Goal: Information Seeking & Learning: Find specific fact

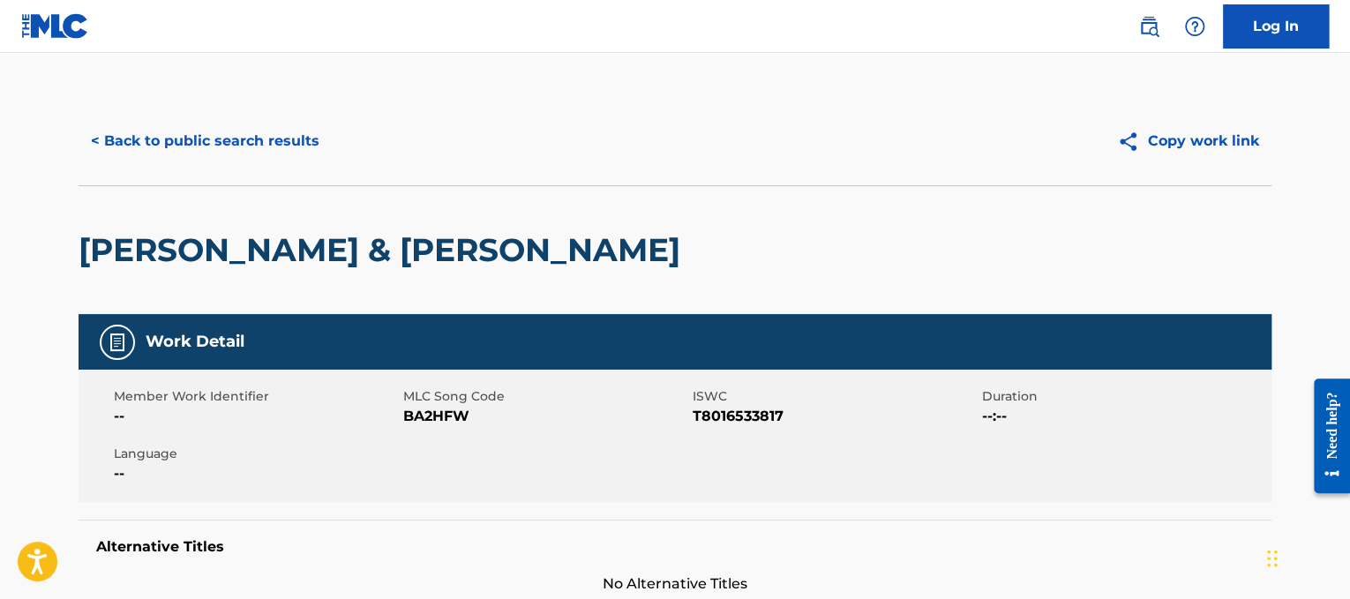
click at [263, 141] on button "< Back to public search results" at bounding box center [205, 141] width 253 height 44
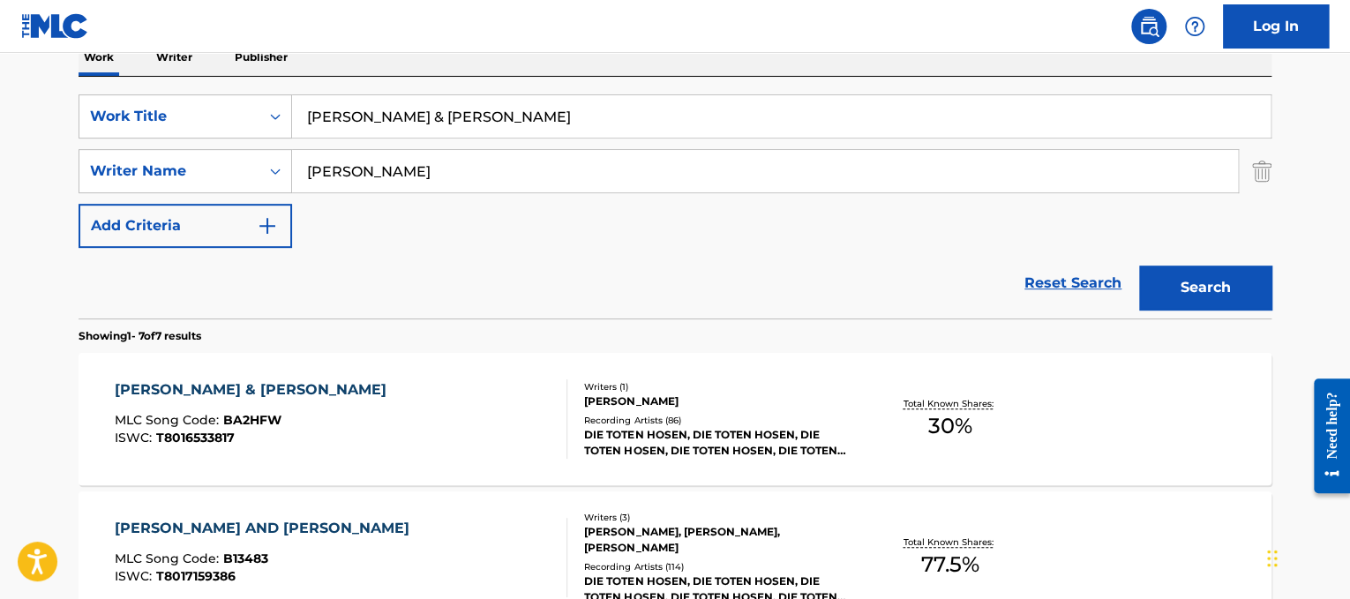
drag, startPoint x: 490, startPoint y: 117, endPoint x: 0, endPoint y: 71, distance: 491.7
click at [0, 71] on main "The MLC Public Work Search The accuracy and completeness of The MLC's data is d…" at bounding box center [675, 581] width 1350 height 1653
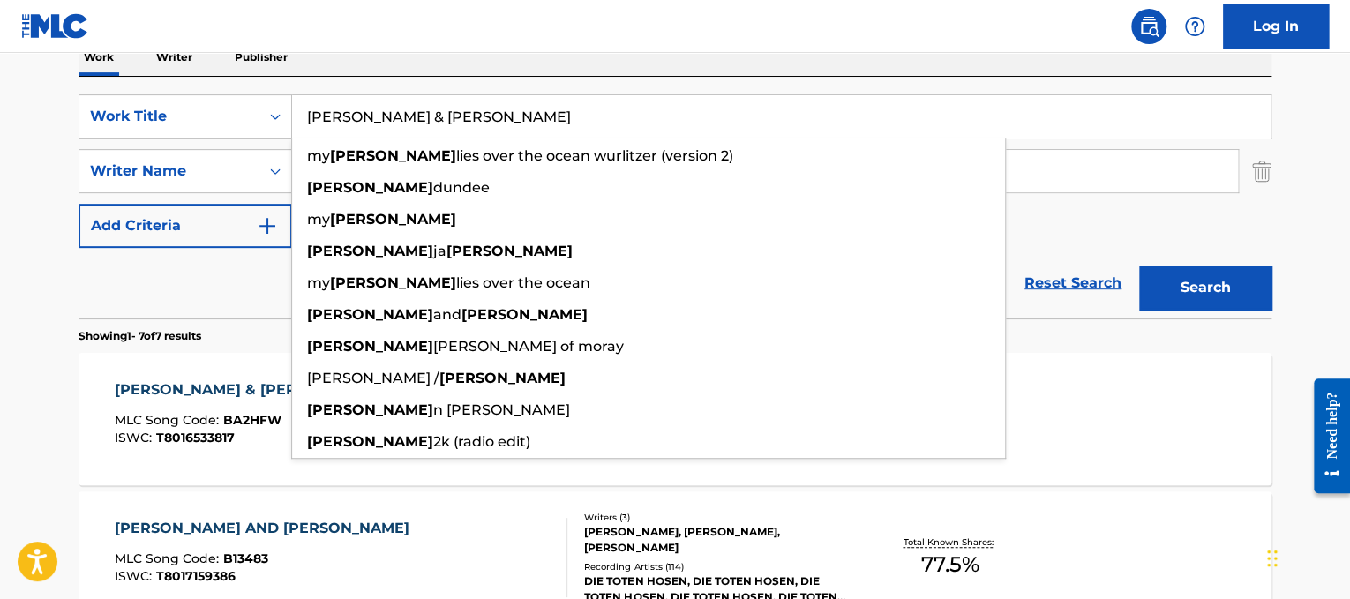
paste input "The Hollies Bus Stop"
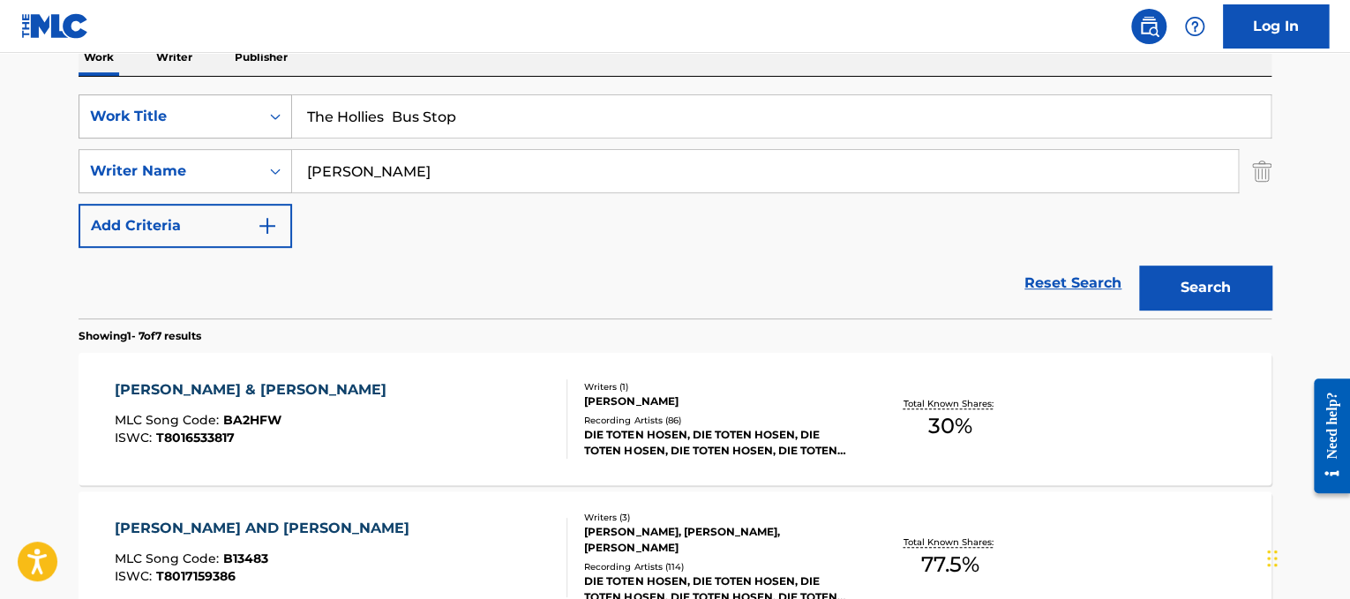
drag, startPoint x: 397, startPoint y: 107, endPoint x: 235, endPoint y: 108, distance: 162.3
click at [235, 108] on div "SearchWithCriteria3a1c23dc-8086-44c8-b5c0-f0a828669884 Work Title The Hollies B…" at bounding box center [675, 116] width 1193 height 44
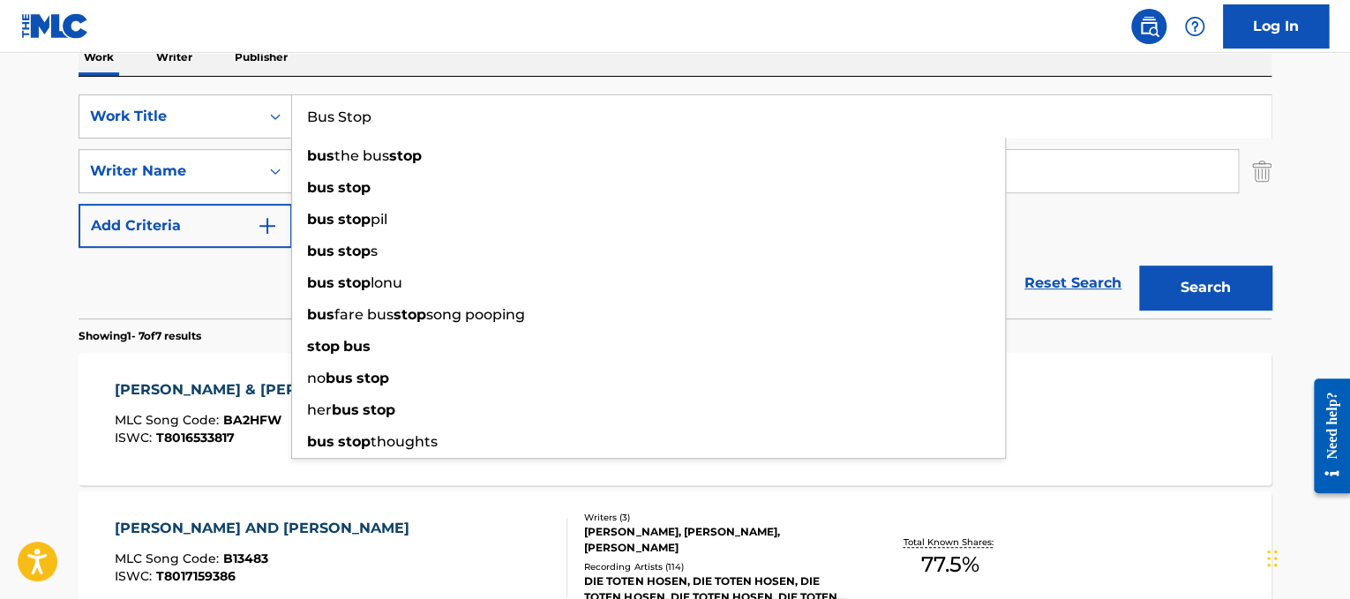
type input "Bus Stop"
click at [632, 72] on div "Work Writer Publisher" at bounding box center [675, 57] width 1193 height 37
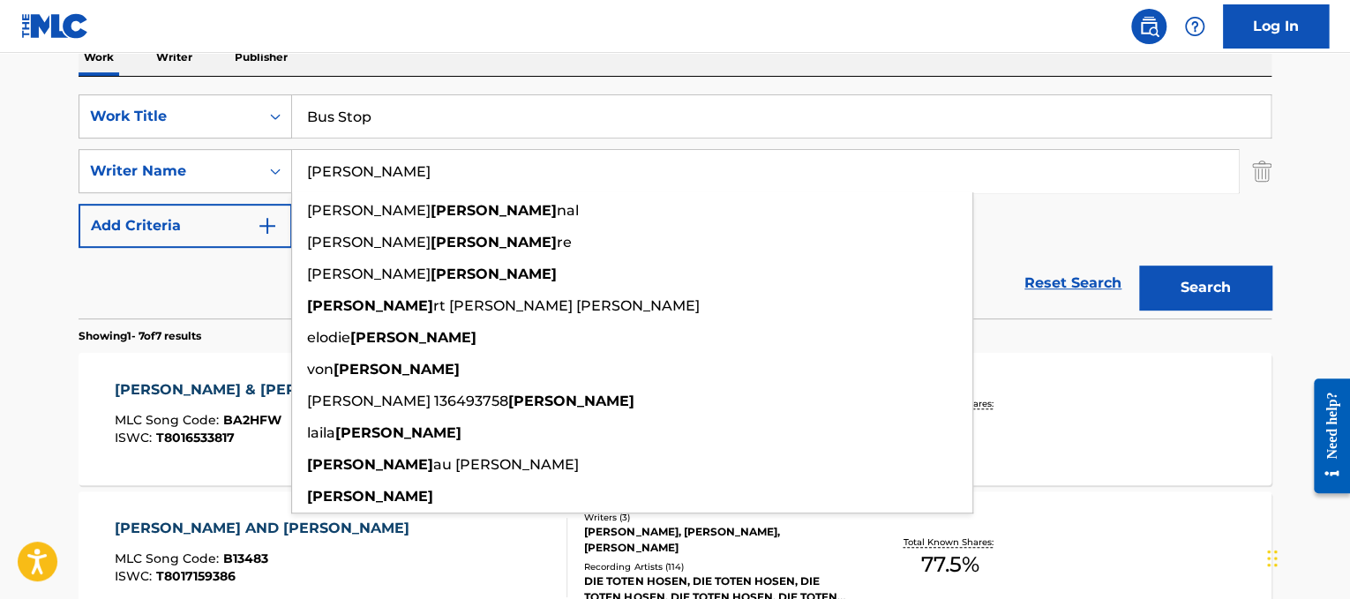
drag, startPoint x: 593, startPoint y: 162, endPoint x: 75, endPoint y: 11, distance: 539.3
click at [75, 11] on div "Log In The MLC Public Work Search The accuracy and completeness of The MLC's da…" at bounding box center [675, 597] width 1350 height 1791
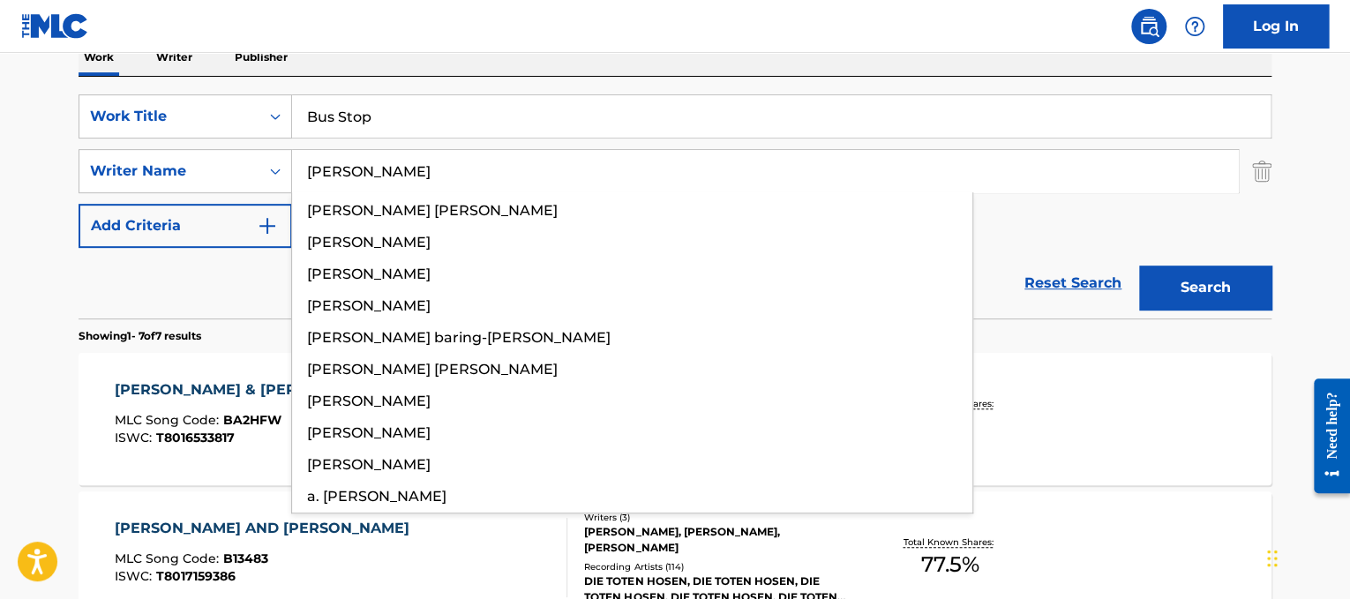
type input "[PERSON_NAME]"
click at [1139, 266] on button "Search" at bounding box center [1205, 288] width 132 height 44
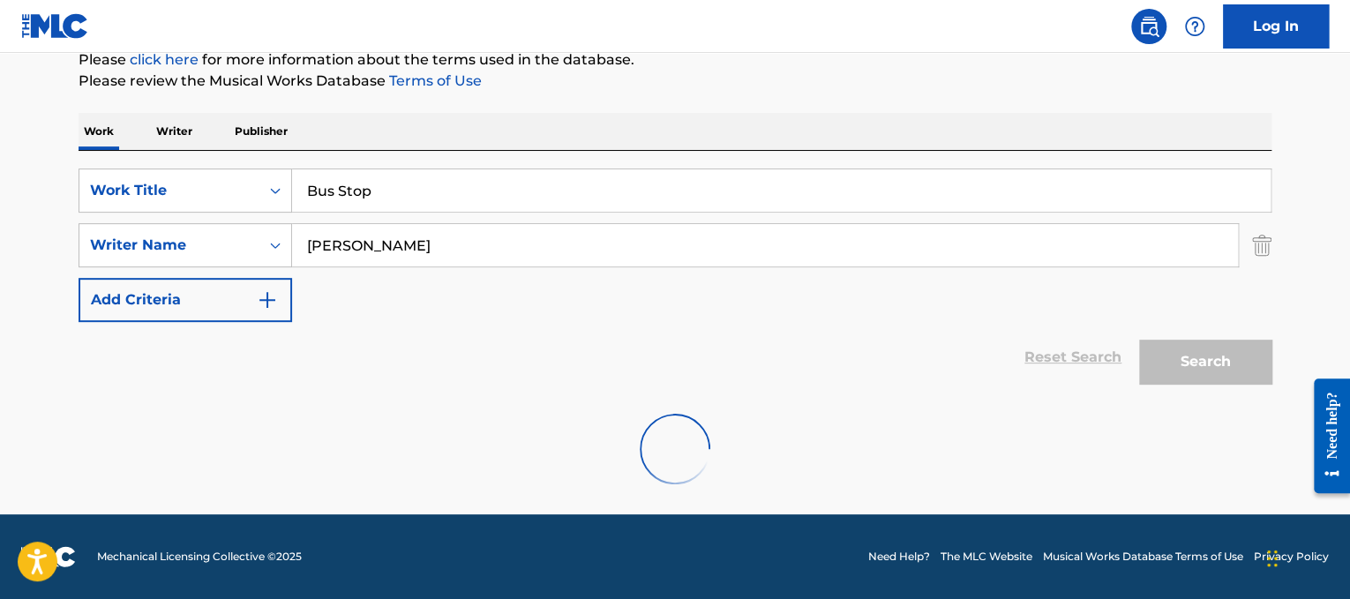
scroll to position [223, 0]
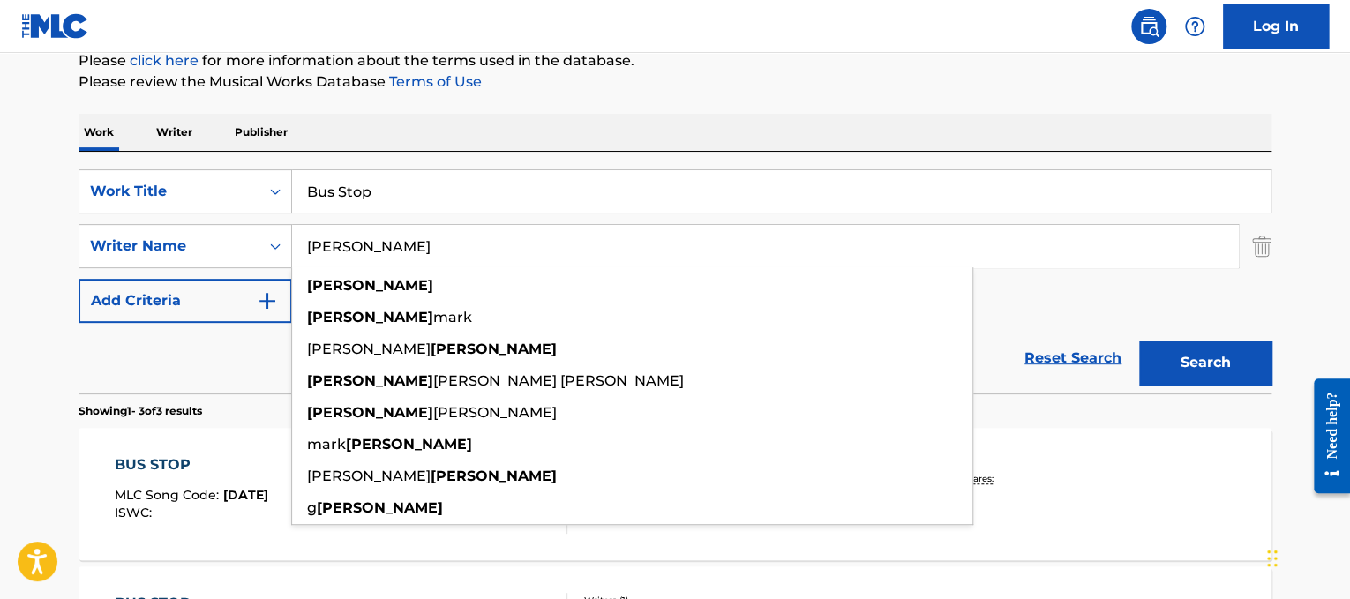
click at [1210, 345] on button "Search" at bounding box center [1205, 362] width 132 height 44
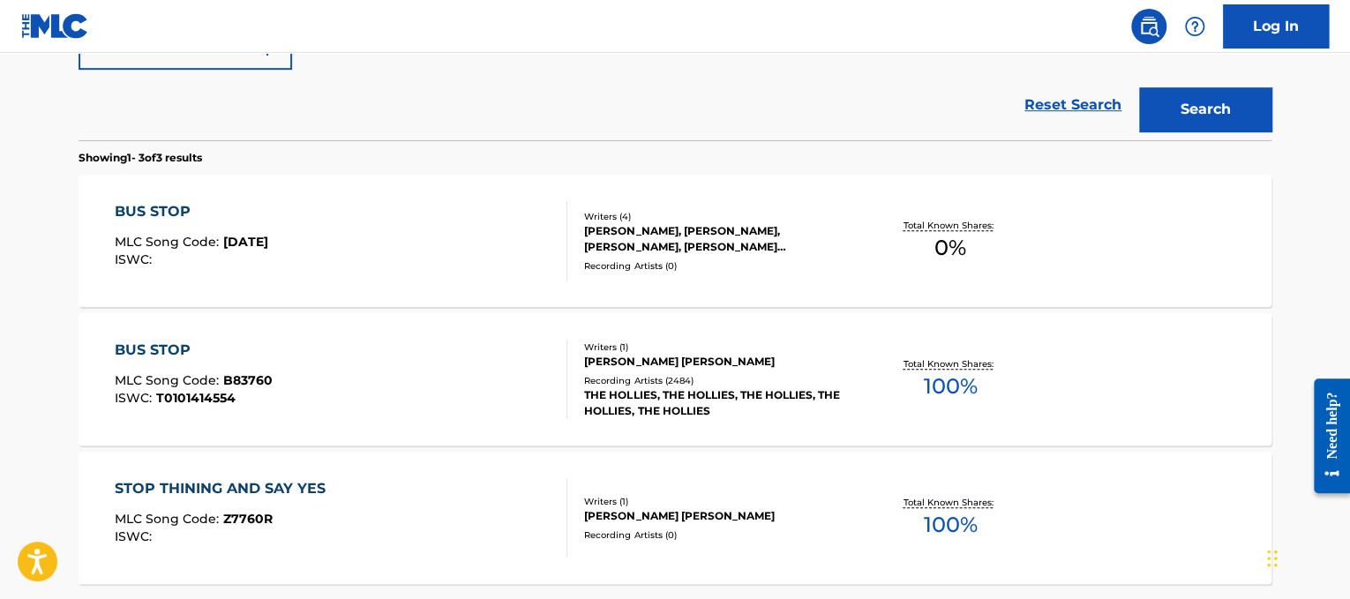
scroll to position [480, 0]
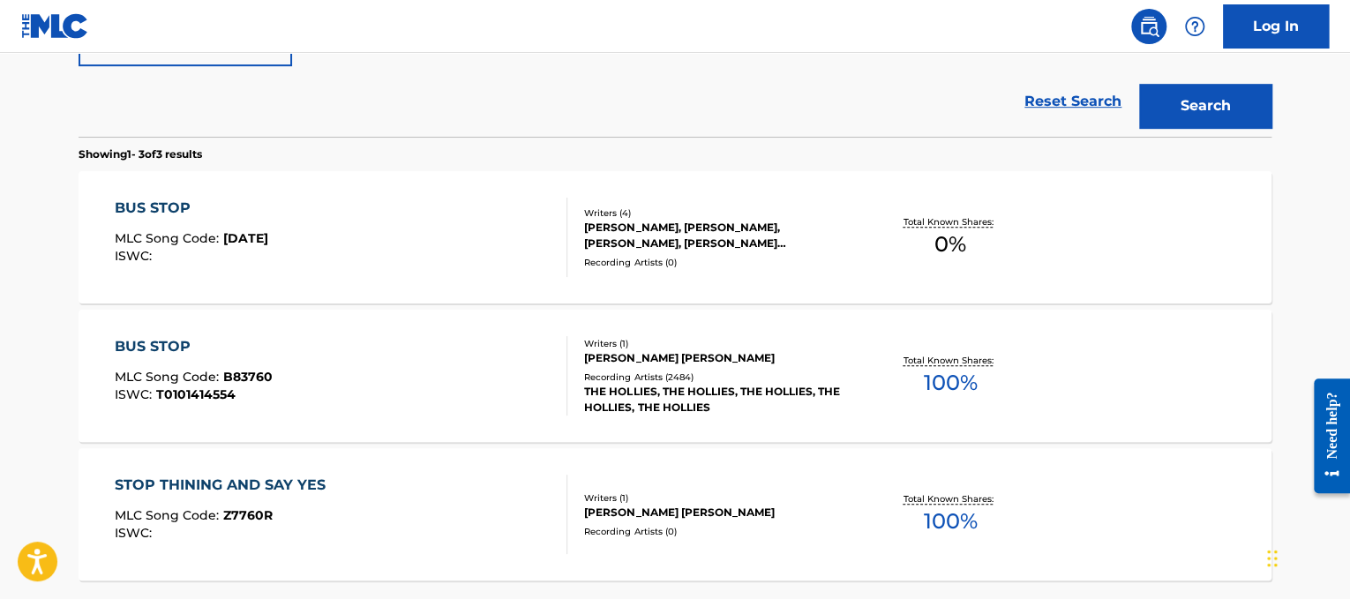
click at [564, 388] on div at bounding box center [559, 375] width 14 height 79
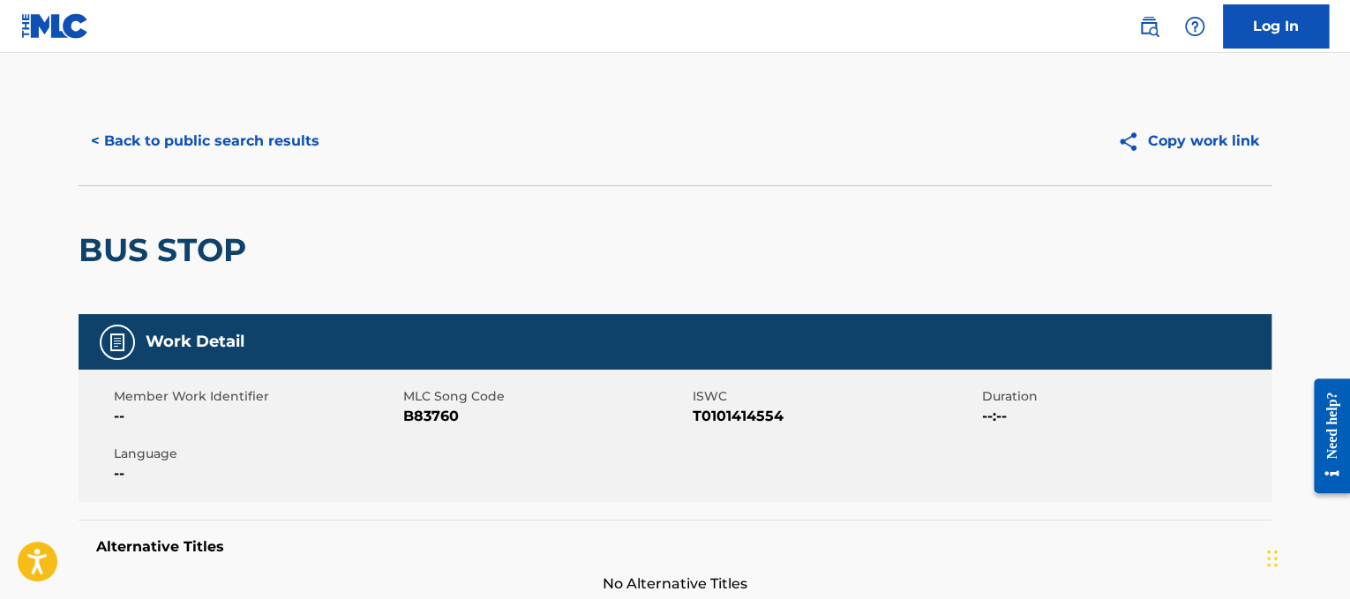
click at [199, 151] on button "< Back to public search results" at bounding box center [205, 141] width 253 height 44
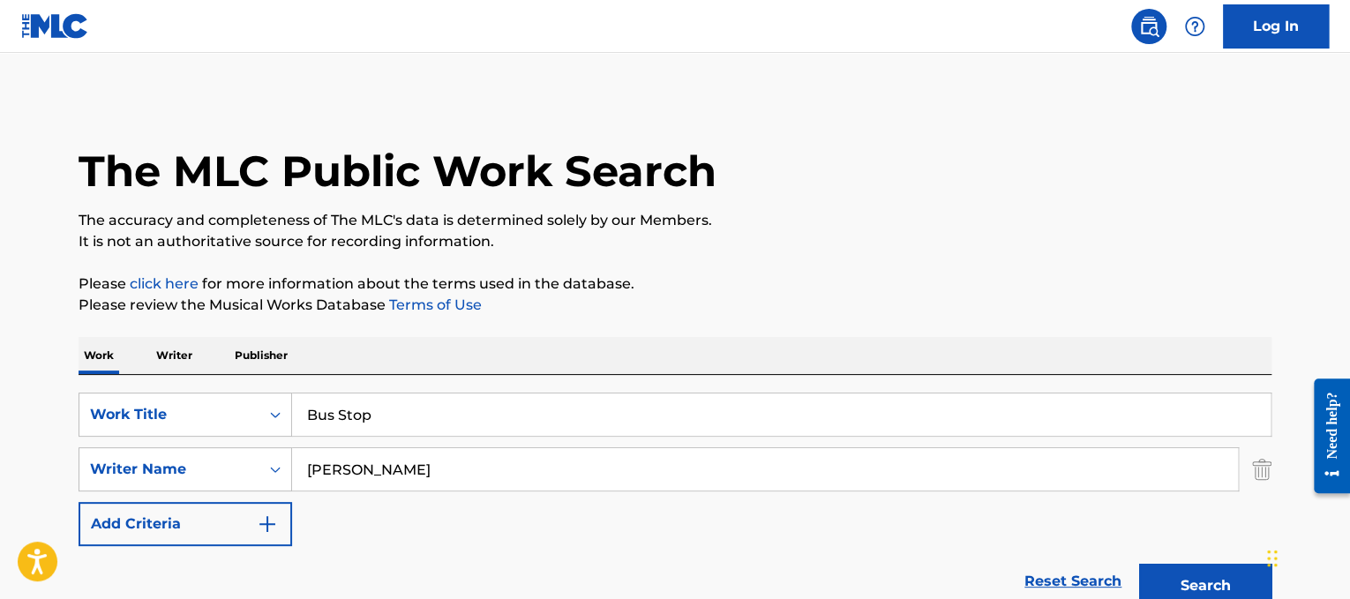
drag, startPoint x: 484, startPoint y: 408, endPoint x: 142, endPoint y: 339, distance: 349.3
paste input "c'est la vie"
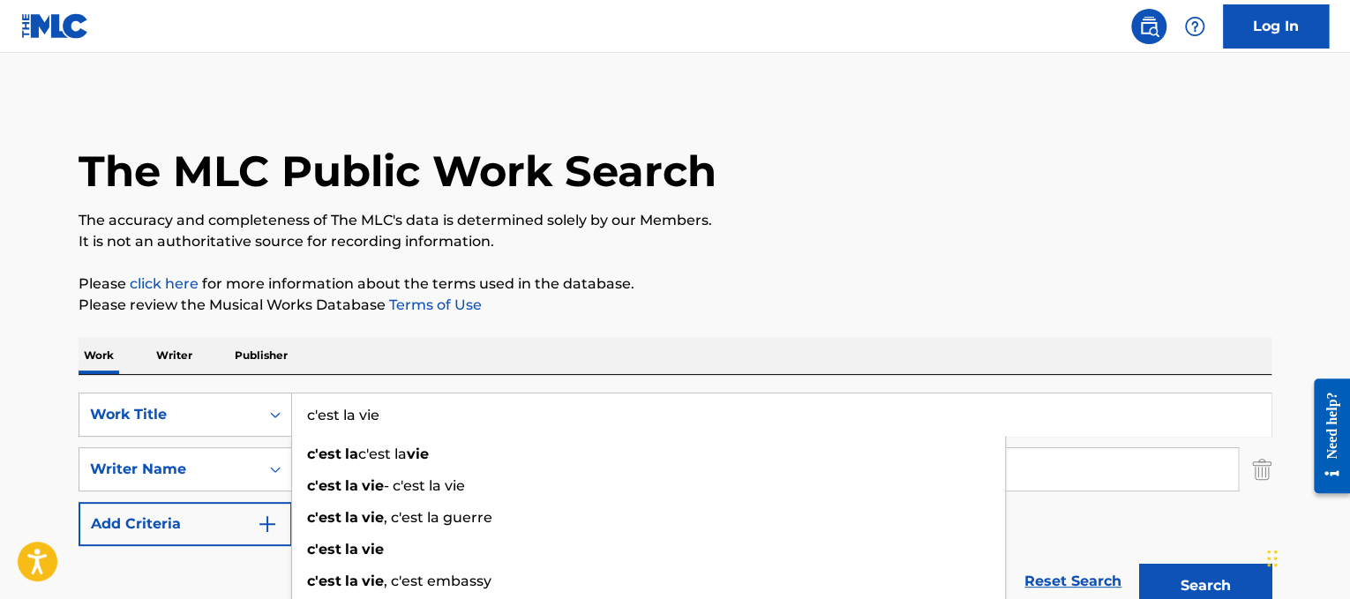
type input "c'est la vie"
click at [453, 372] on div "Work Writer Publisher" at bounding box center [675, 355] width 1193 height 37
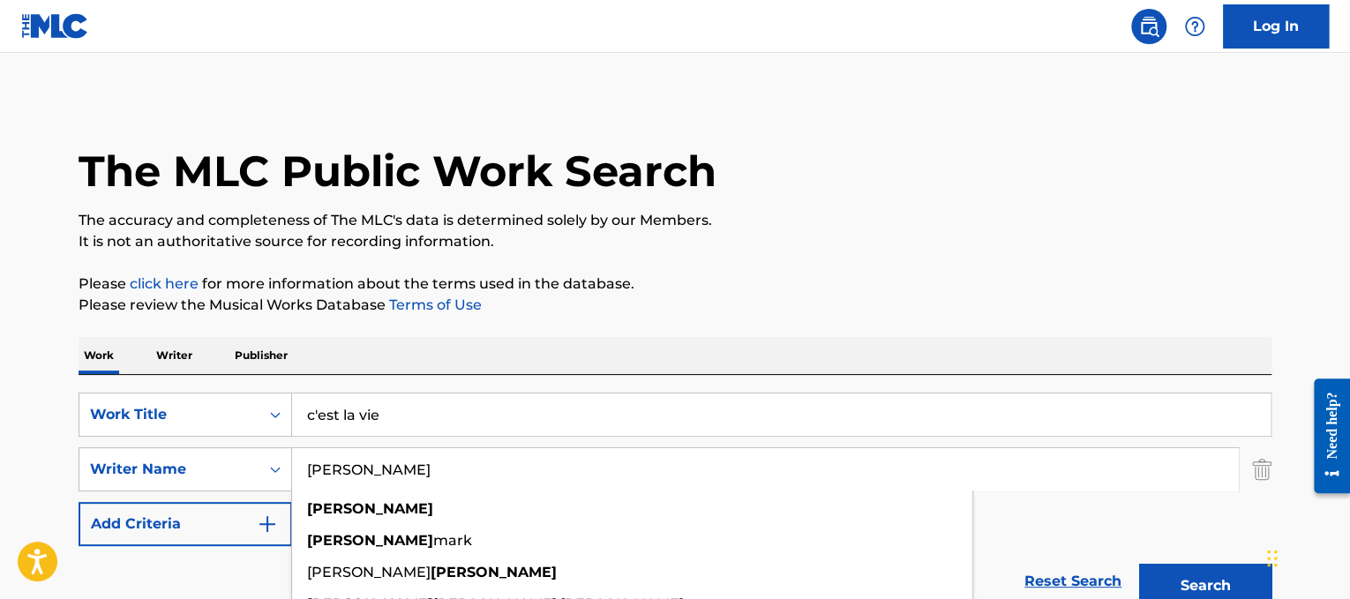
drag, startPoint x: 440, startPoint y: 483, endPoint x: 58, endPoint y: 359, distance: 401.7
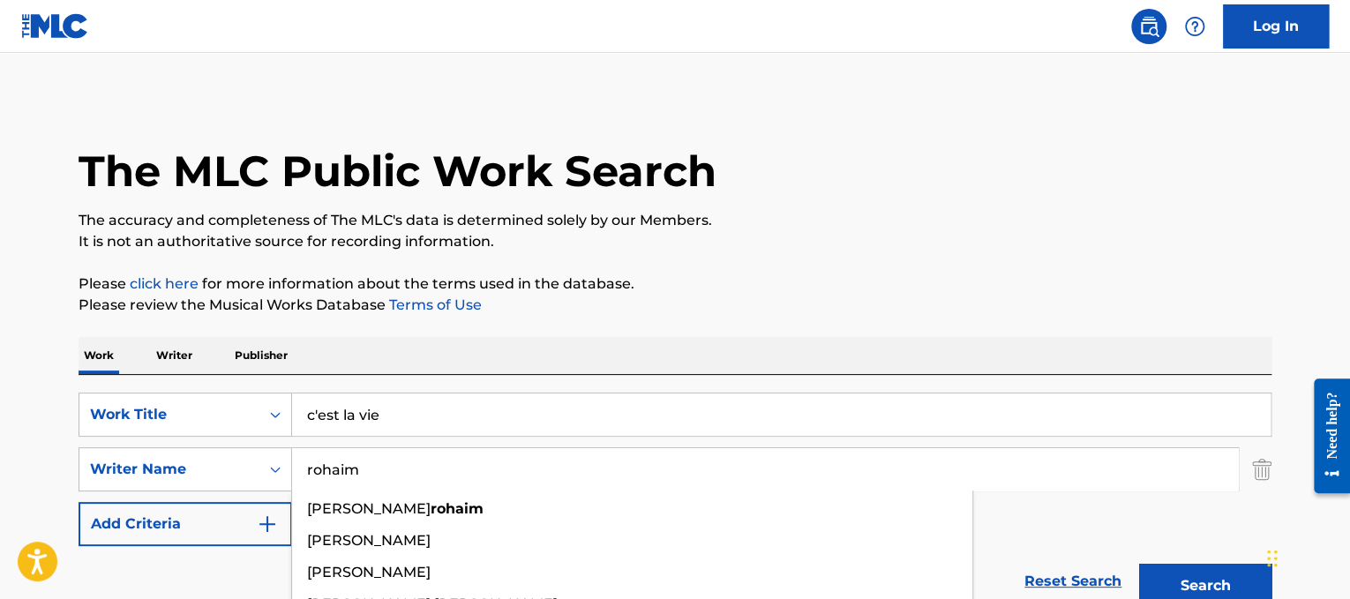
type input "rohaim"
click at [1139, 564] on button "Search" at bounding box center [1205, 586] width 132 height 44
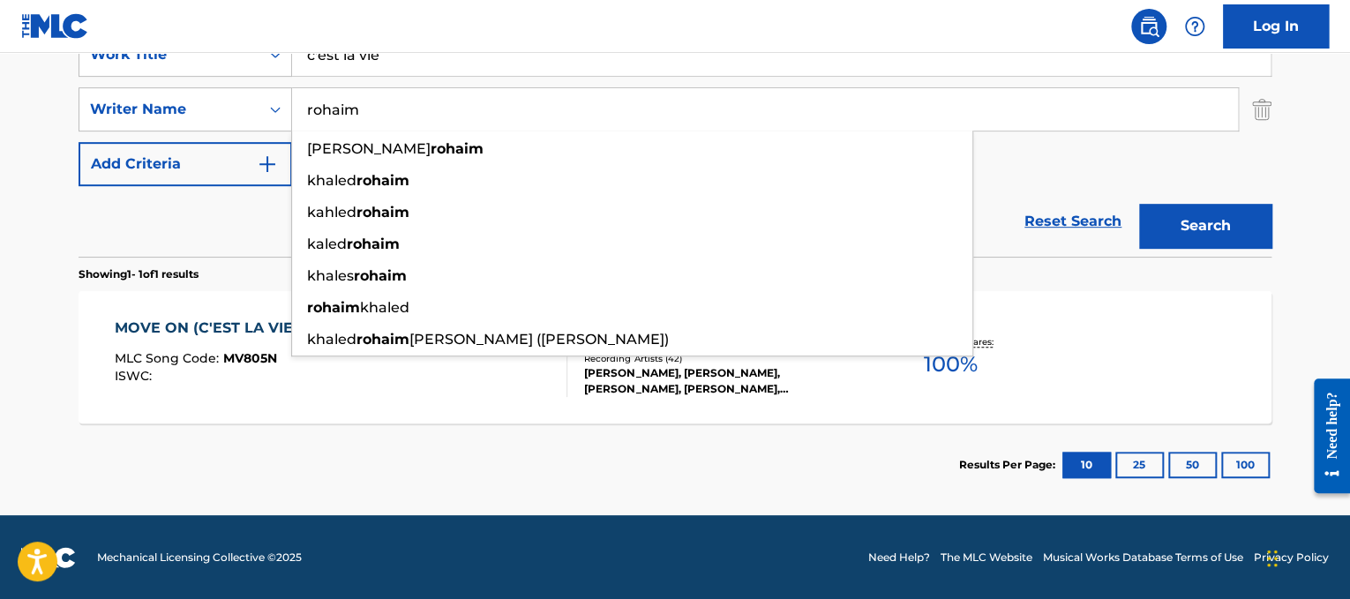
scroll to position [360, 0]
click at [1217, 228] on button "Search" at bounding box center [1205, 226] width 132 height 44
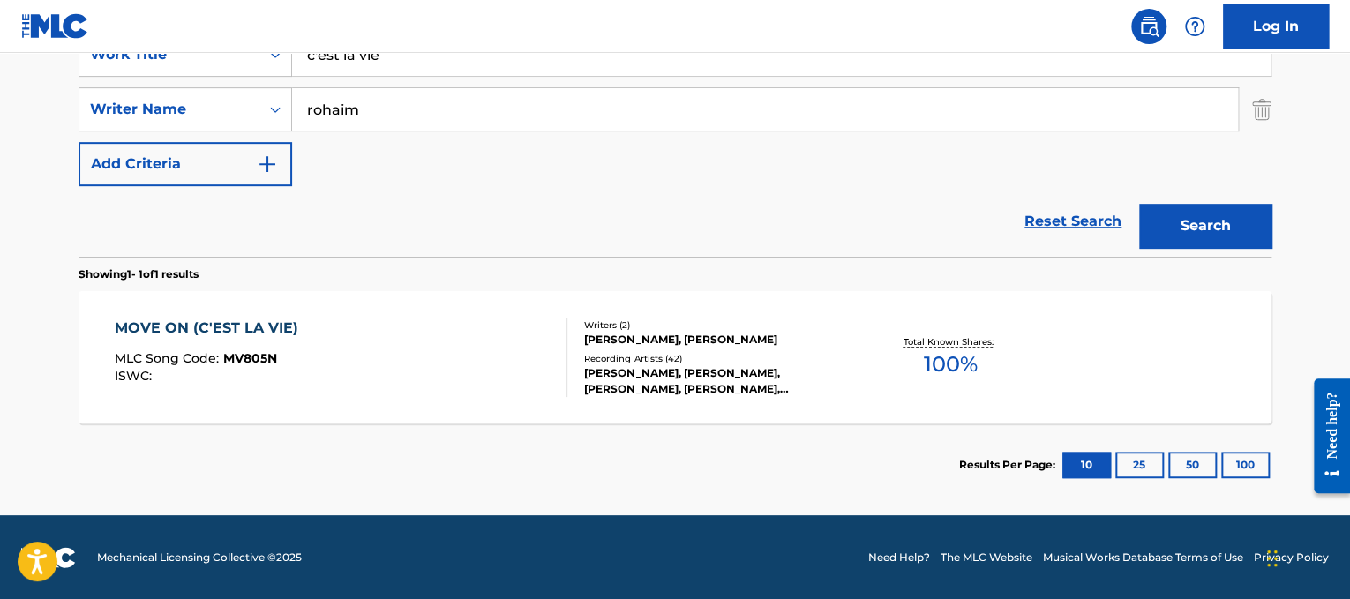
click at [368, 347] on div "MOVE ON (C'EST LA VIE) MLC Song Code : MV805N ISWC :" at bounding box center [341, 357] width 453 height 79
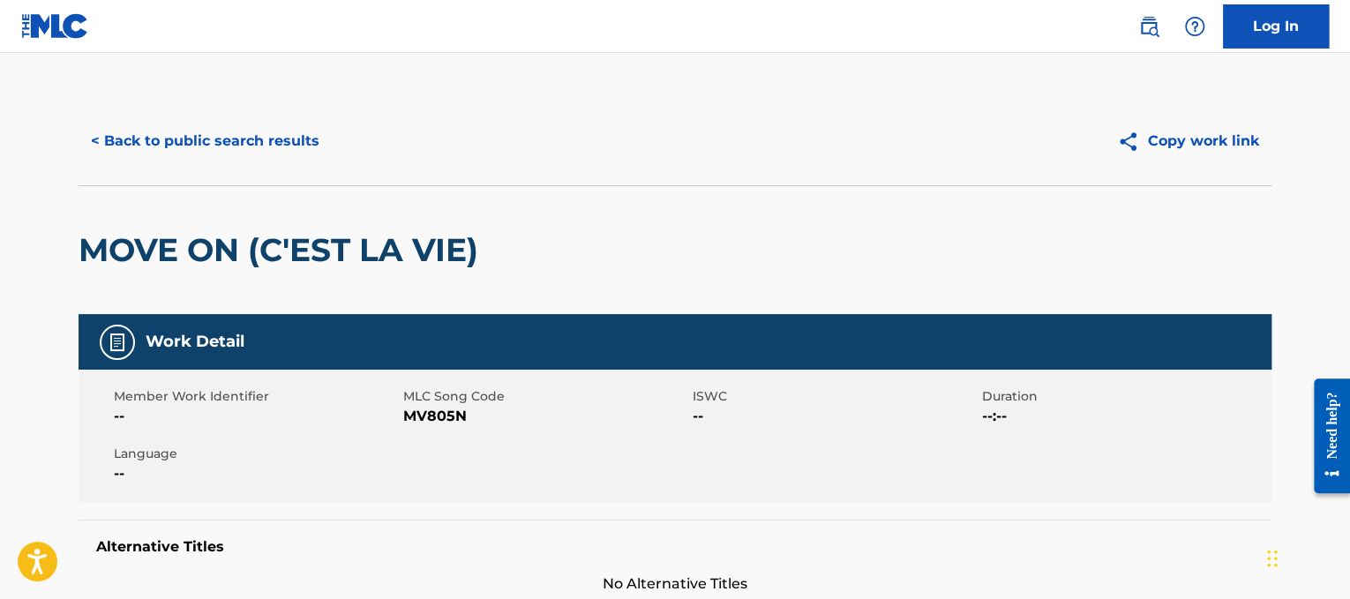
click at [246, 123] on button "< Back to public search results" at bounding box center [205, 141] width 253 height 44
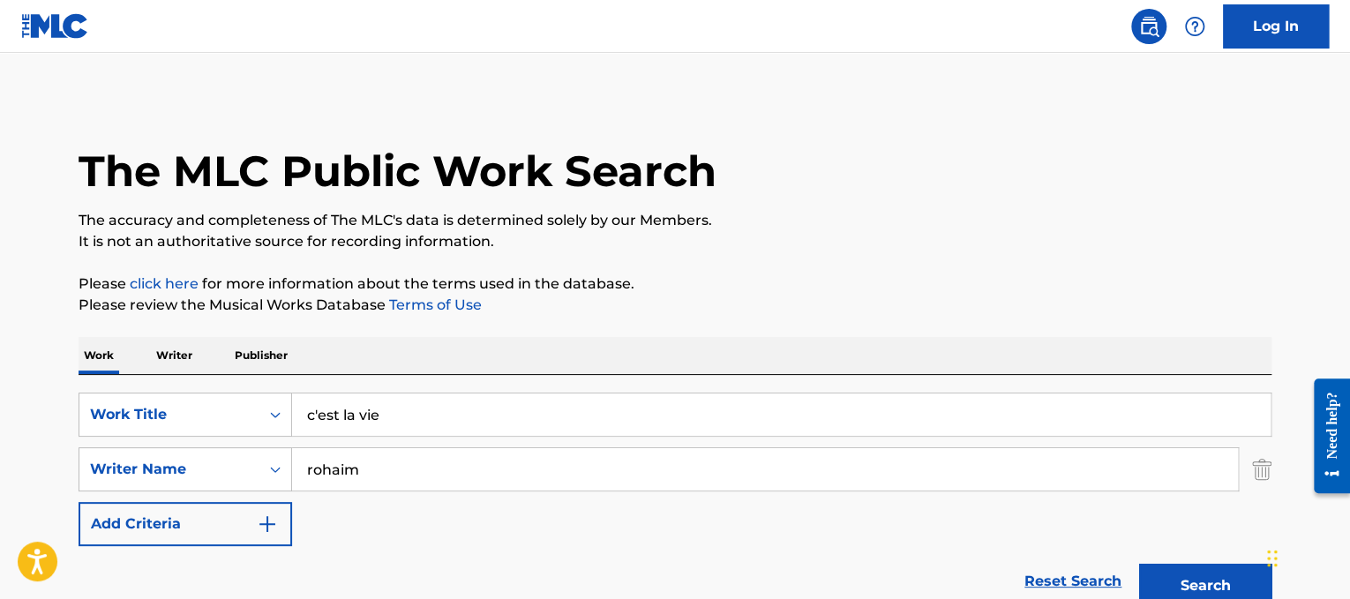
scroll to position [259, 0]
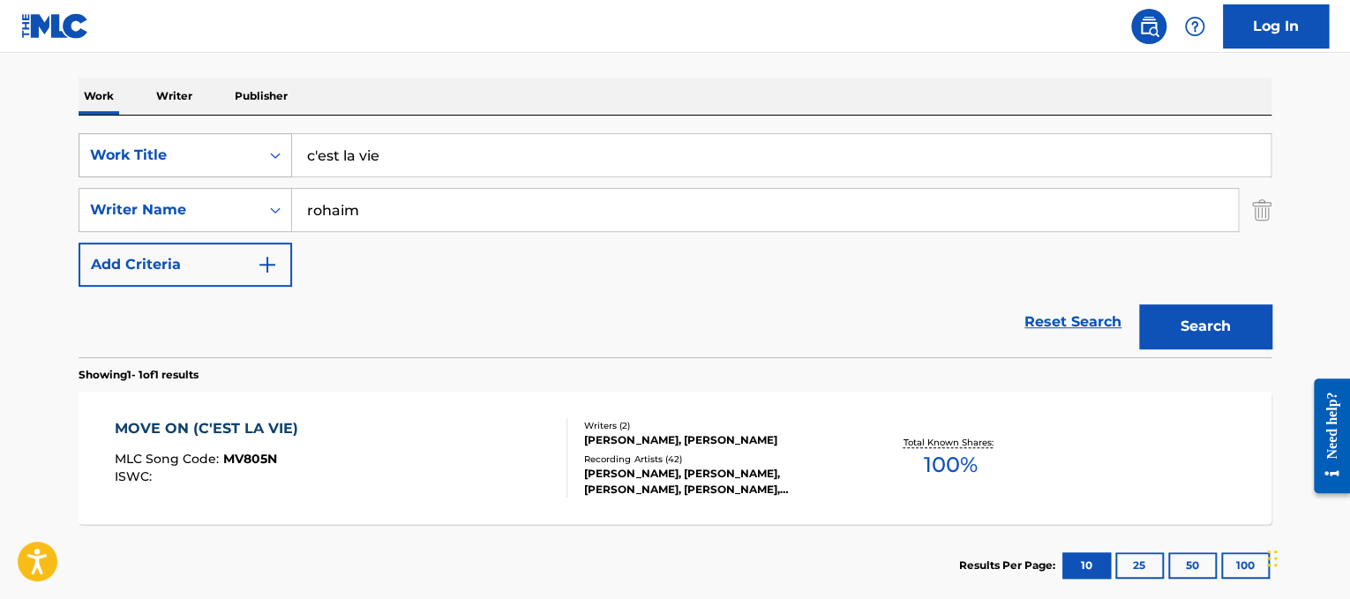
drag, startPoint x: 482, startPoint y: 163, endPoint x: 157, endPoint y: 141, distance: 325.4
click at [157, 141] on div "SearchWithCriteria3a1c23dc-8086-44c8-b5c0-f0a828669884 Work Title c'est la vie" at bounding box center [675, 155] width 1193 height 44
paste input "Can't Fight the Moonlight"
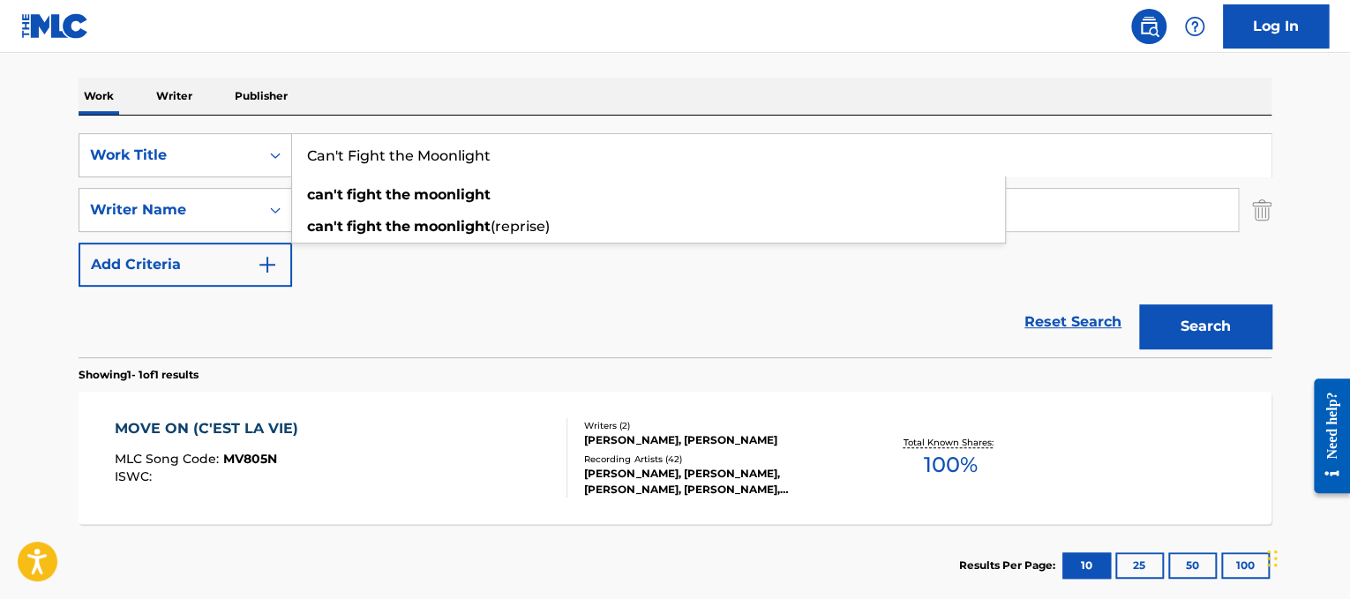
type input "Can't Fight the Moonlight"
click at [662, 97] on div "Work Writer Publisher" at bounding box center [675, 96] width 1193 height 37
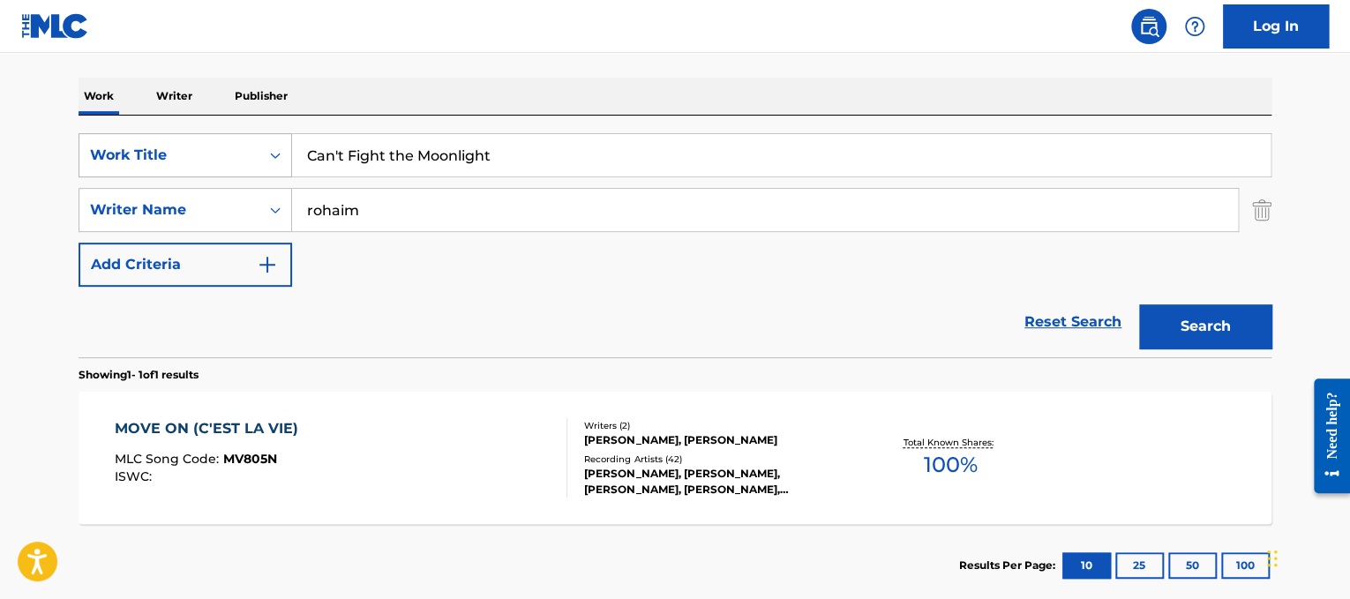
drag, startPoint x: 592, startPoint y: 198, endPoint x: 251, endPoint y: 146, distance: 344.3
click at [251, 146] on div "SearchWithCriteria3a1c23dc-8086-44c8-b5c0-f0a828669884 Work Title Can't Fight t…" at bounding box center [675, 209] width 1193 height 153
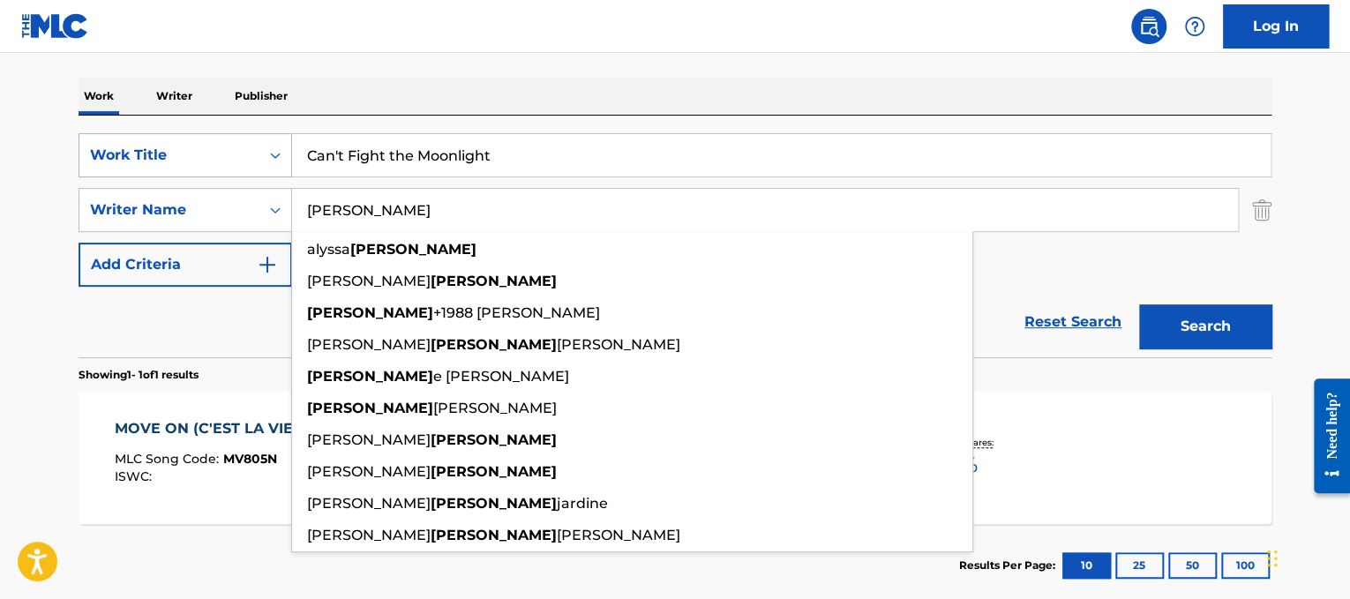
type input "[PERSON_NAME]"
click at [1139, 304] on button "Search" at bounding box center [1205, 326] width 132 height 44
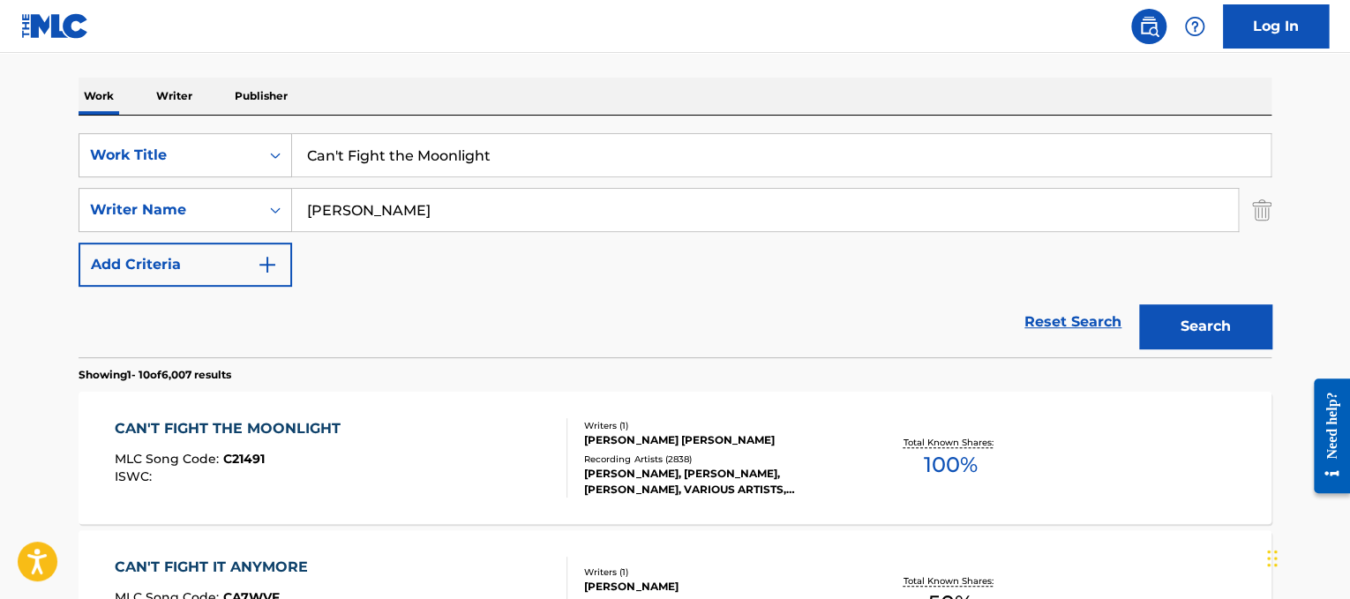
click at [251, 403] on div "CAN'T FIGHT THE MOONLIGHT MLC Song Code : C21491 ISWC : Writers ( 1 ) [PERSON_N…" at bounding box center [675, 458] width 1193 height 132
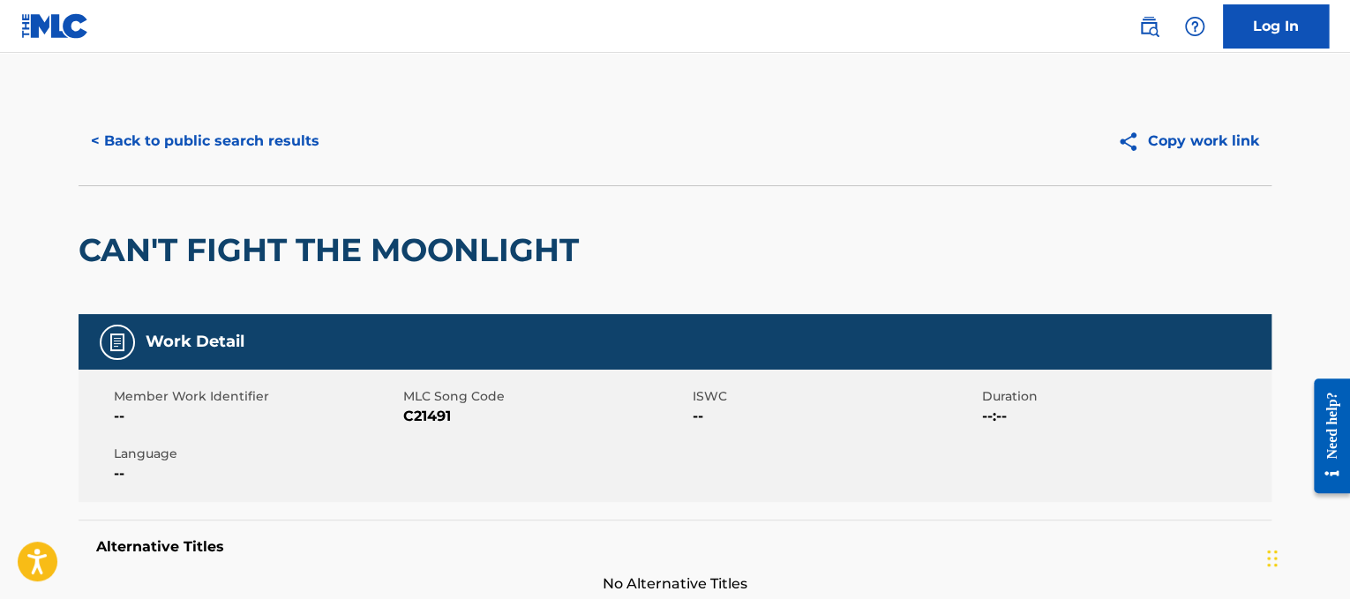
click at [291, 120] on button "< Back to public search results" at bounding box center [205, 141] width 253 height 44
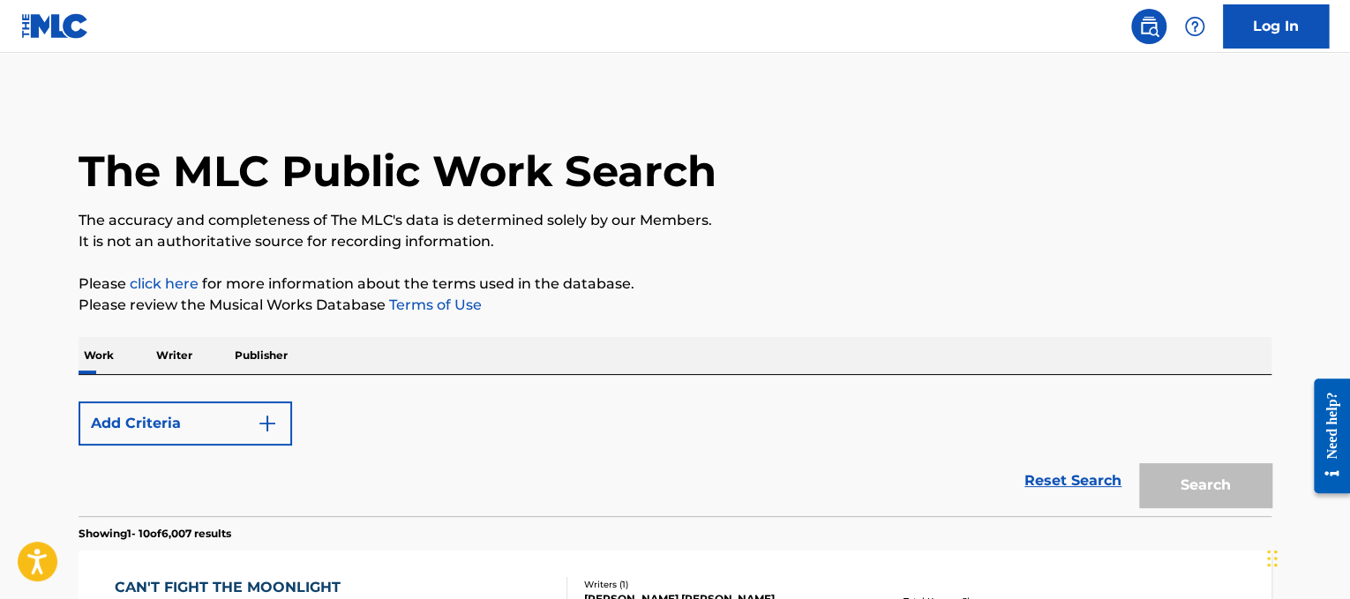
scroll to position [259, 0]
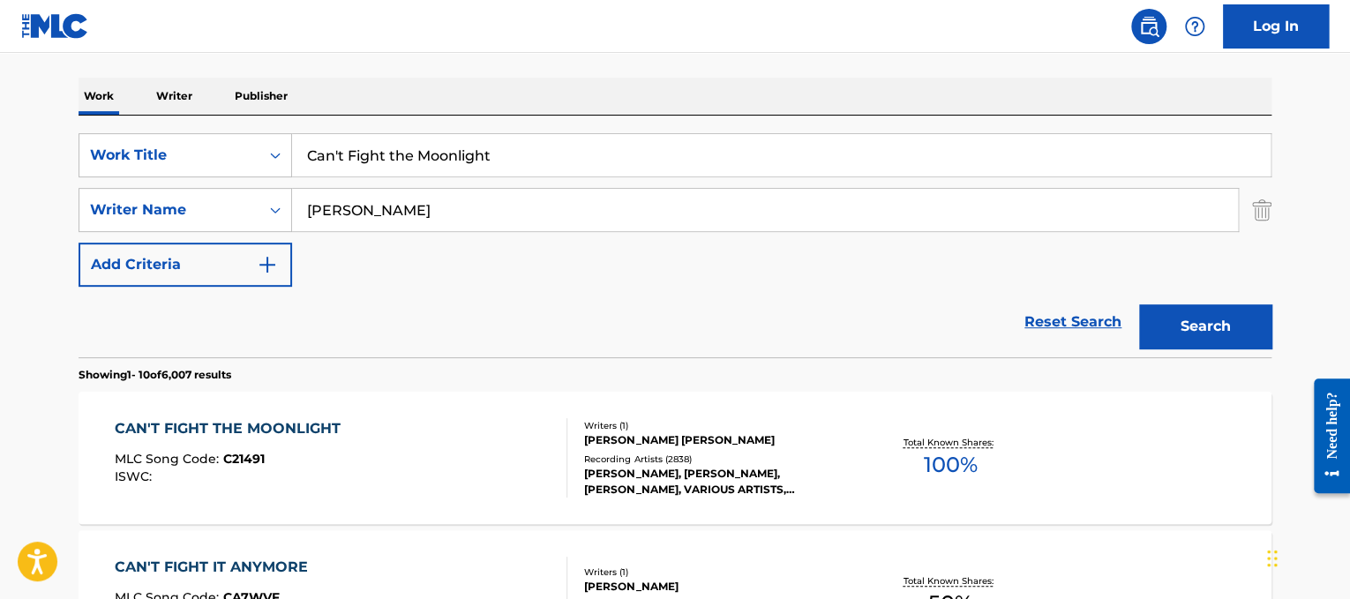
drag, startPoint x: 489, startPoint y: 168, endPoint x: 0, endPoint y: 59, distance: 500.8
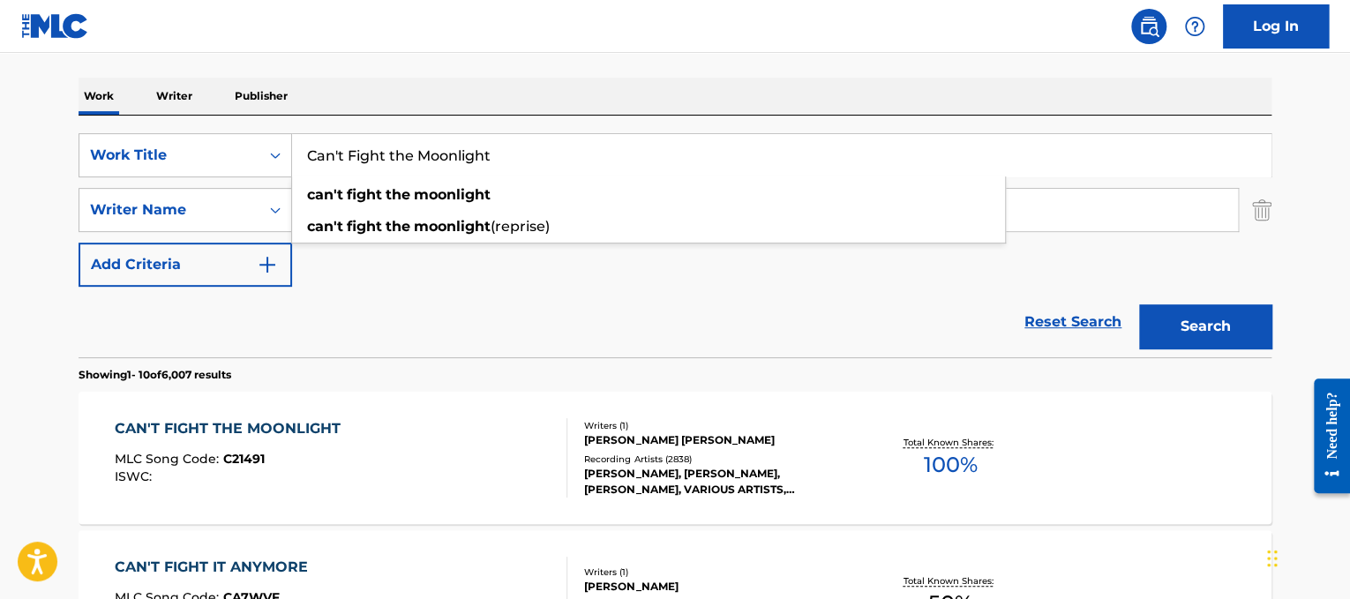
paste input "[PERSON_NAME] Cars"
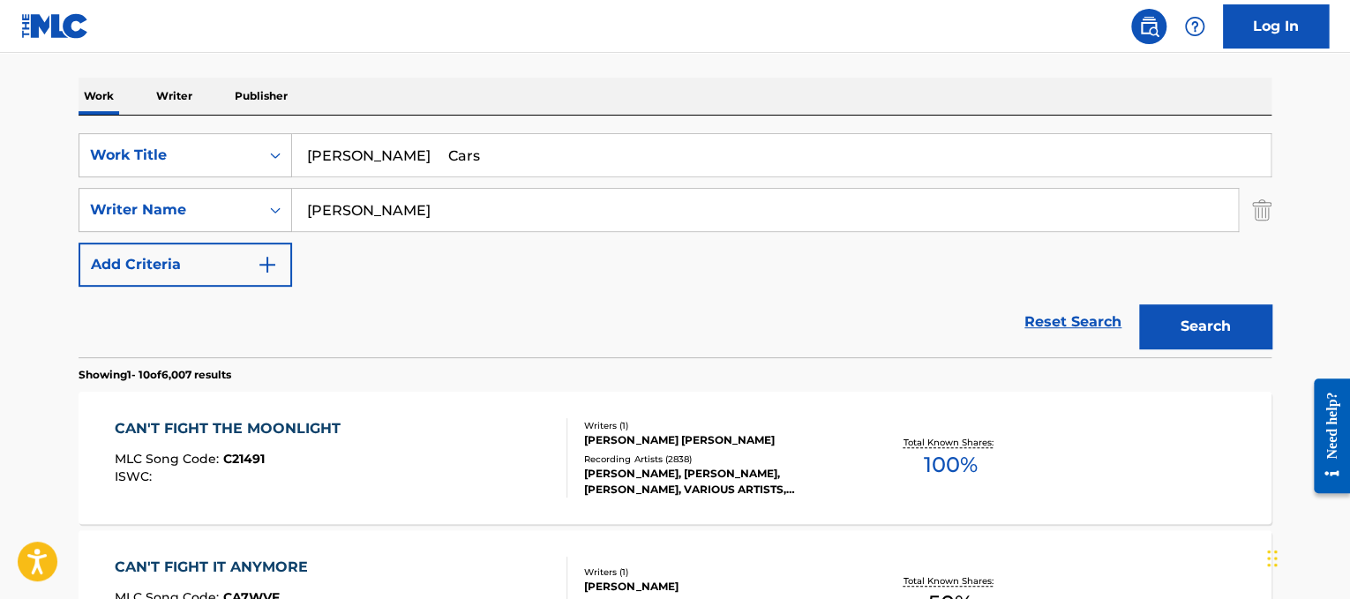
drag, startPoint x: 427, startPoint y: 152, endPoint x: 0, endPoint y: 28, distance: 444.4
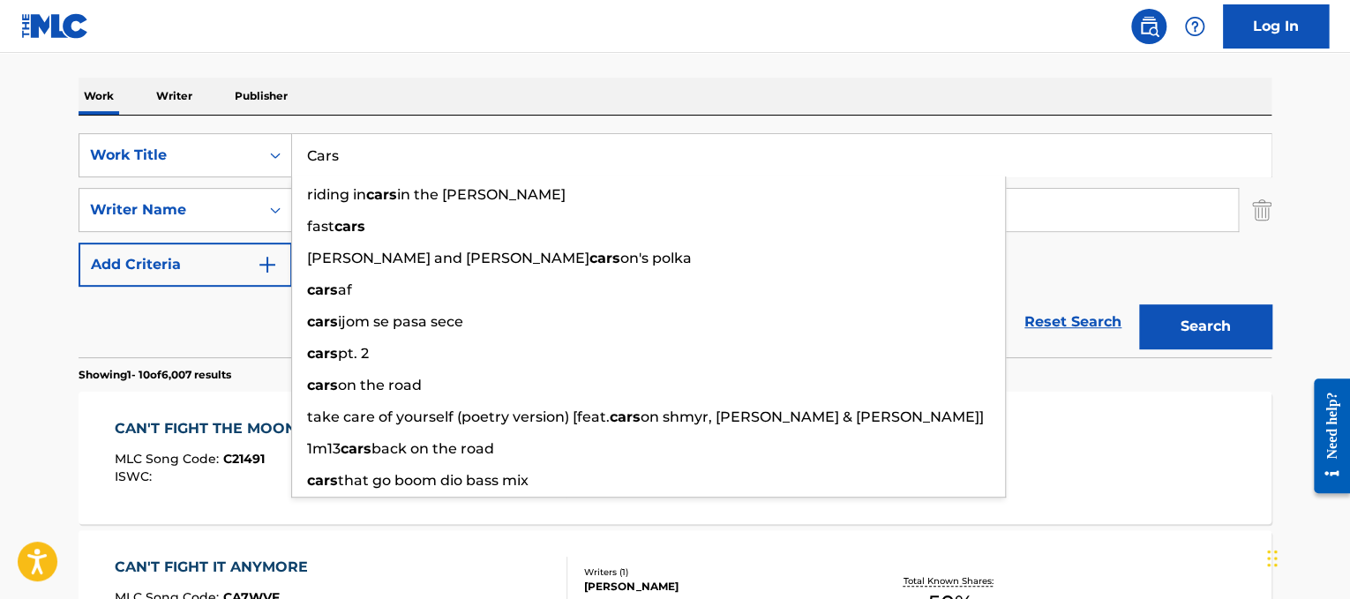
type input "Cars"
click at [620, 91] on div "Work Writer Publisher" at bounding box center [675, 96] width 1193 height 37
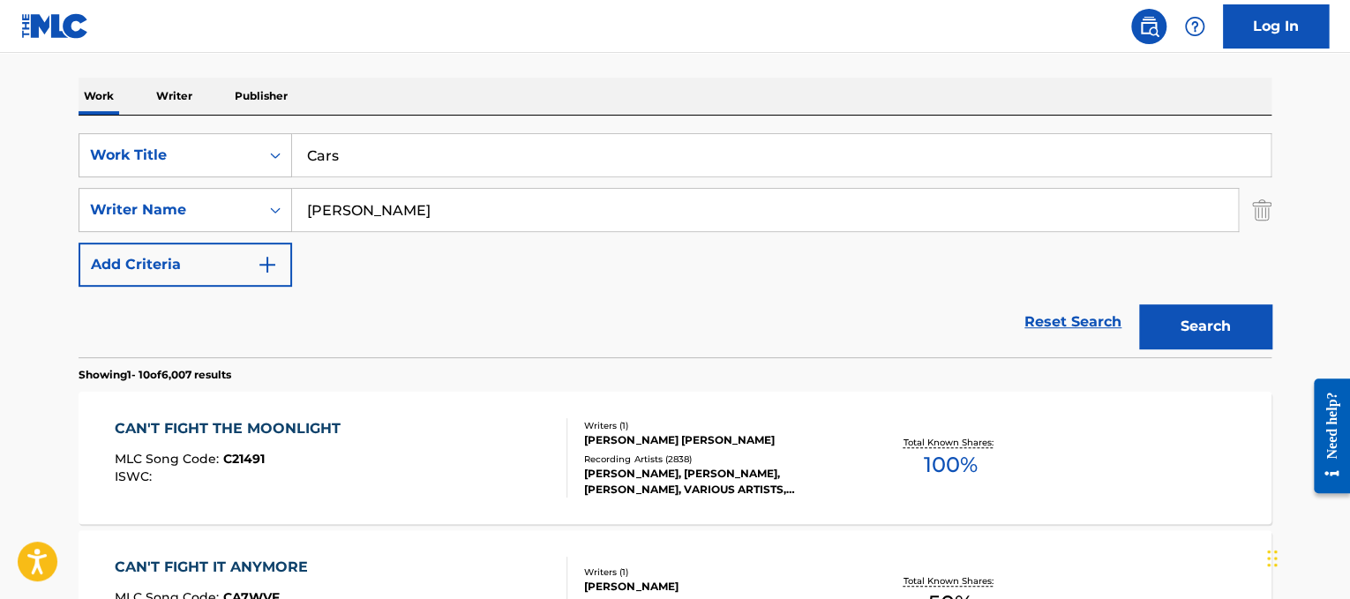
drag, startPoint x: 583, startPoint y: 199, endPoint x: 0, endPoint y: 78, distance: 595.6
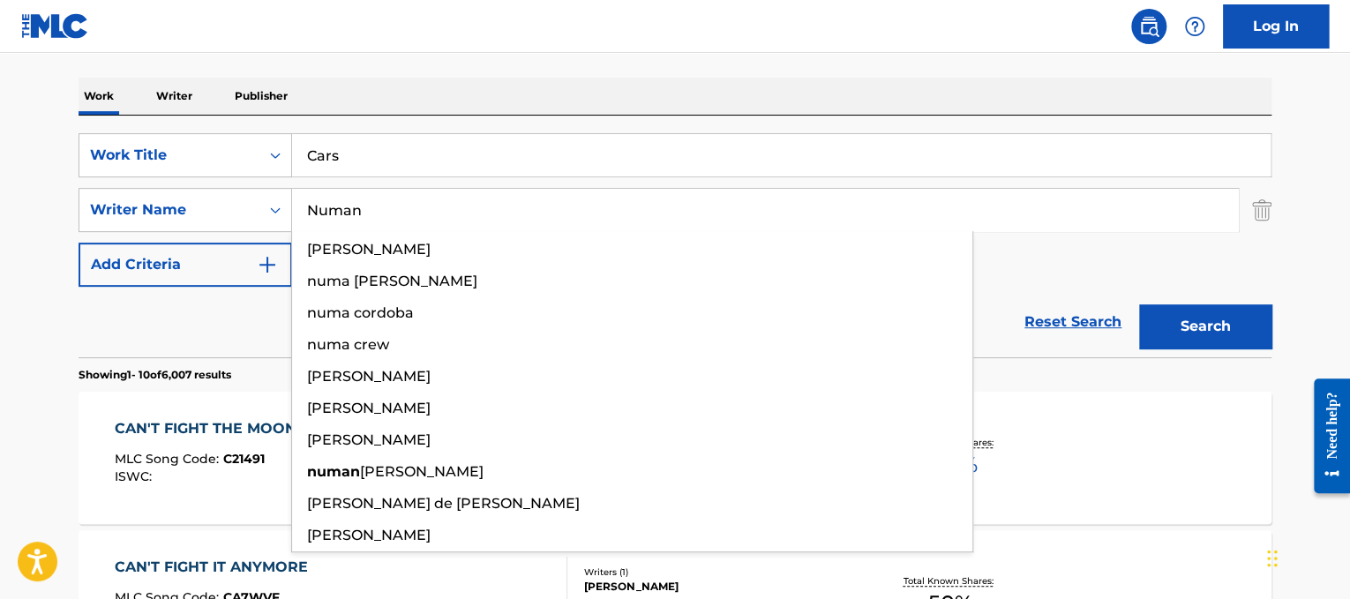
type input "Numan"
click at [1139, 304] on button "Search" at bounding box center [1205, 326] width 132 height 44
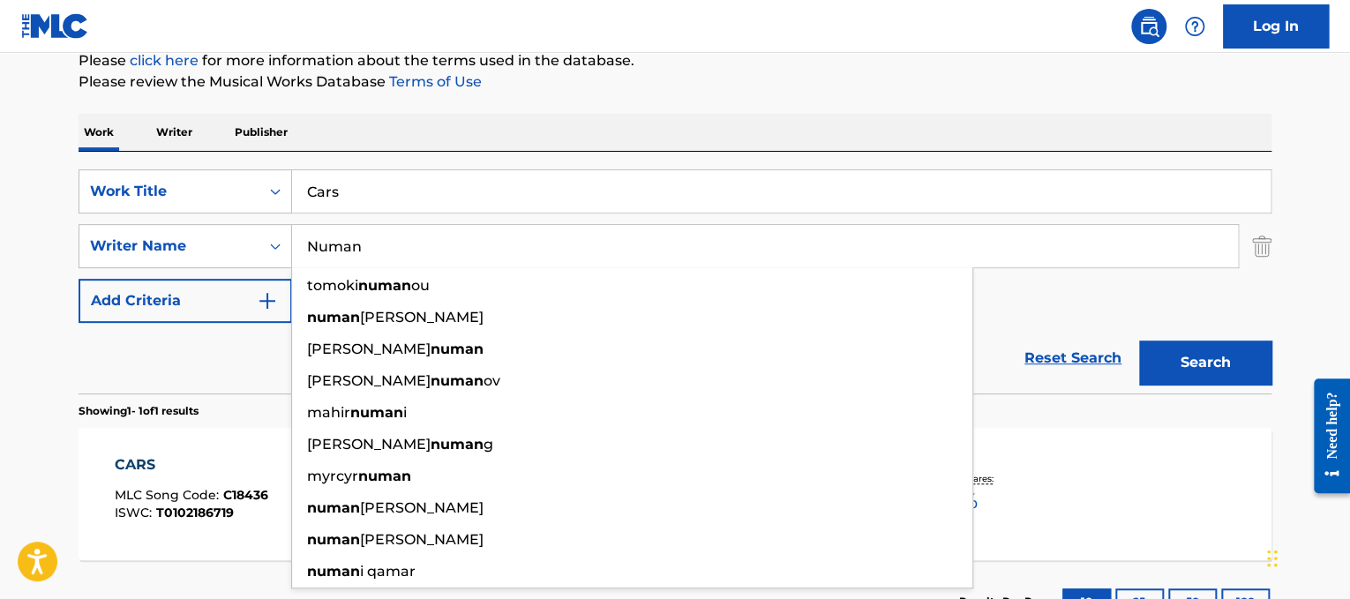
click at [1177, 338] on div "Search" at bounding box center [1200, 358] width 141 height 71
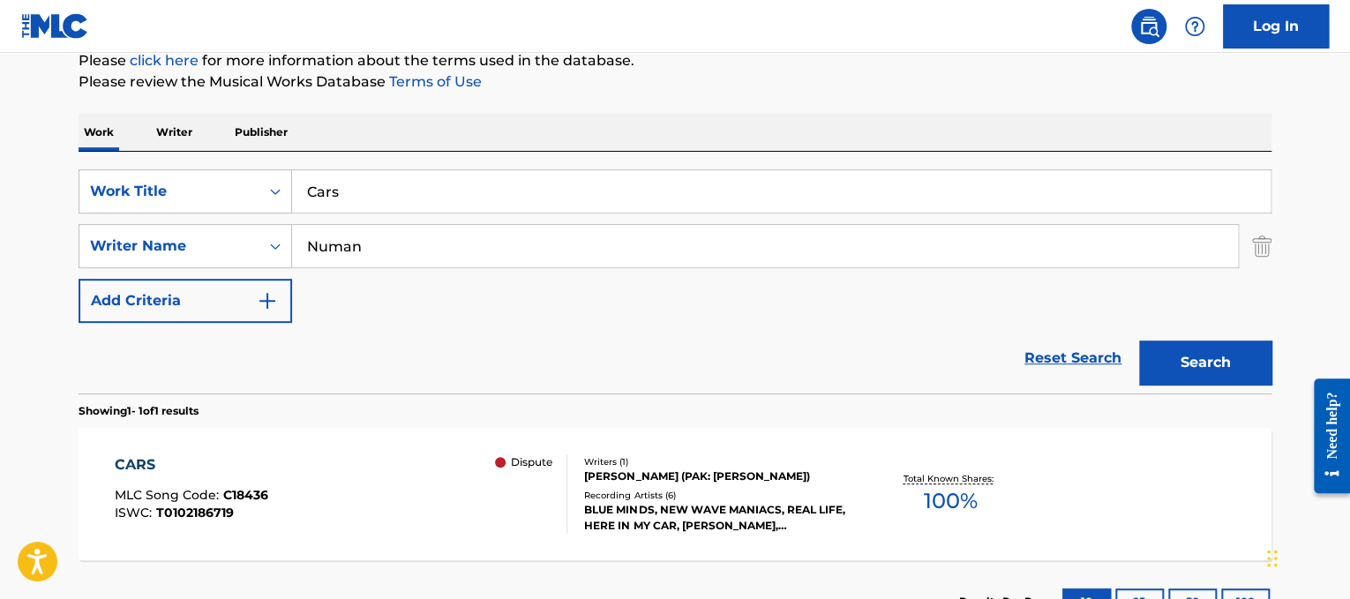
click at [736, 489] on div "Recording Artists ( 6 )" at bounding box center [717, 495] width 266 height 13
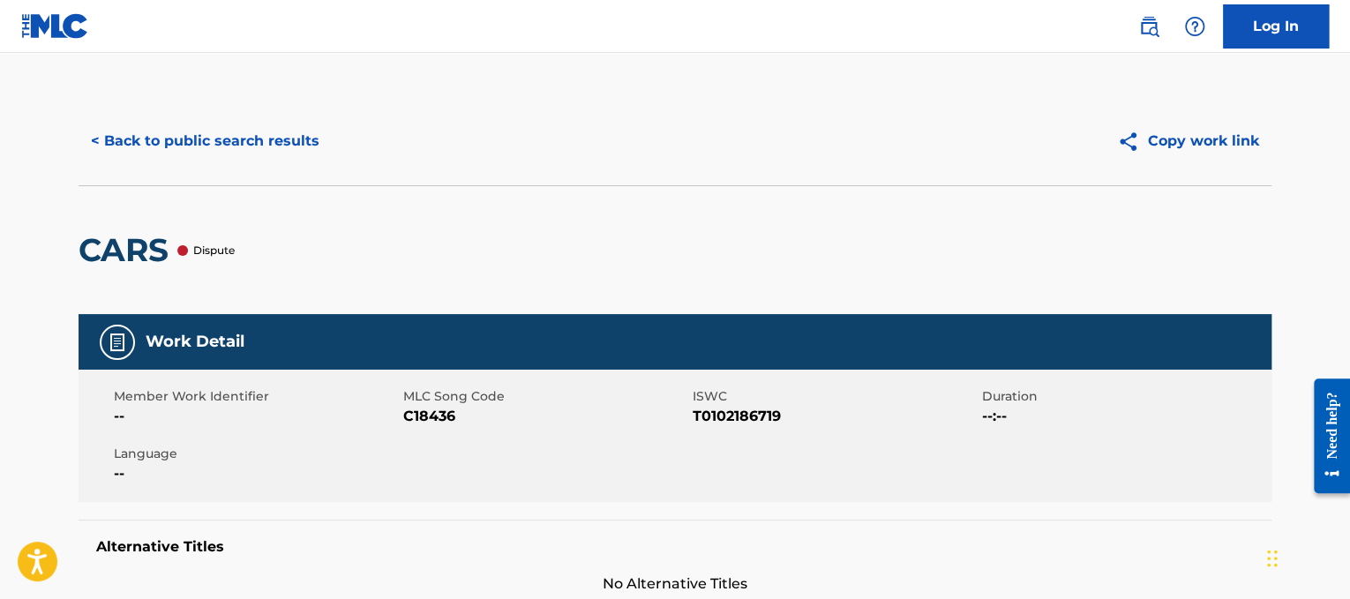
click at [252, 131] on button "< Back to public search results" at bounding box center [205, 141] width 253 height 44
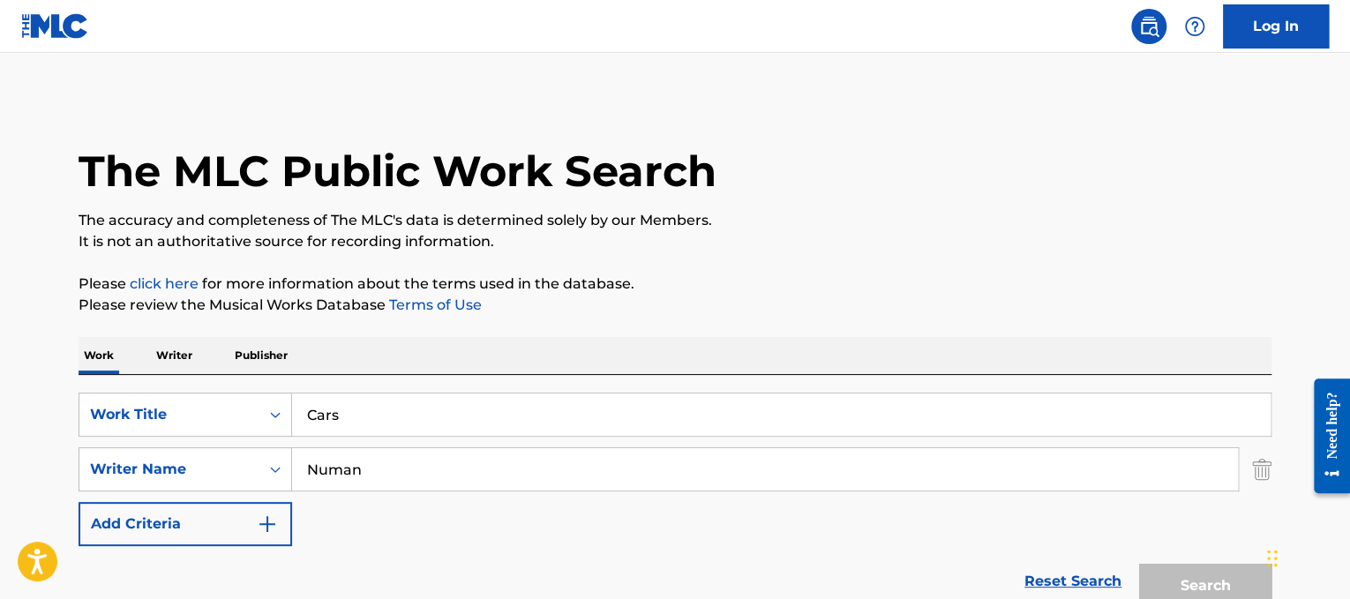
scroll to position [223, 0]
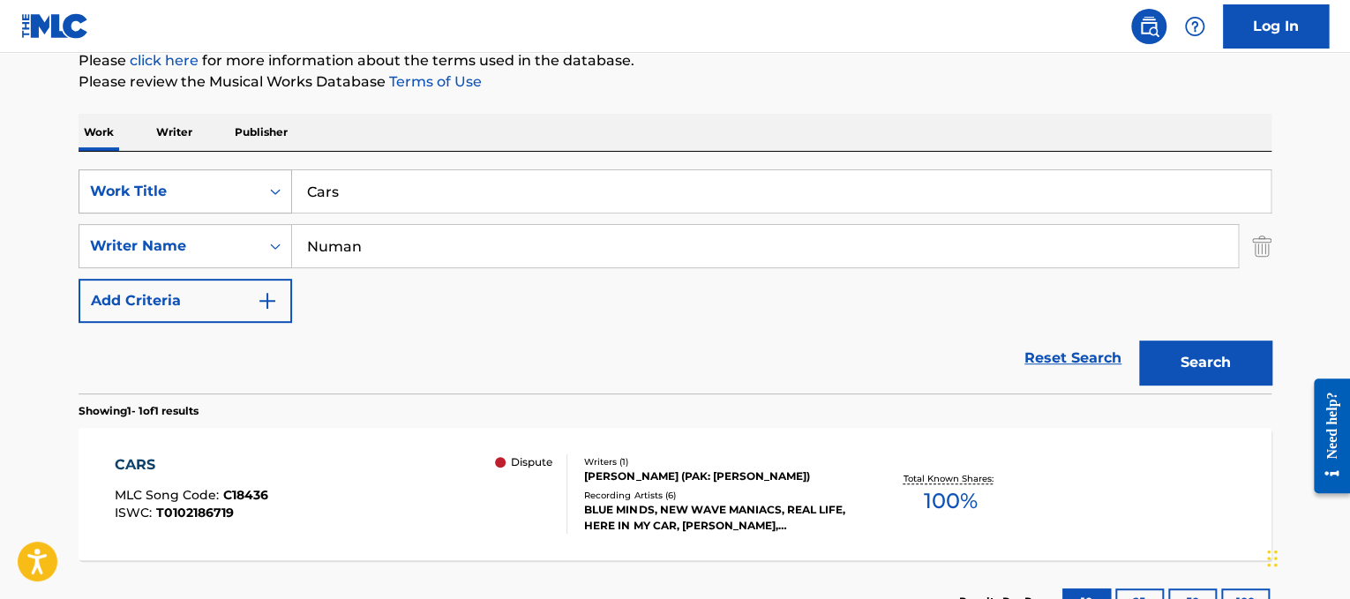
drag, startPoint x: 522, startPoint y: 192, endPoint x: 243, endPoint y: 188, distance: 279.7
click at [243, 188] on div "SearchWithCriteria3a1c23dc-8086-44c8-b5c0-f0a828669884 Work Title Cars" at bounding box center [675, 191] width 1193 height 44
paste input "lose To You"
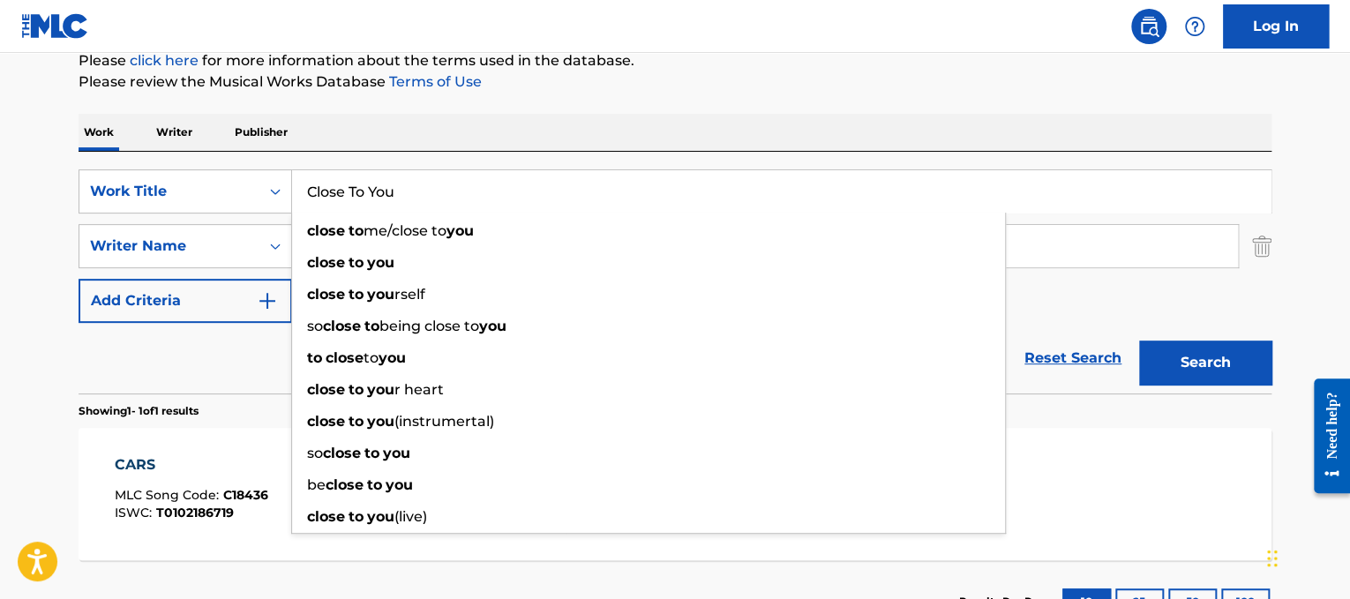
type input "Close To You"
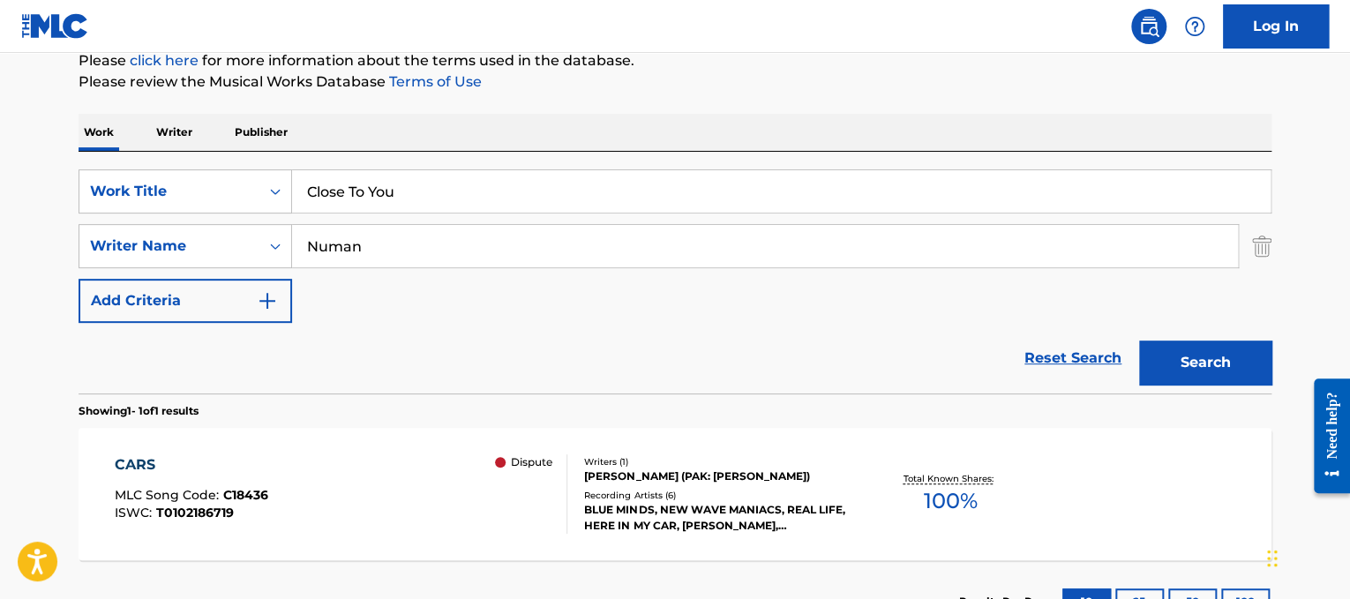
click at [590, 122] on div "Work Writer Publisher" at bounding box center [675, 132] width 1193 height 37
drag, startPoint x: 548, startPoint y: 232, endPoint x: 0, endPoint y: 54, distance: 576.0
click at [0, 54] on main "The MLC Public Work Search The accuracy and completeness of The MLC's data is d…" at bounding box center [675, 241] width 1350 height 822
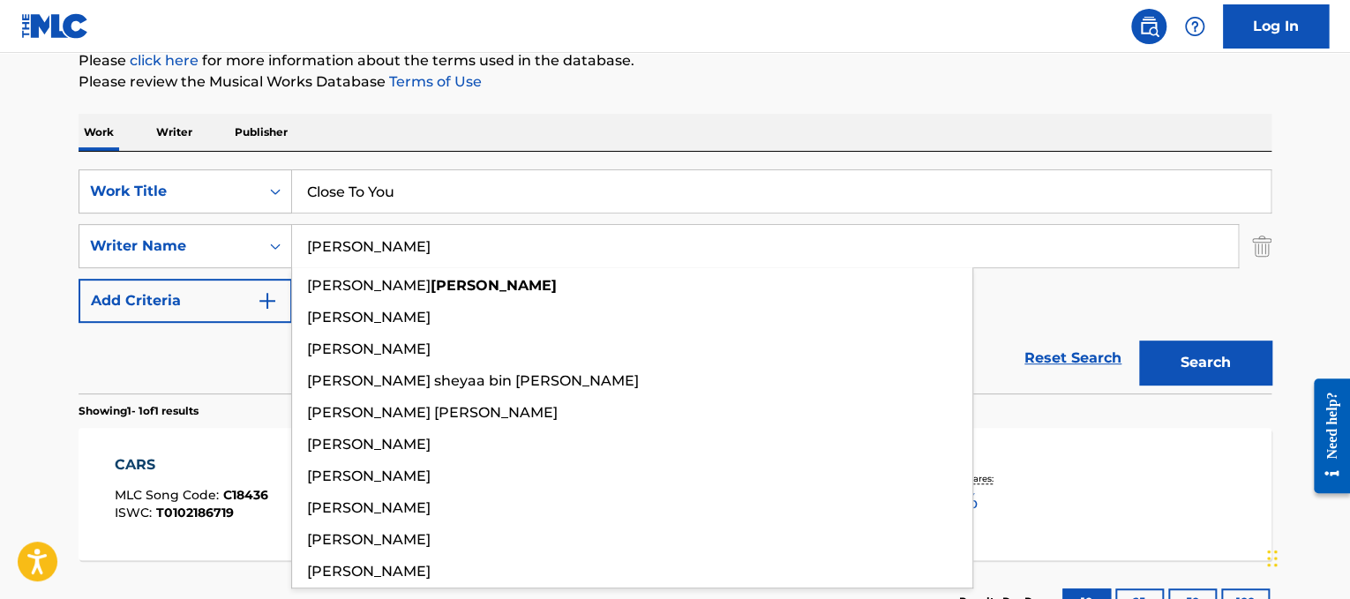
type input "[PERSON_NAME]"
click at [1139, 340] on button "Search" at bounding box center [1205, 362] width 132 height 44
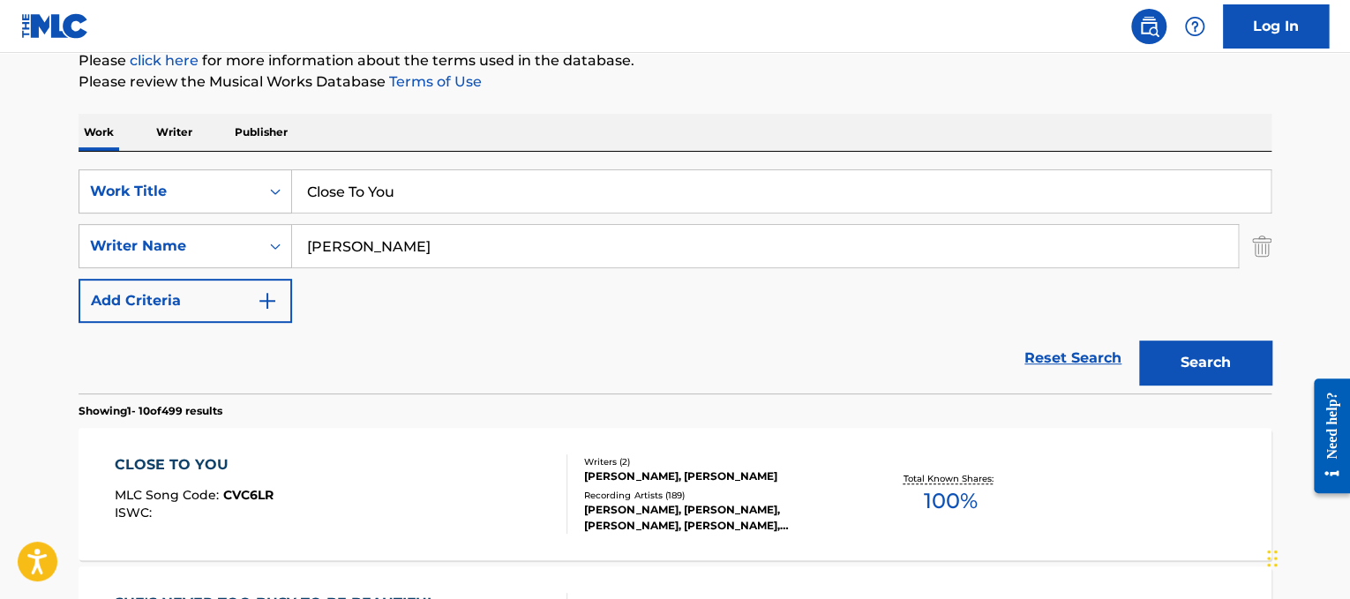
click at [1253, 364] on button "Search" at bounding box center [1205, 362] width 132 height 44
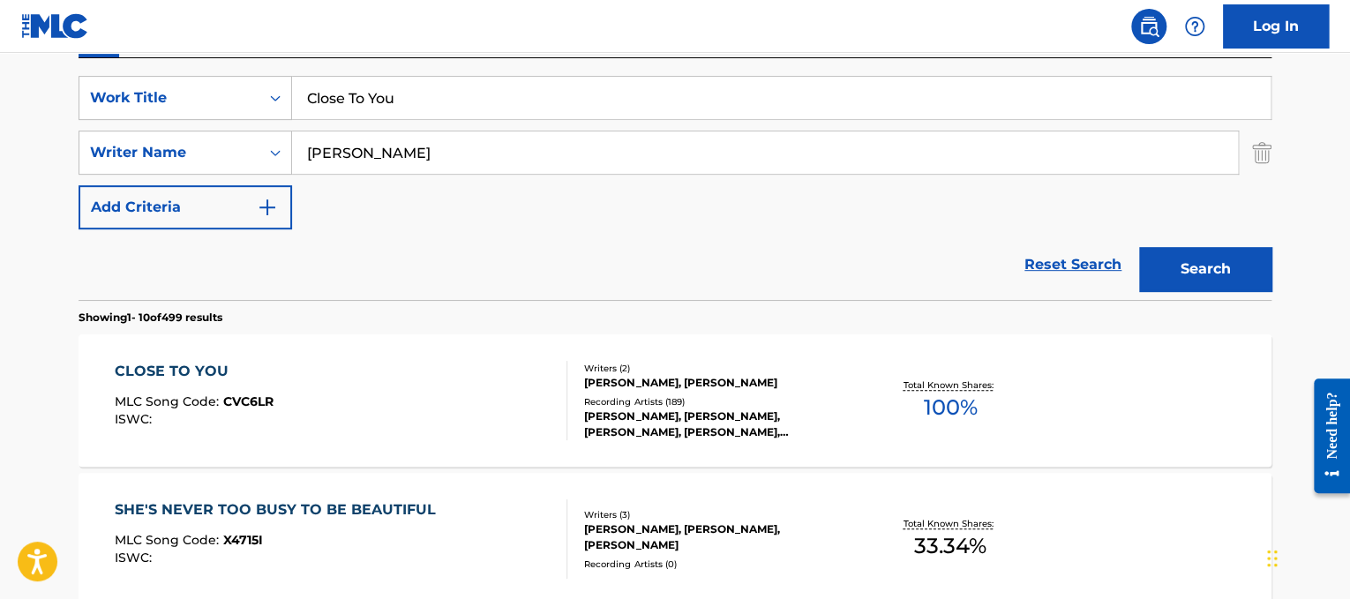
scroll to position [345, 0]
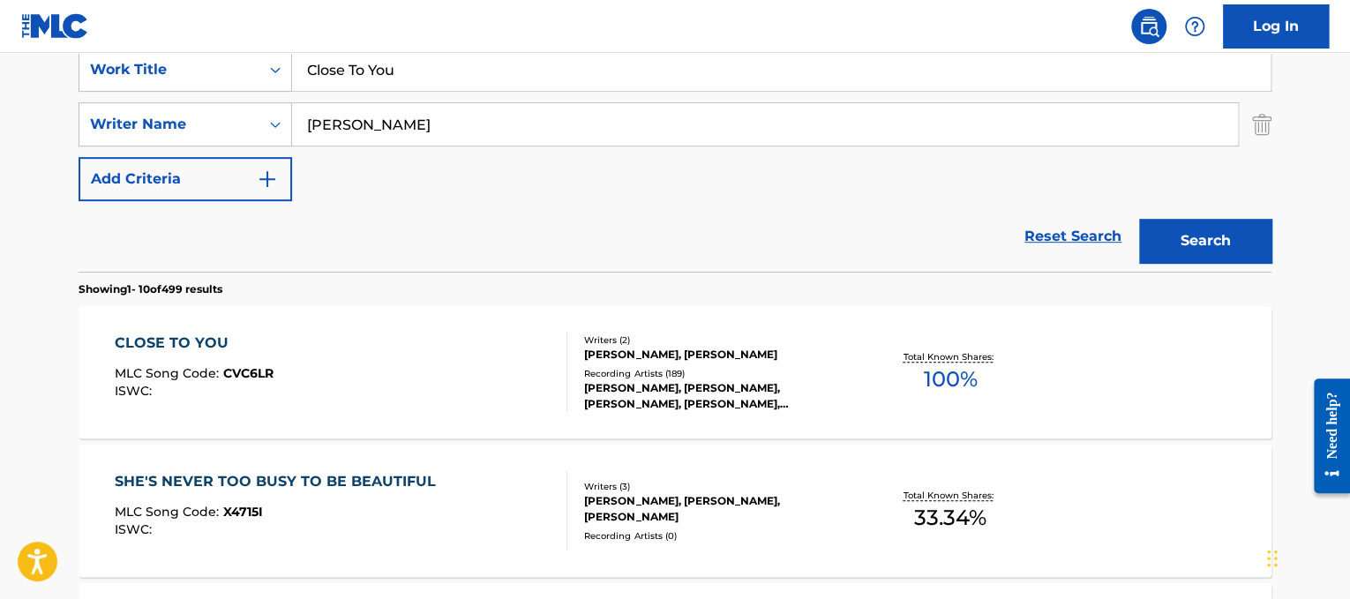
click at [445, 359] on div "CLOSE TO YOU MLC Song Code : CVC6LR ISWC :" at bounding box center [341, 372] width 453 height 79
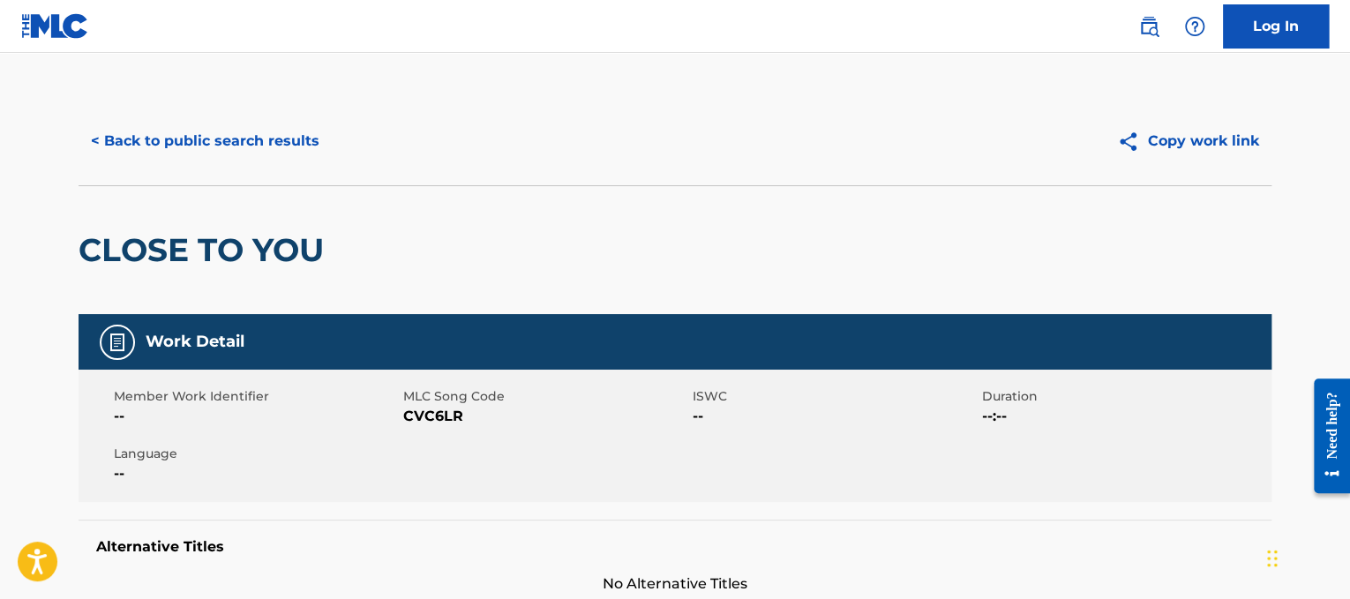
click at [243, 135] on button "< Back to public search results" at bounding box center [205, 141] width 253 height 44
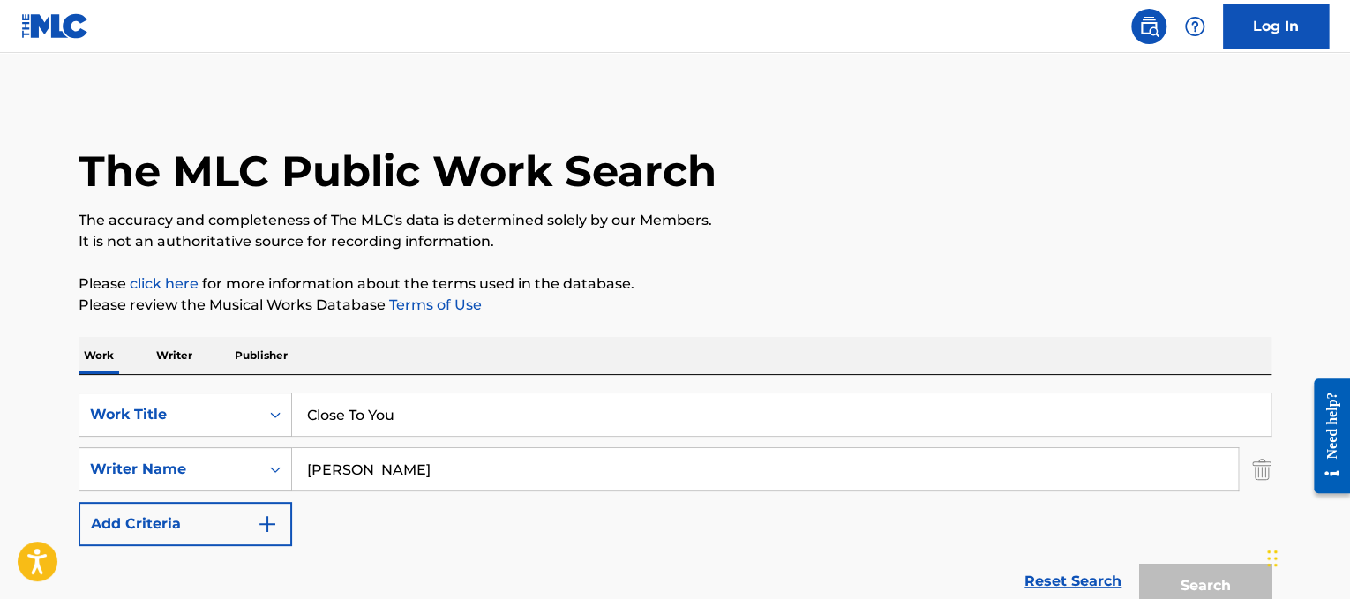
scroll to position [345, 0]
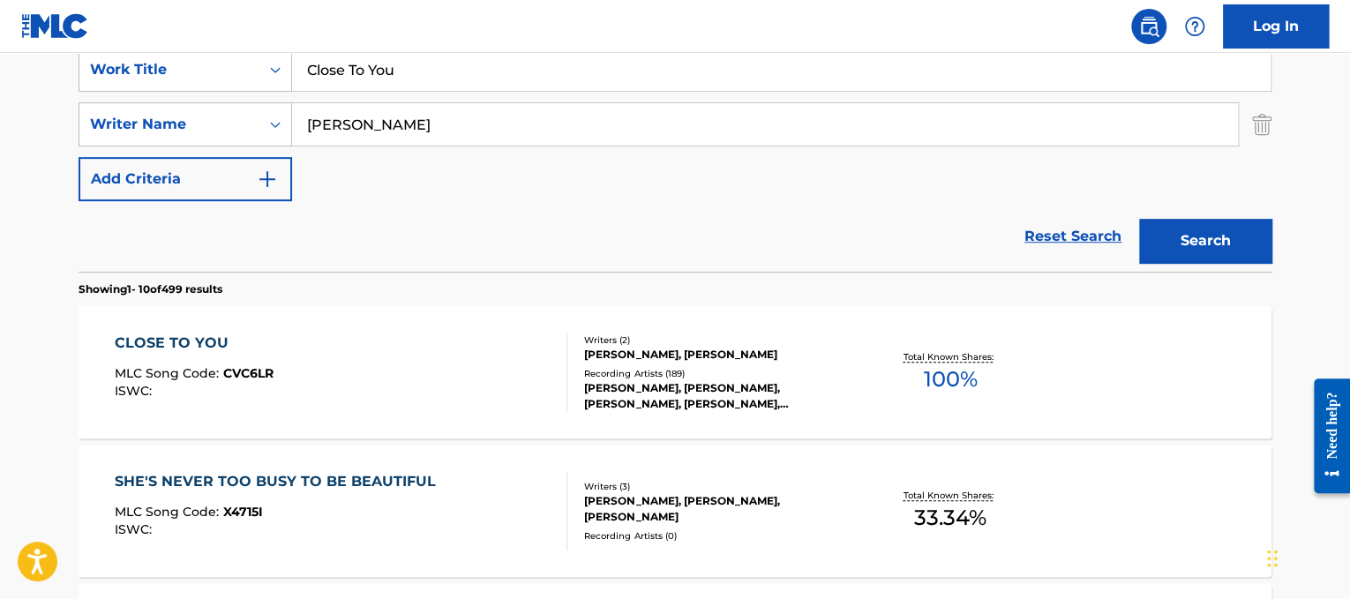
drag, startPoint x: 458, startPoint y: 73, endPoint x: 210, endPoint y: -6, distance: 260.3
paste input "onsequences"
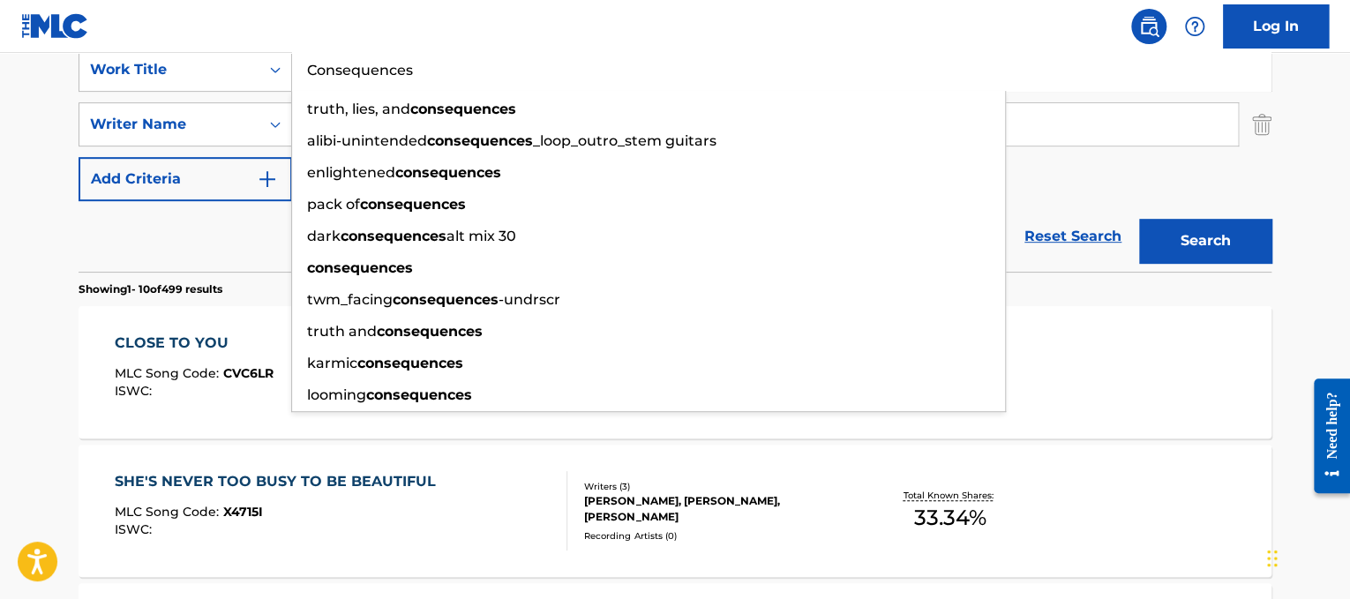
type input "Consequences"
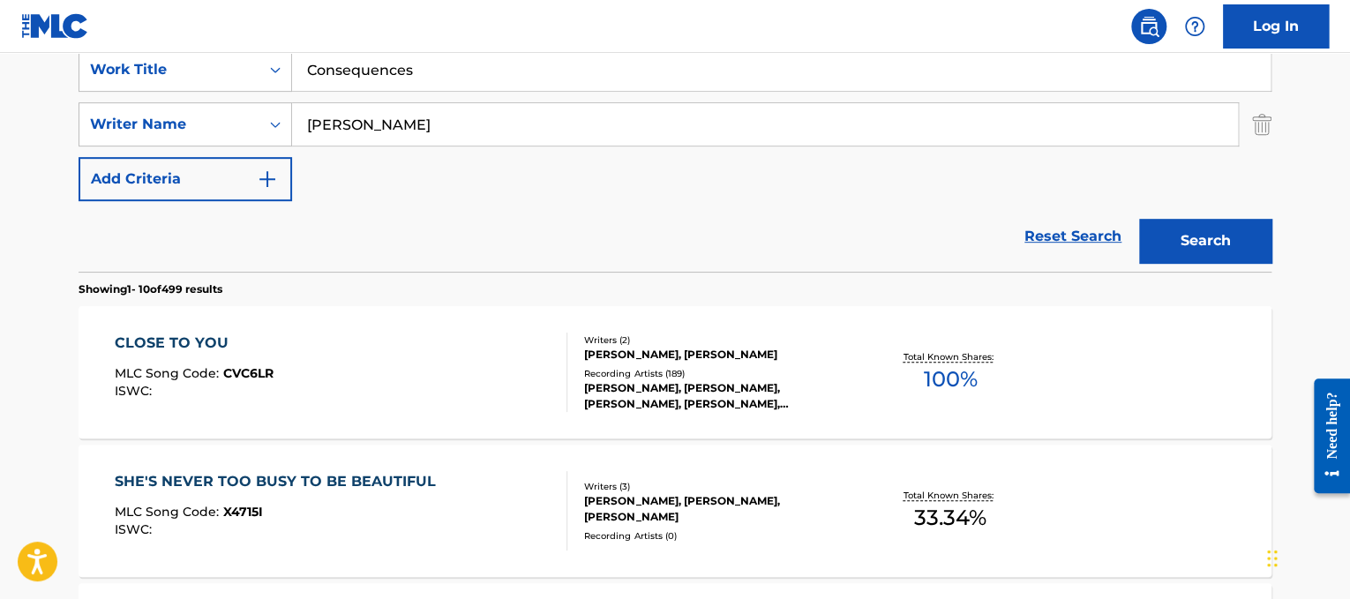
click at [1133, 131] on input "[PERSON_NAME]" at bounding box center [765, 124] width 946 height 42
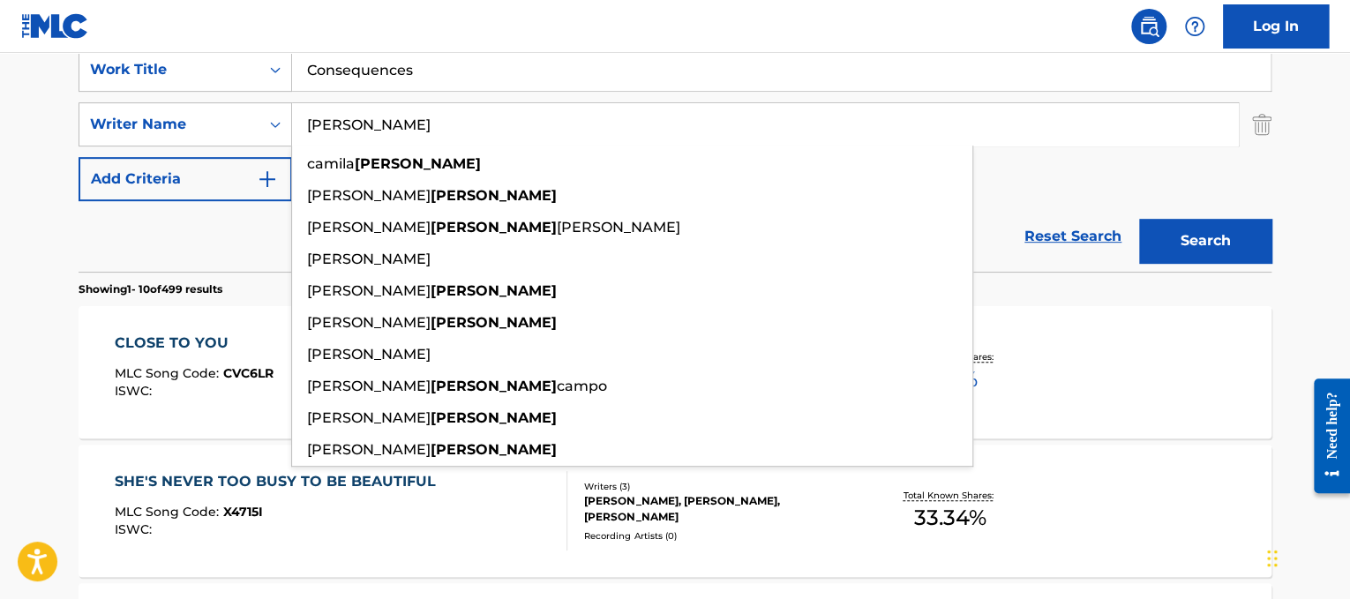
type input "[PERSON_NAME]"
click at [1139, 219] on button "Search" at bounding box center [1205, 241] width 132 height 44
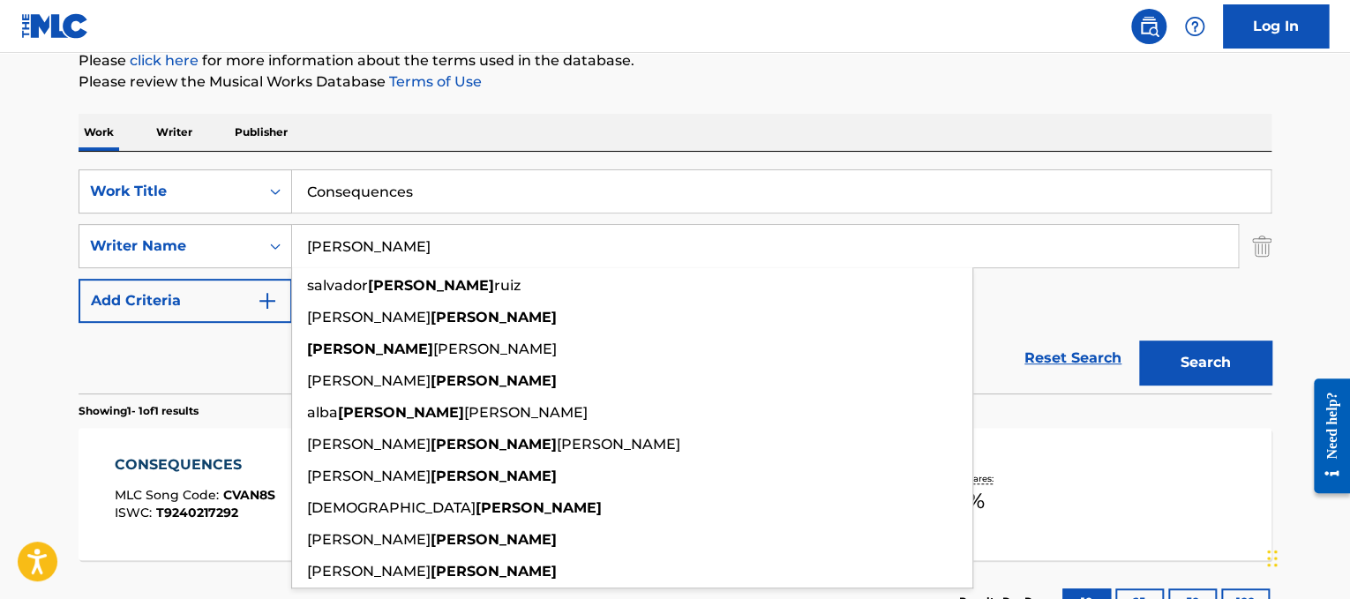
click at [197, 500] on span "MLC Song Code :" at bounding box center [169, 495] width 108 height 16
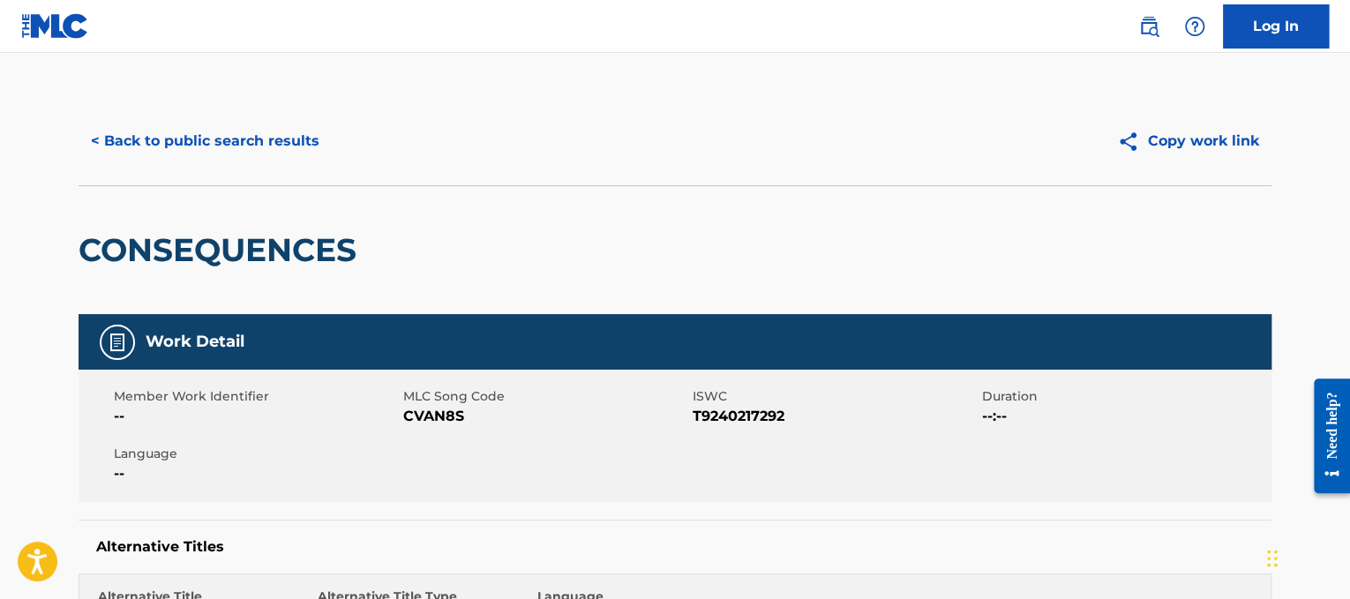
click at [233, 117] on div "< Back to public search results Copy work link" at bounding box center [675, 141] width 1193 height 88
click at [236, 125] on button "< Back to public search results" at bounding box center [205, 141] width 253 height 44
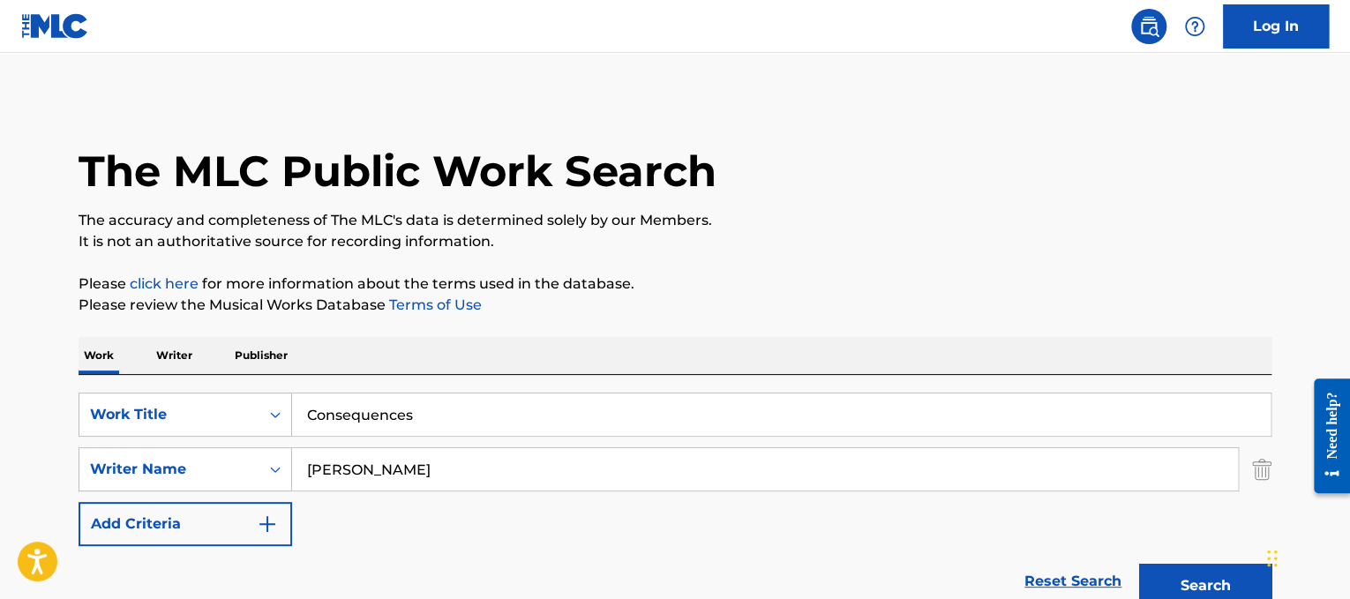
scroll to position [223, 0]
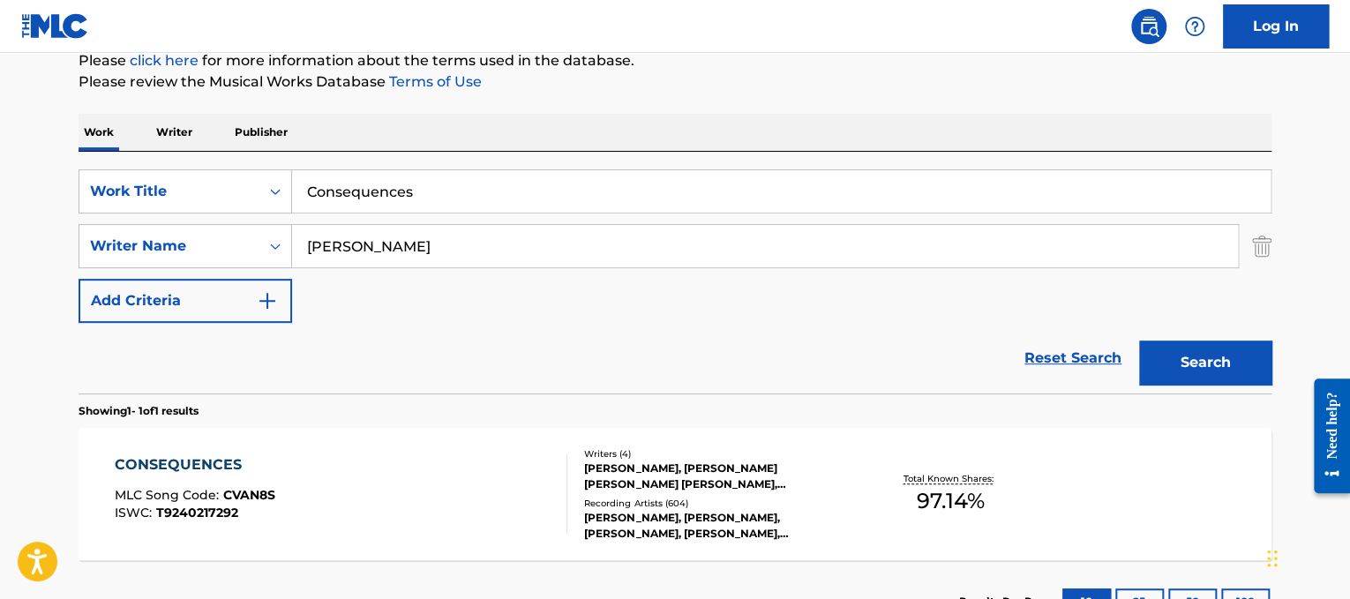
drag, startPoint x: 456, startPoint y: 184, endPoint x: 0, endPoint y: 51, distance: 475.1
click at [0, 51] on div "Log In The MLC Public Work Search The accuracy and completeness of The MLC's da…" at bounding box center [675, 257] width 1350 height 960
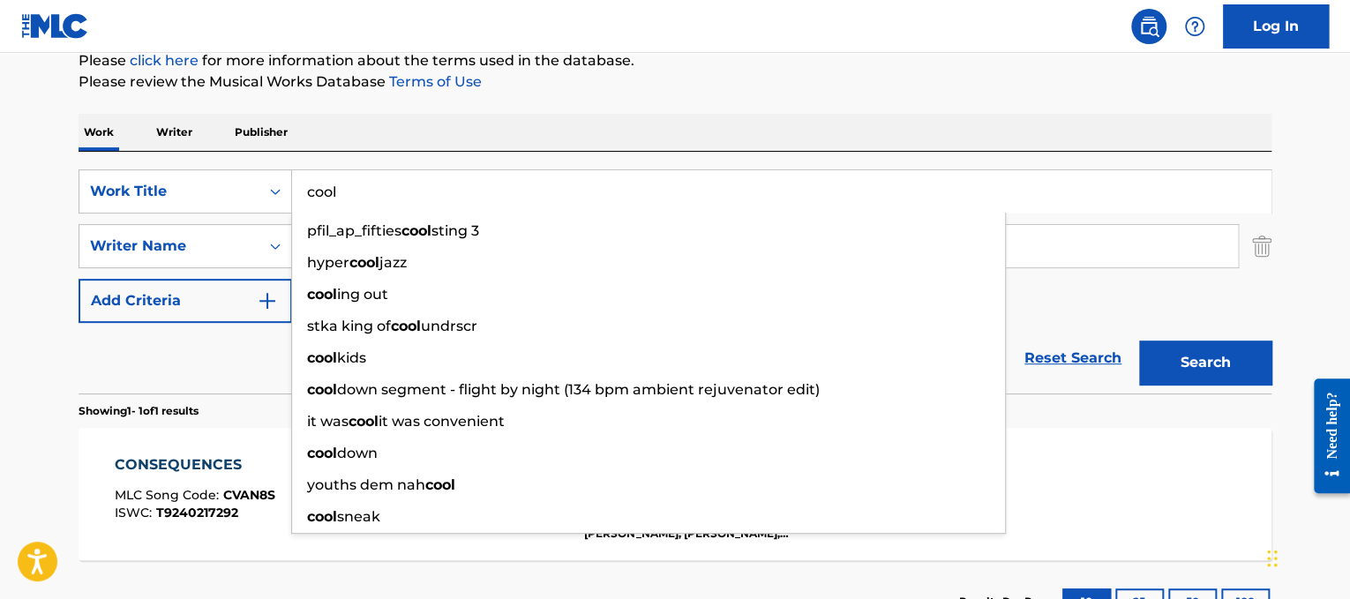
type input "cool"
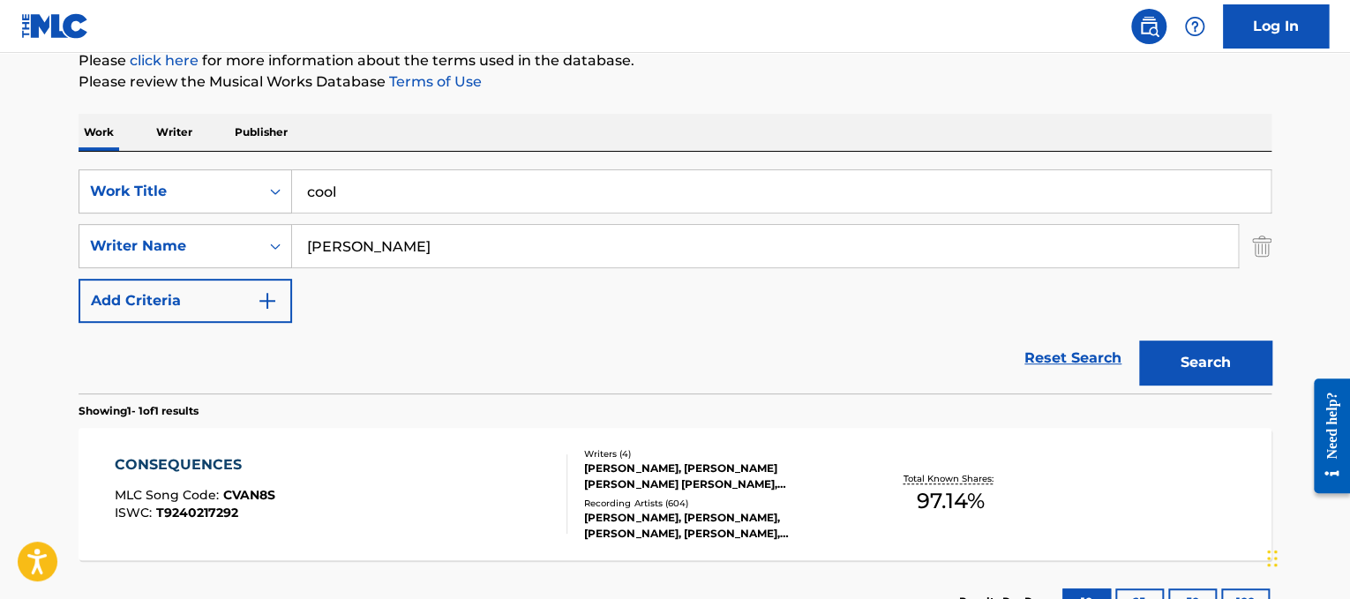
click at [489, 101] on div "The MLC Public Work Search The accuracy and completeness of The MLC's data is d…" at bounding box center [674, 258] width 1235 height 769
drag, startPoint x: 500, startPoint y: 243, endPoint x: 0, endPoint y: 84, distance: 524.7
click at [0, 84] on main "The MLC Public Work Search The accuracy and completeness of The MLC's data is d…" at bounding box center [675, 241] width 1350 height 822
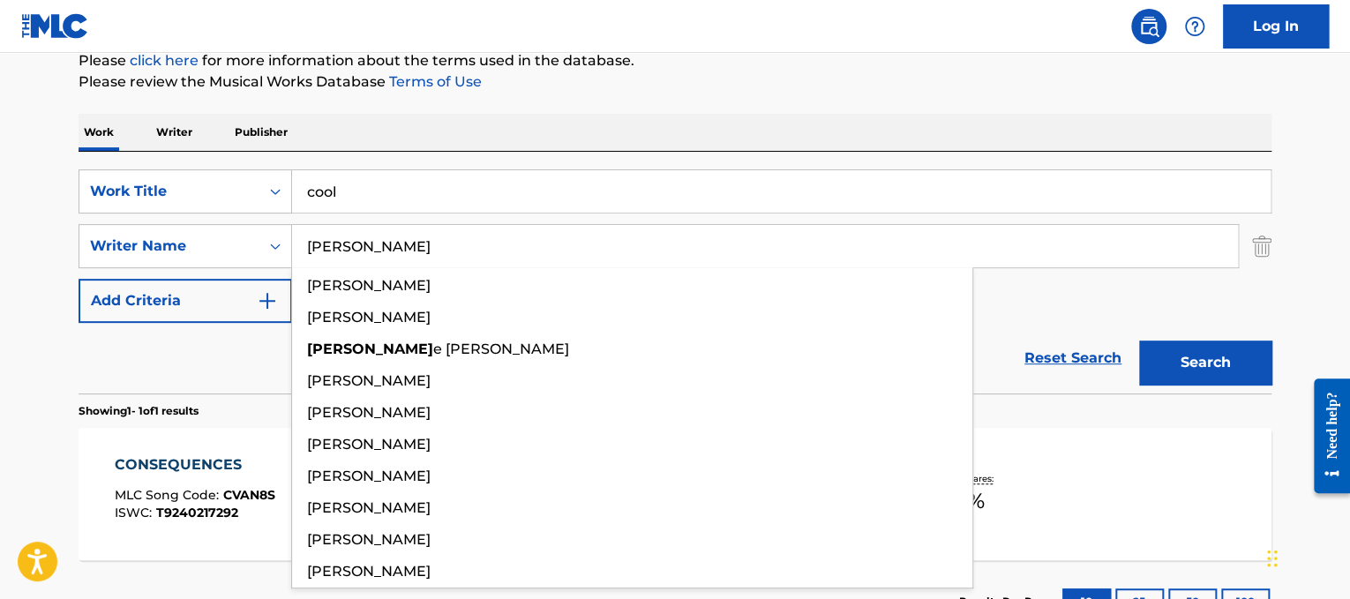
type input "[PERSON_NAME]"
click at [1139, 340] on button "Search" at bounding box center [1205, 362] width 132 height 44
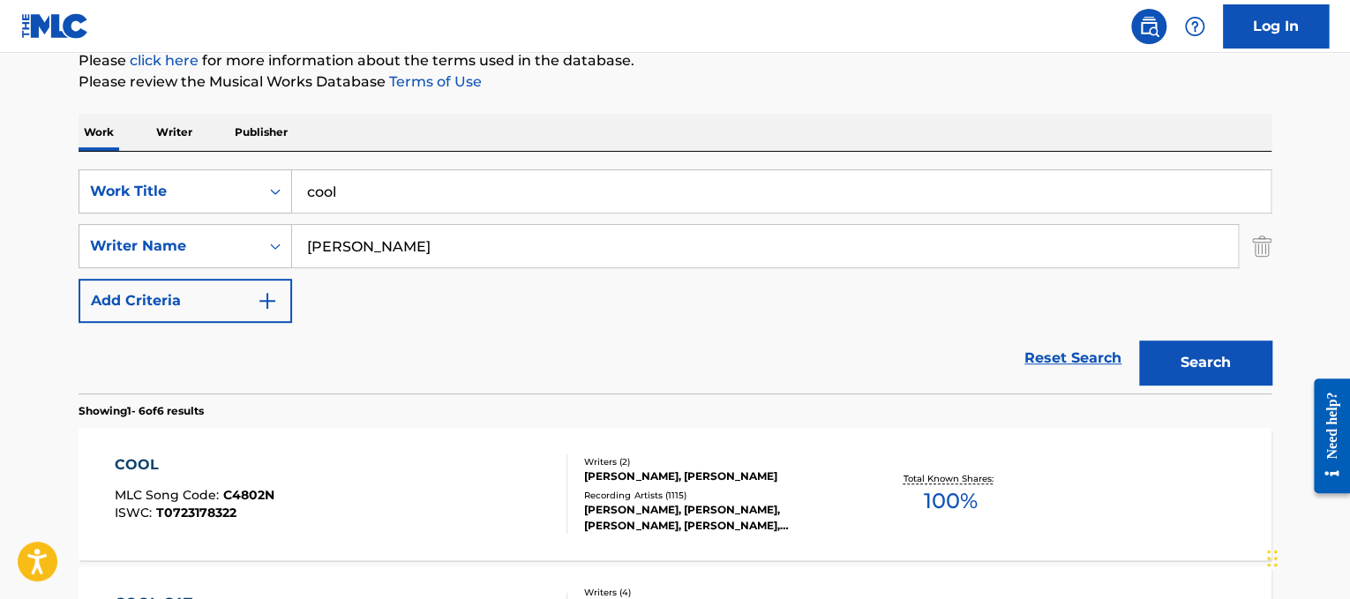
click at [39, 416] on main "The MLC Public Work Search The accuracy and completeness of The MLC's data is d…" at bounding box center [675, 587] width 1350 height 1515
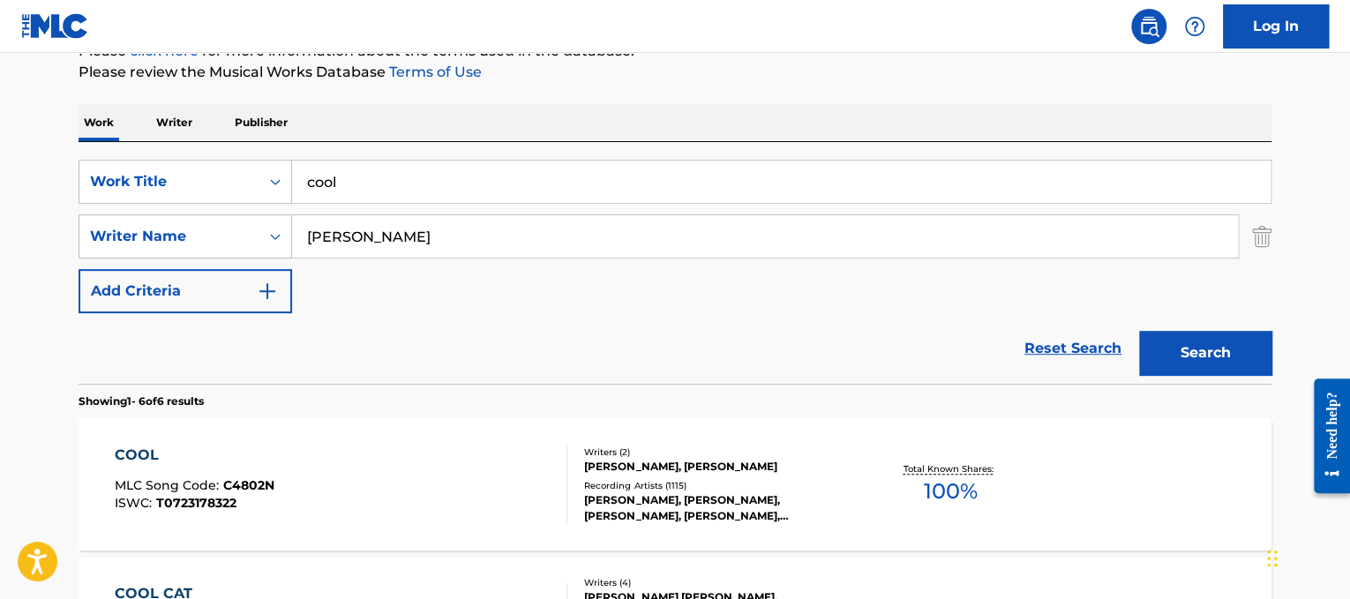
click at [131, 430] on div "COOL MLC Song Code : C4802N ISWC : T0723178322 Writers ( 2 ) [PERSON_NAME], [PE…" at bounding box center [675, 484] width 1193 height 132
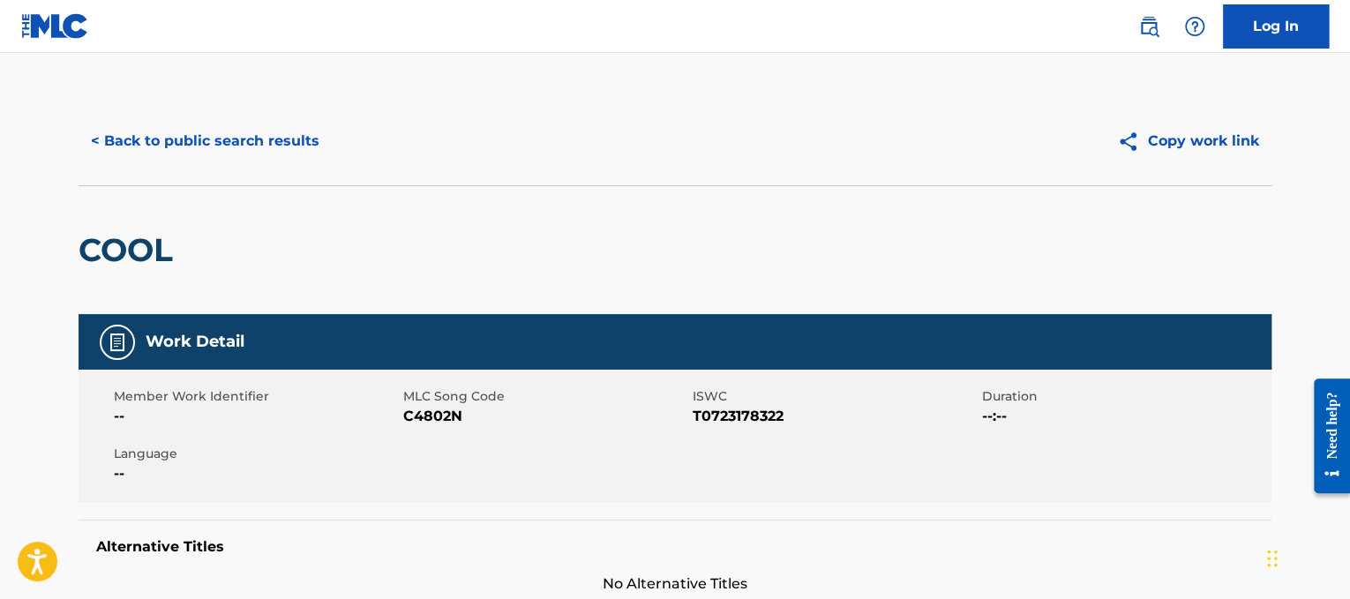
click at [267, 146] on button "< Back to public search results" at bounding box center [205, 141] width 253 height 44
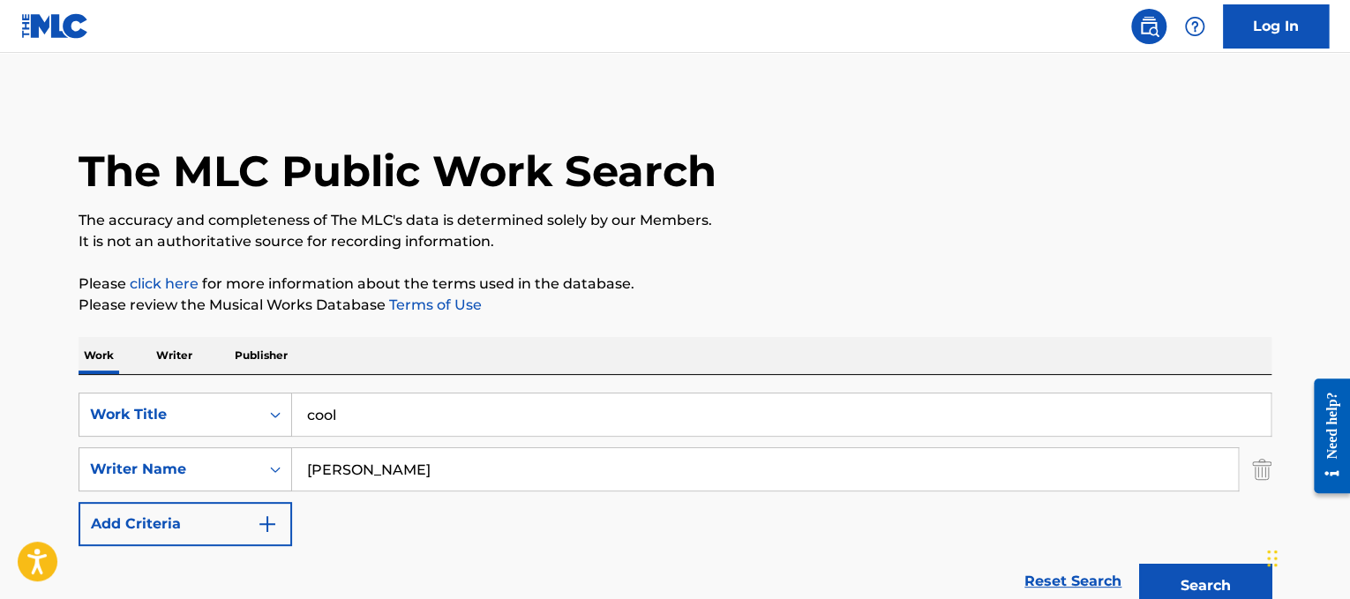
scroll to position [233, 0]
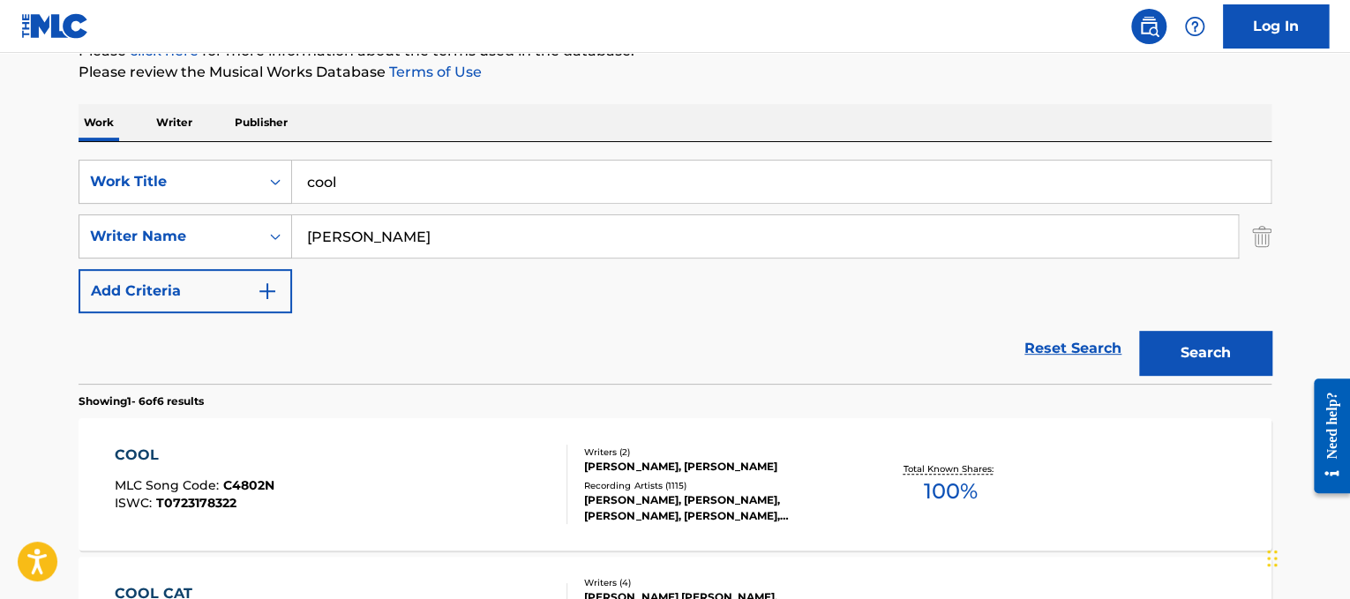
drag, startPoint x: 385, startPoint y: 174, endPoint x: 0, endPoint y: 36, distance: 409.3
click at [0, 36] on div "Log In The MLC Public Work Search The accuracy and completeness of The MLC's da…" at bounding box center [675, 593] width 1350 height 1652
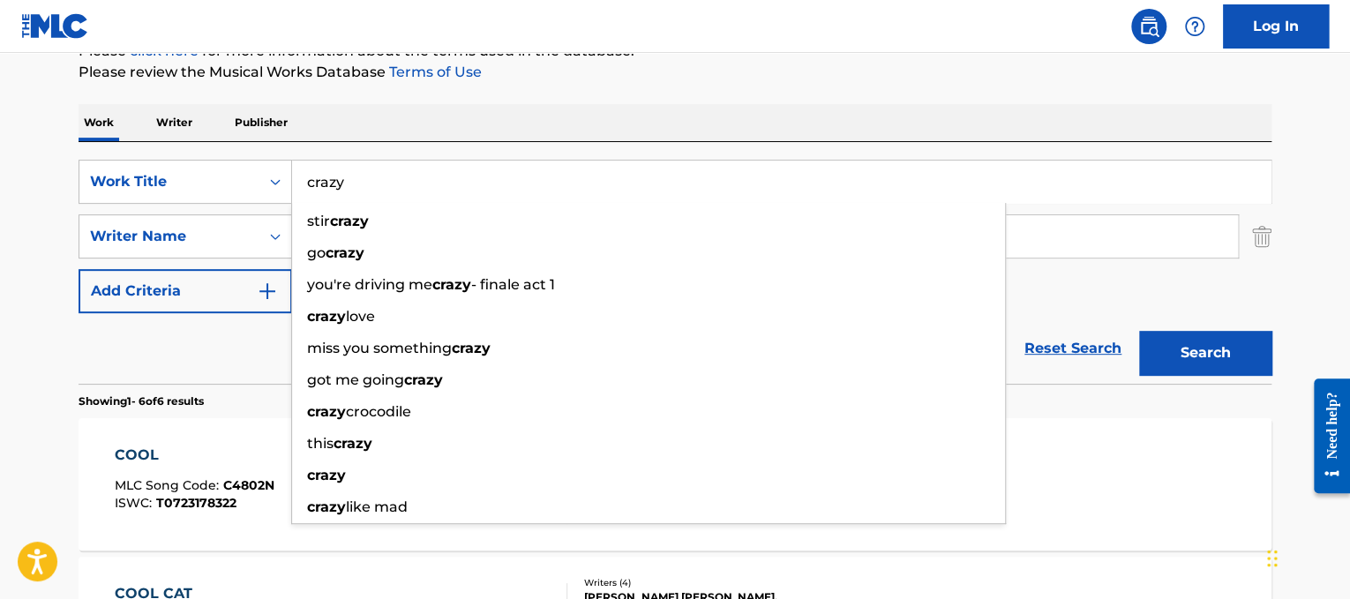
type input "crazy"
click at [367, 100] on div "The MLC Public Work Search The accuracy and completeness of The MLC's data is d…" at bounding box center [674, 595] width 1235 height 1462
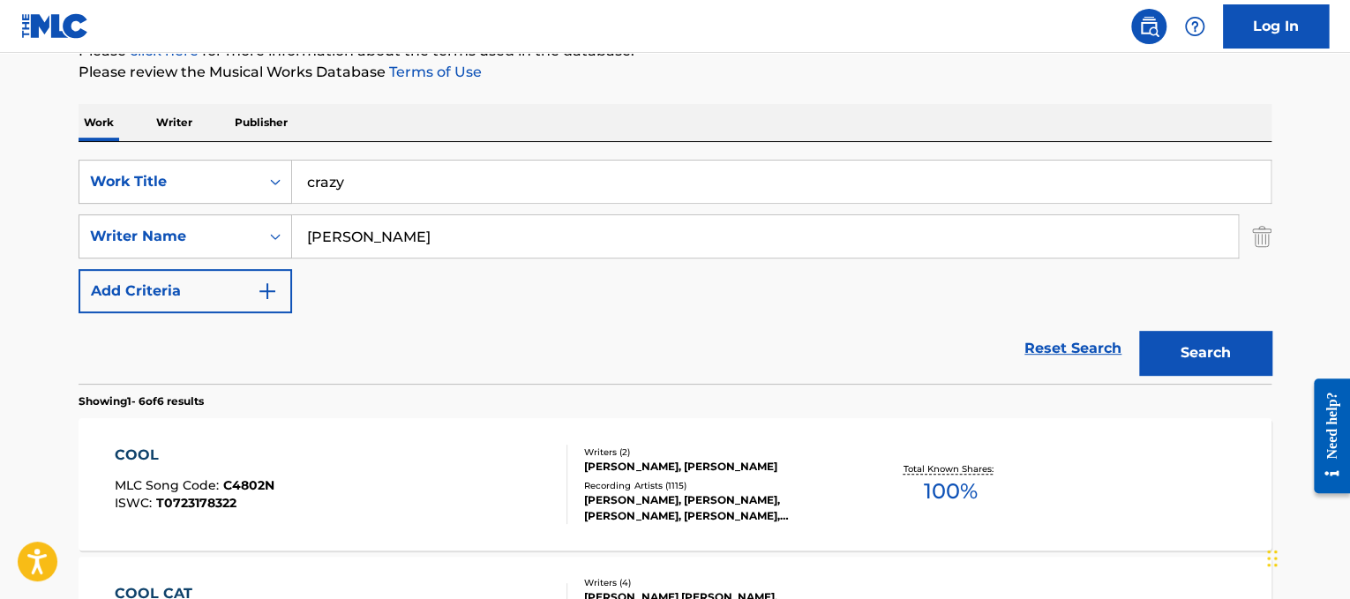
drag, startPoint x: 384, startPoint y: 227, endPoint x: 0, endPoint y: 99, distance: 404.5
click at [0, 99] on main "The MLC Public Work Search The accuracy and completeness of The MLC's data is d…" at bounding box center [675, 577] width 1350 height 1515
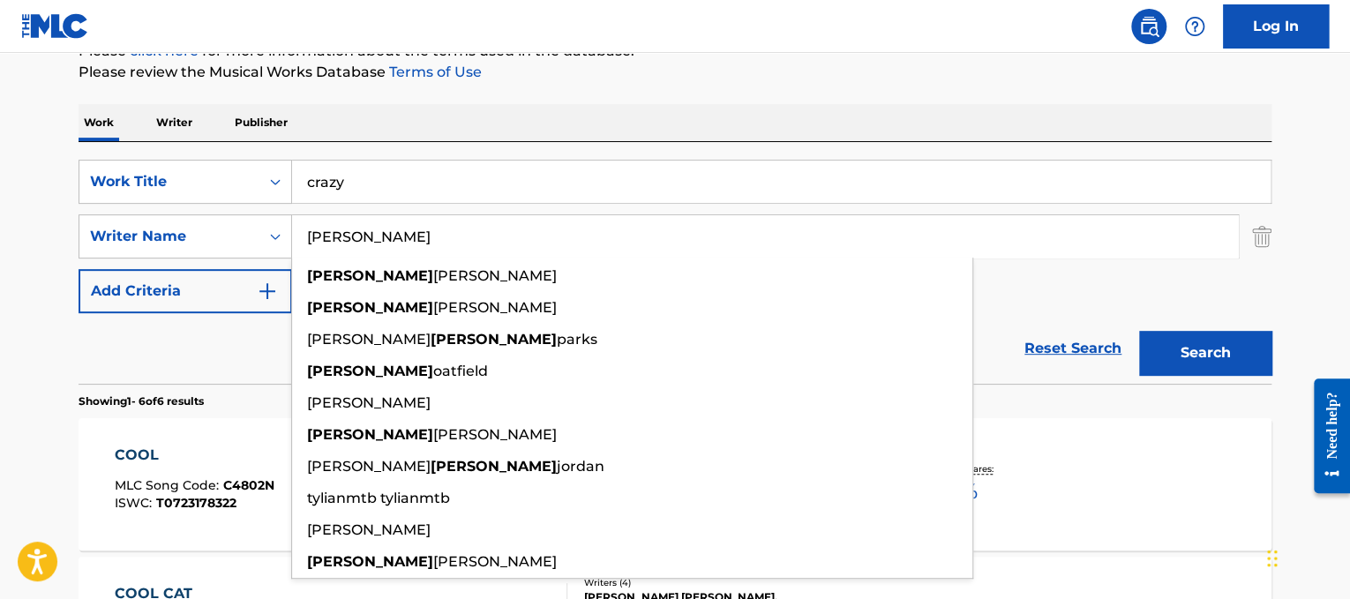
type input "[PERSON_NAME]"
click at [1139, 331] on button "Search" at bounding box center [1205, 353] width 132 height 44
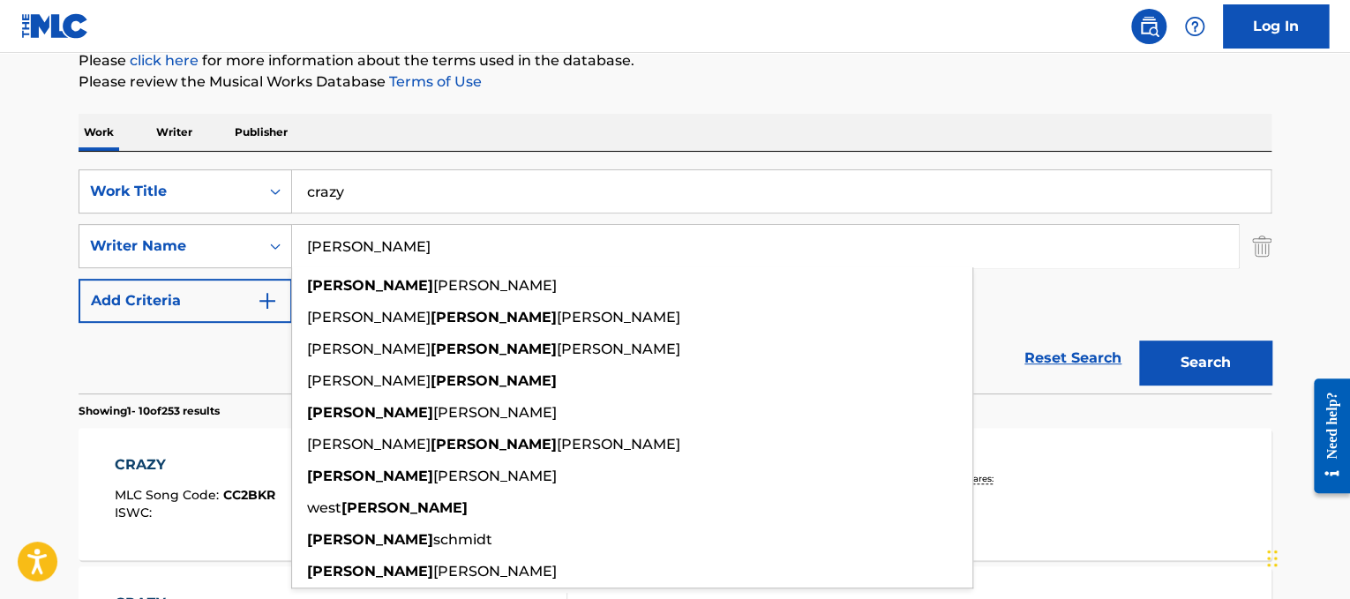
click at [1225, 350] on button "Search" at bounding box center [1205, 362] width 132 height 44
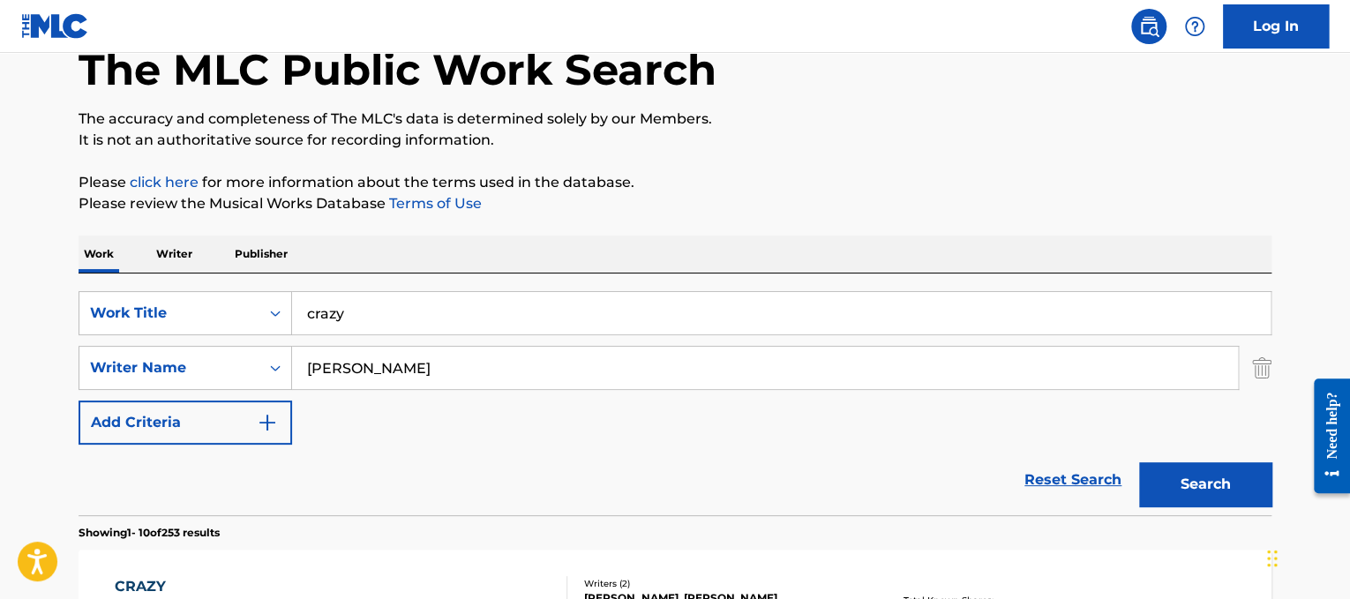
scroll to position [8, 0]
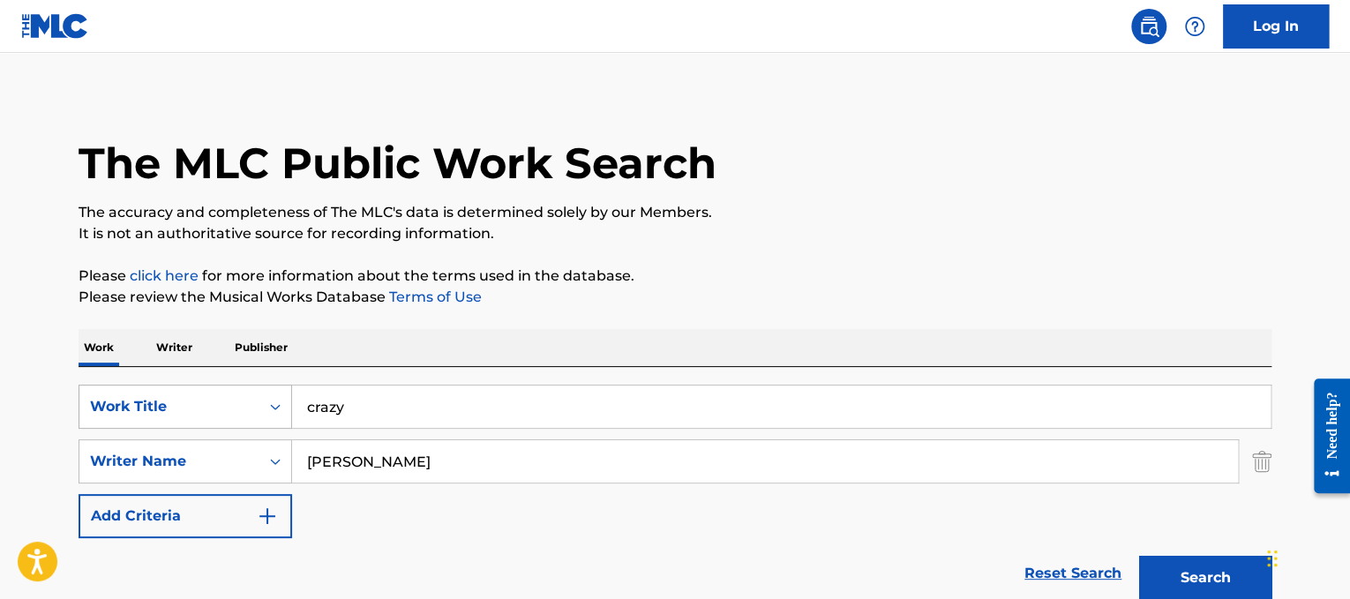
drag, startPoint x: 457, startPoint y: 414, endPoint x: 112, endPoint y: 384, distance: 346.2
click at [112, 385] on div "SearchWithCriteria3a1c23dc-8086-44c8-b5c0-f0a828669884 Work Title crazy" at bounding box center [675, 407] width 1193 height 44
paste input "LE SSERAFIM CRAZY"
drag, startPoint x: 411, startPoint y: 412, endPoint x: 0, endPoint y: 320, distance: 421.2
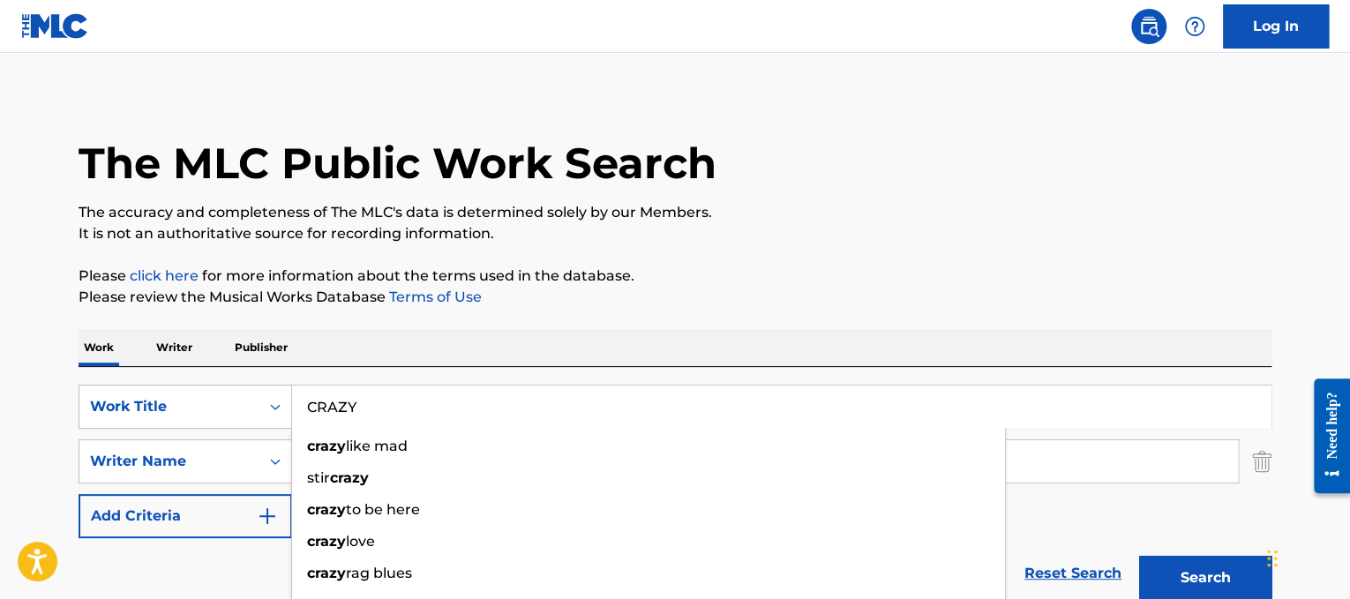
type input "CRAZY"
click at [528, 367] on div "SearchWithCriteria3a1c23dc-8086-44c8-b5c0-f0a828669884 Work Title CRAZY crazy l…" at bounding box center [675, 488] width 1193 height 242
drag, startPoint x: 508, startPoint y: 451, endPoint x: 3, endPoint y: 358, distance: 513.9
click at [1139, 556] on button "Search" at bounding box center [1205, 578] width 132 height 44
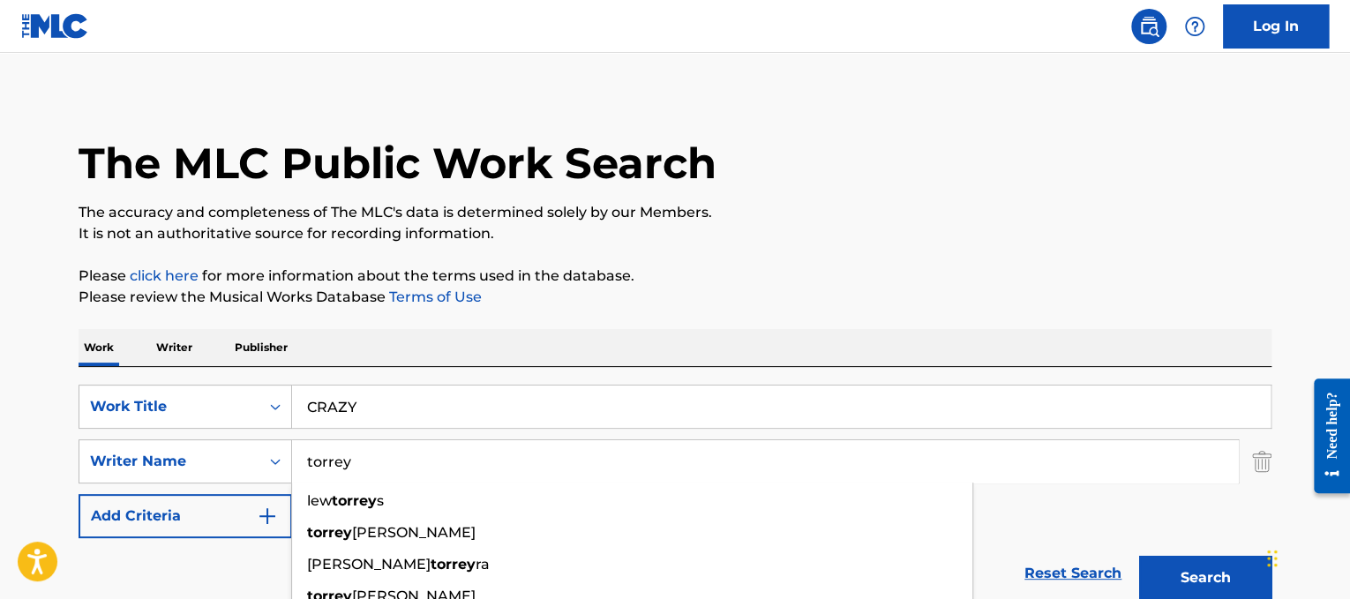
click at [1195, 565] on button "Search" at bounding box center [1205, 578] width 132 height 44
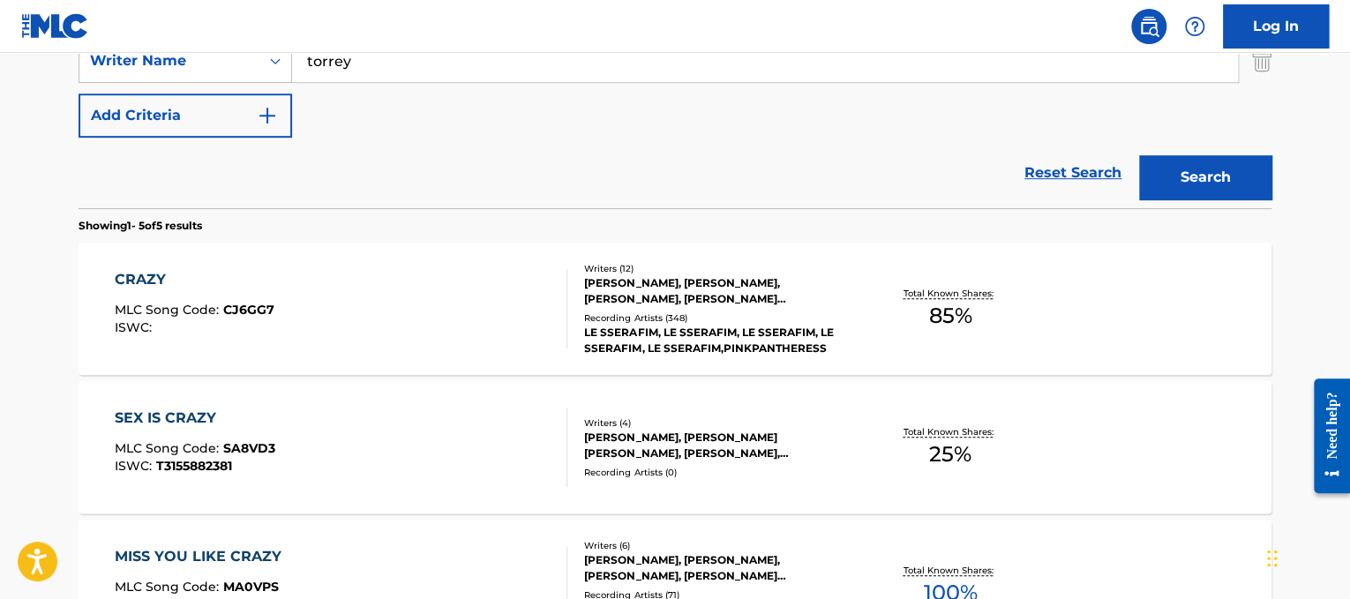
scroll to position [415, 0]
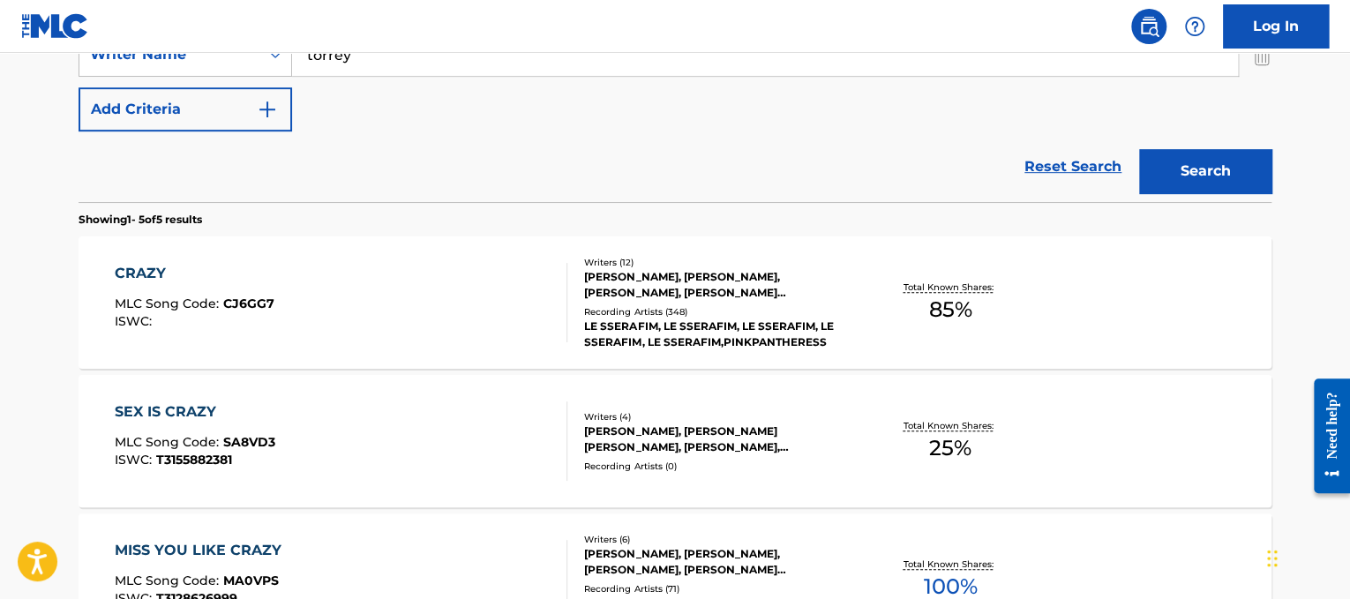
click at [361, 59] on input "torrey" at bounding box center [765, 55] width 946 height 42
type input "[PERSON_NAME]"
click at [1139, 149] on button "Search" at bounding box center [1205, 171] width 132 height 44
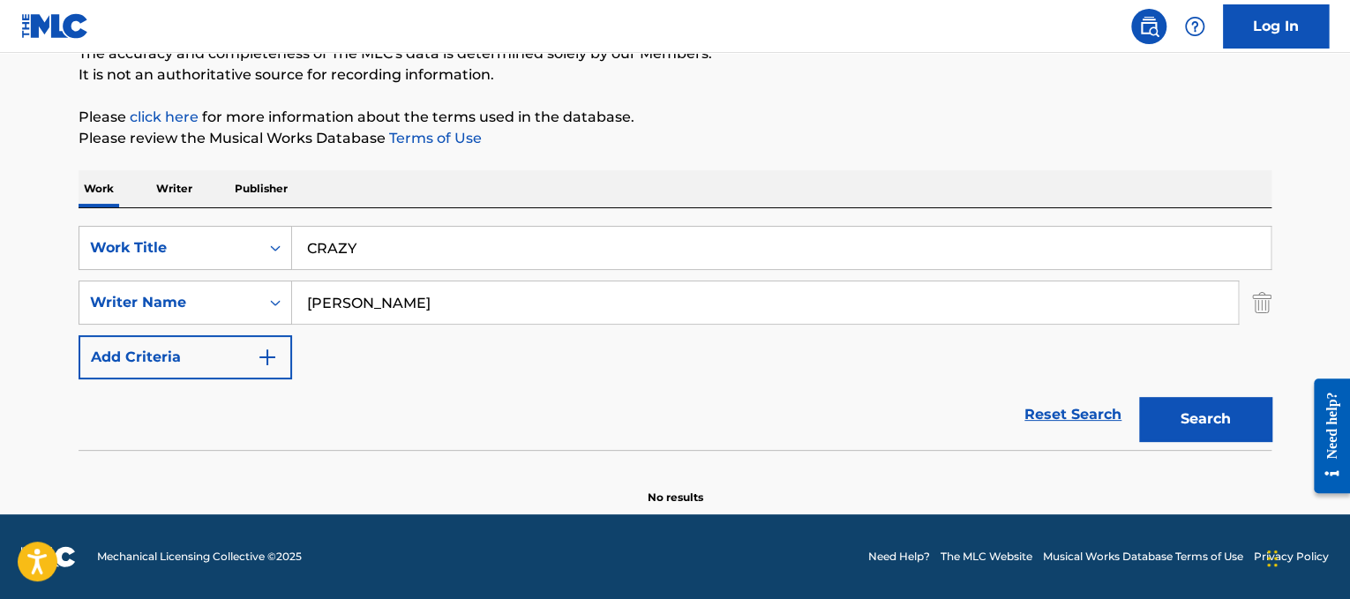
scroll to position [166, 0]
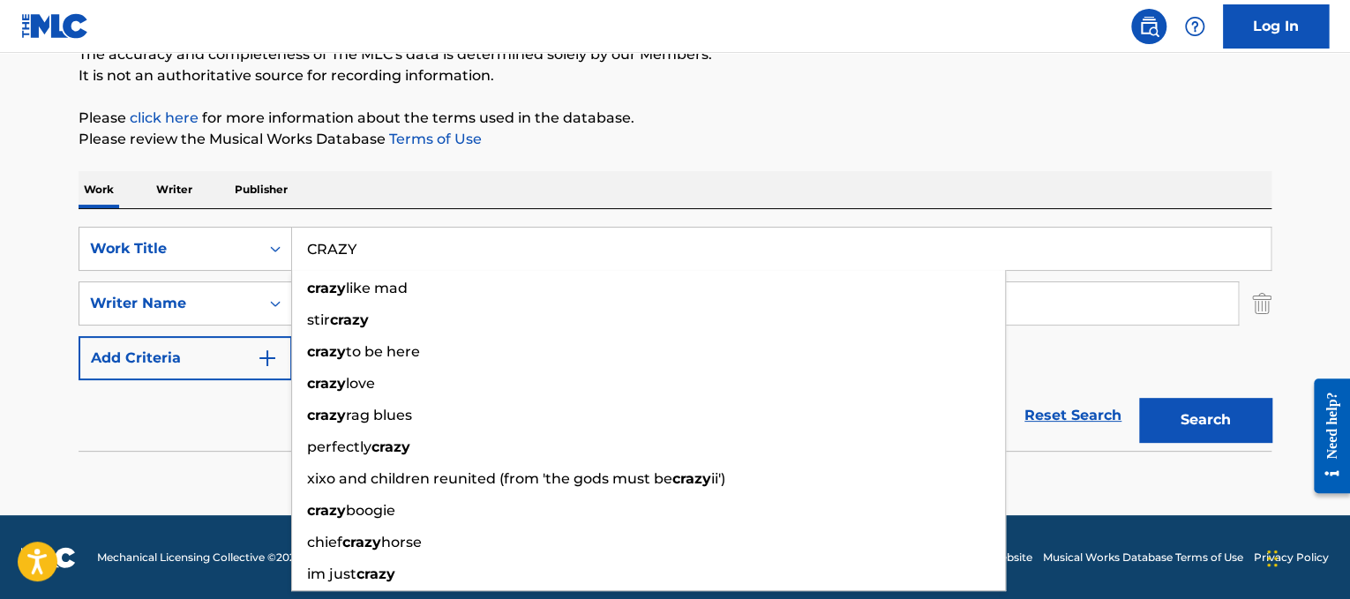
drag, startPoint x: 503, startPoint y: 235, endPoint x: 0, endPoint y: 191, distance: 504.6
click at [0, 191] on main "The MLC Public Work Search The accuracy and completeness of The MLC's data is d…" at bounding box center [675, 201] width 1350 height 628
paste input "riminal"
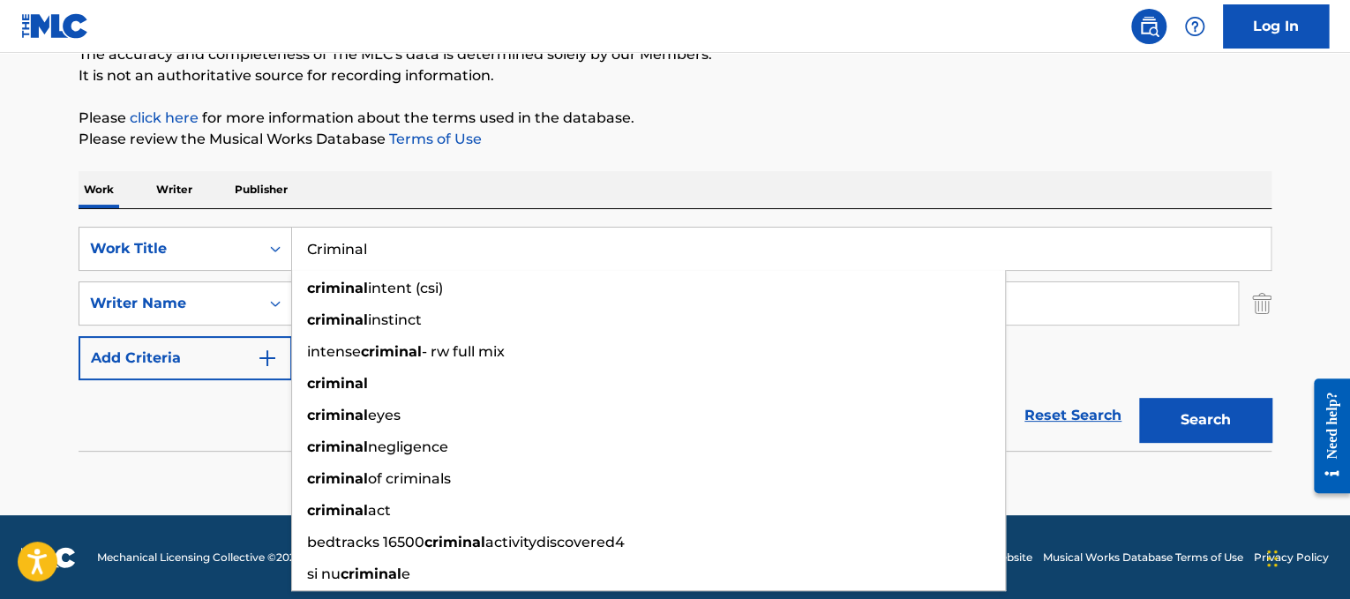
type input "Criminal"
click at [505, 183] on div "Work Writer Publisher" at bounding box center [675, 189] width 1193 height 37
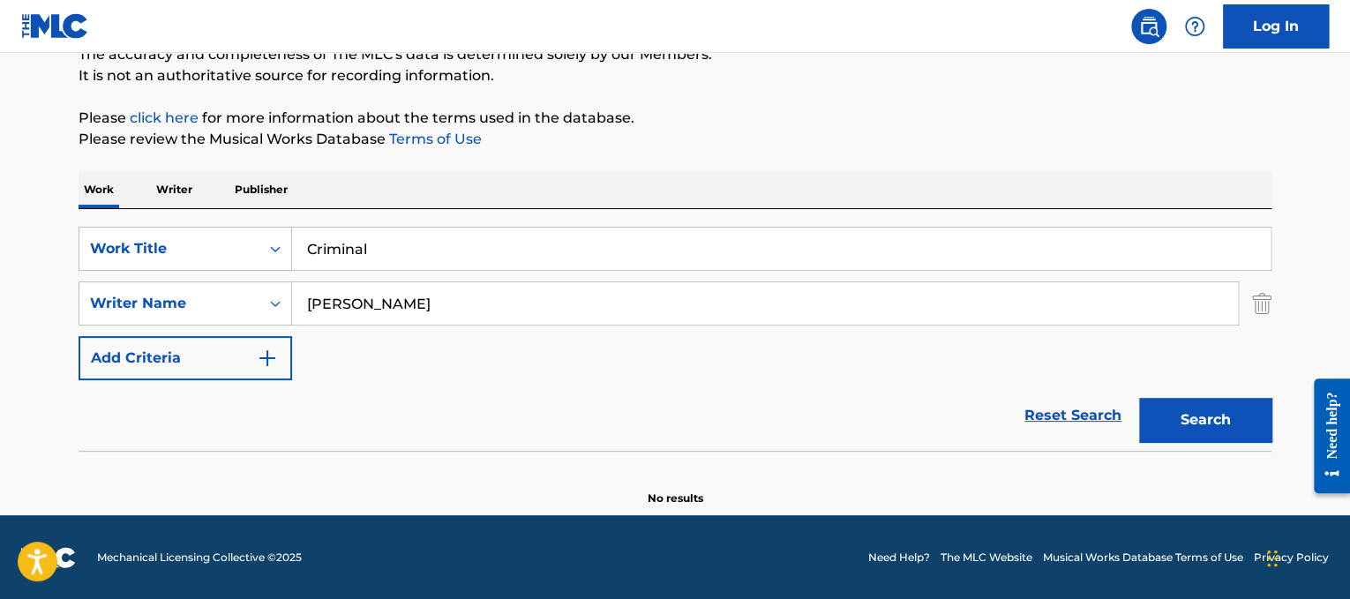
drag, startPoint x: 476, startPoint y: 313, endPoint x: 0, endPoint y: 123, distance: 513.0
click at [0, 123] on main "The MLC Public Work Search The accuracy and completeness of The MLC's data is d…" at bounding box center [675, 201] width 1350 height 628
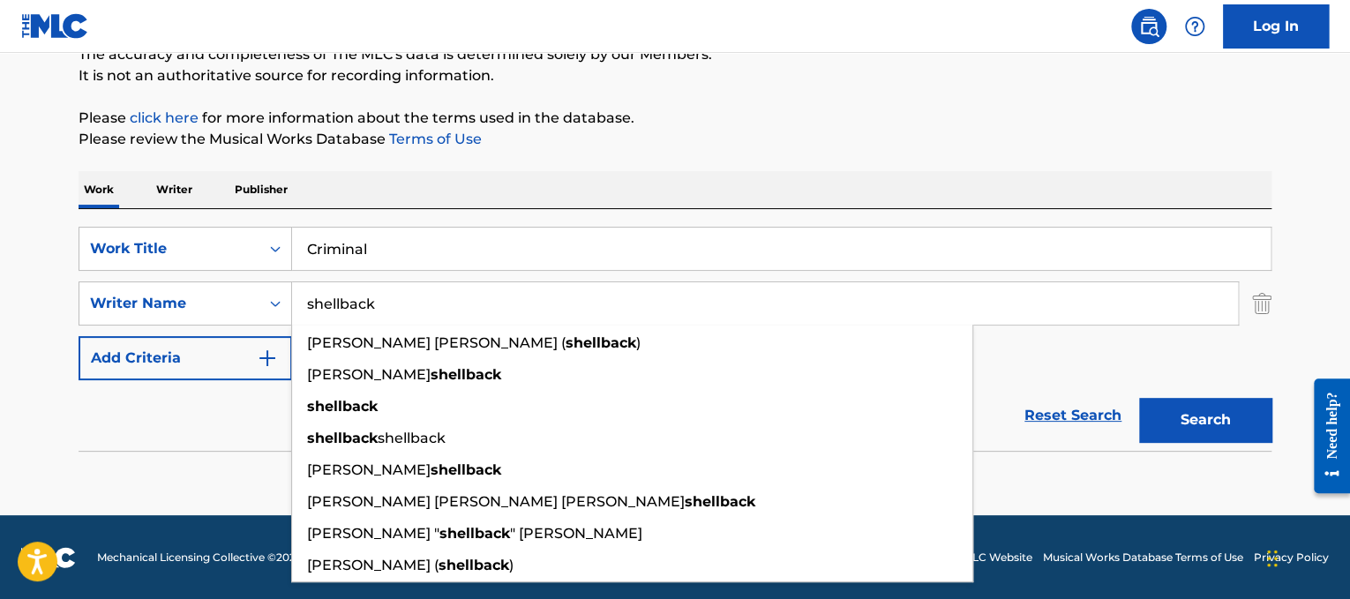
click at [1139, 398] on button "Search" at bounding box center [1205, 420] width 132 height 44
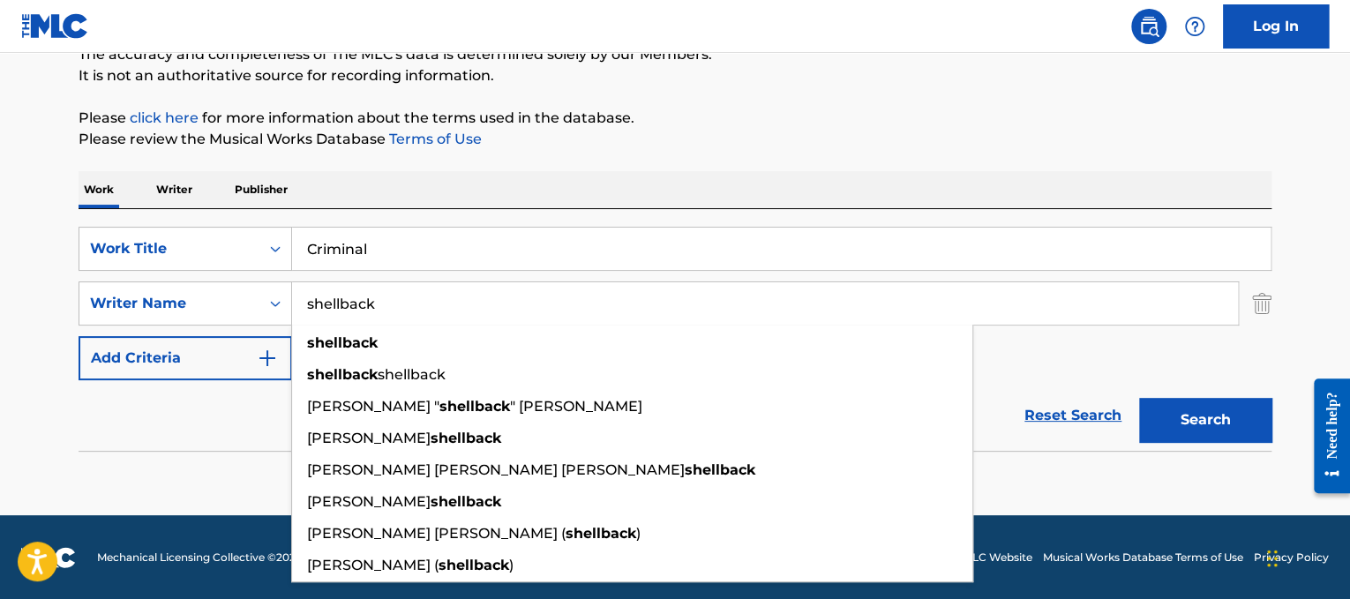
click at [1179, 402] on button "Search" at bounding box center [1205, 420] width 132 height 44
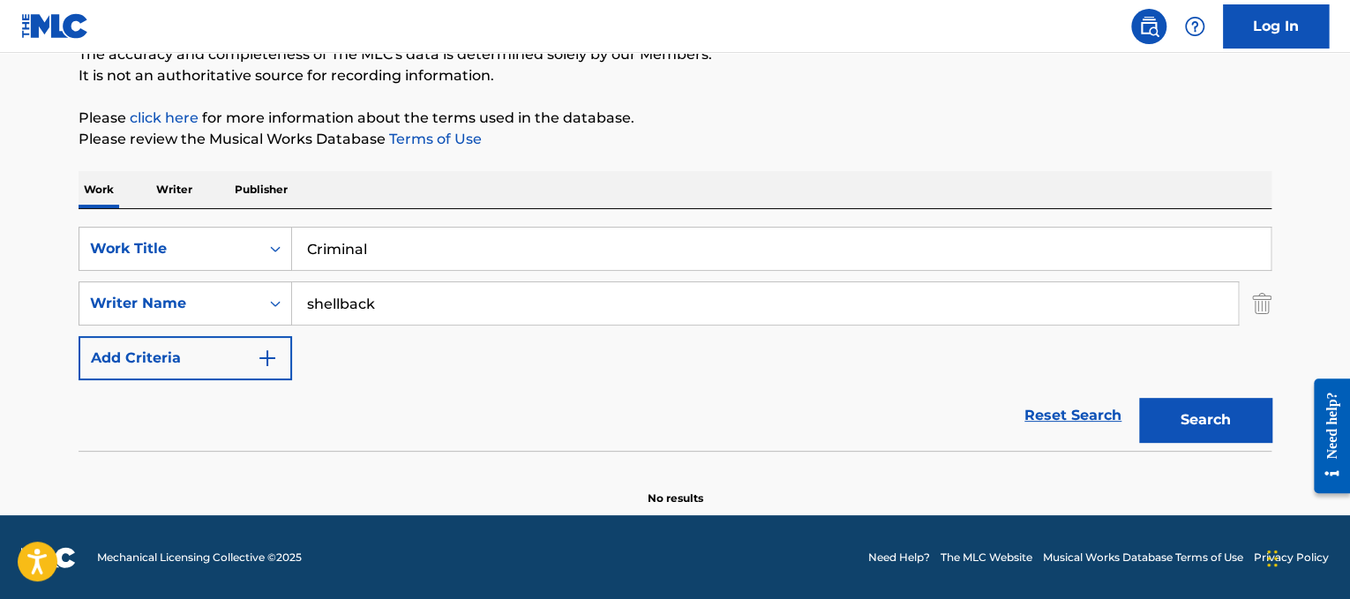
drag, startPoint x: 640, startPoint y: 303, endPoint x: 0, endPoint y: 207, distance: 646.6
click at [0, 207] on main "The MLC Public Work Search The accuracy and completeness of The MLC's data is d…" at bounding box center [675, 201] width 1350 height 628
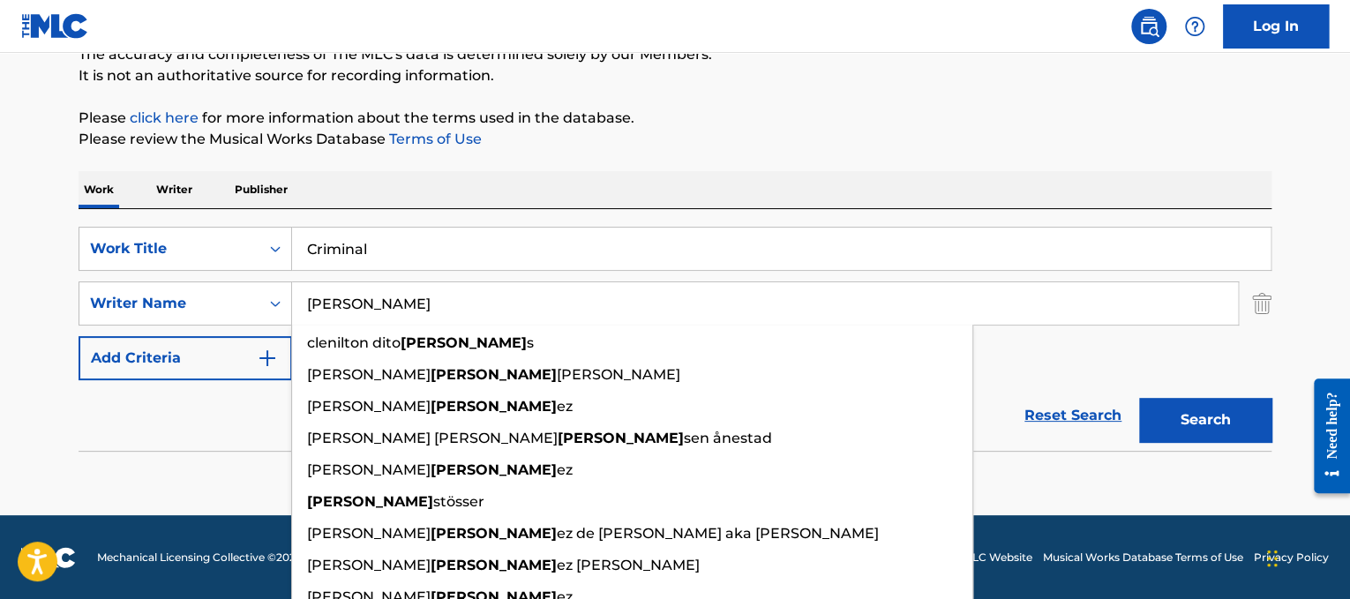
click at [1139, 398] on button "Search" at bounding box center [1205, 420] width 132 height 44
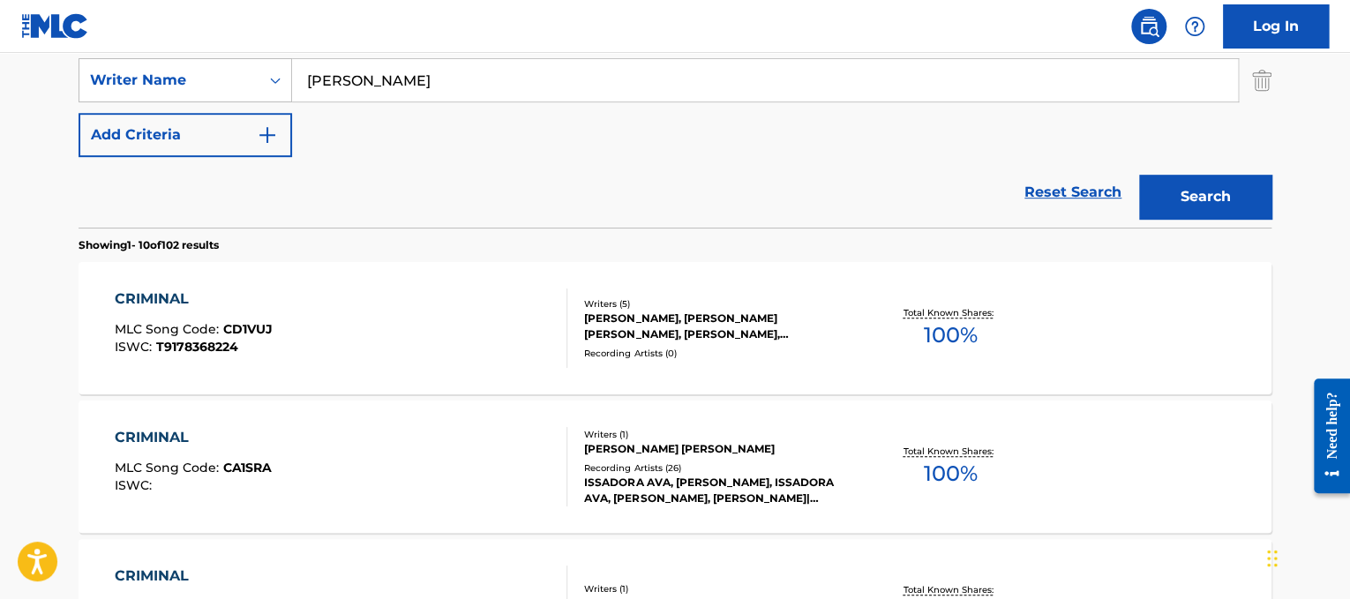
scroll to position [396, 0]
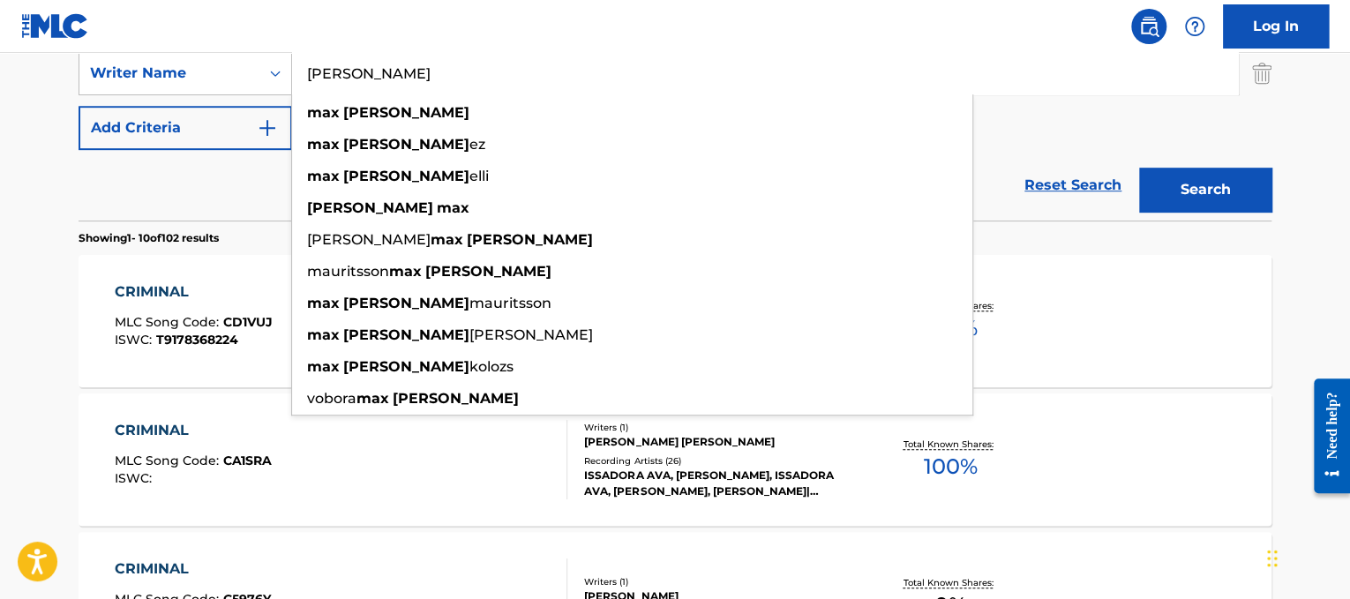
type input "[PERSON_NAME]"
click at [1145, 194] on button "Search" at bounding box center [1205, 190] width 132 height 44
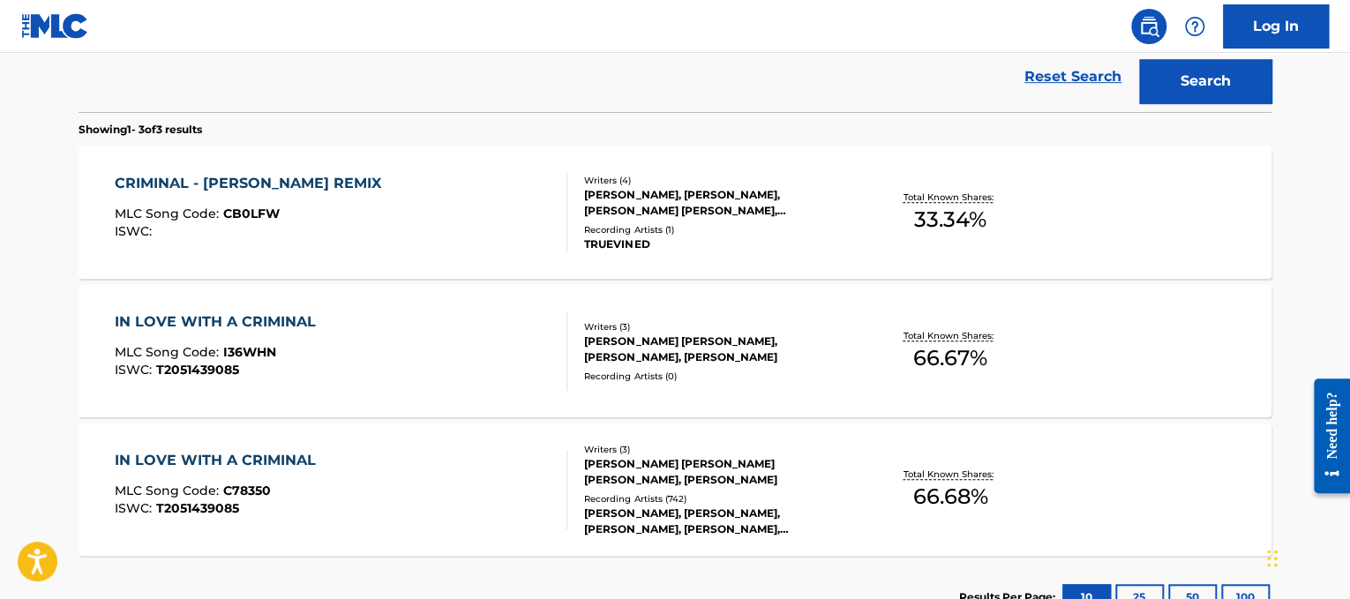
scroll to position [543, 0]
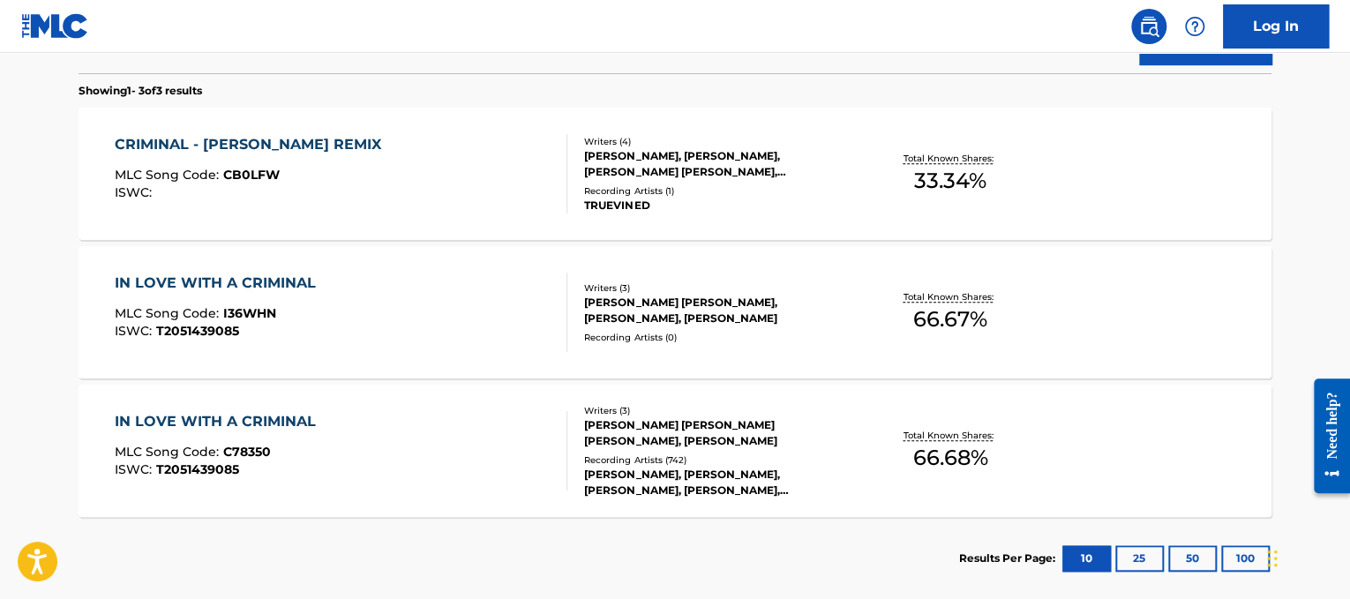
click at [518, 289] on div "IN LOVE WITH A CRIMINAL MLC Song Code : I36WHN ISWC : T2051439085" at bounding box center [341, 312] width 453 height 79
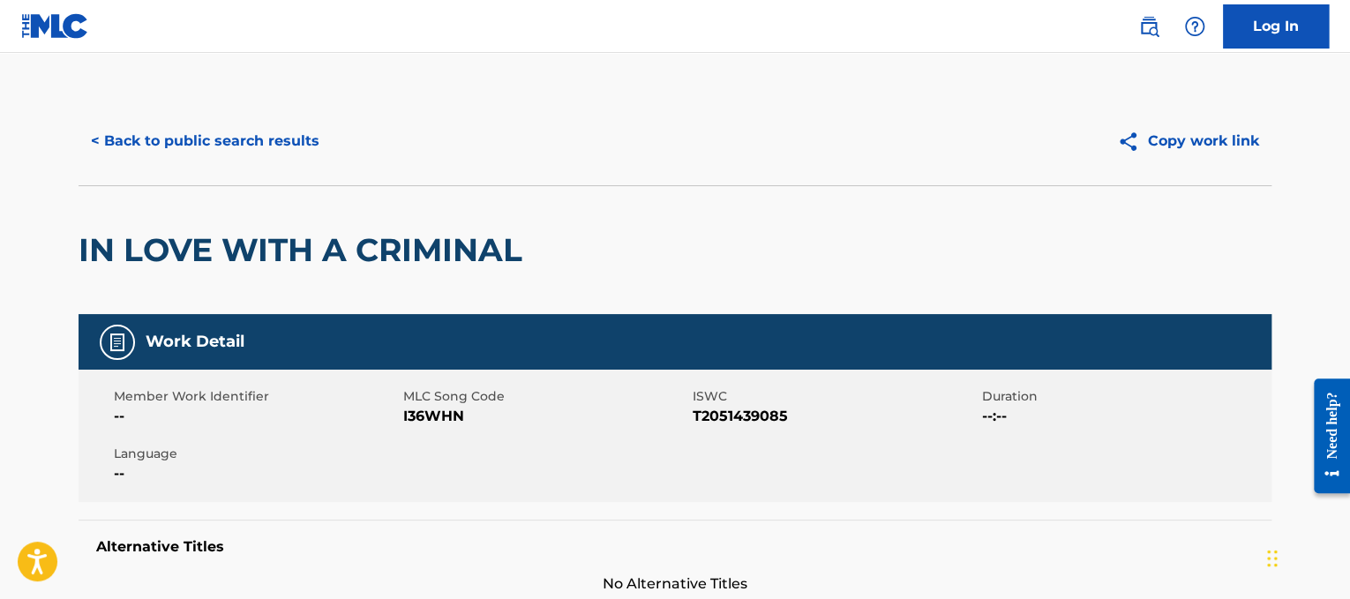
click at [303, 126] on button "< Back to public search results" at bounding box center [205, 141] width 253 height 44
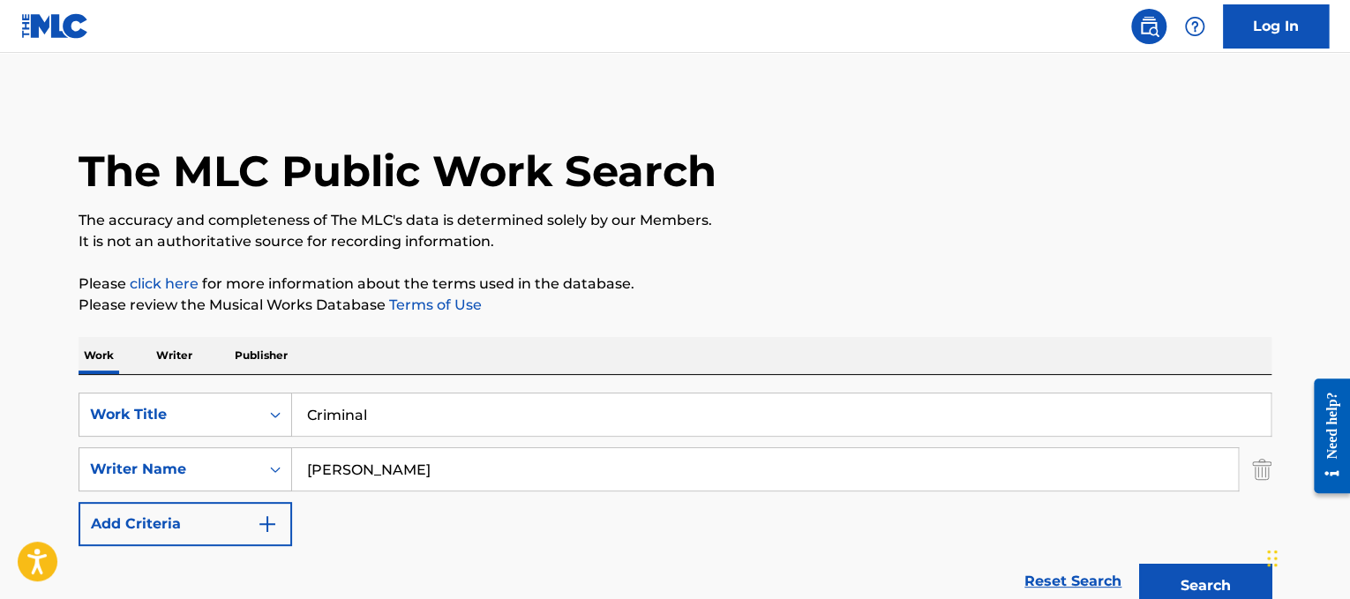
drag, startPoint x: 435, startPoint y: 473, endPoint x: 0, endPoint y: 312, distance: 463.6
click at [0, 312] on main "The MLC Public Work Search The accuracy and completeness of The MLC's data is d…" at bounding box center [675, 602] width 1350 height 1099
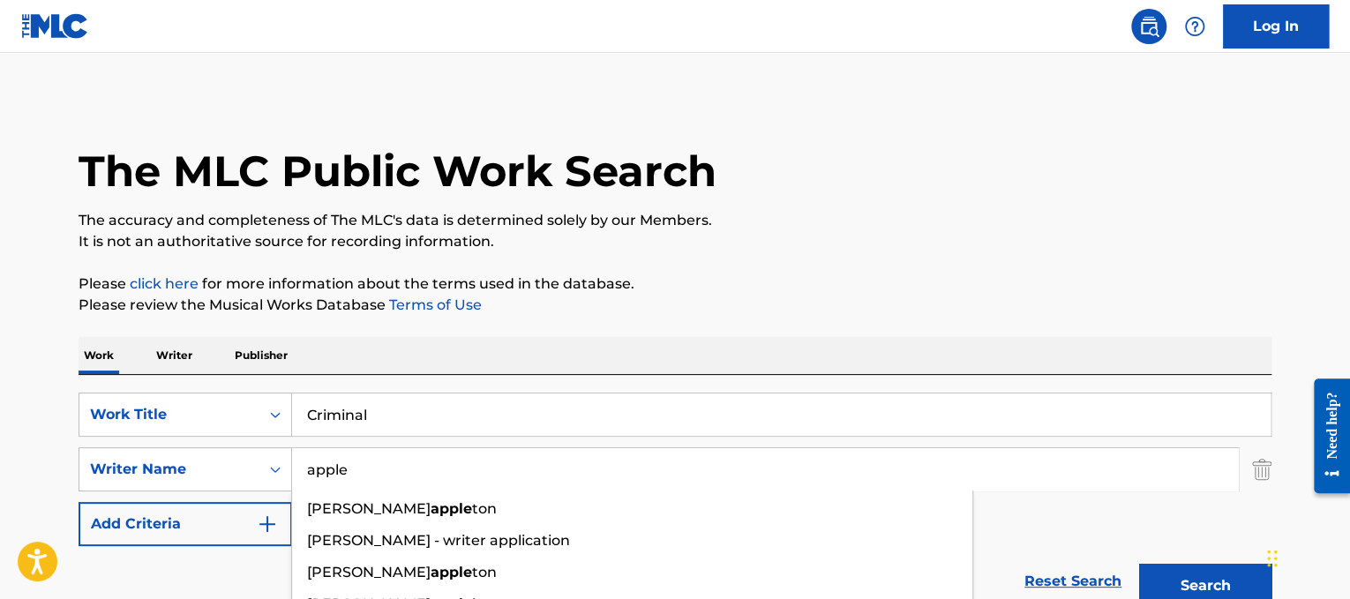
type input "apple"
click at [1139, 564] on button "Search" at bounding box center [1205, 586] width 132 height 44
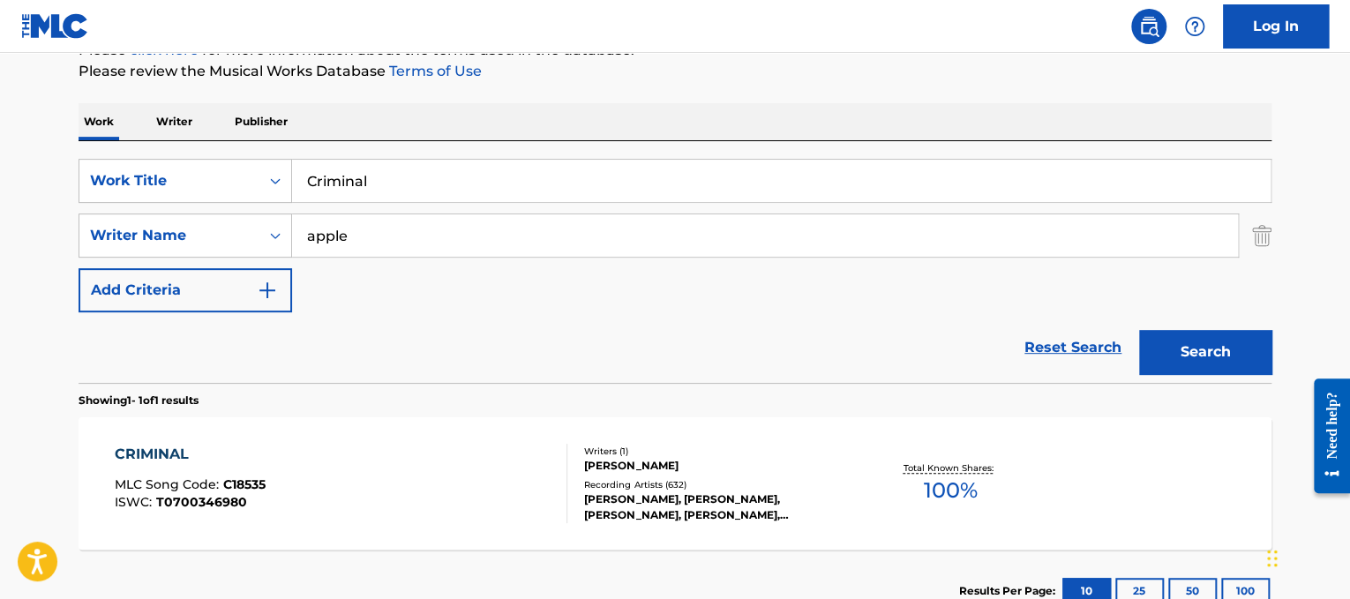
scroll to position [241, 0]
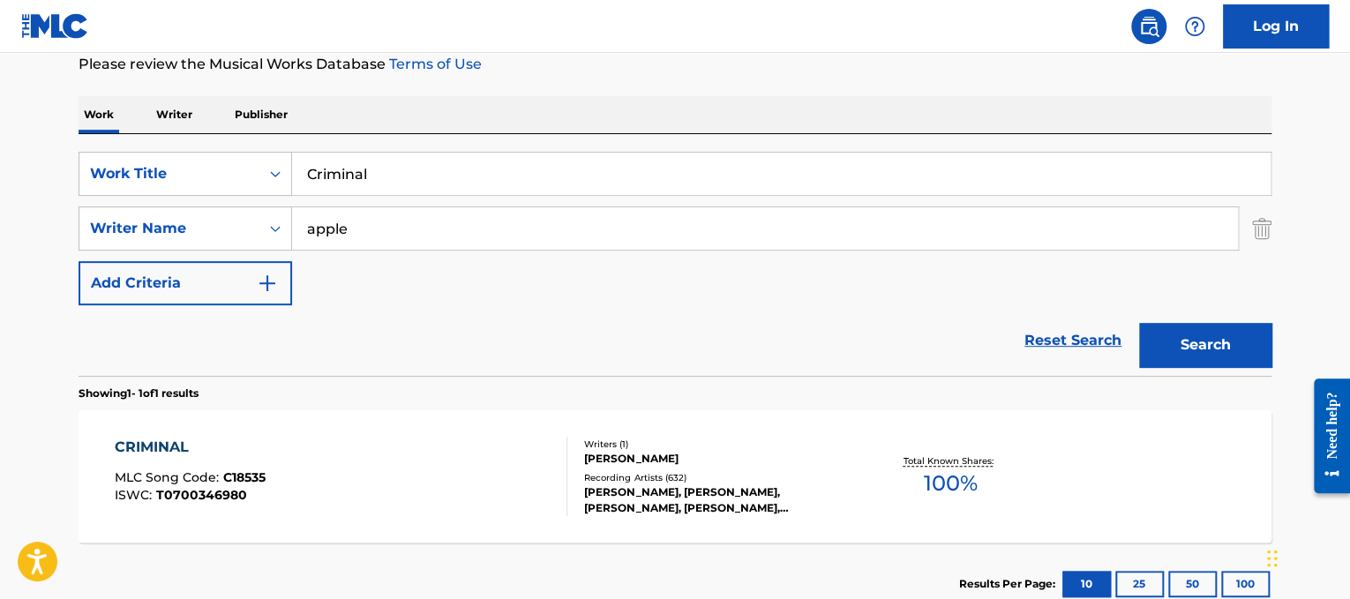
click at [414, 468] on div "CRIMINAL MLC Song Code : C18535 ISWC : T0700346980" at bounding box center [341, 476] width 453 height 79
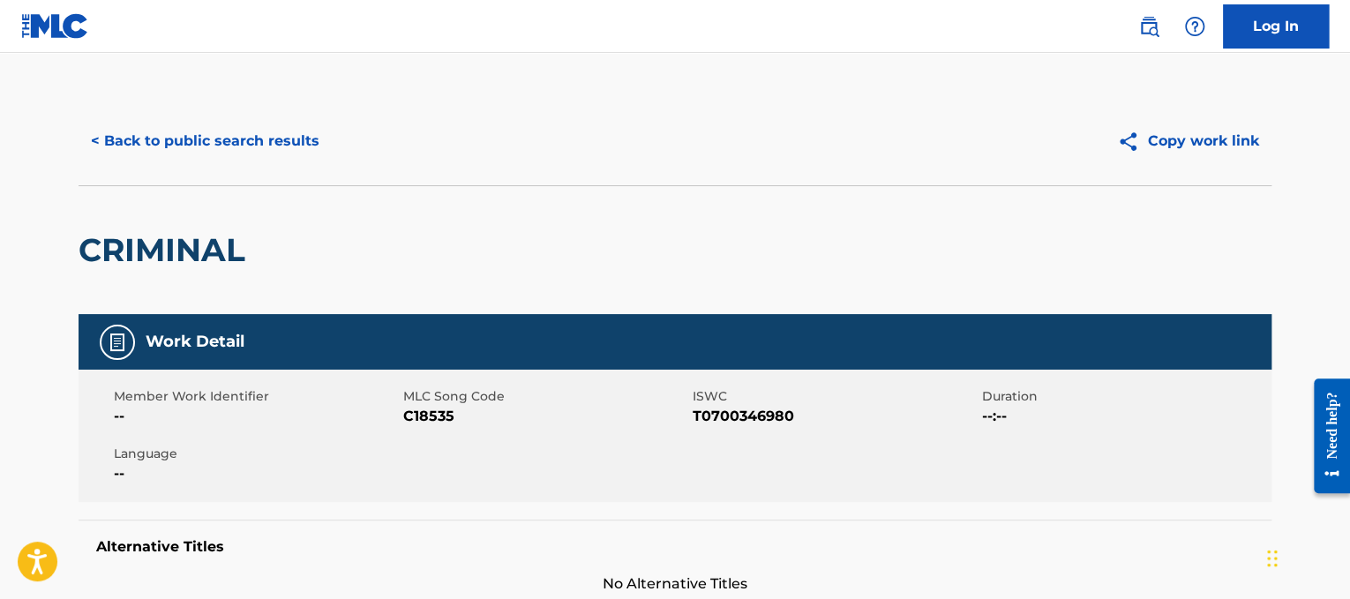
click at [228, 152] on button "< Back to public search results" at bounding box center [205, 141] width 253 height 44
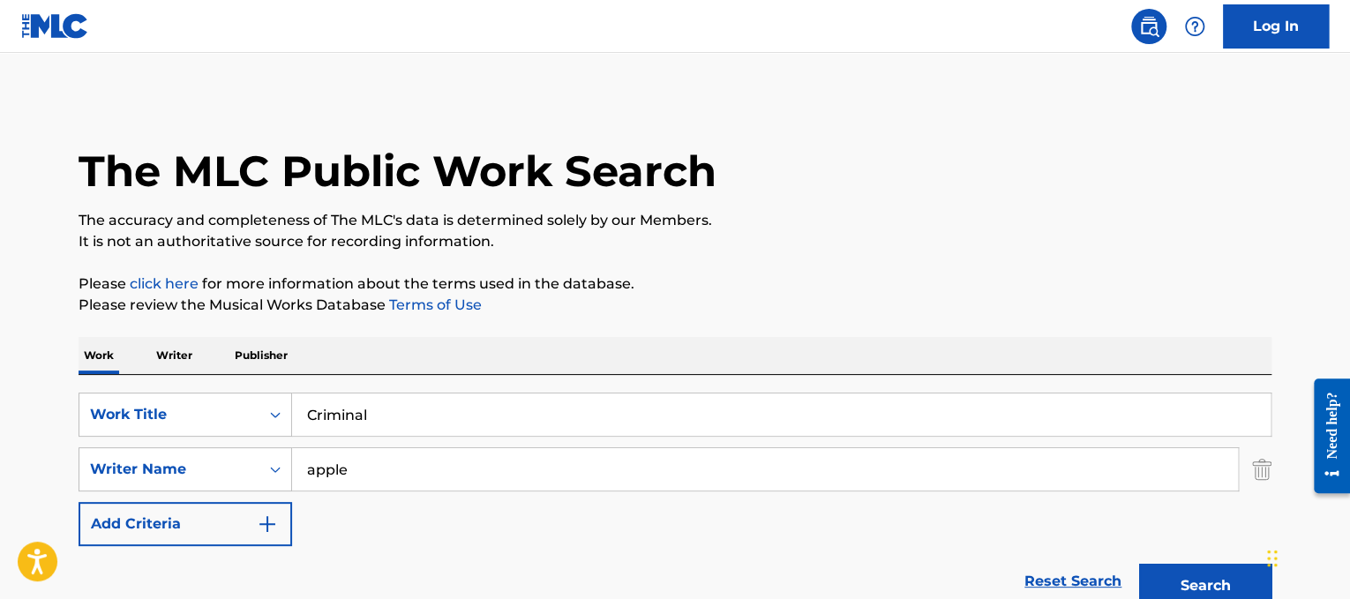
scroll to position [241, 0]
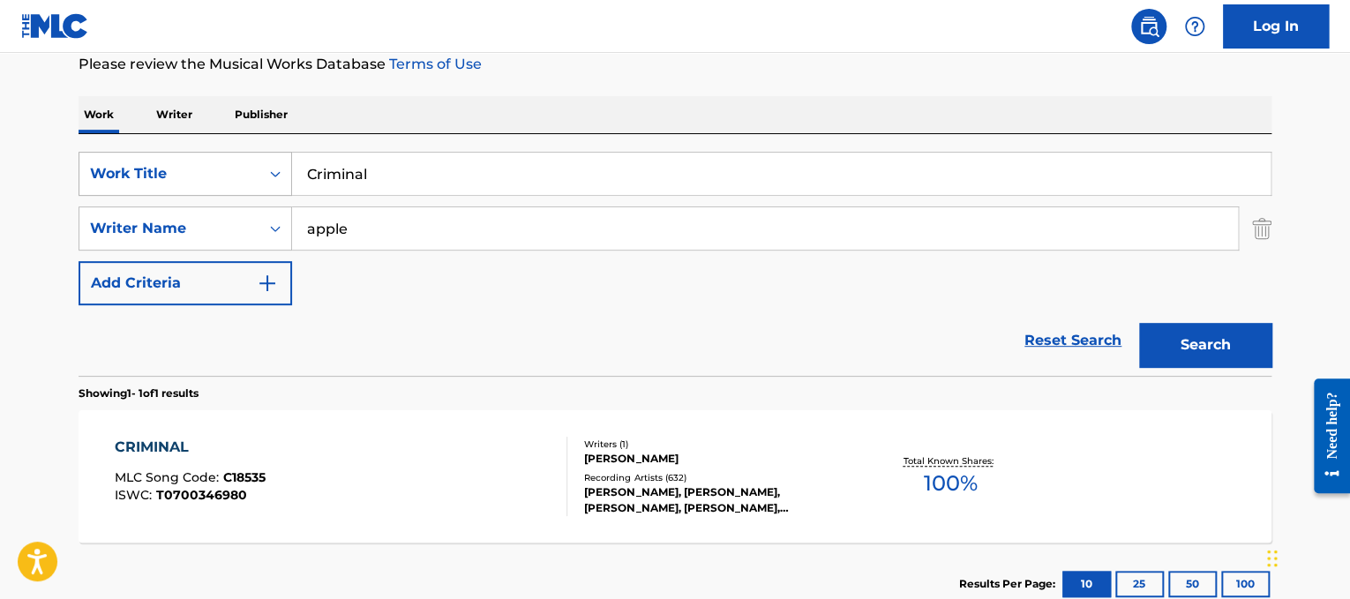
drag, startPoint x: 457, startPoint y: 183, endPoint x: 94, endPoint y: 166, distance: 363.8
click at [94, 166] on div "SearchWithCriteria3a1c23dc-8086-44c8-b5c0-f0a828669884 Work Title Criminal" at bounding box center [675, 174] width 1193 height 44
paste input "Daddy Issues"
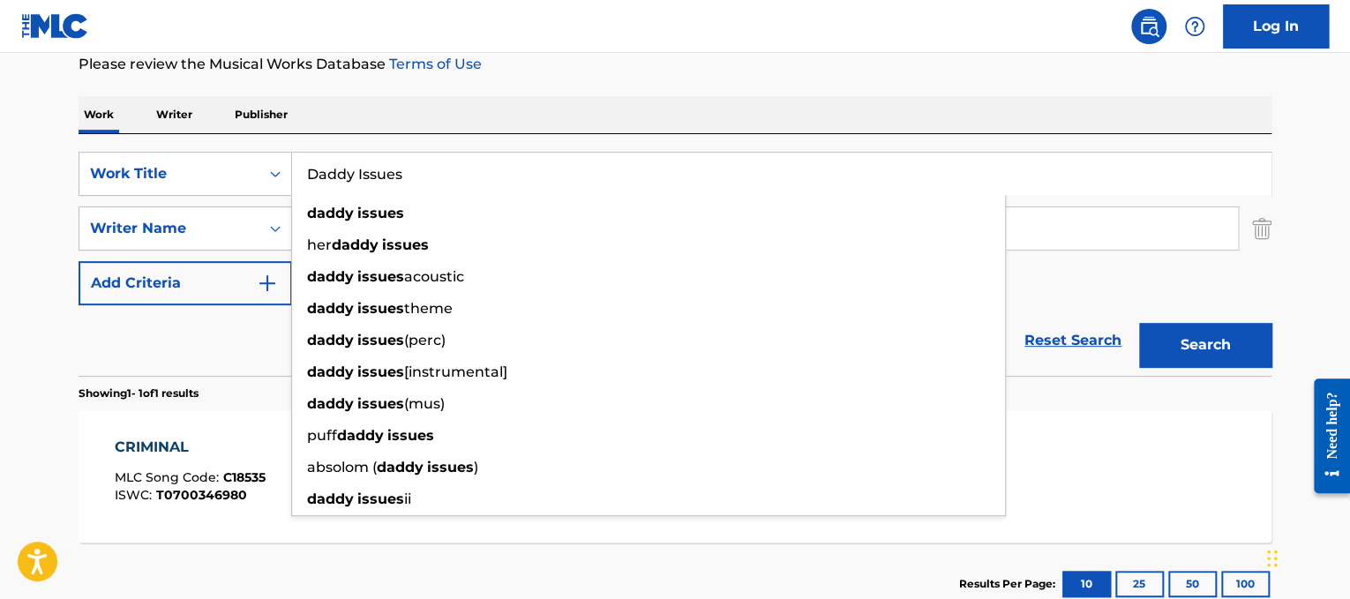
click at [672, 163] on input "Daddy Issues" at bounding box center [781, 174] width 978 height 42
type input "Daddy Issues"
click at [666, 122] on div "Work Writer Publisher" at bounding box center [675, 114] width 1193 height 37
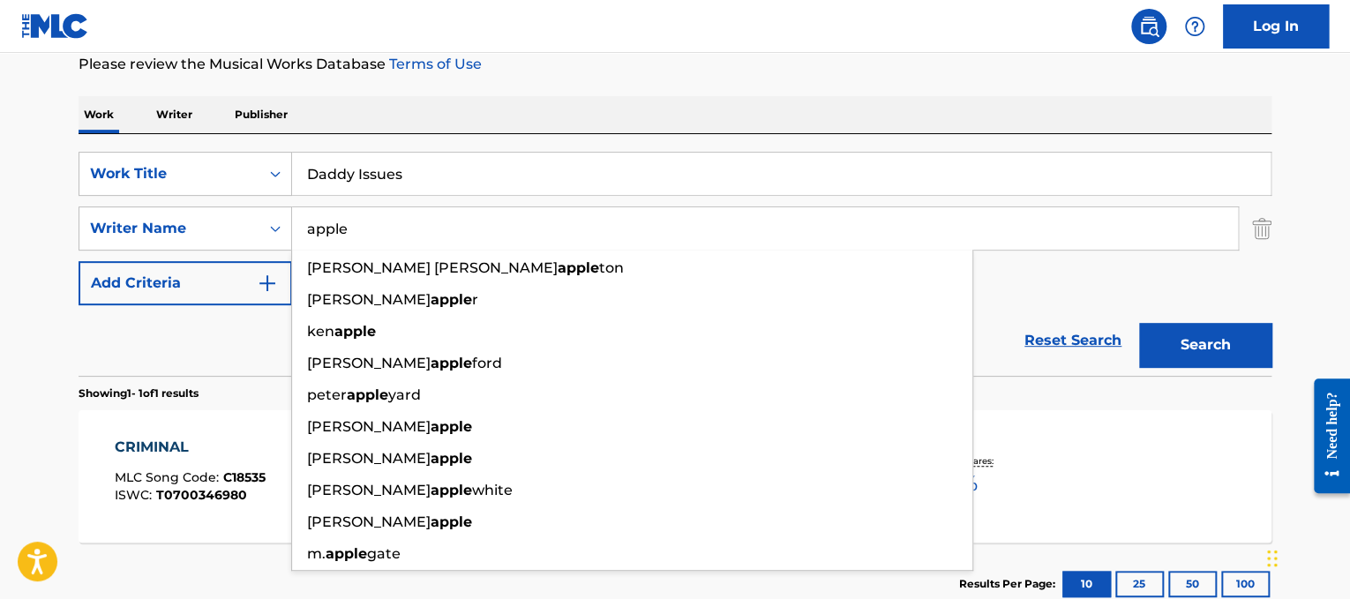
drag, startPoint x: 590, startPoint y: 213, endPoint x: 0, endPoint y: 18, distance: 621.8
click at [0, 18] on div "Log In The MLC Public Work Search The accuracy and completeness of The MLC's da…" at bounding box center [675, 239] width 1350 height 960
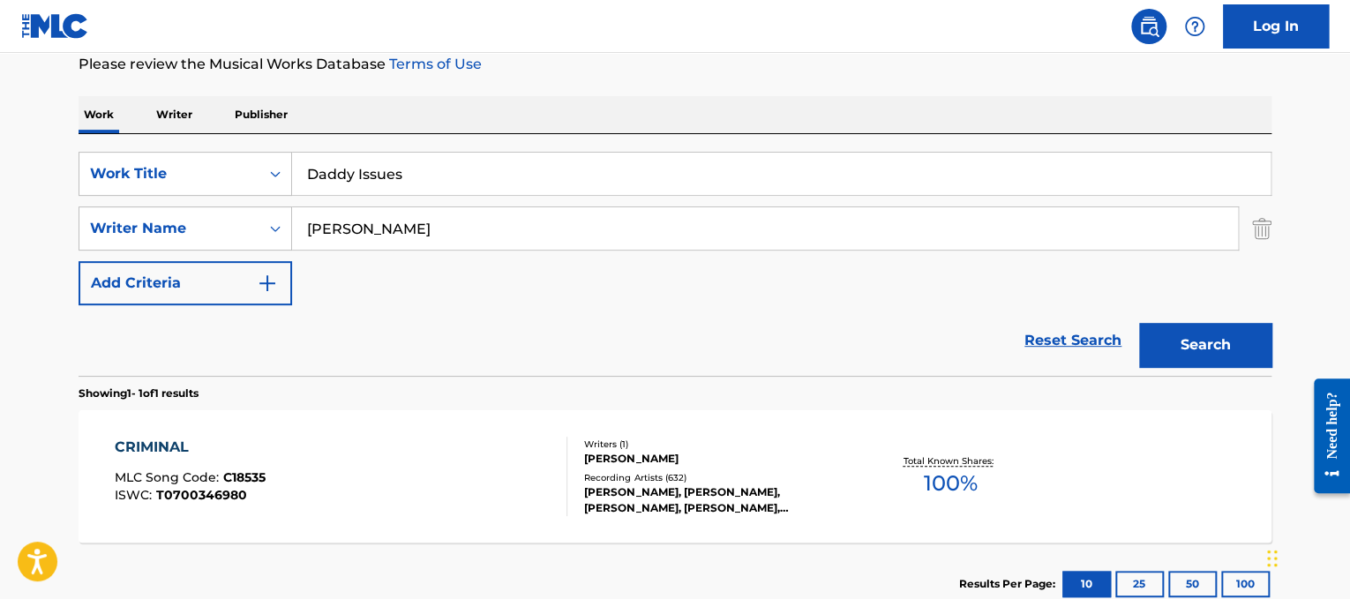
click at [1139, 323] on button "Search" at bounding box center [1205, 345] width 132 height 44
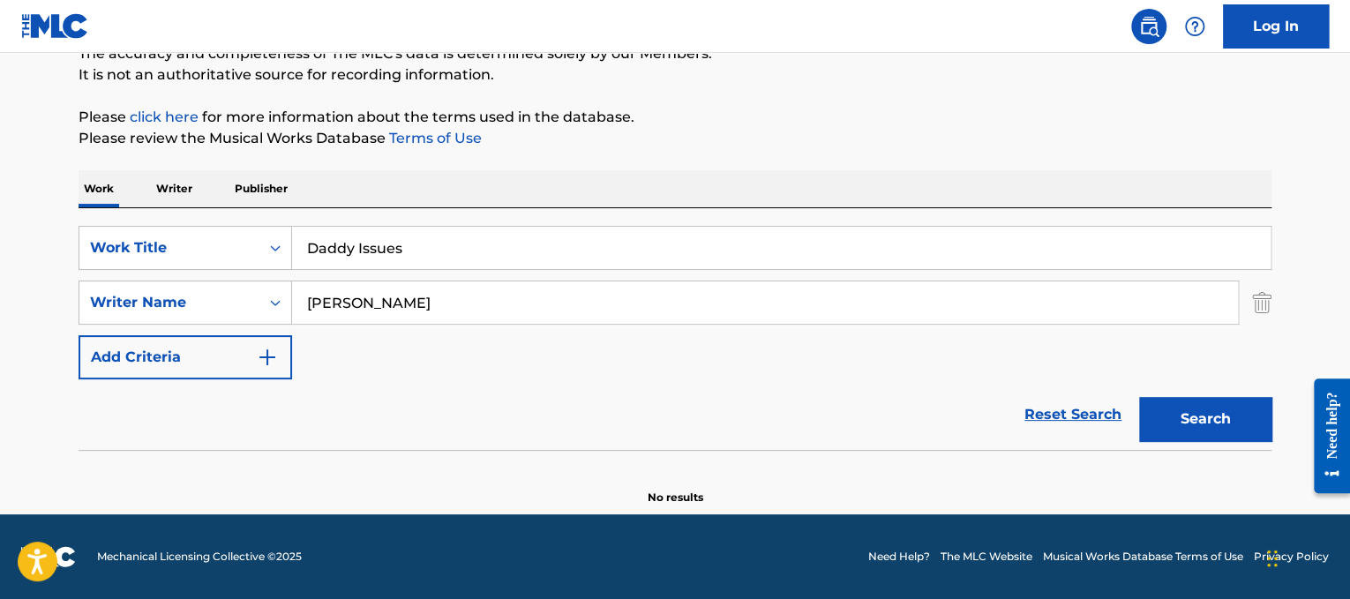
scroll to position [166, 0]
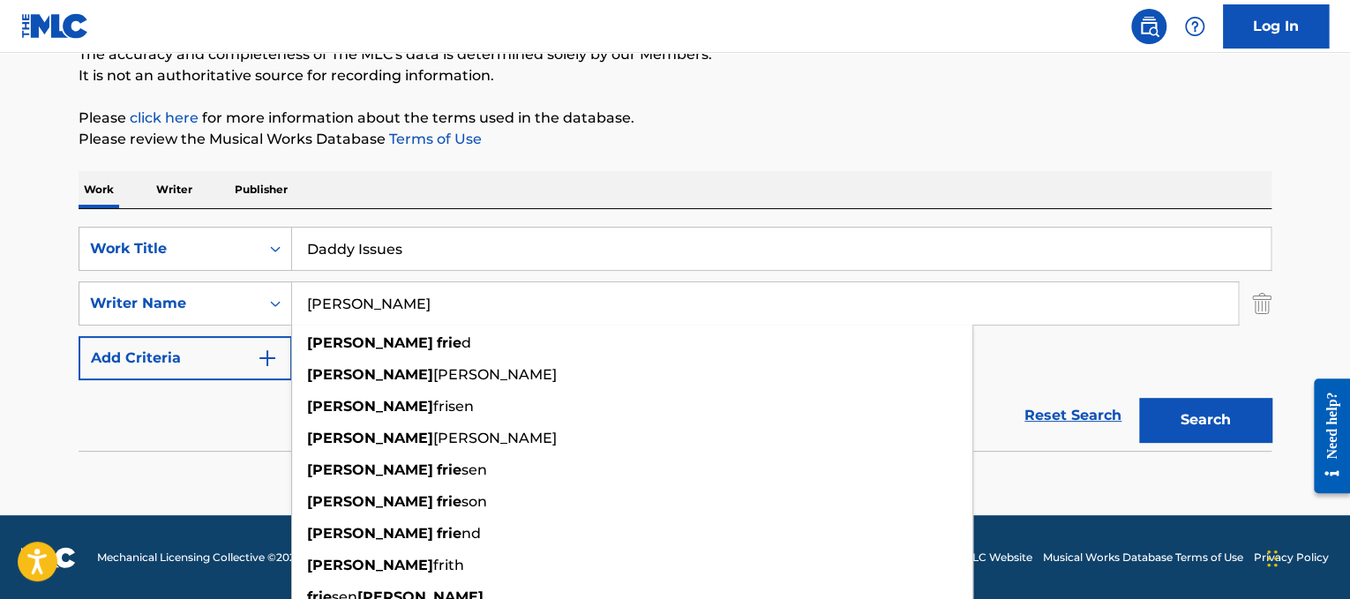
type input "[PERSON_NAME]"
click at [1139, 398] on button "Search" at bounding box center [1205, 420] width 132 height 44
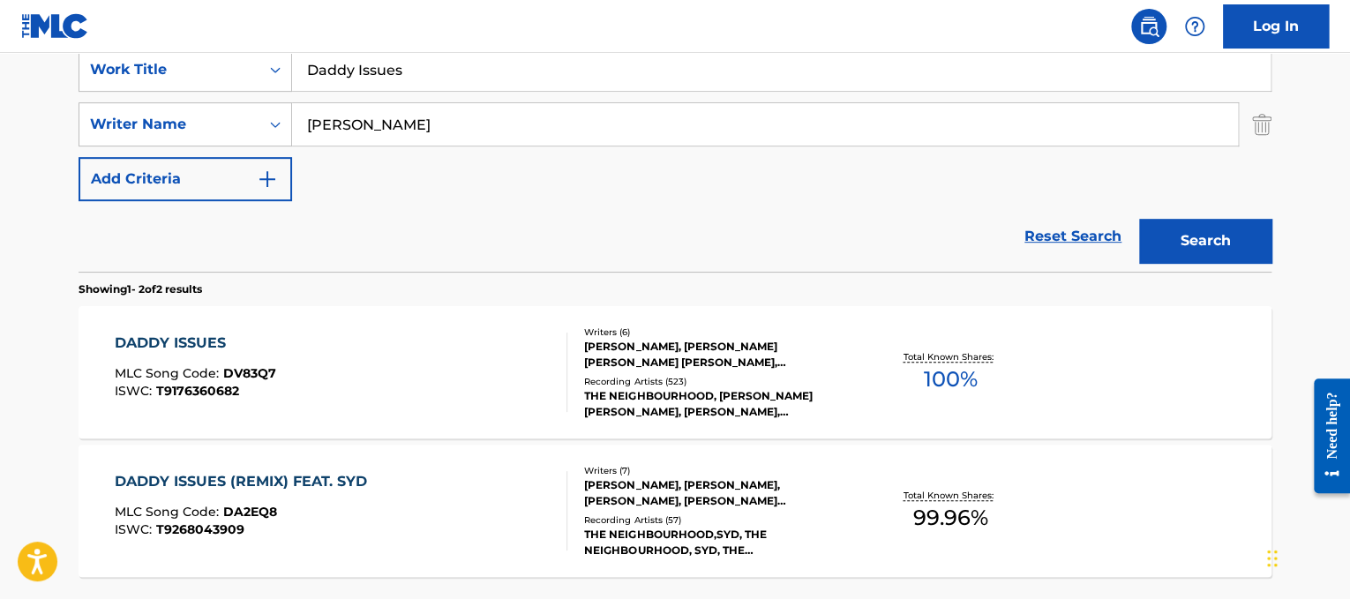
scroll to position [363, 0]
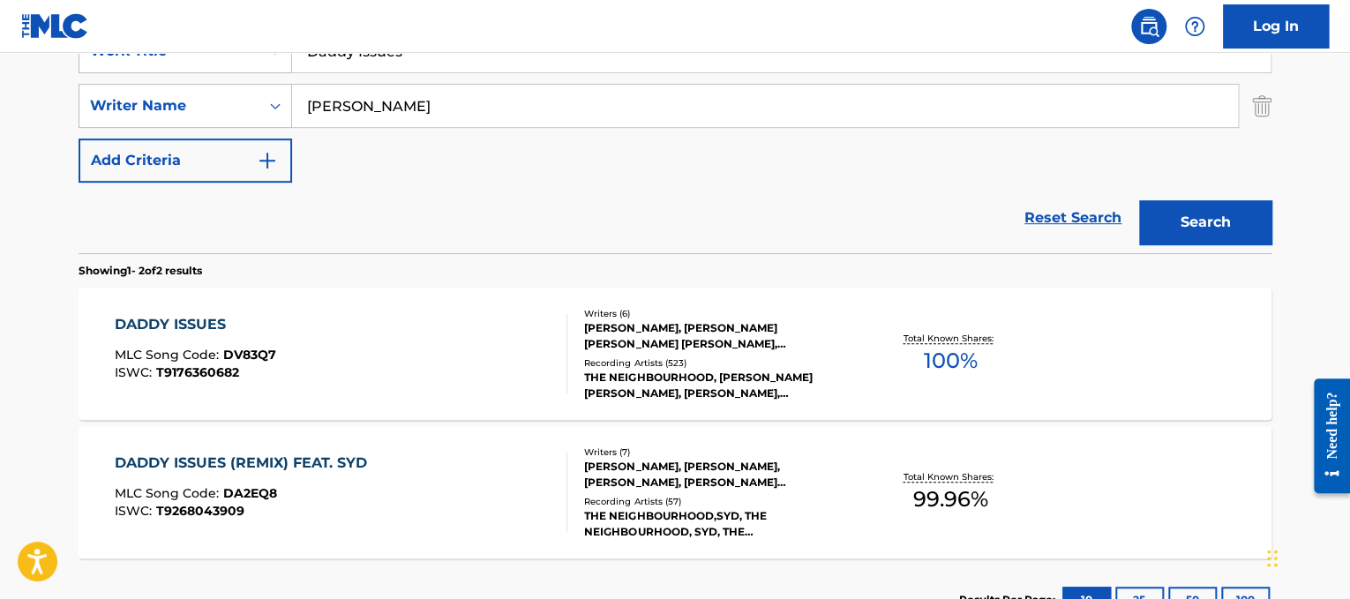
click at [395, 366] on div "DADDY ISSUES MLC Song Code : DV83Q7 ISWC : T9176360682" at bounding box center [341, 353] width 453 height 79
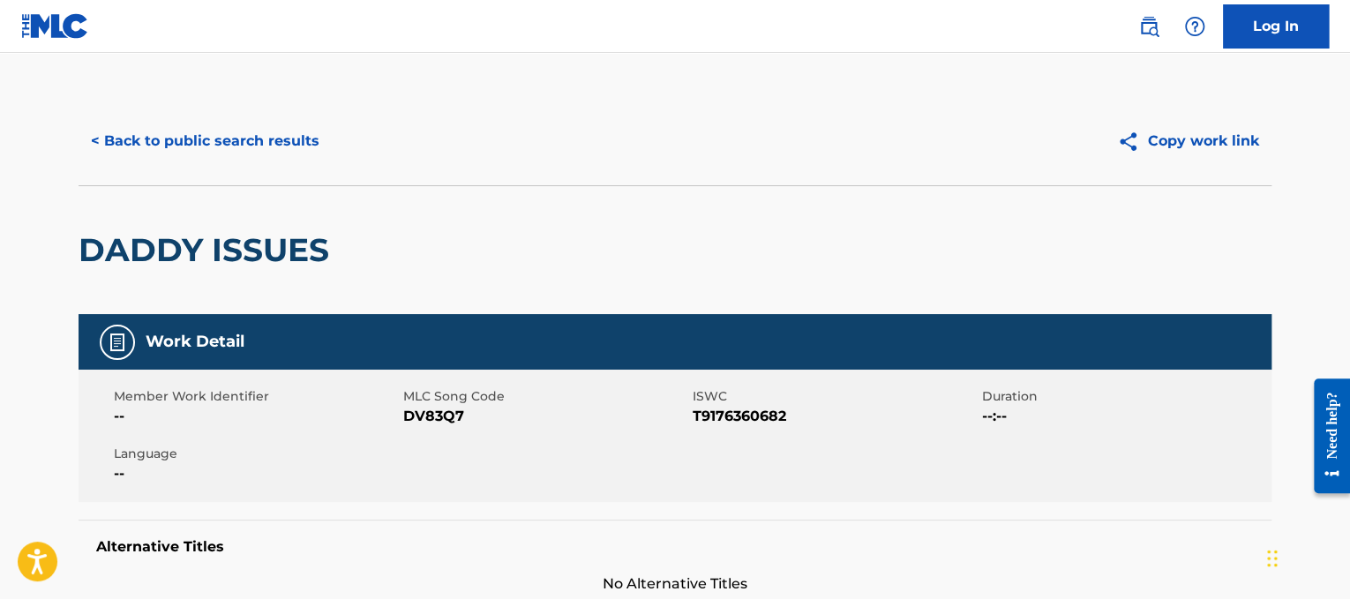
click at [222, 129] on button "< Back to public search results" at bounding box center [205, 141] width 253 height 44
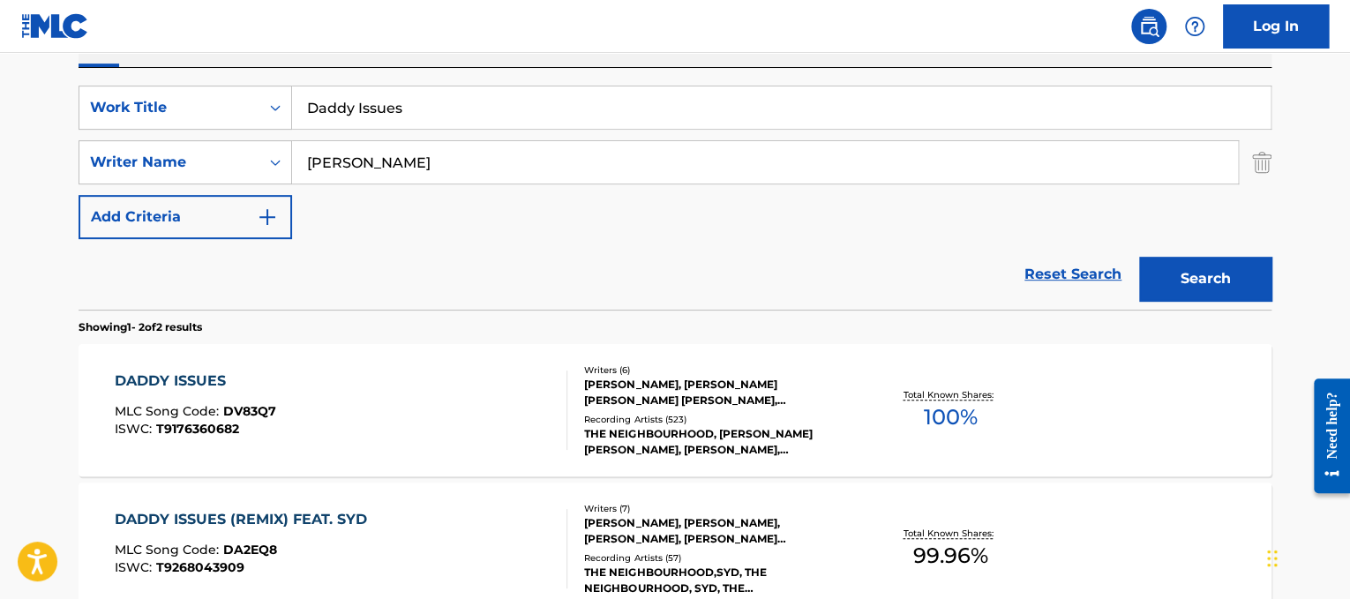
scroll to position [286, 0]
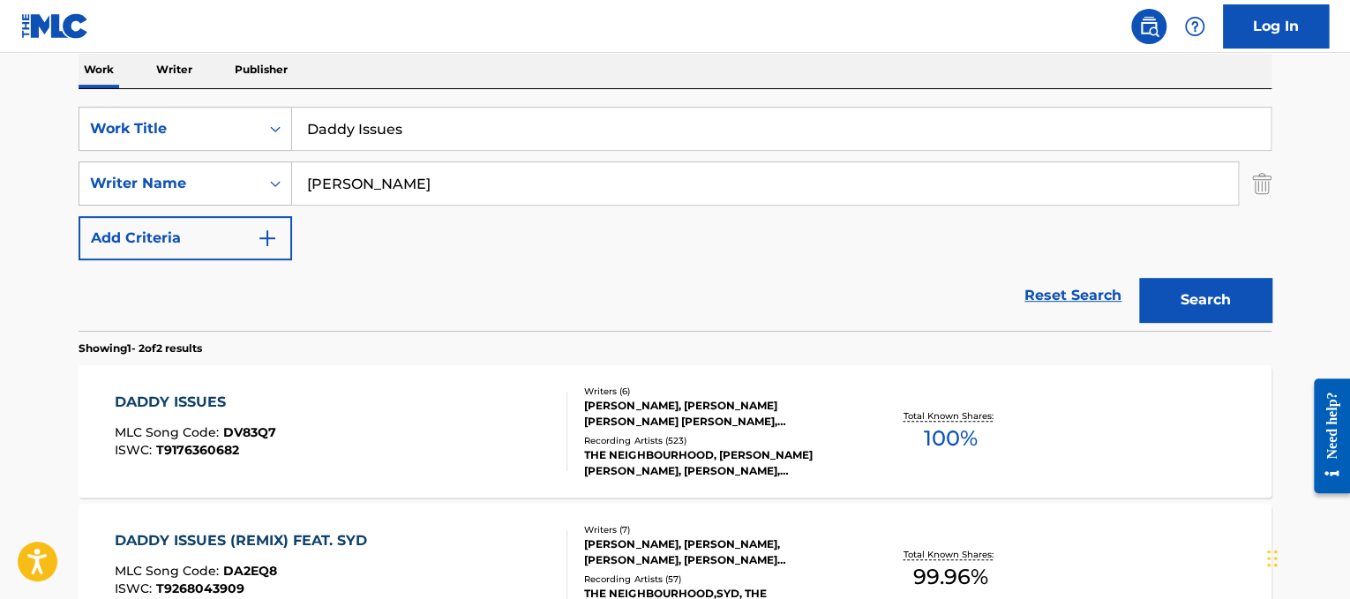
drag, startPoint x: 457, startPoint y: 138, endPoint x: 159, endPoint y: 86, distance: 302.7
click at [159, 86] on div "Work Writer Publisher SearchWithCriteria3a1c23dc-8086-44c8-b5c0-f0a828669884 Wo…" at bounding box center [675, 385] width 1193 height 668
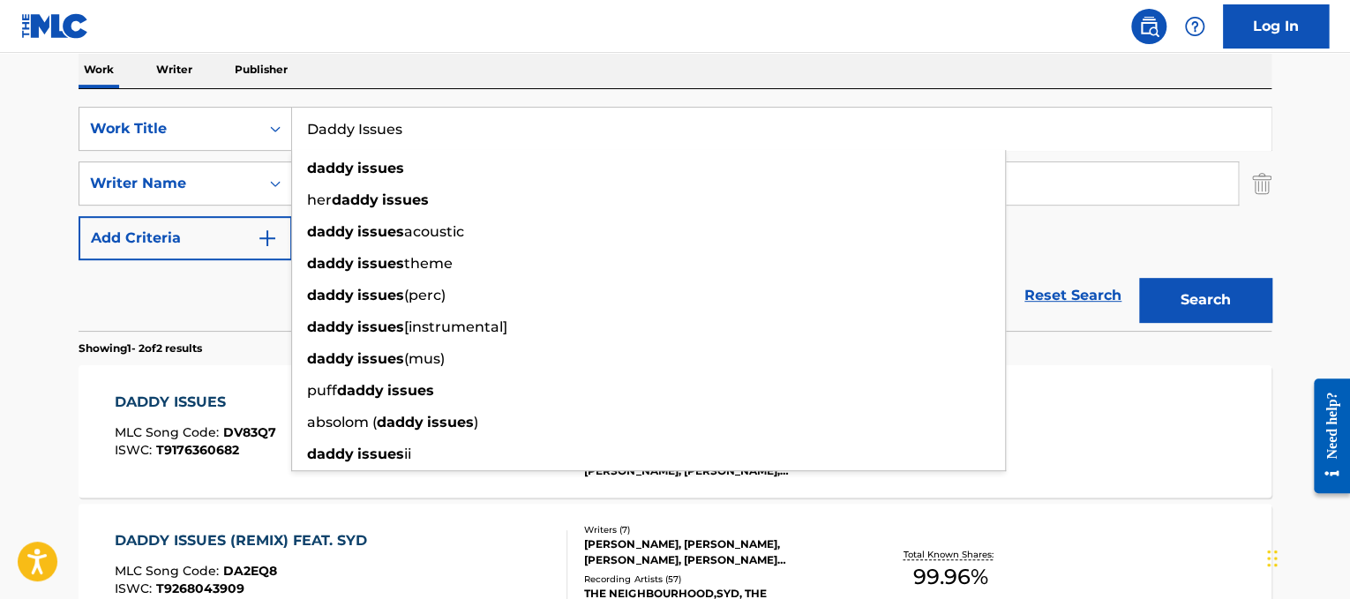
paste input "Jubel/NEIMY Dancing in the Moonlight"
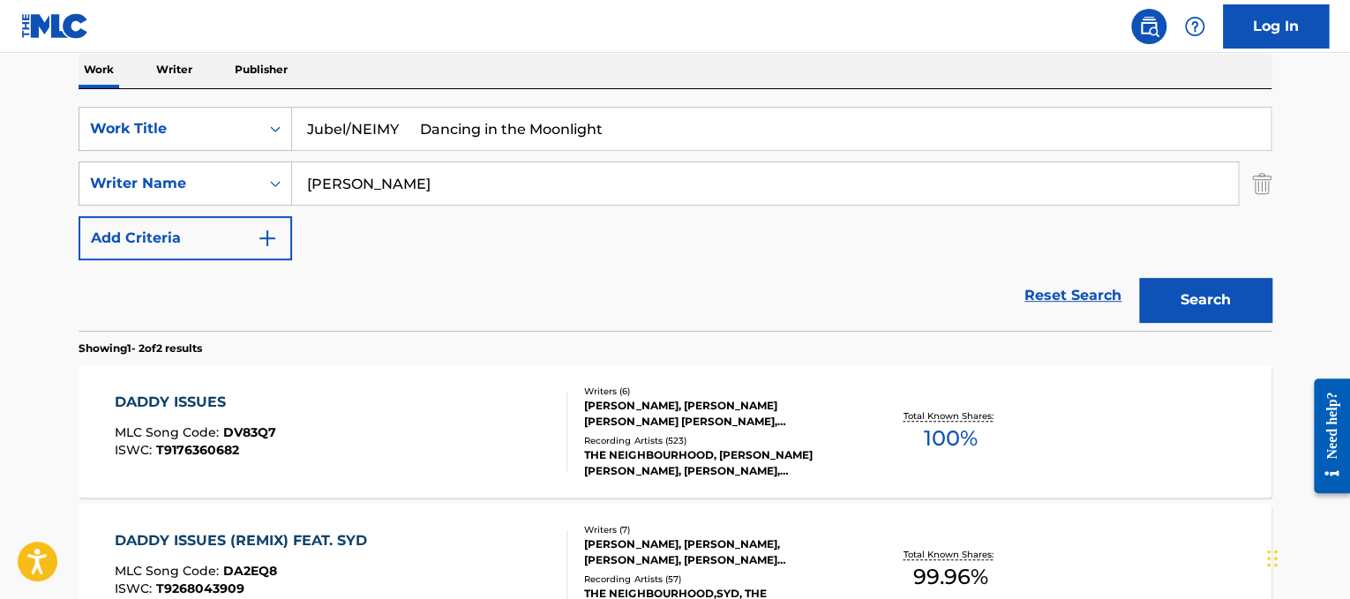
drag, startPoint x: 430, startPoint y: 130, endPoint x: 67, endPoint y: -5, distance: 387.7
click at [67, 0] on html "Accessibility Screen-Reader Guide, Feedback, and Issue Reporting | New window L…" at bounding box center [675, 13] width 1350 height 599
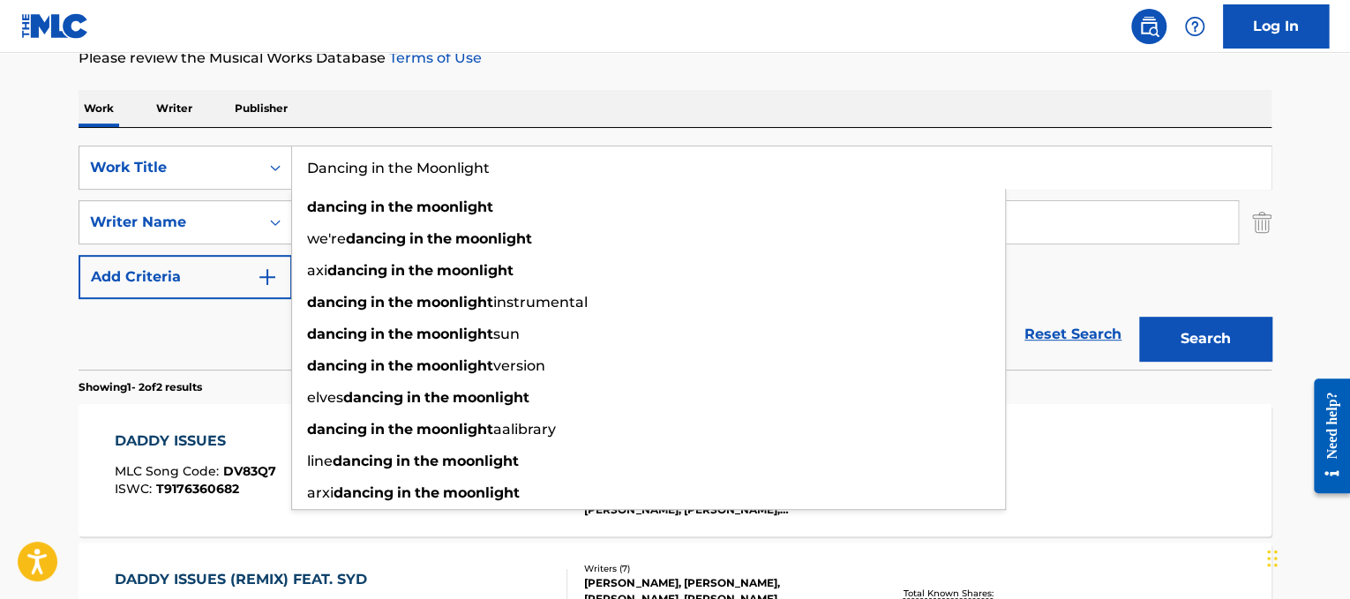
type input "Dancing in the Moonlight"
click at [619, 88] on div "The MLC Public Work Search The accuracy and completeness of The MLC's data is d…" at bounding box center [674, 304] width 1235 height 908
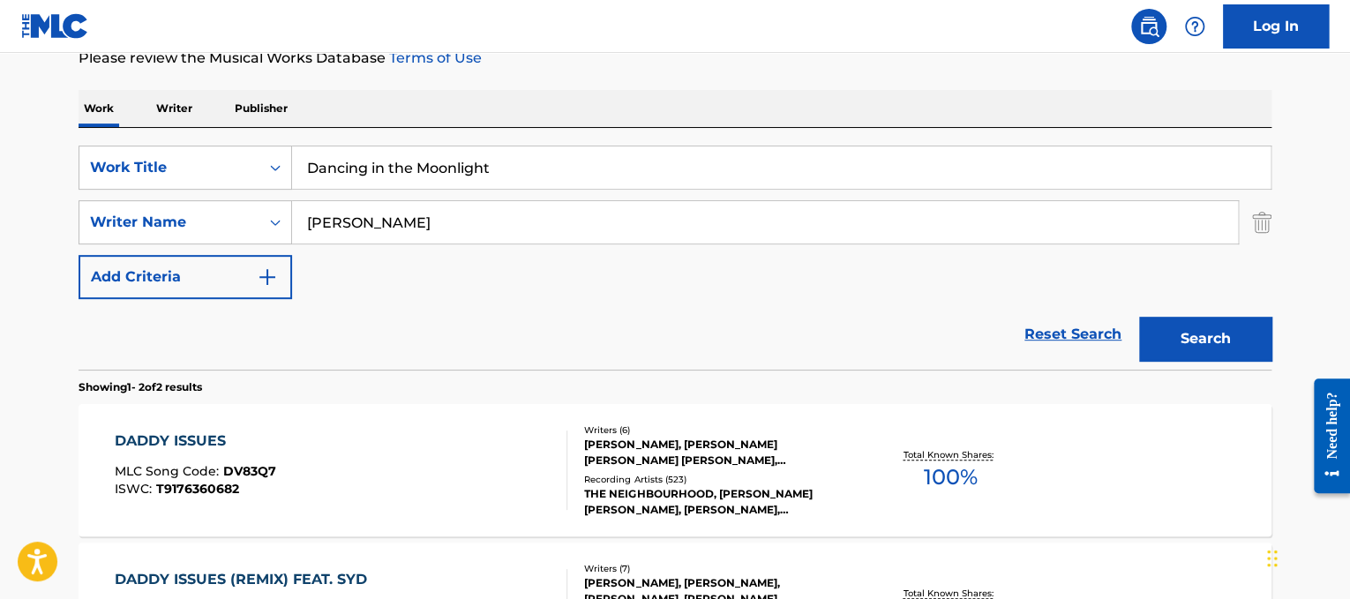
drag, startPoint x: 591, startPoint y: 224, endPoint x: 0, endPoint y: 72, distance: 610.2
click at [0, 72] on main "The MLC Public Work Search The accuracy and completeness of The MLC's data is d…" at bounding box center [675, 286] width 1350 height 961
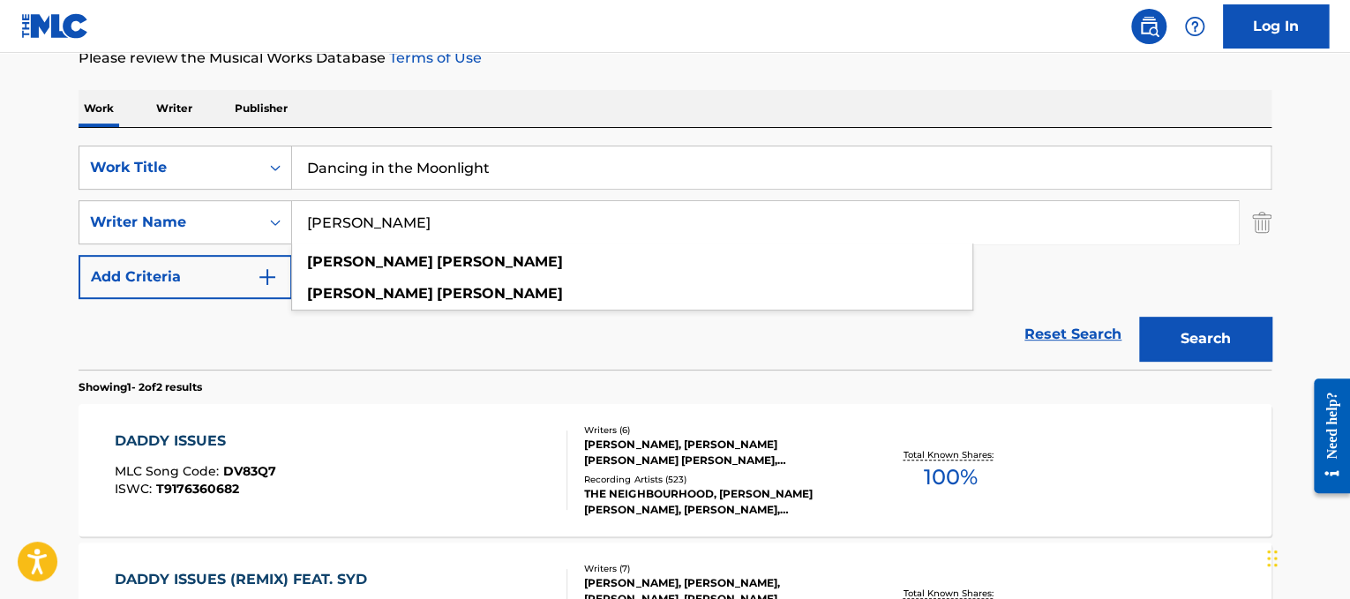
type input "[PERSON_NAME]"
click at [1139, 317] on button "Search" at bounding box center [1205, 339] width 132 height 44
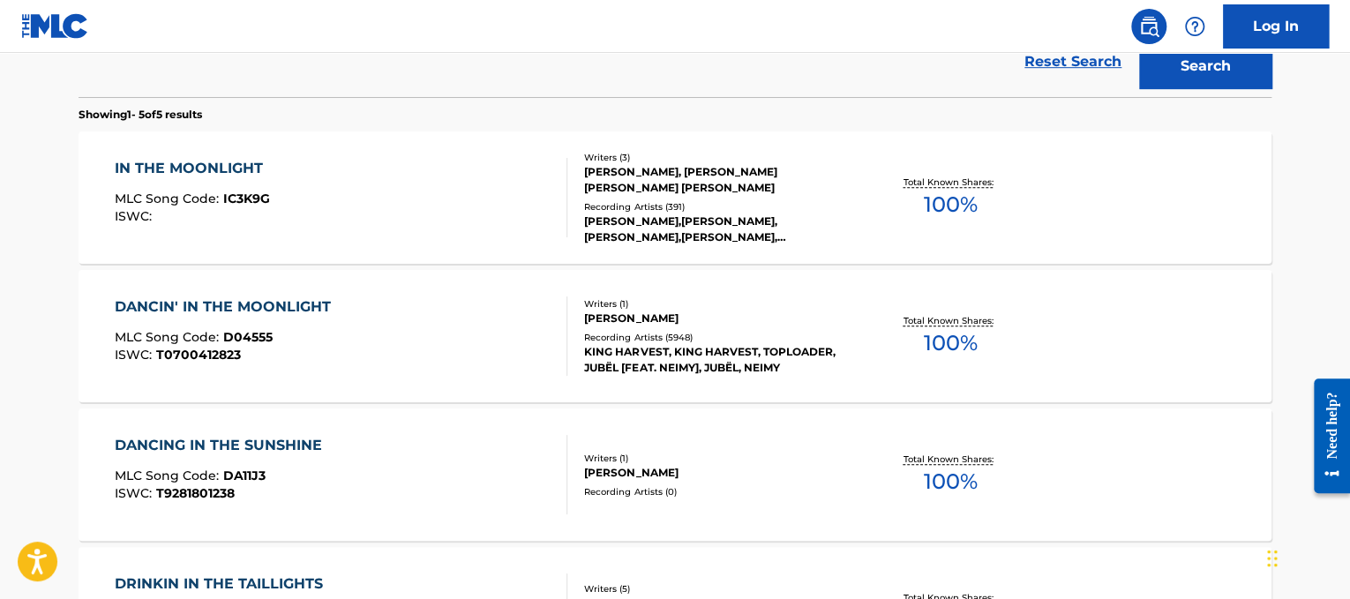
scroll to position [555, 0]
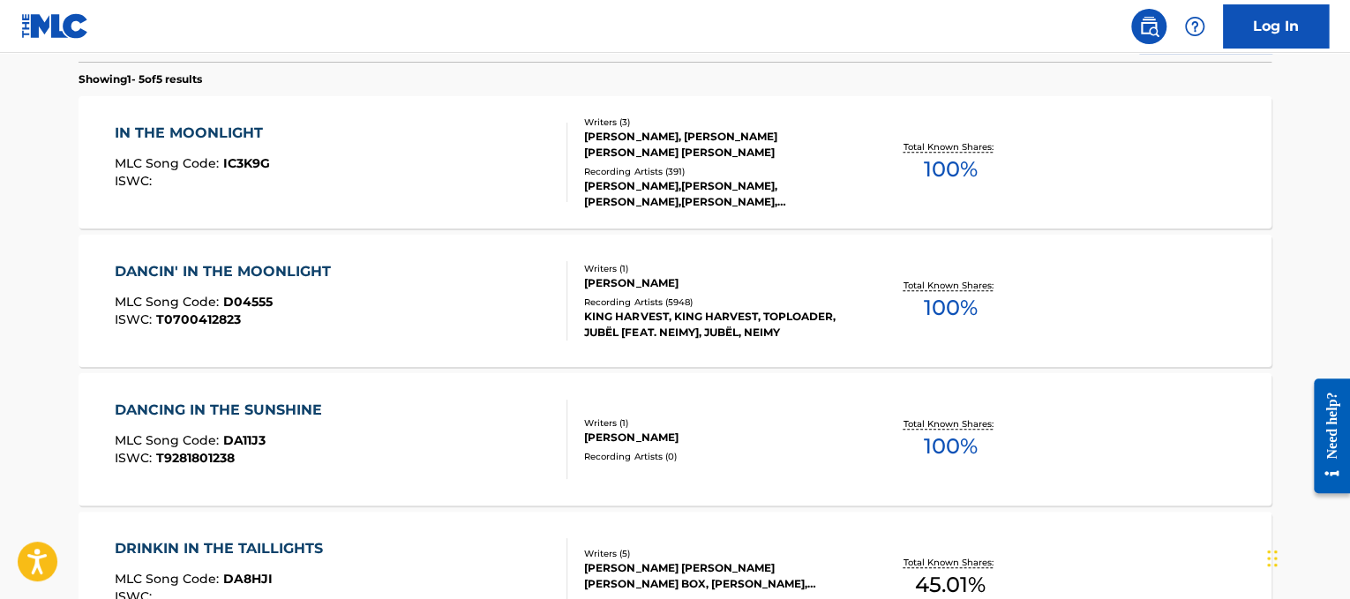
click at [447, 283] on div "DANCIN' IN THE MOONLIGHT MLC Song Code : D04555 ISWC : T0700412823" at bounding box center [341, 300] width 453 height 79
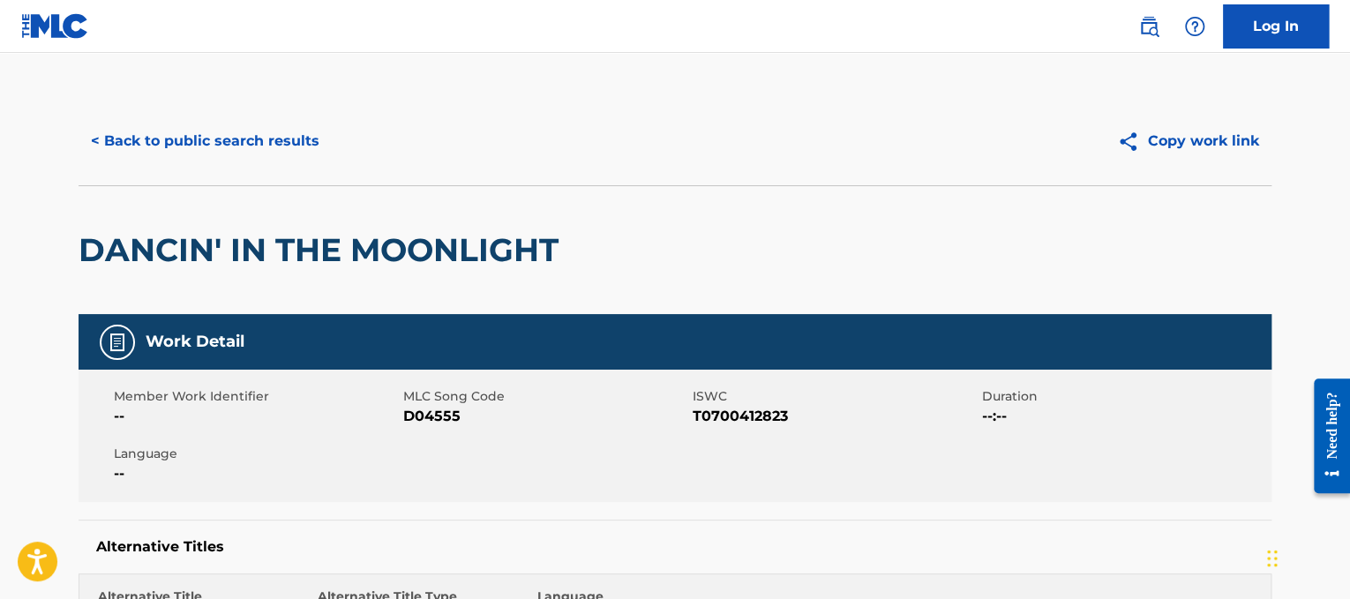
click at [259, 148] on button "< Back to public search results" at bounding box center [205, 141] width 253 height 44
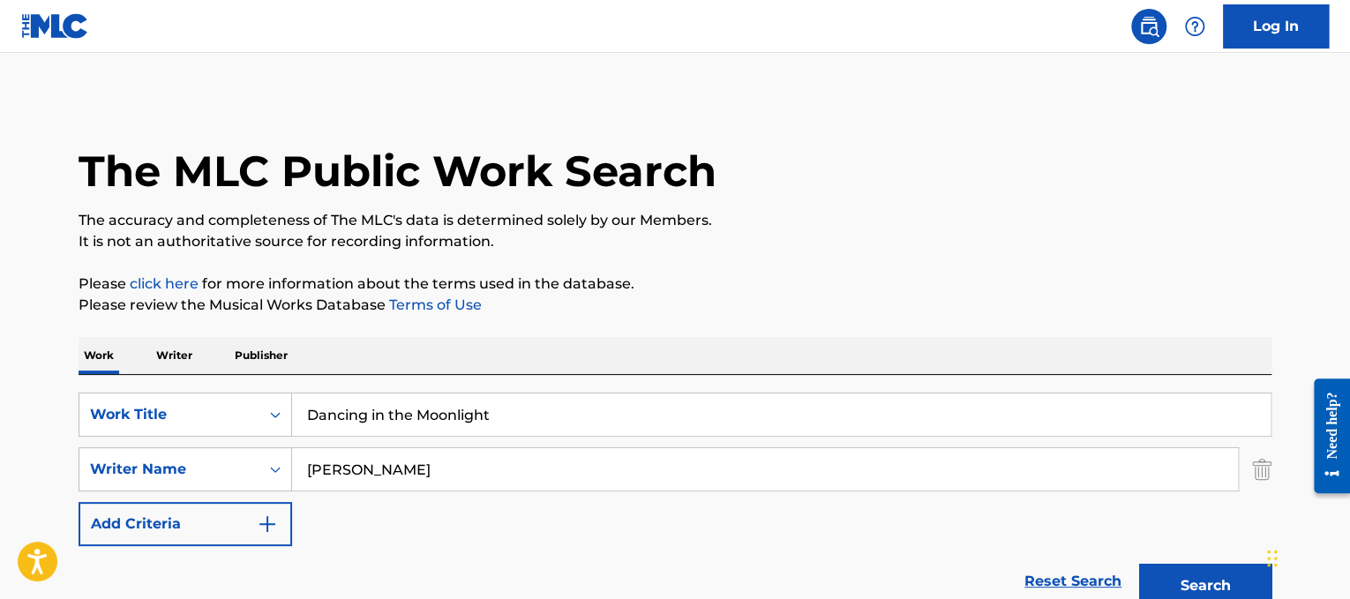
click at [535, 393] on div "SearchWithCriteria3a1c23dc-8086-44c8-b5c0-f0a828669884 Work Title Dancing in th…" at bounding box center [675, 496] width 1193 height 242
drag, startPoint x: 546, startPoint y: 408, endPoint x: 149, endPoint y: 401, distance: 397.0
click at [149, 401] on div "SearchWithCriteria3a1c23dc-8086-44c8-b5c0-f0a828669884 Work Title Dancing in th…" at bounding box center [675, 415] width 1193 height 44
click at [716, 315] on p "Please review the Musical Works Database Terms of Use" at bounding box center [675, 305] width 1193 height 21
drag, startPoint x: 663, startPoint y: 459, endPoint x: 0, endPoint y: 296, distance: 682.9
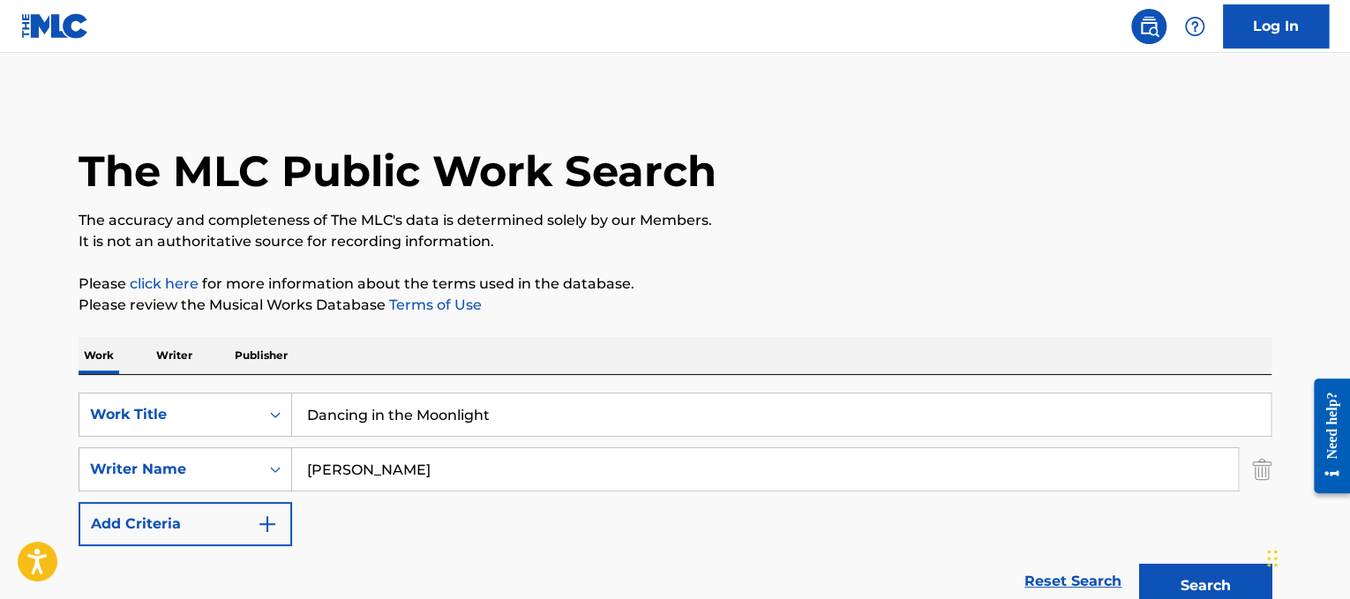
type input "[PERSON_NAME]"
click at [1139, 564] on button "Search" at bounding box center [1205, 586] width 132 height 44
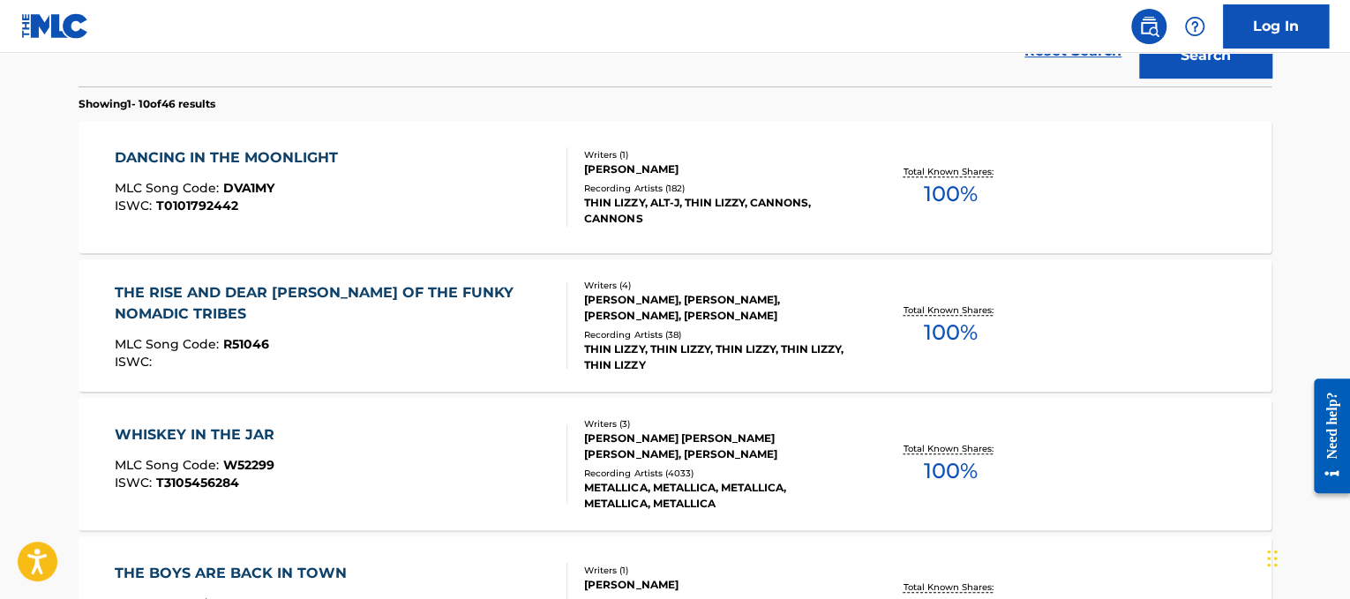
scroll to position [531, 0]
click at [310, 211] on div "ISWC : T0101792442" at bounding box center [231, 204] width 232 height 13
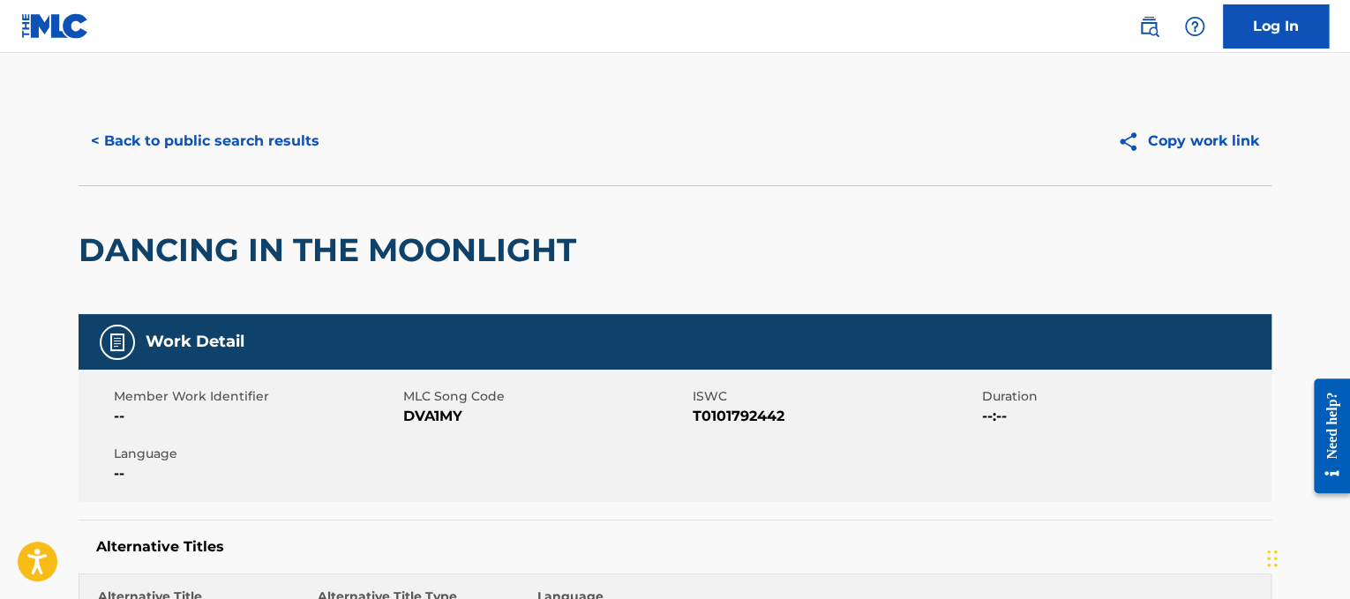
click at [256, 139] on button "< Back to public search results" at bounding box center [205, 141] width 253 height 44
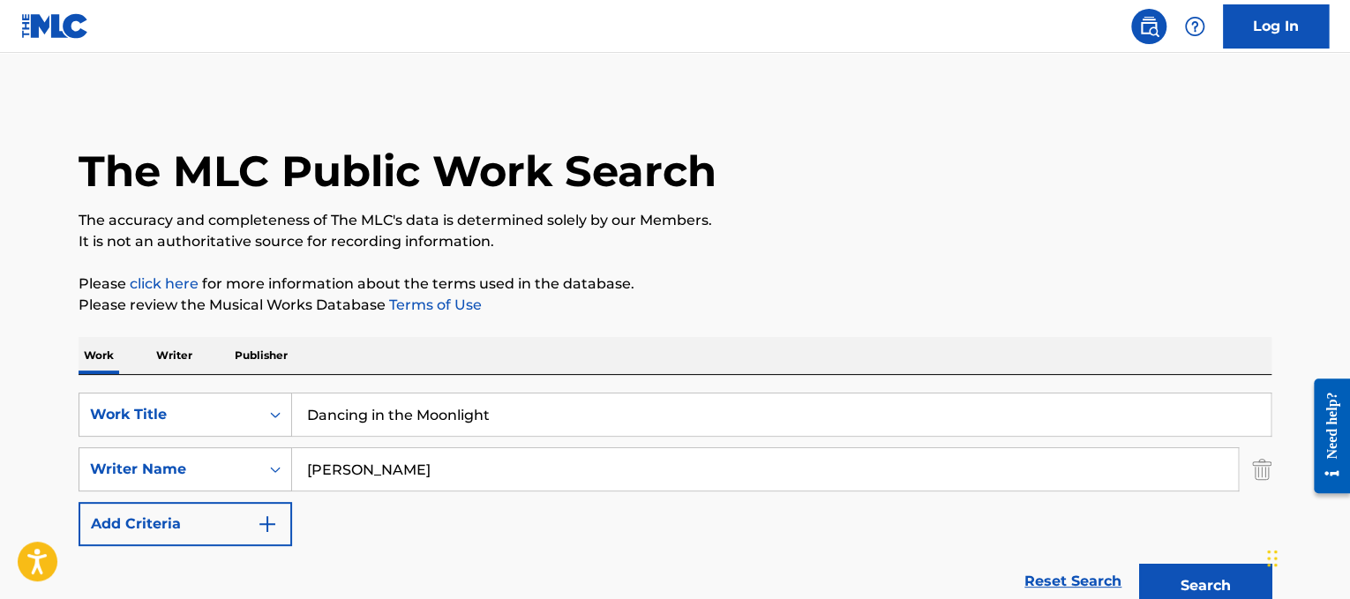
drag, startPoint x: 534, startPoint y: 405, endPoint x: 0, endPoint y: 318, distance: 540.6
paste input "iel"
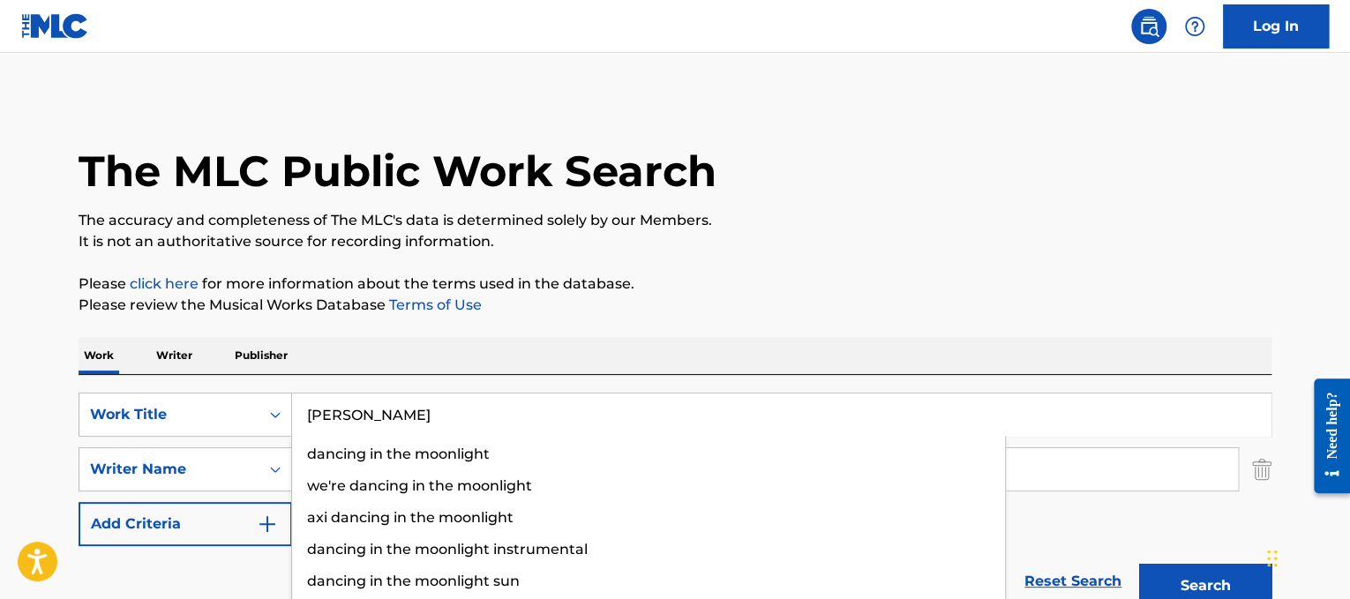
type input "[PERSON_NAME]"
click at [591, 356] on div "Work Writer Publisher" at bounding box center [675, 355] width 1193 height 37
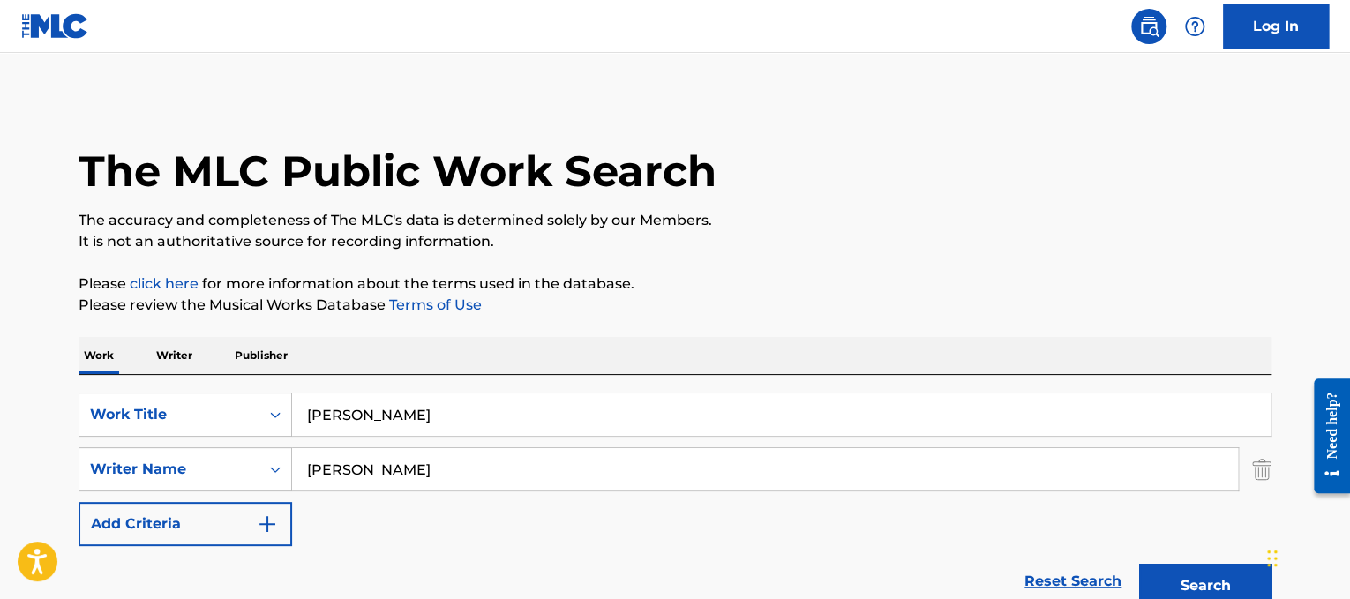
drag, startPoint x: 546, startPoint y: 463, endPoint x: 26, endPoint y: 353, distance: 532.0
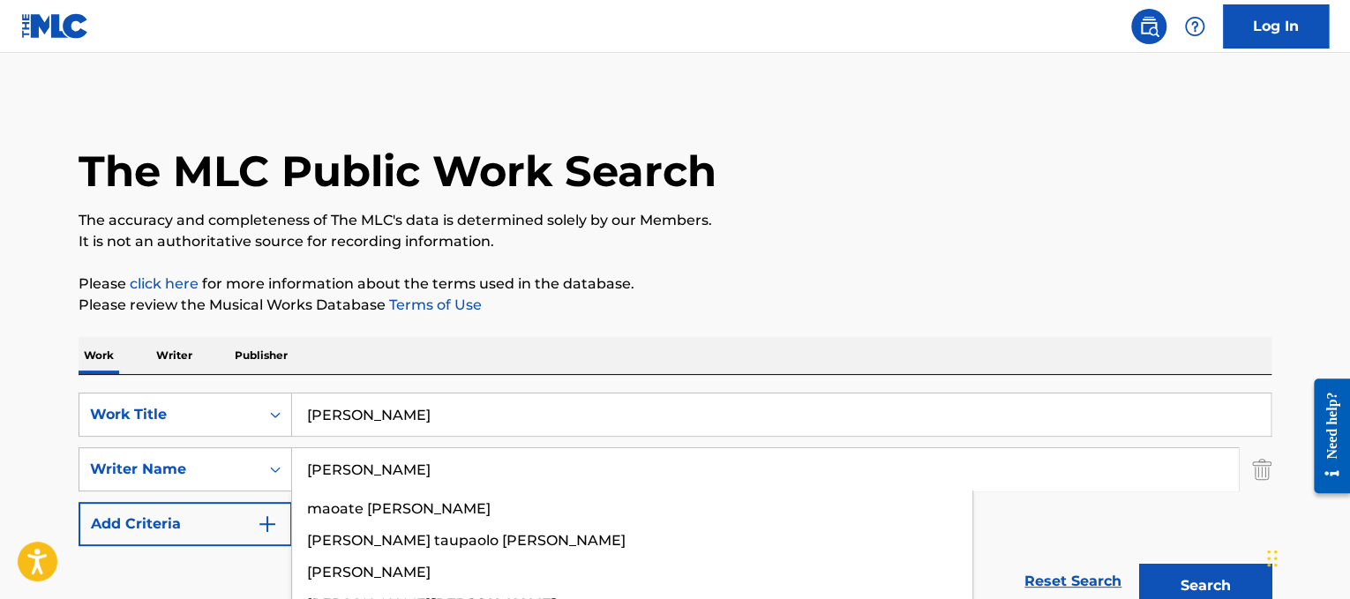
type input "[PERSON_NAME]"
click at [1139, 564] on button "Search" at bounding box center [1205, 586] width 132 height 44
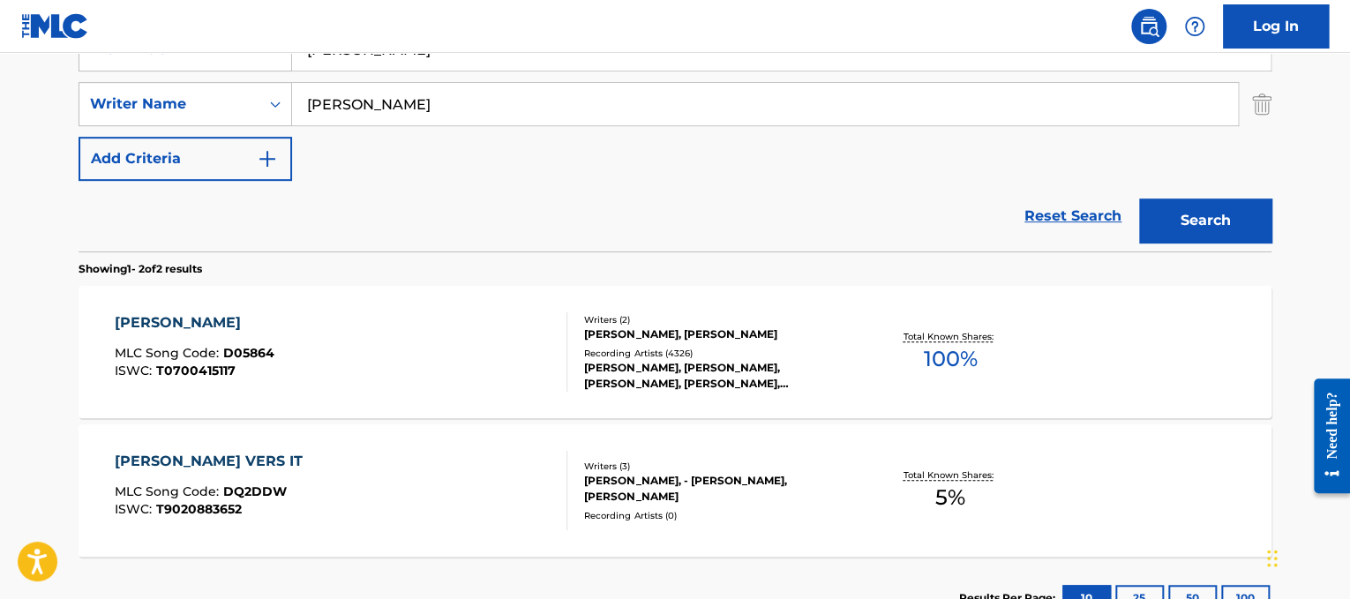
scroll to position [371, 0]
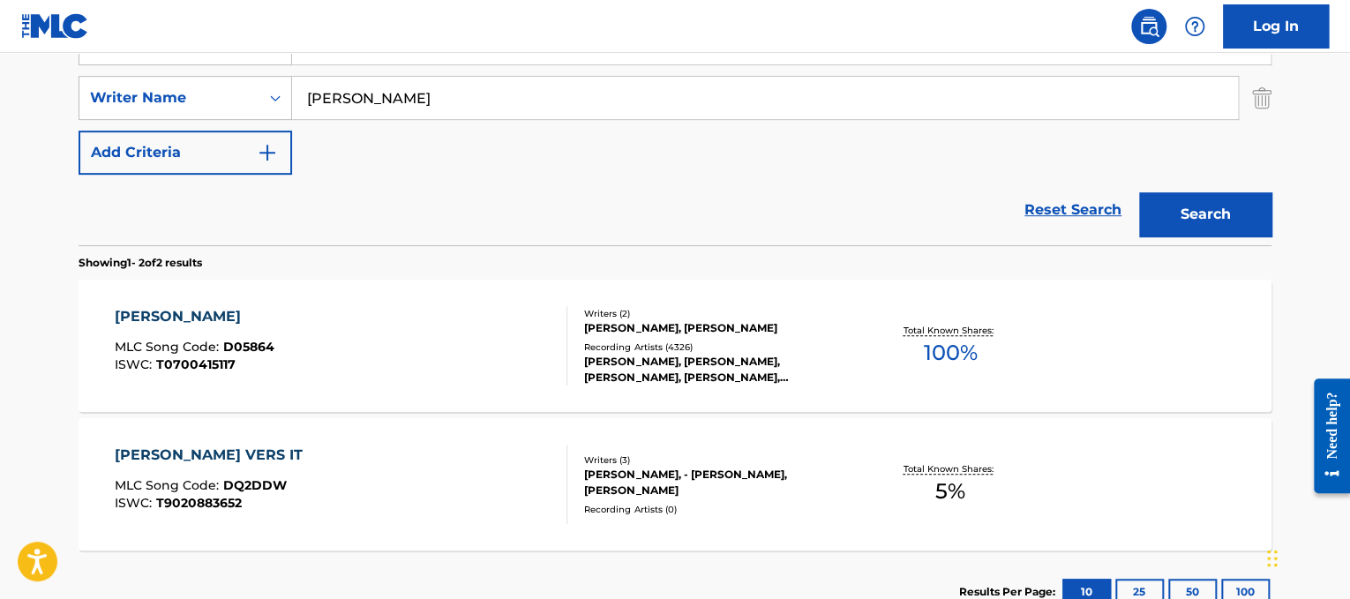
click at [415, 322] on div "[PERSON_NAME] MLC Song Code : D05864 ISWC : T0700415117" at bounding box center [341, 345] width 453 height 79
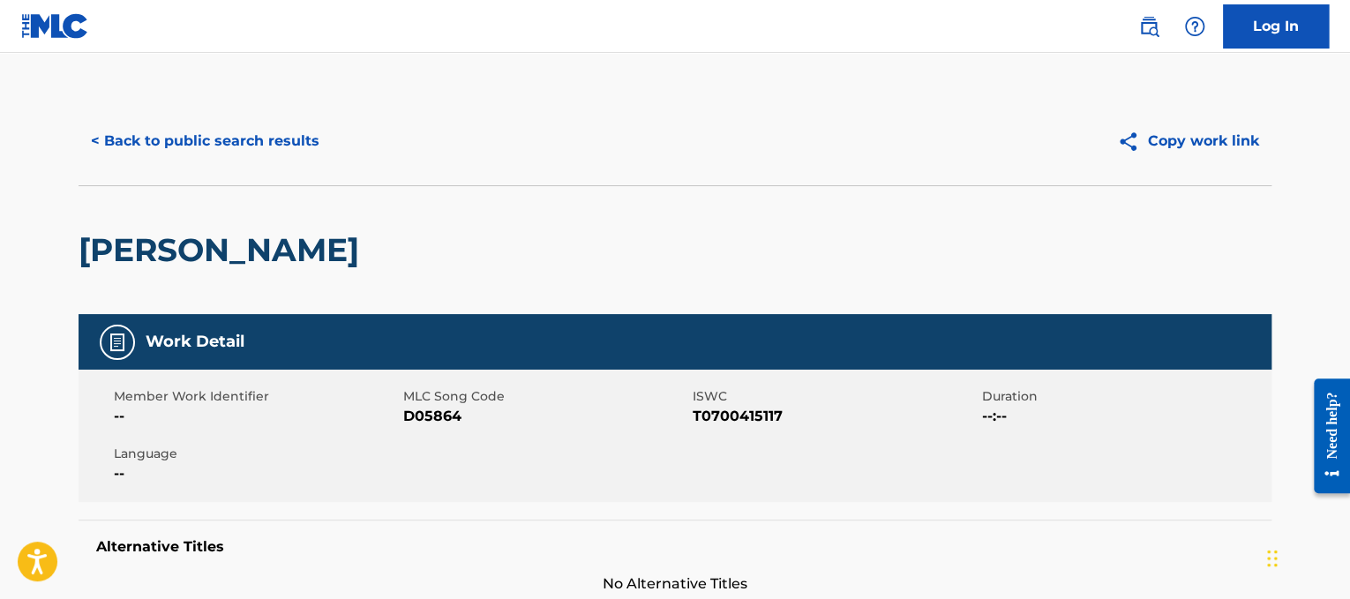
click at [261, 150] on button "< Back to public search results" at bounding box center [205, 141] width 253 height 44
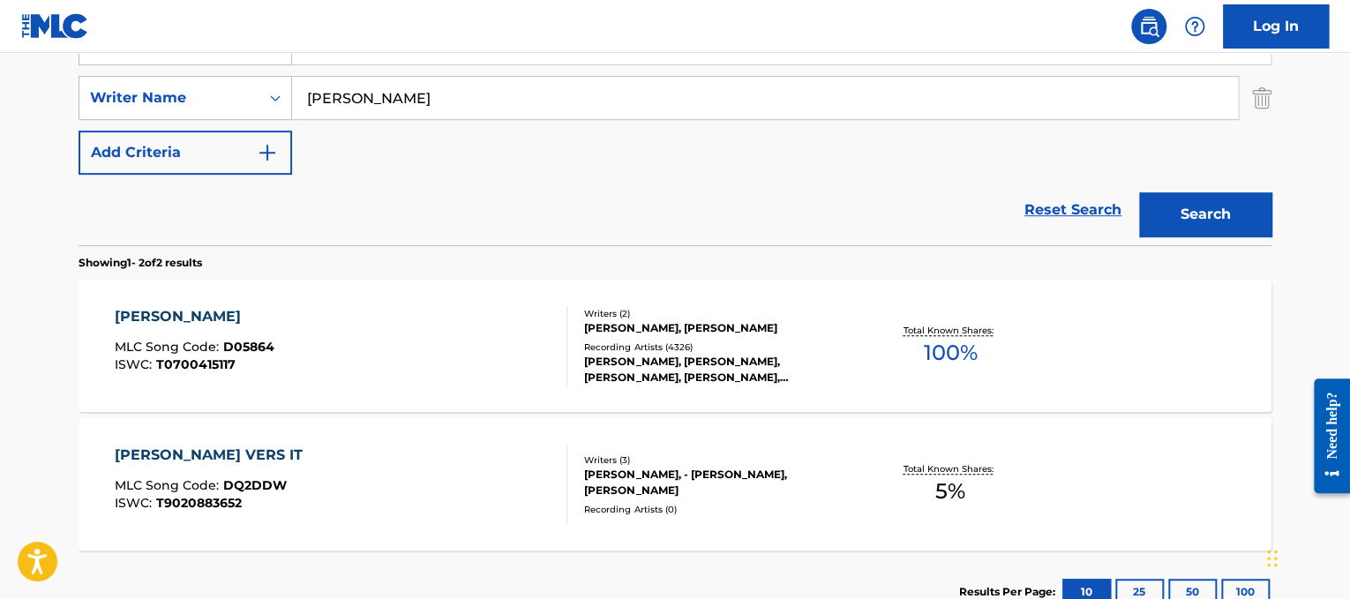
scroll to position [359, 0]
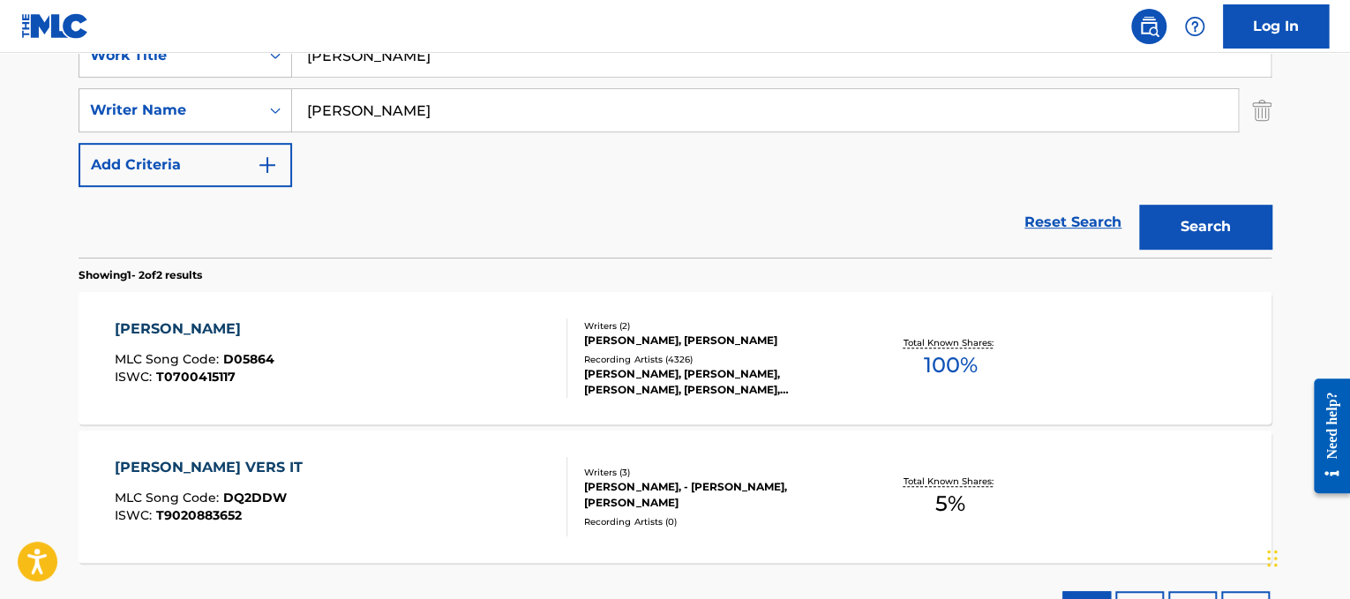
click at [463, 55] on input "[PERSON_NAME]" at bounding box center [781, 55] width 978 height 42
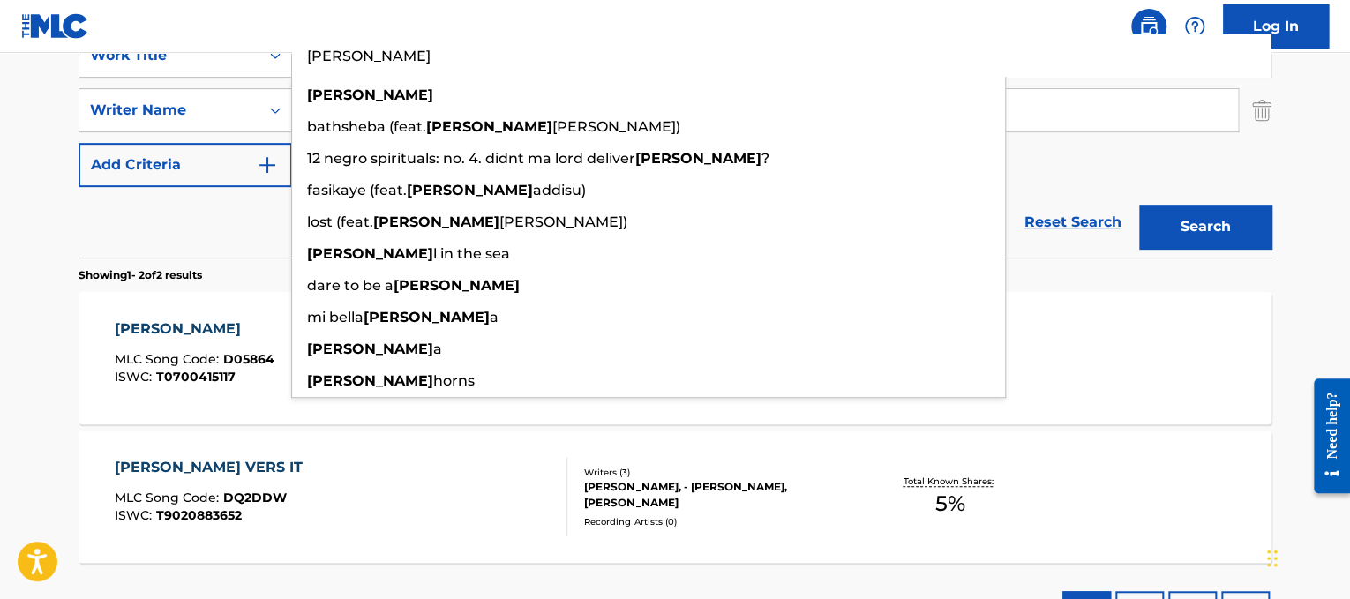
paste input "ear Mr. President"
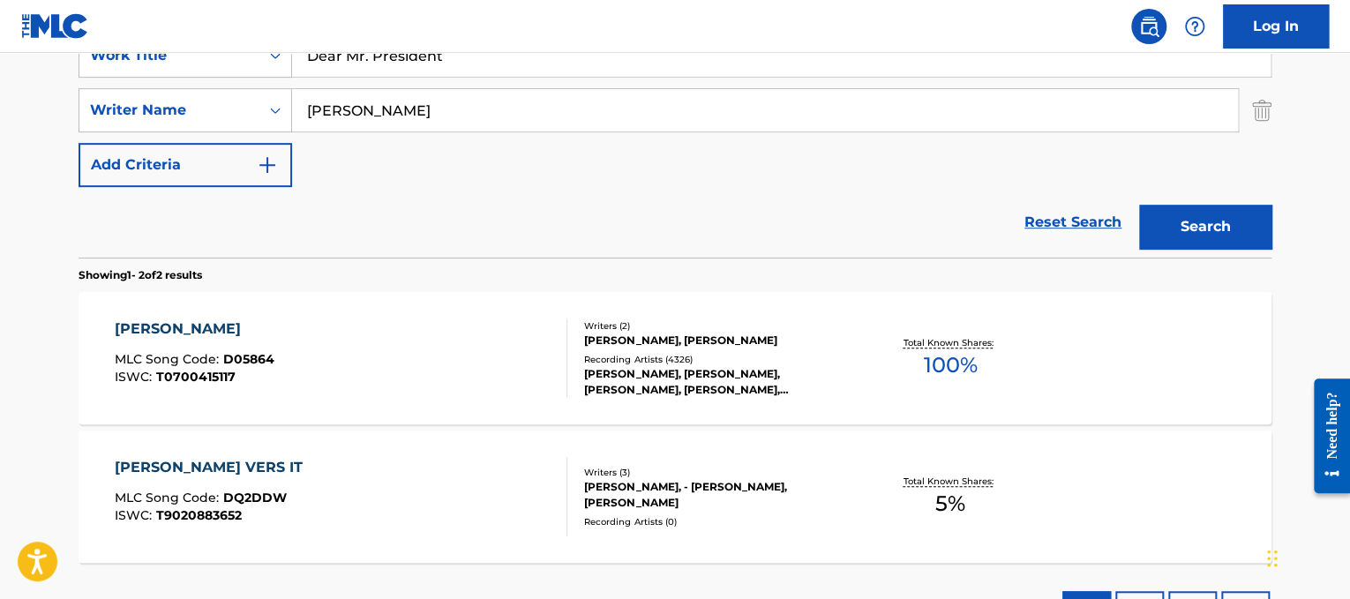
type input "Dear Mr. President"
click at [885, 129] on div "SearchWithCriteria3a1c23dc-8086-44c8-b5c0-f0a828669884 Work Title Dear Mr. Pres…" at bounding box center [675, 110] width 1193 height 153
click at [885, 129] on input "[PERSON_NAME]" at bounding box center [765, 110] width 946 height 42
type input "[PERSON_NAME]"
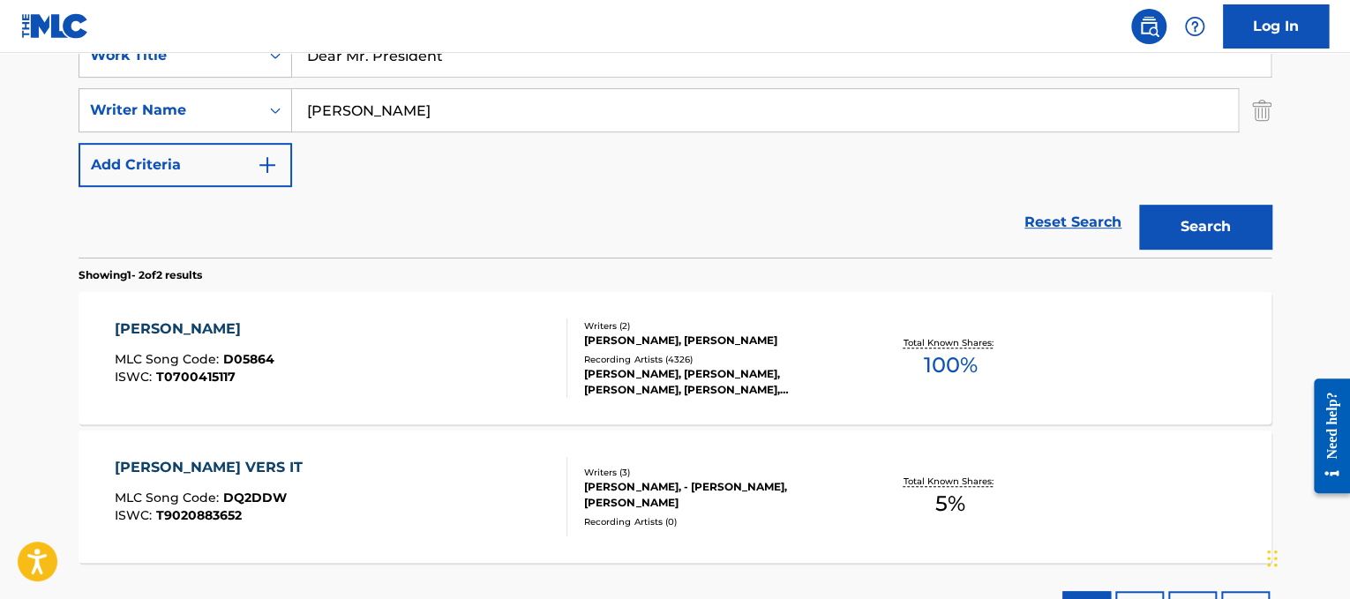
click at [1139, 205] on button "Search" at bounding box center [1205, 227] width 132 height 44
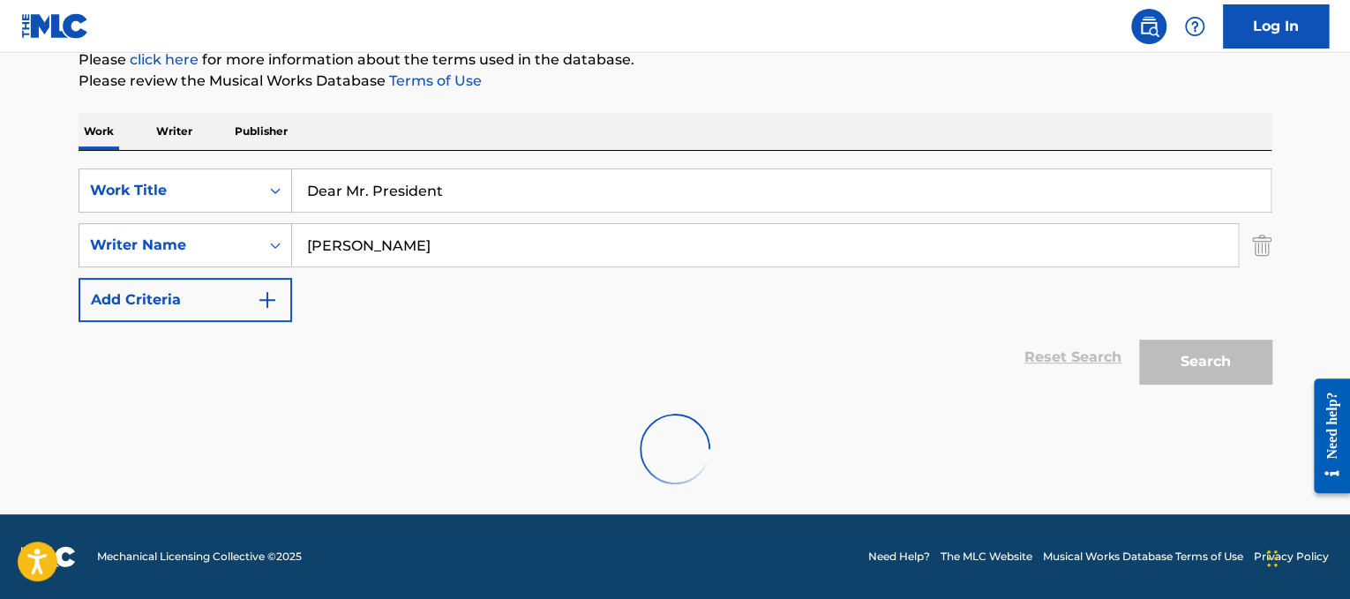
scroll to position [223, 0]
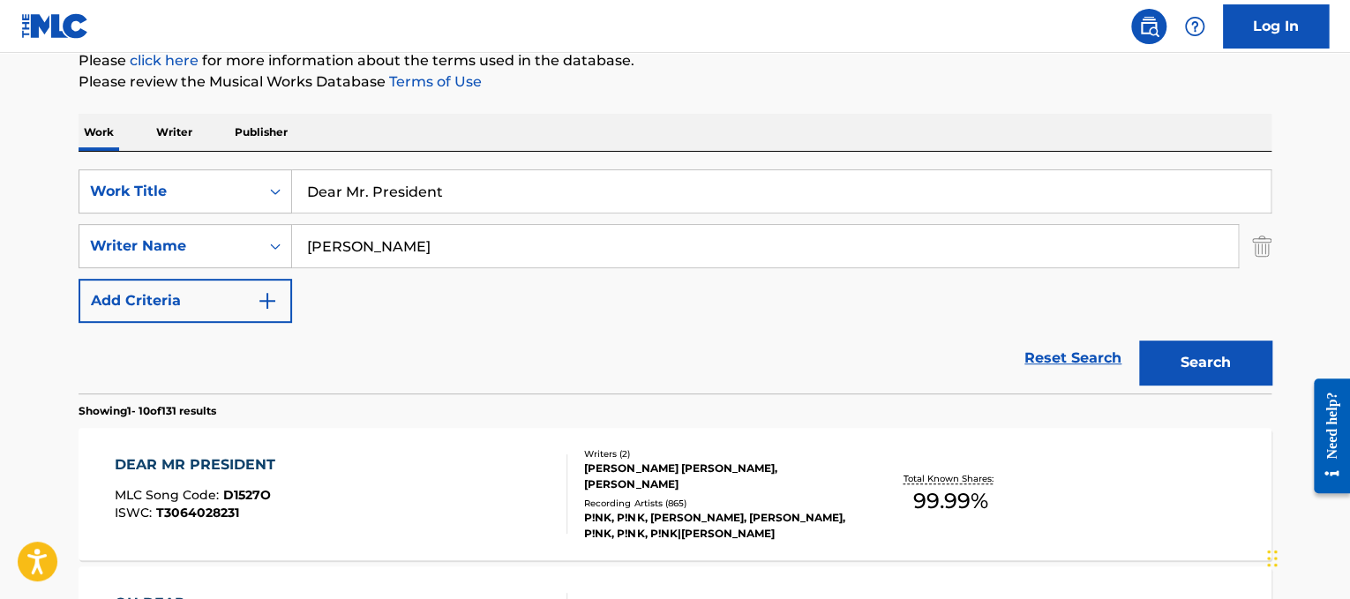
click at [991, 116] on div "Work Writer Publisher" at bounding box center [675, 132] width 1193 height 37
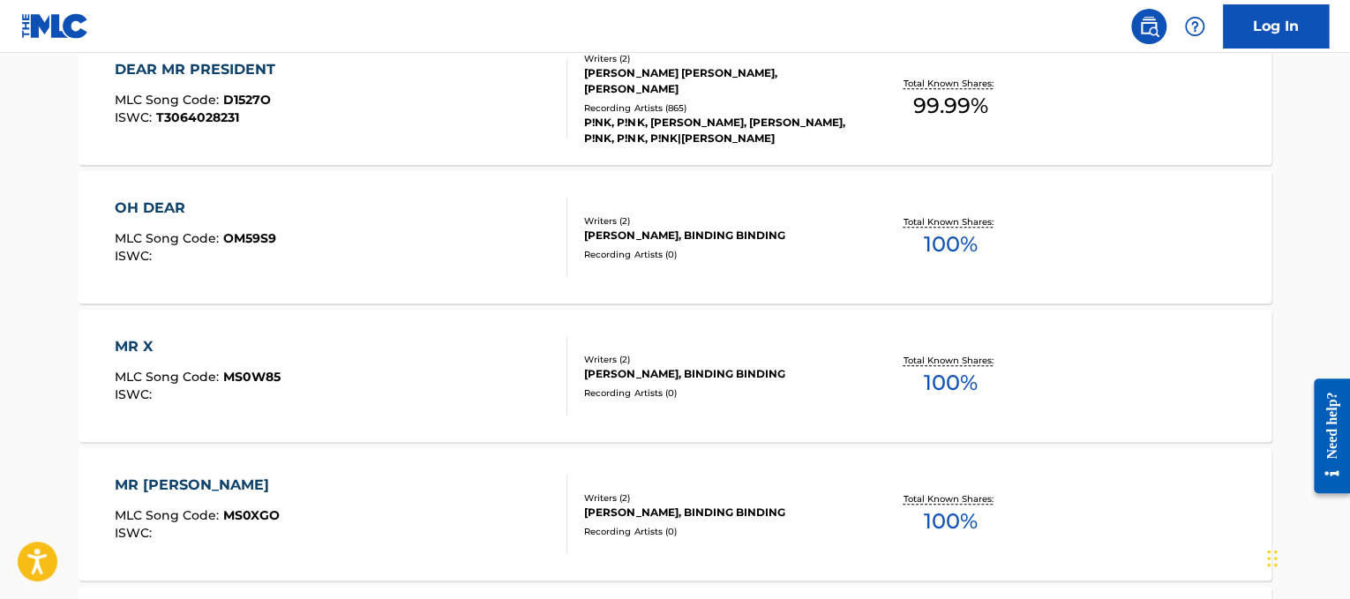
scroll to position [632, 0]
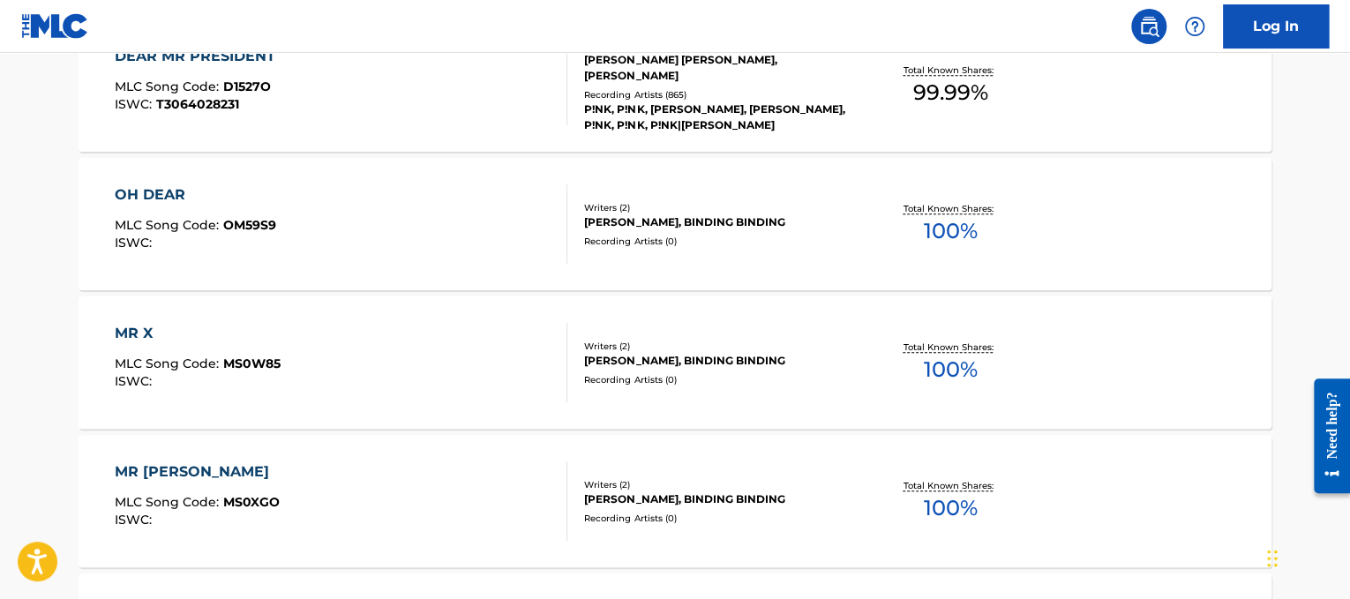
click at [485, 134] on div "DEAR MR PRESIDENT MLC Song Code : D1527O ISWC : T3064028231 Writers ( 2 ) [PERS…" at bounding box center [675, 85] width 1193 height 132
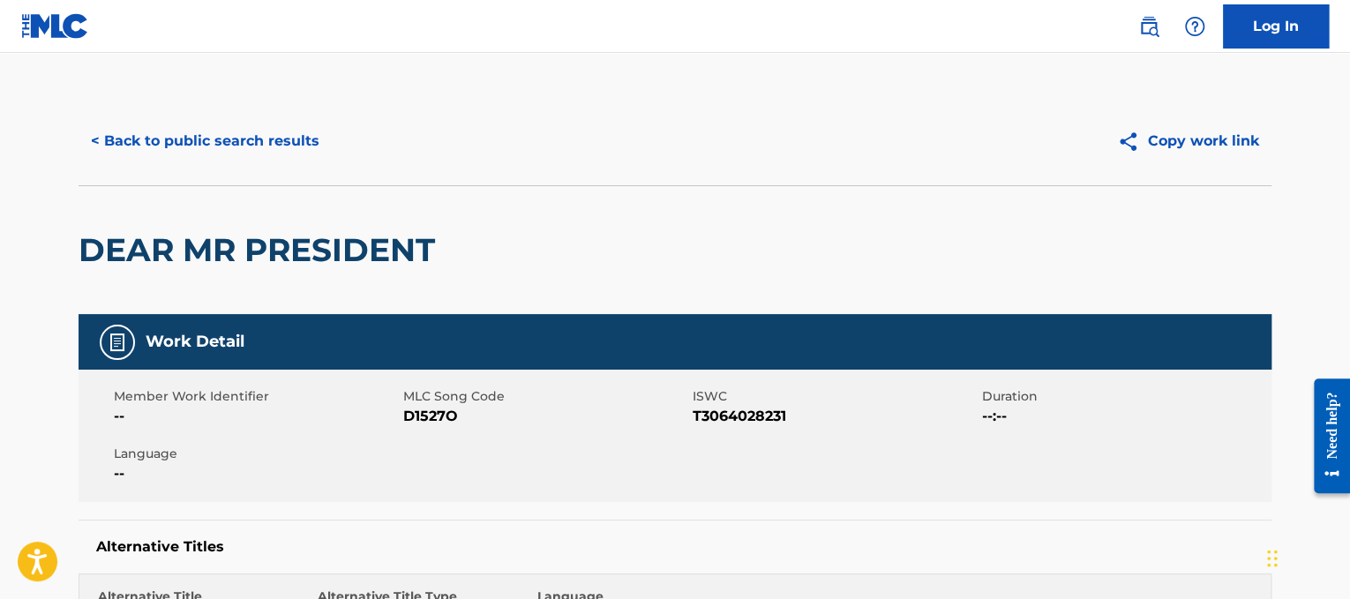
click at [313, 154] on button "< Back to public search results" at bounding box center [205, 141] width 253 height 44
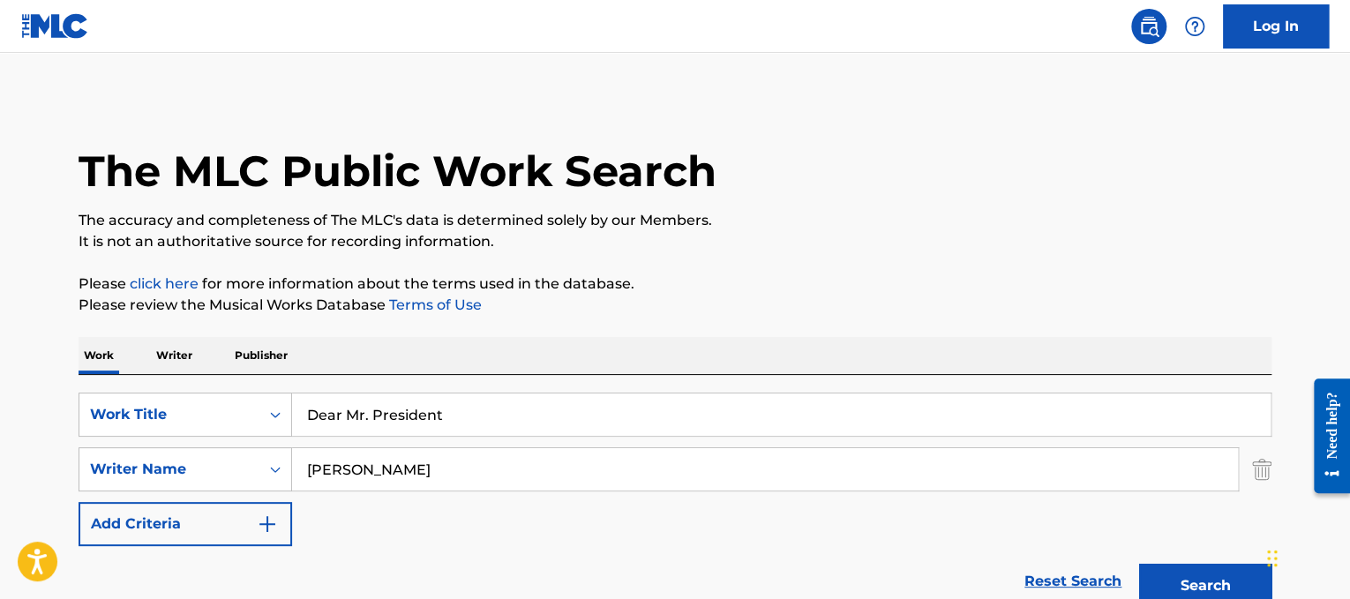
click at [463, 436] on div "Dear Mr. President" at bounding box center [781, 415] width 979 height 44
drag, startPoint x: 483, startPoint y: 424, endPoint x: 0, endPoint y: 269, distance: 506.9
paste input "lilah"
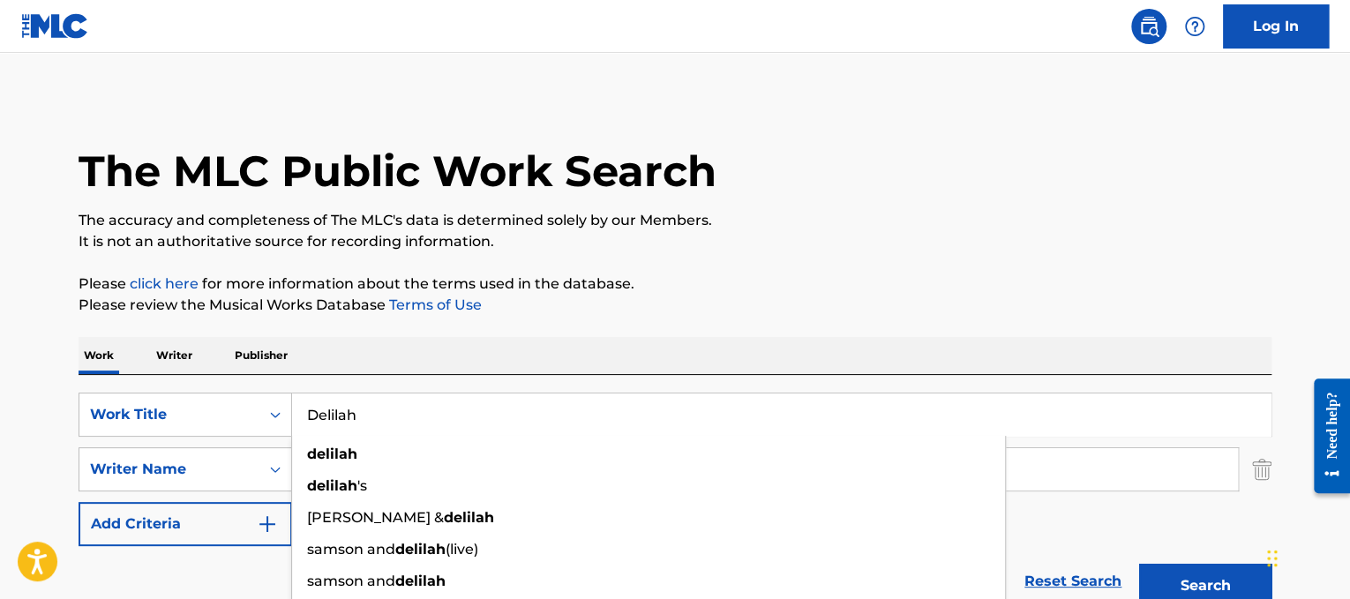
type input "Delilah"
click at [532, 298] on p "Please review the Musical Works Database Terms of Use" at bounding box center [675, 305] width 1193 height 21
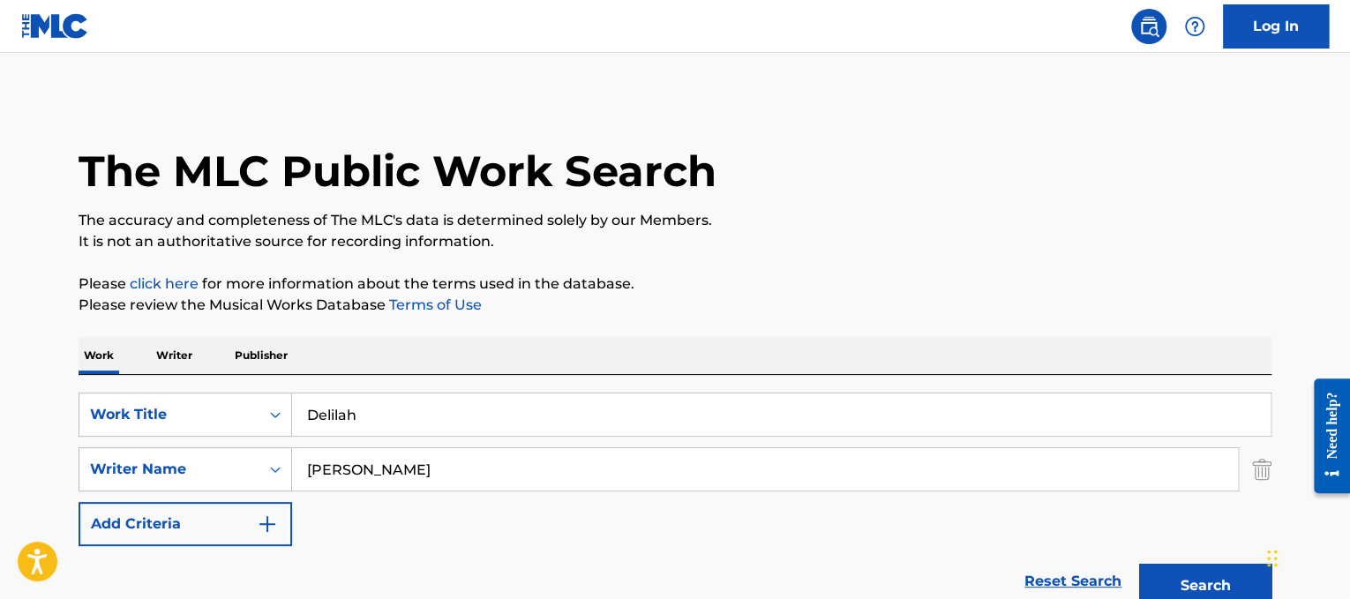
drag, startPoint x: 508, startPoint y: 466, endPoint x: 171, endPoint y: 342, distance: 358.9
click at [1139, 564] on button "Search" at bounding box center [1205, 586] width 132 height 44
click at [357, 460] on input "[PERSON_NAME]" at bounding box center [765, 469] width 946 height 42
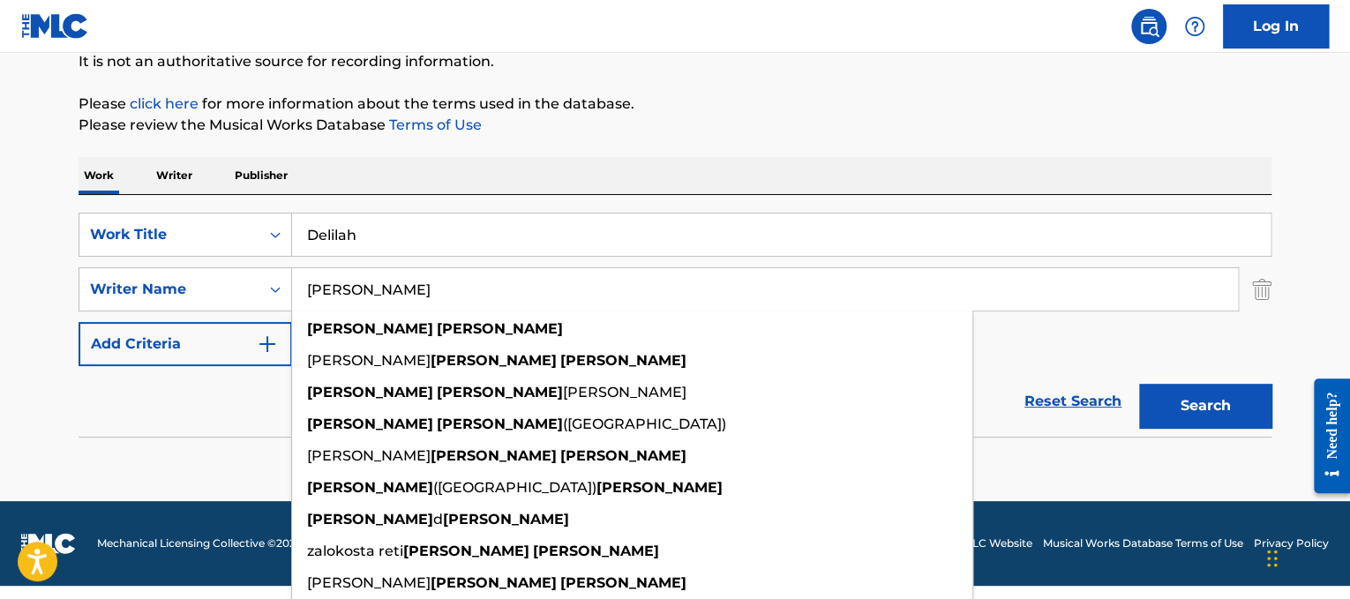
type input "[PERSON_NAME]"
click at [1221, 394] on div "Search" at bounding box center [1200, 401] width 141 height 71
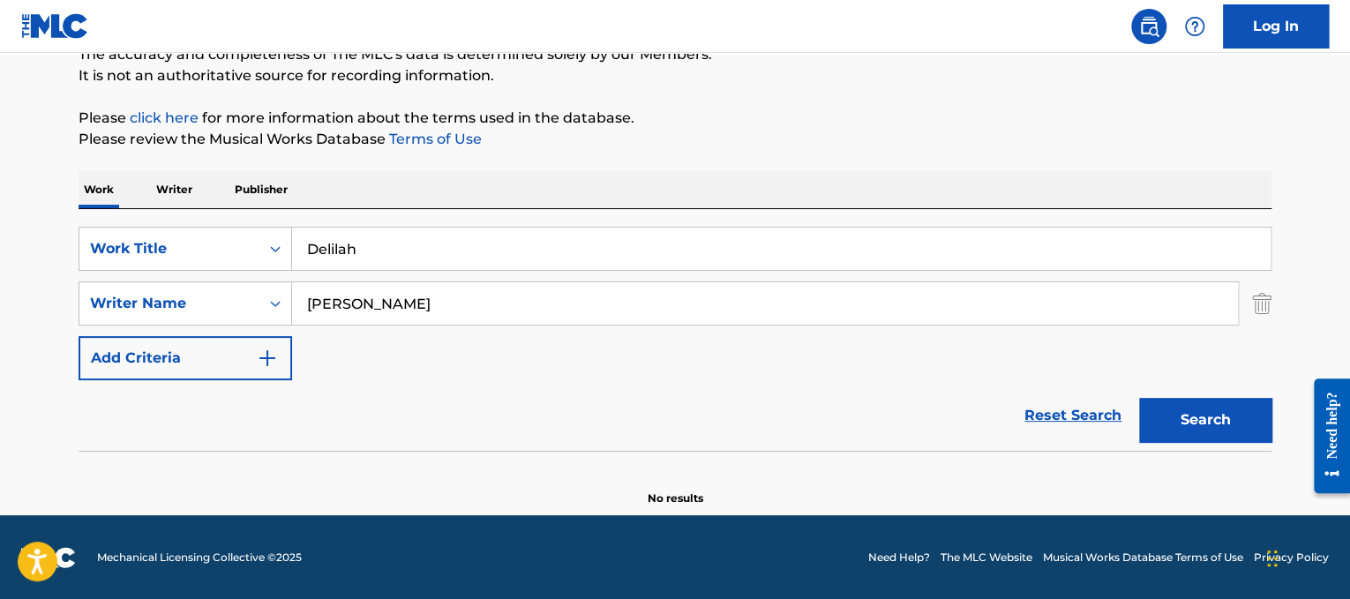
click at [1193, 403] on button "Search" at bounding box center [1205, 420] width 132 height 44
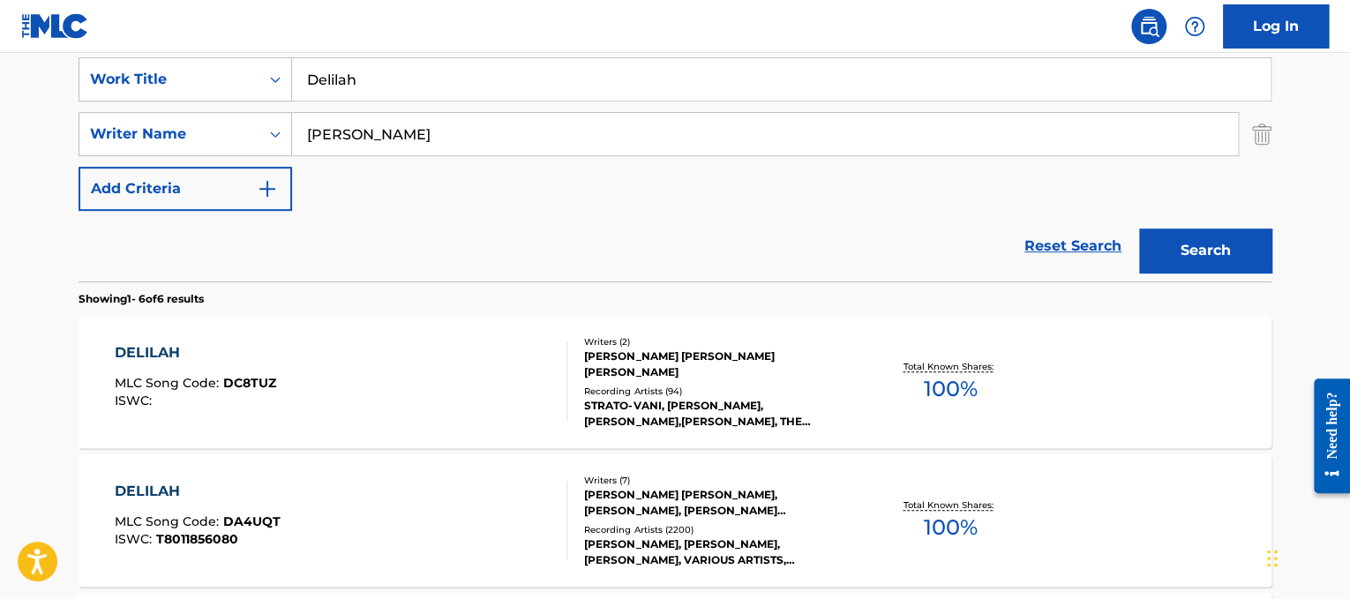
scroll to position [346, 0]
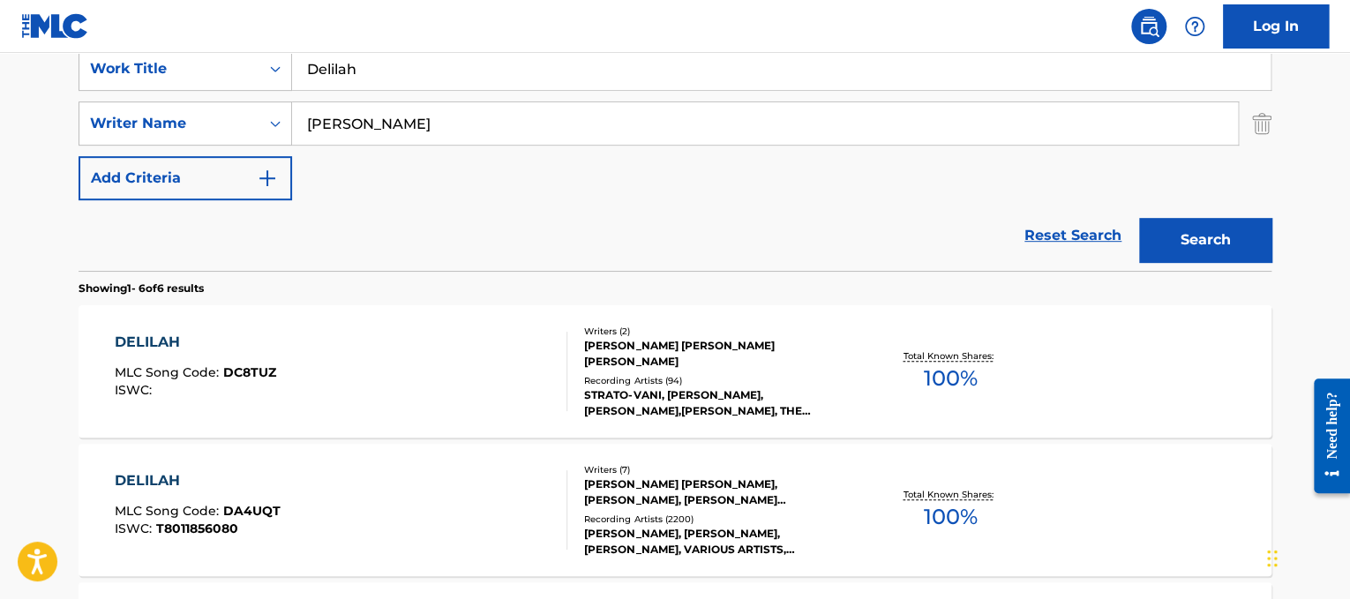
click at [393, 348] on div "DELILAH MLC Song Code : DC8TUZ ISWC :" at bounding box center [341, 371] width 453 height 79
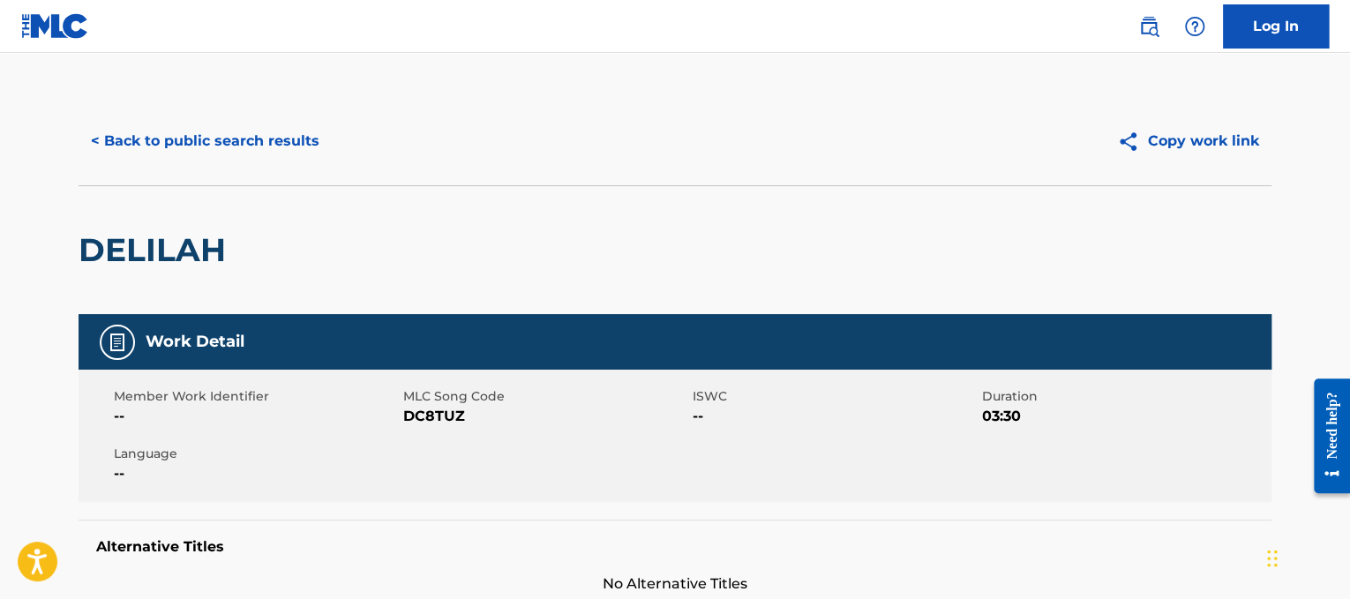
click at [292, 126] on button "< Back to public search results" at bounding box center [205, 141] width 253 height 44
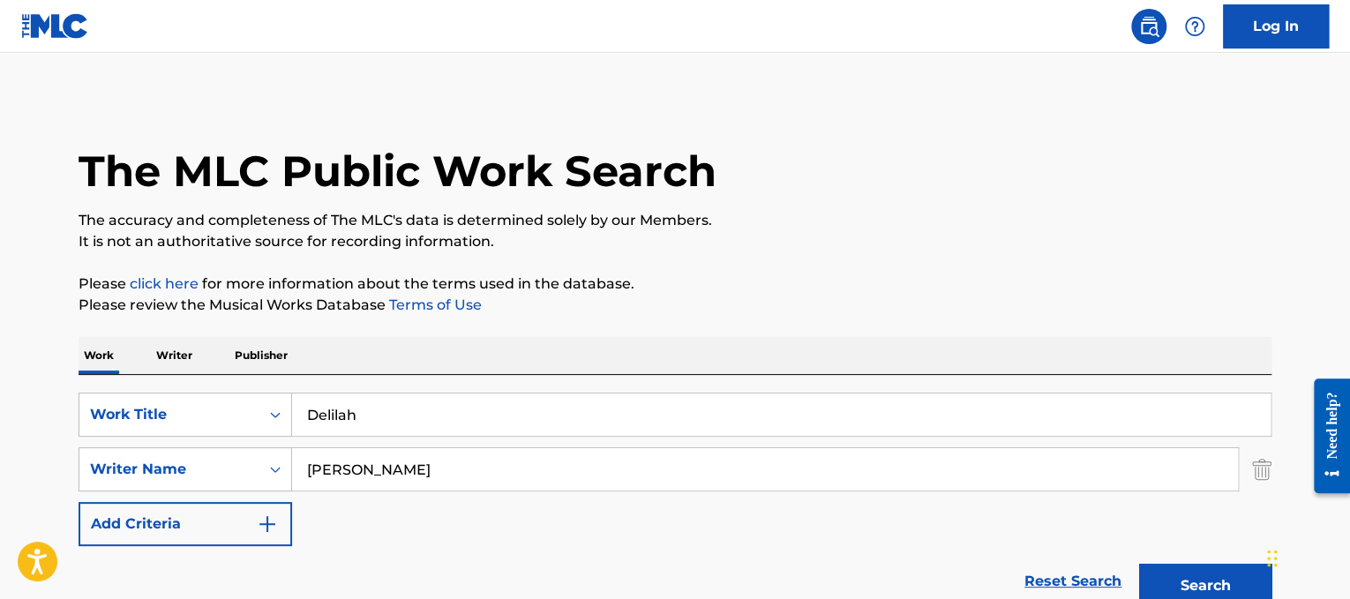
scroll to position [346, 0]
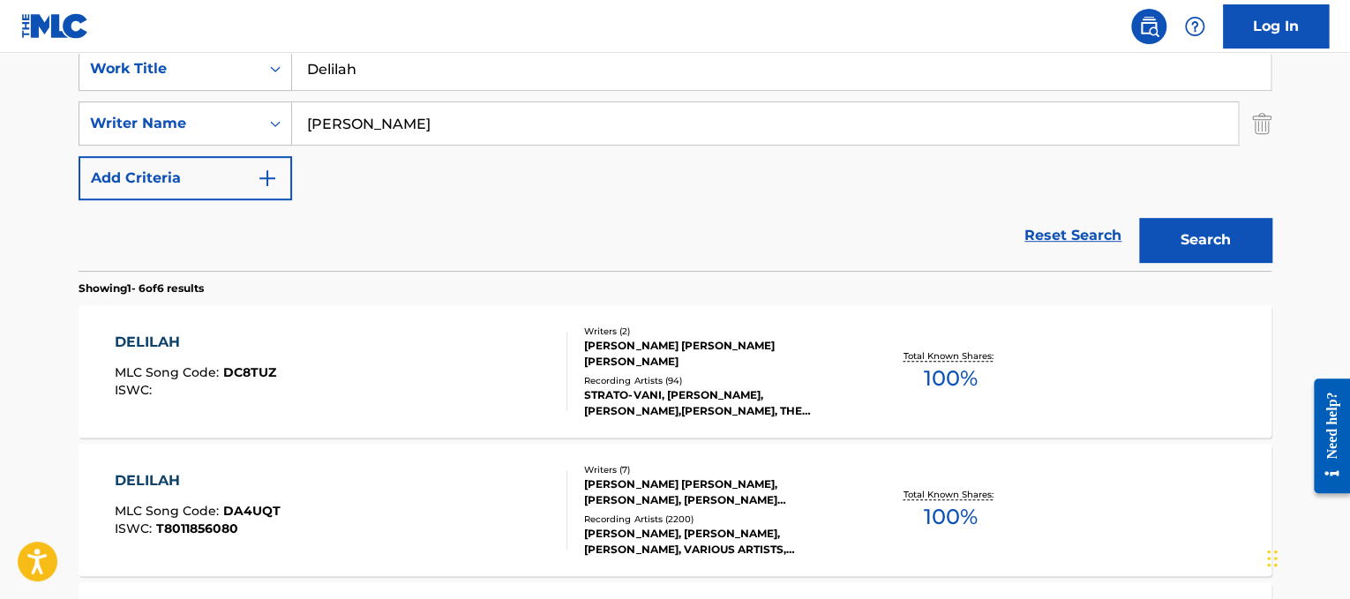
drag, startPoint x: 489, startPoint y: 83, endPoint x: 348, endPoint y: 60, distance: 142.1
click at [348, 60] on input "Delilah" at bounding box center [781, 69] width 978 height 42
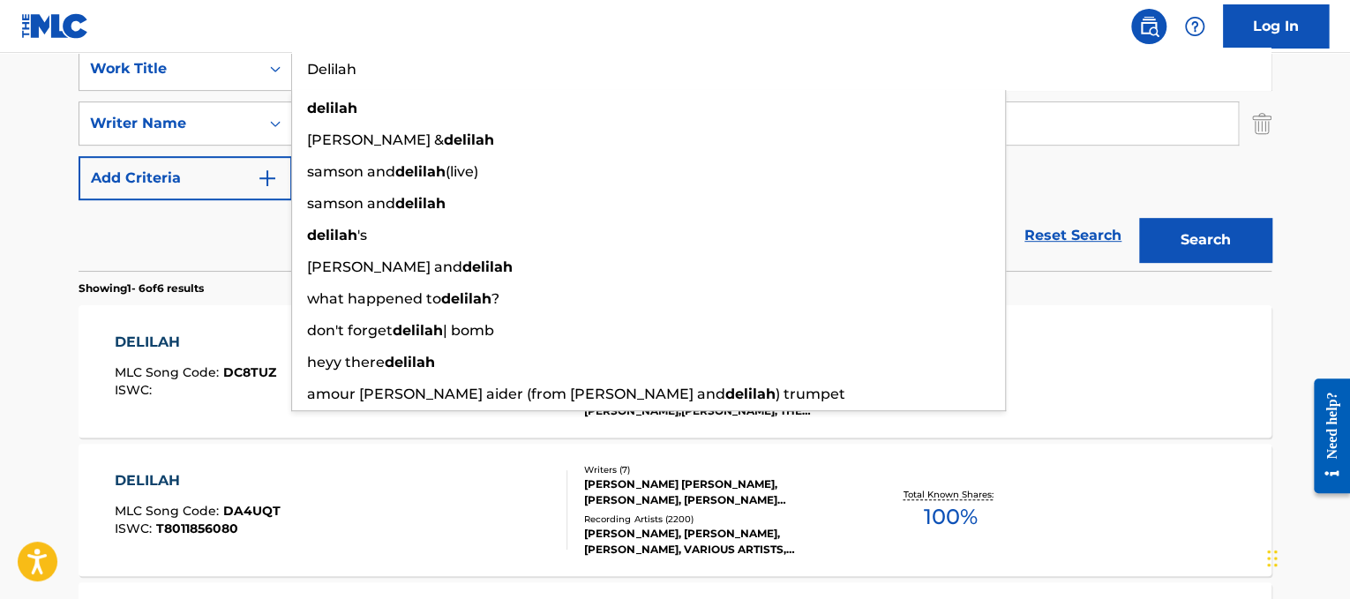
click at [1139, 218] on button "Search" at bounding box center [1205, 240] width 132 height 44
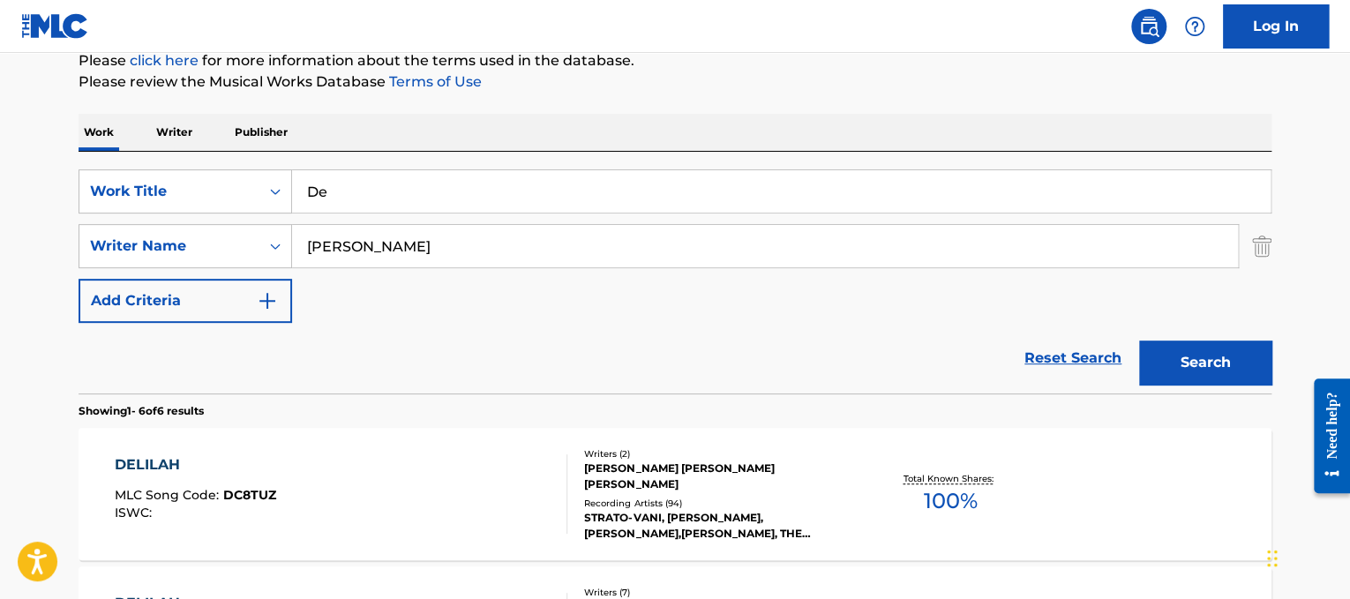
type input "D"
paste input "[PERSON_NAME]"
drag, startPoint x: 361, startPoint y: 185, endPoint x: 107, endPoint y: 92, distance: 270.7
click at [107, 92] on div "The MLC Public Work Search The accuracy and completeness of The MLC's data is d…" at bounding box center [674, 605] width 1235 height 1462
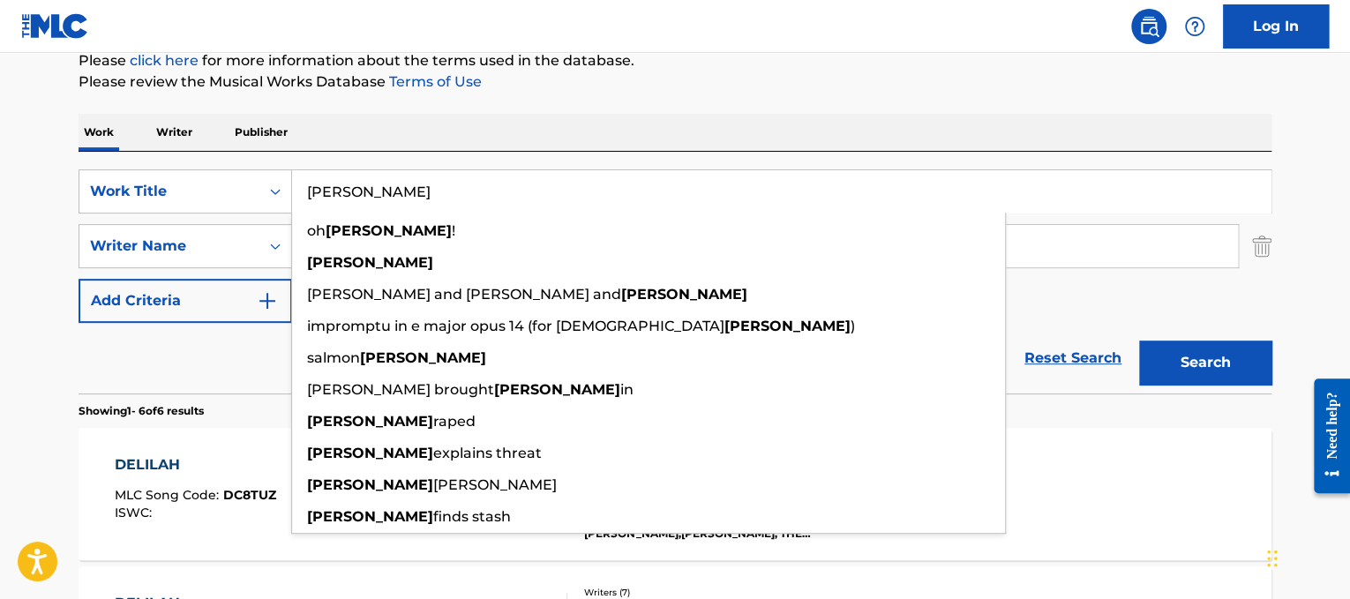
type input "[PERSON_NAME]"
click at [1049, 258] on input "[PERSON_NAME]" at bounding box center [765, 246] width 946 height 42
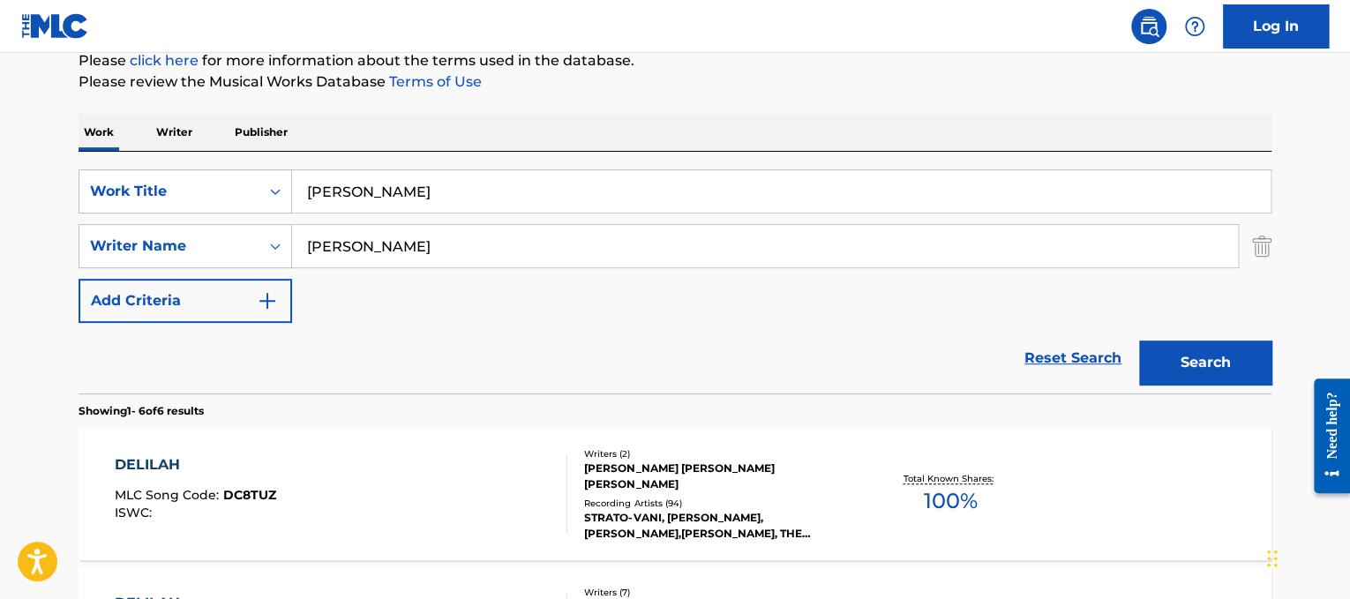
click at [1049, 258] on input "[PERSON_NAME]" at bounding box center [765, 246] width 946 height 42
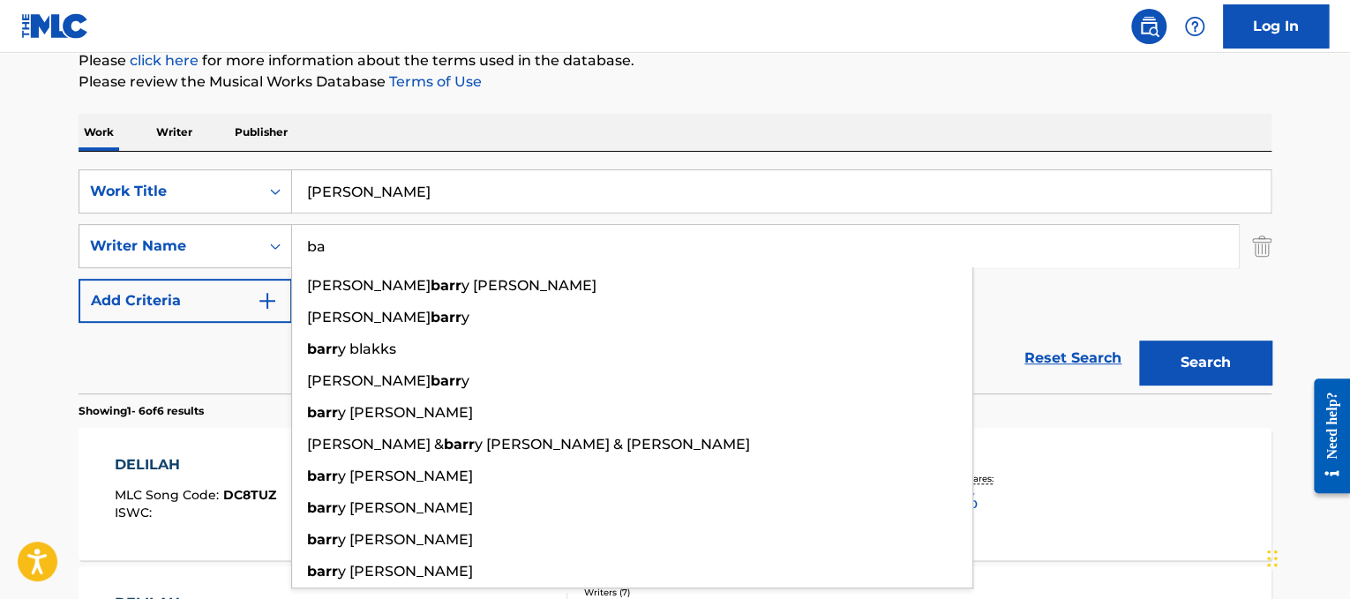
type input "b"
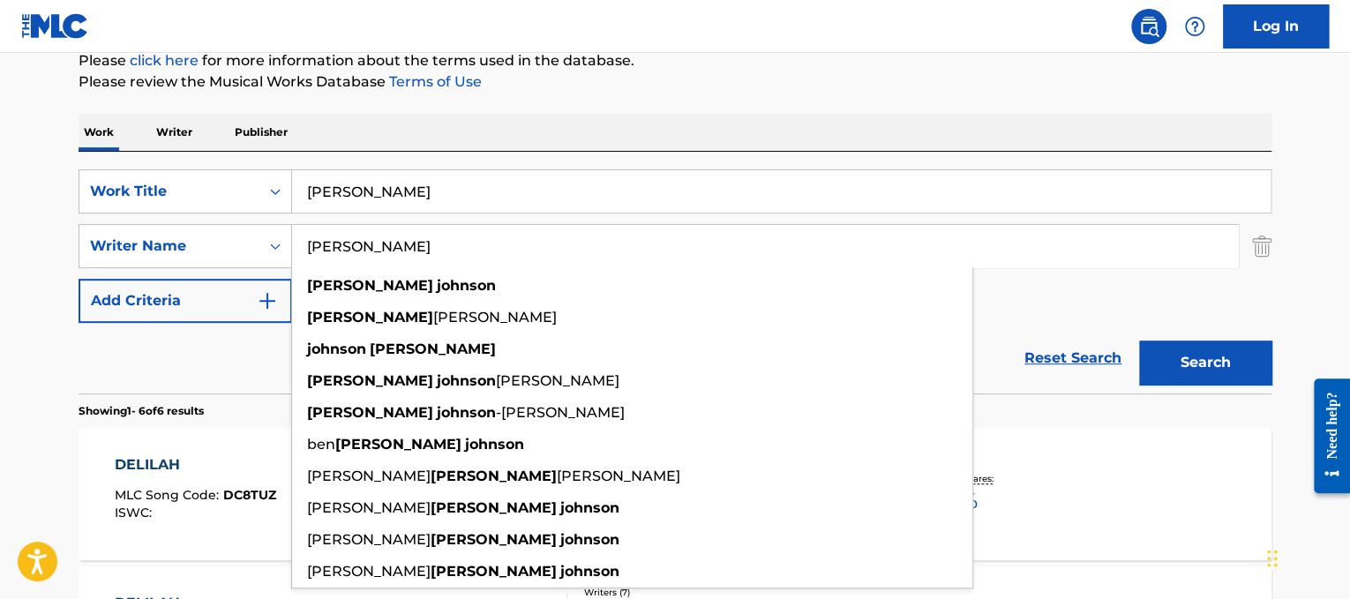
type input "[PERSON_NAME]"
click at [1139, 340] on button "Search" at bounding box center [1205, 362] width 132 height 44
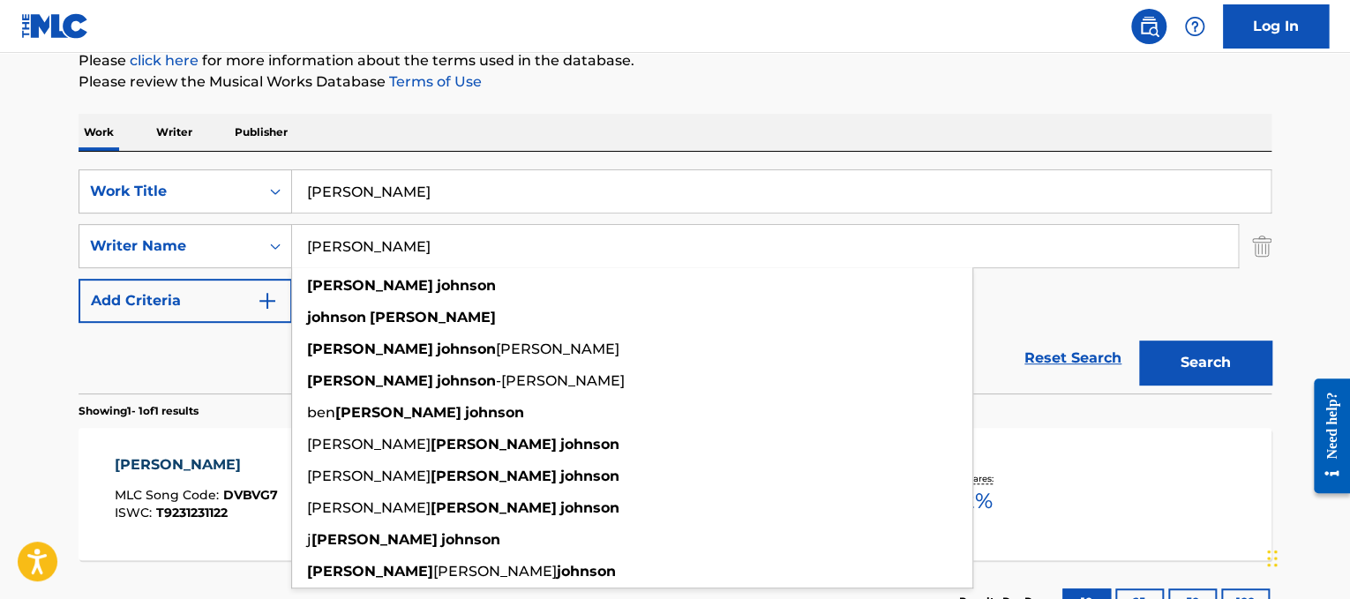
click at [112, 460] on div "[PERSON_NAME] MLC Song Code : DVBVG7 ISWC : T9231231122 Writers ( 3 ) [PERSON_N…" at bounding box center [675, 494] width 1193 height 132
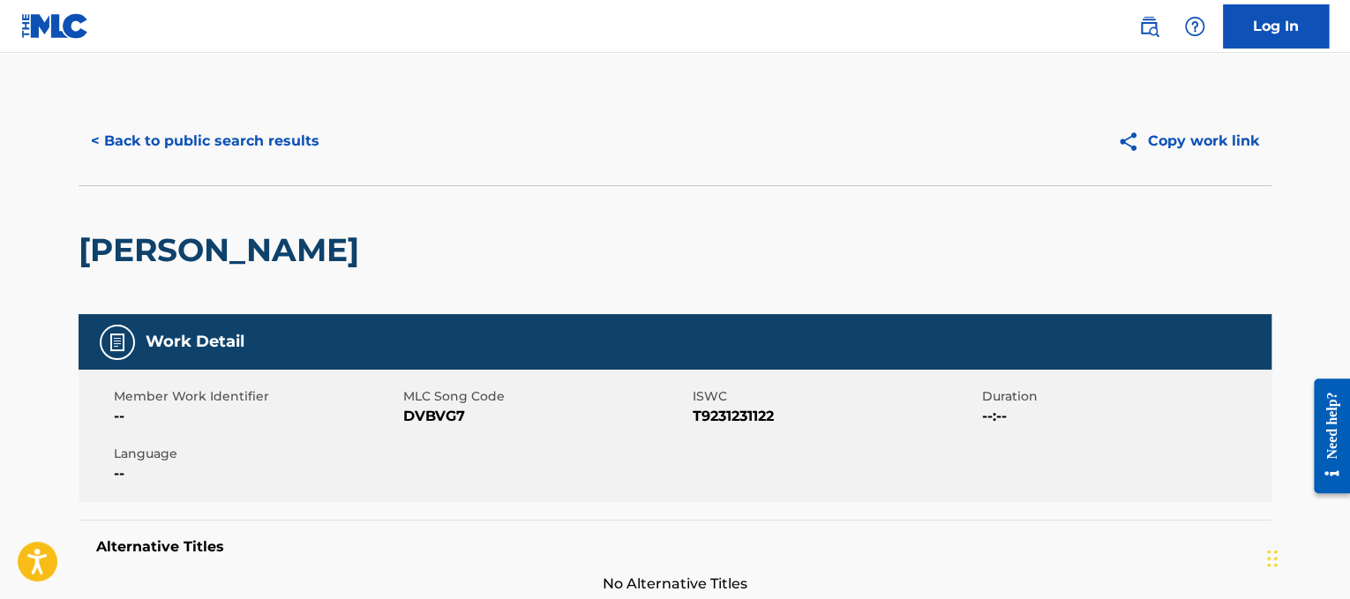
click at [279, 125] on button "< Back to public search results" at bounding box center [205, 141] width 253 height 44
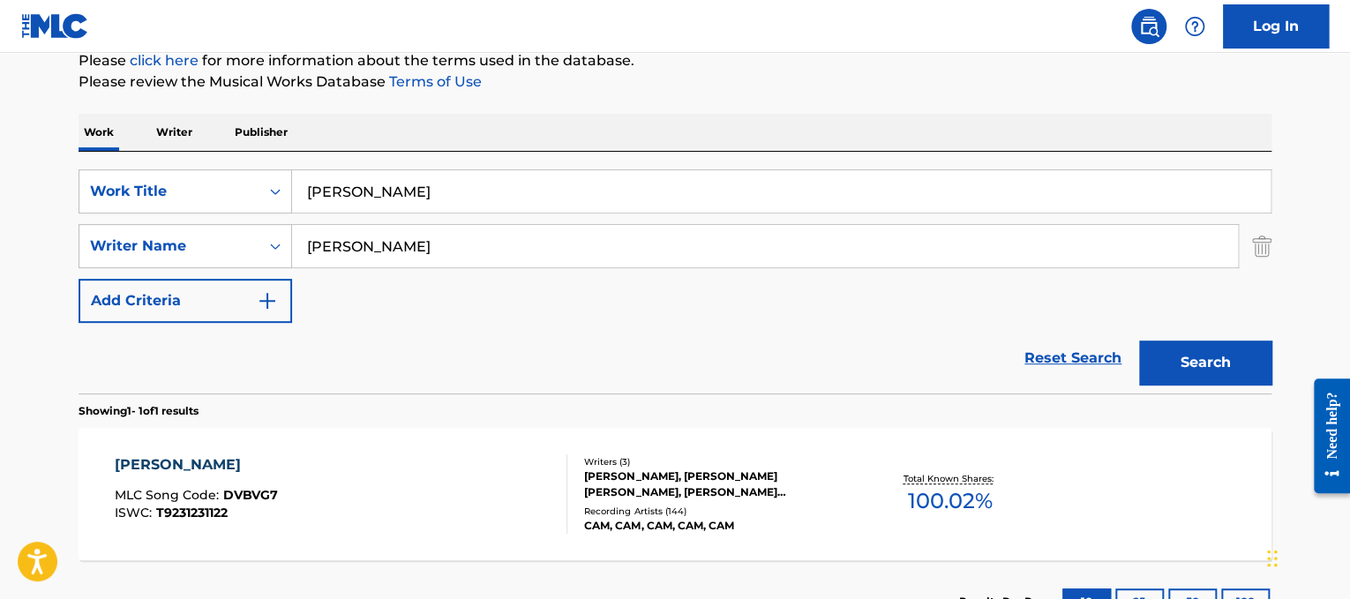
drag, startPoint x: 529, startPoint y: 202, endPoint x: 11, endPoint y: 168, distance: 518.9
click at [11, 168] on main "The MLC Public Work Search The accuracy and completeness of The MLC's data is d…" at bounding box center [675, 241] width 1350 height 822
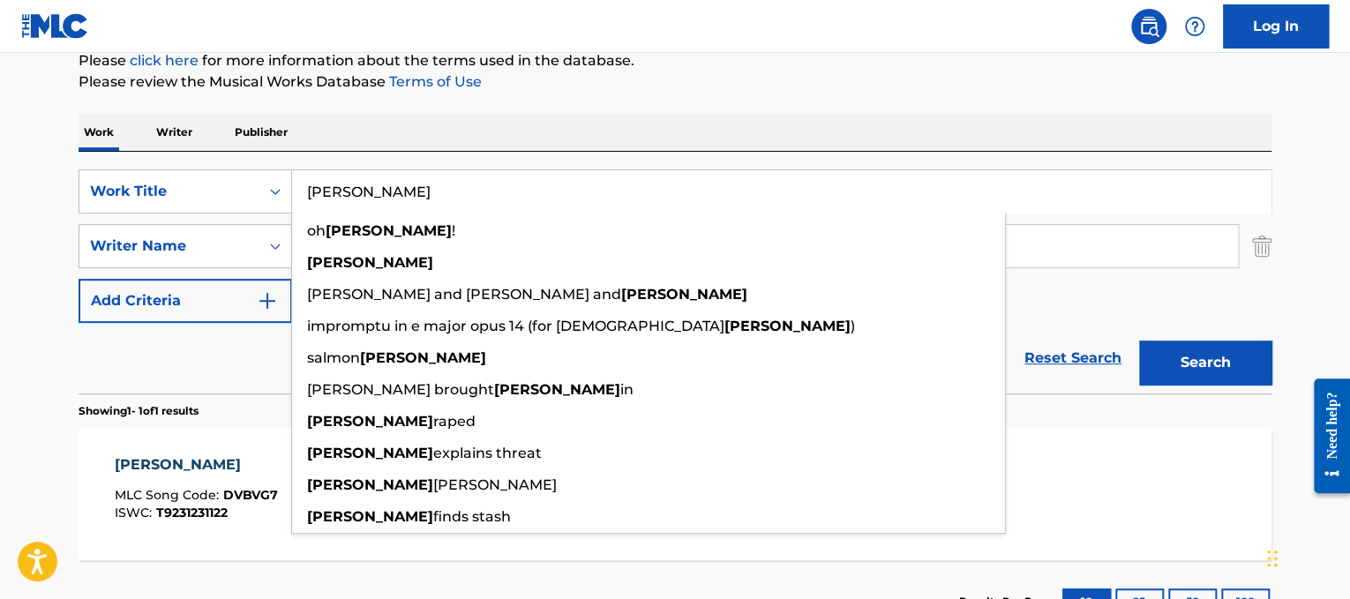
paste input "rty [PERSON_NAME]"
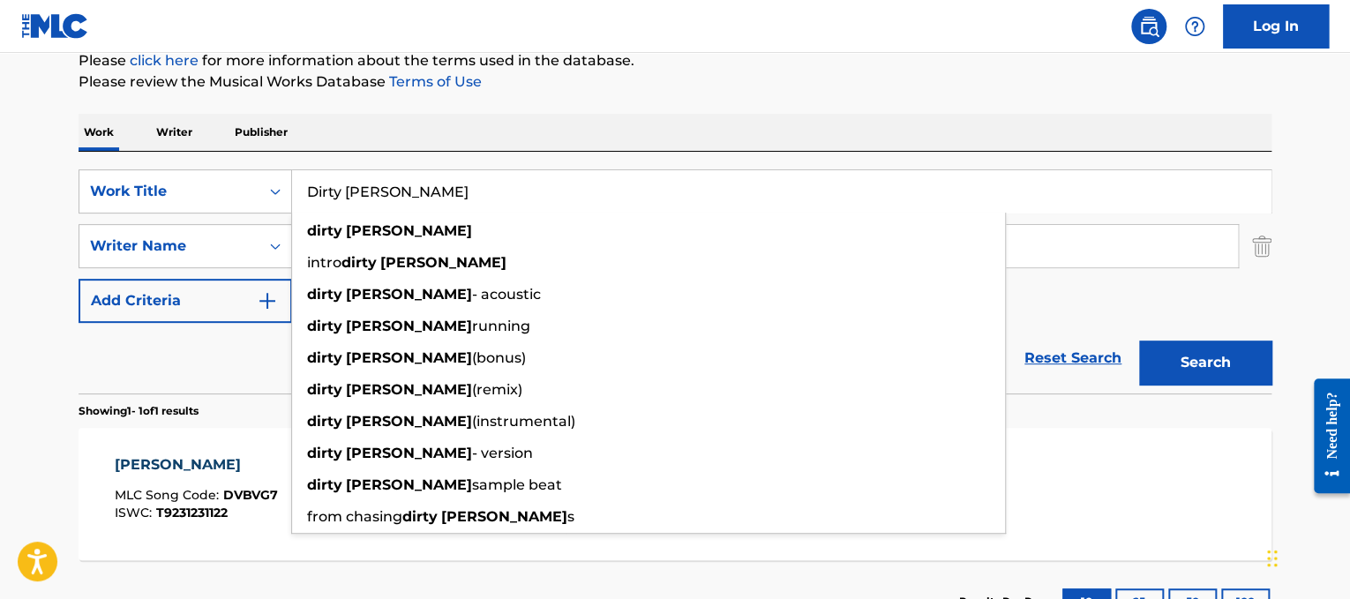
type input "Dirty [PERSON_NAME]"
click at [604, 152] on div "SearchWithCriteria3a1c23dc-8086-44c8-b5c0-f0a828669884 Work Title Dirty [PERSON…" at bounding box center [675, 273] width 1193 height 242
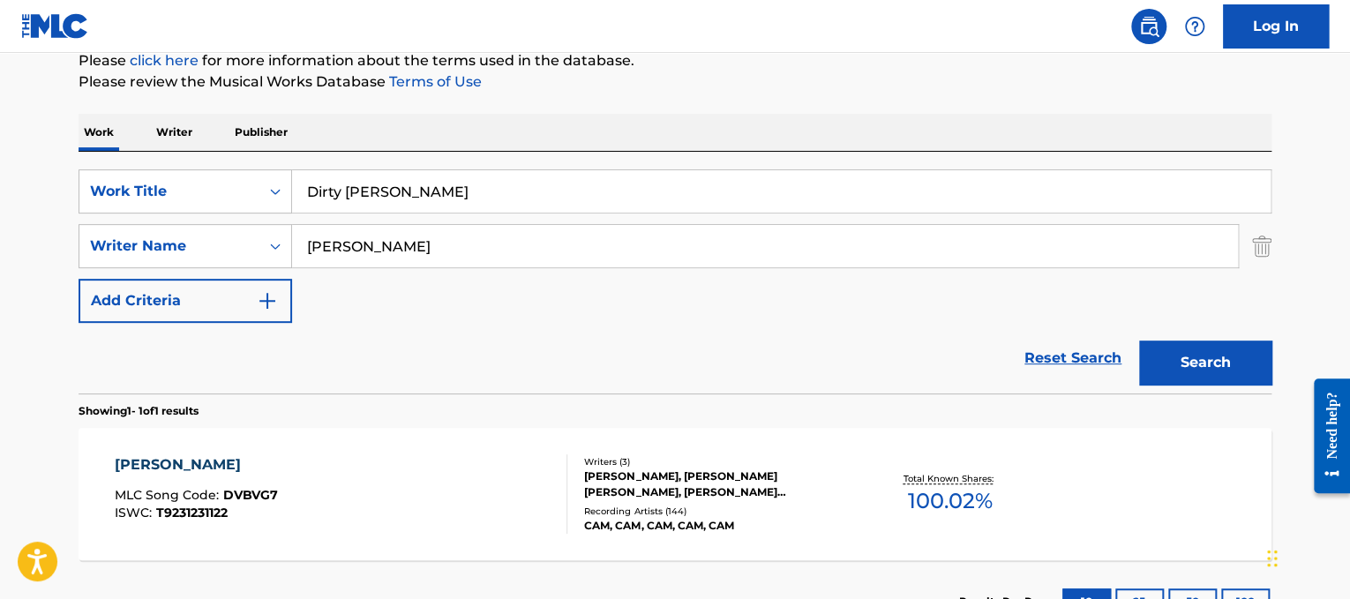
drag, startPoint x: 599, startPoint y: 254, endPoint x: 0, endPoint y: 142, distance: 609.3
click at [0, 142] on main "The MLC Public Work Search The accuracy and completeness of The MLC's data is d…" at bounding box center [675, 241] width 1350 height 822
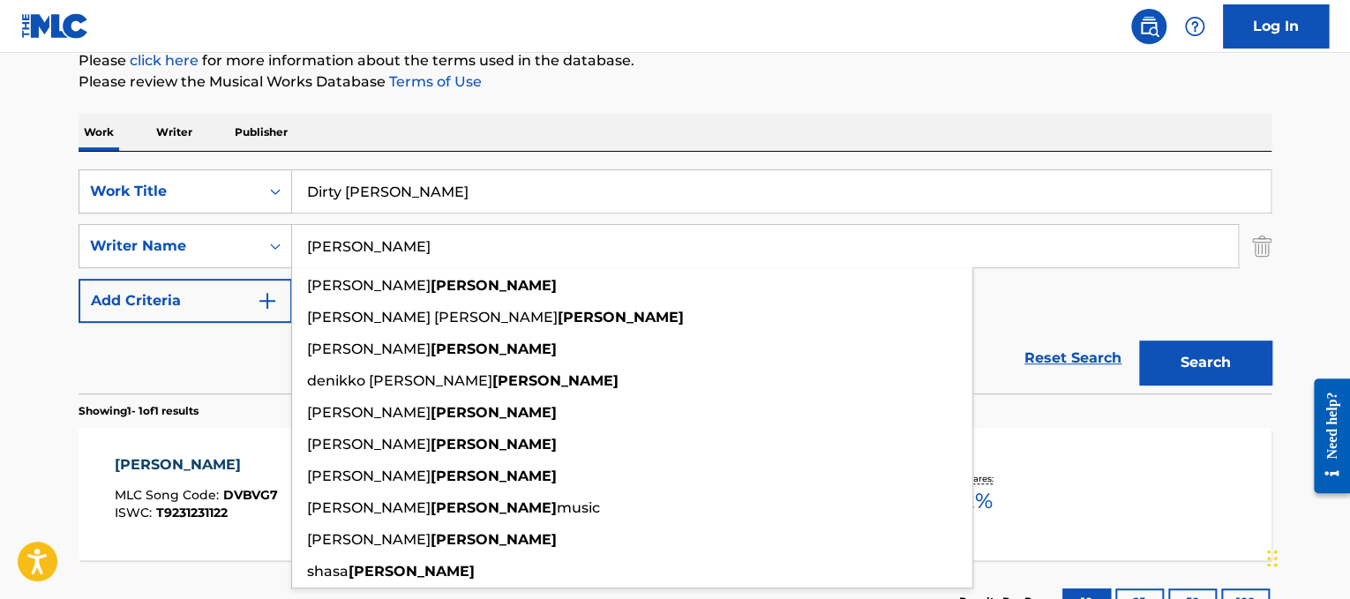
type input "[PERSON_NAME]"
click at [1139, 340] on button "Search" at bounding box center [1205, 362] width 132 height 44
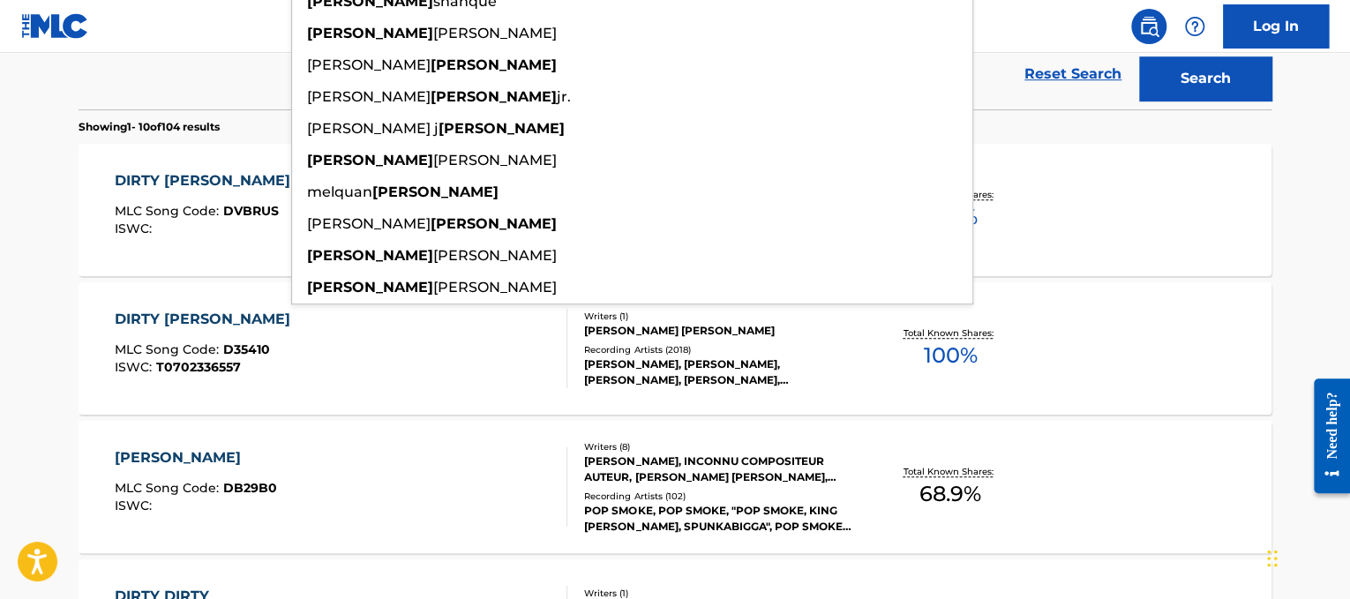
scroll to position [570, 0]
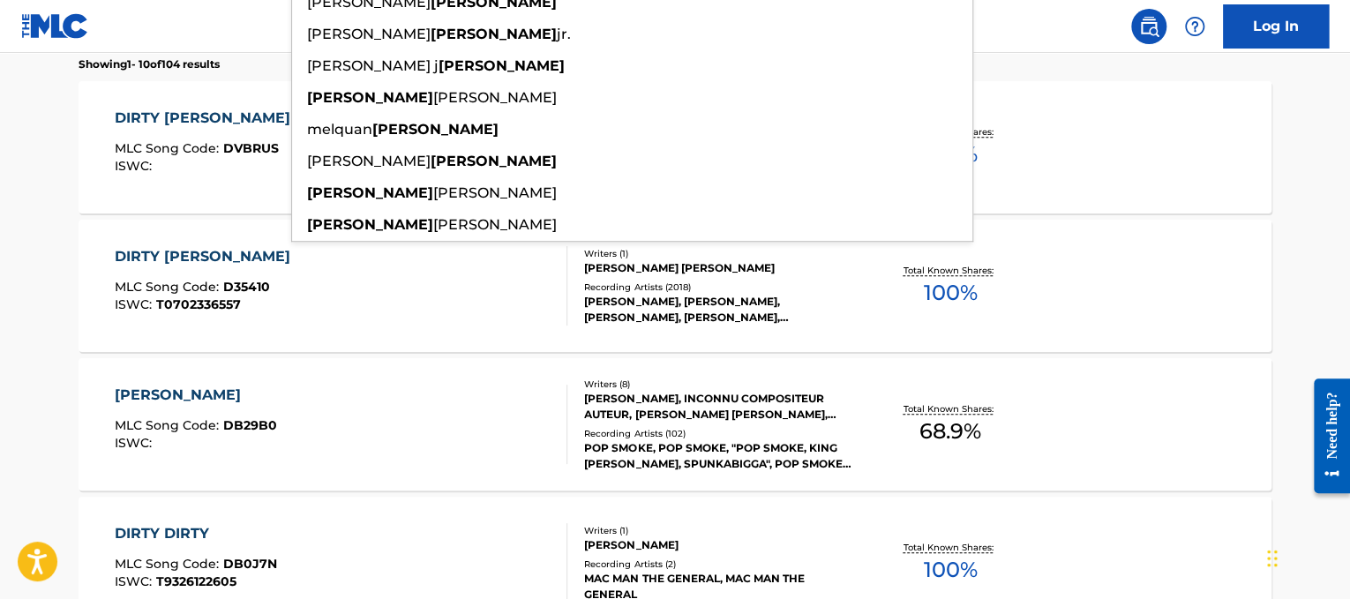
click at [205, 142] on span "MLC Song Code :" at bounding box center [169, 148] width 108 height 16
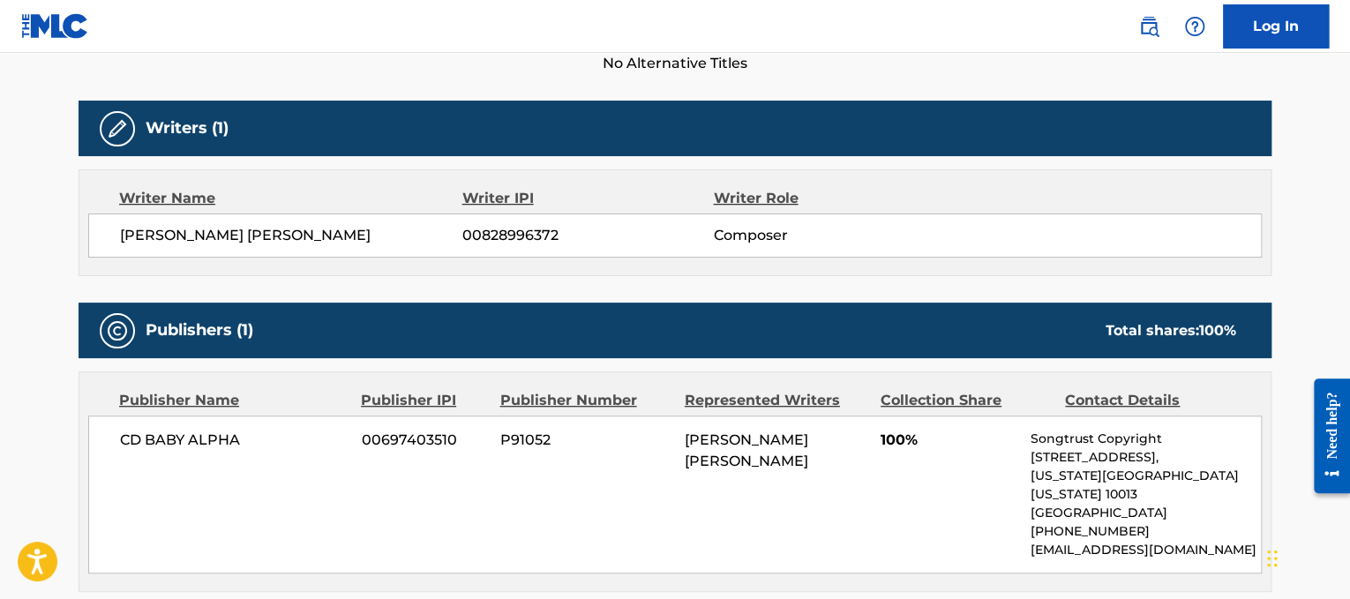
scroll to position [521, 0]
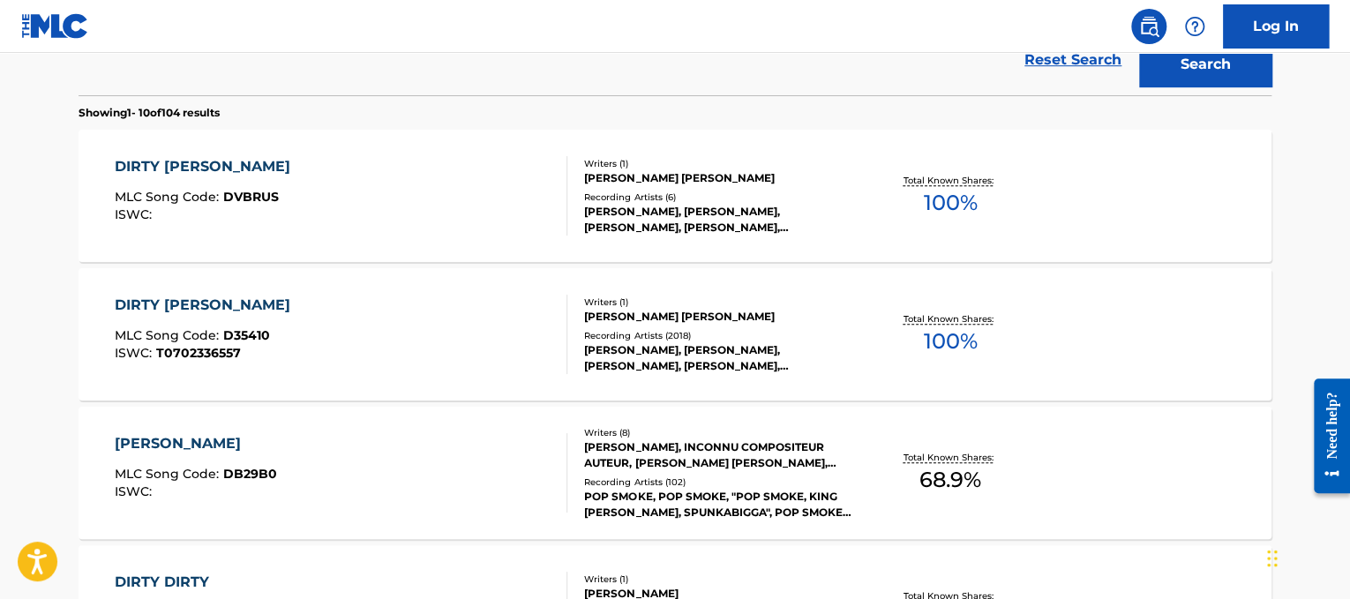
scroll to position [670, 0]
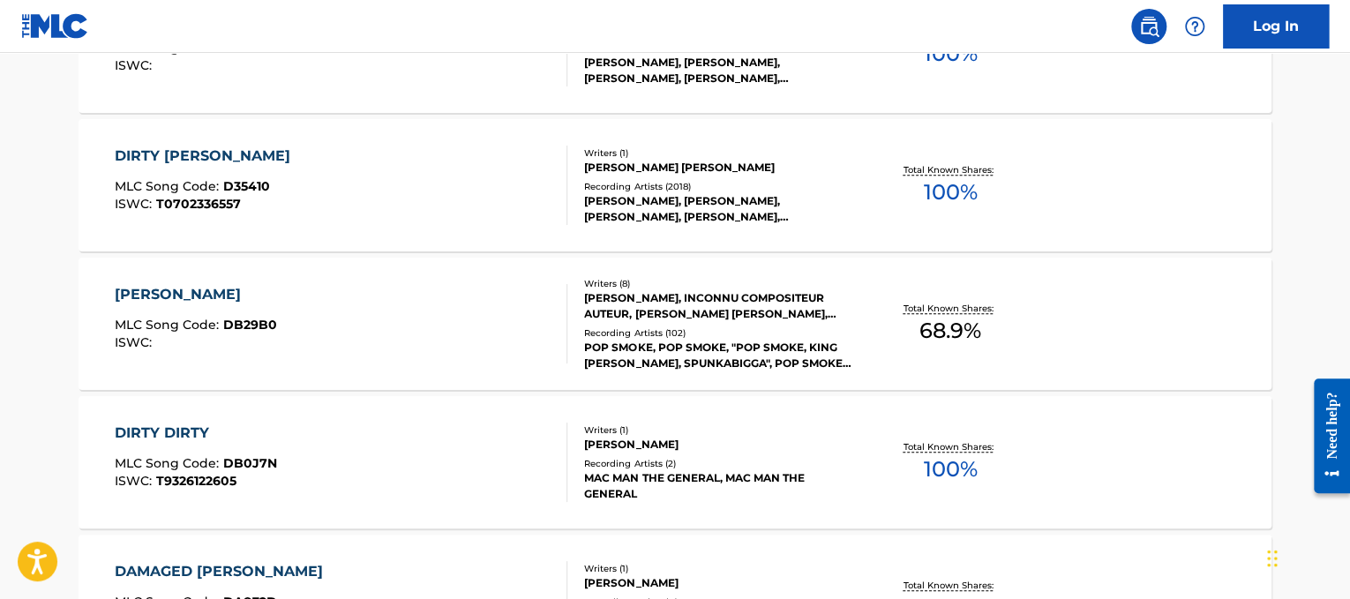
click at [449, 217] on div "DIRTY [PERSON_NAME] MLC Song Code : D35410 ISWC : T0702336557" at bounding box center [341, 185] width 453 height 79
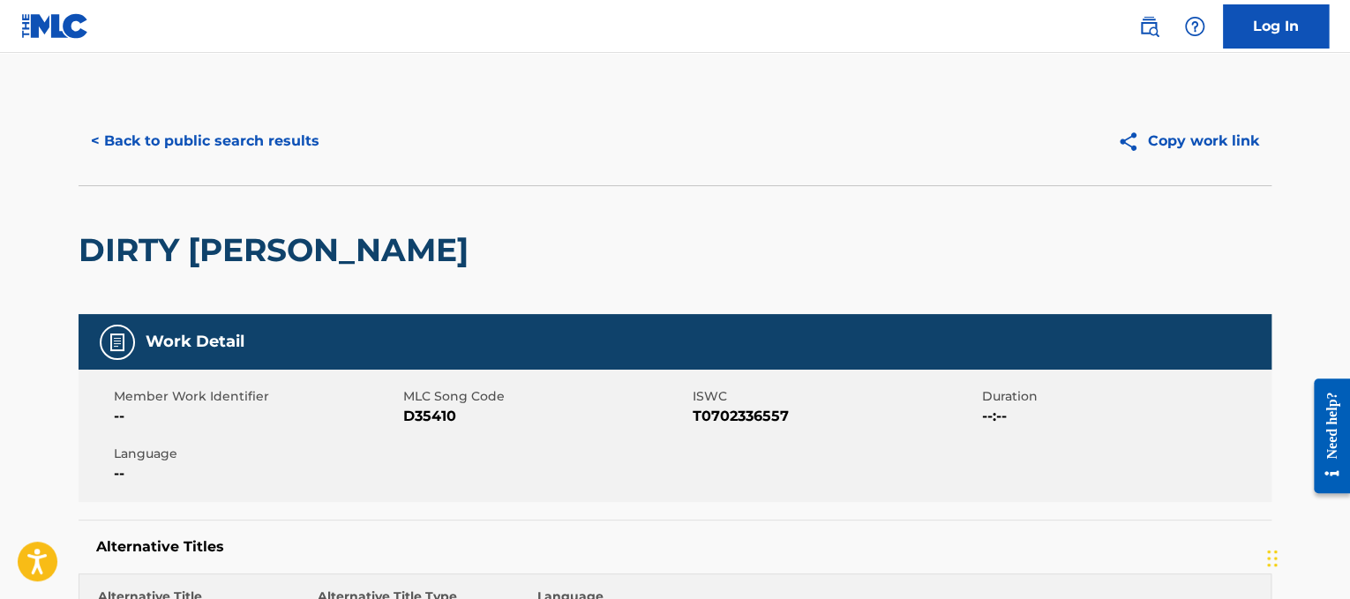
click at [208, 141] on button "< Back to public search results" at bounding box center [205, 141] width 253 height 44
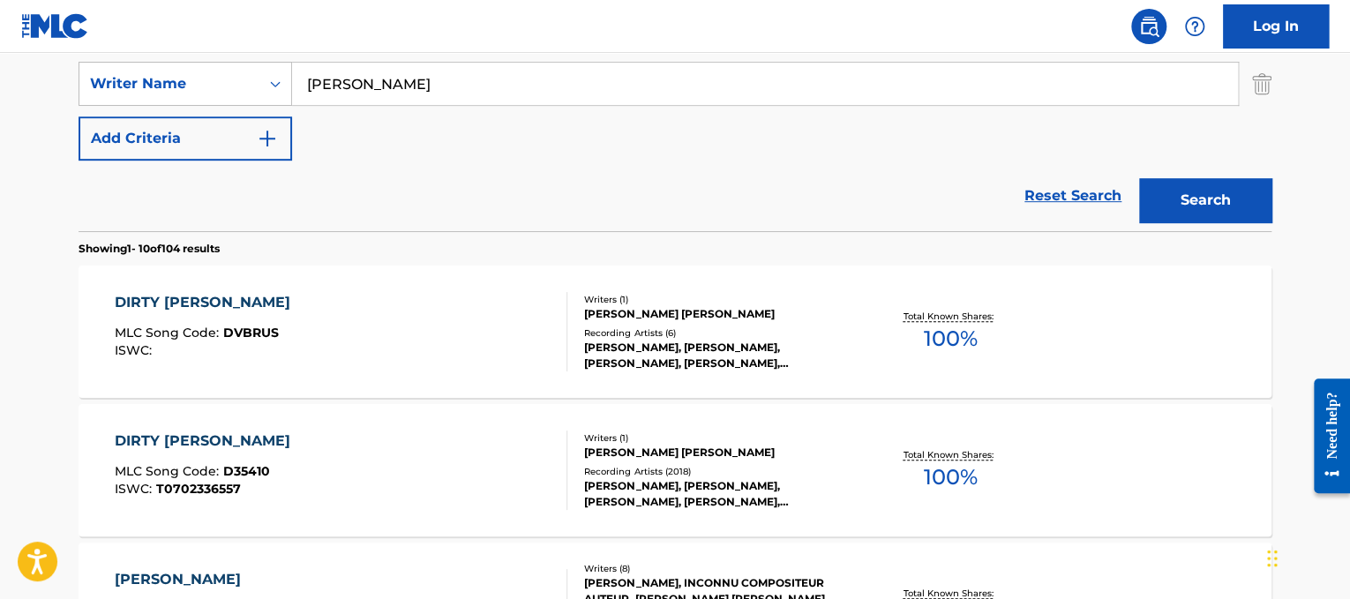
scroll to position [183, 0]
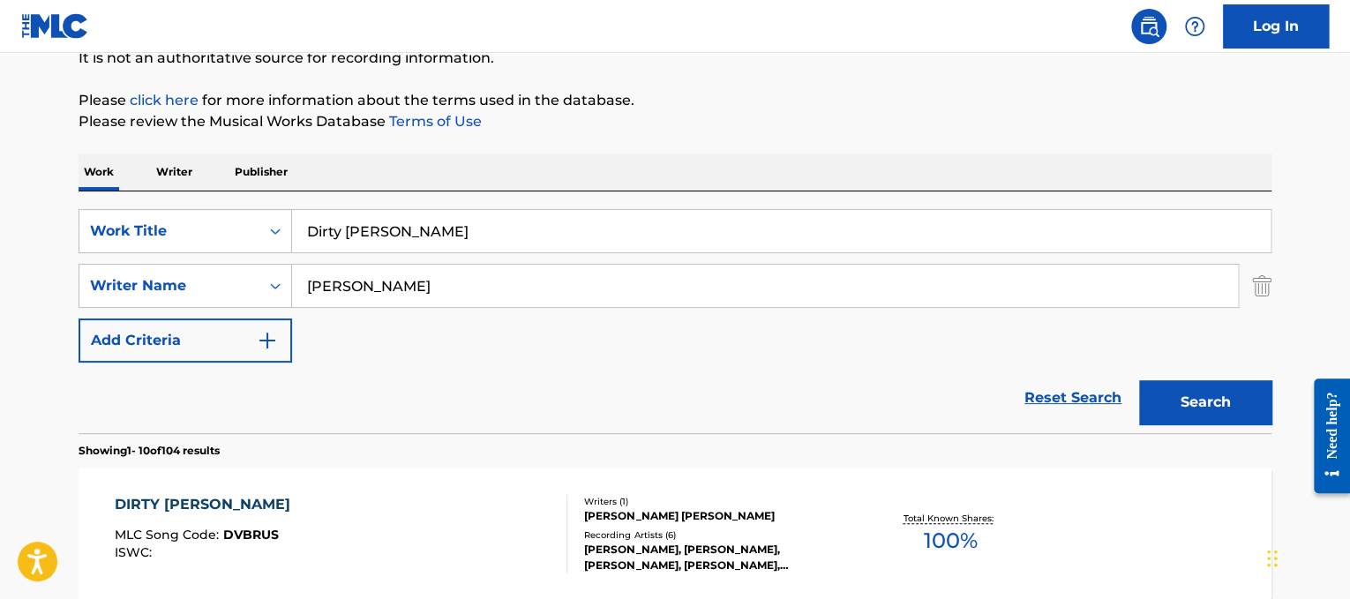
drag, startPoint x: 439, startPoint y: 238, endPoint x: 12, endPoint y: 170, distance: 432.3
paste input "[PERSON_NAME] Dirty Work"
drag, startPoint x: 391, startPoint y: 224, endPoint x: 3, endPoint y: 121, distance: 401.6
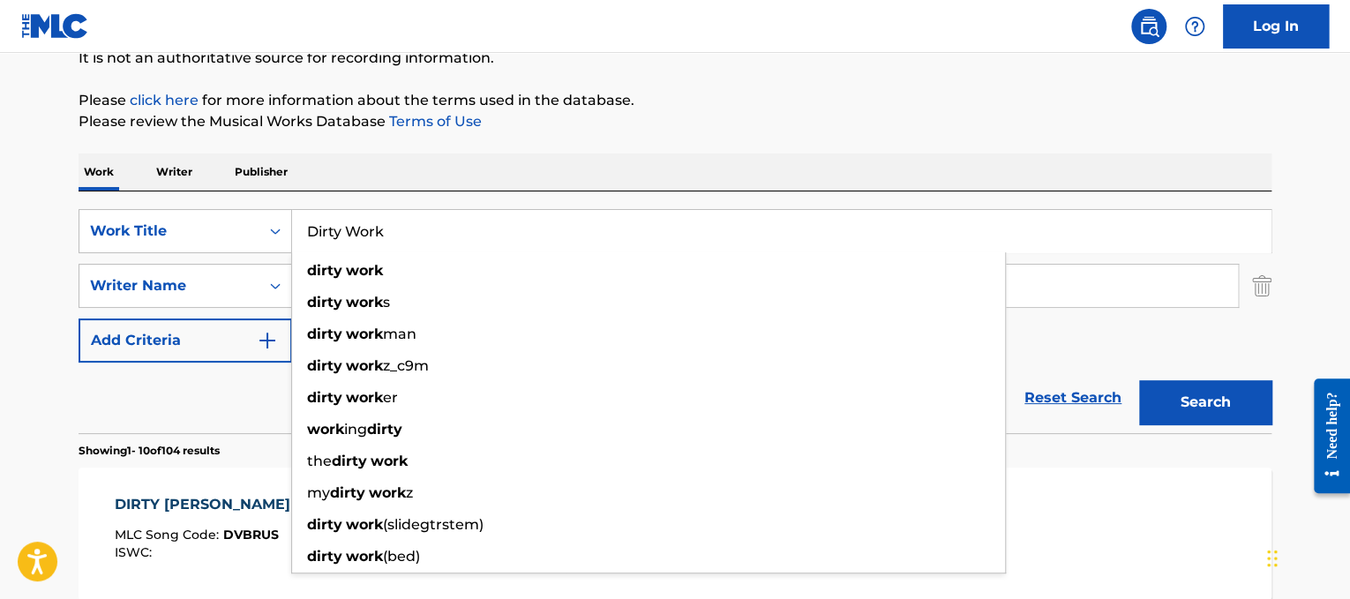
type input "Dirty Work"
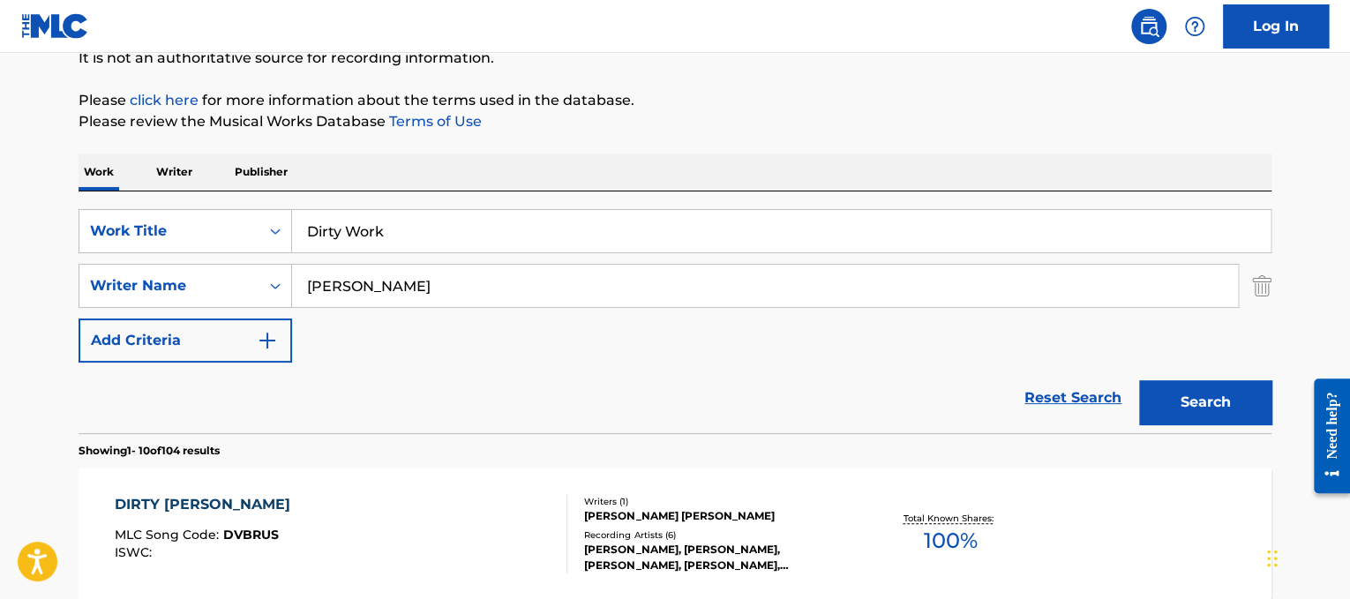
click at [478, 307] on div "SearchWithCriteria3a1c23dc-8086-44c8-b5c0-f0a828669884 Work Title Dirty Work Se…" at bounding box center [675, 285] width 1193 height 153
drag, startPoint x: 476, startPoint y: 295, endPoint x: 0, endPoint y: -6, distance: 563.4
click at [0, 0] on html "Accessibility Screen-Reader Guide, Feedback, and Issue Reporting | New window L…" at bounding box center [675, 116] width 1350 height 599
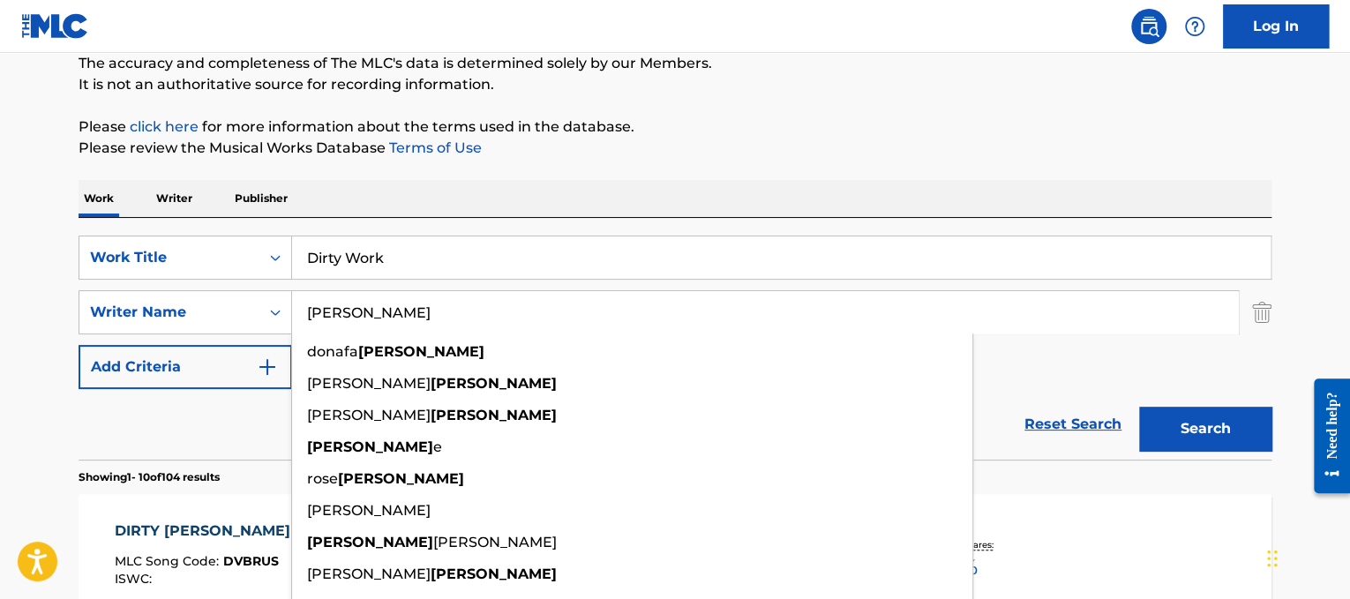
click at [1139, 407] on button "Search" at bounding box center [1205, 429] width 132 height 44
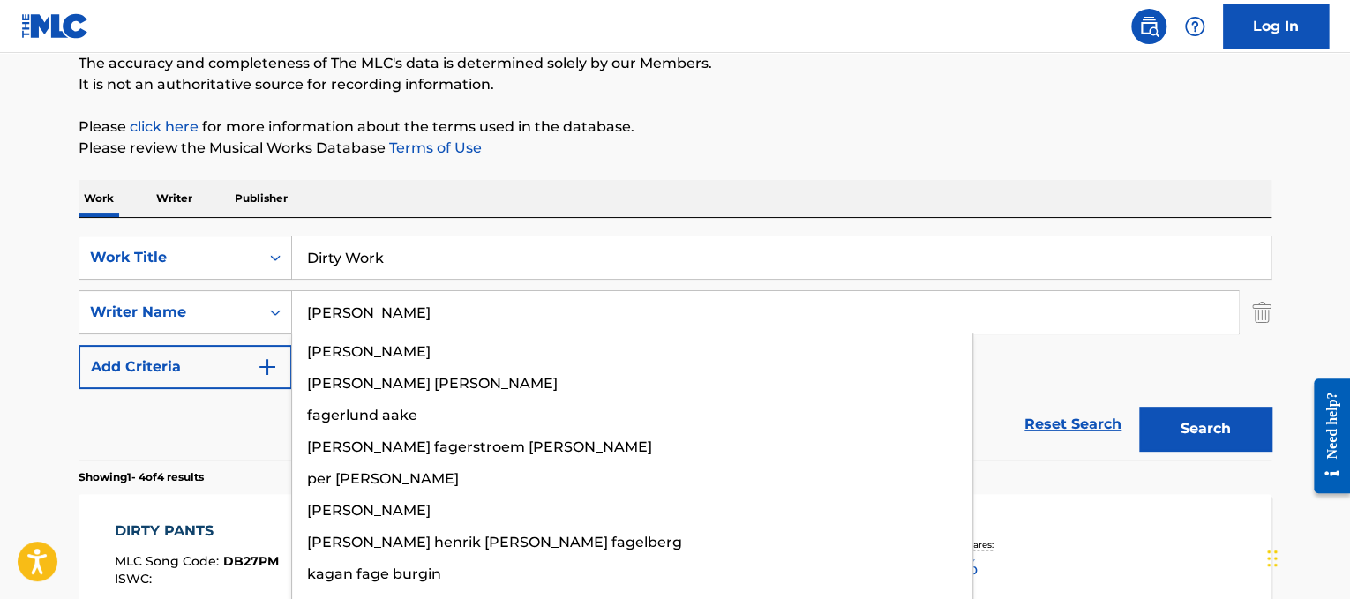
type input "[PERSON_NAME]"
click at [1139, 407] on button "Search" at bounding box center [1205, 429] width 132 height 44
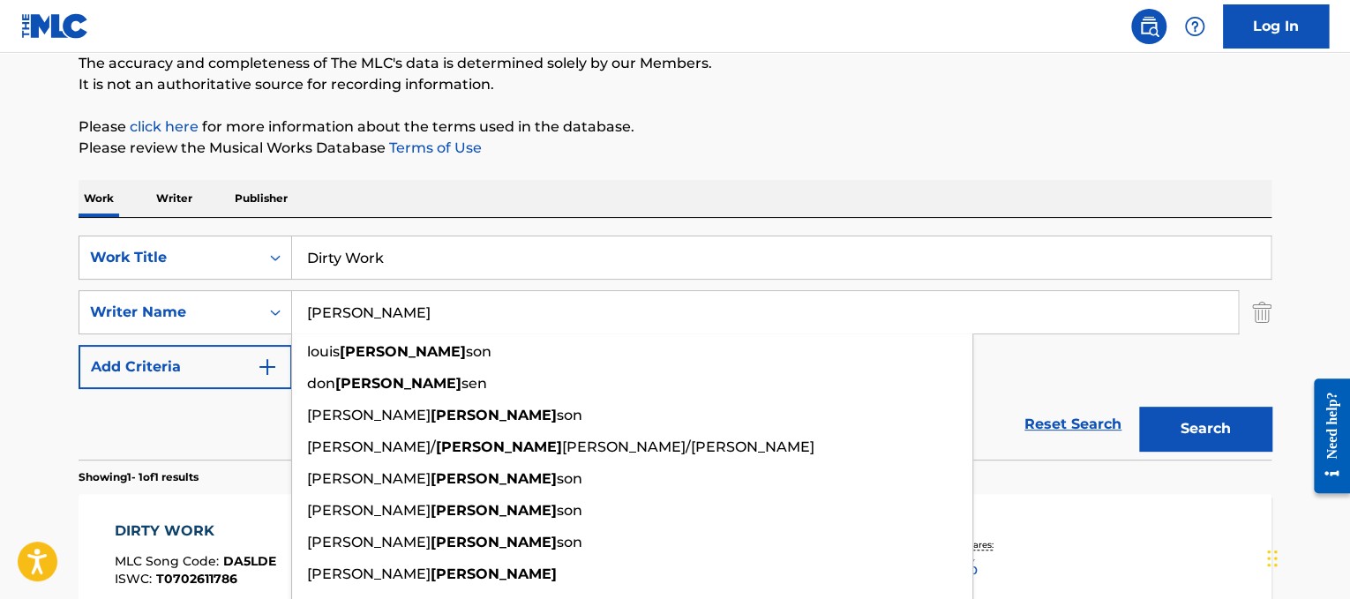
click at [825, 176] on div "The MLC Public Work Search The accuracy and completeness of The MLC's data is d…" at bounding box center [674, 324] width 1235 height 769
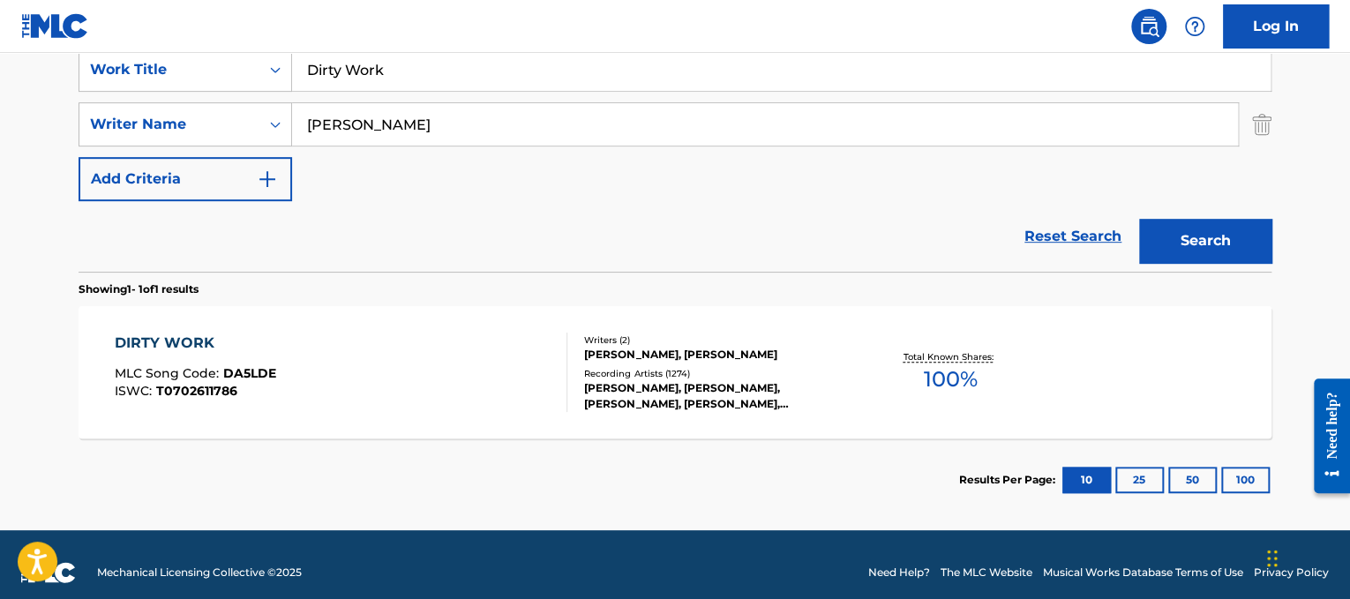
scroll to position [360, 0]
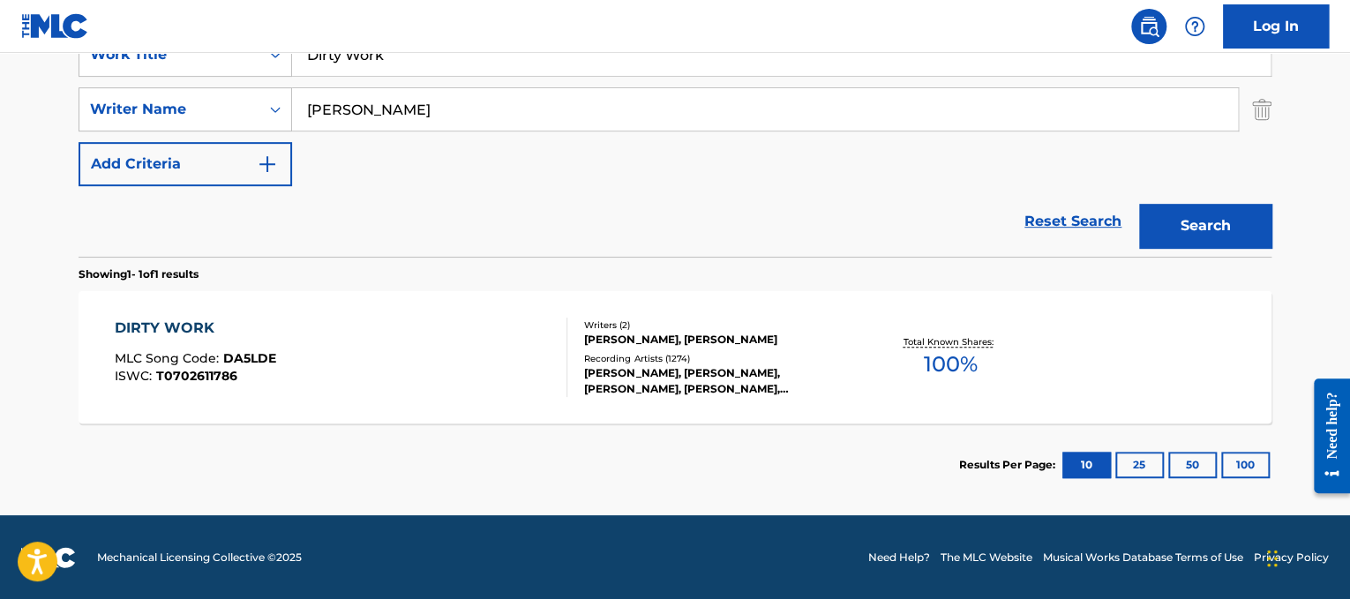
click at [410, 355] on div "DIRTY WORK MLC Song Code : DA5LDE ISWC : T0702611786" at bounding box center [341, 357] width 453 height 79
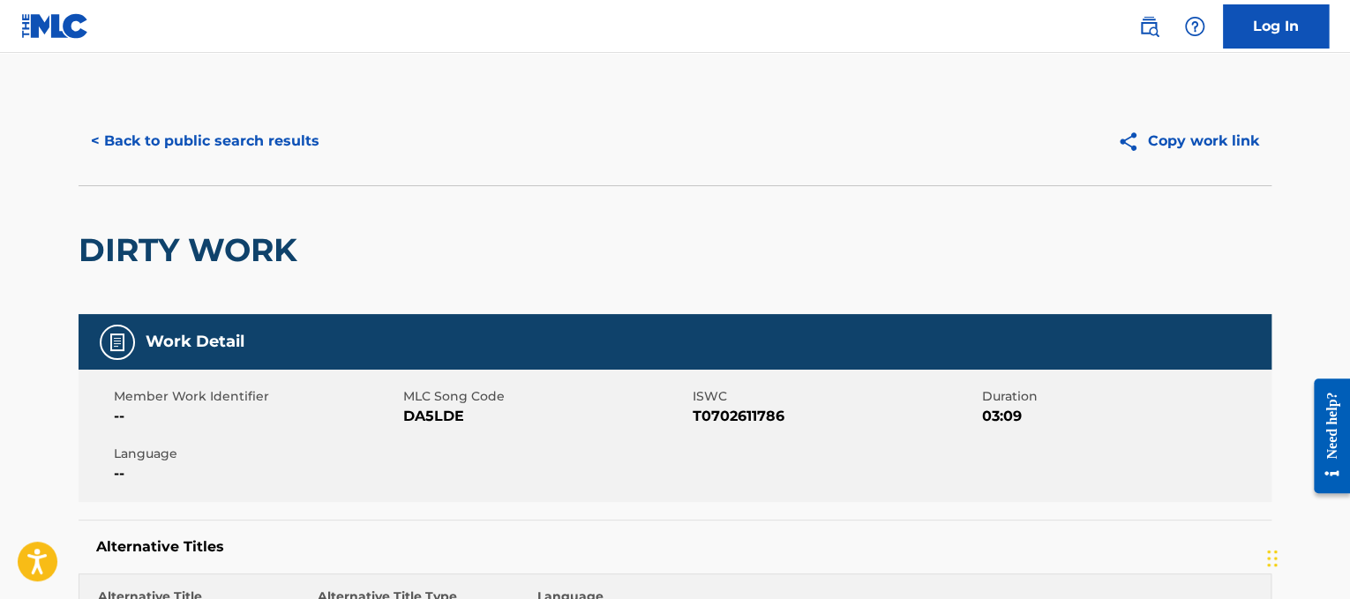
click at [302, 140] on button "< Back to public search results" at bounding box center [205, 141] width 253 height 44
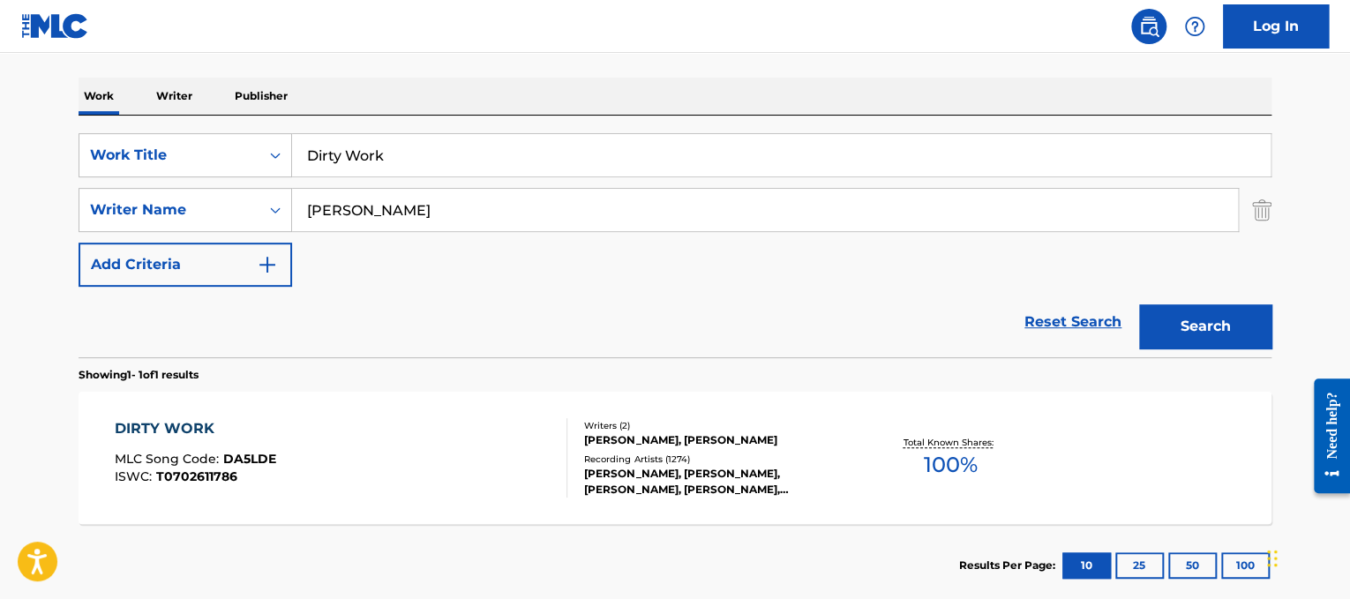
drag, startPoint x: 416, startPoint y: 156, endPoint x: 2, endPoint y: 94, distance: 419.2
click at [2, 94] on main "The MLC Public Work Search The accuracy and completeness of The MLC's data is d…" at bounding box center [675, 205] width 1350 height 822
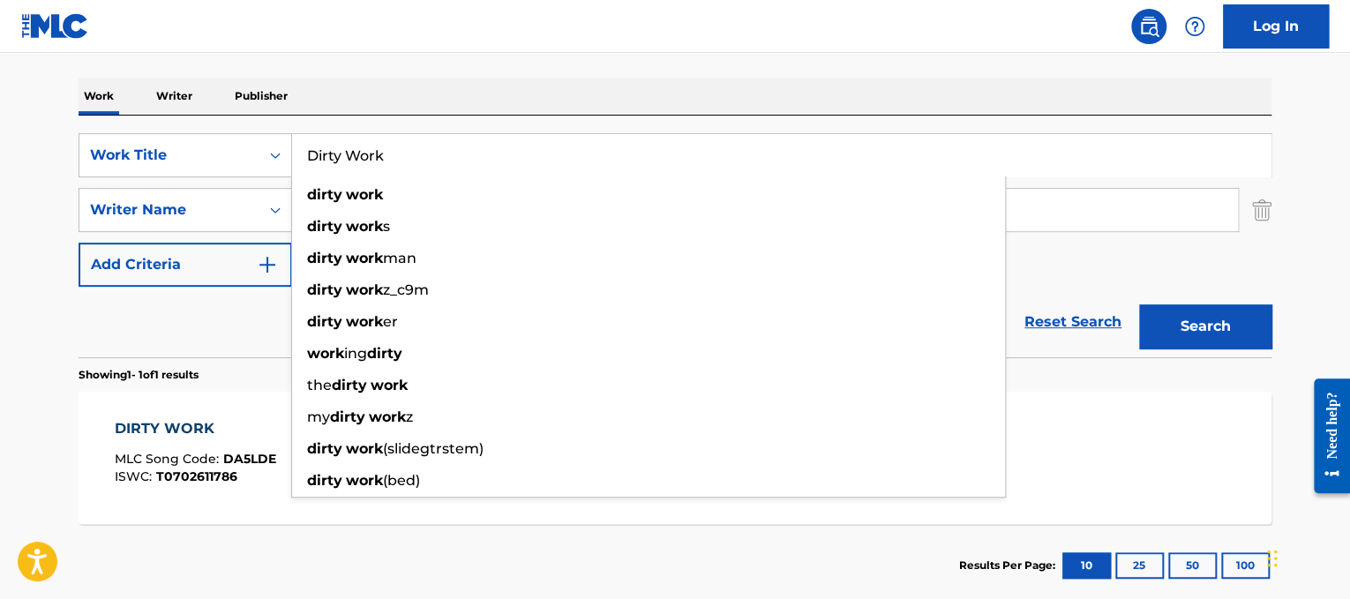
paste input "ve"
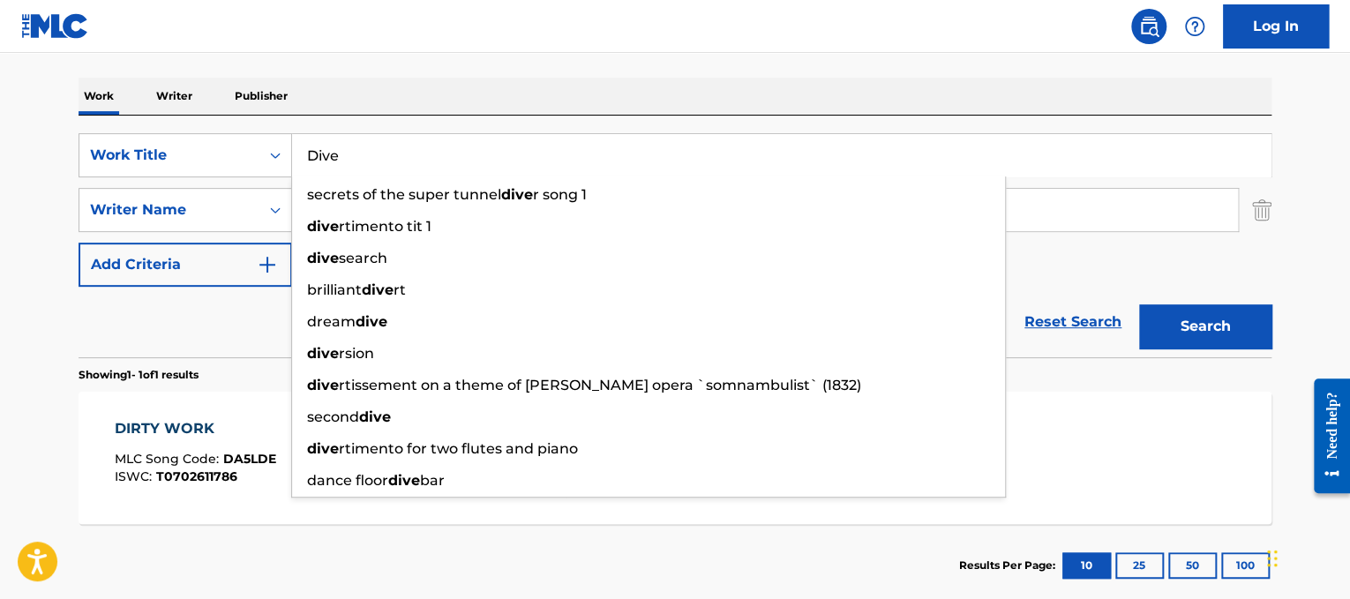
type input "Dive"
click at [363, 100] on div "Work Writer Publisher" at bounding box center [675, 96] width 1193 height 37
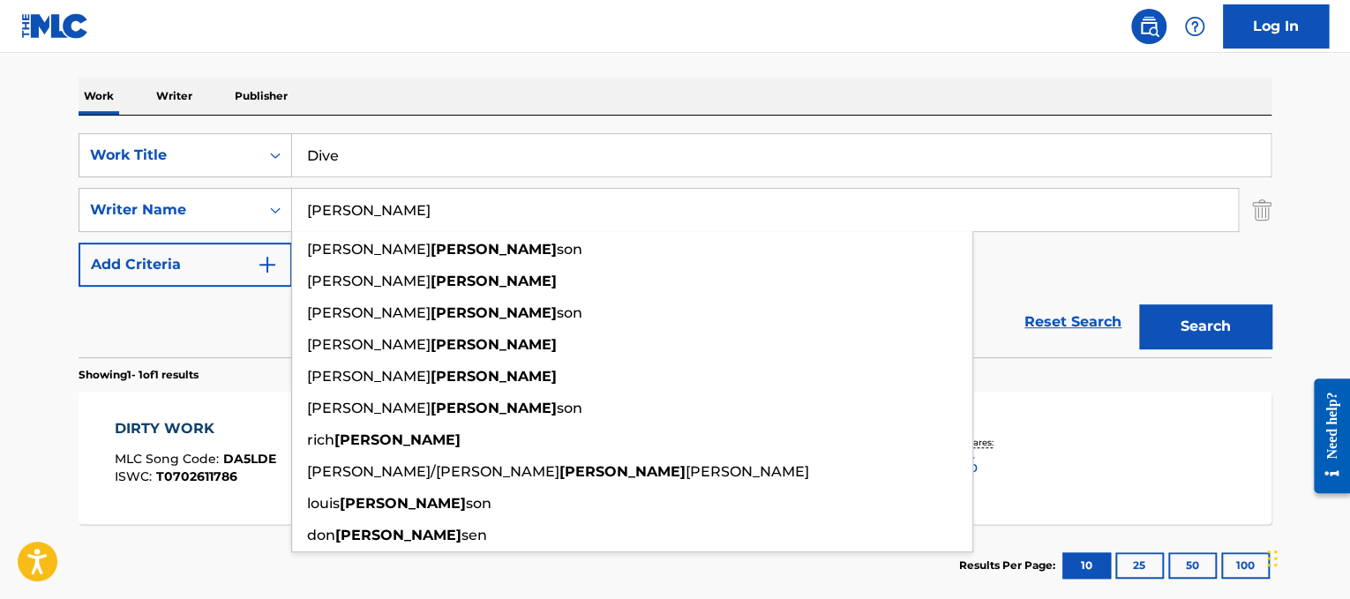
drag, startPoint x: 405, startPoint y: 202, endPoint x: 0, endPoint y: 26, distance: 441.3
click at [0, 26] on div "Log In The MLC Public Work Search The accuracy and completeness of The MLC's da…" at bounding box center [675, 221] width 1350 height 960
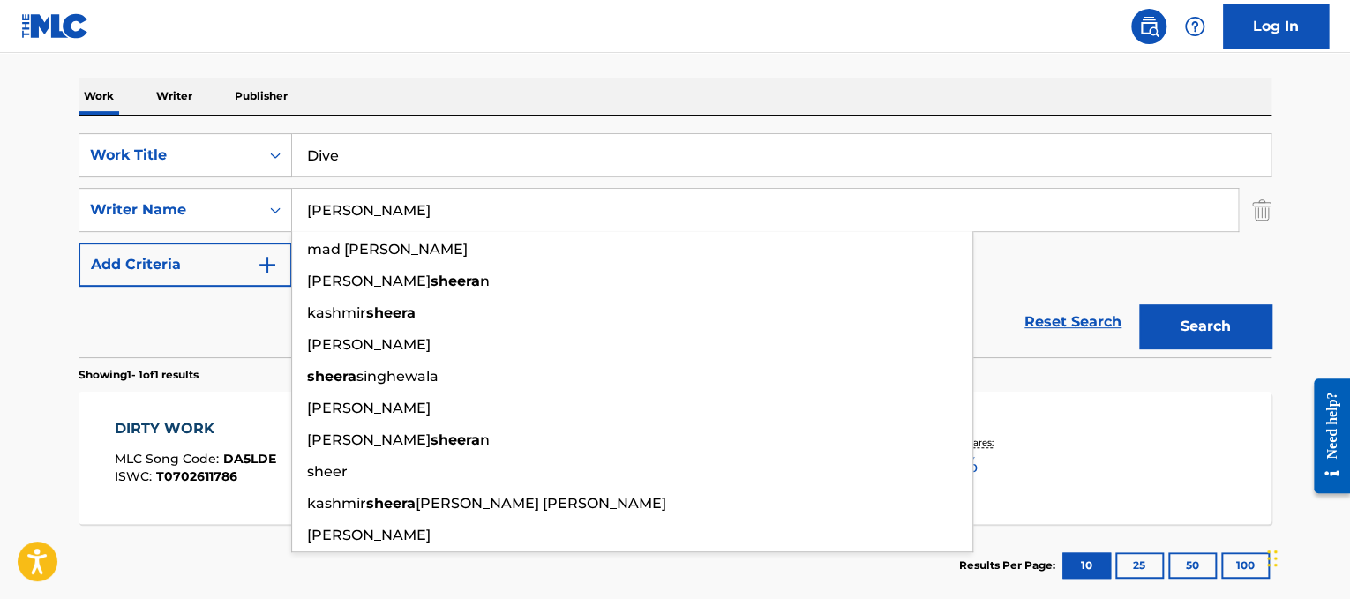
type input "[PERSON_NAME]"
click at [1139, 304] on button "Search" at bounding box center [1205, 326] width 132 height 44
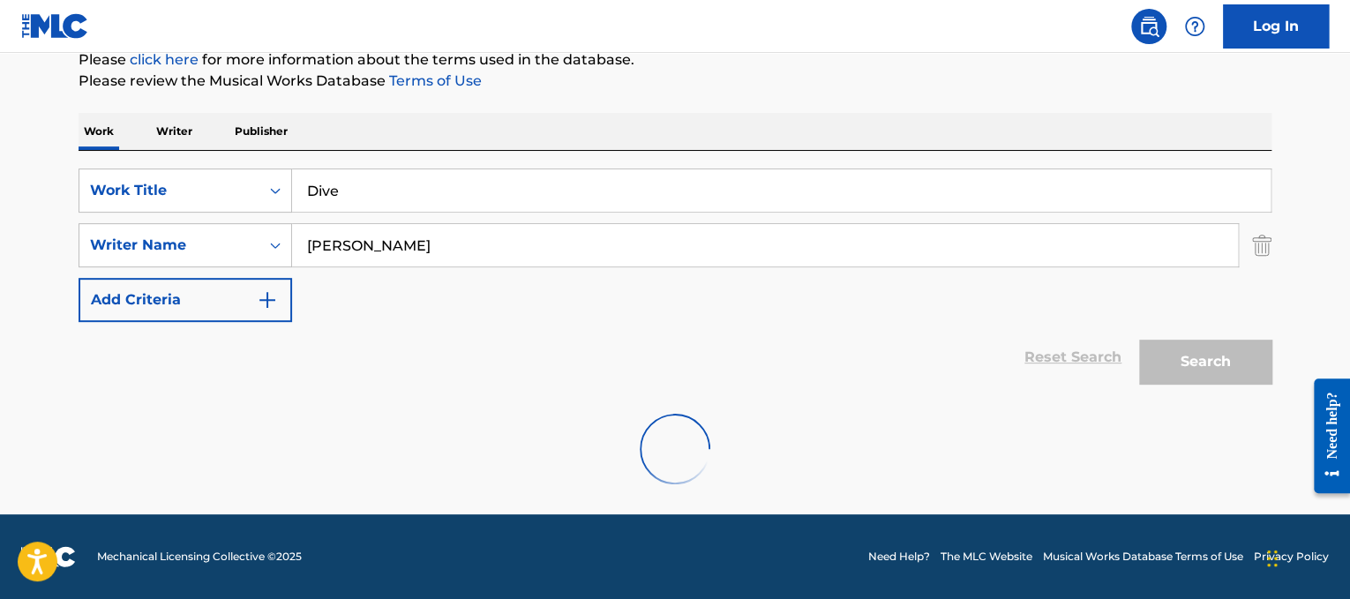
scroll to position [223, 0]
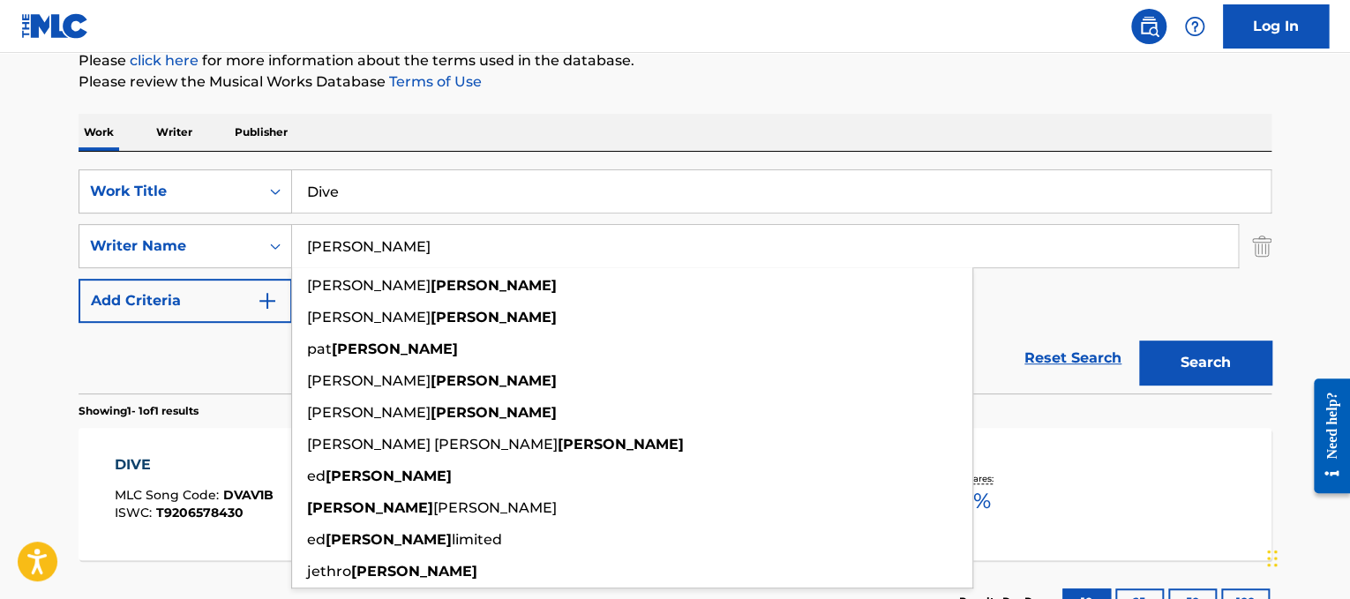
click at [1183, 369] on button "Search" at bounding box center [1205, 362] width 132 height 44
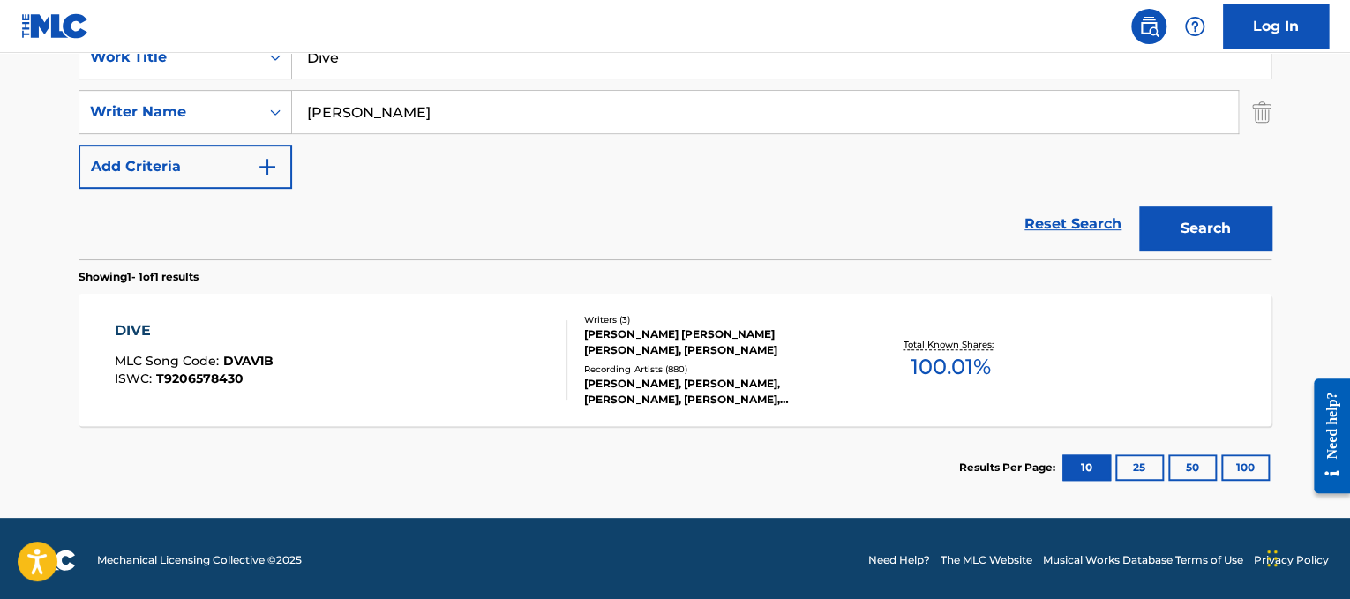
scroll to position [355, 0]
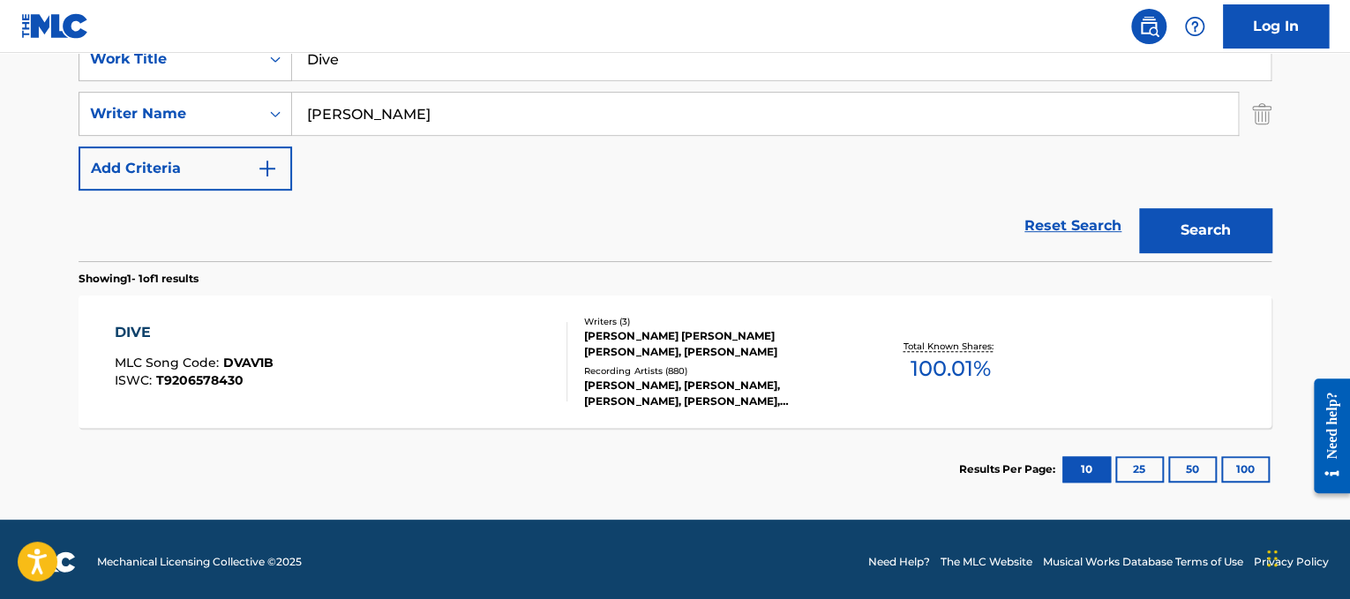
click at [427, 371] on div "DIVE MLC Song Code : DVAV1B ISWC : T9206578430" at bounding box center [341, 361] width 453 height 79
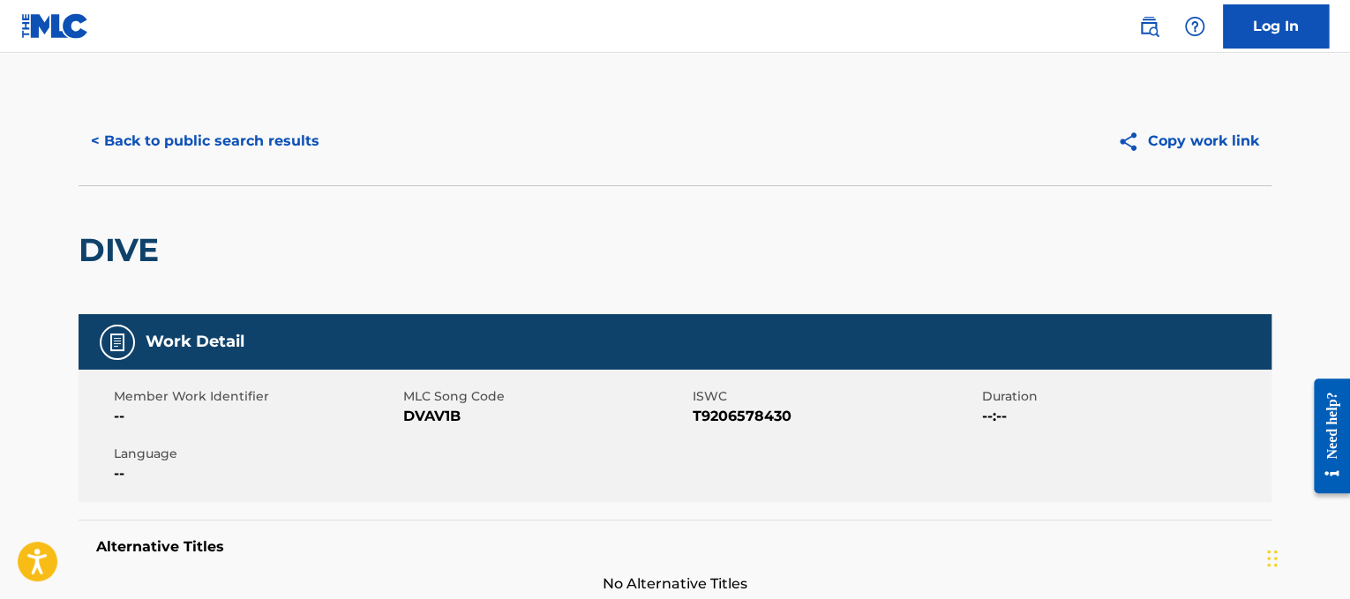
click at [289, 131] on button "< Back to public search results" at bounding box center [205, 141] width 253 height 44
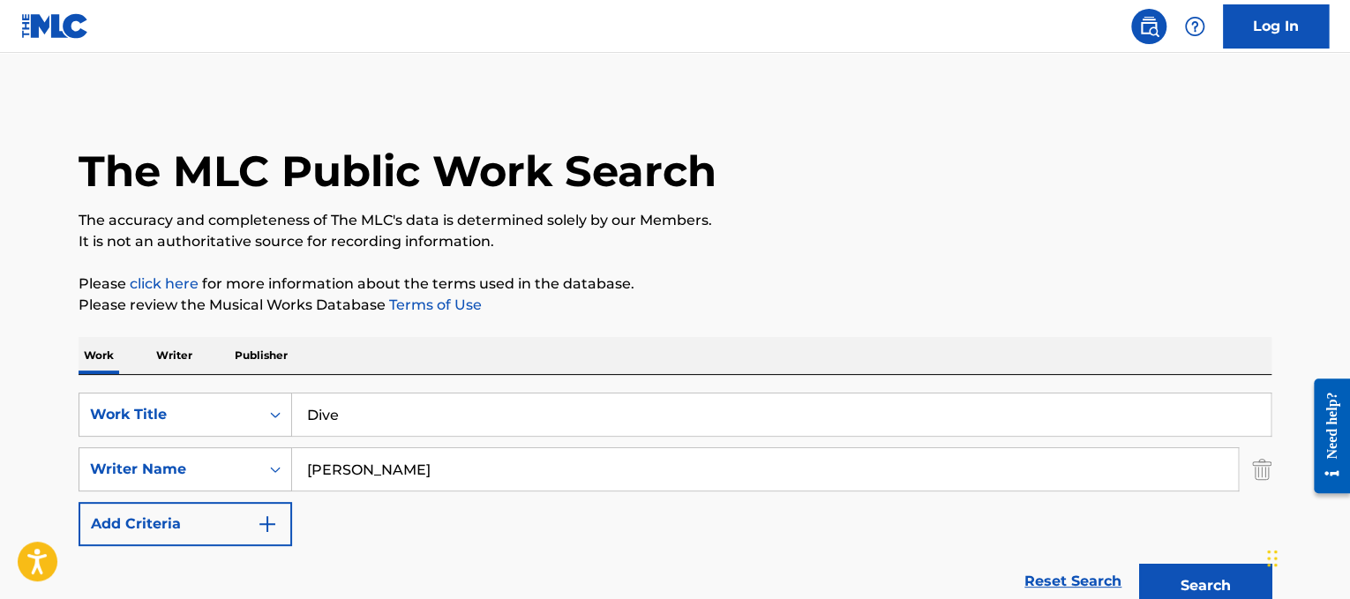
scroll to position [259, 0]
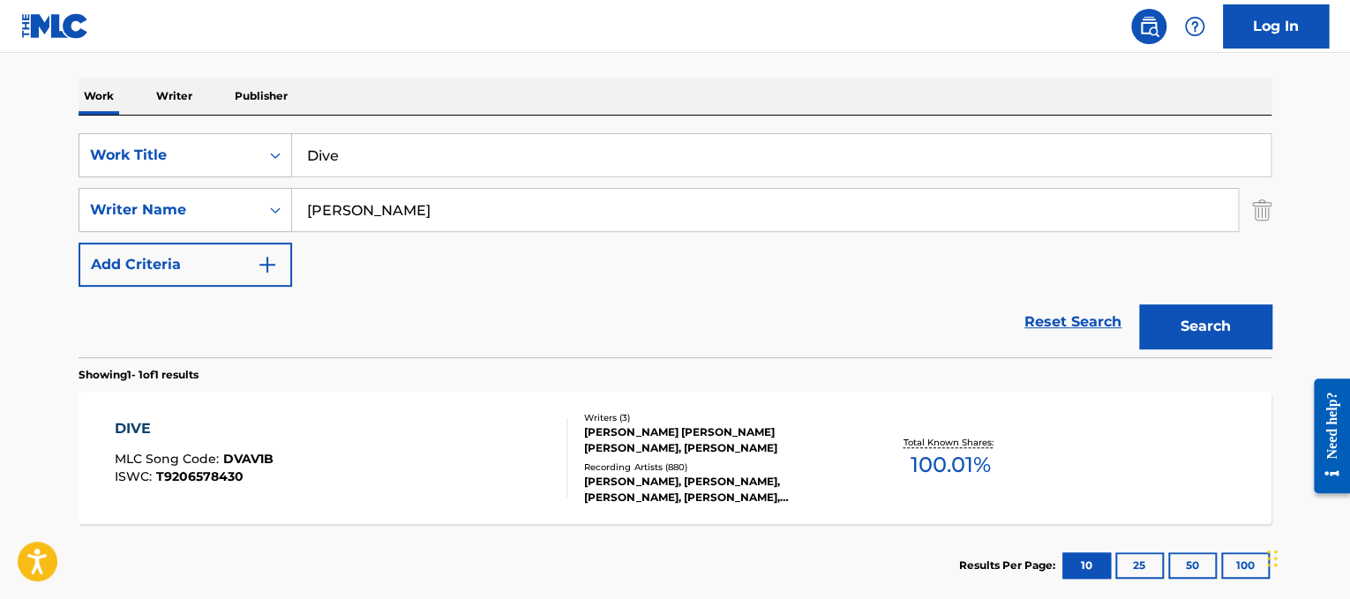
drag, startPoint x: 490, startPoint y: 167, endPoint x: 48, endPoint y: 130, distance: 443.5
click at [48, 130] on main "The MLC Public Work Search The accuracy and completeness of The MLC's data is d…" at bounding box center [675, 205] width 1350 height 822
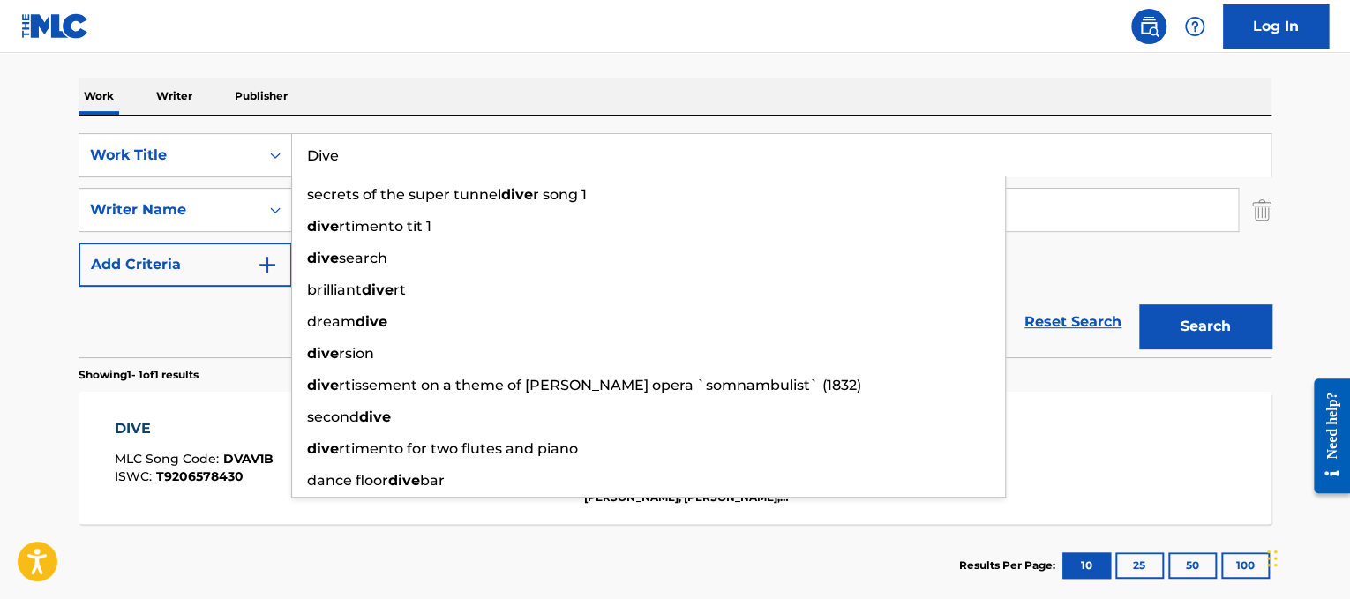
paste input "on't Stand So Close to M"
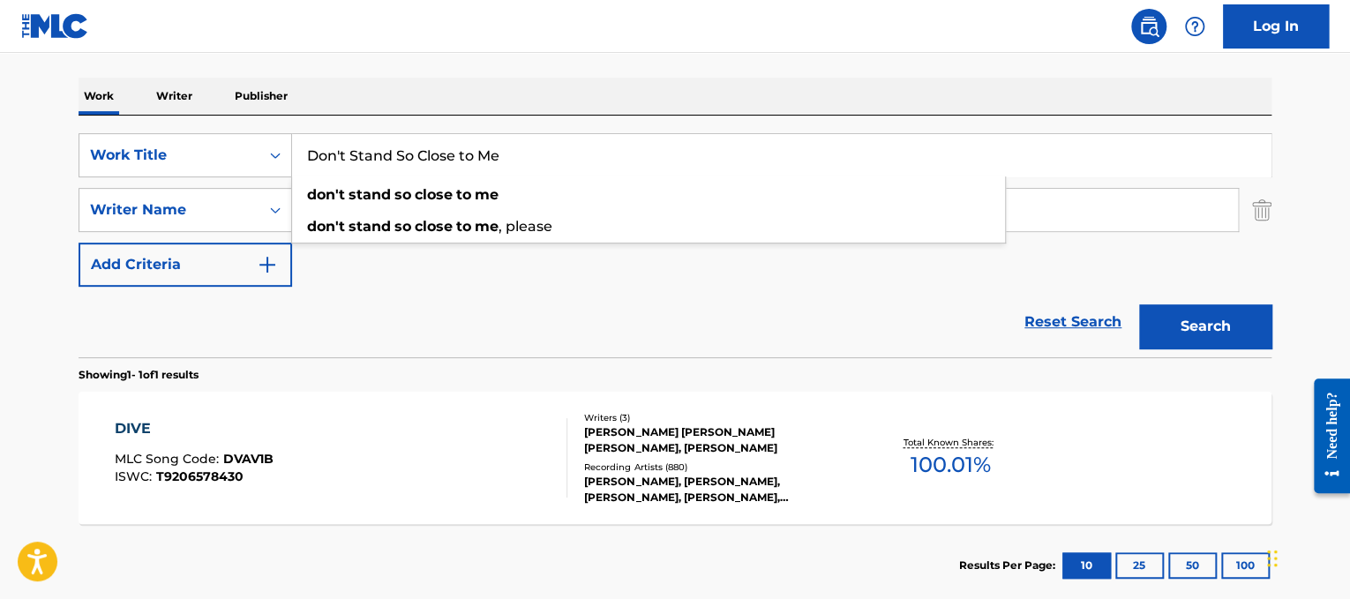
type input "Don't Stand So Close to Me"
click at [660, 113] on div "Work Writer Publisher" at bounding box center [675, 96] width 1193 height 37
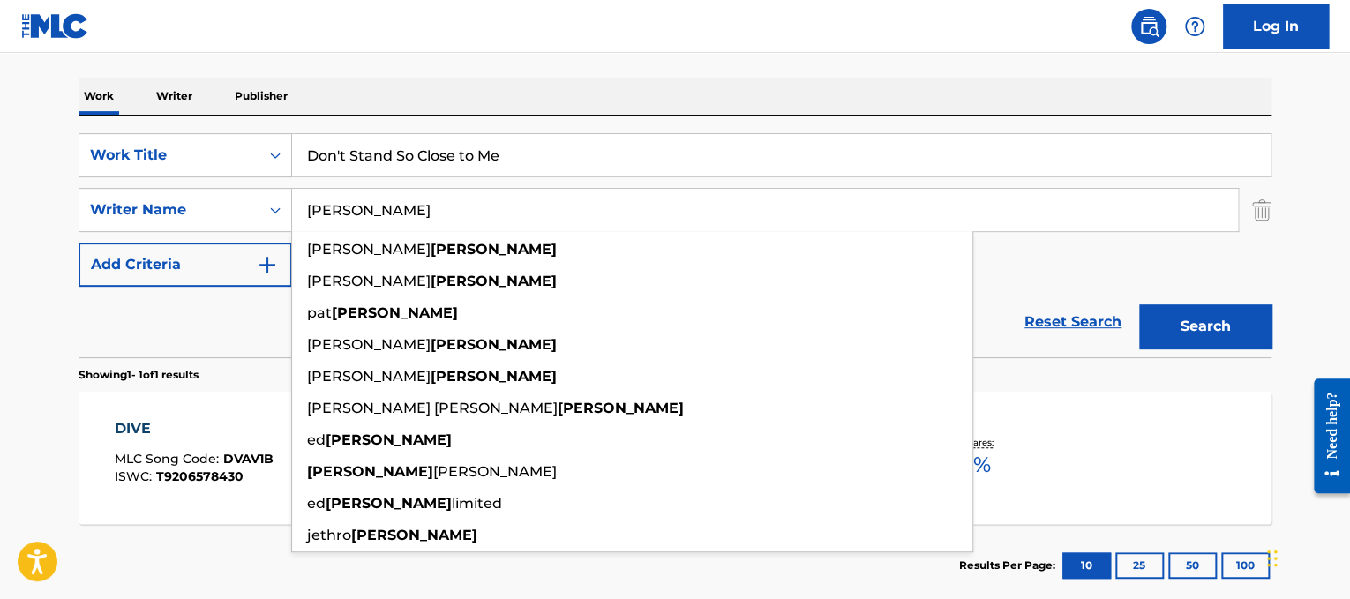
drag, startPoint x: 614, startPoint y: 222, endPoint x: 0, endPoint y: 69, distance: 632.8
click at [0, 69] on main "The MLC Public Work Search The accuracy and completeness of The MLC's data is d…" at bounding box center [675, 205] width 1350 height 822
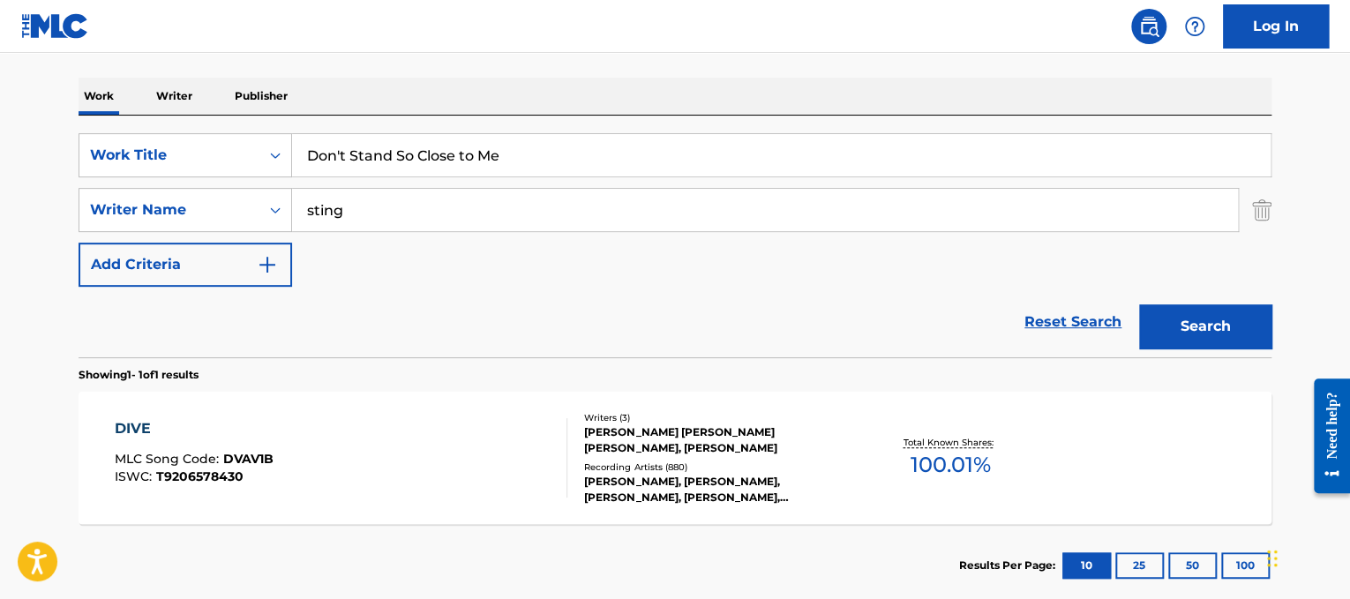
type input "sting"
click at [1139, 304] on button "Search" at bounding box center [1205, 326] width 132 height 44
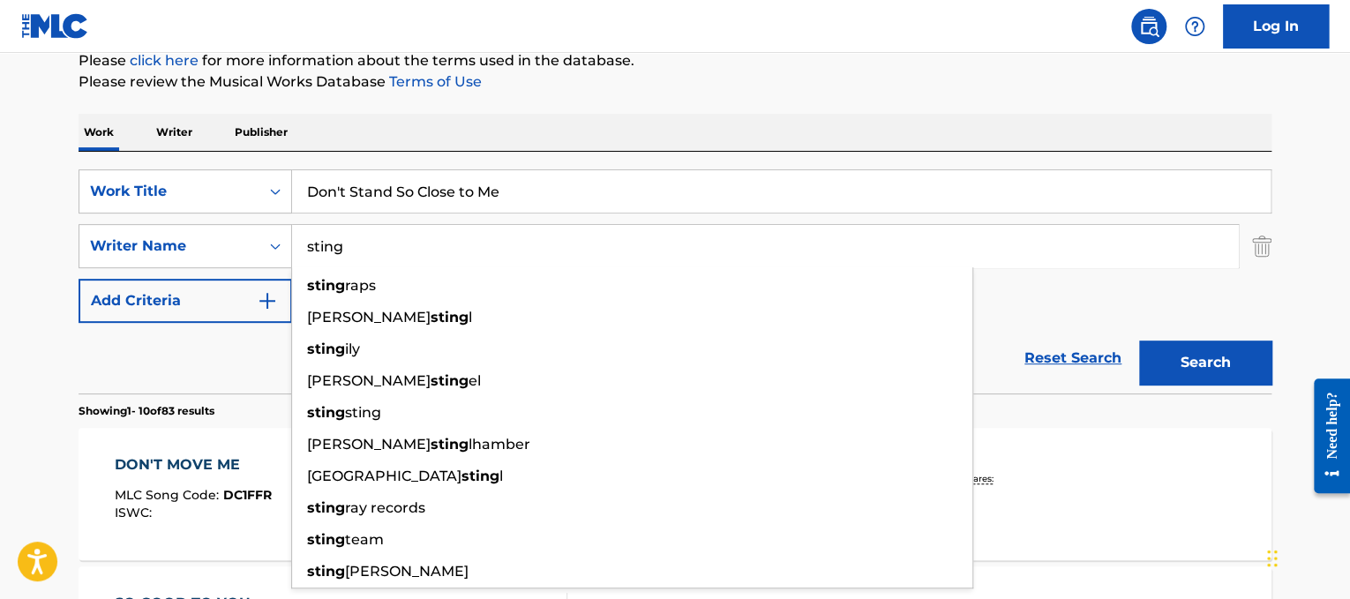
click at [1154, 365] on button "Search" at bounding box center [1205, 362] width 132 height 44
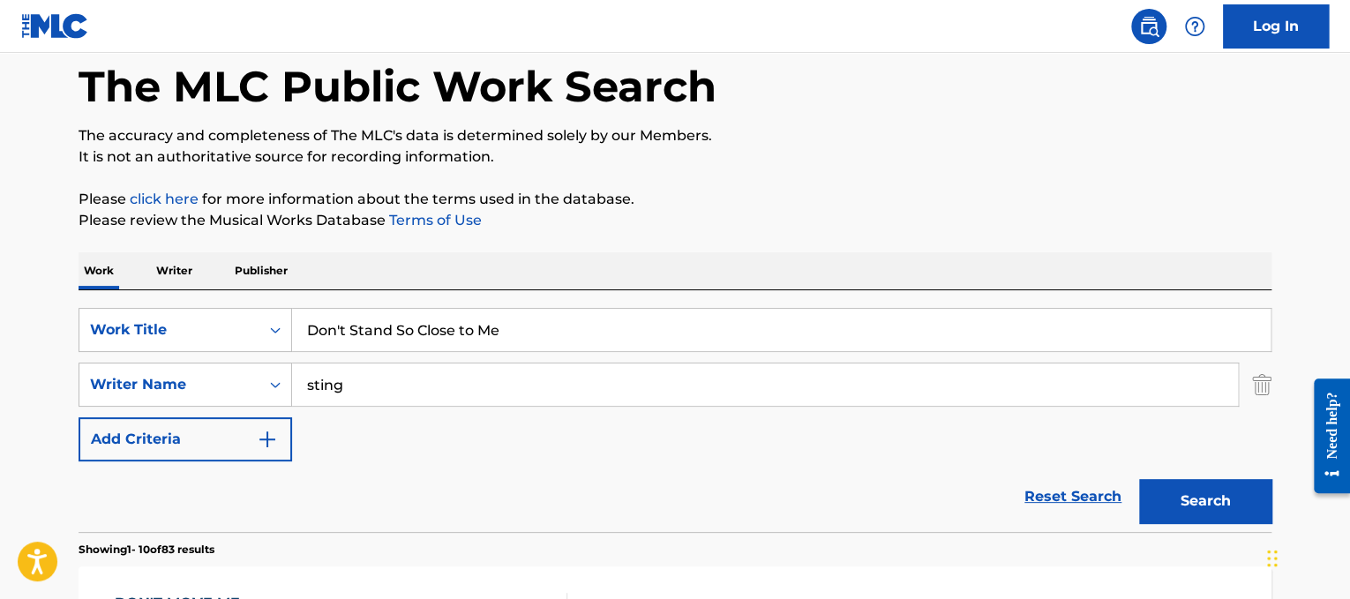
scroll to position [86, 0]
drag, startPoint x: 493, startPoint y: 372, endPoint x: 4, endPoint y: 247, distance: 505.3
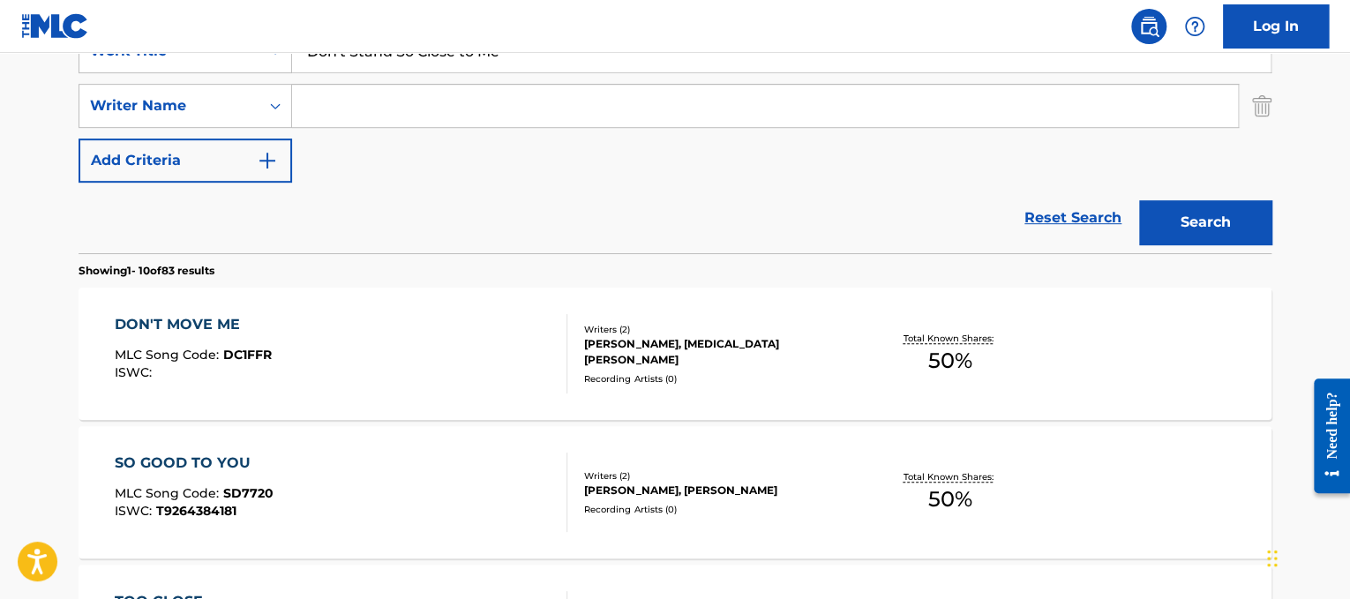
click at [1184, 212] on button "Search" at bounding box center [1205, 222] width 132 height 44
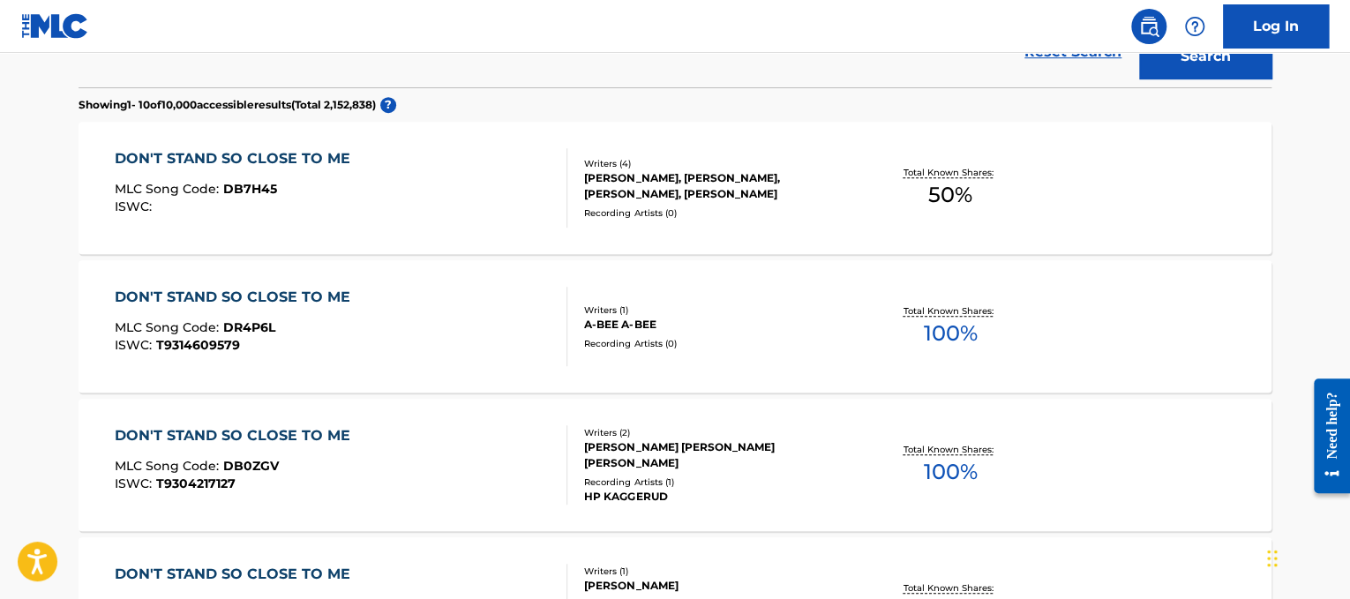
scroll to position [0, 0]
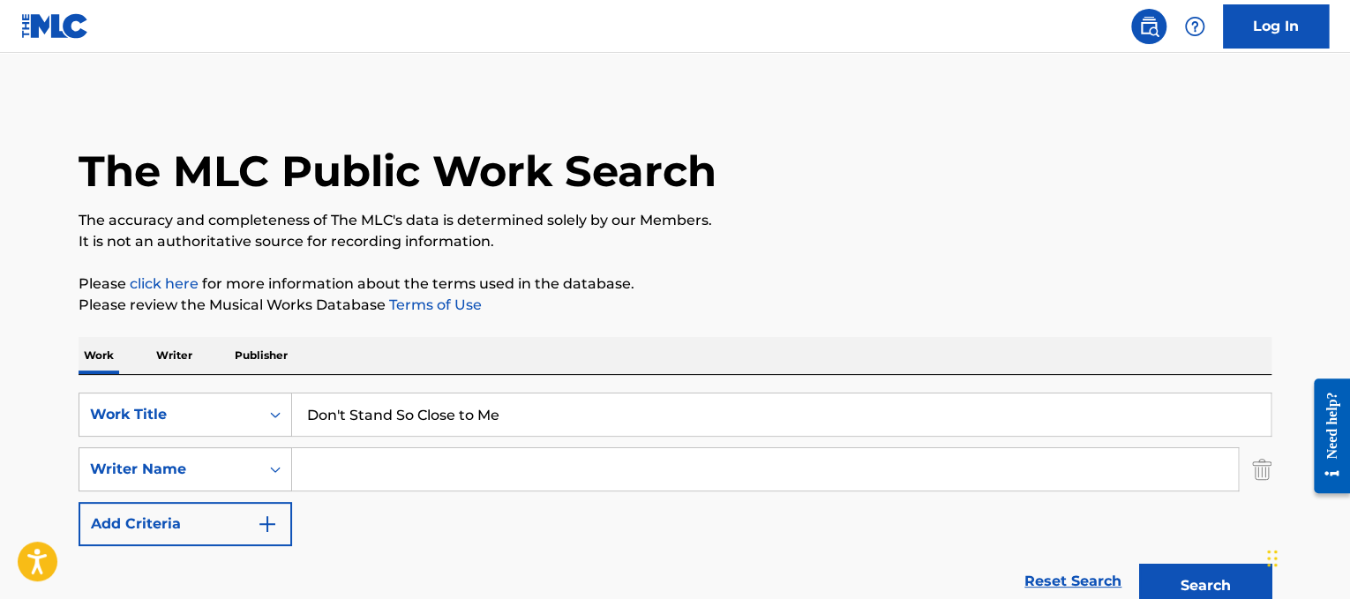
click at [417, 494] on div "SearchWithCriteria3a1c23dc-8086-44c8-b5c0-f0a828669884 Work Title Don't Stand S…" at bounding box center [675, 469] width 1193 height 153
click at [415, 476] on input "Search Form" at bounding box center [765, 469] width 946 height 42
type input "[PERSON_NAME]"
click at [1139, 564] on button "Search" at bounding box center [1205, 586] width 132 height 44
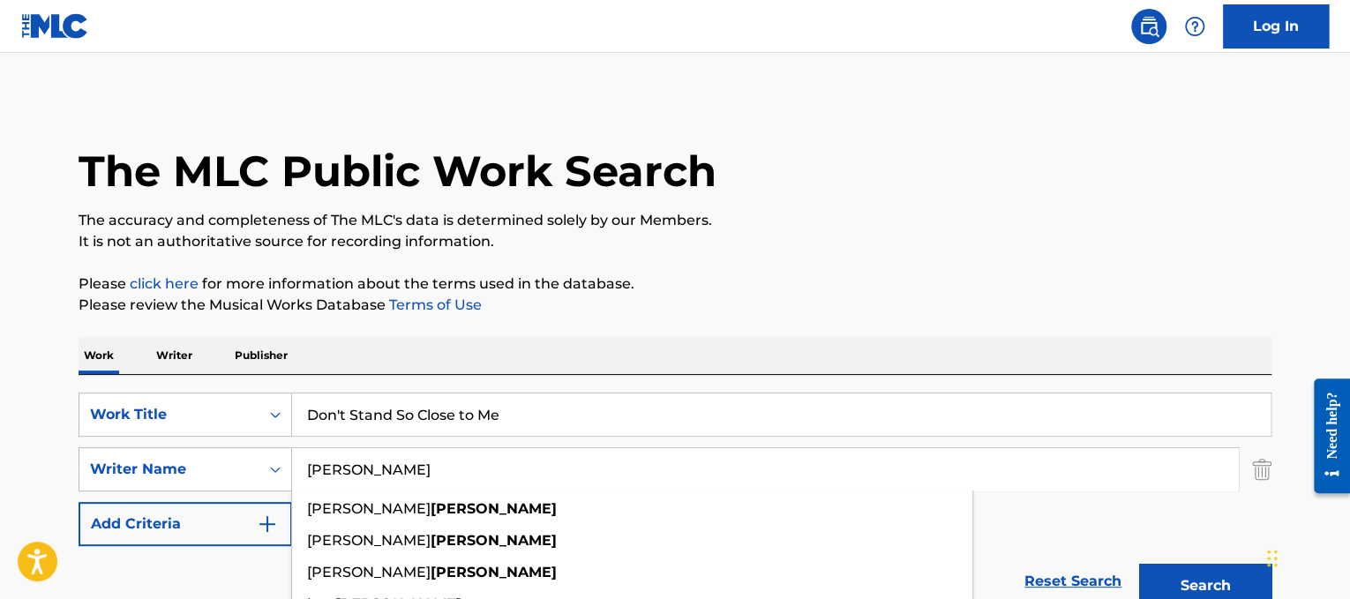
click at [1139, 564] on button "Search" at bounding box center [1205, 586] width 132 height 44
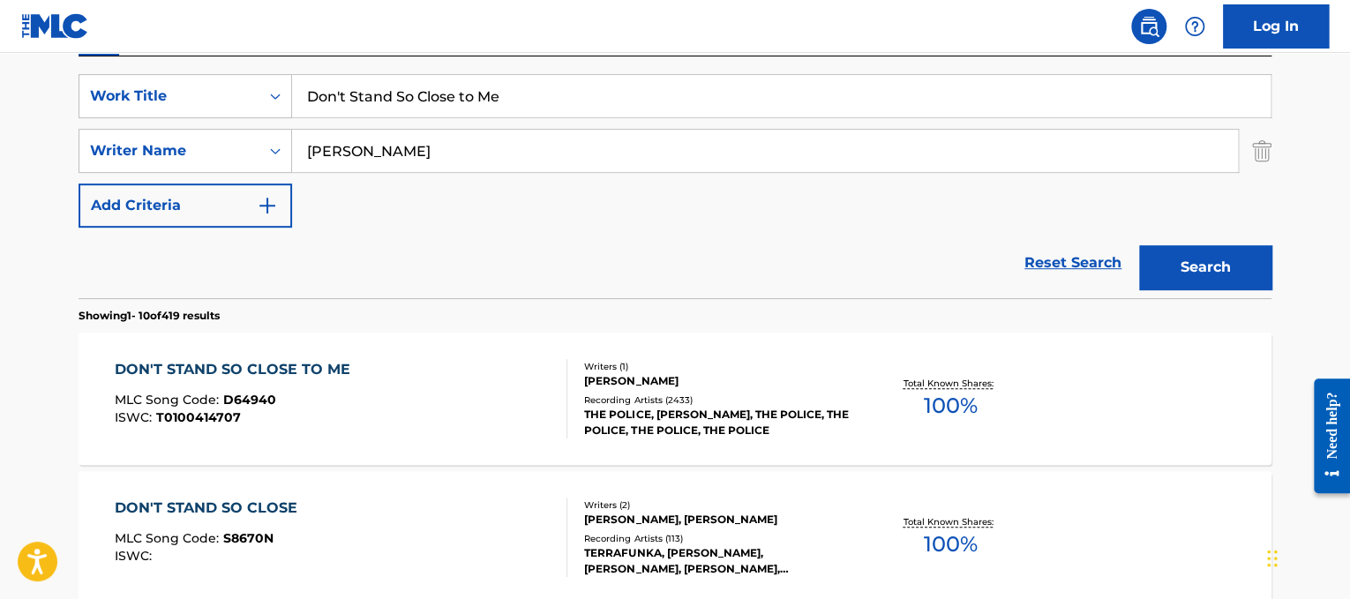
scroll to position [417, 0]
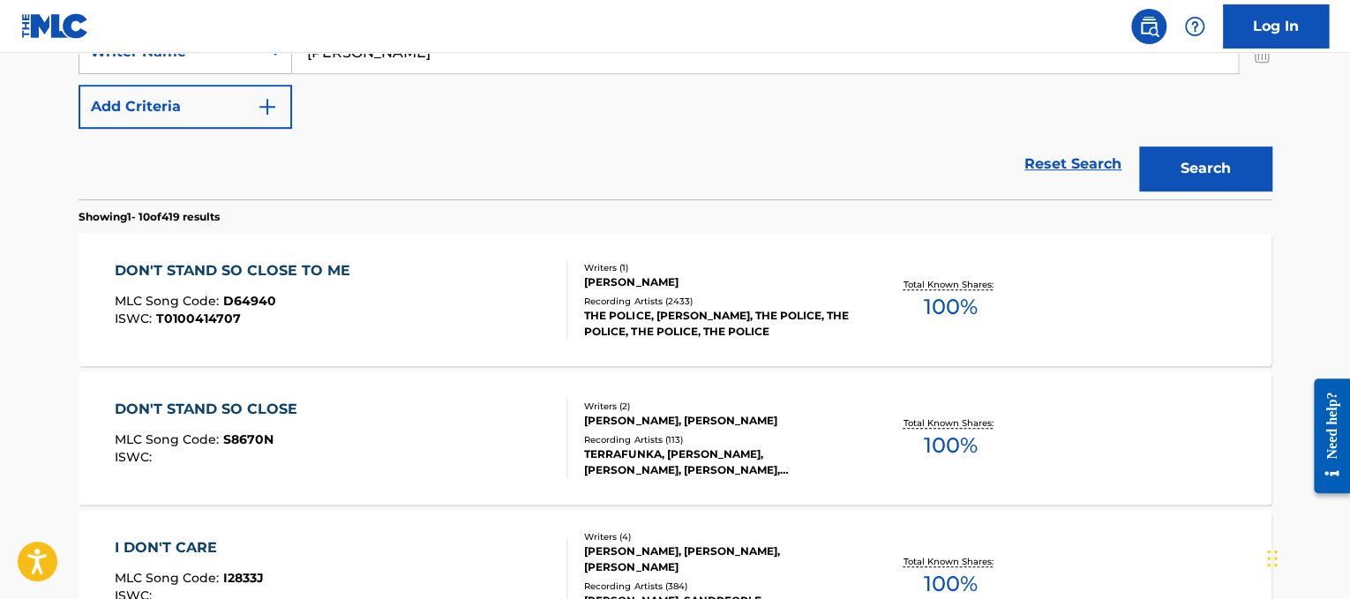
click at [406, 302] on div "DON'T STAND SO CLOSE TO ME MLC Song Code : D64940 ISWC : T0100414707" at bounding box center [341, 299] width 453 height 79
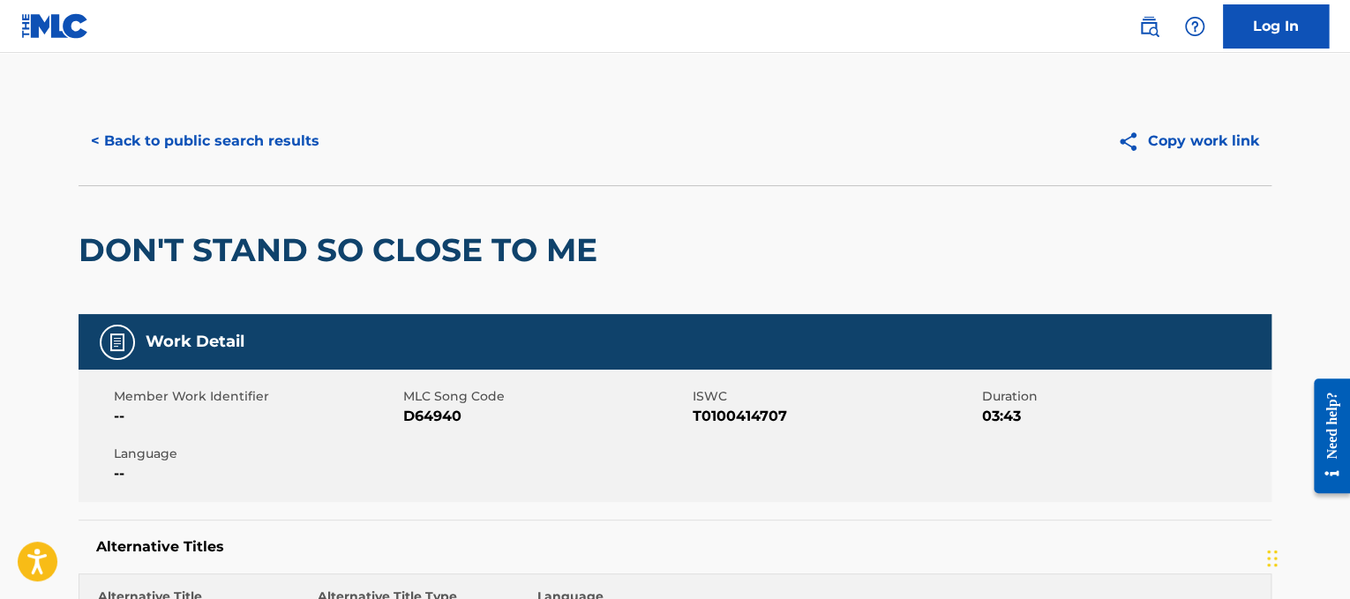
click at [250, 140] on button "< Back to public search results" at bounding box center [205, 141] width 253 height 44
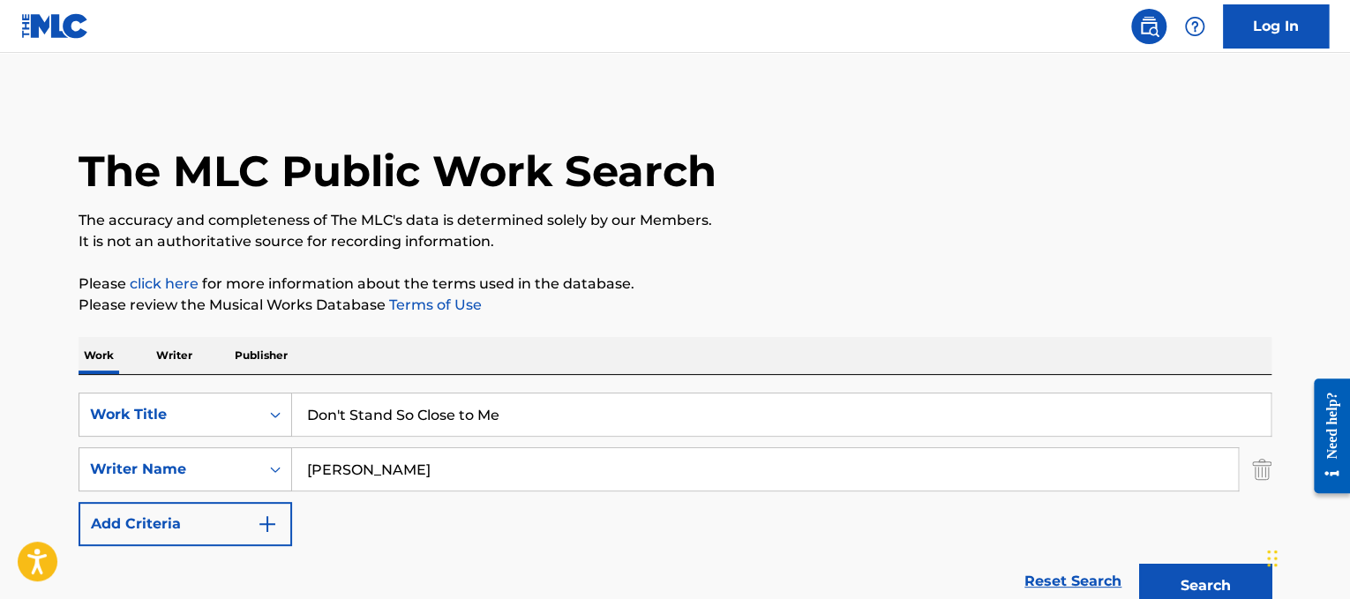
click at [559, 384] on div "SearchWithCriteria3a1c23dc-8086-44c8-b5c0-f0a828669884 Work Title Don't Stand S…" at bounding box center [675, 496] width 1193 height 242
click at [562, 387] on div "SearchWithCriteria3a1c23dc-8086-44c8-b5c0-f0a828669884 Work Title Don't Stand S…" at bounding box center [675, 496] width 1193 height 242
drag, startPoint x: 591, startPoint y: 425, endPoint x: 0, endPoint y: 302, distance: 603.8
paste input "ream"
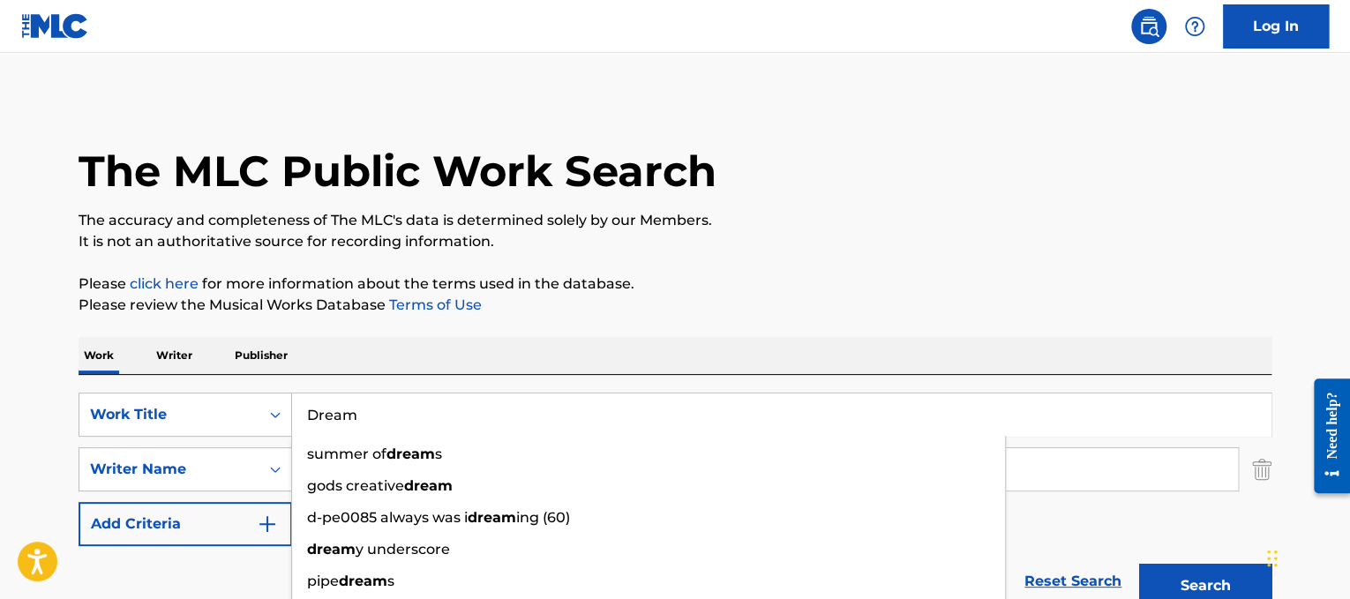
type input "Dream"
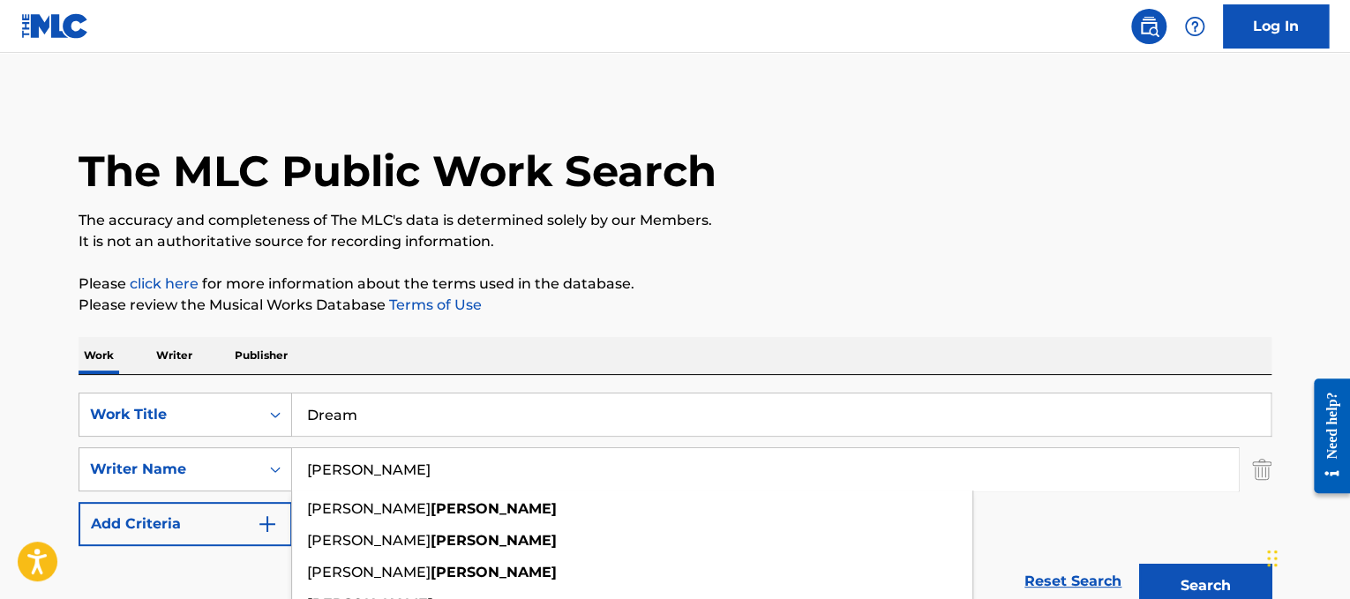
drag, startPoint x: 501, startPoint y: 469, endPoint x: 29, endPoint y: 376, distance: 481.1
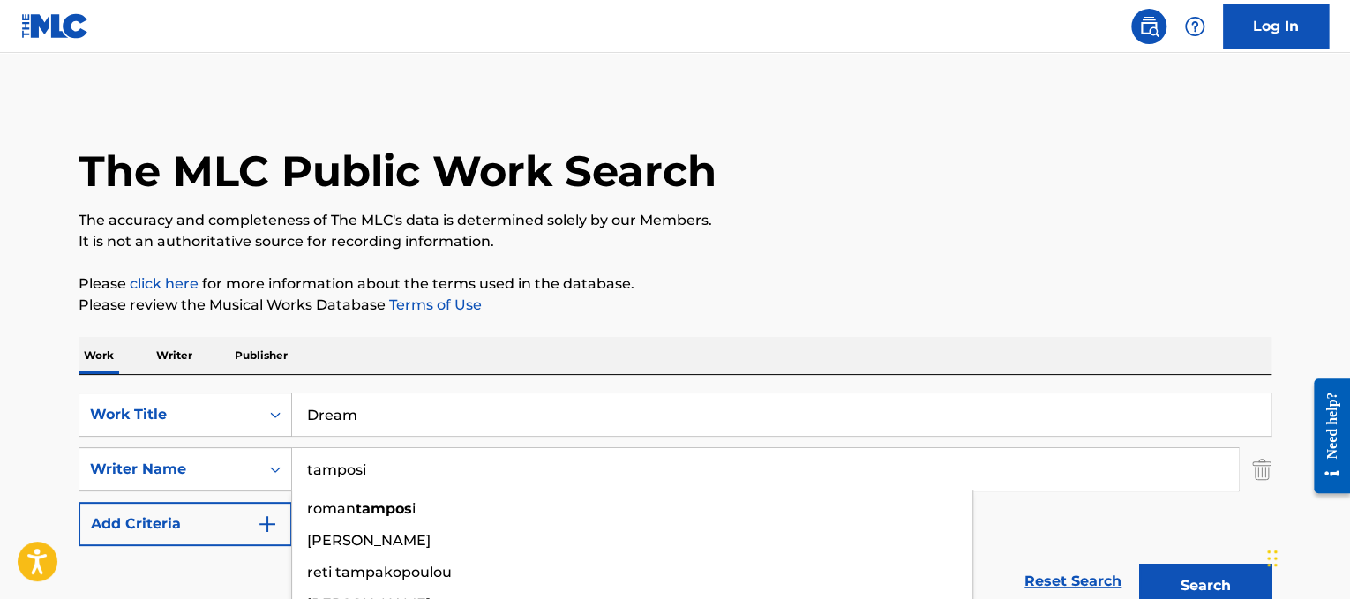
type input "tamposi"
click at [1139, 564] on button "Search" at bounding box center [1205, 586] width 132 height 44
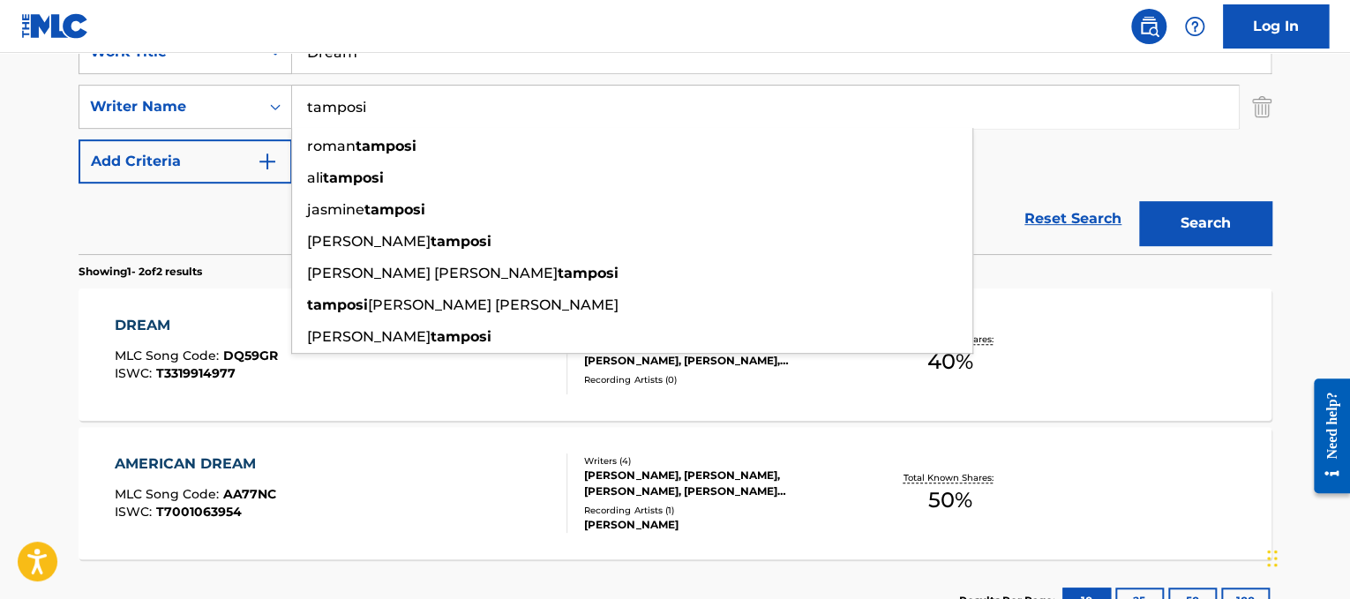
click at [1213, 206] on button "Search" at bounding box center [1205, 223] width 132 height 44
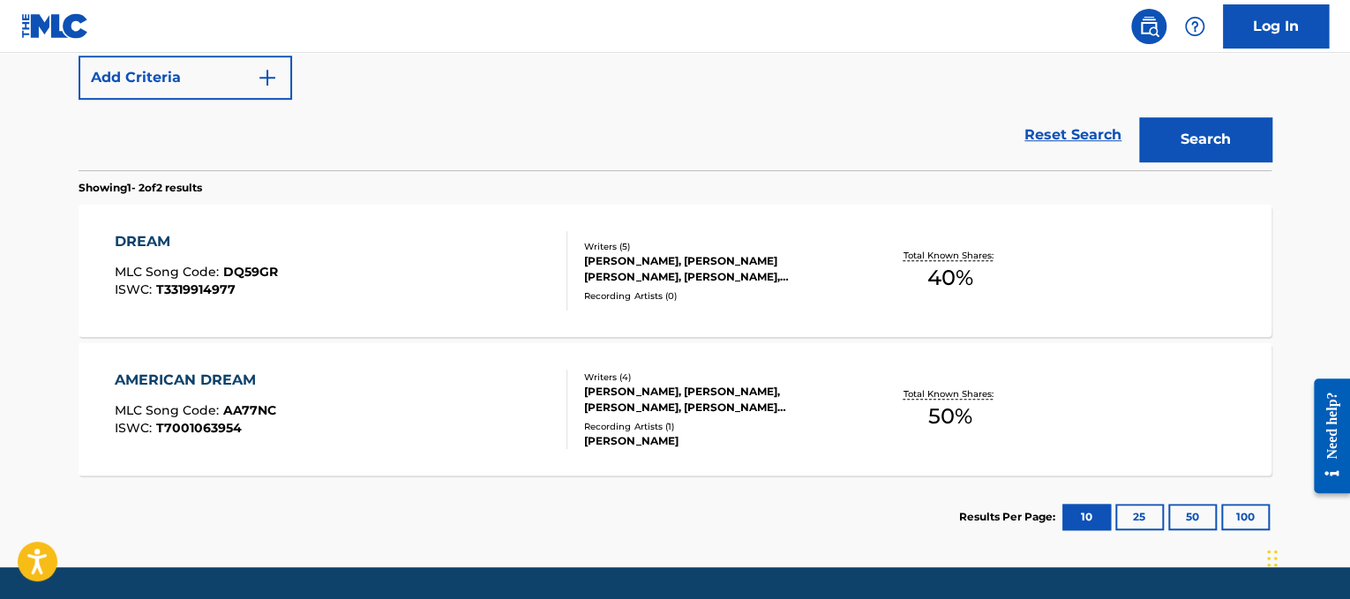
scroll to position [448, 0]
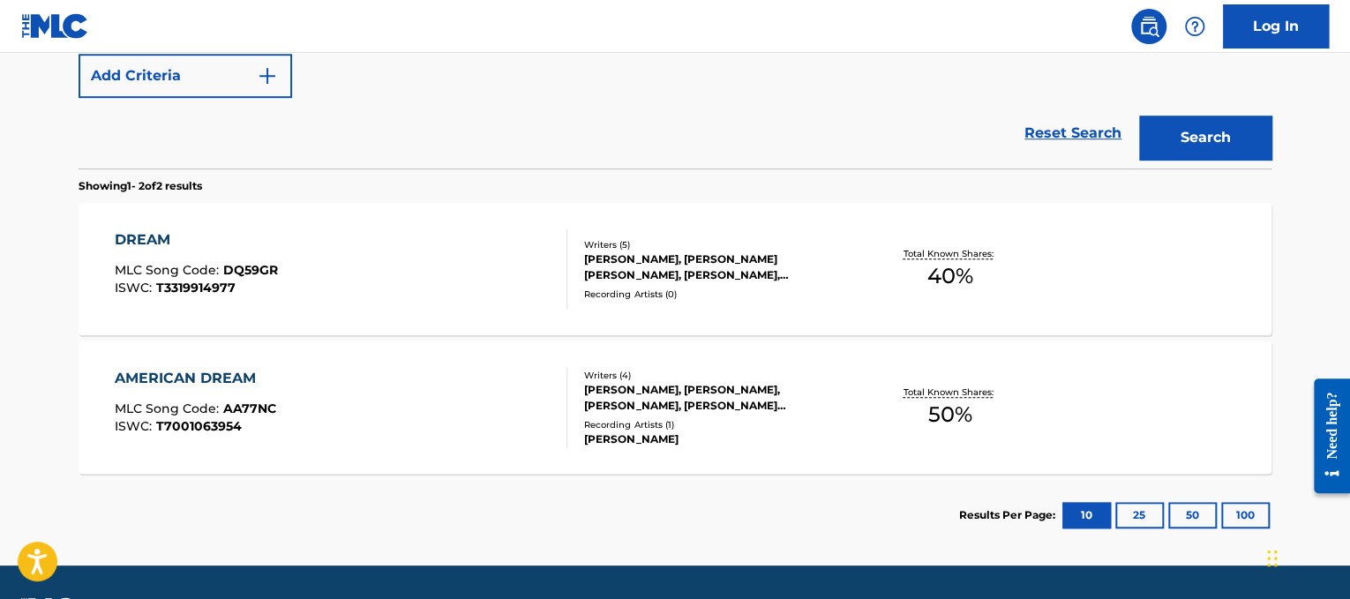
click at [474, 229] on div "DREAM MLC Song Code : DQ59GR ISWC : T3319914977" at bounding box center [341, 268] width 453 height 79
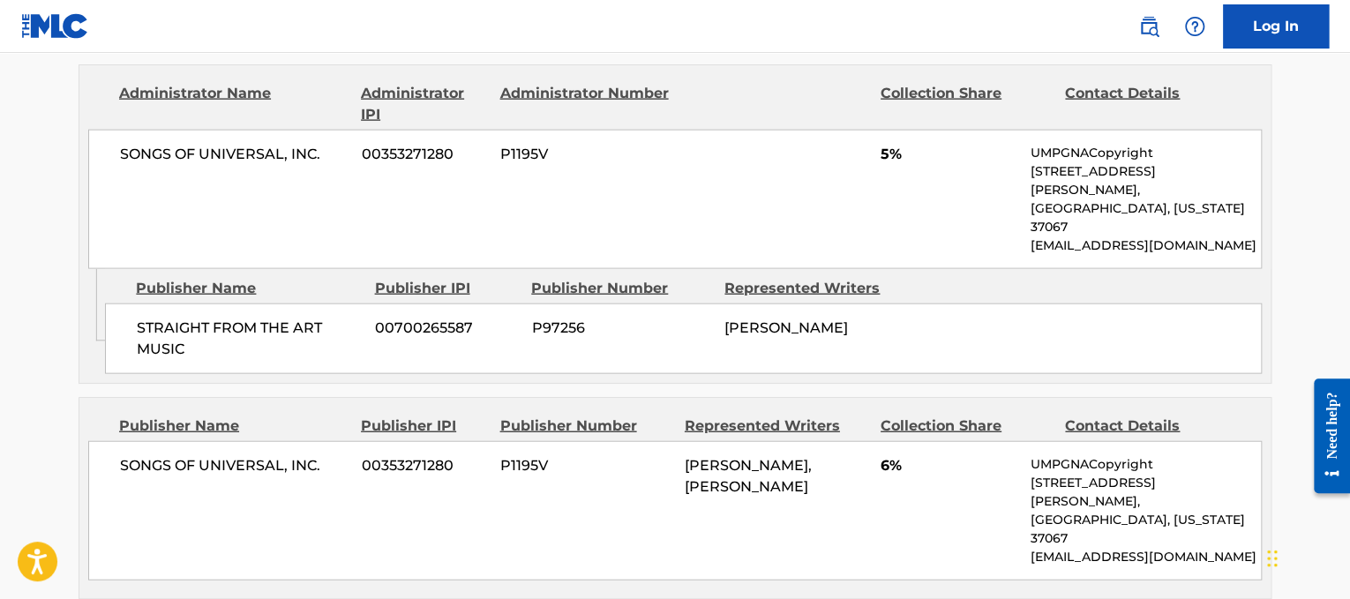
scroll to position [1886, 0]
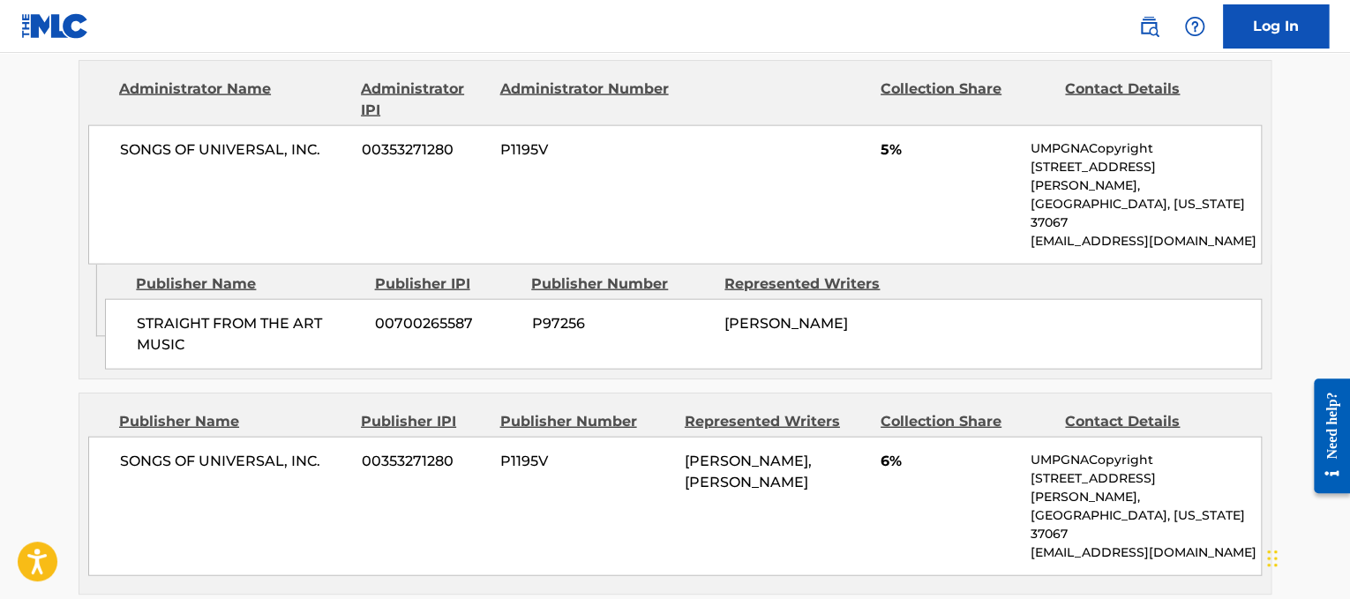
click at [474, 299] on div "STRAIGHT FROM THE ART MUSIC 00700265587 P97256 [PERSON_NAME]" at bounding box center [683, 334] width 1156 height 71
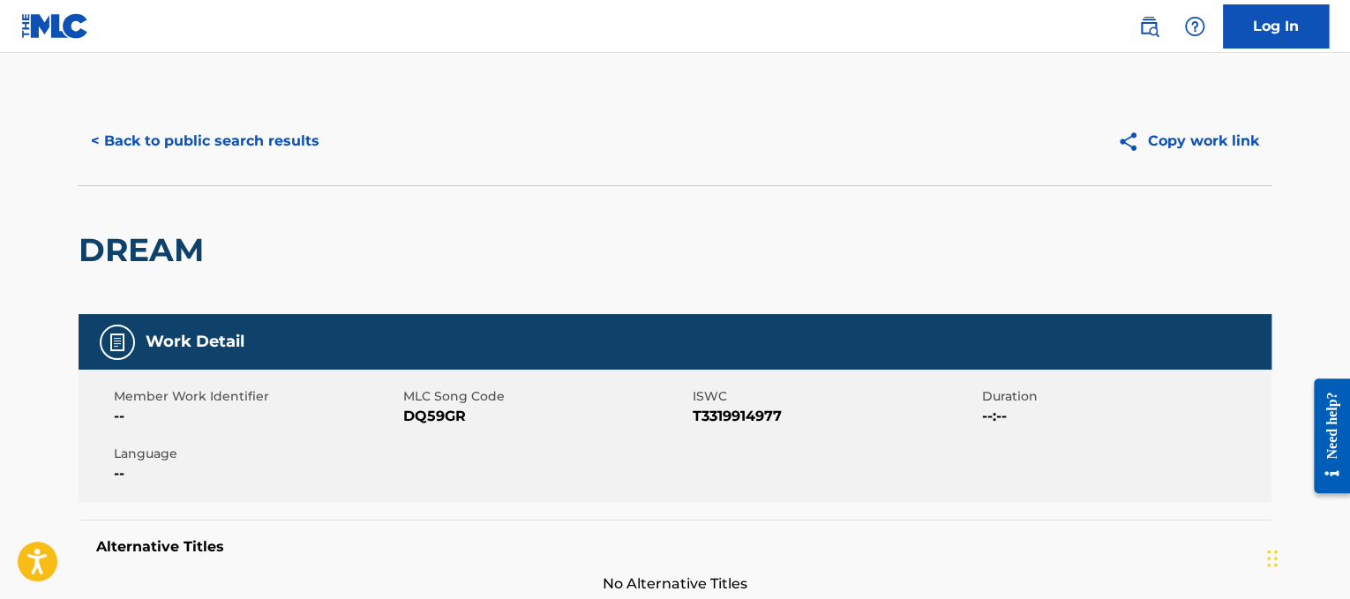
click at [295, 140] on button "< Back to public search results" at bounding box center [205, 141] width 253 height 44
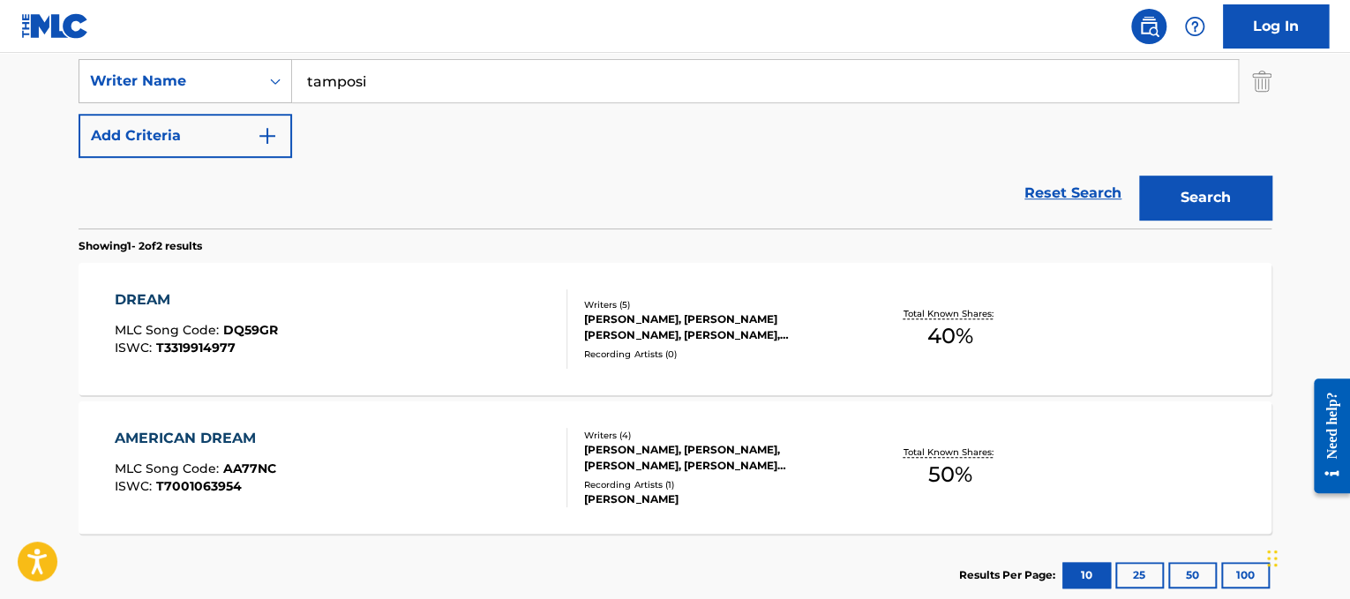
scroll to position [325, 0]
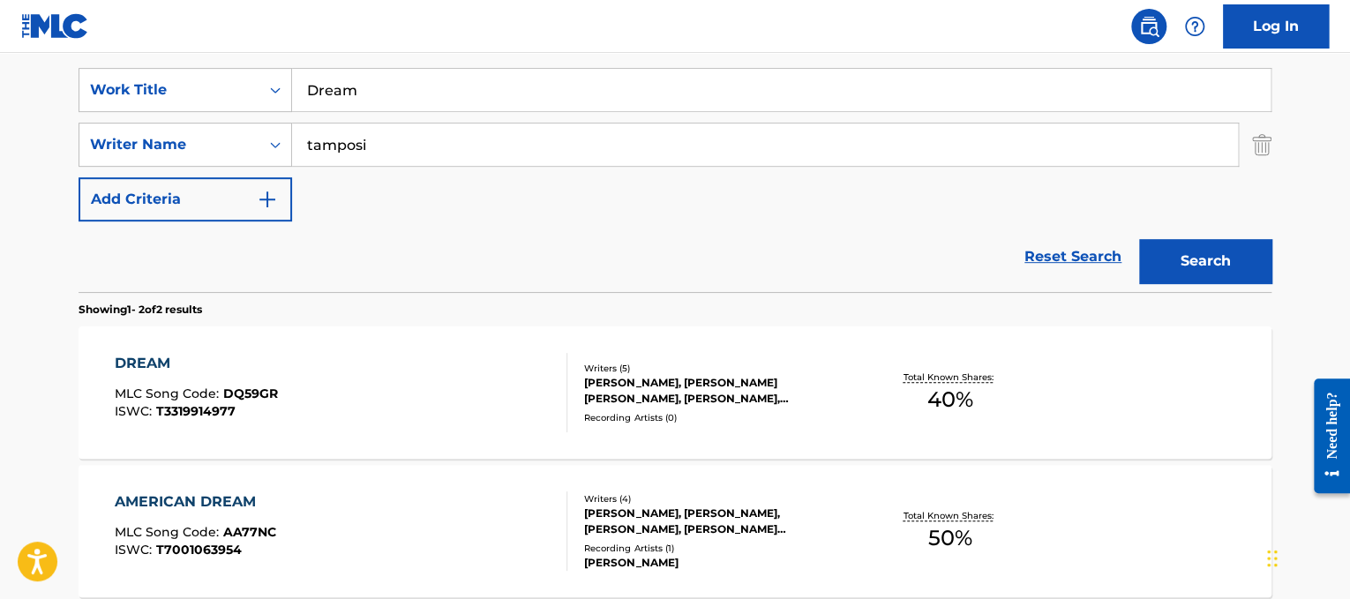
drag, startPoint x: 570, startPoint y: 106, endPoint x: 257, endPoint y: -4, distance: 332.0
paste input "er"
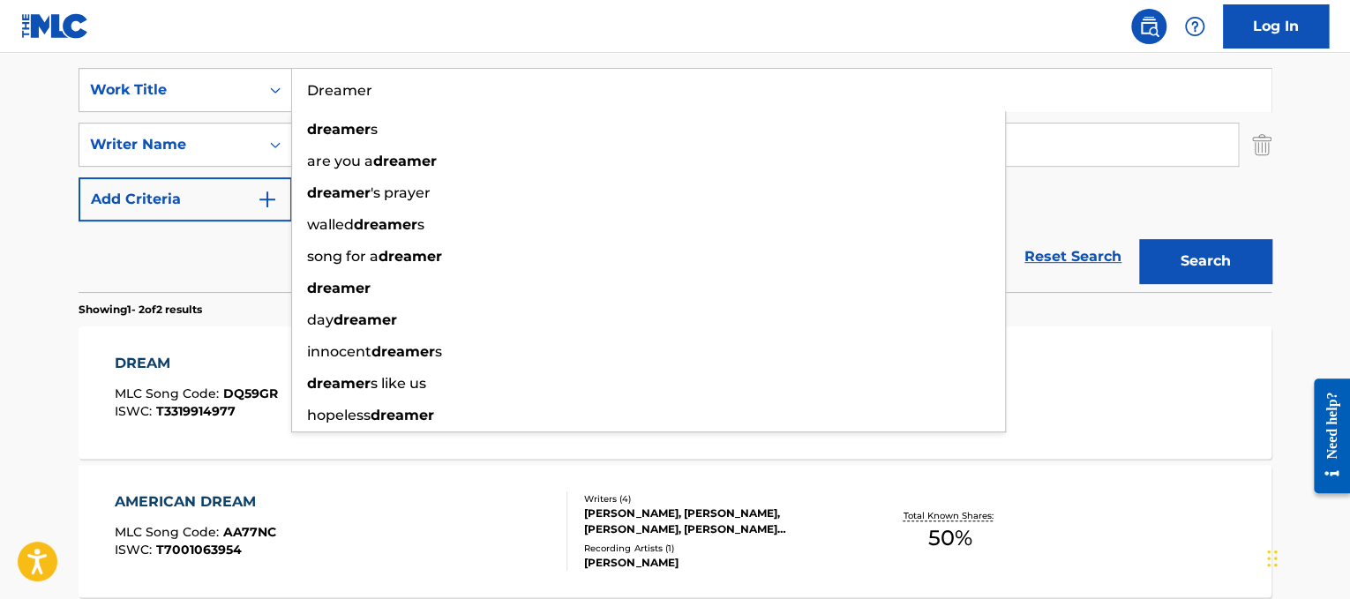
type input "Dreamer"
click at [1076, 160] on input "tamposi" at bounding box center [765, 144] width 946 height 42
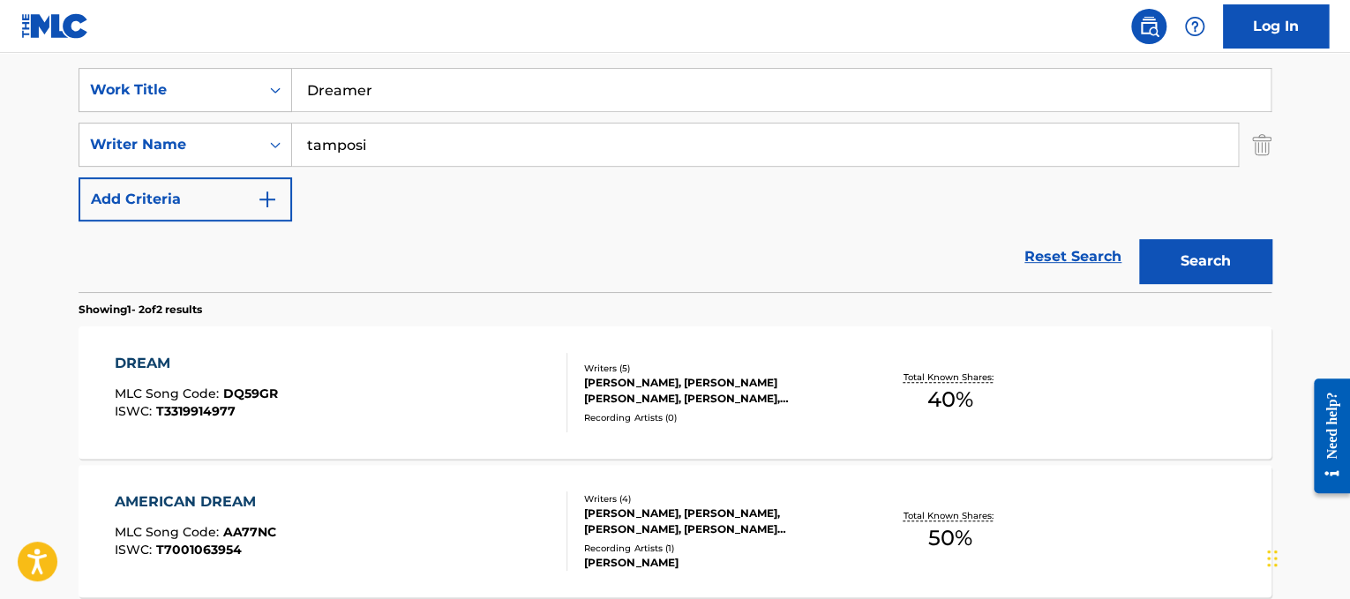
click at [1076, 160] on input "tamposi" at bounding box center [765, 144] width 946 height 42
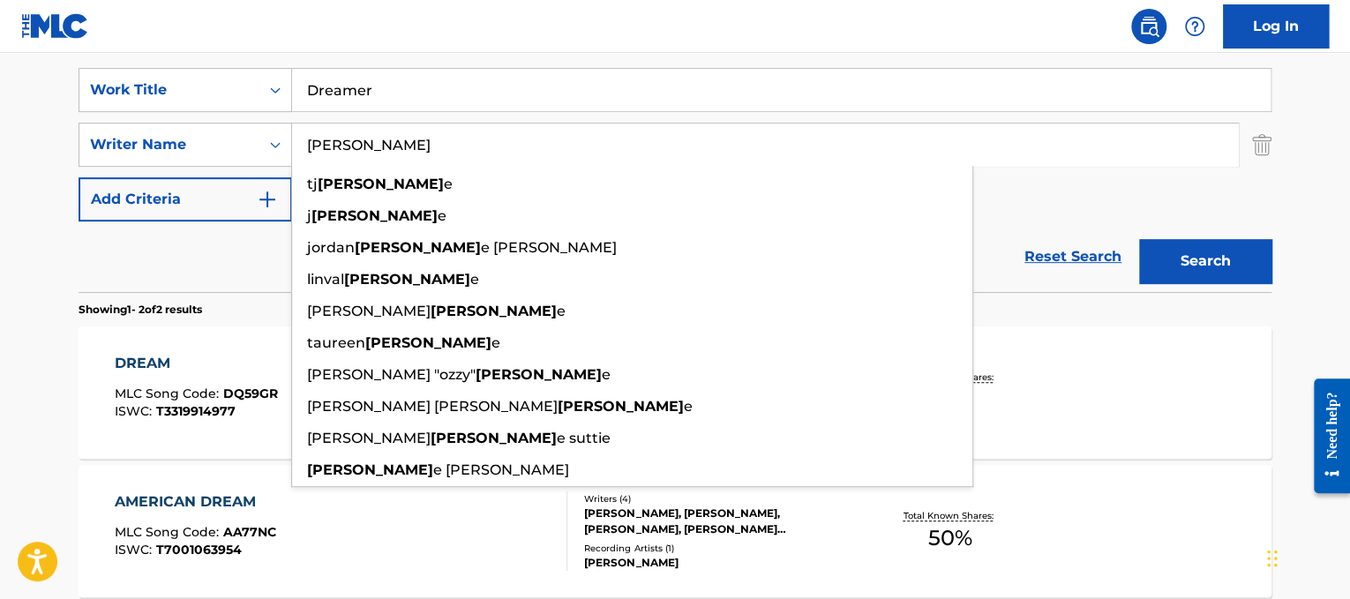
type input "[PERSON_NAME]"
click at [1139, 239] on button "Search" at bounding box center [1205, 261] width 132 height 44
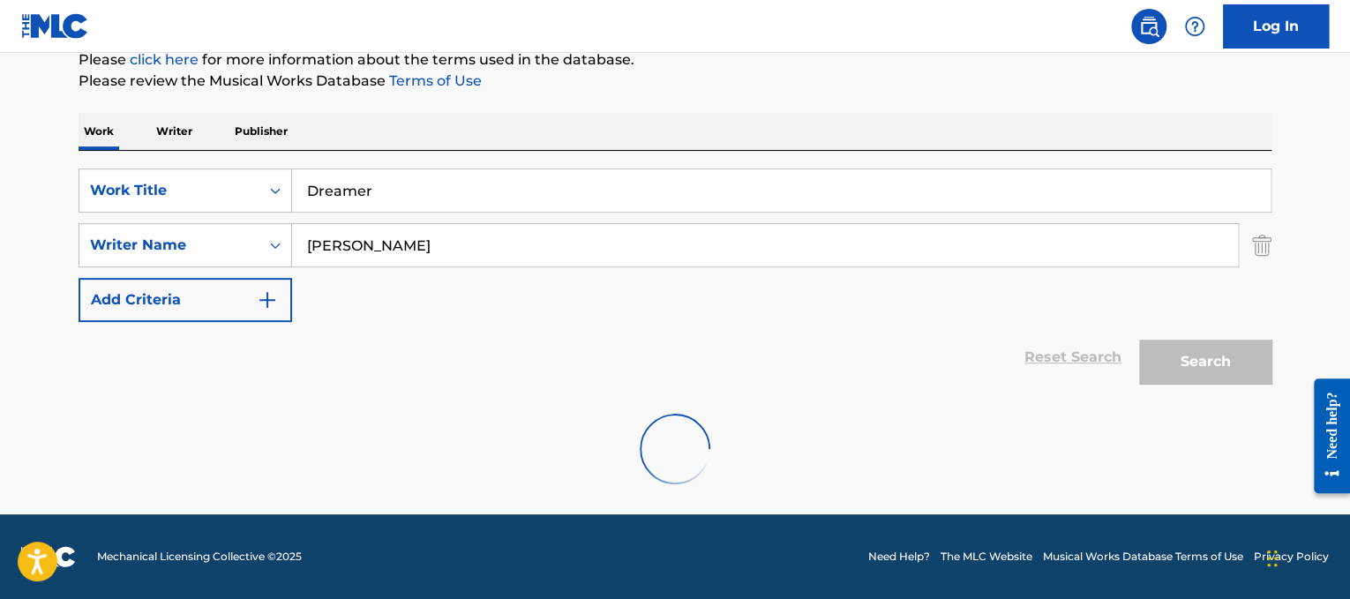
scroll to position [223, 0]
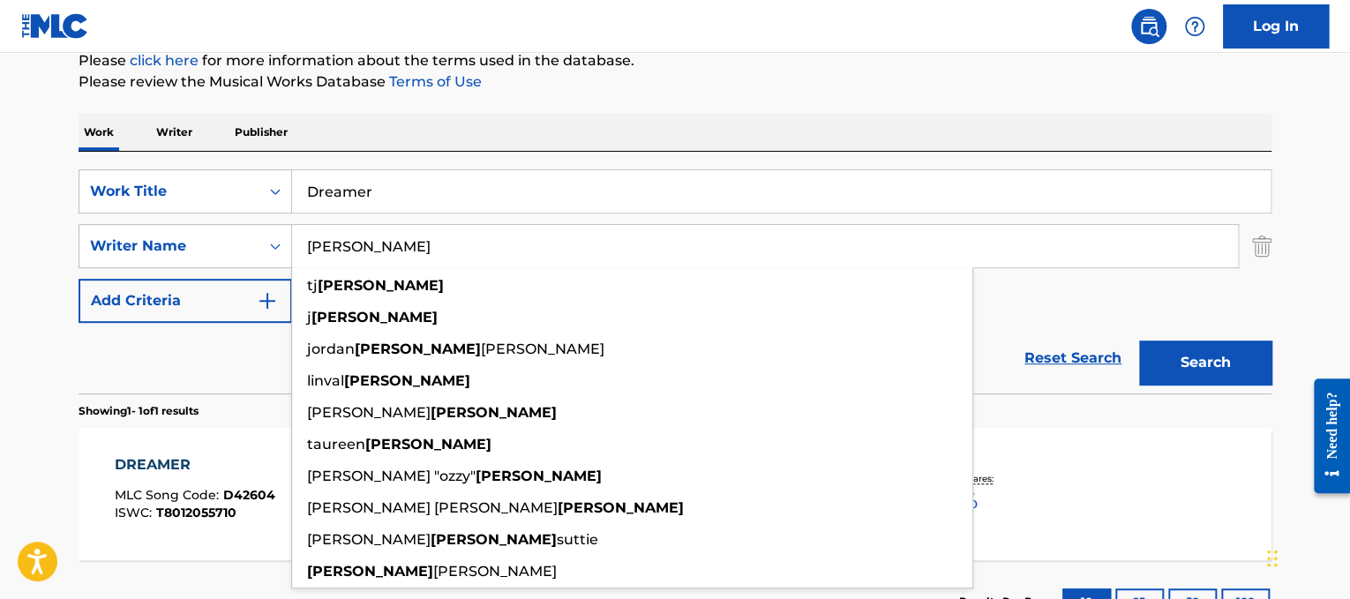
click at [26, 414] on main "The MLC Public Work Search The accuracy and completeness of The MLC's data is d…" at bounding box center [675, 241] width 1350 height 822
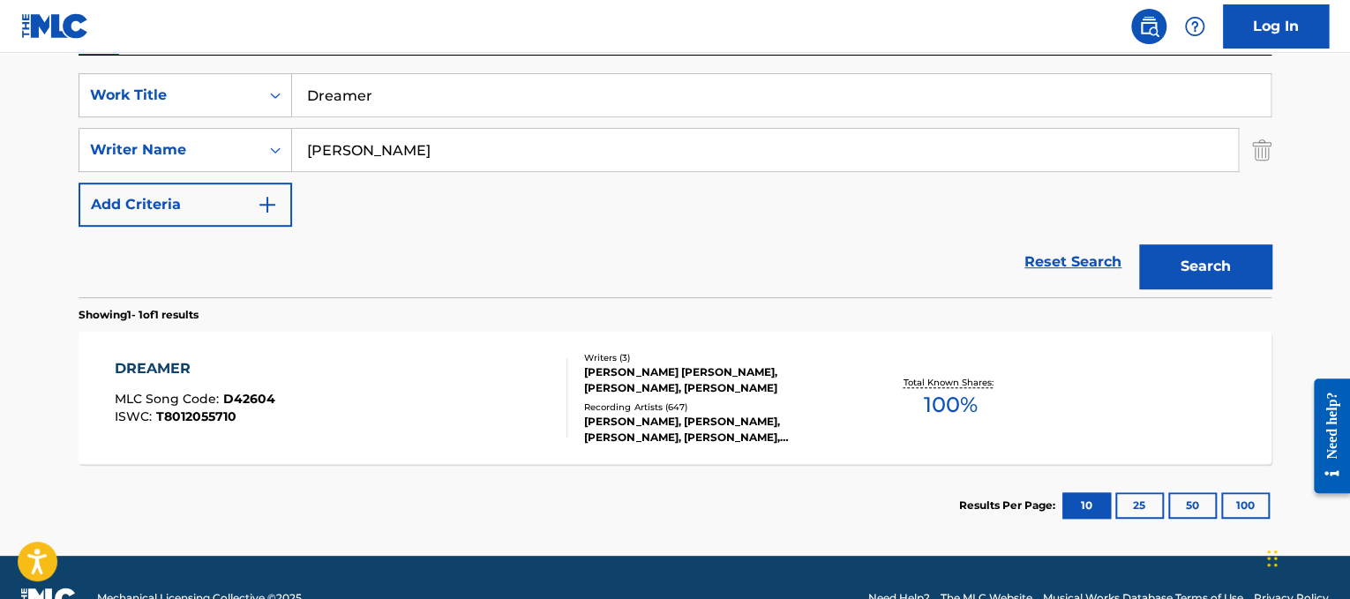
scroll to position [360, 0]
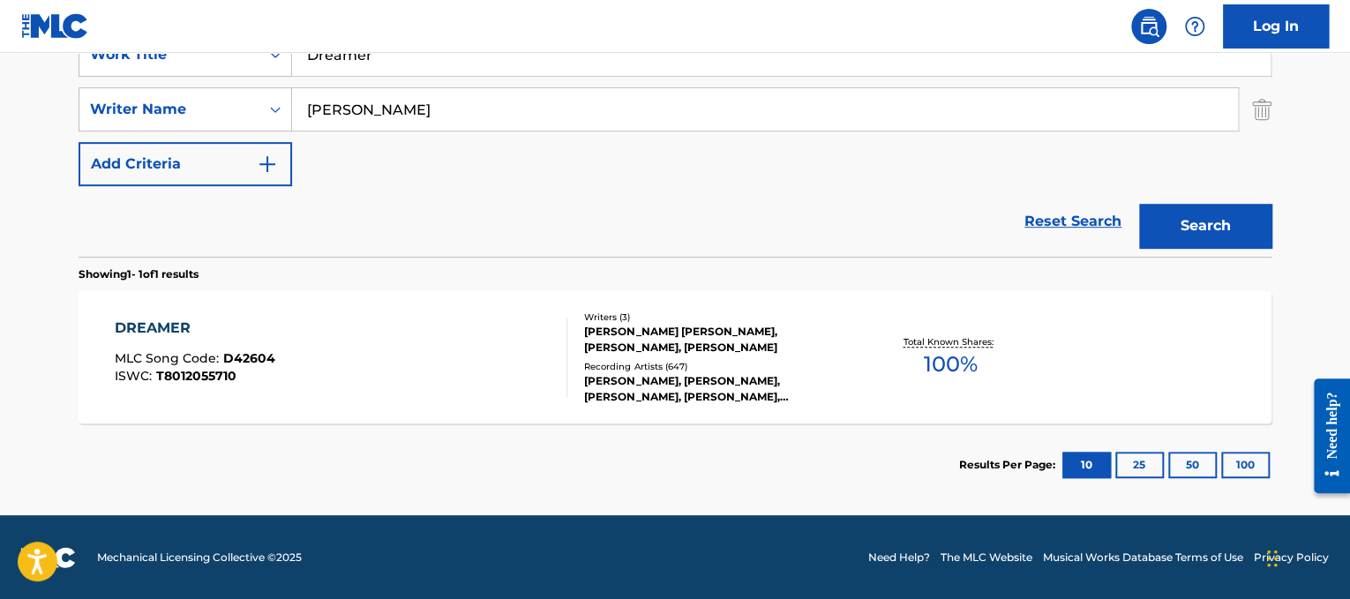
click at [463, 363] on div "DREAMER MLC Song Code : D42604 ISWC : T8012055710" at bounding box center [341, 357] width 453 height 79
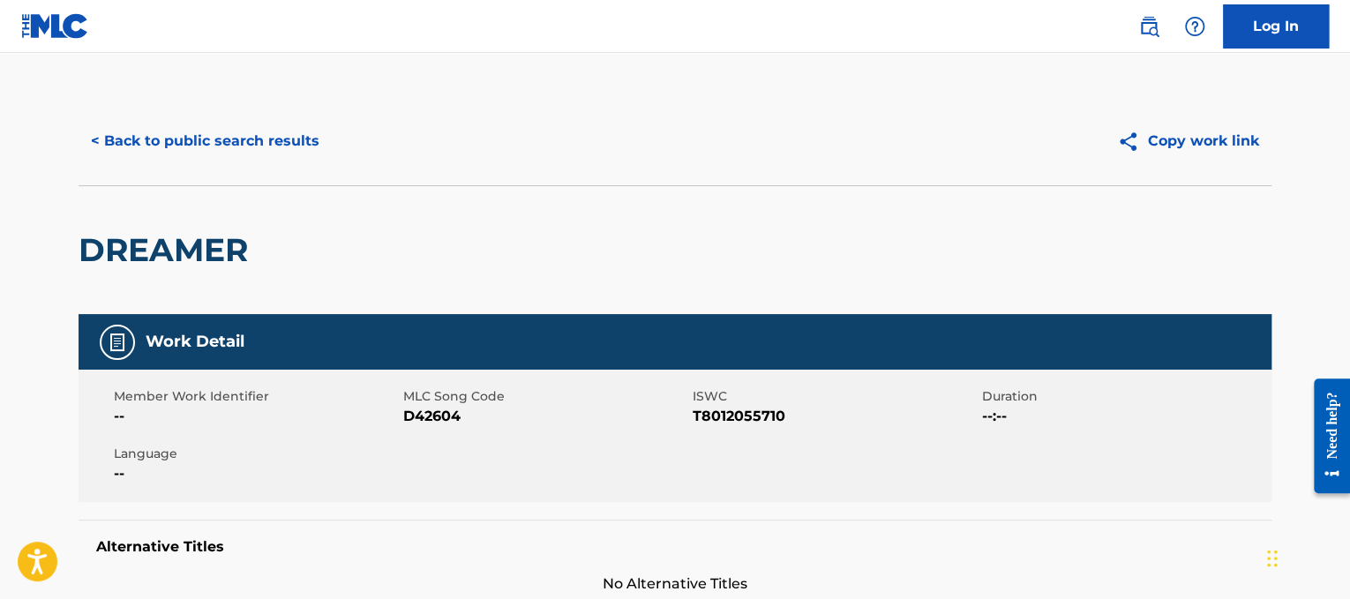
click at [253, 145] on button "< Back to public search results" at bounding box center [205, 141] width 253 height 44
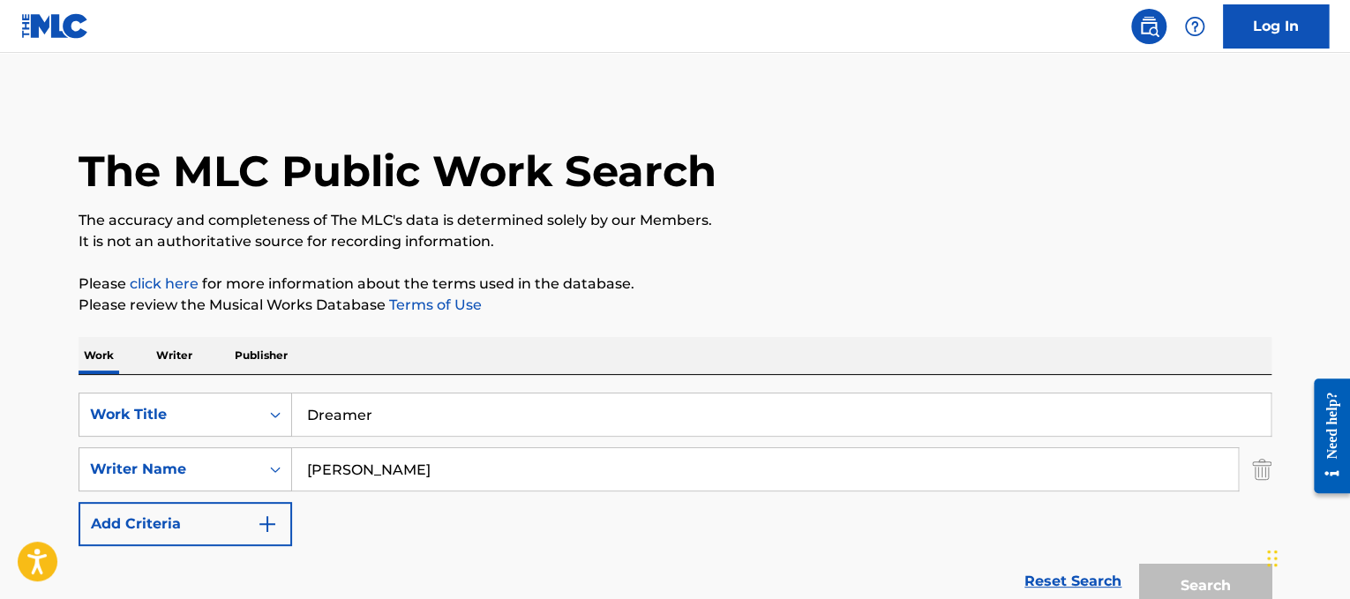
scroll to position [259, 0]
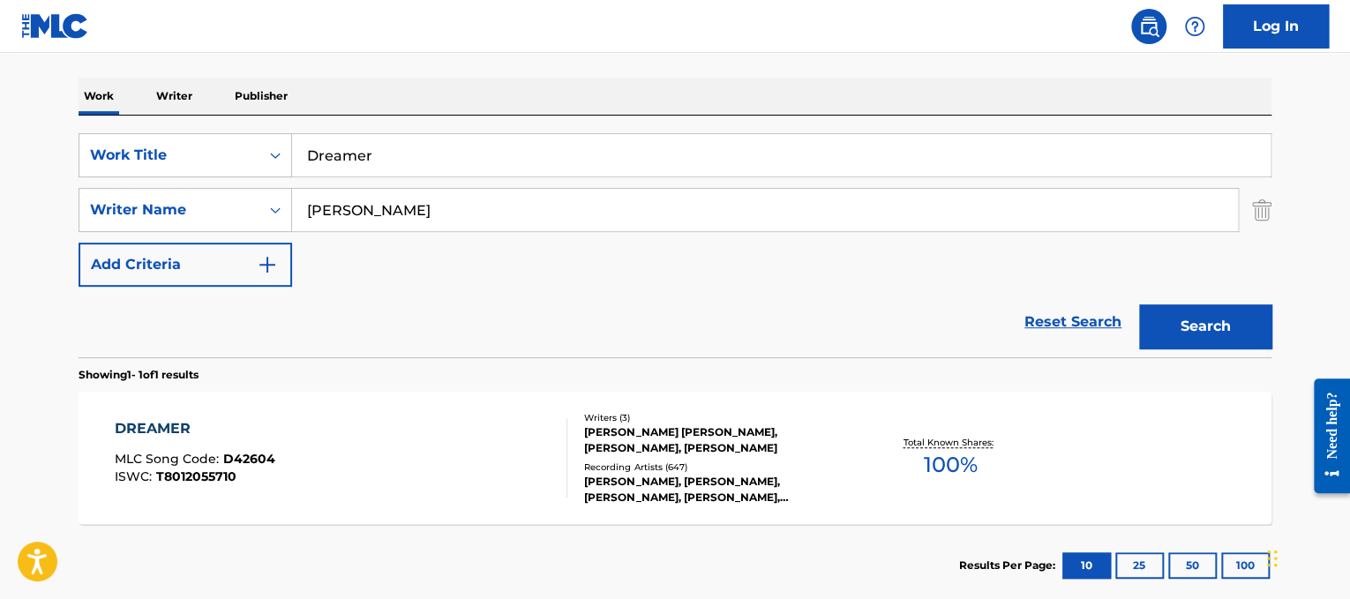
drag, startPoint x: 535, startPoint y: 168, endPoint x: 1, endPoint y: 161, distance: 533.7
click at [1, 161] on main "The MLC Public Work Search The accuracy and completeness of The MLC's data is d…" at bounding box center [675, 205] width 1350 height 822
paste input "Incubus Drive"
type input "Incubus Drive"
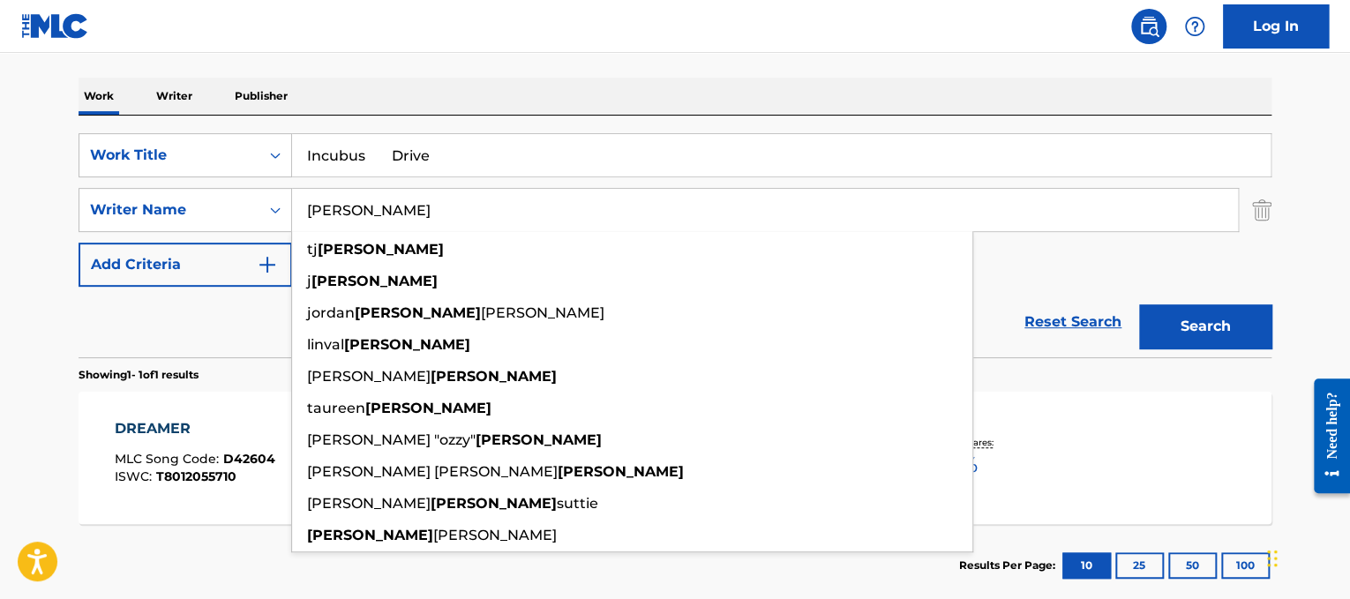
drag, startPoint x: 547, startPoint y: 210, endPoint x: 0, endPoint y: 142, distance: 551.1
click at [0, 142] on main "The MLC Public Work Search The accuracy and completeness of The MLC's data is d…" at bounding box center [675, 205] width 1350 height 822
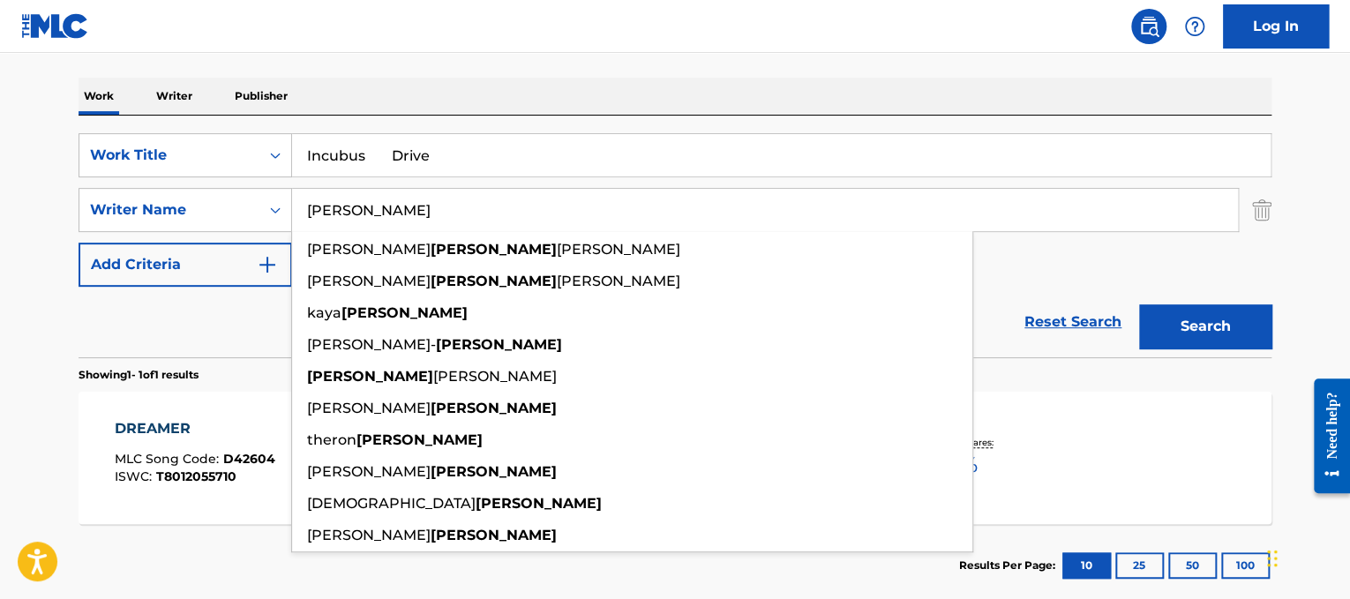
type input "[PERSON_NAME]"
click at [360, 151] on input "Incubus Drive" at bounding box center [781, 155] width 978 height 42
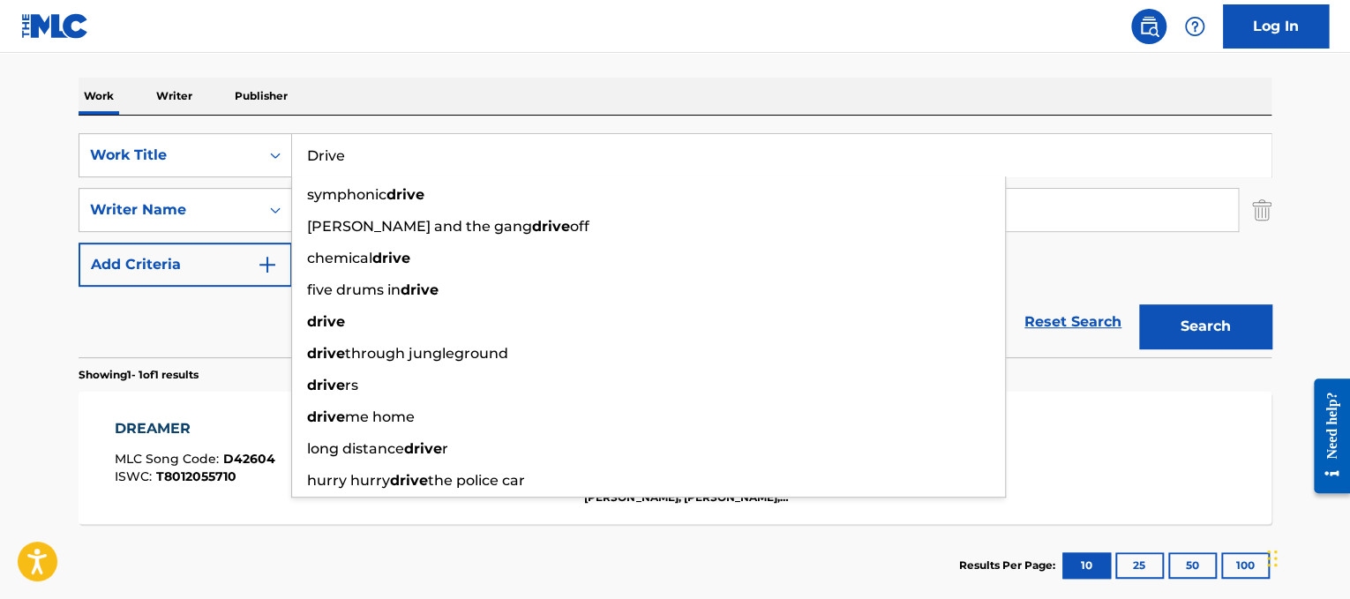
type input "Drive"
click at [1203, 334] on button "Search" at bounding box center [1205, 326] width 132 height 44
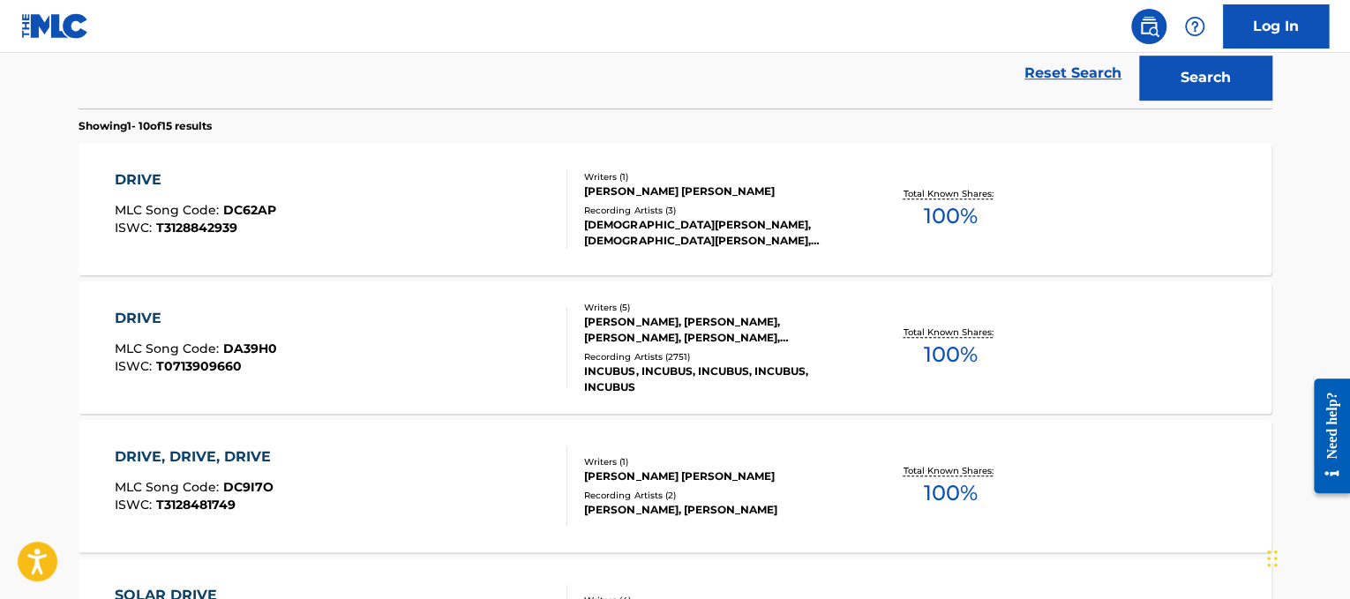
scroll to position [542, 0]
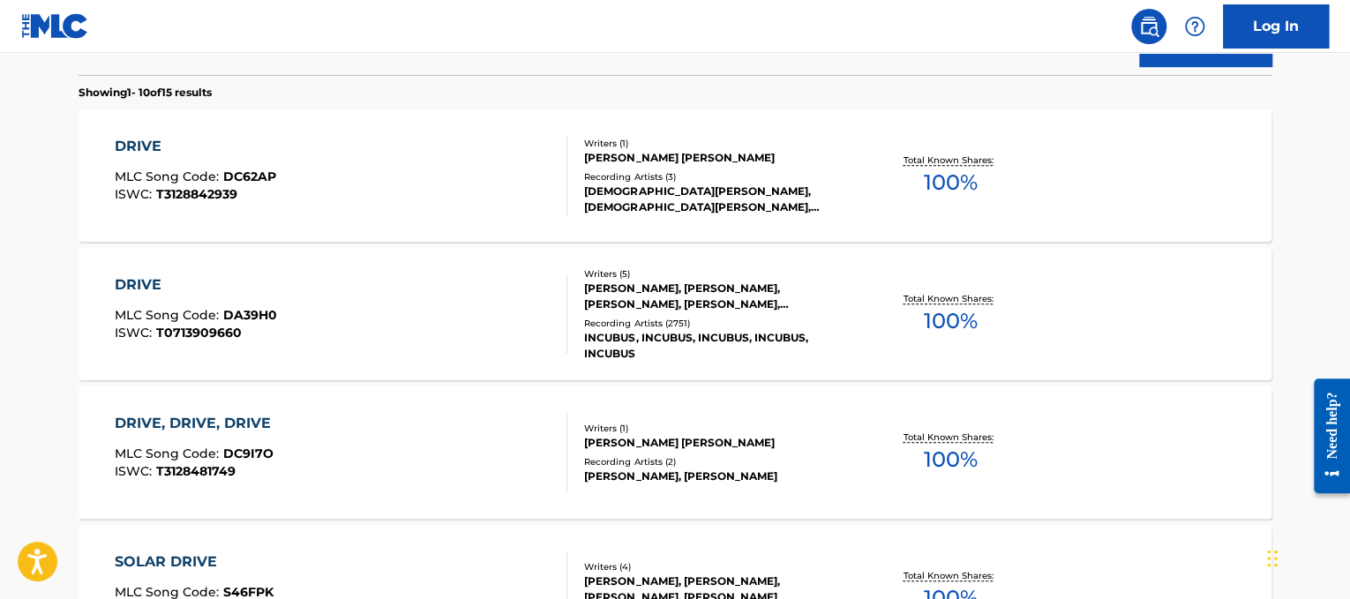
click at [358, 283] on div "DRIVE MLC Song Code : DA39H0 ISWC : T0713909660" at bounding box center [341, 313] width 453 height 79
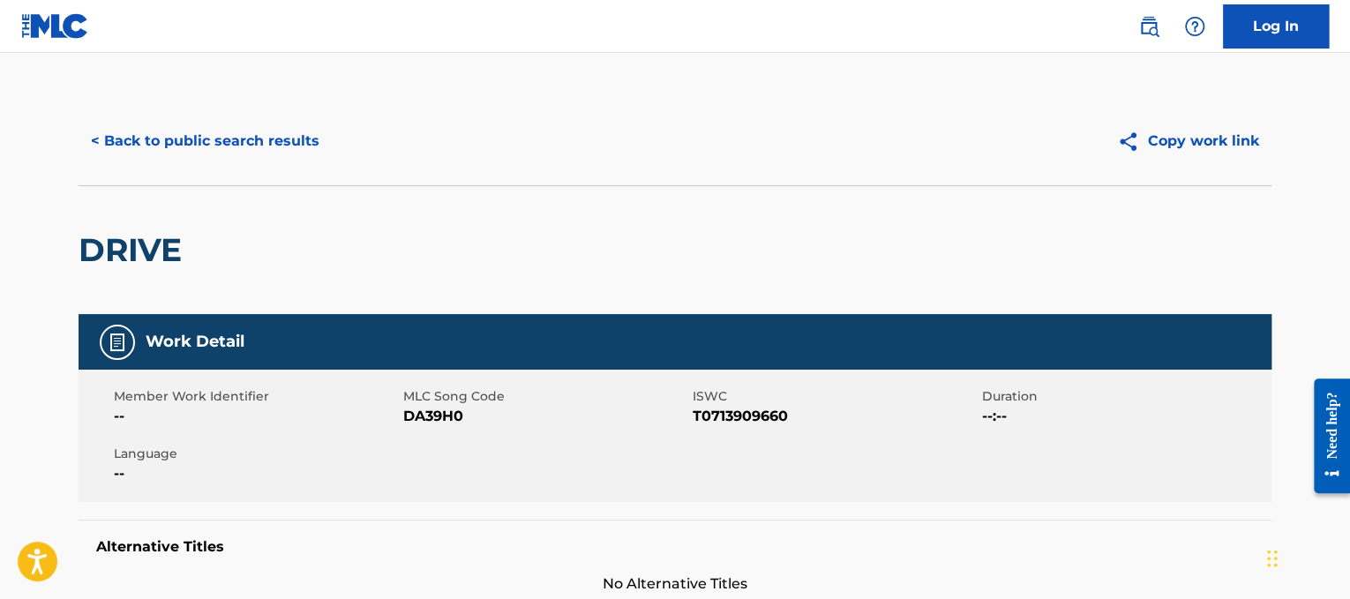
click at [288, 137] on button "< Back to public search results" at bounding box center [205, 141] width 253 height 44
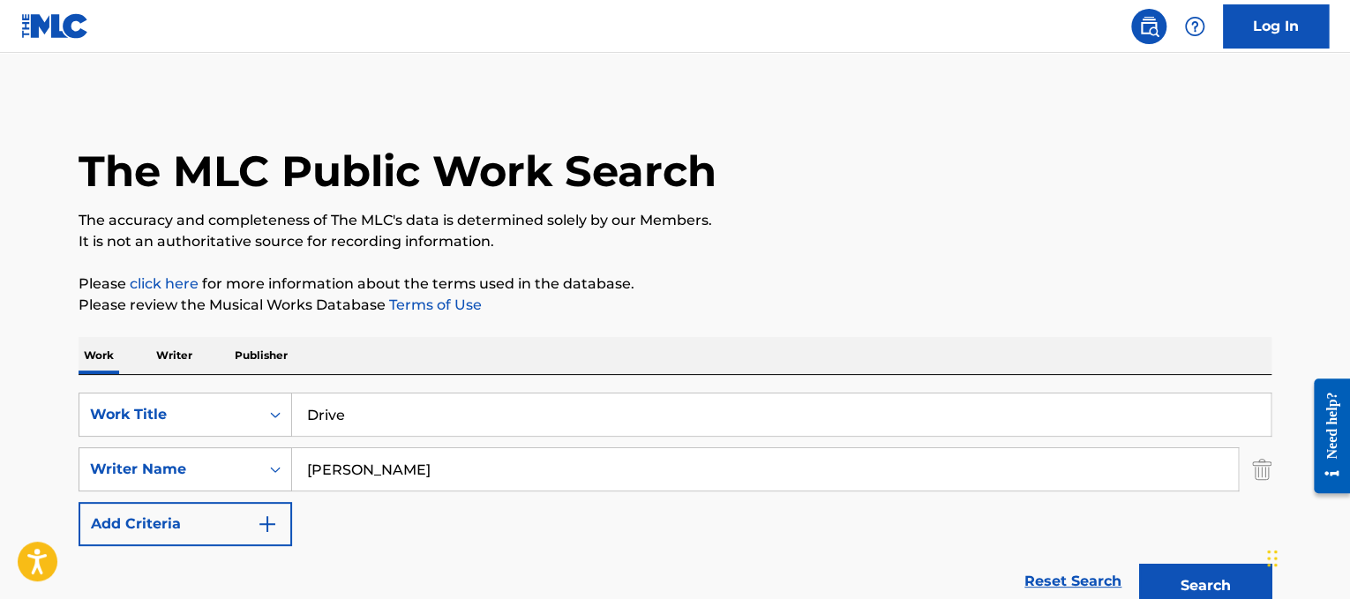
drag, startPoint x: 482, startPoint y: 403, endPoint x: 131, endPoint y: 341, distance: 356.5
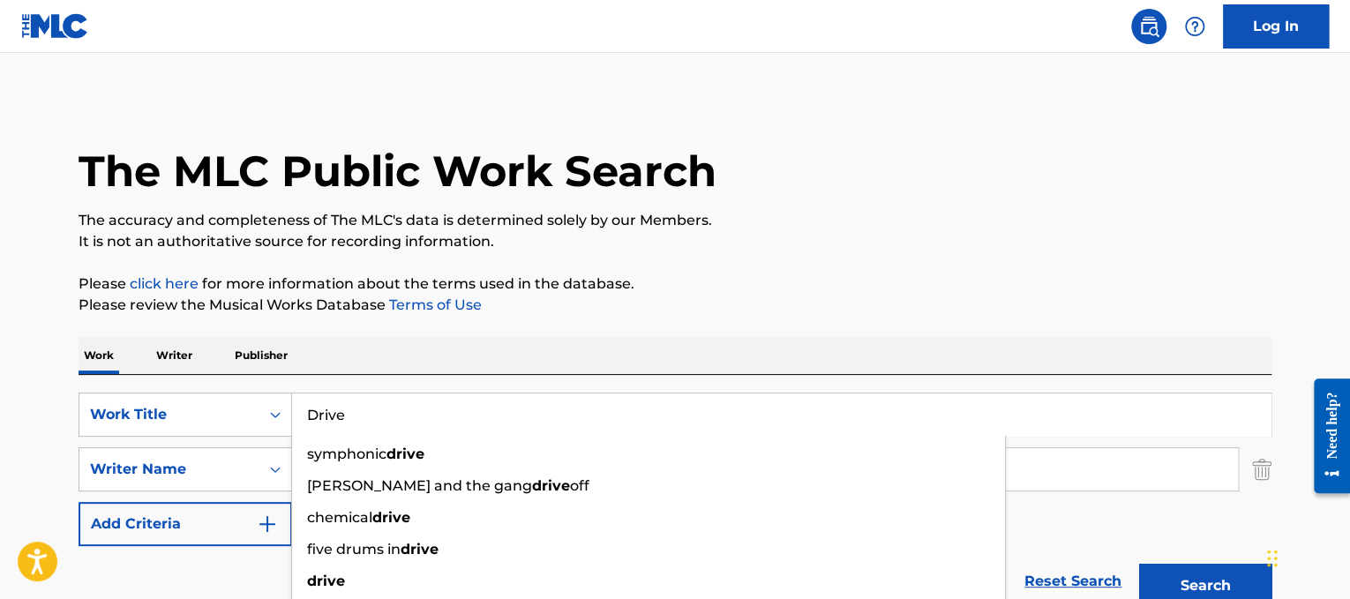
paste input "[PERSON_NAME] Emotions"
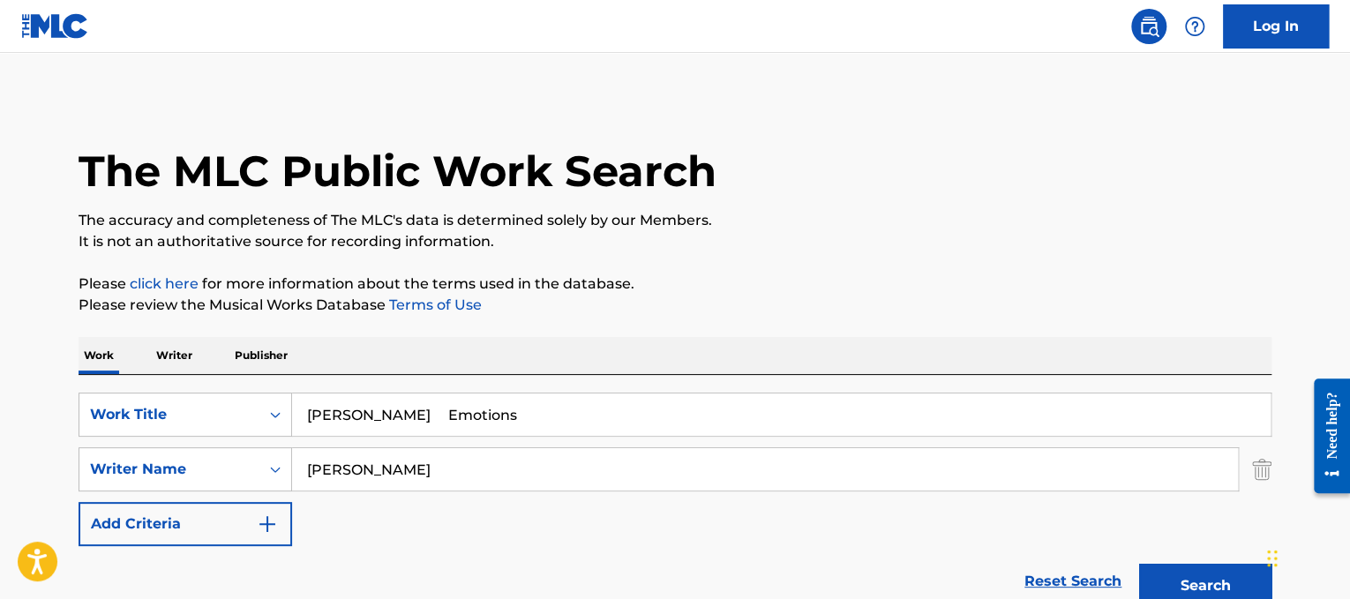
drag, startPoint x: 397, startPoint y: 417, endPoint x: 114, endPoint y: 319, distance: 299.6
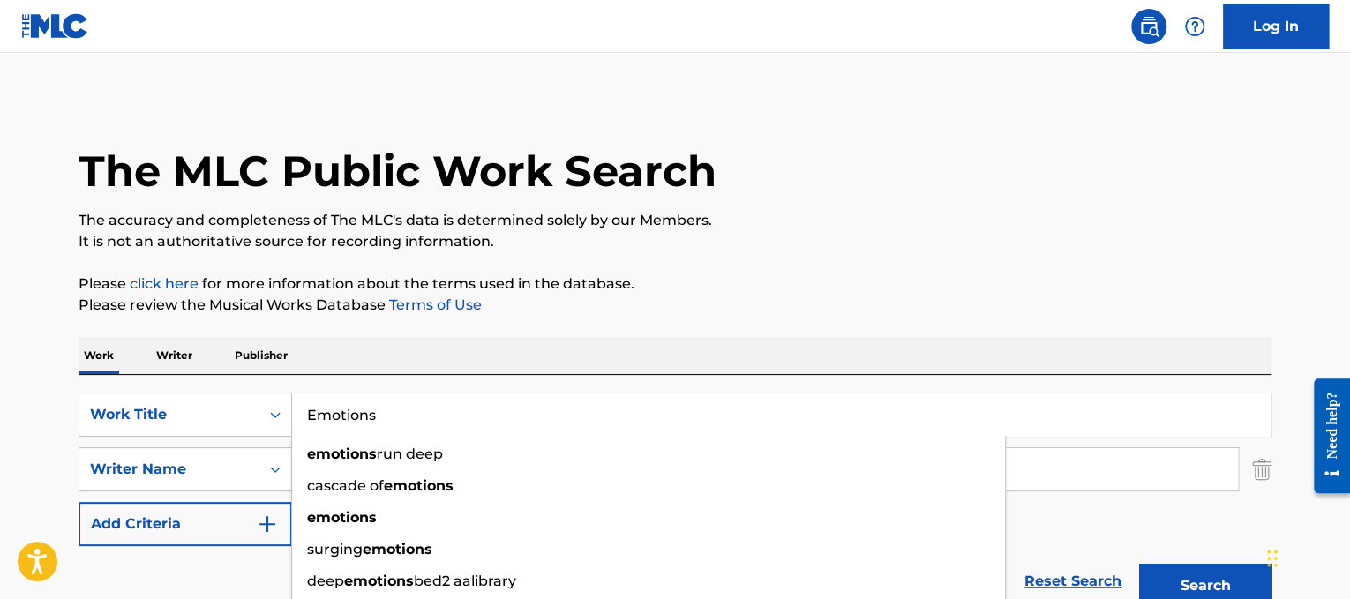
type input "Emotions"
click at [523, 355] on div "Work Writer Publisher" at bounding box center [675, 355] width 1193 height 37
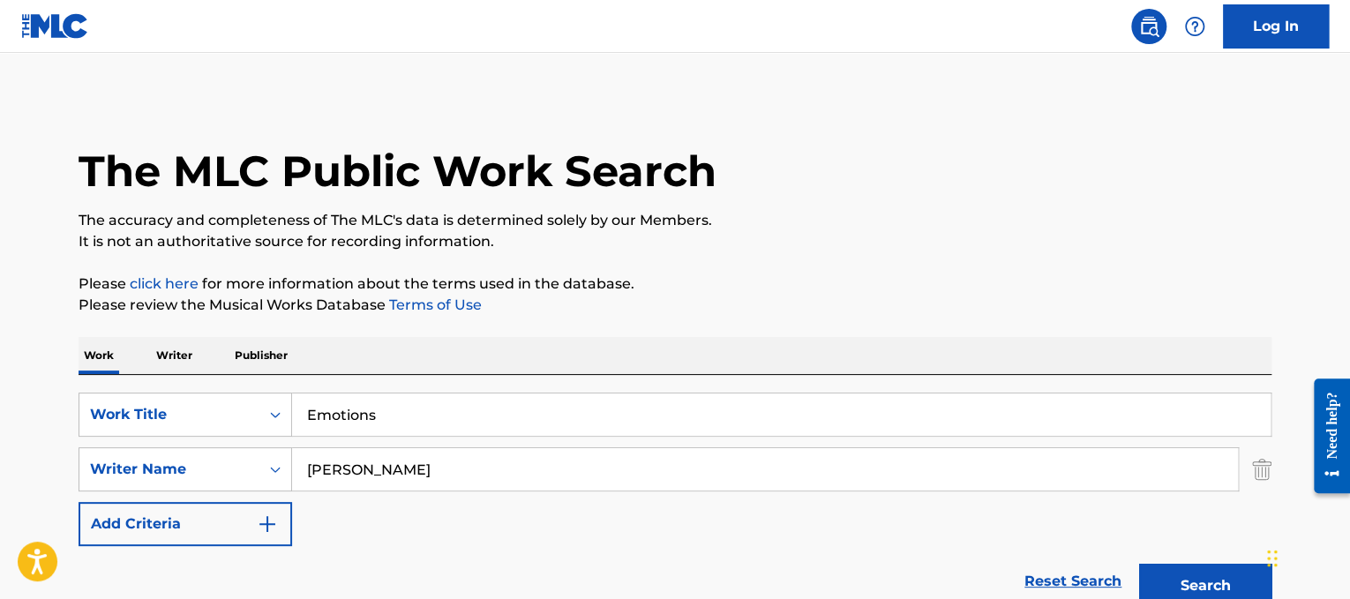
drag, startPoint x: 508, startPoint y: 471, endPoint x: 0, endPoint y: 282, distance: 542.0
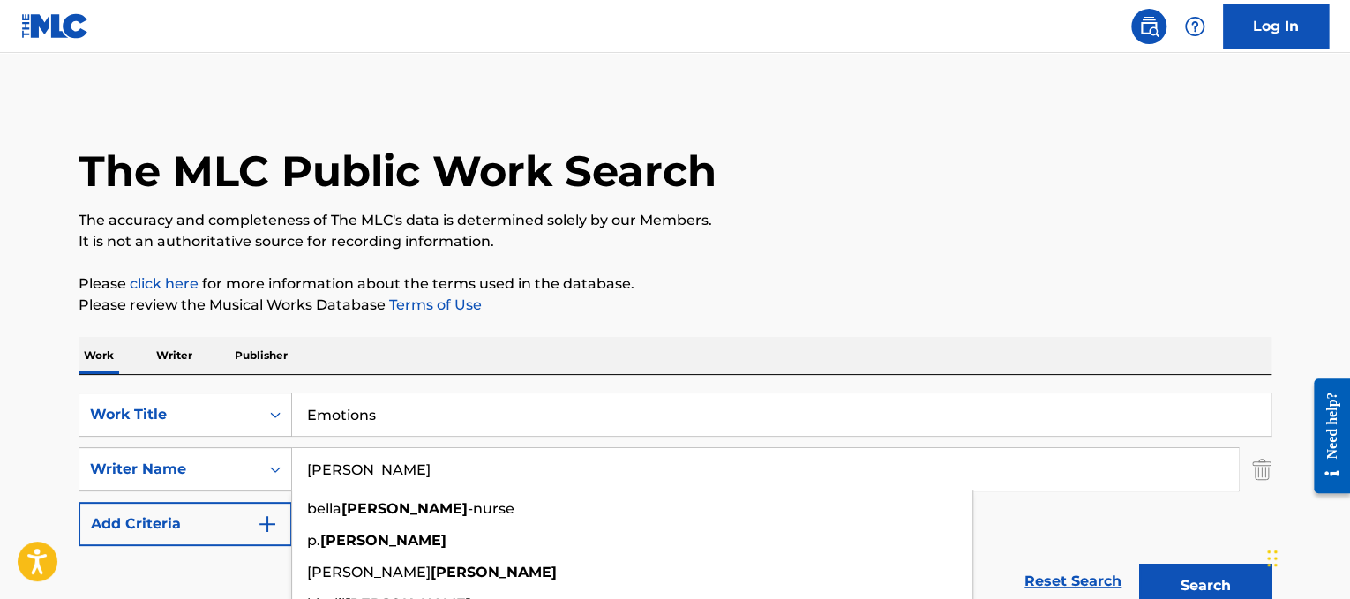
type input "[PERSON_NAME]"
click at [1139, 564] on button "Search" at bounding box center [1205, 586] width 132 height 44
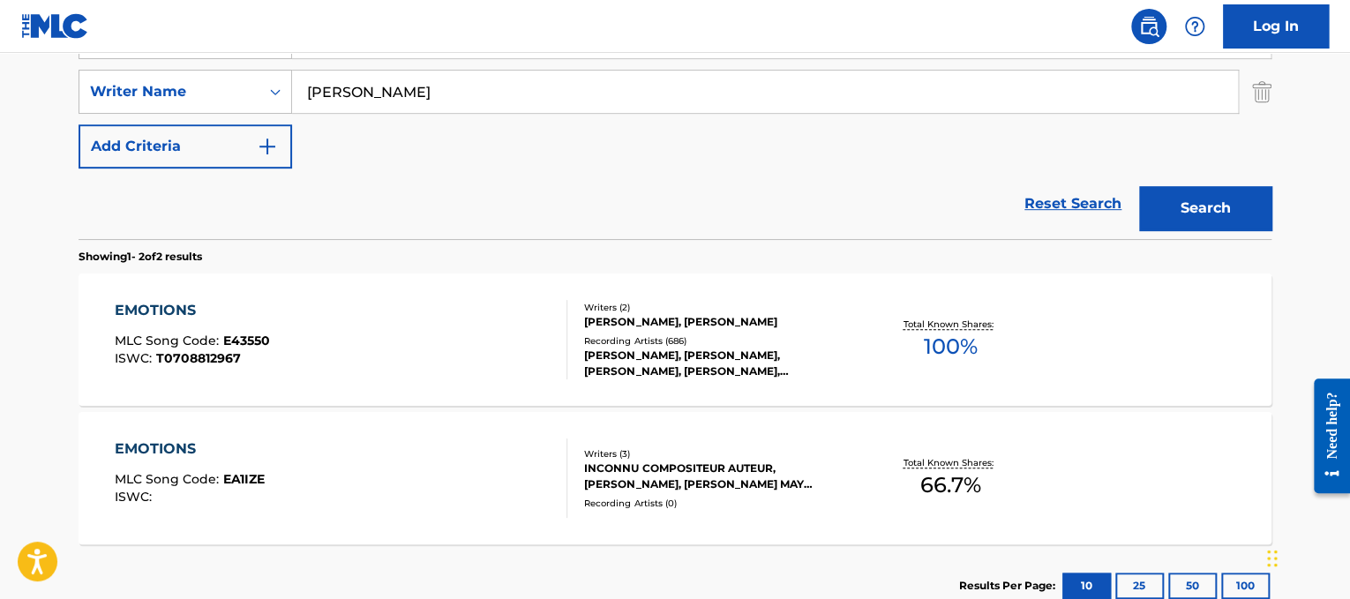
scroll to position [382, 0]
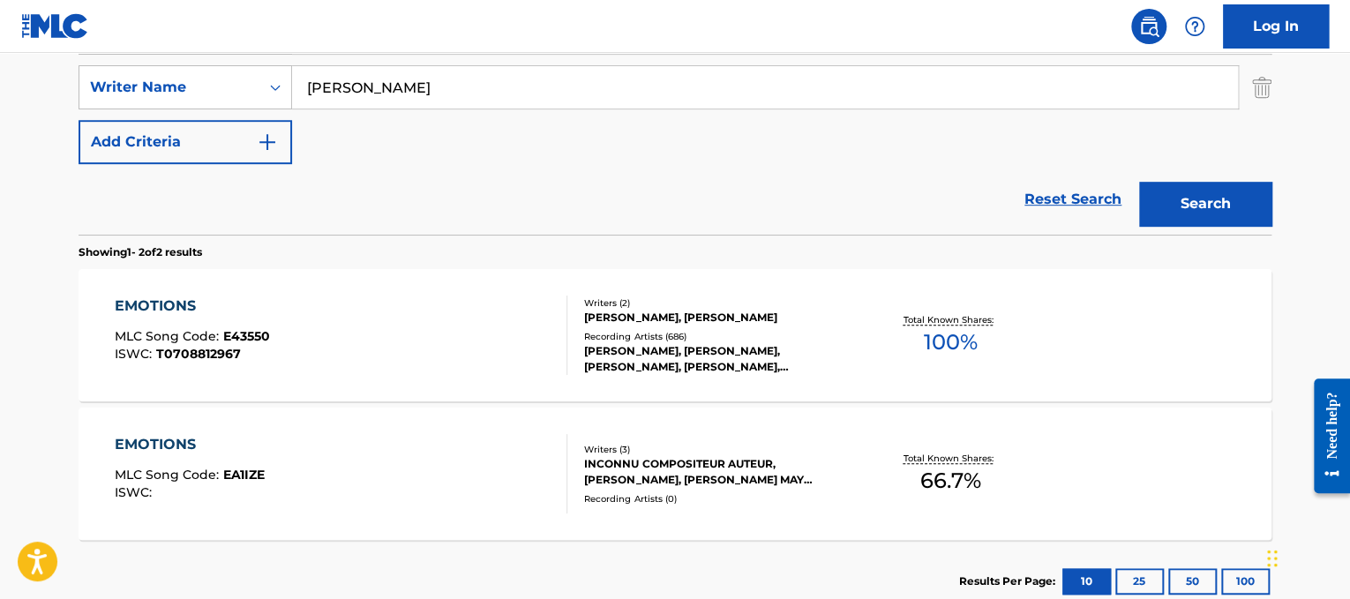
click at [433, 316] on div "EMOTIONS MLC Song Code : E43550 ISWC : T0708812967" at bounding box center [341, 334] width 453 height 79
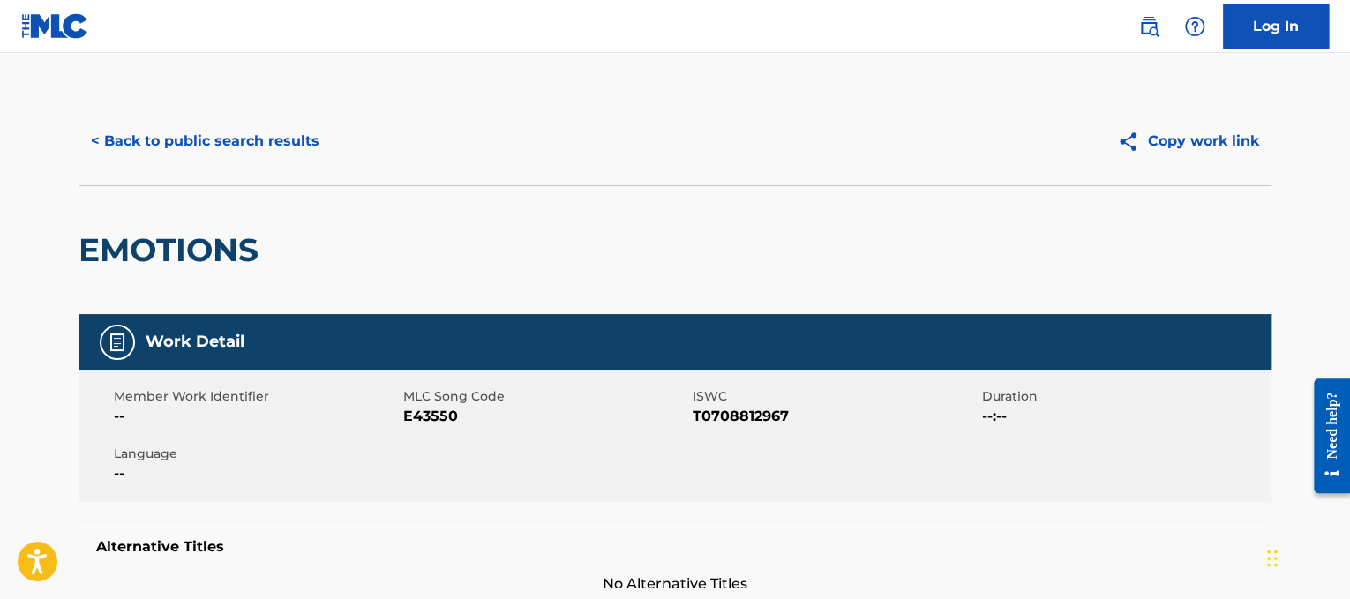
click at [310, 137] on button "< Back to public search results" at bounding box center [205, 141] width 253 height 44
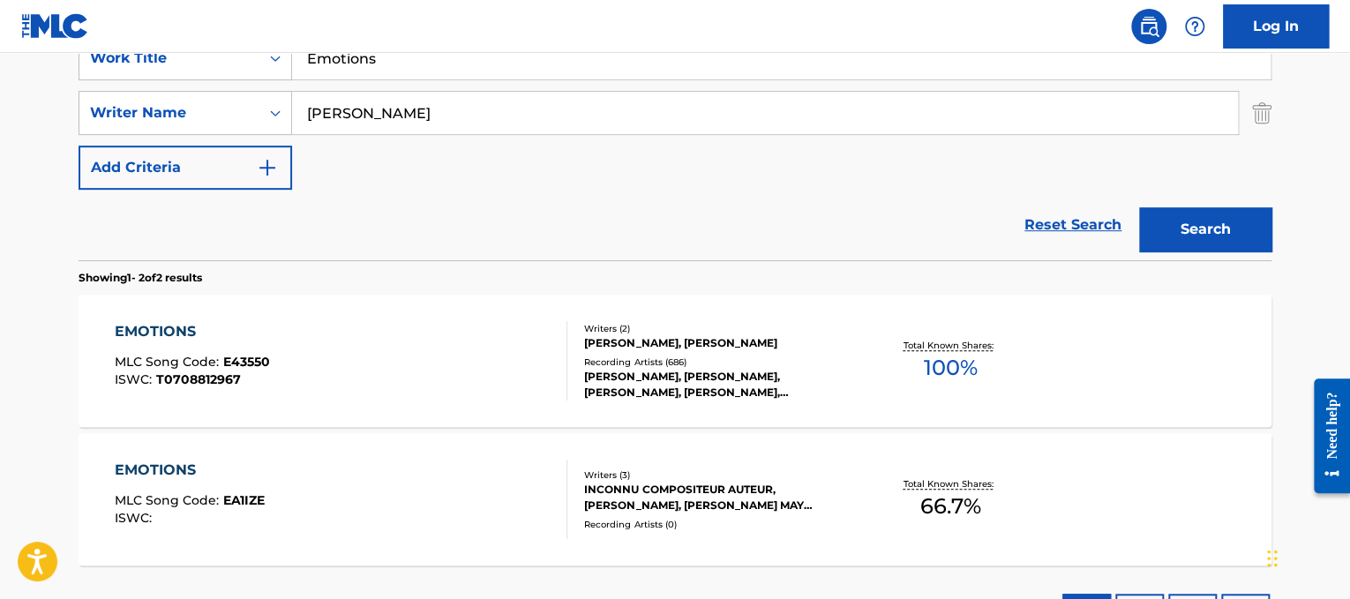
scroll to position [186, 0]
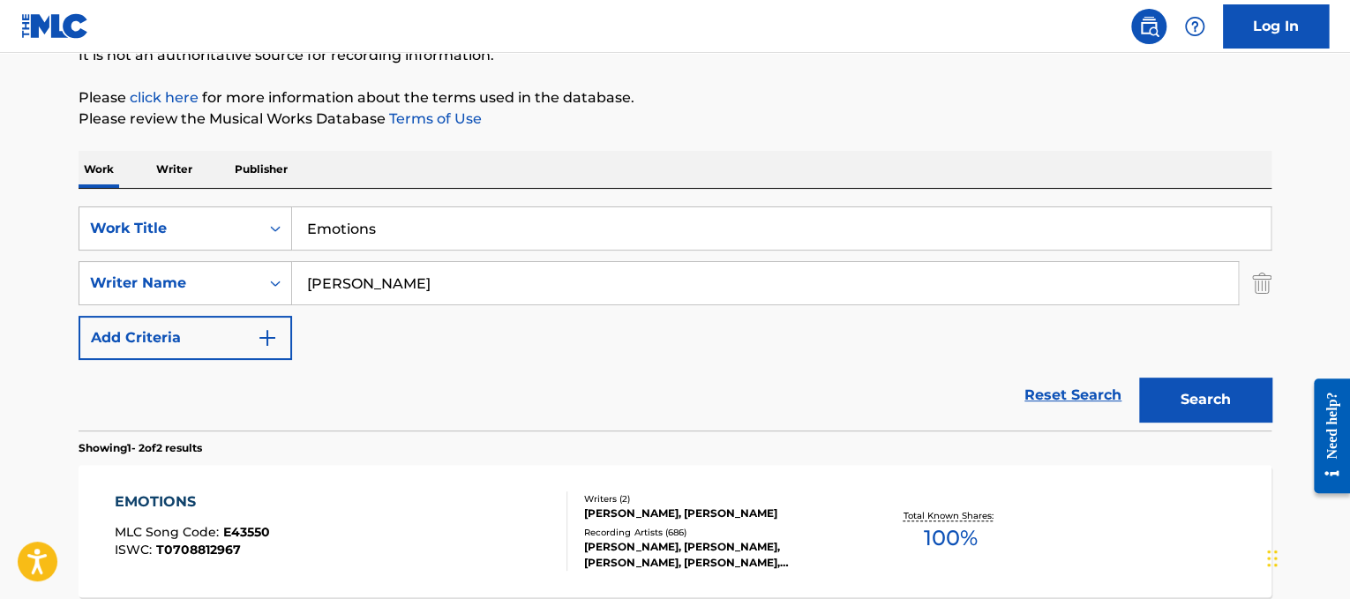
drag, startPoint x: 490, startPoint y: 222, endPoint x: 4, endPoint y: 149, distance: 492.4
click at [4, 149] on main "The MLC Public Work Search The accuracy and completeness of The MLC's data is d…" at bounding box center [675, 347] width 1350 height 961
paste input "very Little Thing She Does Is Magic"
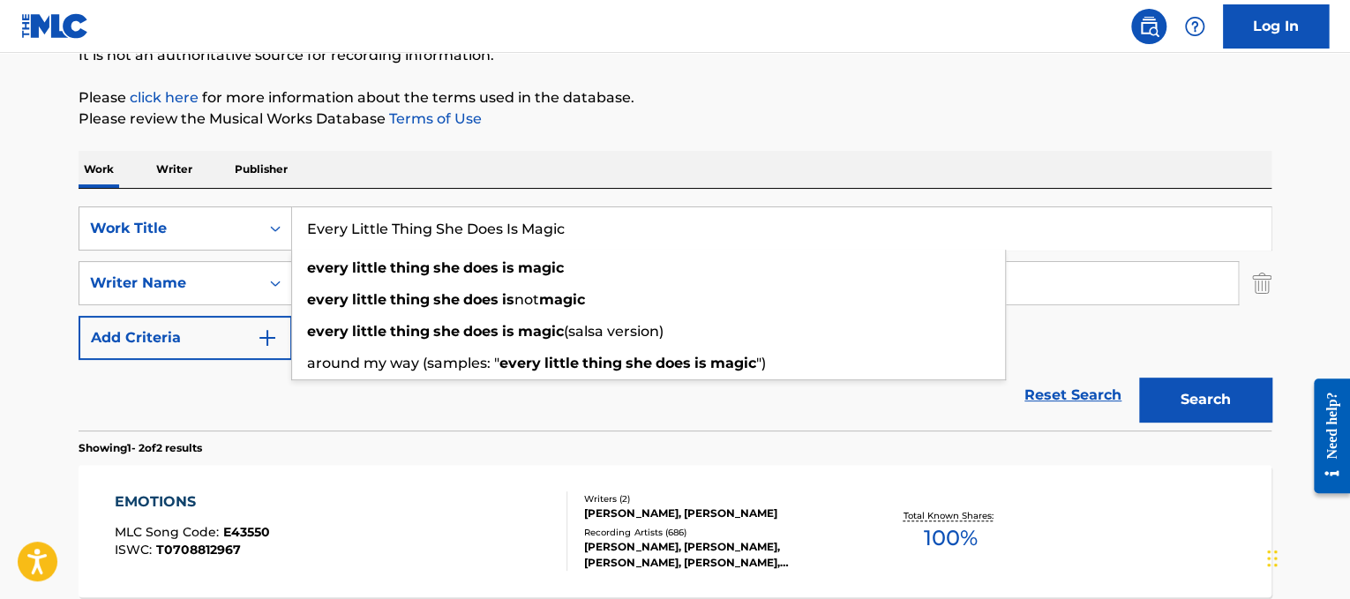
click at [702, 209] on input "Every Little Thing She Does Is Magic" at bounding box center [781, 228] width 978 height 42
type input "Every Little Thing She Does Is Magic"
click at [717, 172] on div "Work Writer Publisher" at bounding box center [675, 169] width 1193 height 37
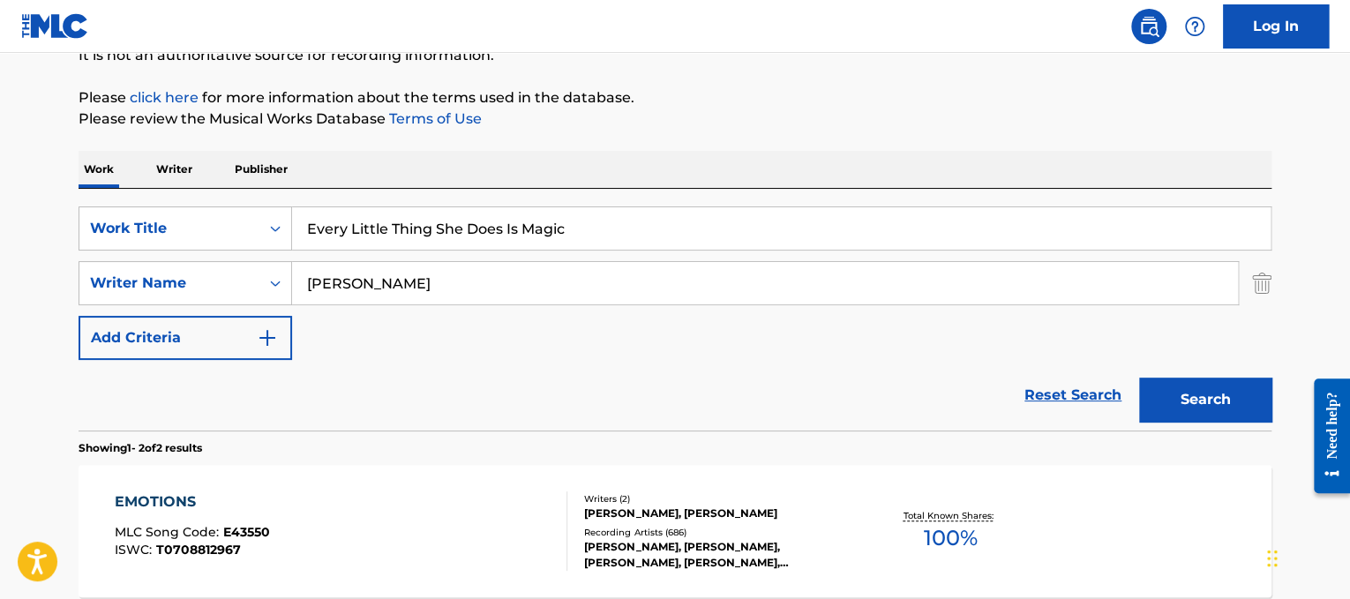
drag, startPoint x: 667, startPoint y: 273, endPoint x: 4, endPoint y: 131, distance: 677.7
click at [4, 131] on main "The MLC Public Work Search The accuracy and completeness of The MLC's data is d…" at bounding box center [675, 347] width 1350 height 961
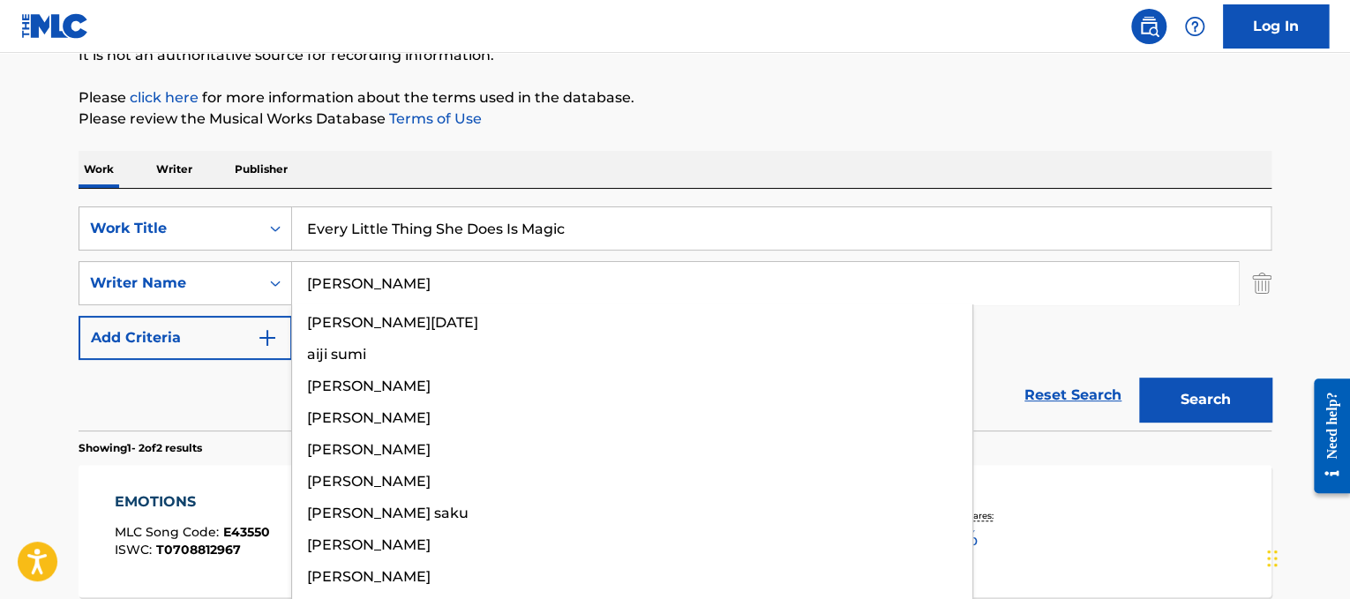
type input "[PERSON_NAME]"
click at [1139, 378] on button "Search" at bounding box center [1205, 400] width 132 height 44
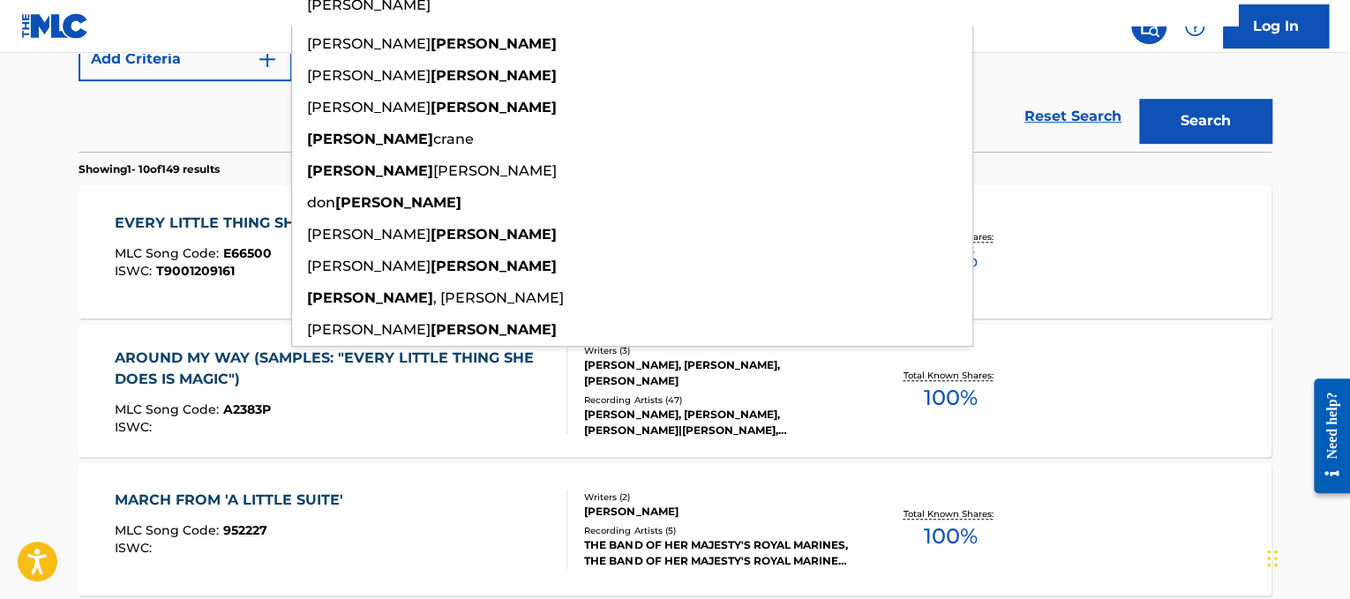
scroll to position [473, 0]
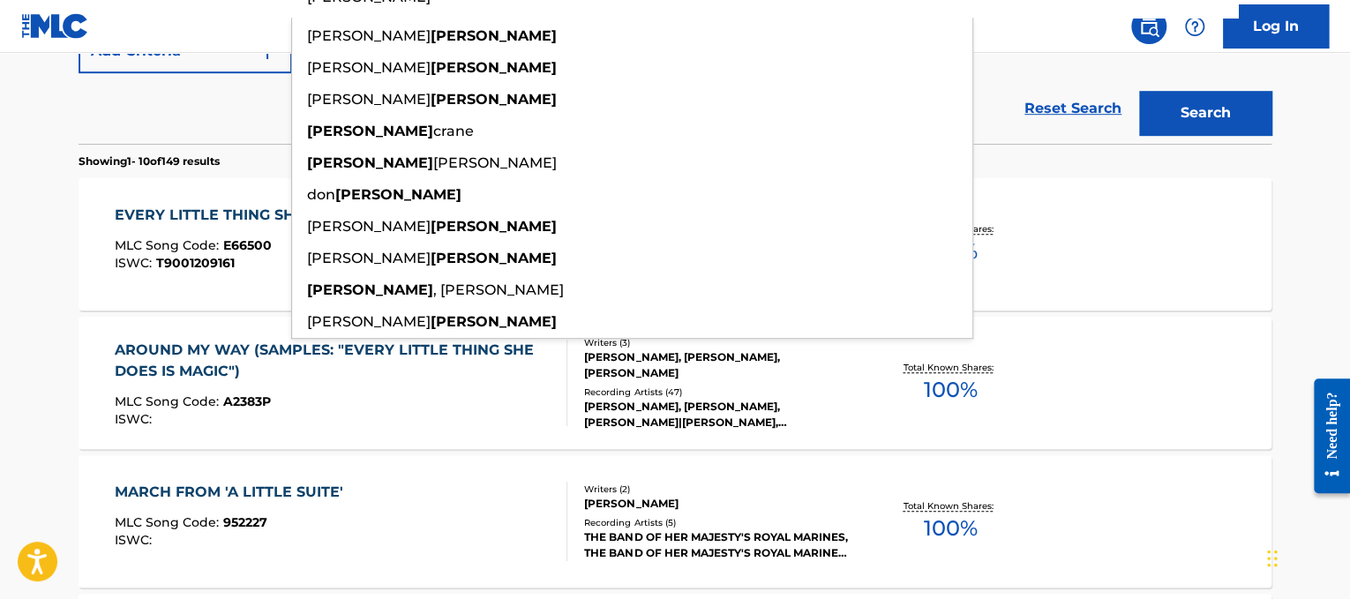
click at [193, 228] on div "EVERY LITTLE THING SHE DOES IS MAGIC MLC Song Code : E66500 ISWC : T9001209161" at bounding box center [273, 244] width 317 height 79
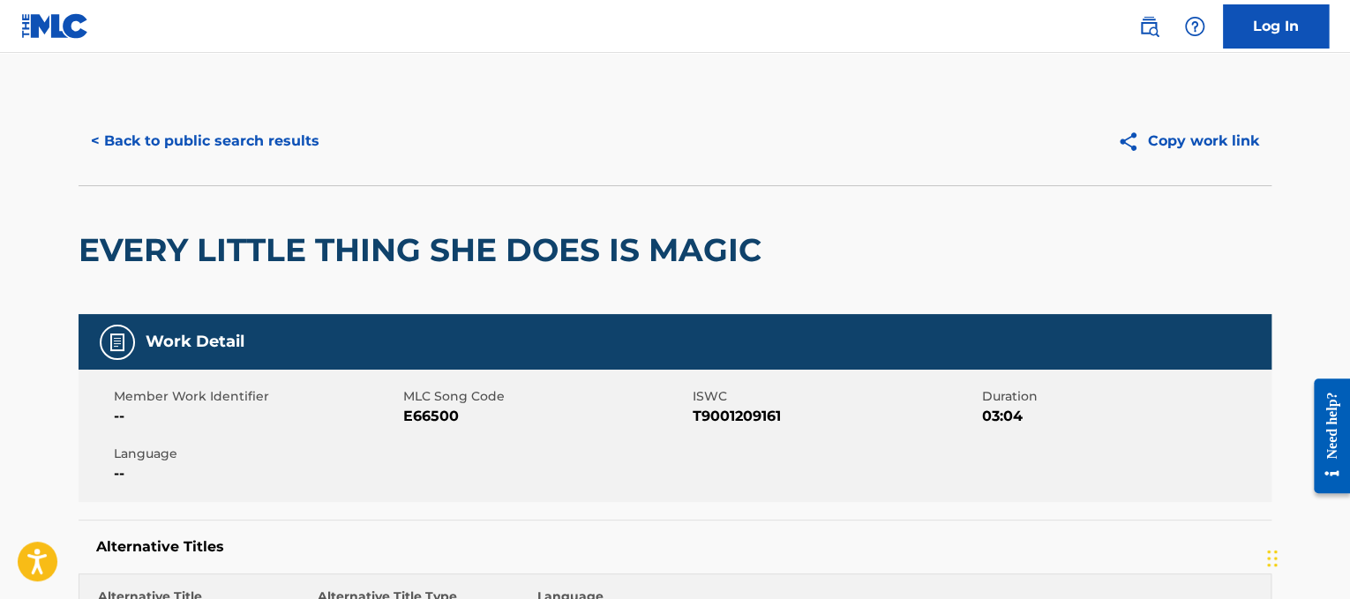
click at [251, 129] on button "< Back to public search results" at bounding box center [205, 141] width 253 height 44
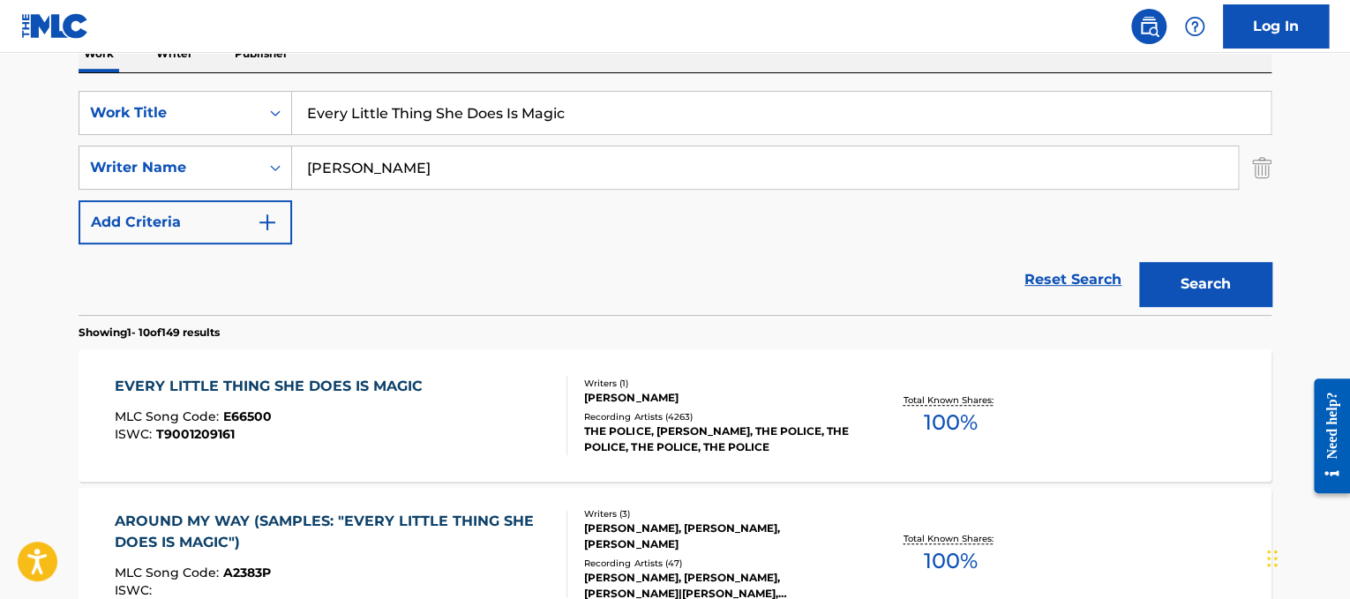
scroll to position [155, 0]
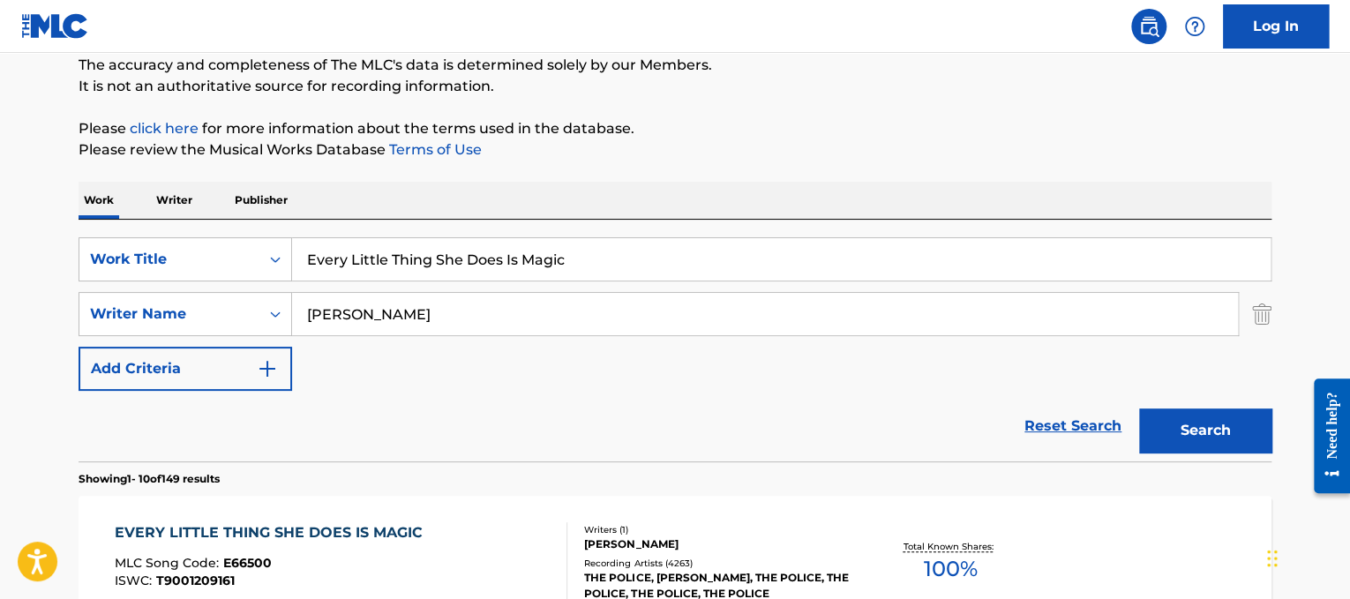
drag, startPoint x: 615, startPoint y: 268, endPoint x: 2, endPoint y: 124, distance: 629.7
paste input "[PERSON_NAME] Everyday"
drag, startPoint x: 400, startPoint y: 255, endPoint x: 0, endPoint y: -16, distance: 483.4
click at [0, 0] on html "Accessibility Screen-Reader Guide, Feedback, and Issue Reporting | New window L…" at bounding box center [675, 144] width 1350 height 599
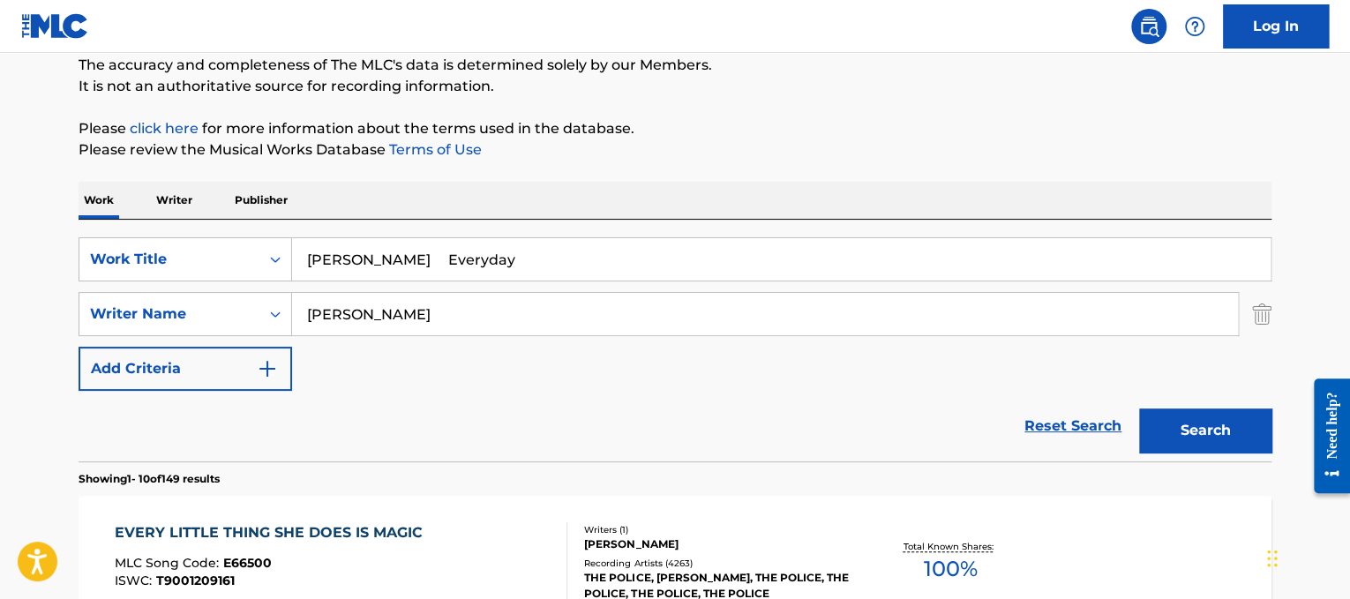
scroll to position [66, 0]
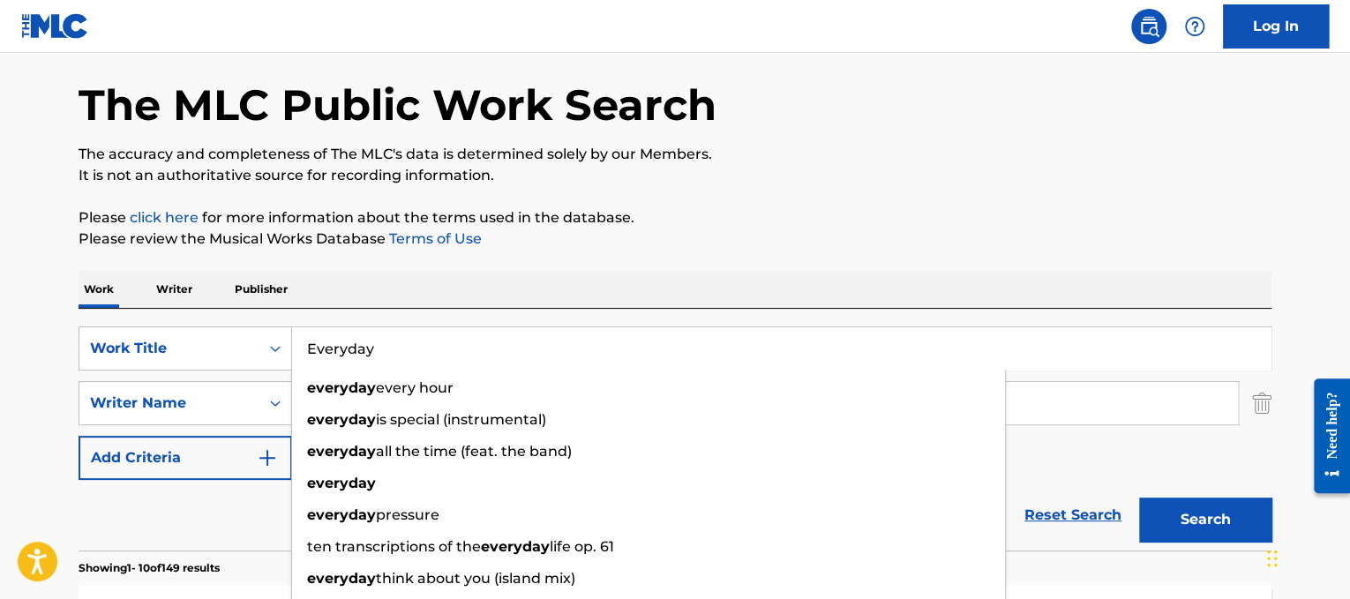
type input "Everyday"
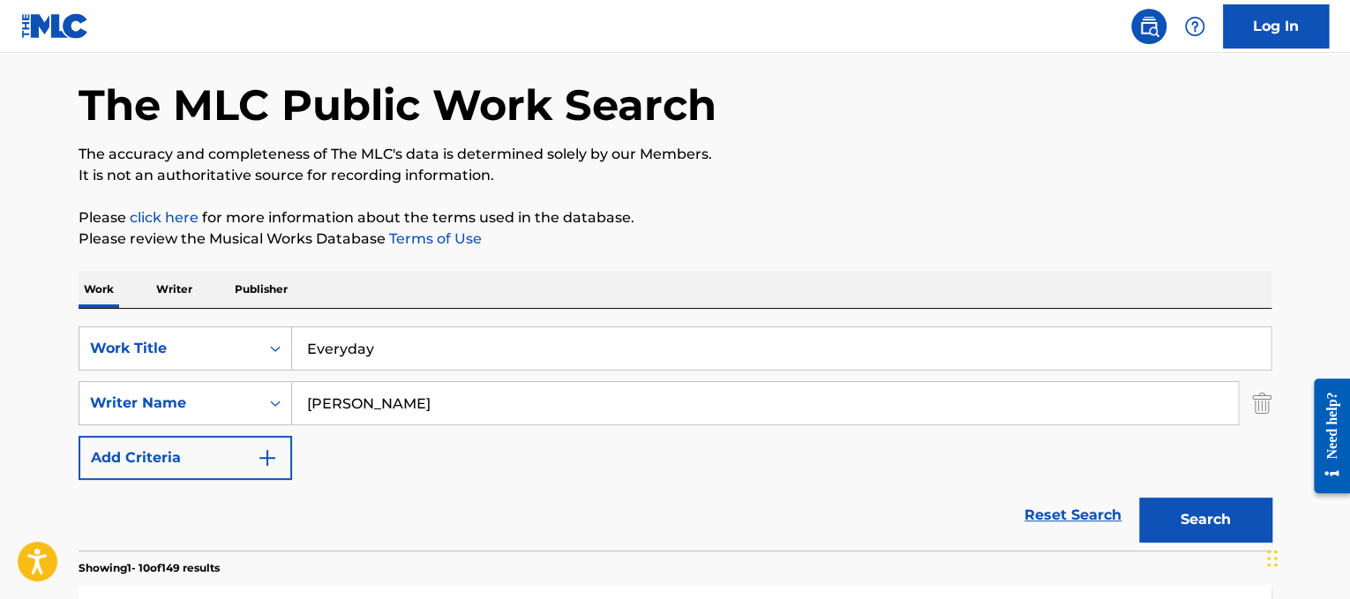
click at [497, 294] on div "Work Writer Publisher" at bounding box center [675, 289] width 1193 height 37
drag, startPoint x: 518, startPoint y: 423, endPoint x: 9, endPoint y: 284, distance: 527.7
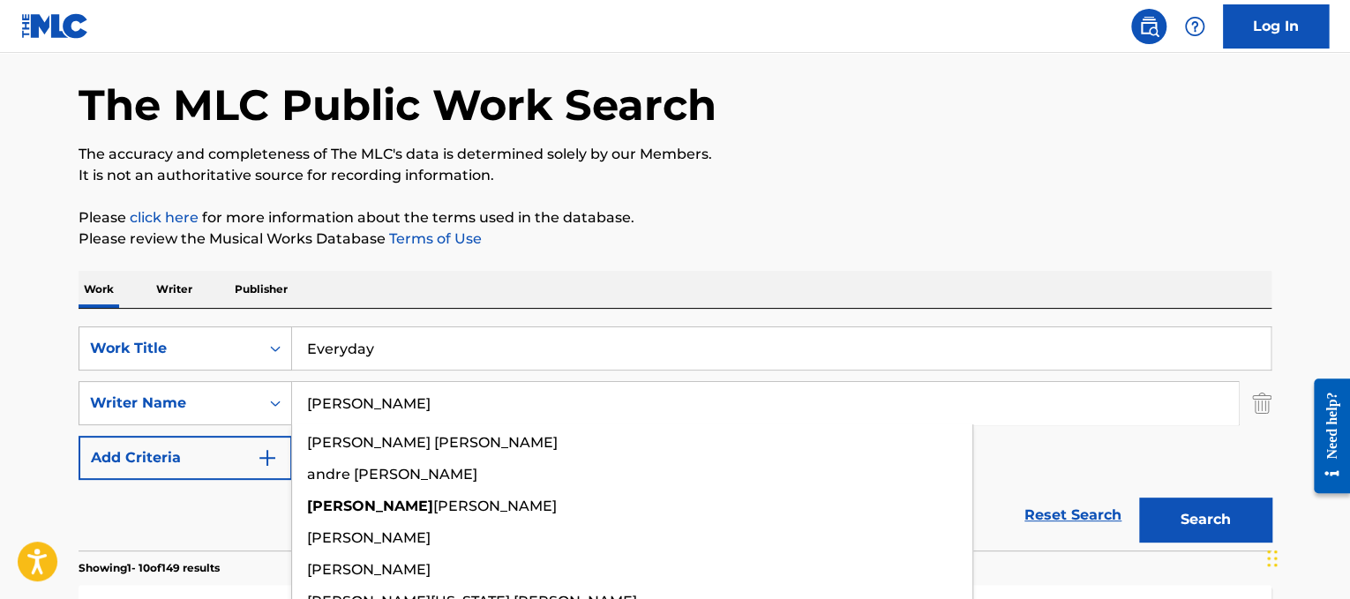
type input "[PERSON_NAME]"
click at [1139, 497] on button "Search" at bounding box center [1205, 519] width 132 height 44
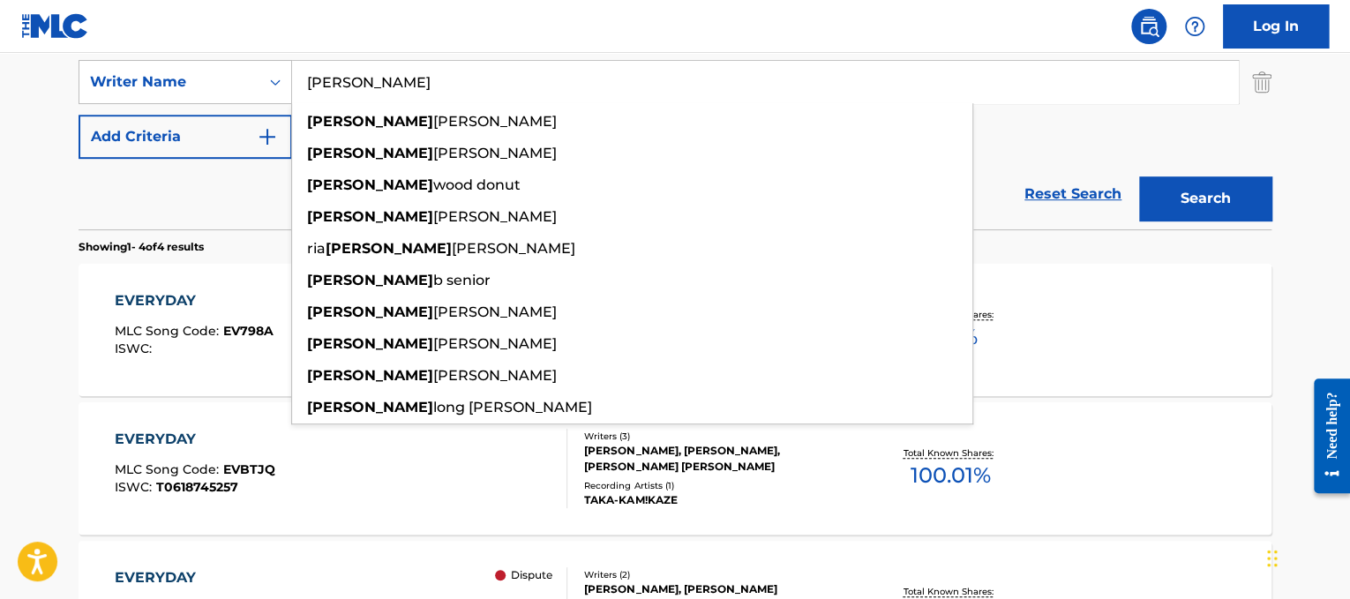
scroll to position [392, 0]
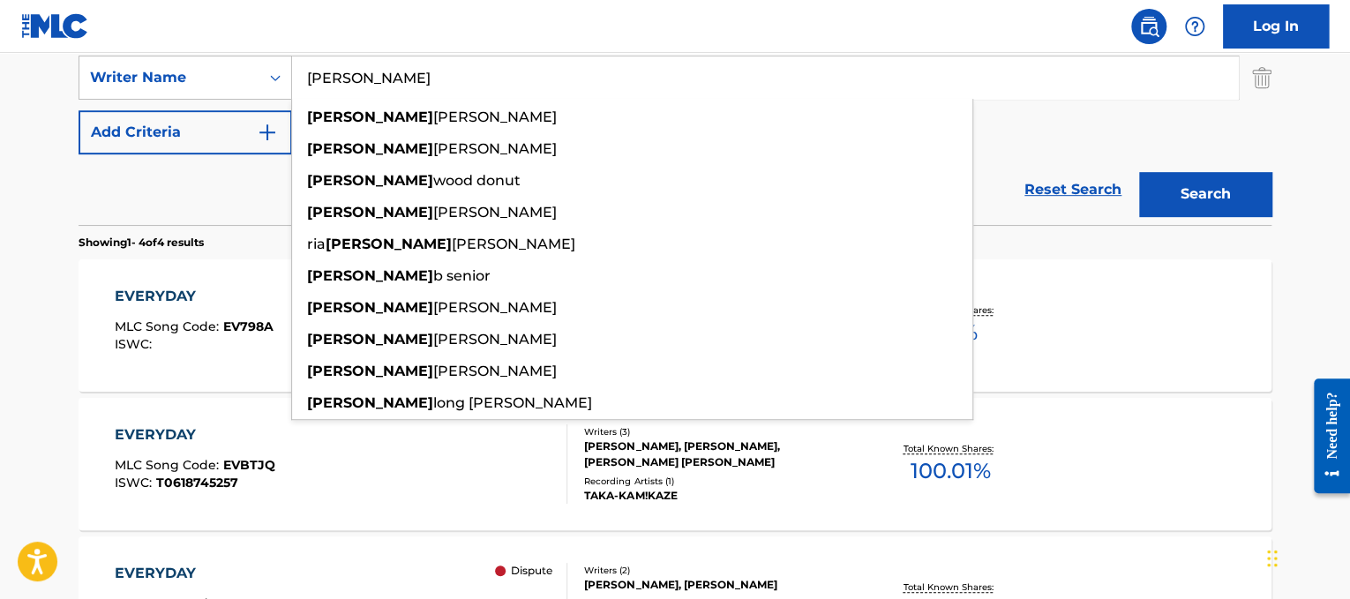
click at [1205, 213] on button "Search" at bounding box center [1205, 194] width 132 height 44
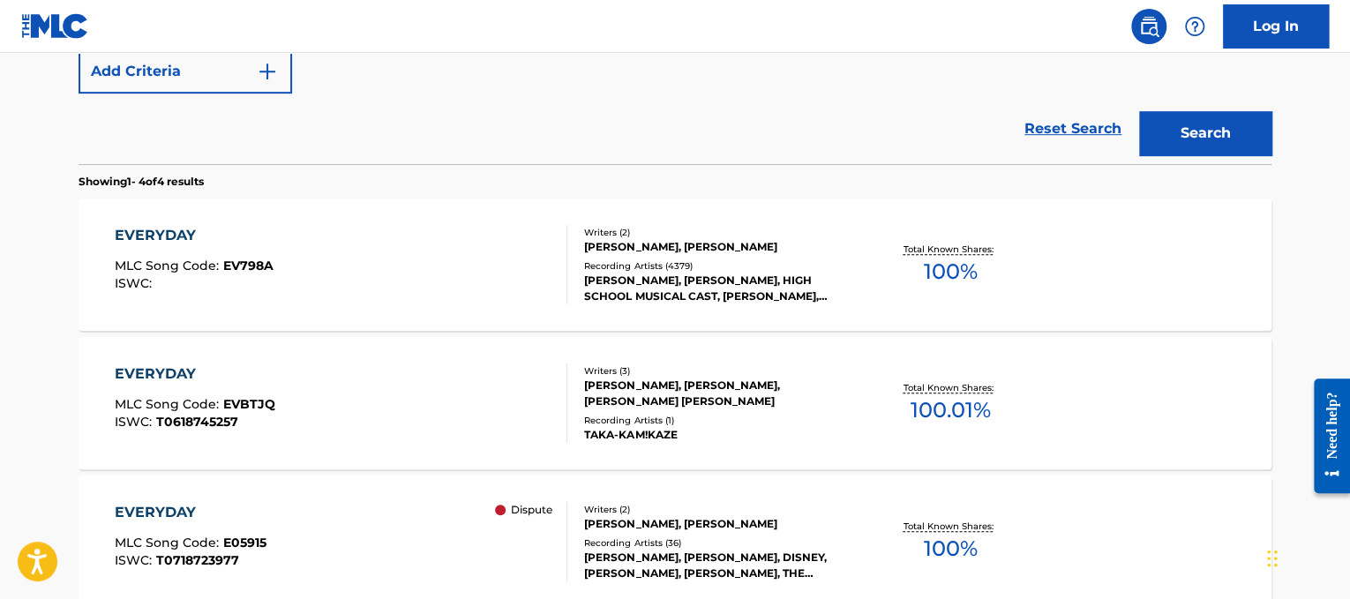
scroll to position [453, 0]
click at [393, 247] on div "EVERYDAY MLC Song Code : EV798A ISWC :" at bounding box center [341, 263] width 453 height 79
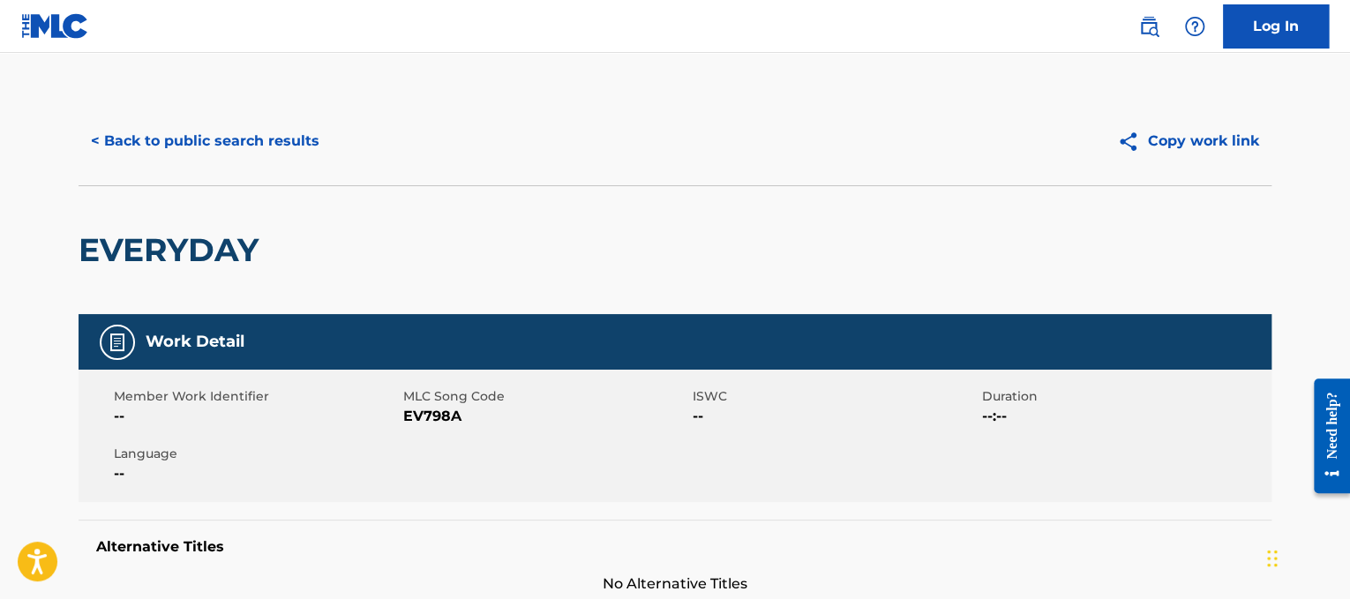
click at [169, 144] on button "< Back to public search results" at bounding box center [205, 141] width 253 height 44
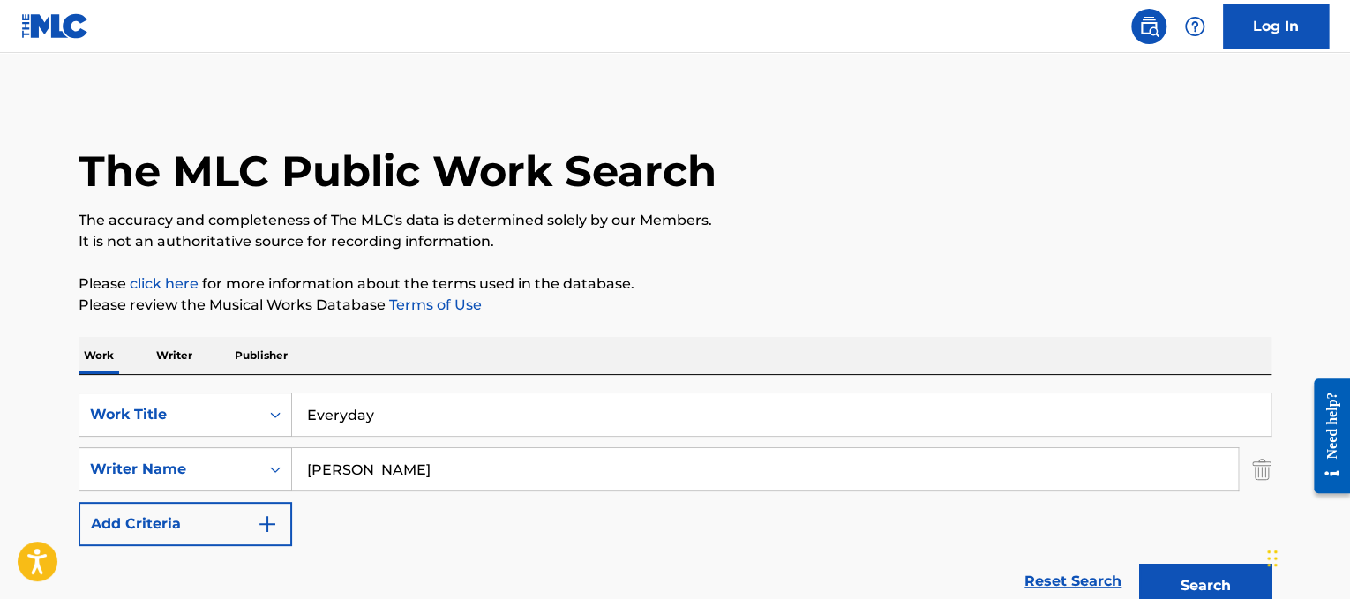
drag, startPoint x: 481, startPoint y: 416, endPoint x: 1, endPoint y: 318, distance: 489.7
paste input "[PERSON_NAME] Fall"
drag, startPoint x: 398, startPoint y: 408, endPoint x: 218, endPoint y: 348, distance: 189.7
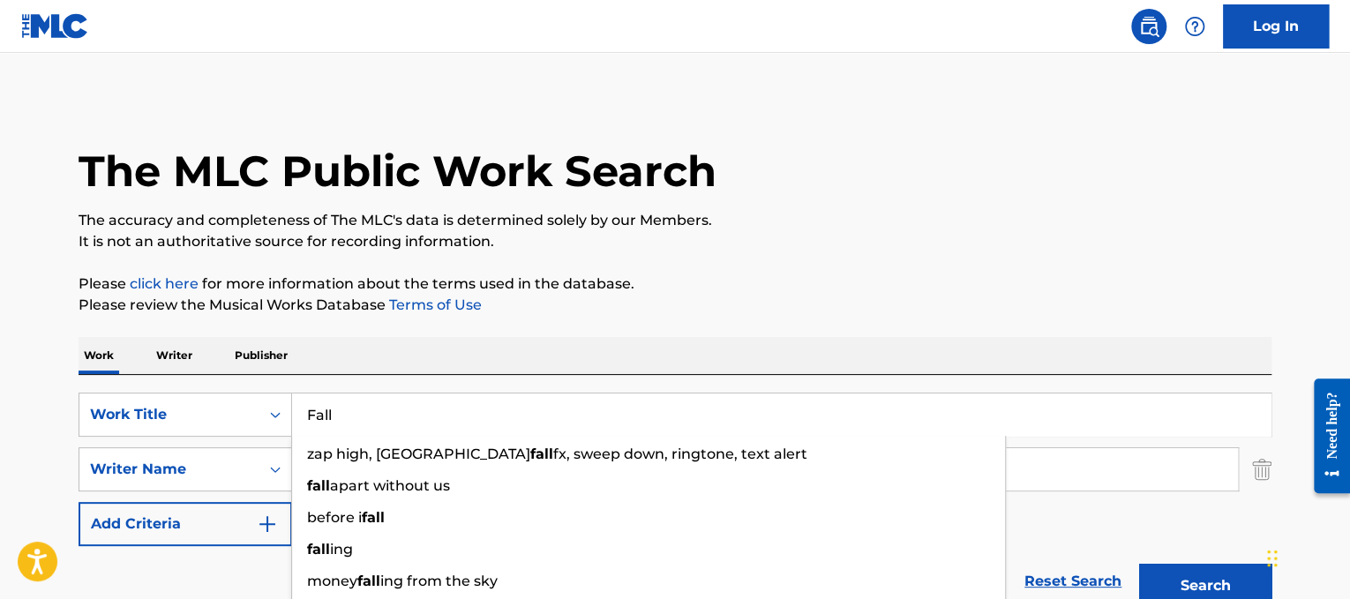
type input "Fall"
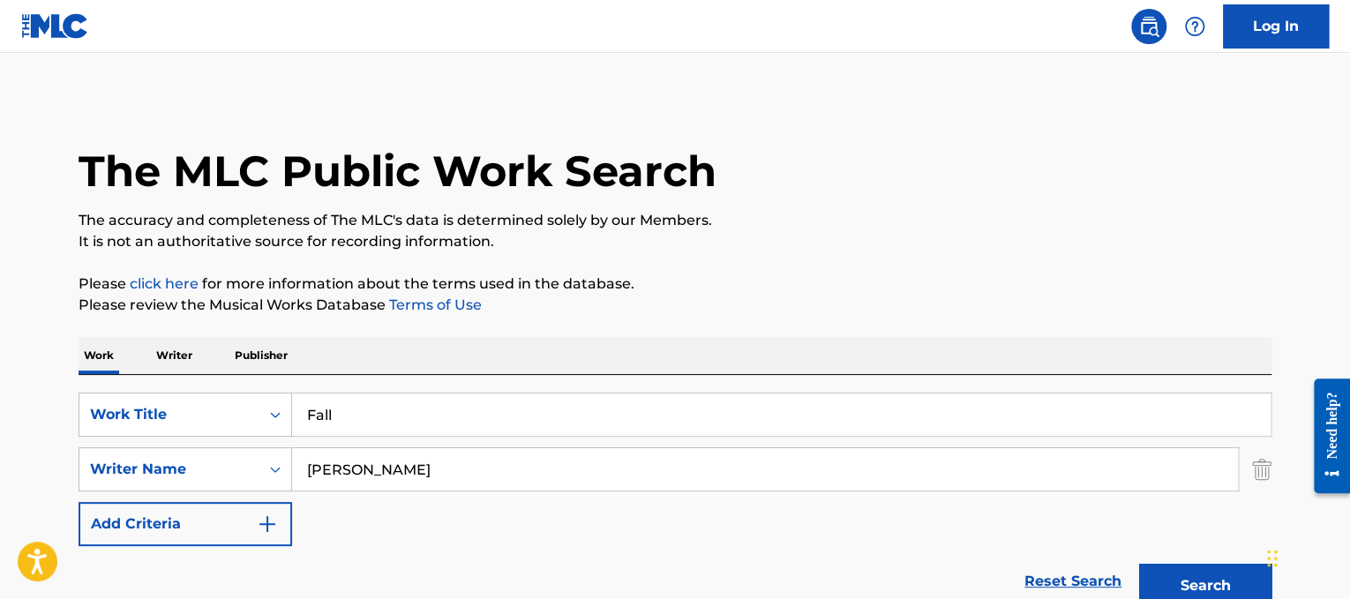
drag, startPoint x: 505, startPoint y: 467, endPoint x: 0, endPoint y: 249, distance: 549.6
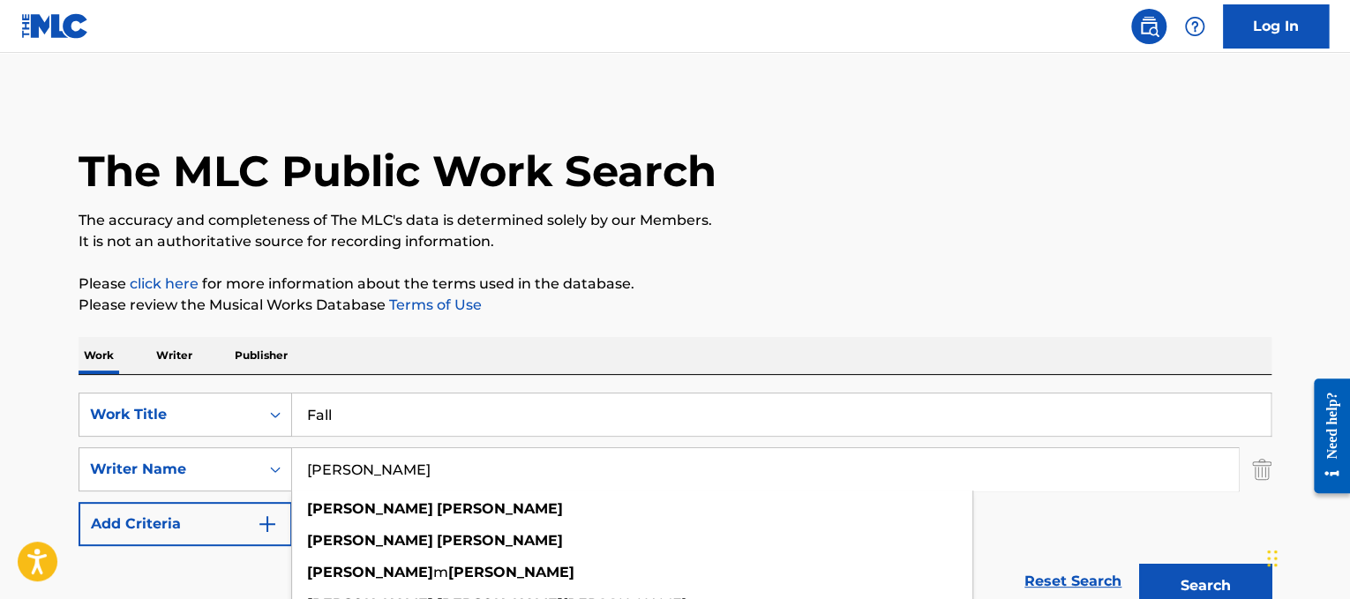
type input "[PERSON_NAME]"
click at [1139, 564] on button "Search" at bounding box center [1205, 586] width 132 height 44
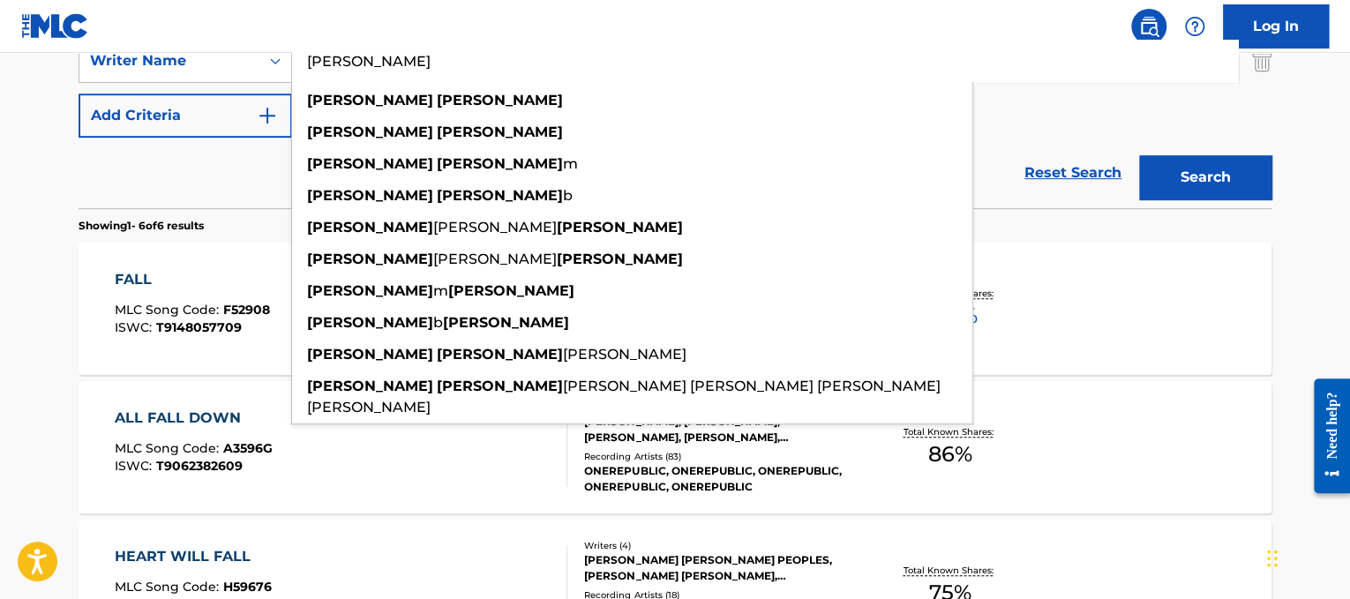
click at [1197, 191] on button "Search" at bounding box center [1205, 177] width 132 height 44
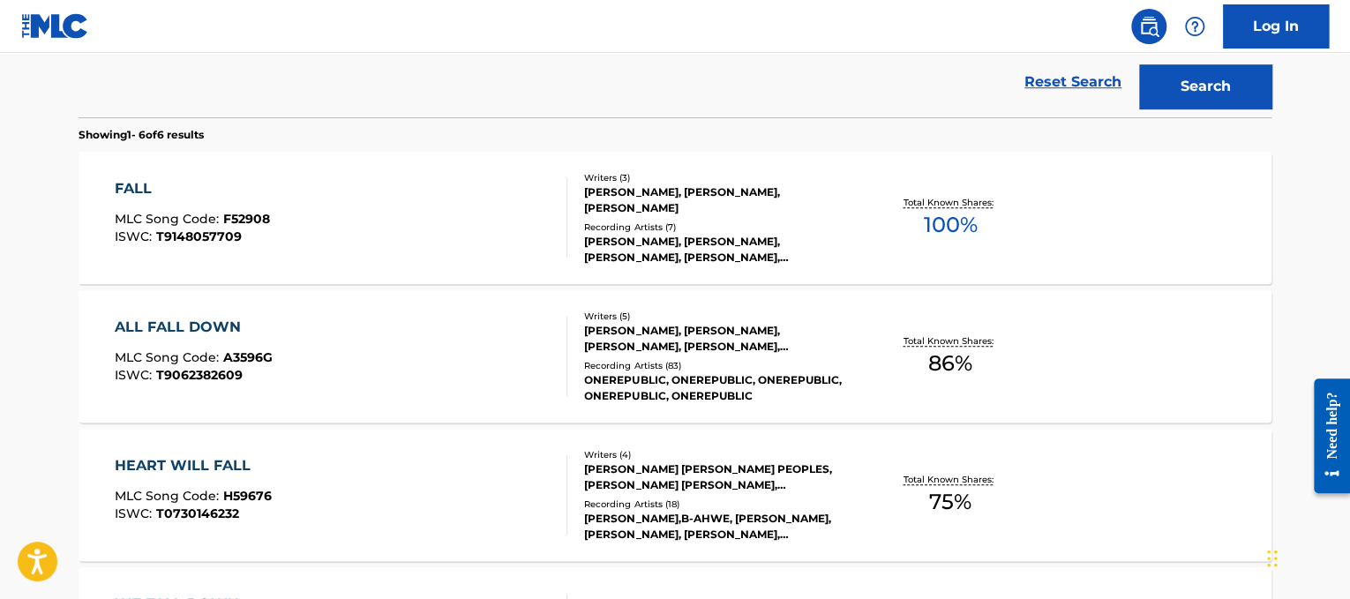
scroll to position [503, 0]
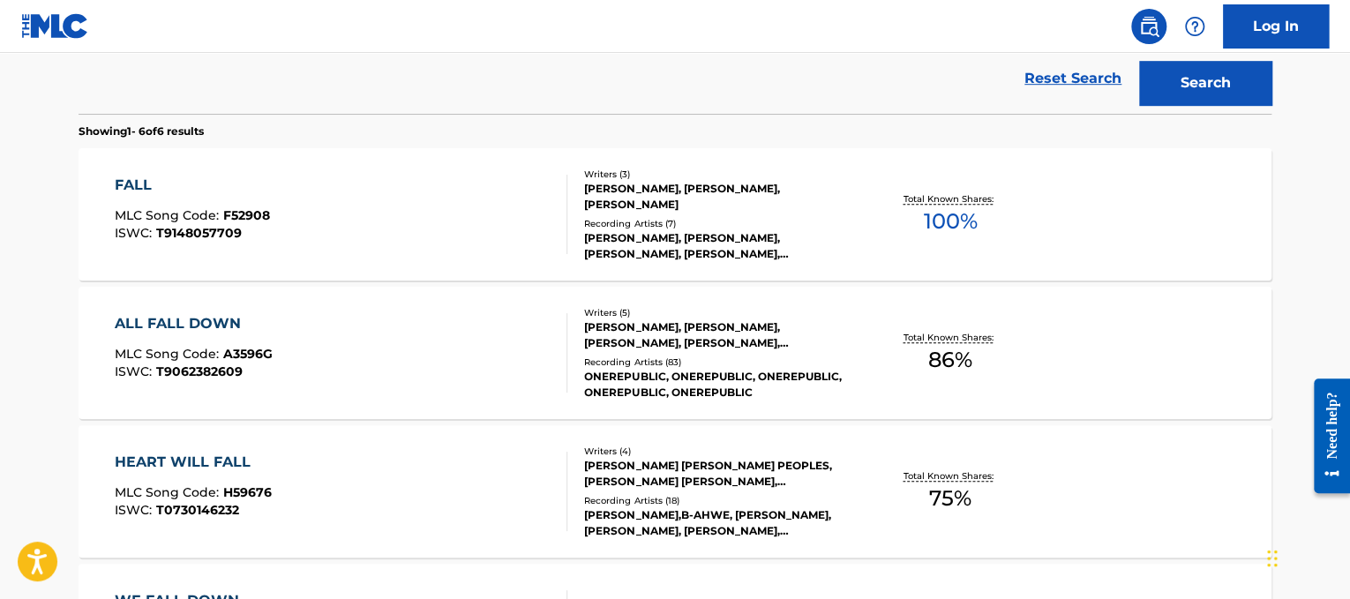
click at [460, 213] on div "FALL MLC Song Code : F52908 ISWC : T9148057709" at bounding box center [341, 214] width 453 height 79
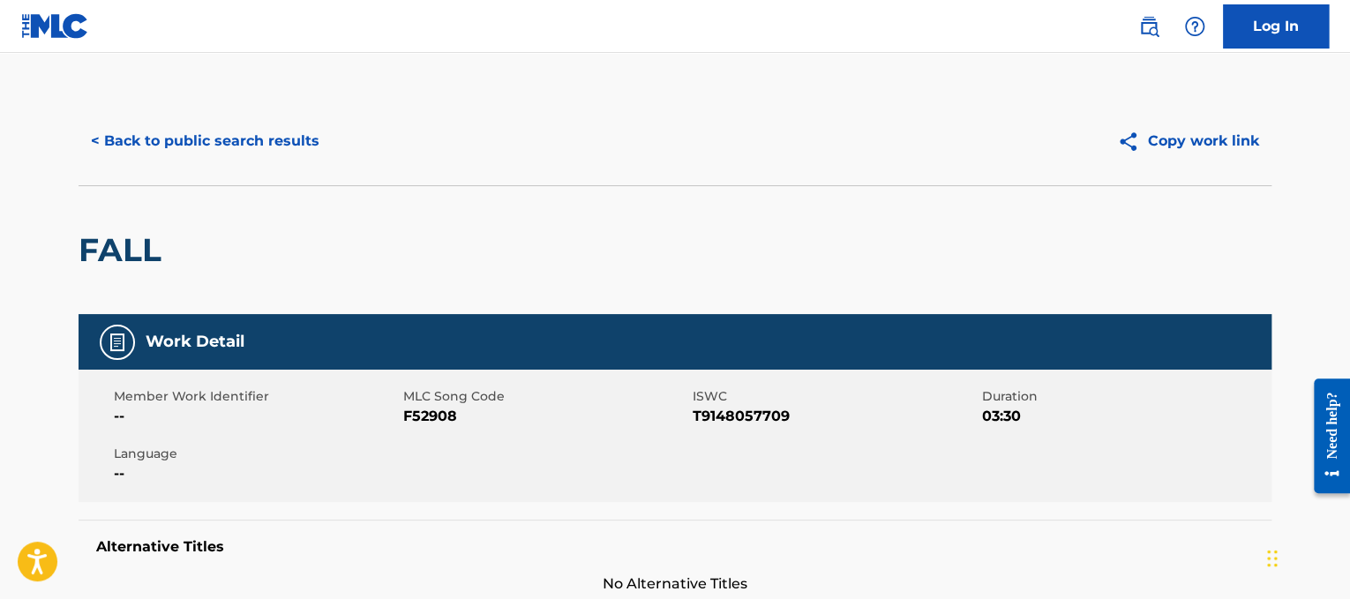
click at [234, 130] on button "< Back to public search results" at bounding box center [205, 141] width 253 height 44
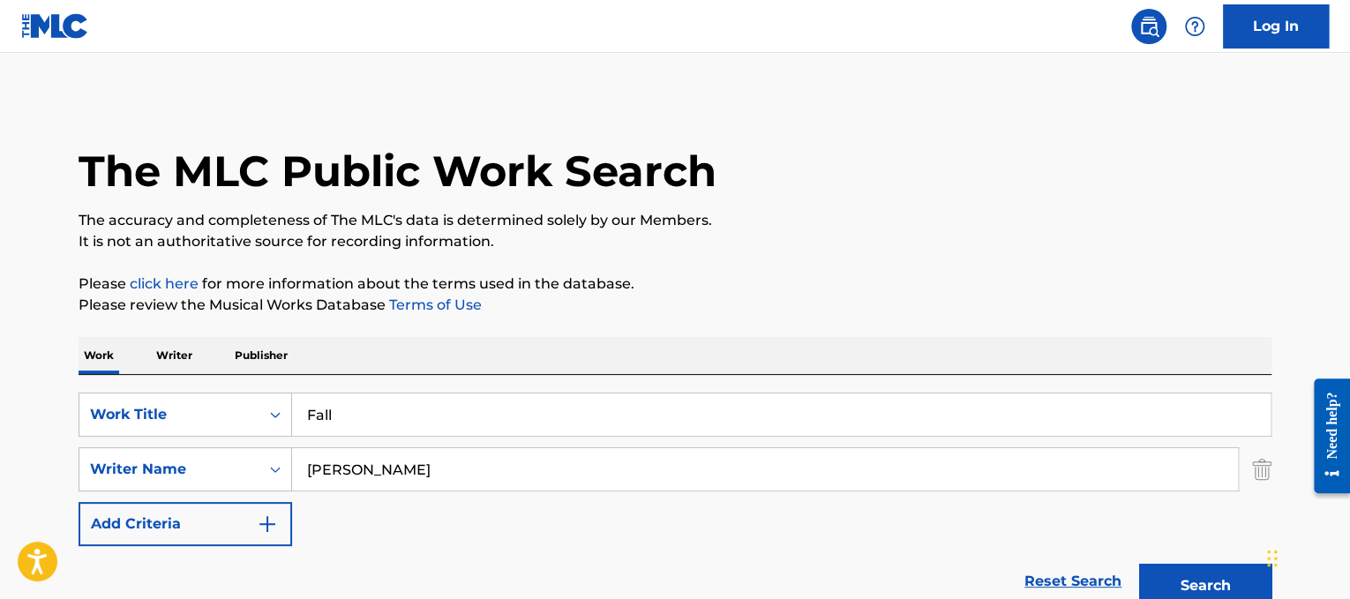
drag, startPoint x: 471, startPoint y: 430, endPoint x: 34, endPoint y: 310, distance: 453.7
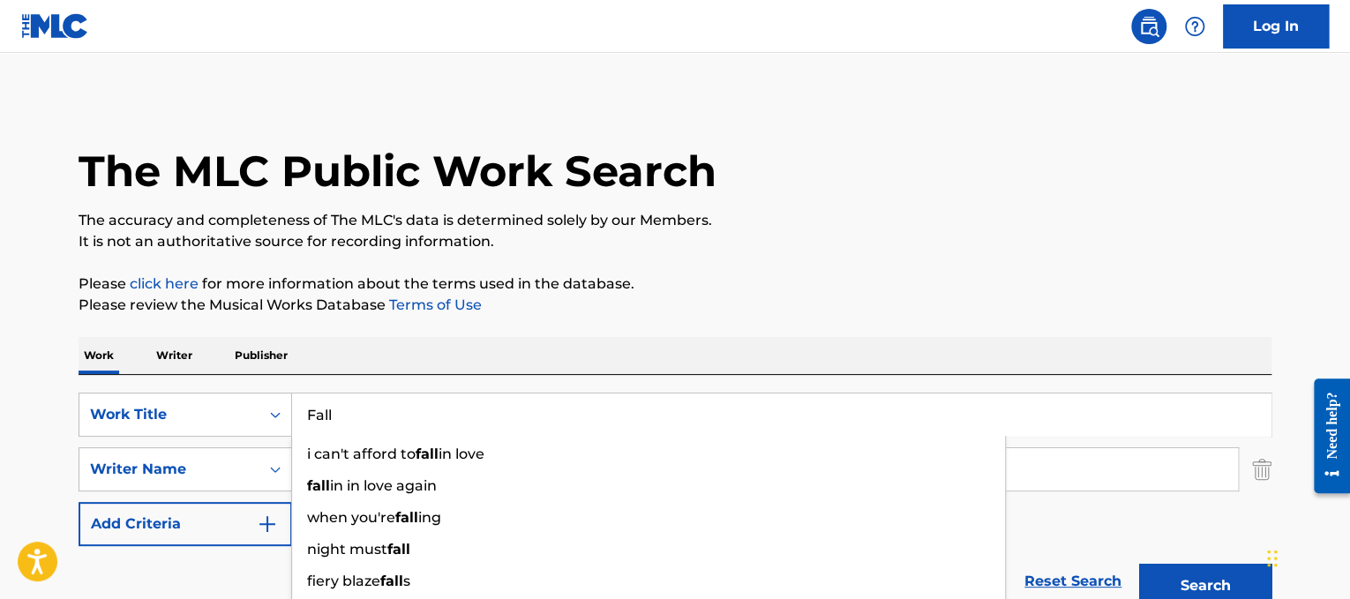
paste input "Earth， Wind & Fire Fantasy"
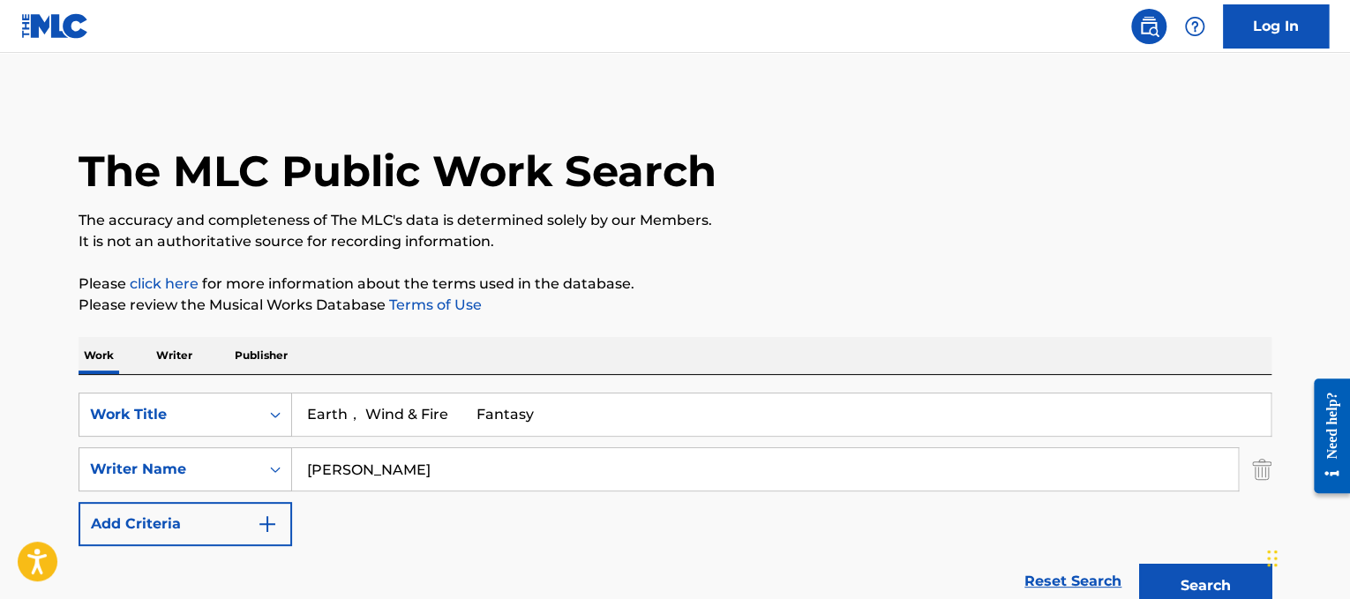
drag, startPoint x: 440, startPoint y: 415, endPoint x: 196, endPoint y: 343, distance: 254.8
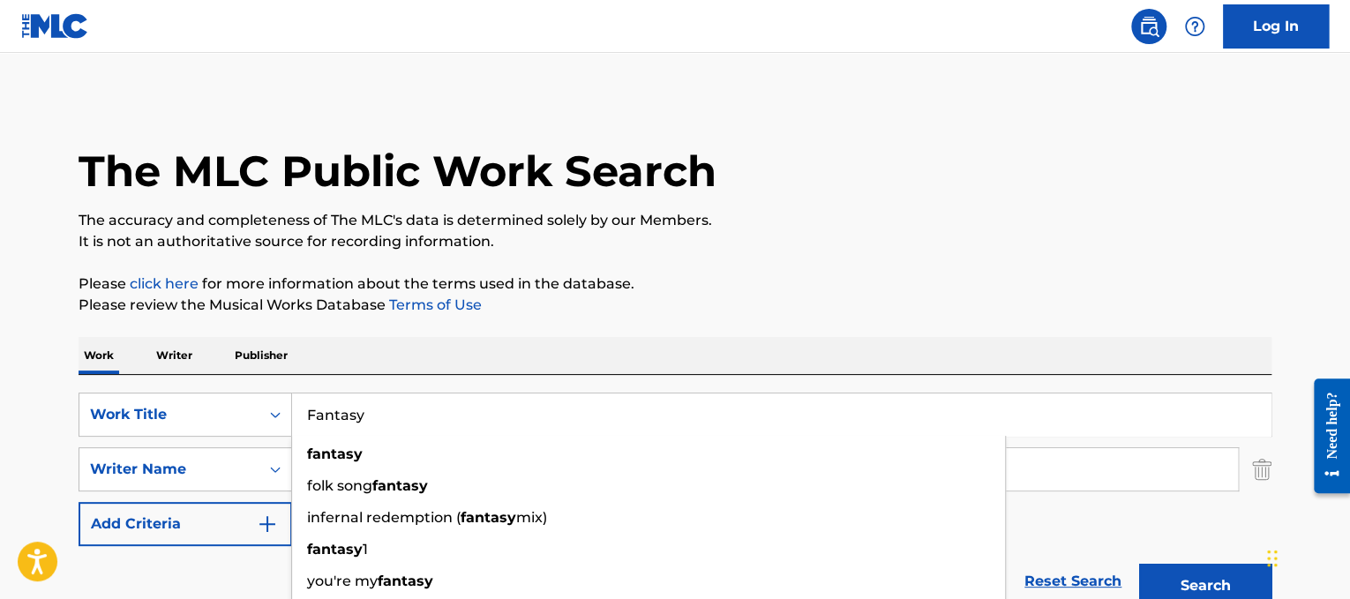
type input "Fantasy"
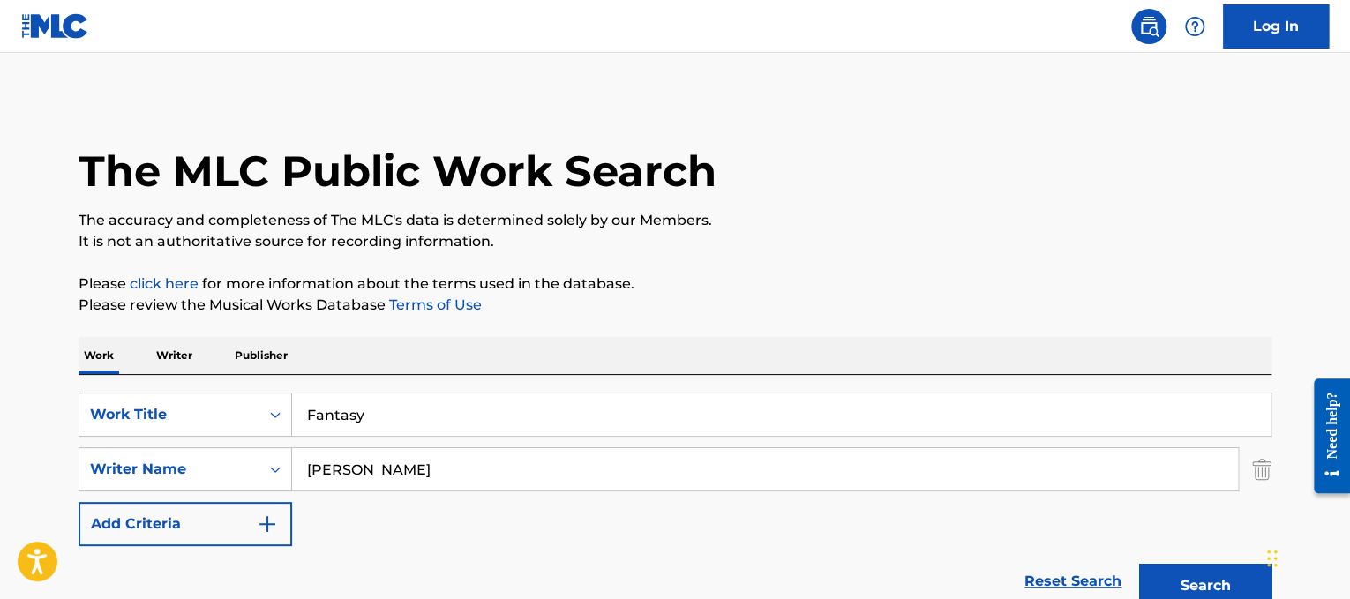
drag, startPoint x: 523, startPoint y: 475, endPoint x: 1, endPoint y: 358, distance: 535.2
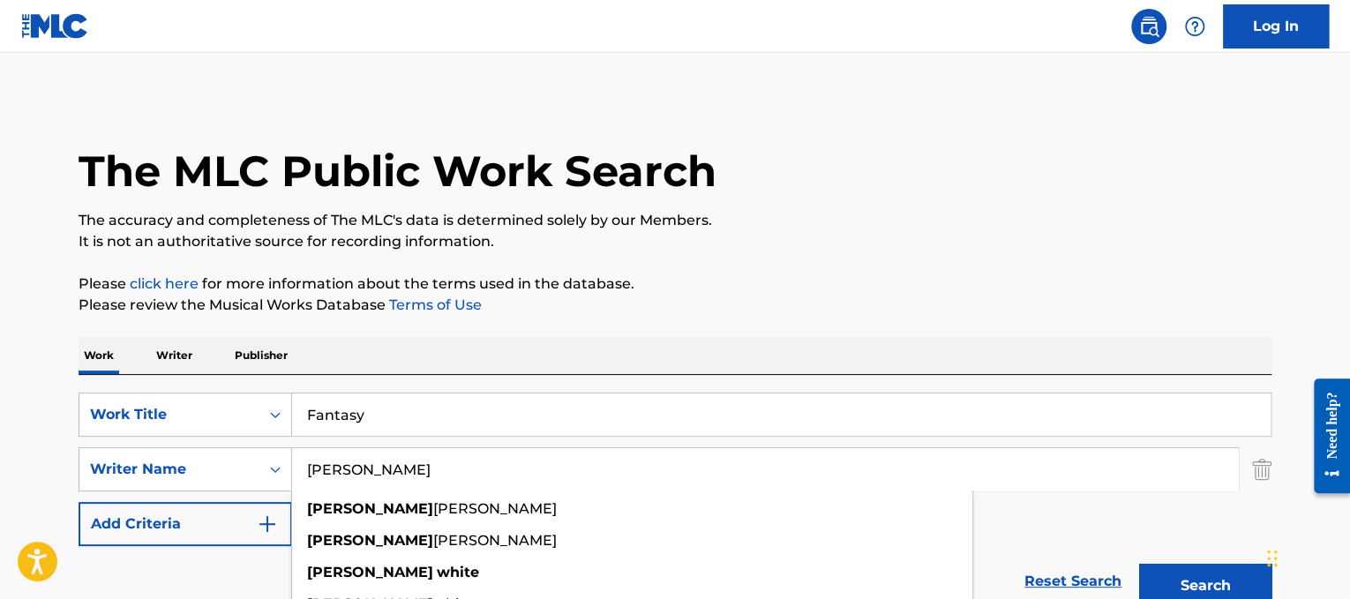
type input "[PERSON_NAME]"
click at [1139, 564] on button "Search" at bounding box center [1205, 586] width 132 height 44
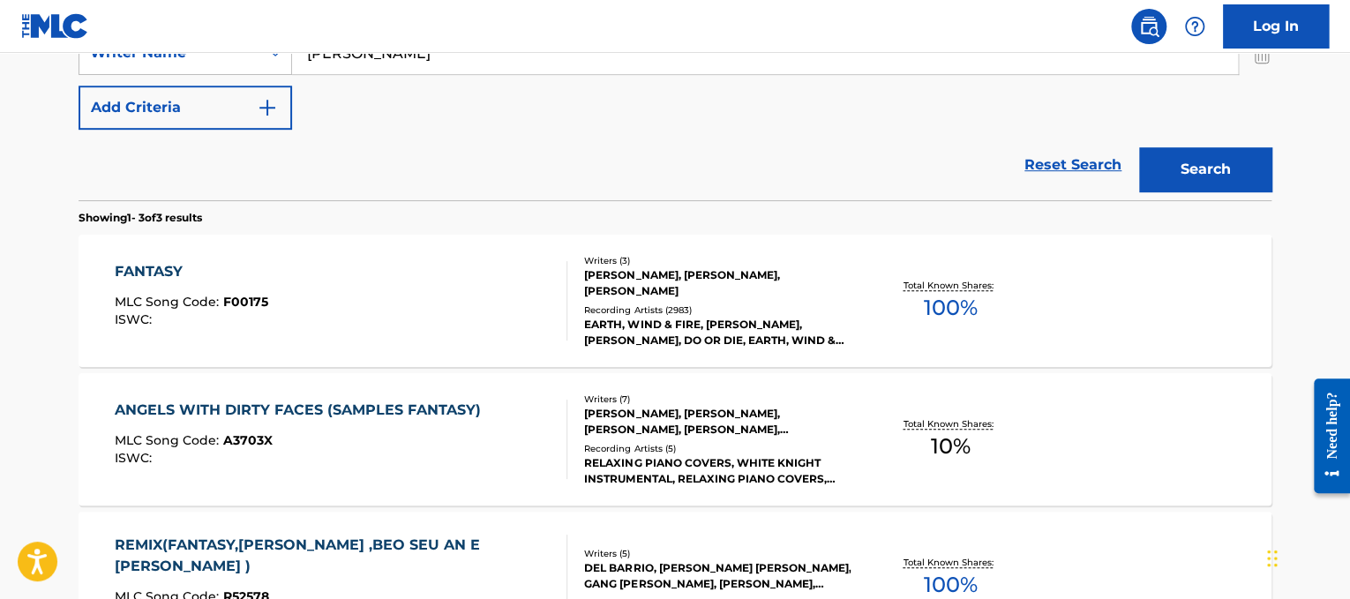
scroll to position [421, 0]
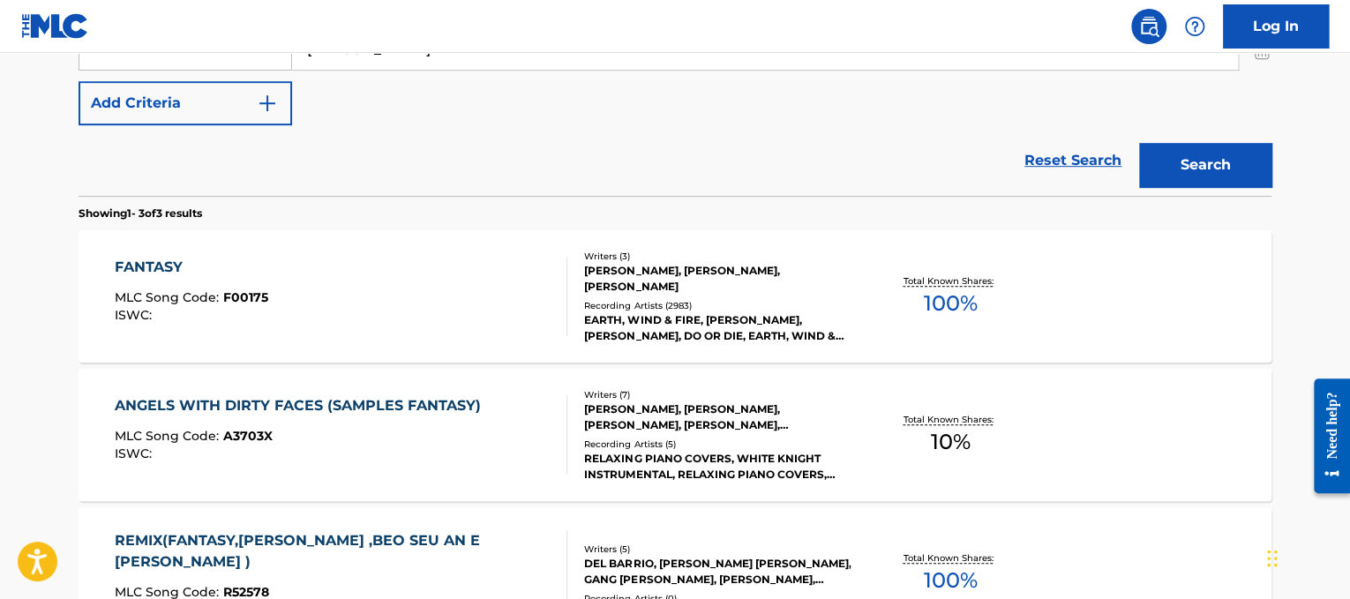
click at [490, 303] on div "FANTASY MLC Song Code : F00175 ISWC :" at bounding box center [341, 296] width 453 height 79
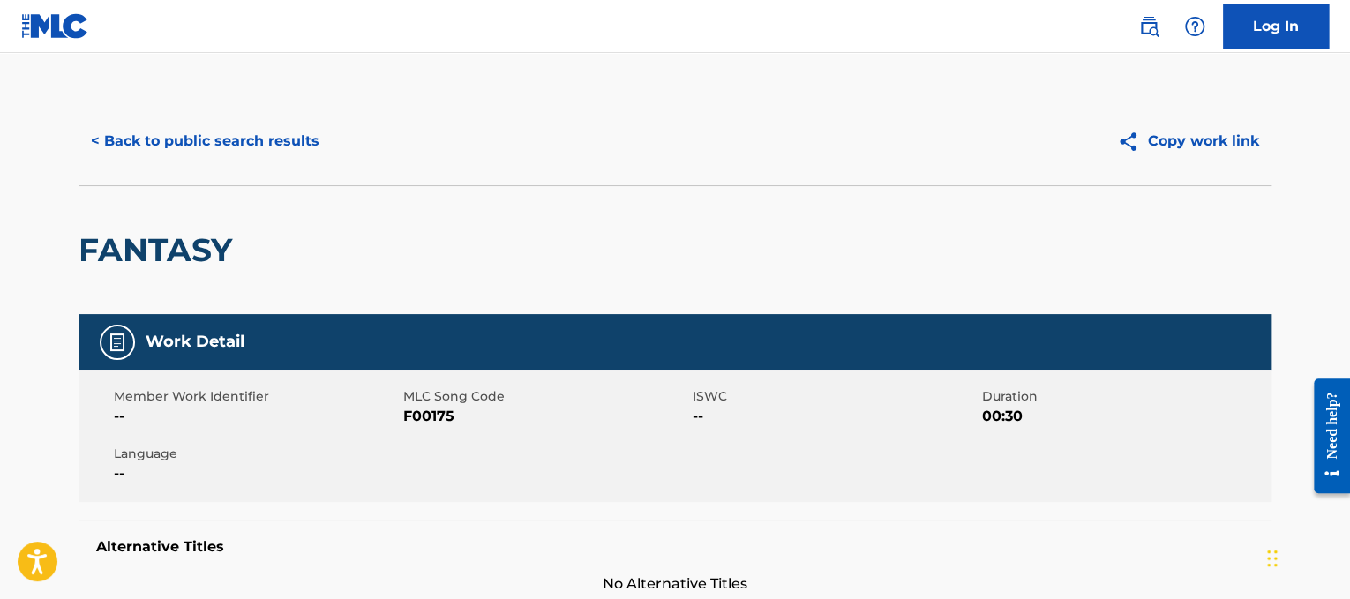
click at [258, 143] on button "< Back to public search results" at bounding box center [205, 141] width 253 height 44
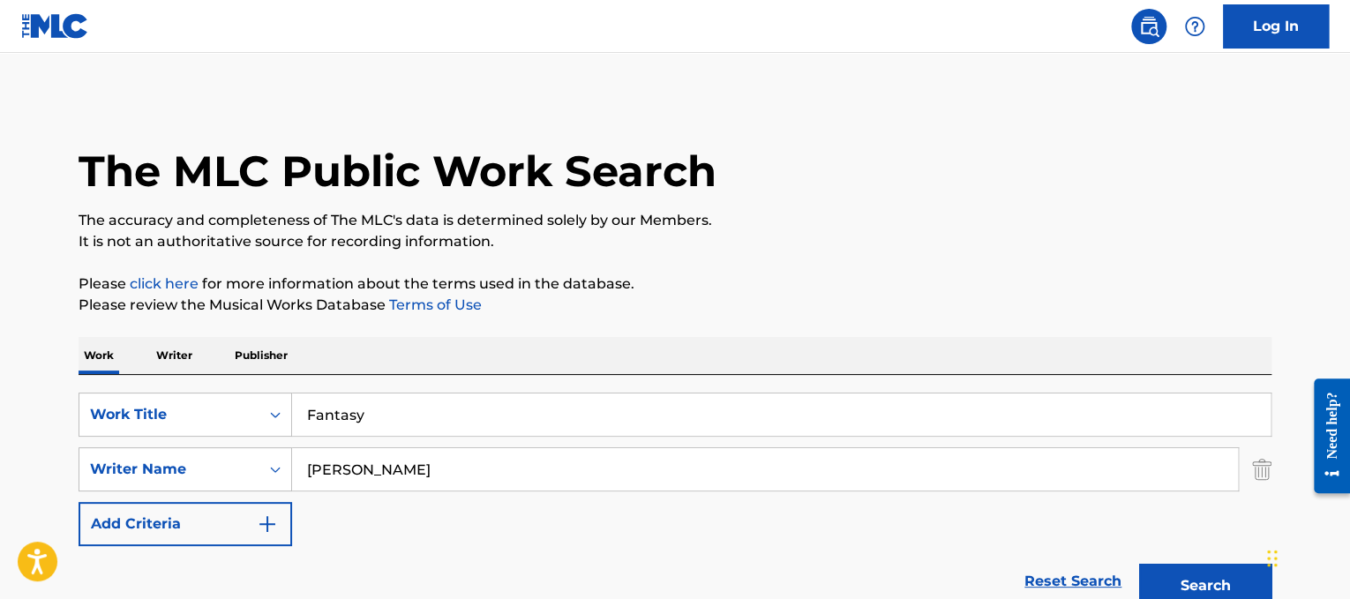
drag, startPoint x: 472, startPoint y: 400, endPoint x: 0, endPoint y: 341, distance: 475.6
click at [0, 341] on main "The MLC Public Work Search The accuracy and completeness of The MLC's data is d…" at bounding box center [675, 602] width 1350 height 1099
paste input "st Car"
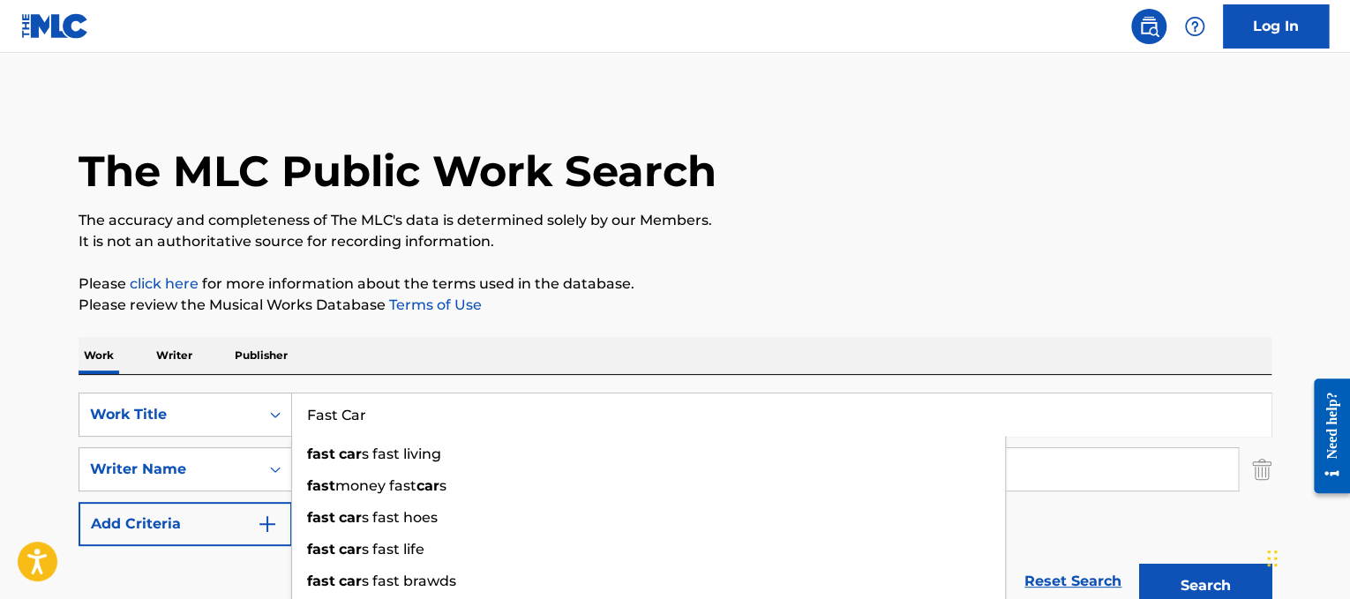
type input "Fast Car"
click at [528, 355] on div "Work Writer Publisher" at bounding box center [675, 355] width 1193 height 37
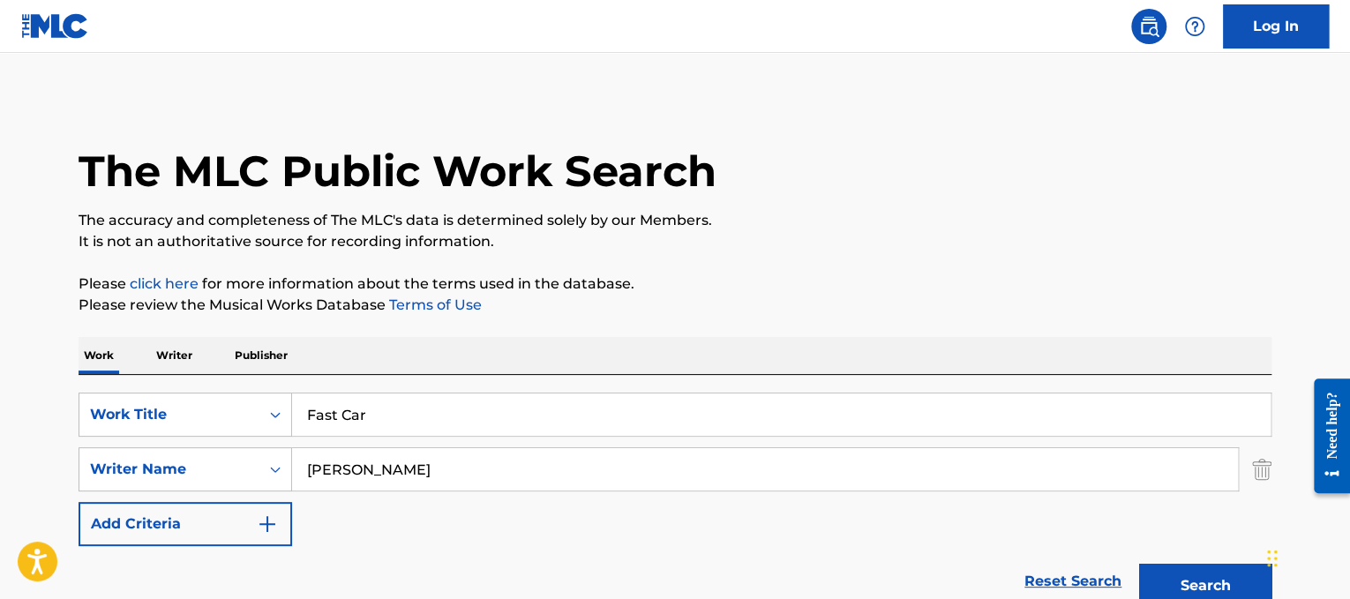
drag, startPoint x: 514, startPoint y: 465, endPoint x: 56, endPoint y: 442, distance: 458.4
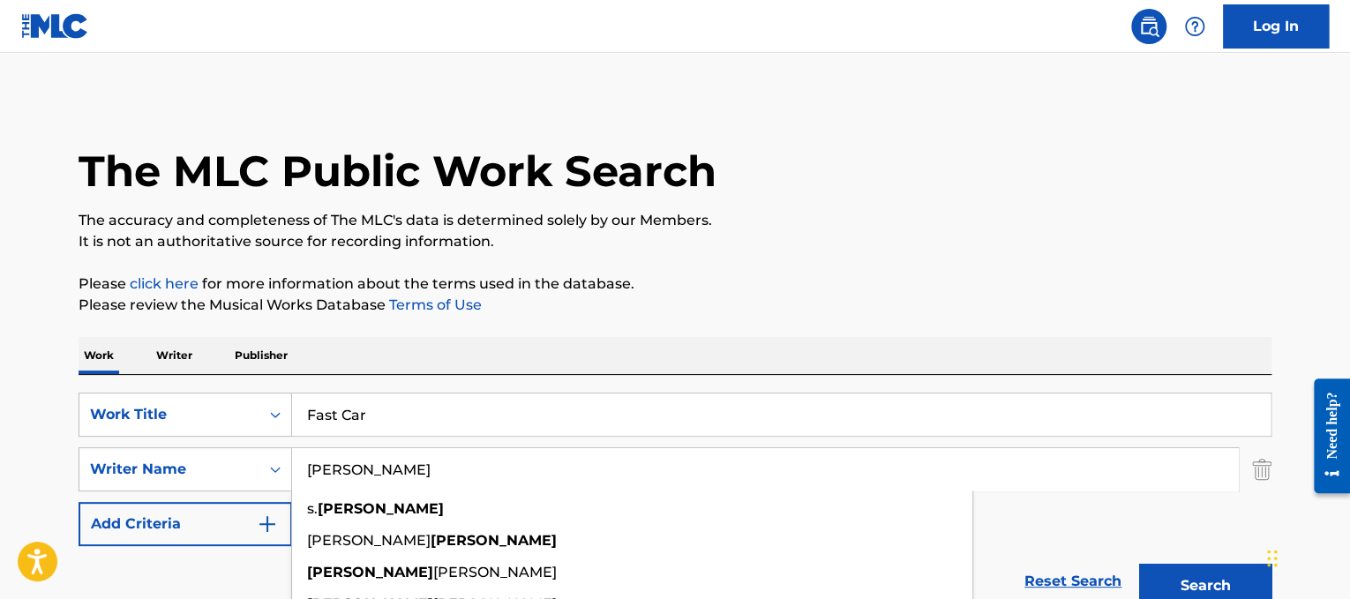
type input "[PERSON_NAME]"
click at [1139, 564] on button "Search" at bounding box center [1205, 586] width 132 height 44
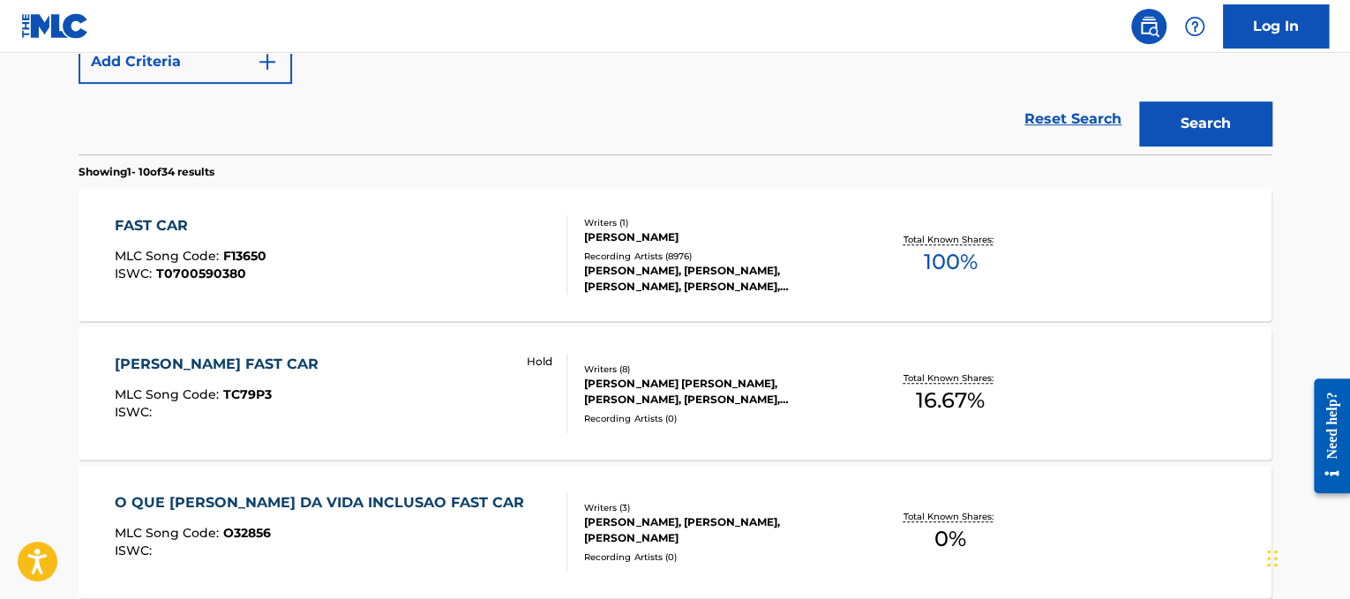
scroll to position [476, 0]
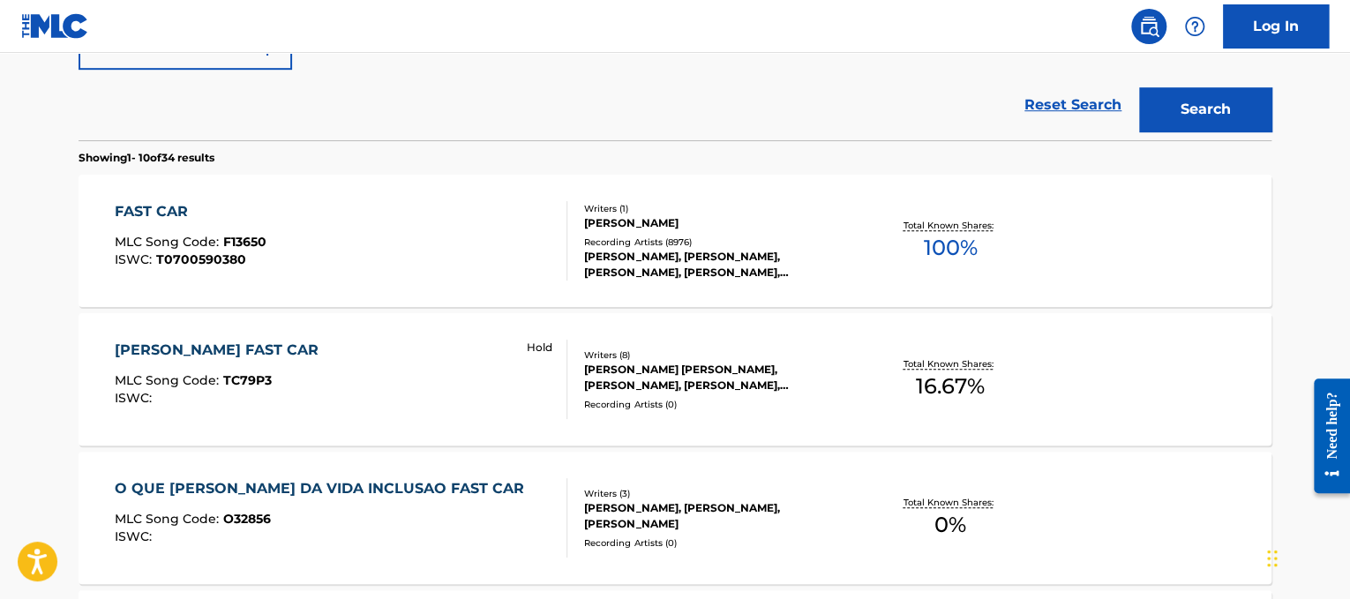
click at [468, 242] on div "FAST CAR MLC Song Code : F13650 ISWC : T0700590380" at bounding box center [341, 240] width 453 height 79
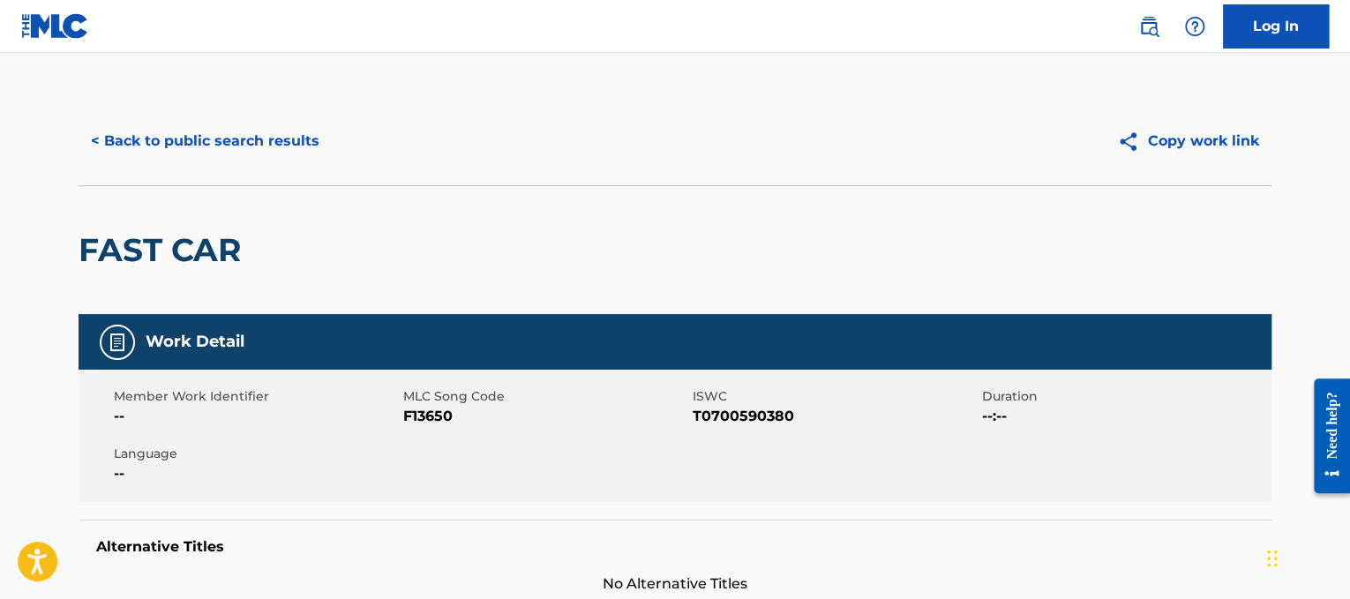
click at [244, 145] on button "< Back to public search results" at bounding box center [205, 141] width 253 height 44
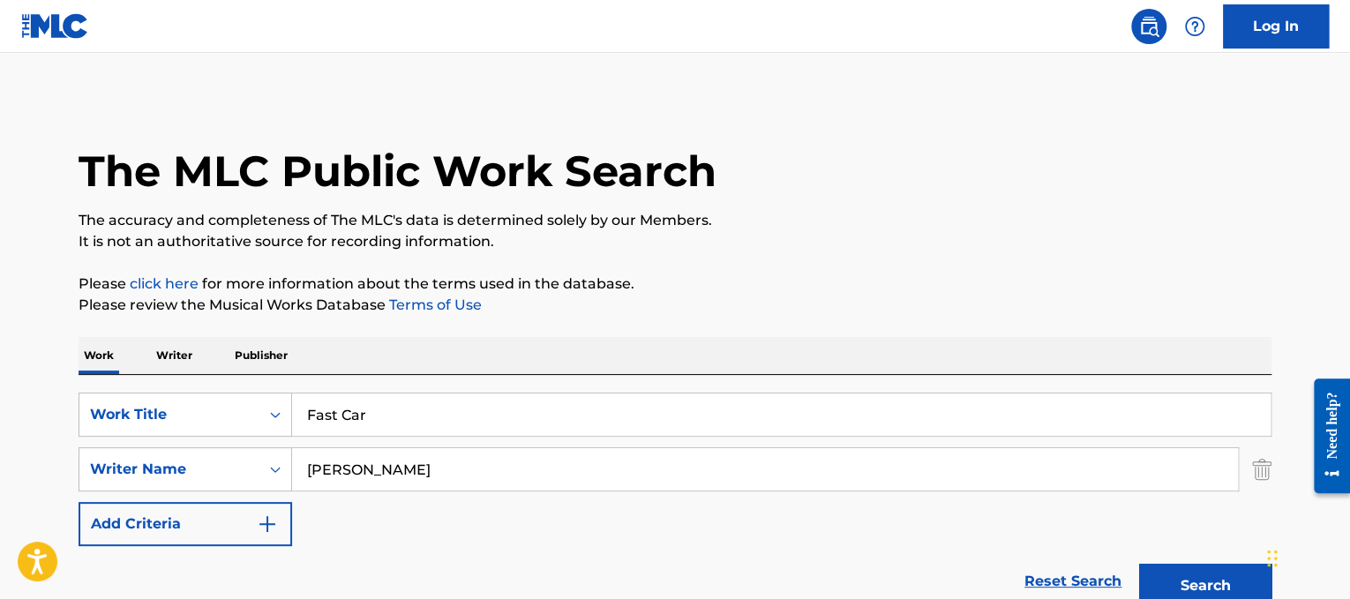
drag, startPoint x: 428, startPoint y: 422, endPoint x: 79, endPoint y: 318, distance: 364.5
type input "feel"
click at [483, 352] on div "Work Writer Publisher" at bounding box center [675, 355] width 1193 height 37
drag, startPoint x: 480, startPoint y: 468, endPoint x: 0, endPoint y: 298, distance: 508.9
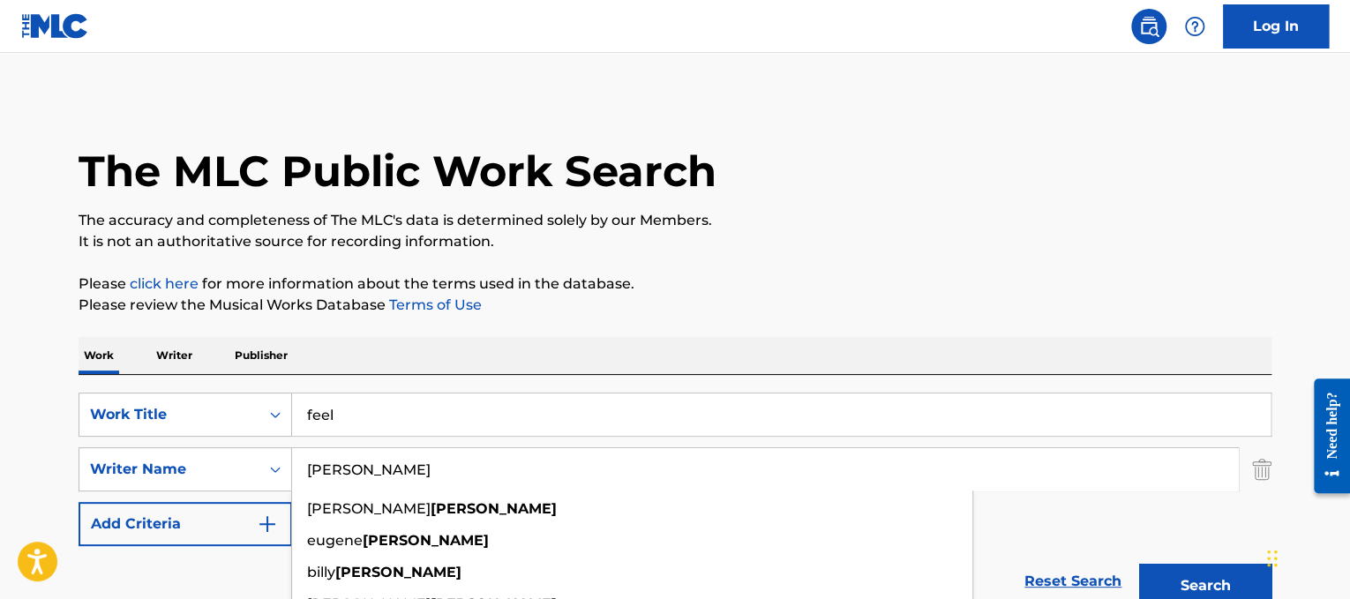
click at [1139, 564] on button "Search" at bounding box center [1205, 586] width 132 height 44
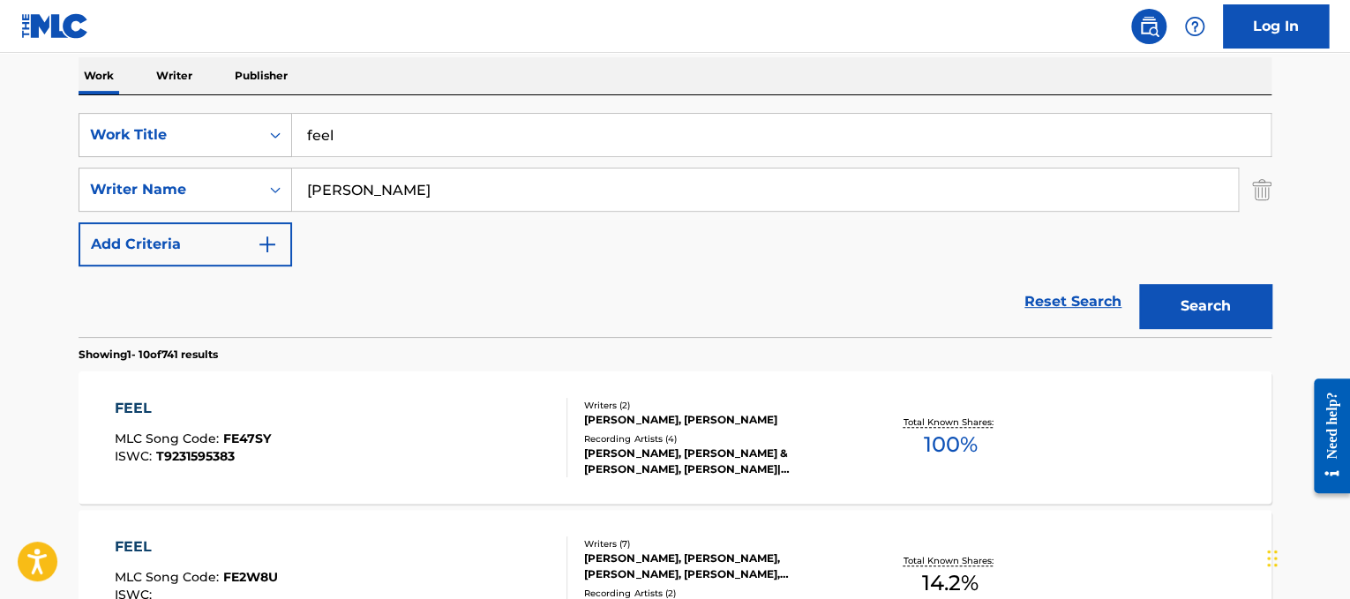
scroll to position [254, 0]
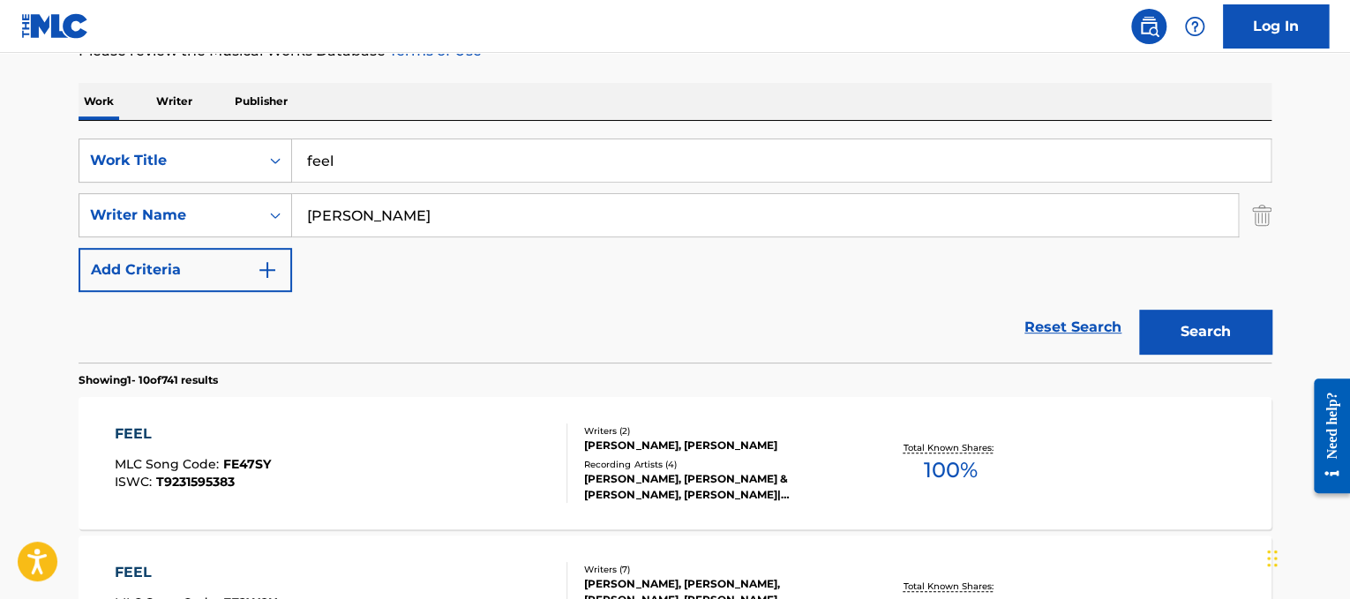
click at [303, 211] on input "[PERSON_NAME]" at bounding box center [765, 215] width 946 height 42
type input "[PERSON_NAME]"
click at [1139, 310] on button "Search" at bounding box center [1205, 332] width 132 height 44
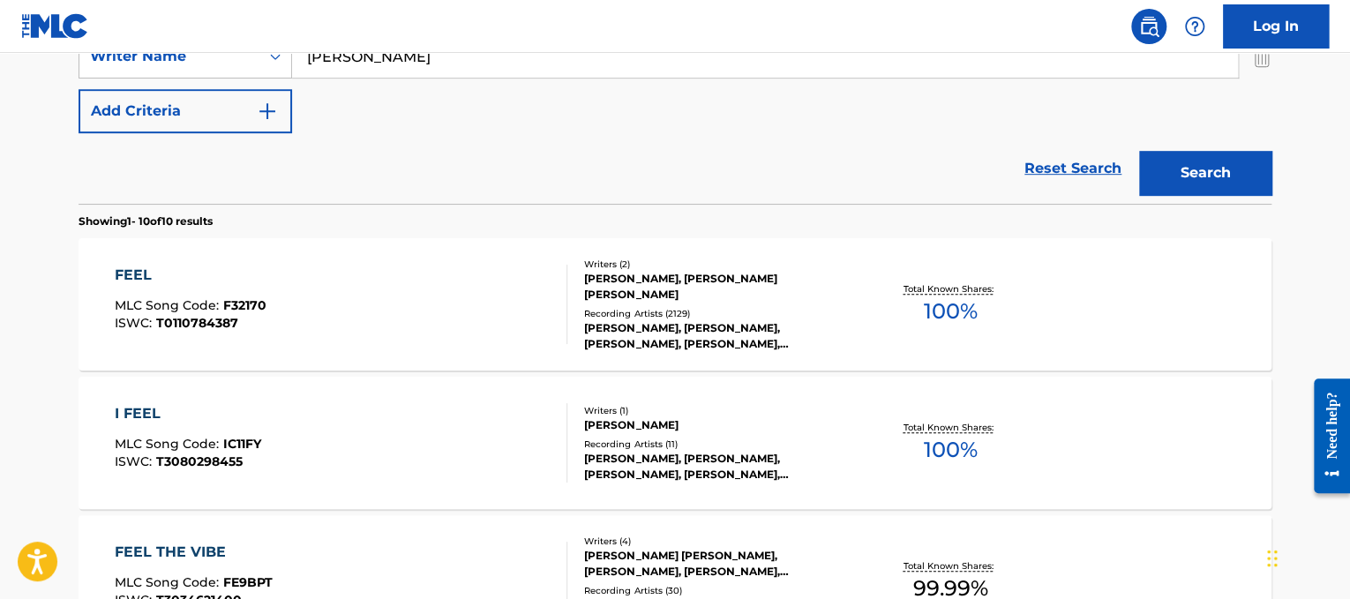
scroll to position [421, 0]
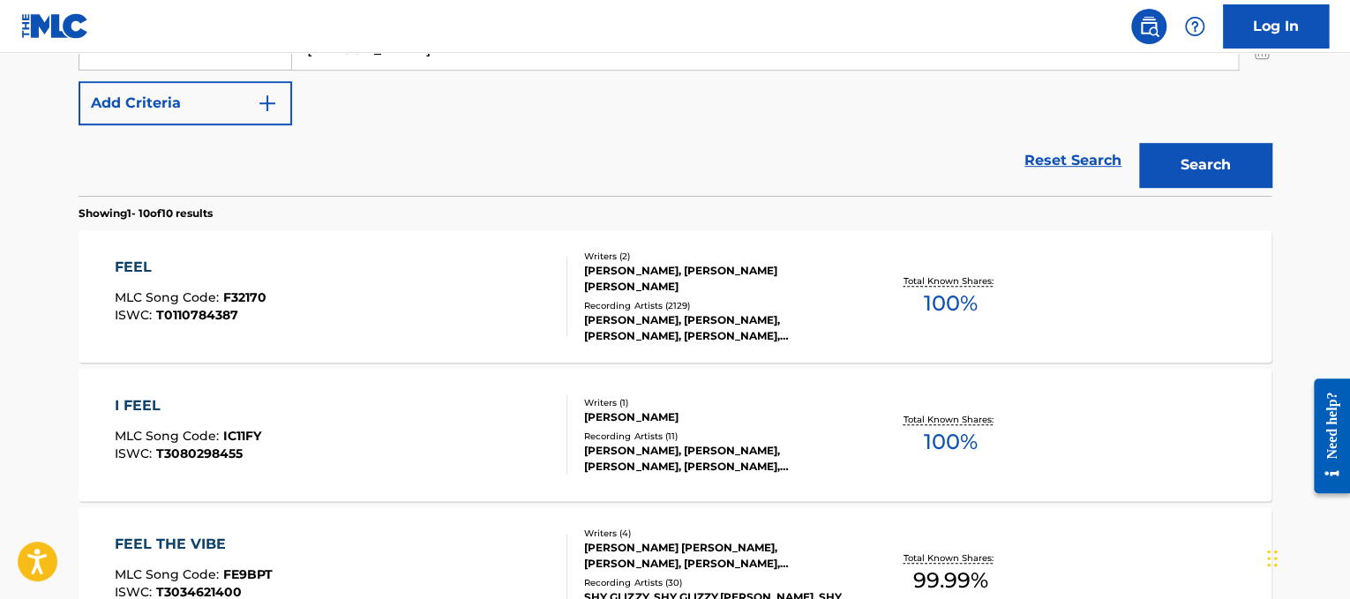
click at [480, 271] on div "FEEL MLC Song Code : F32170 ISWC : T0110784387" at bounding box center [341, 296] width 453 height 79
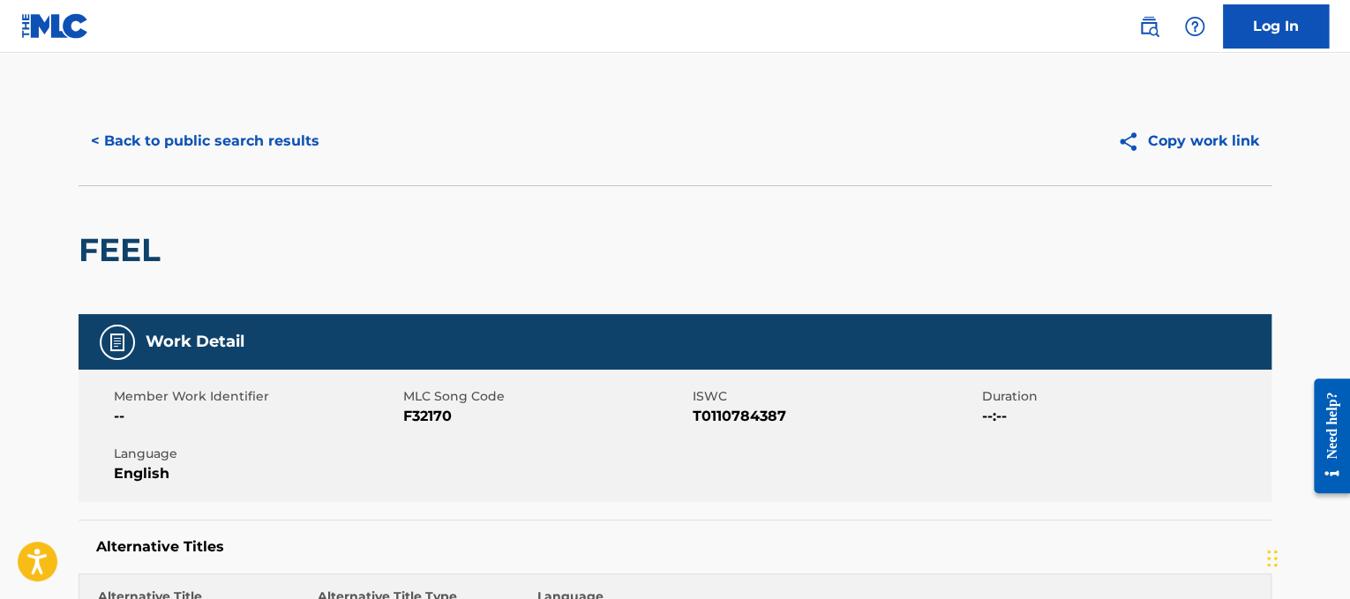
click at [260, 138] on button "< Back to public search results" at bounding box center [205, 141] width 253 height 44
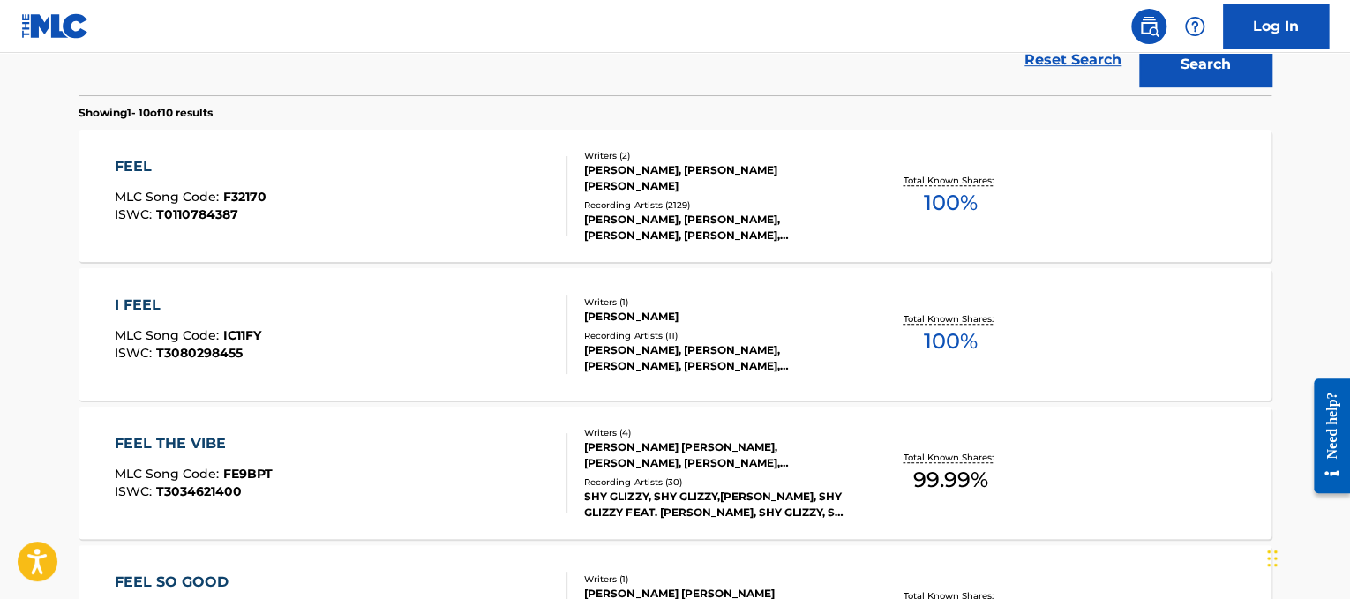
scroll to position [319, 0]
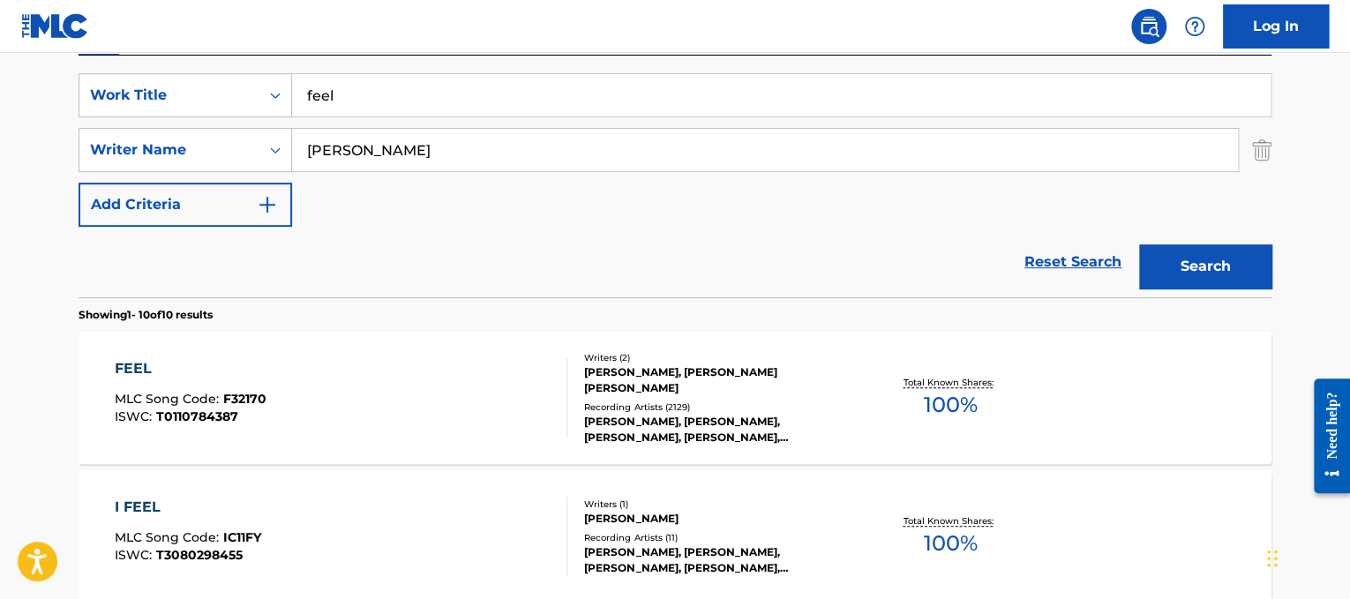
drag, startPoint x: 541, startPoint y: 108, endPoint x: 180, endPoint y: 23, distance: 370.8
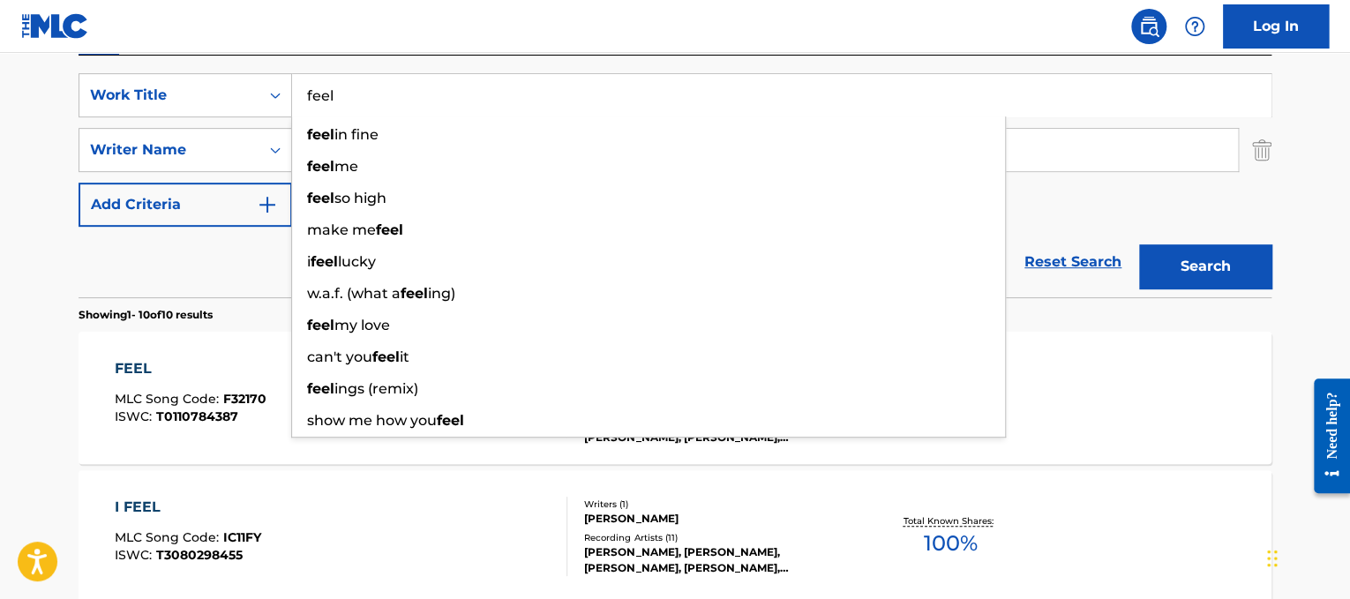
paste input "Follow Me"
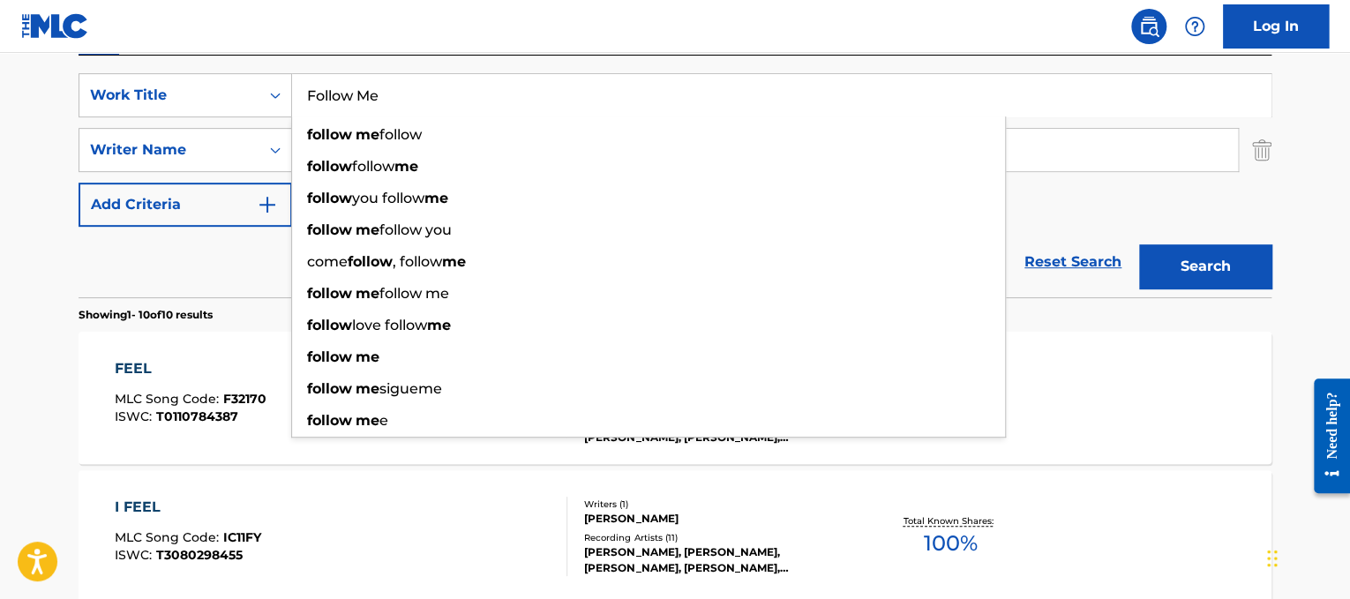
type input "Follow Me"
click at [1036, 153] on input "[PERSON_NAME]" at bounding box center [765, 150] width 946 height 42
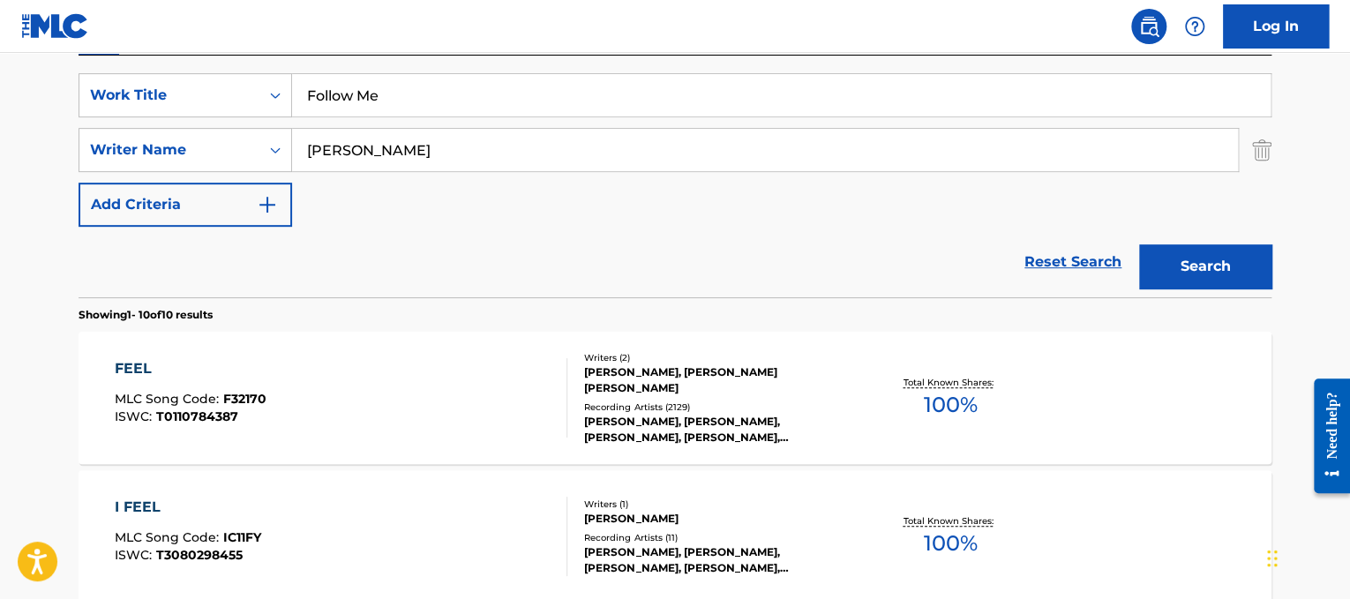
click at [1036, 153] on input "[PERSON_NAME]" at bounding box center [765, 150] width 946 height 42
type input "r"
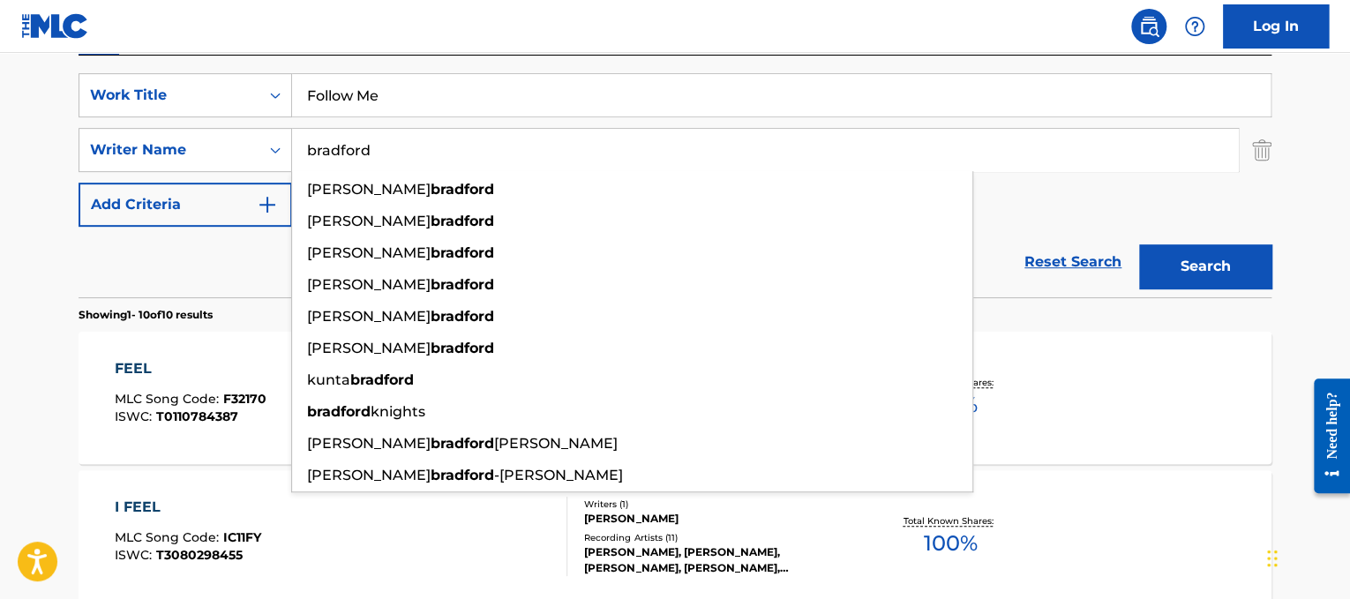
type input "bradford"
click at [1139, 244] on button "Search" at bounding box center [1205, 266] width 132 height 44
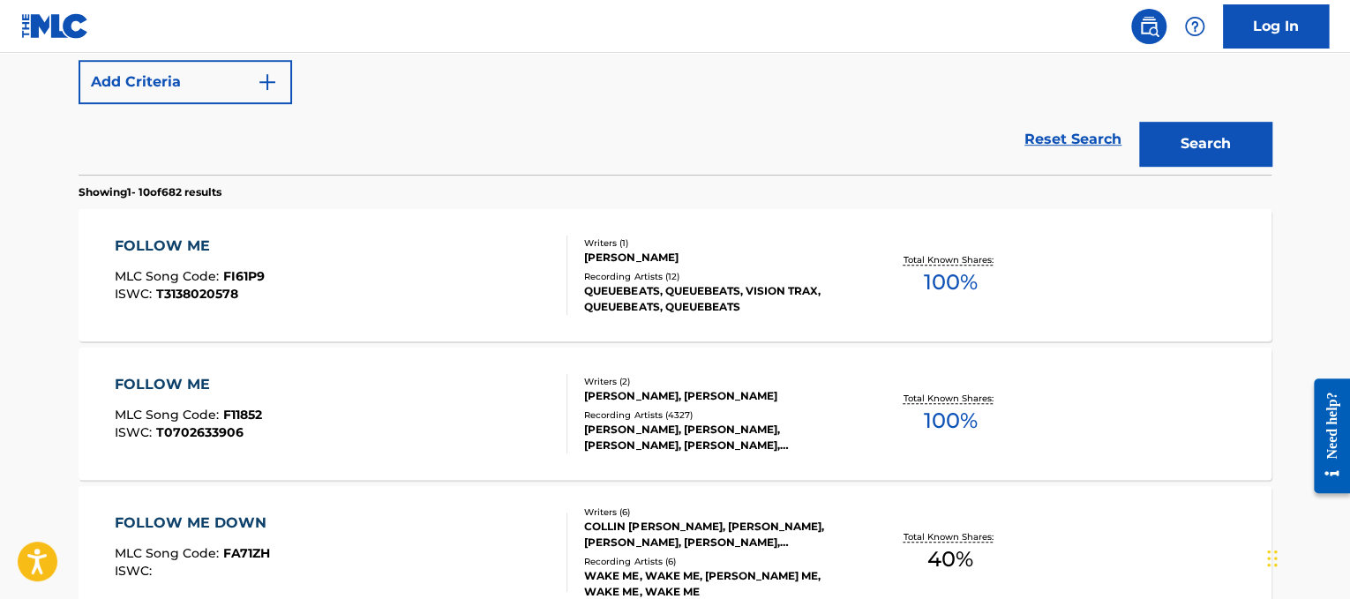
scroll to position [462, 0]
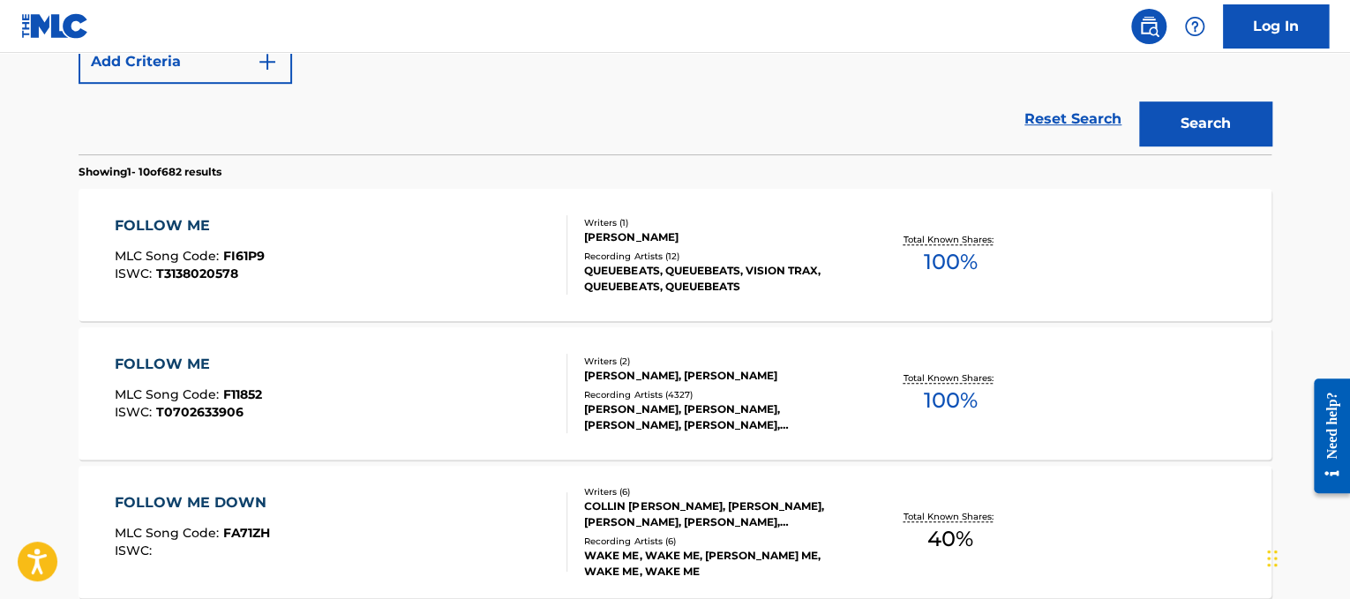
click at [340, 250] on div "FOLLOW ME MLC Song Code : FI61P9 ISWC : T3138020578" at bounding box center [341, 254] width 453 height 79
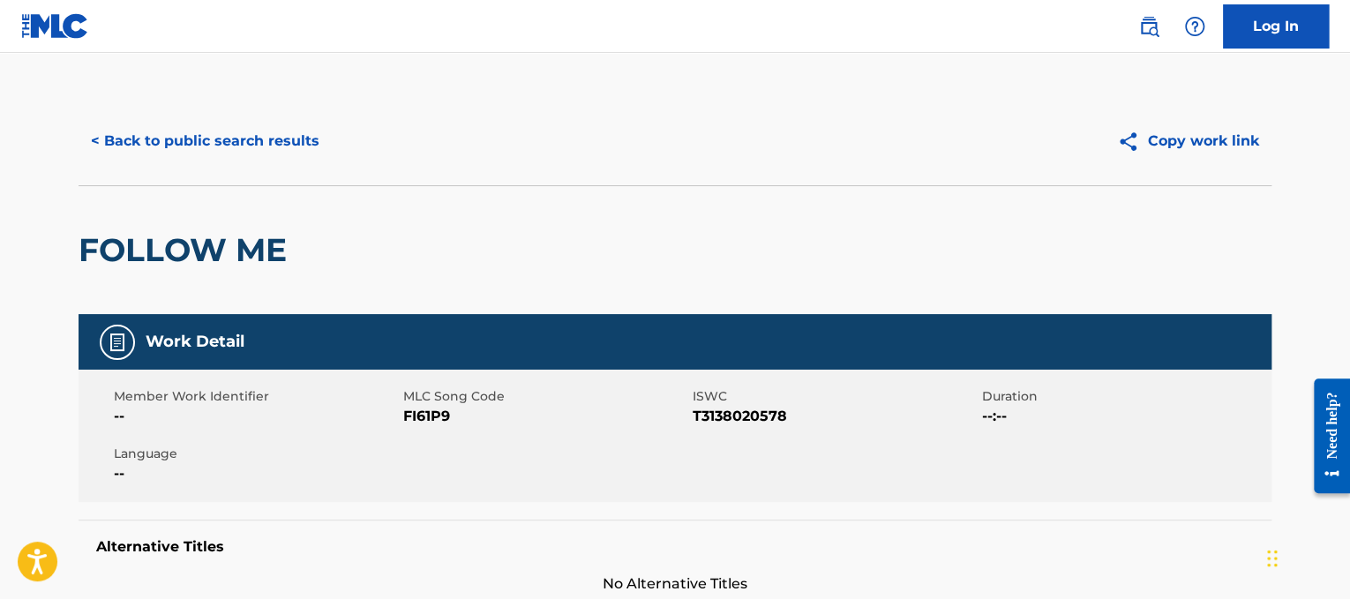
click at [278, 146] on button "< Back to public search results" at bounding box center [205, 141] width 253 height 44
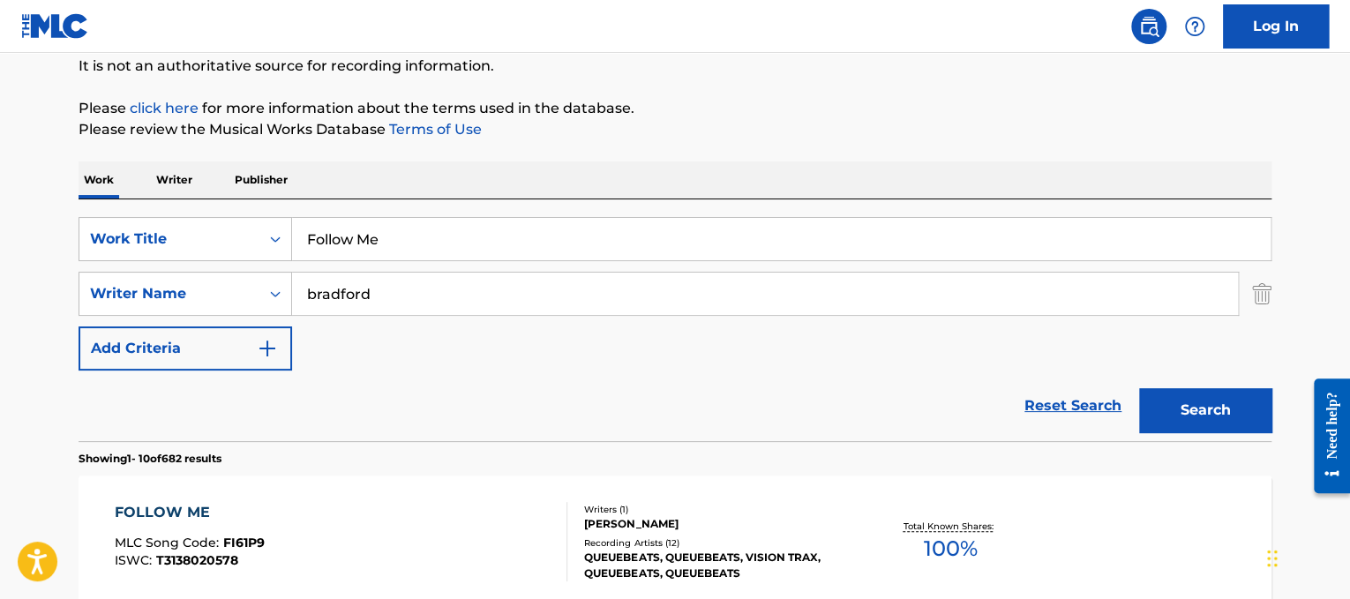
scroll to position [123, 0]
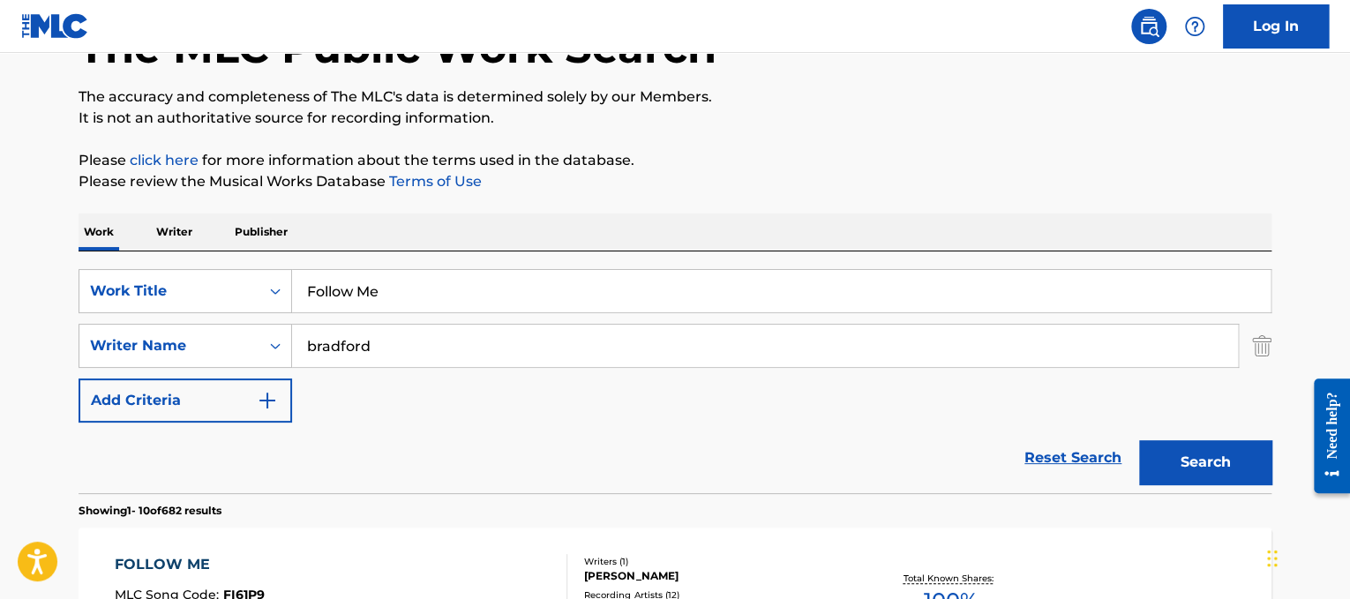
drag, startPoint x: 572, startPoint y: 276, endPoint x: 0, endPoint y: 248, distance: 573.2
paste input "[PERSON_NAME] For You"
drag, startPoint x: 429, startPoint y: 297, endPoint x: 0, endPoint y: 203, distance: 439.0
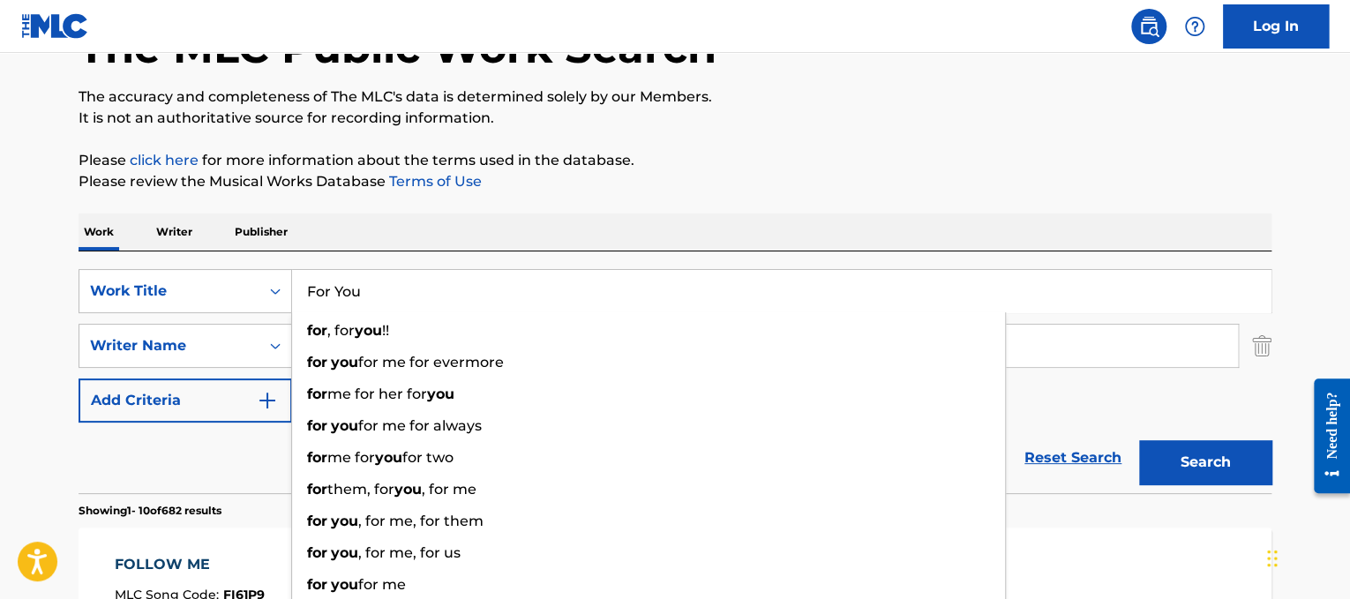
type input "For You"
click at [720, 242] on div "Work Writer Publisher" at bounding box center [675, 231] width 1193 height 37
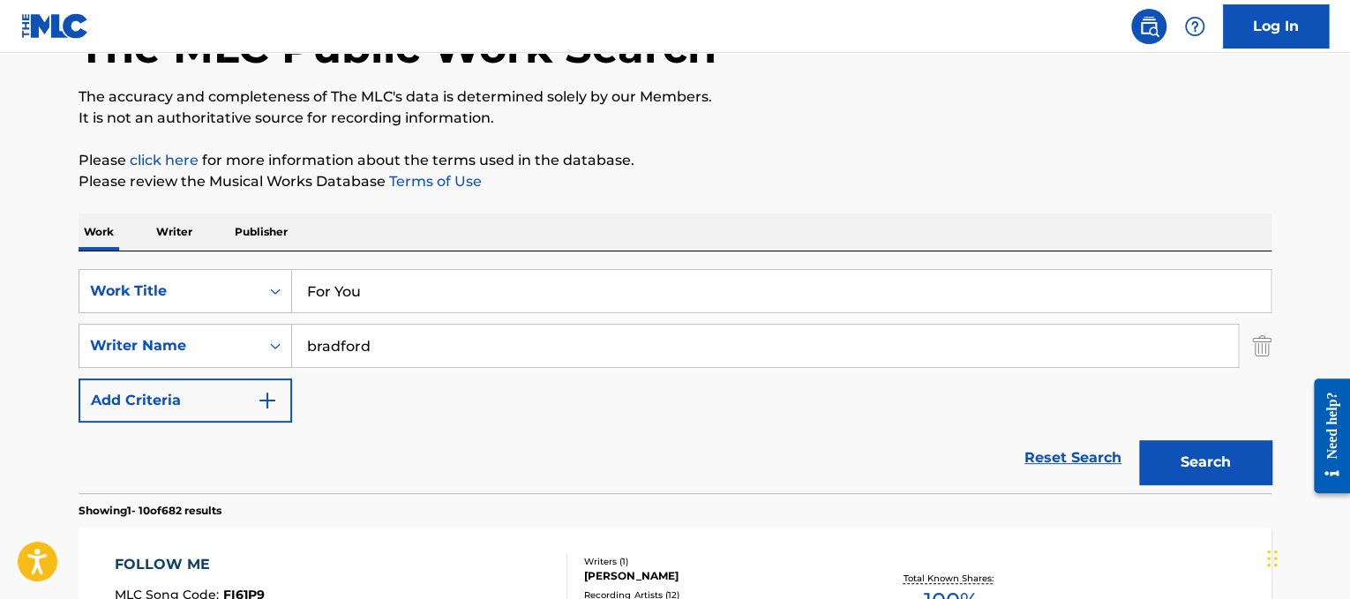
drag, startPoint x: 699, startPoint y: 352, endPoint x: 0, endPoint y: 204, distance: 714.2
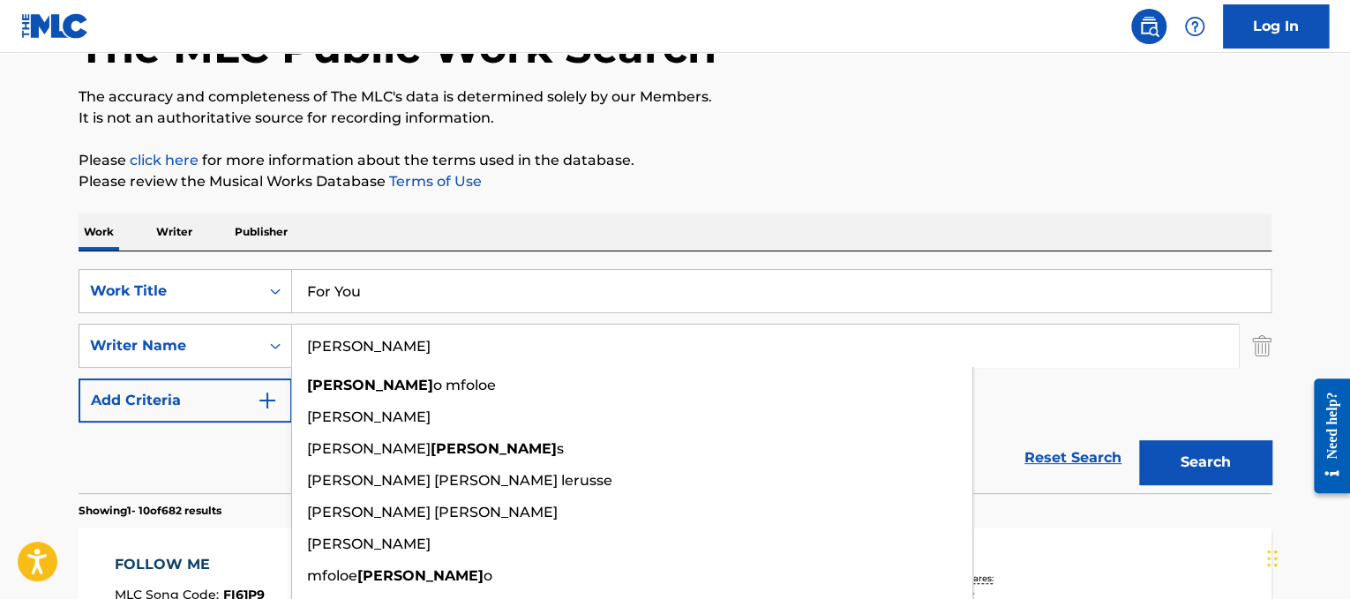
type input "[PERSON_NAME]"
click at [1139, 440] on button "Search" at bounding box center [1205, 462] width 132 height 44
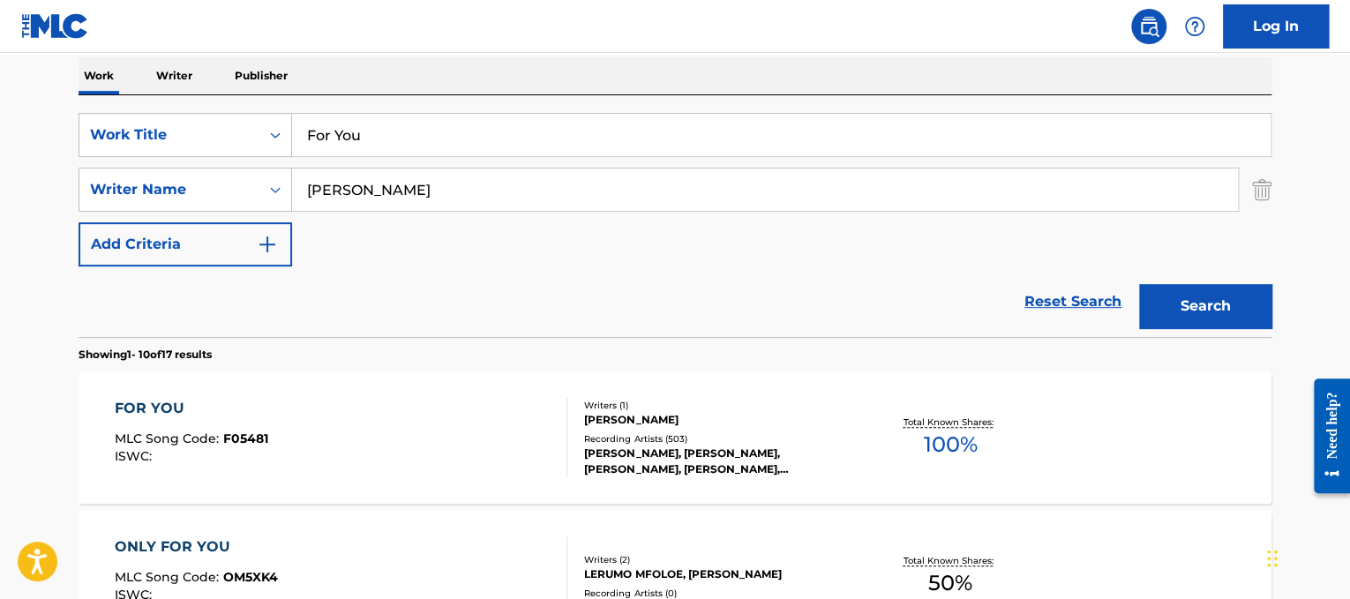
scroll to position [370, 0]
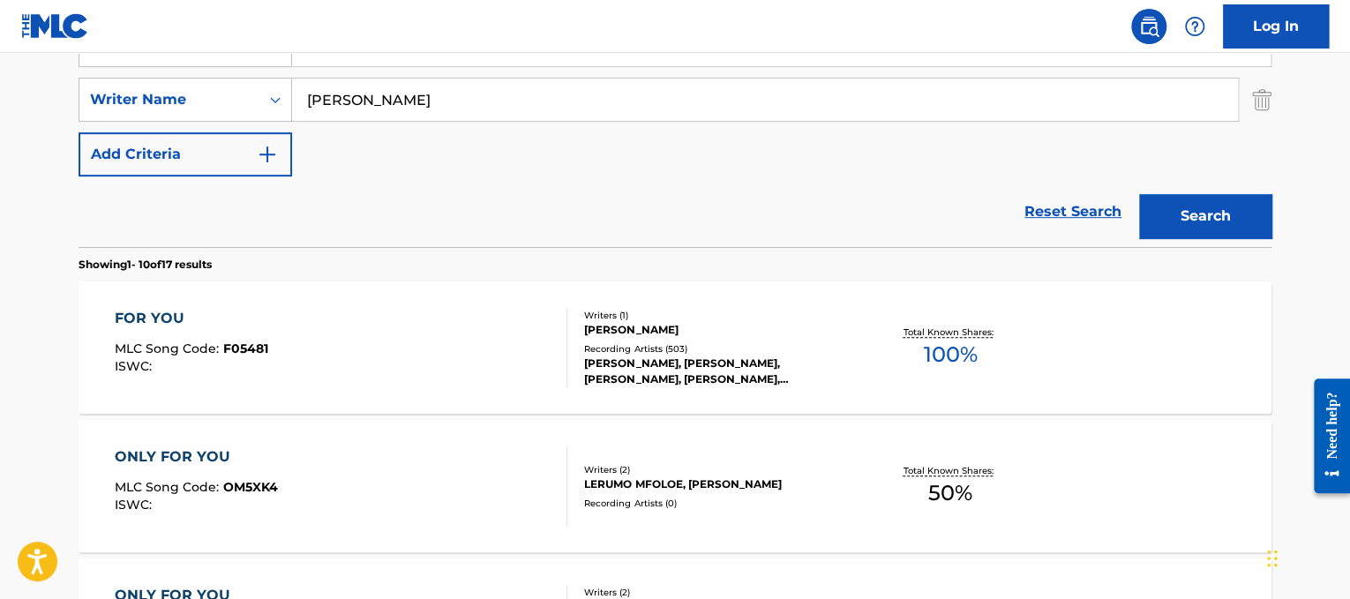
click at [349, 386] on div "FOR YOU MLC Song Code : F05481 ISWC : Writers ( 1 ) [PERSON_NAME] Recording Art…" at bounding box center [675, 347] width 1193 height 132
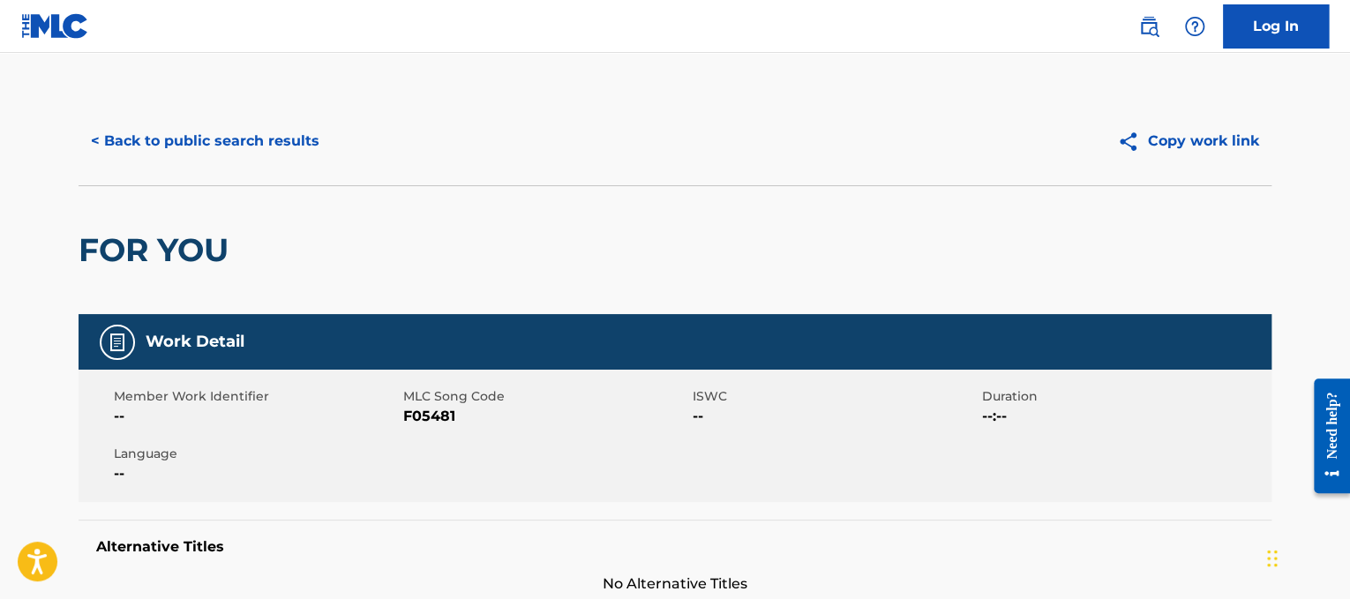
click at [260, 143] on button "< Back to public search results" at bounding box center [205, 141] width 253 height 44
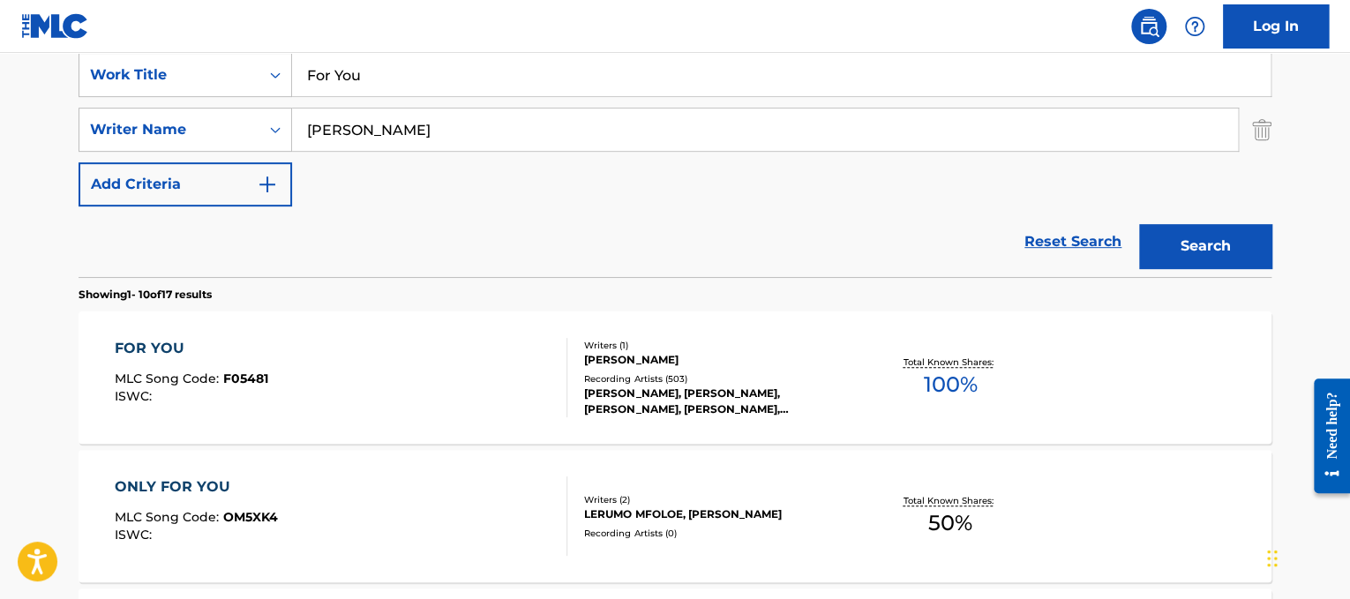
scroll to position [328, 0]
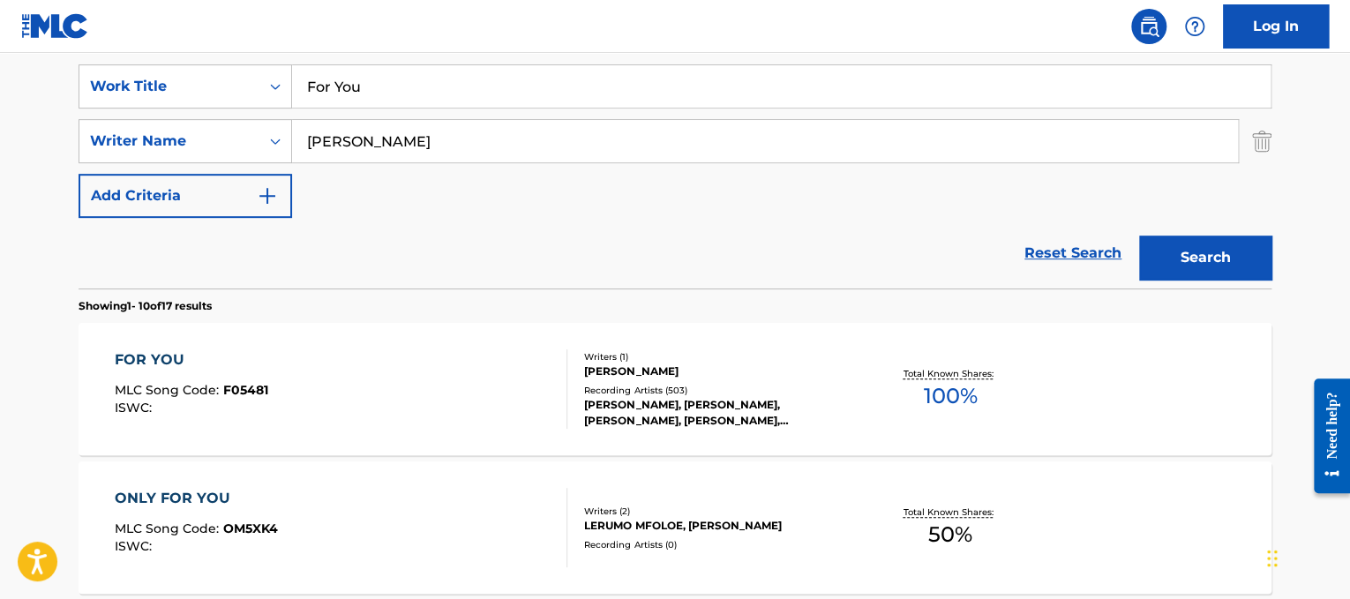
click at [453, 94] on input "For You" at bounding box center [781, 86] width 978 height 42
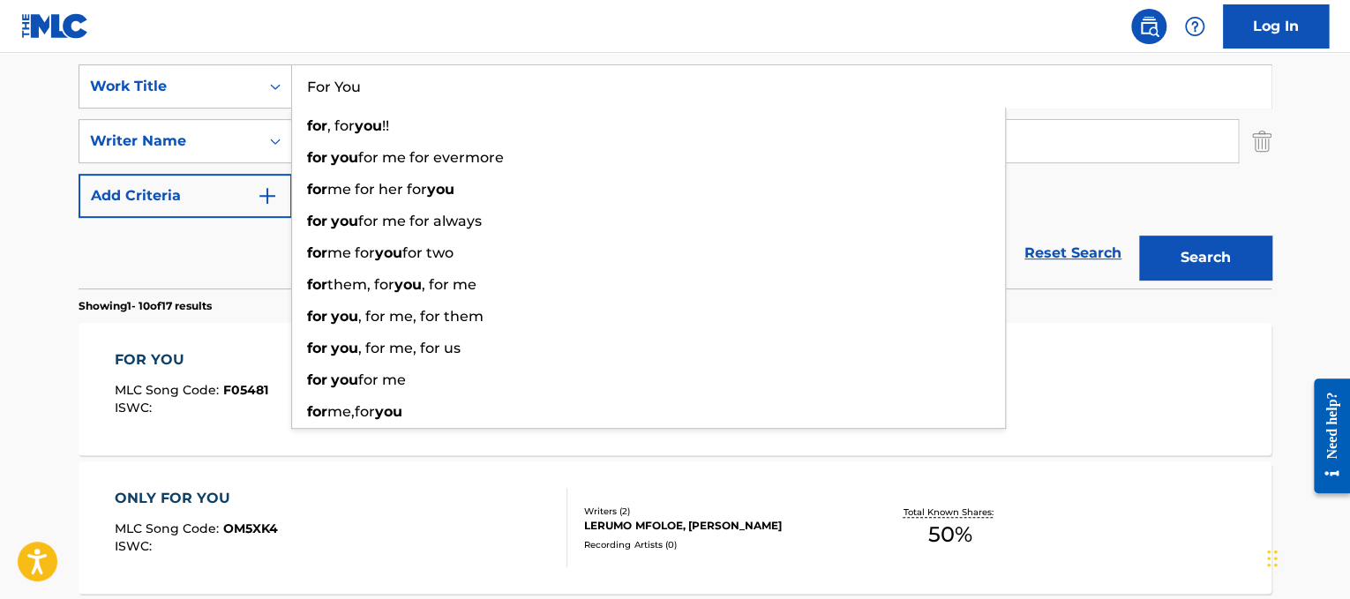
paste input "ever"
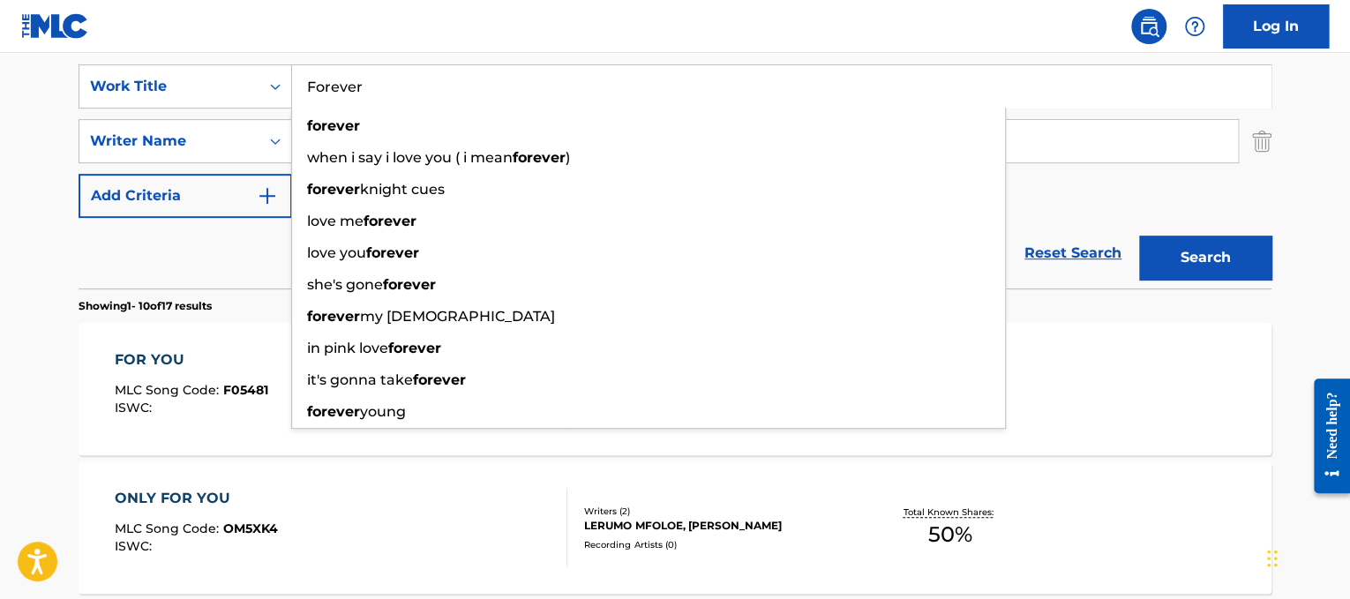
type input "Forever"
click at [1110, 142] on input "[PERSON_NAME]" at bounding box center [765, 141] width 946 height 42
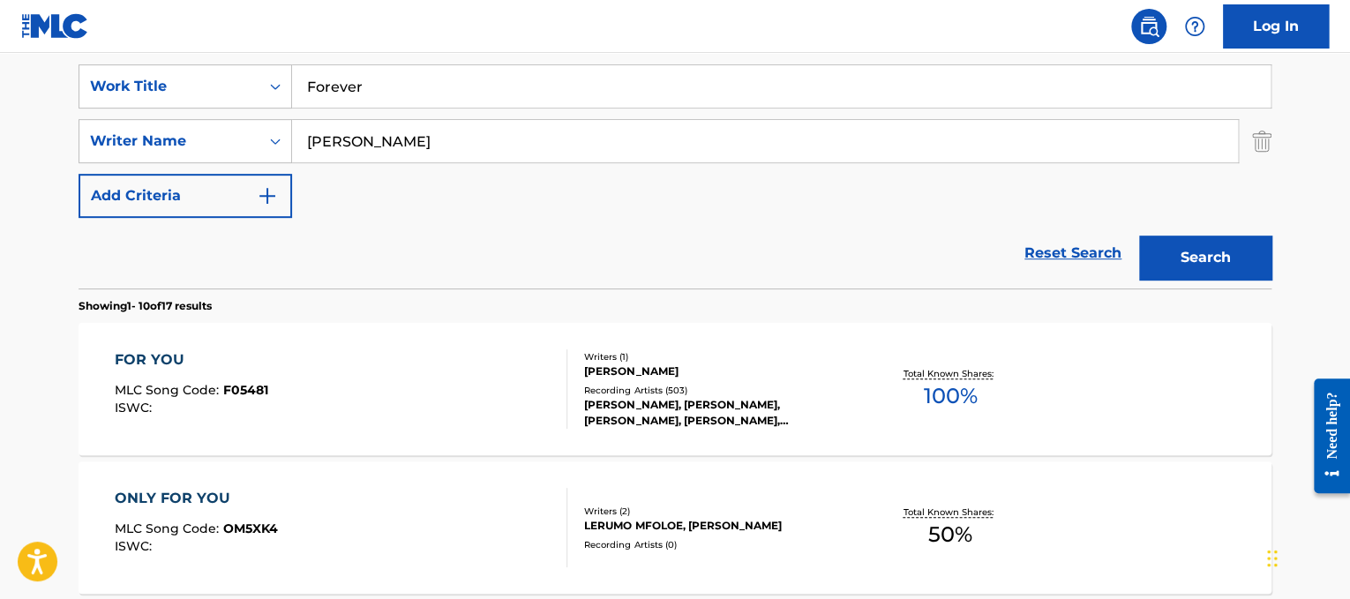
click at [1110, 142] on input "[PERSON_NAME]" at bounding box center [765, 141] width 946 height 42
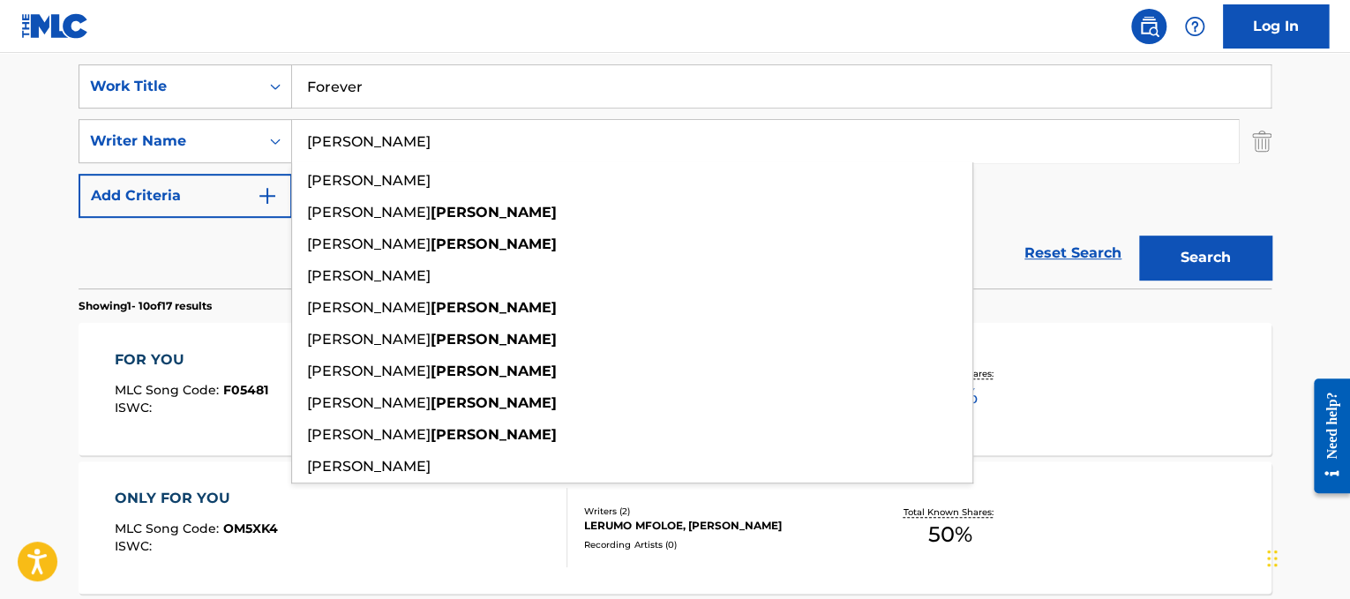
type input "[PERSON_NAME]"
click at [1139, 236] on button "Search" at bounding box center [1205, 258] width 132 height 44
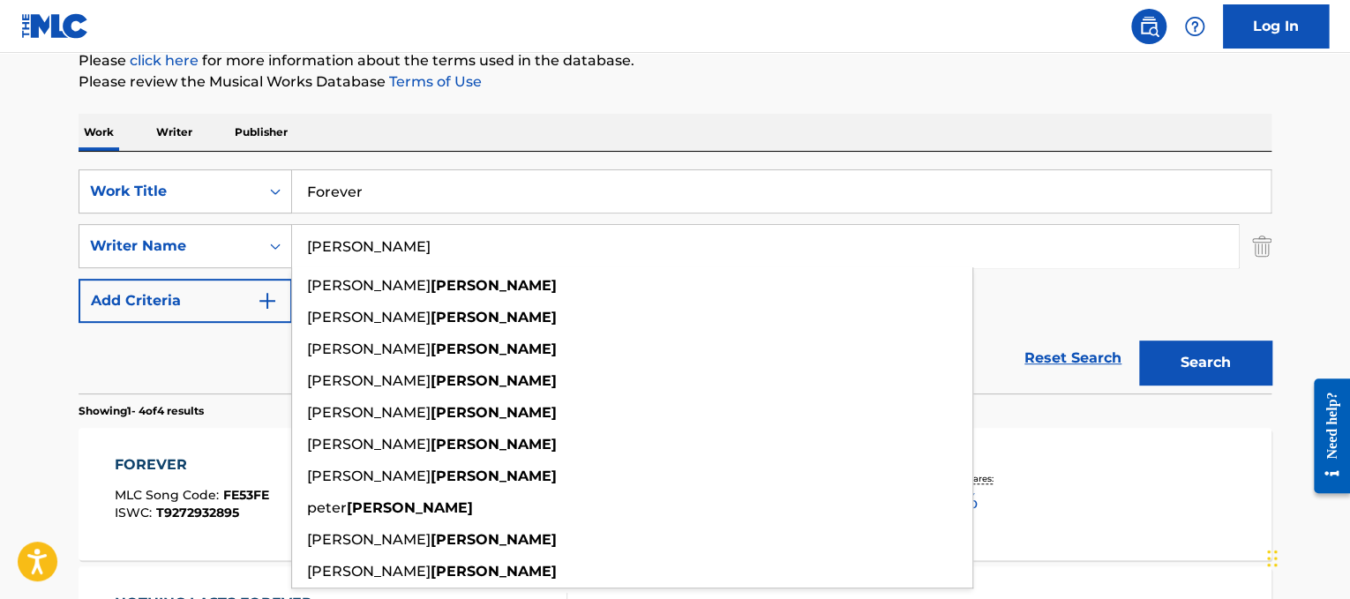
click at [148, 350] on div "Reset Search Search" at bounding box center [675, 358] width 1193 height 71
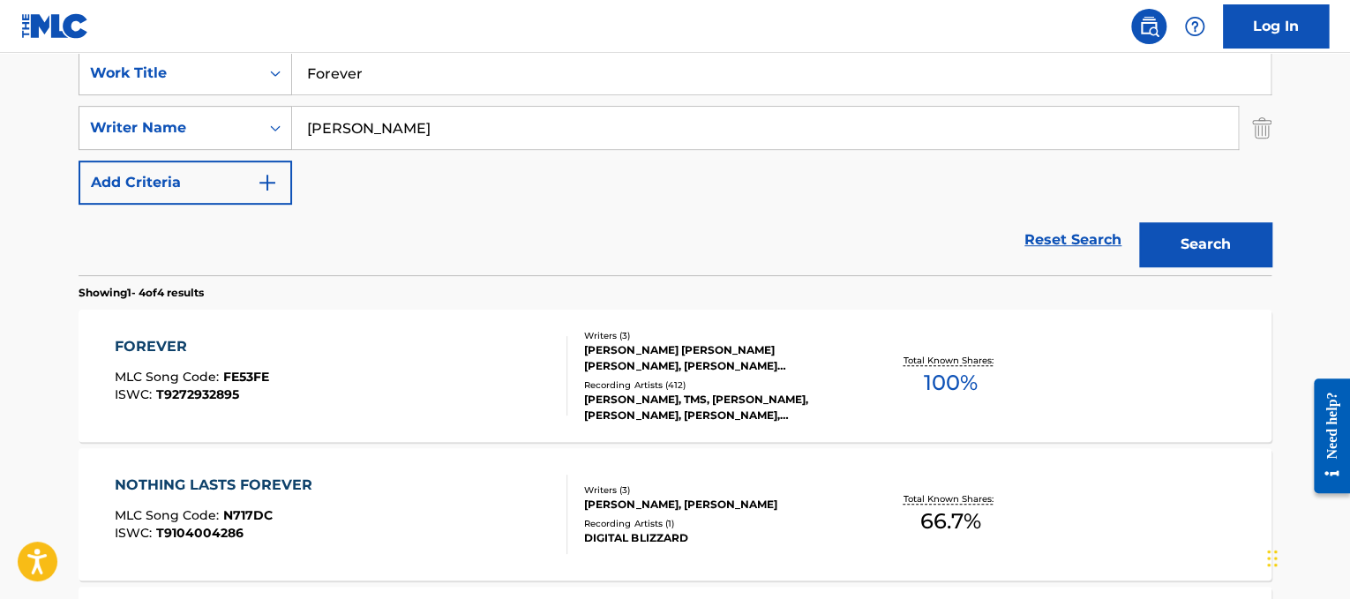
scroll to position [346, 0]
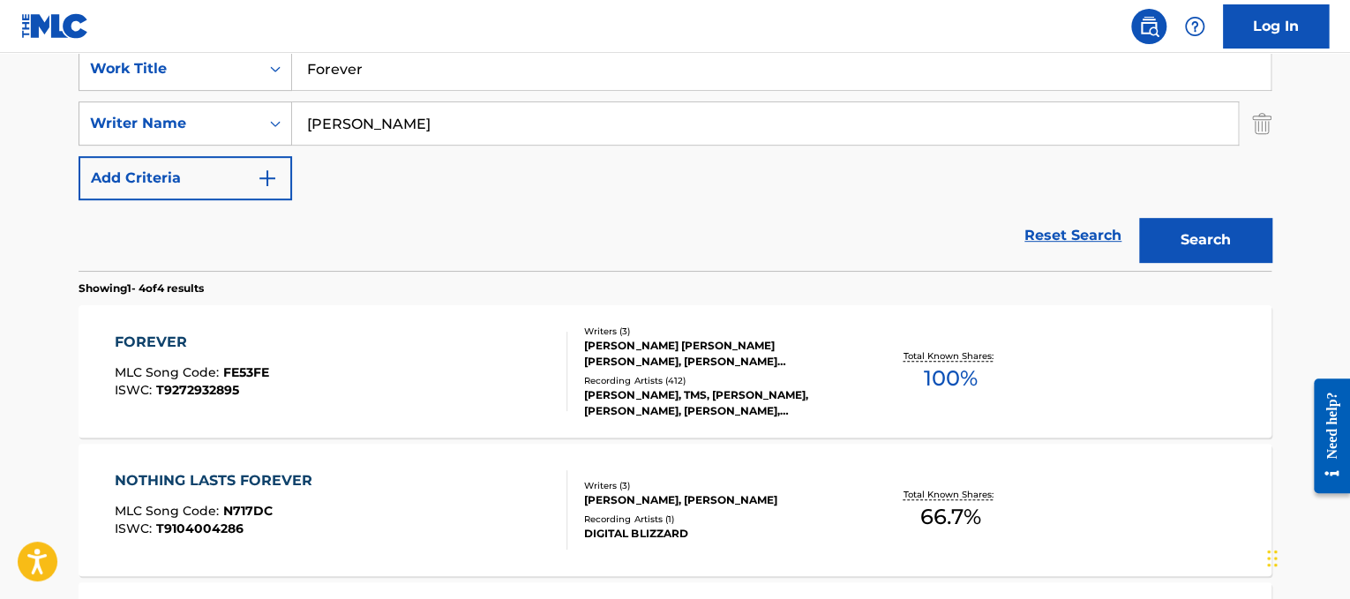
click at [392, 376] on div "FOREVER MLC Song Code : FE53FE ISWC : T9272932895" at bounding box center [341, 371] width 453 height 79
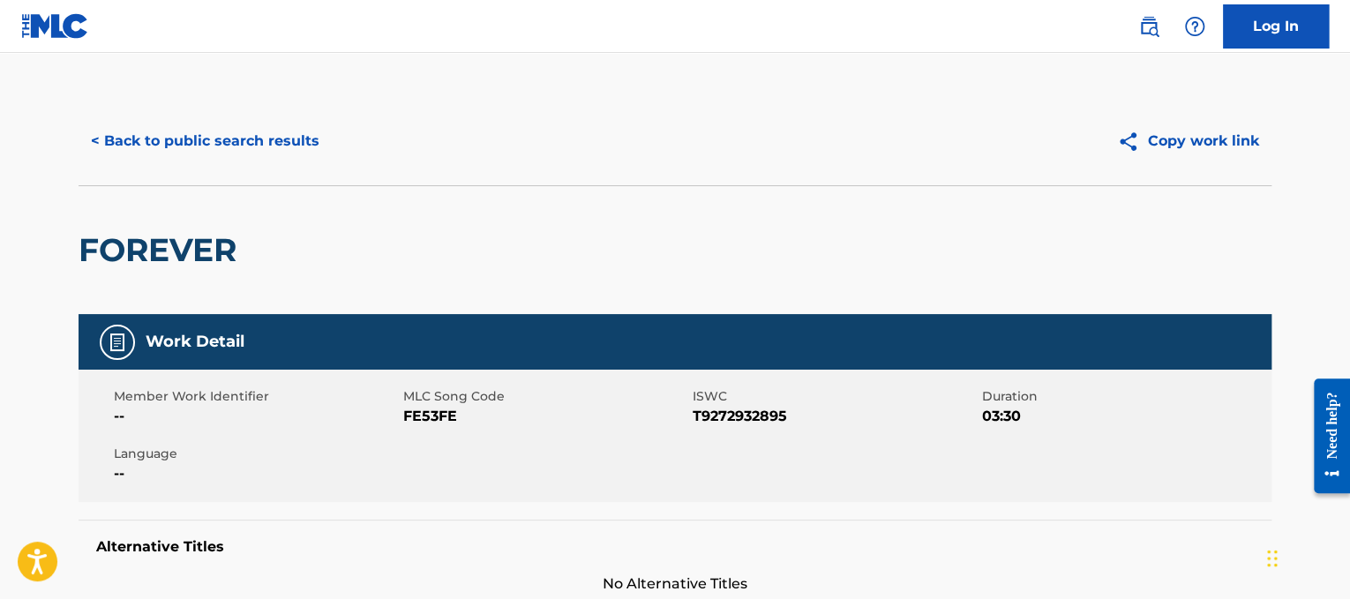
click at [273, 148] on button "< Back to public search results" at bounding box center [205, 141] width 253 height 44
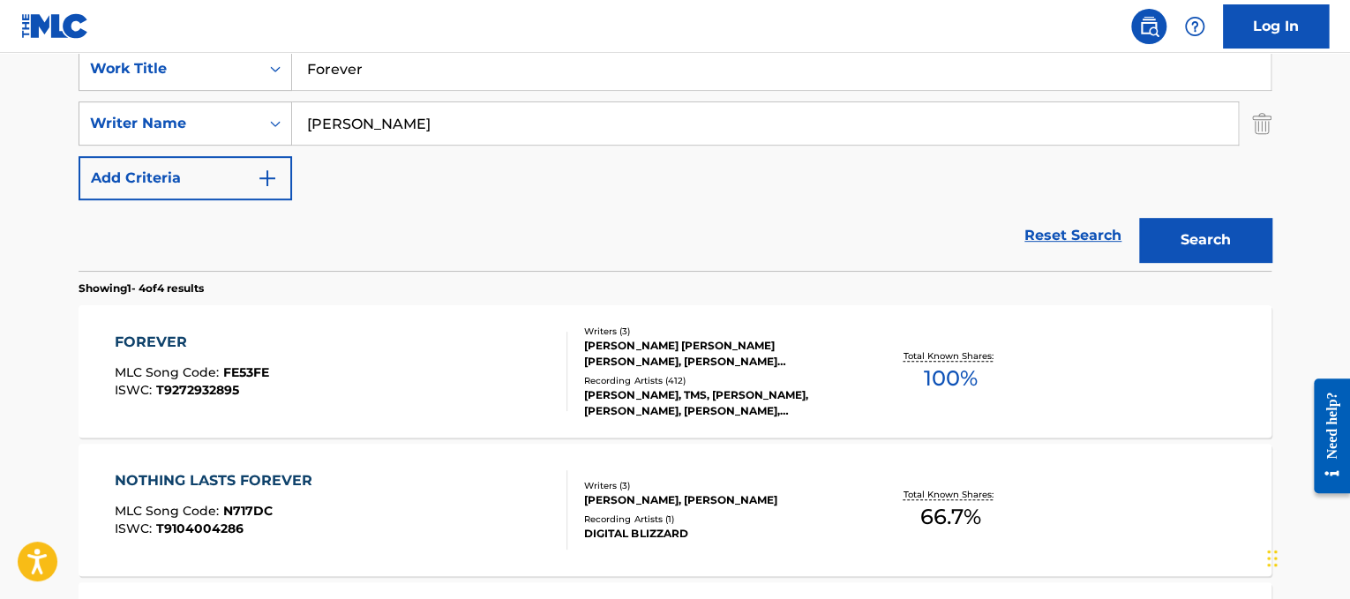
scroll to position [340, 0]
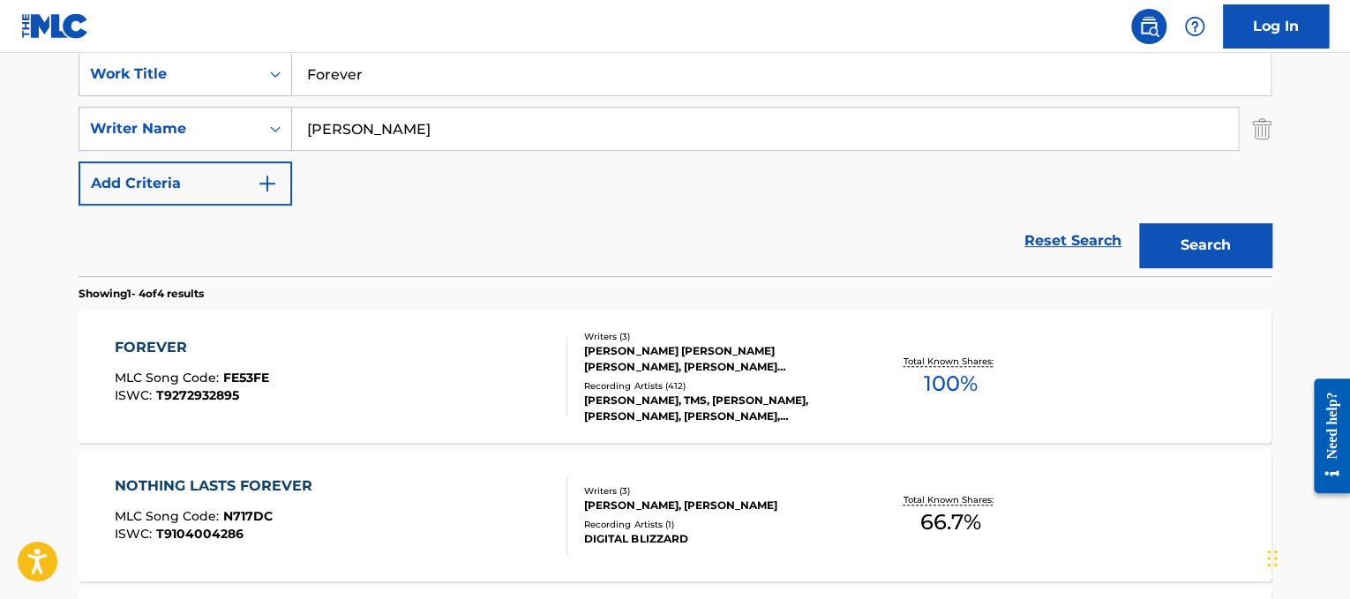
drag, startPoint x: 453, startPoint y: 90, endPoint x: 415, endPoint y: 73, distance: 40.7
click at [415, 73] on input "Forever" at bounding box center [781, 74] width 978 height 42
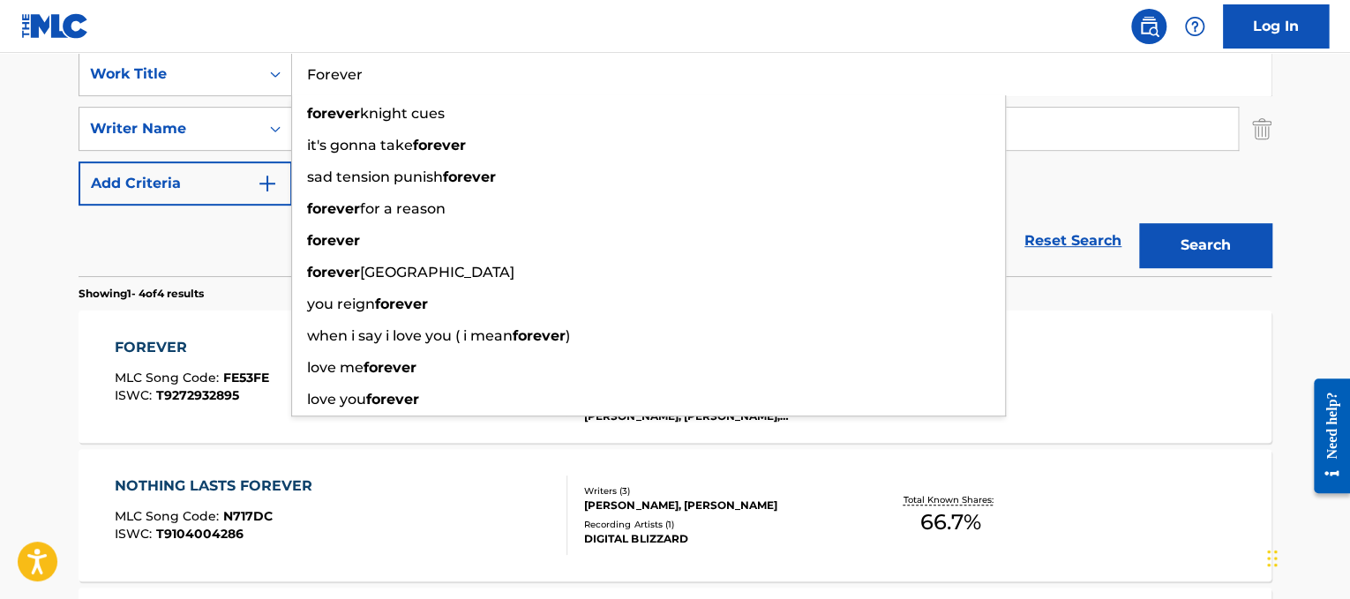
drag, startPoint x: 415, startPoint y: 73, endPoint x: 149, endPoint y: 38, distance: 268.7
click at [149, 38] on div "Log In The MLC Public Work Search The accuracy and completeness of The MLC's da…" at bounding box center [675, 347] width 1350 height 1375
paste input "ragile"
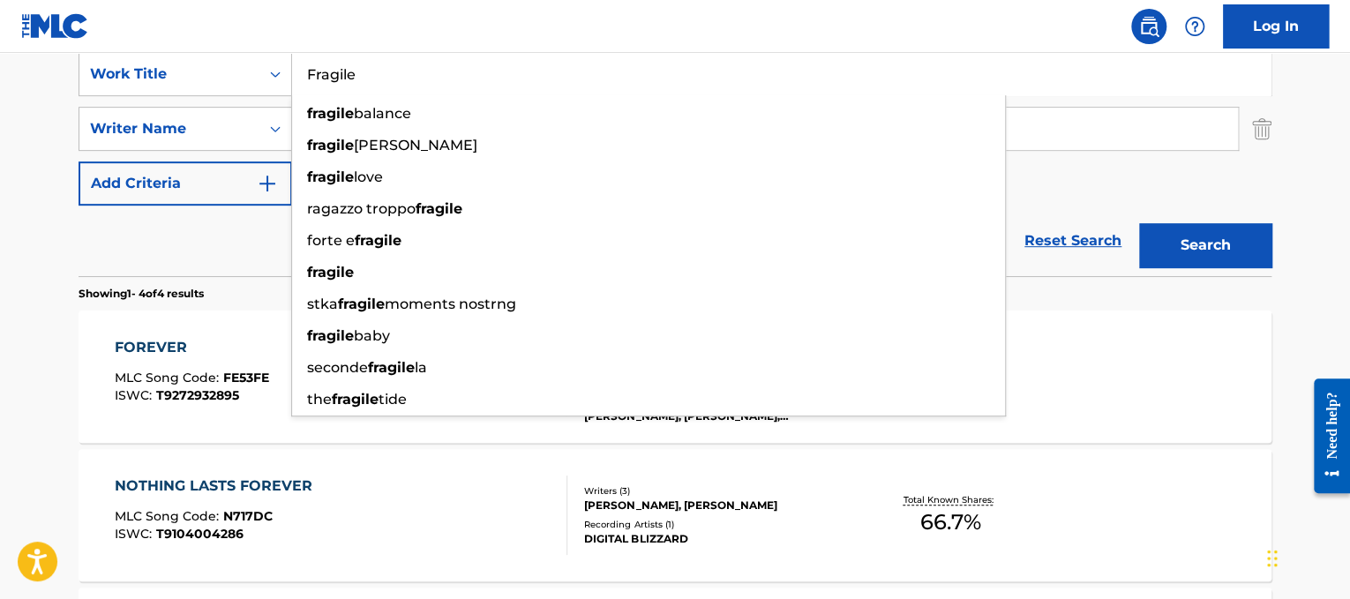
type input "Fragile"
click at [1103, 142] on input "[PERSON_NAME]" at bounding box center [765, 129] width 946 height 42
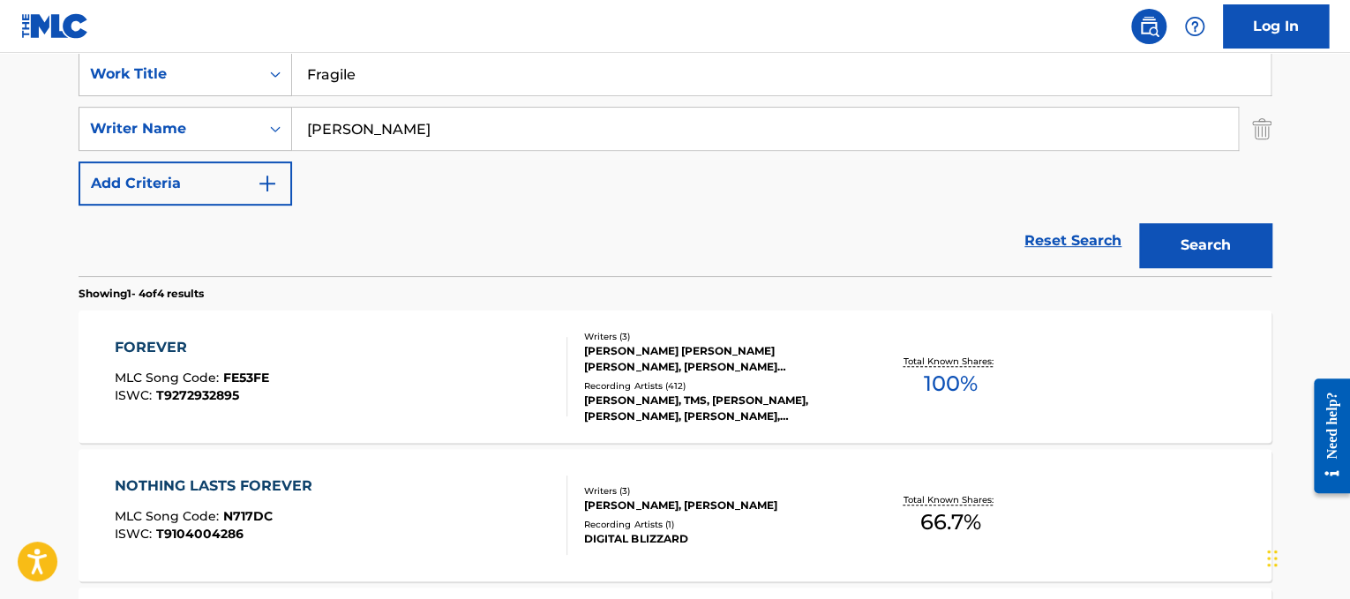
click at [1103, 142] on input "[PERSON_NAME]" at bounding box center [765, 129] width 946 height 42
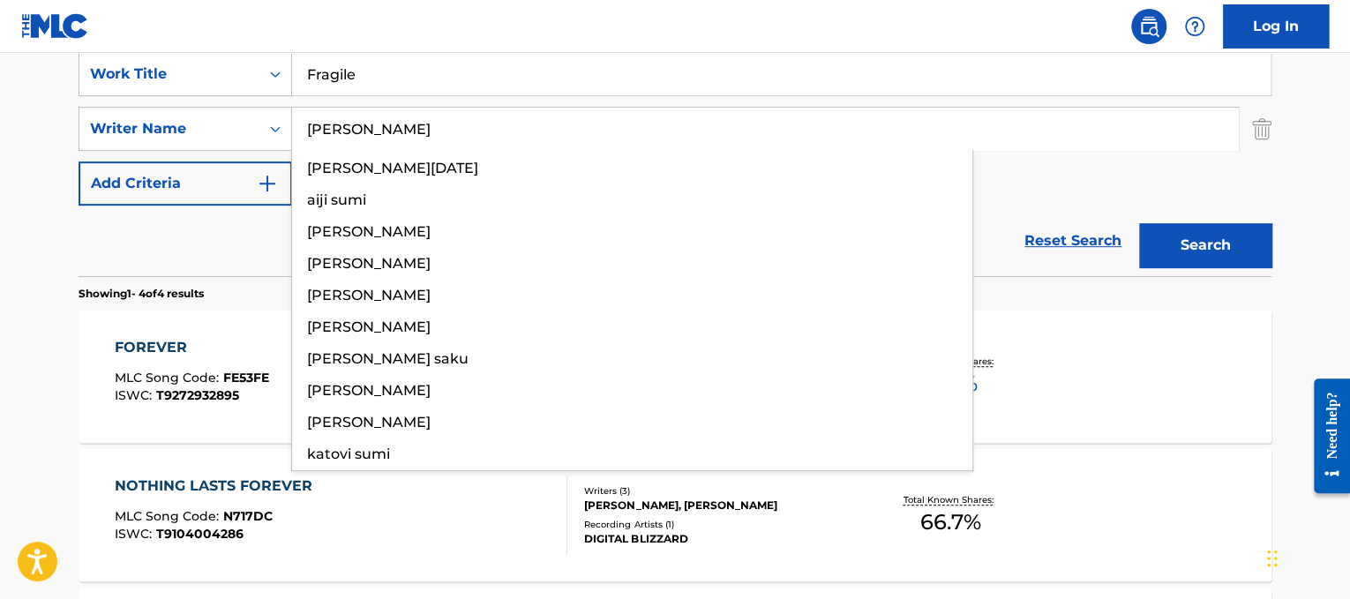
type input "[PERSON_NAME]"
click at [1139, 223] on button "Search" at bounding box center [1205, 245] width 132 height 44
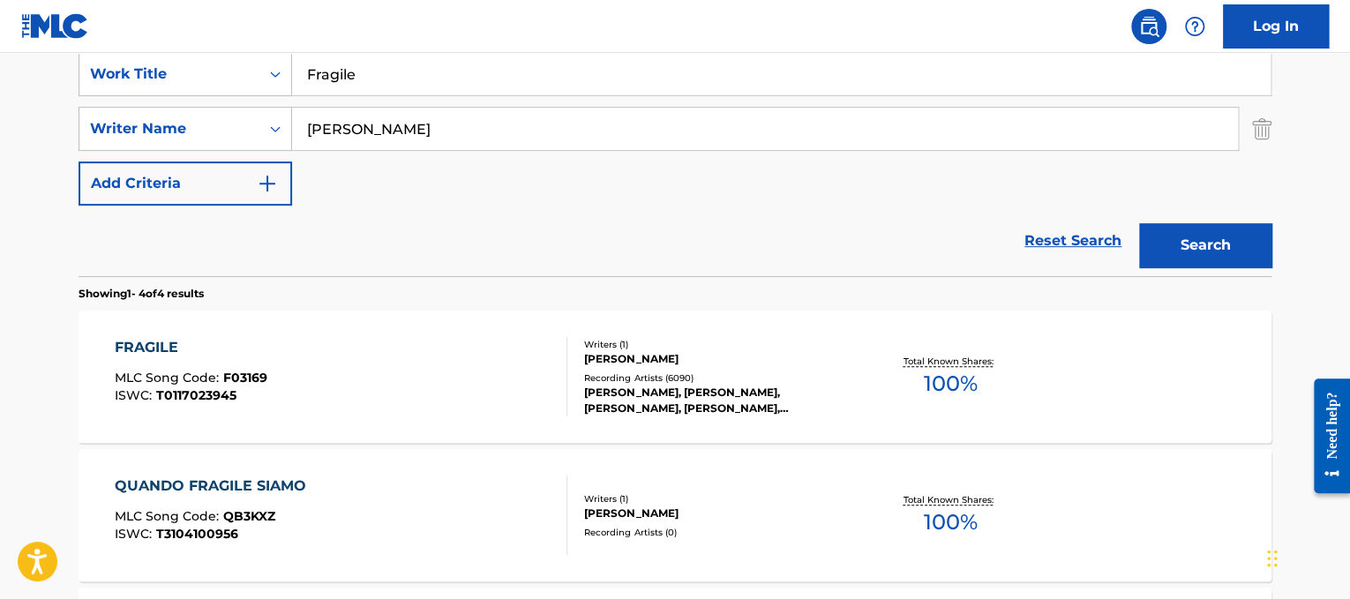
click at [388, 359] on div "FRAGILE MLC Song Code : F03169 ISWC : T0117023945" at bounding box center [341, 376] width 453 height 79
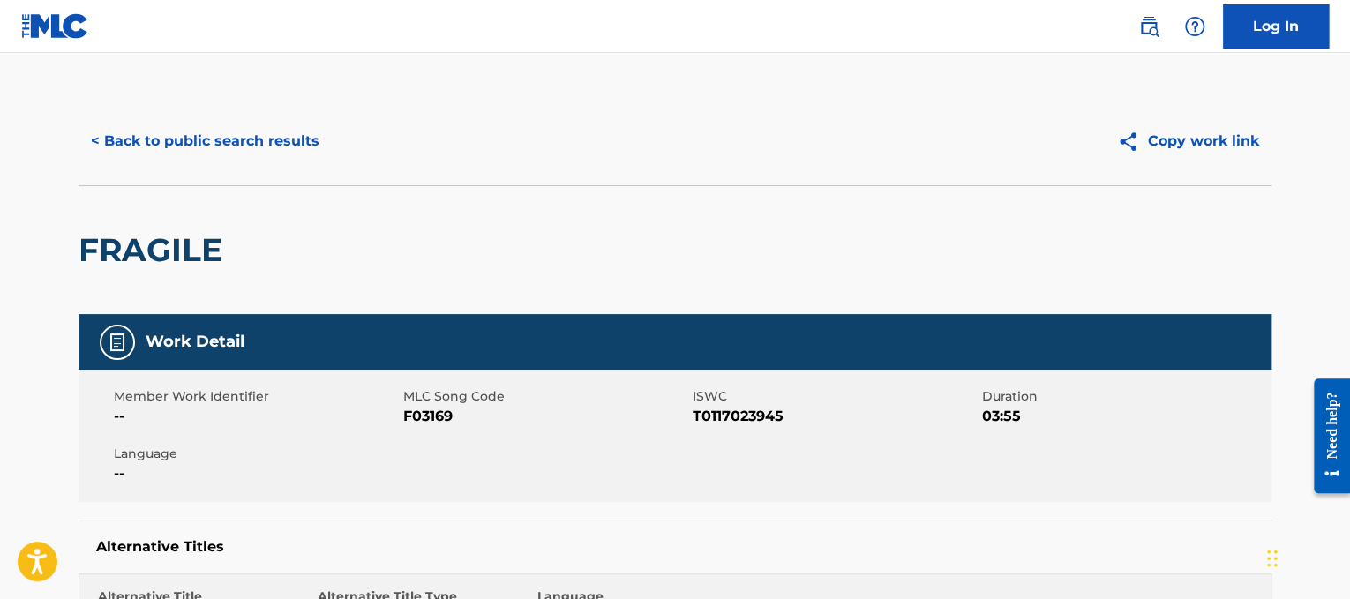
click at [267, 124] on button "< Back to public search results" at bounding box center [205, 141] width 253 height 44
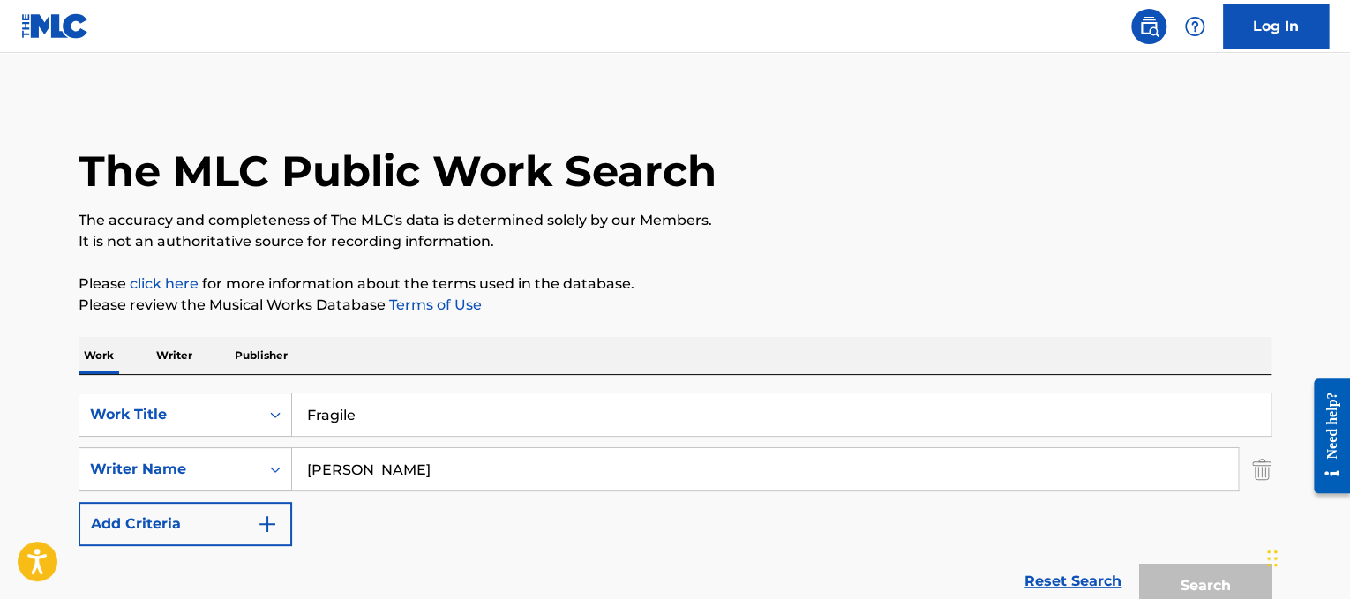
scroll to position [340, 0]
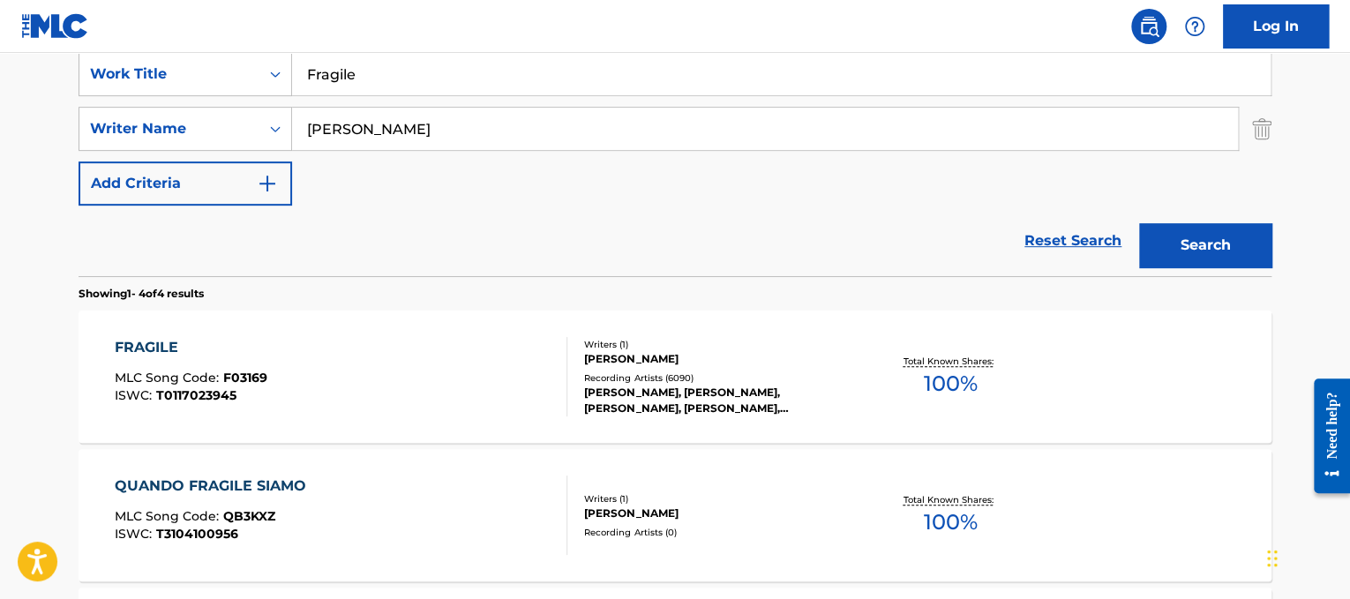
drag, startPoint x: 470, startPoint y: 66, endPoint x: 0, endPoint y: 17, distance: 472.7
click at [0, 17] on div "Log In The MLC Public Work Search The accuracy and completeness of The MLC's da…" at bounding box center [675, 347] width 1350 height 1375
paste input "uneral"
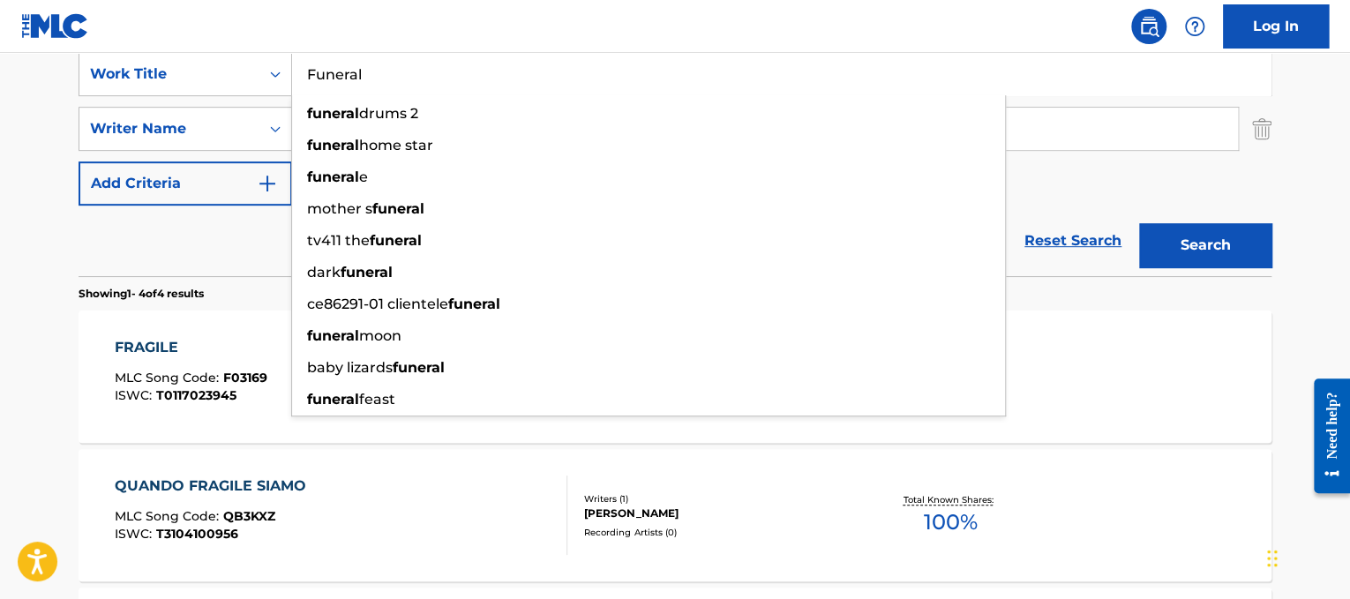
type input "Funeral"
click at [1045, 155] on div "SearchWithCriteria3a1c23dc-8086-44c8-b5c0-f0a828669884 Work Title Funeral funer…" at bounding box center [675, 128] width 1193 height 153
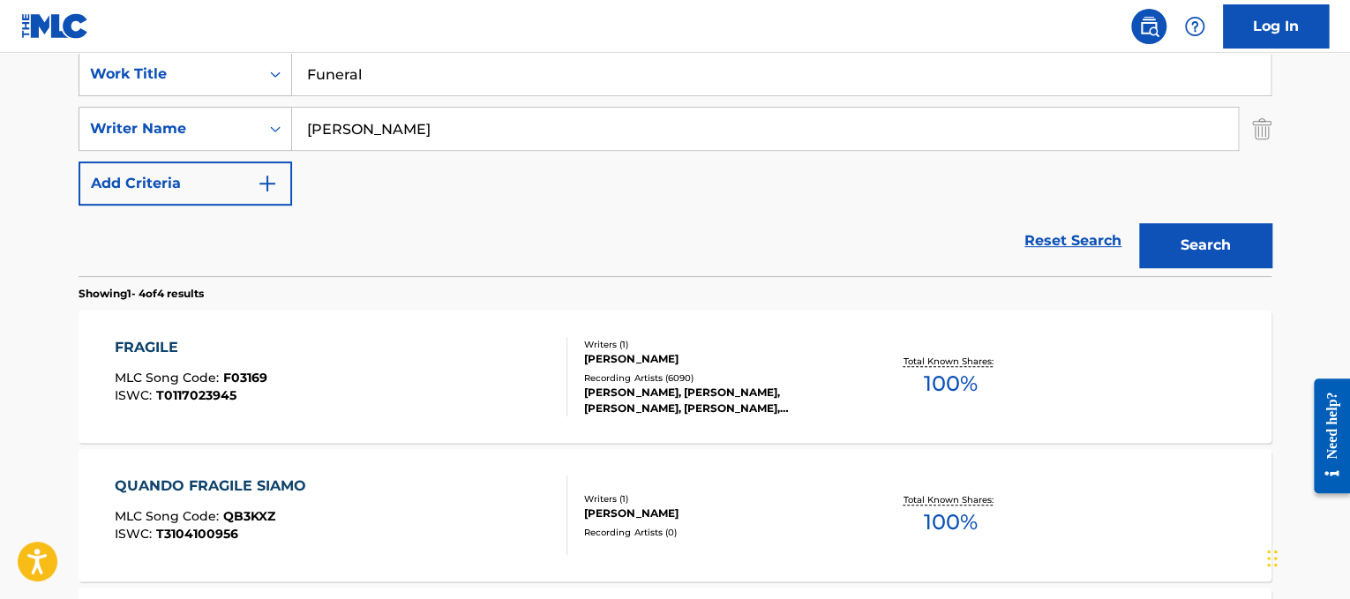
click at [1047, 139] on input "[PERSON_NAME]" at bounding box center [765, 129] width 946 height 42
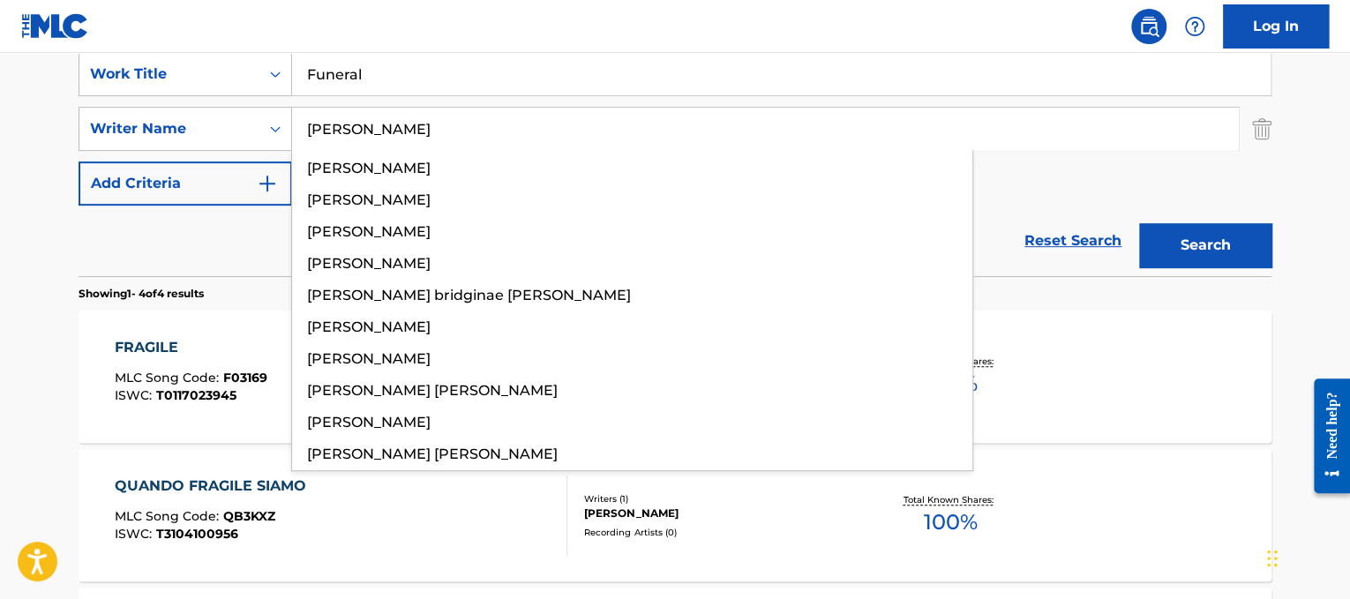
type input "[PERSON_NAME]"
click at [1139, 223] on button "Search" at bounding box center [1205, 245] width 132 height 44
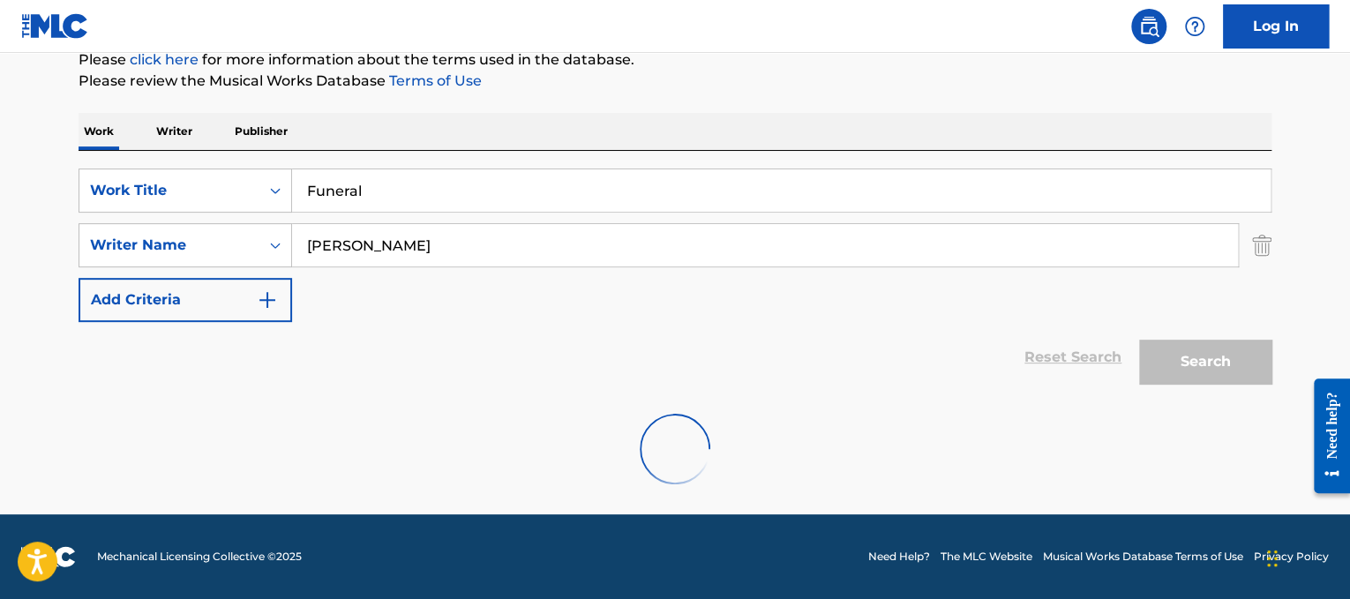
scroll to position [223, 0]
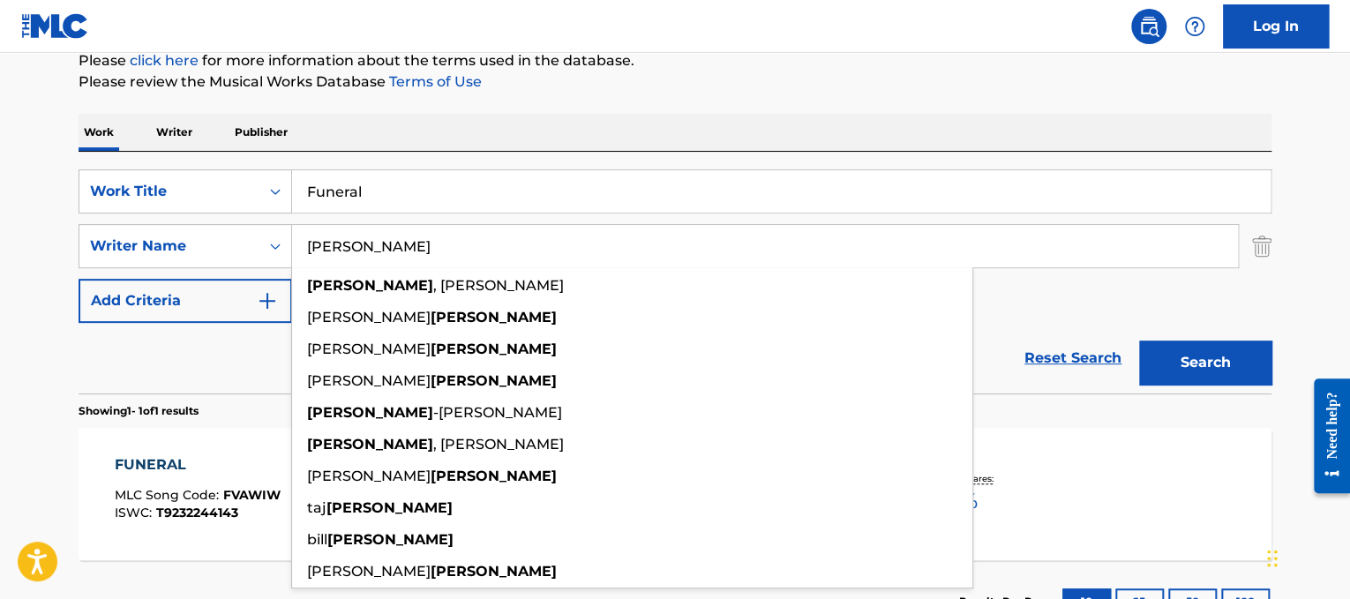
click at [1175, 355] on button "Search" at bounding box center [1205, 362] width 132 height 44
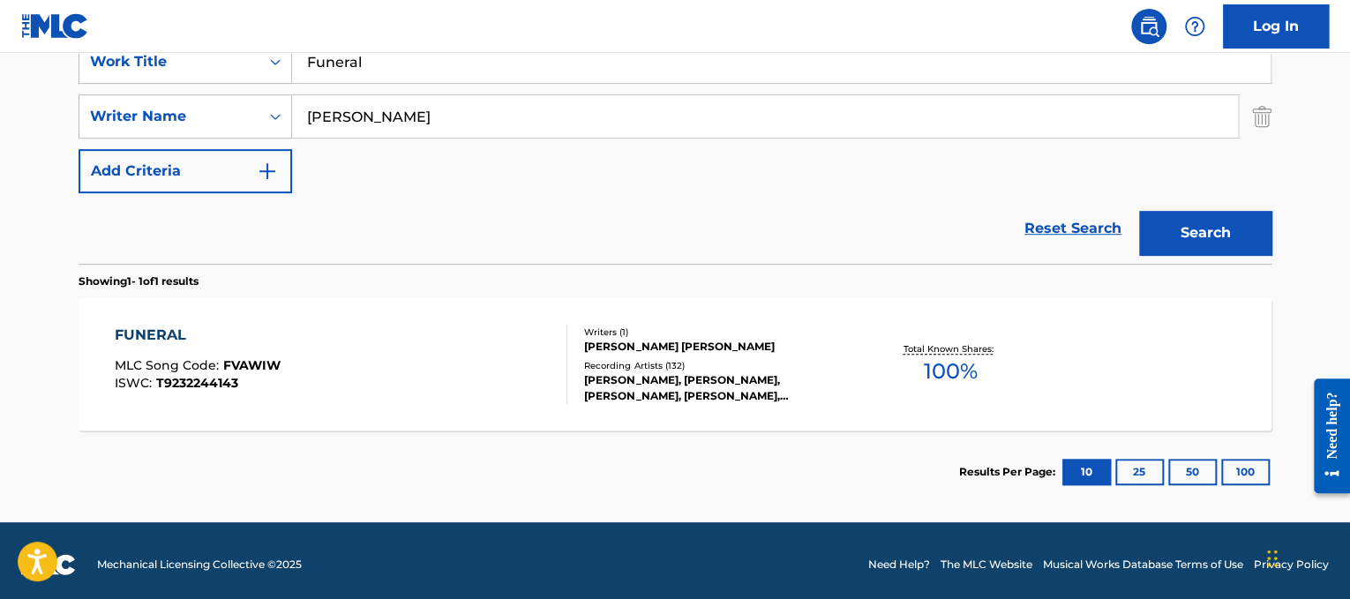
scroll to position [360, 0]
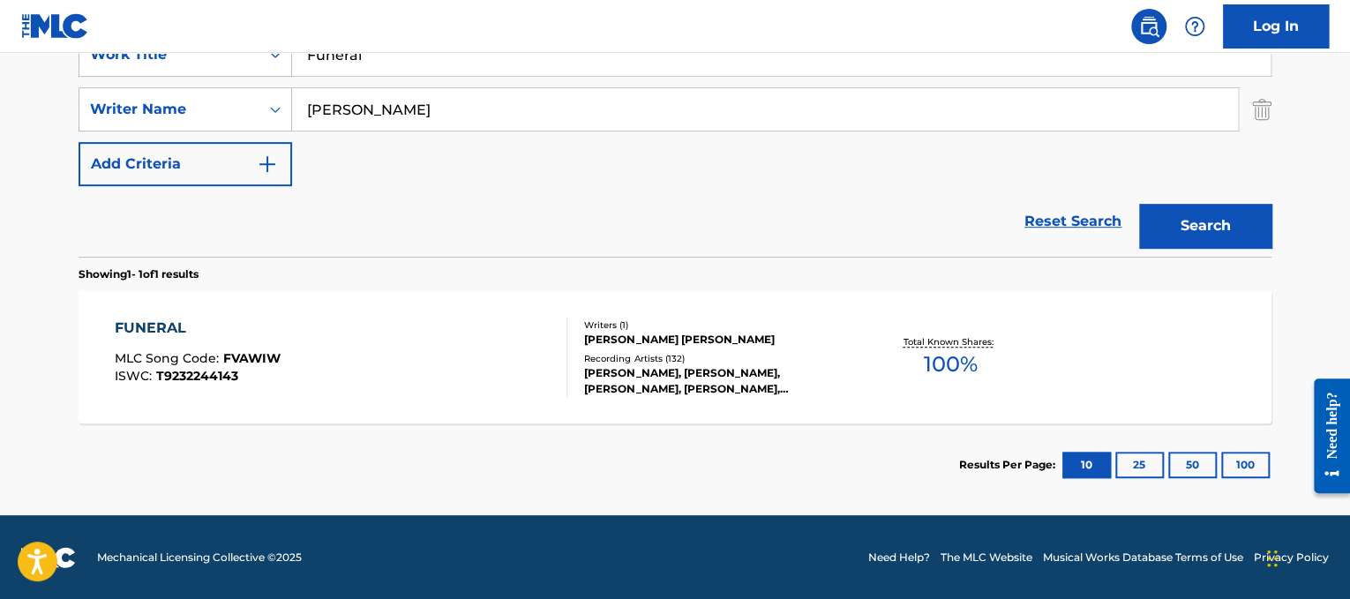
click at [344, 308] on div "FUNERAL MLC Song Code : FVAWIW ISWC : T9232244143 Writers ( 1 ) [PERSON_NAME] […" at bounding box center [675, 357] width 1193 height 132
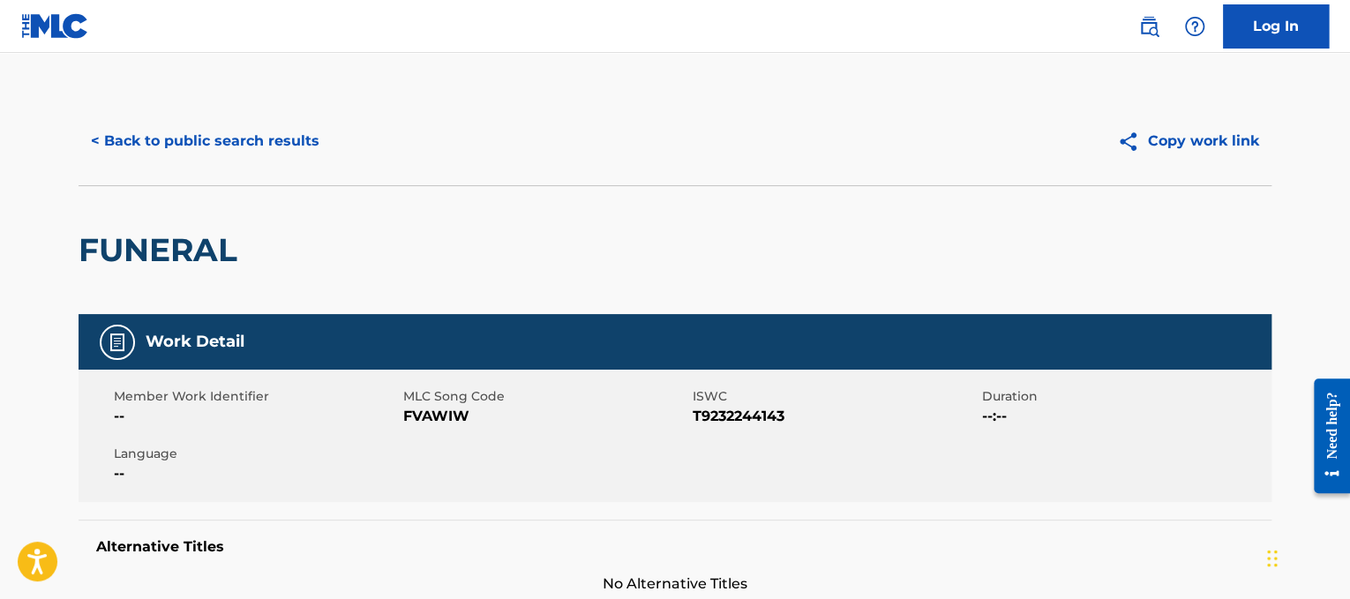
click at [198, 138] on button "< Back to public search results" at bounding box center [205, 141] width 253 height 44
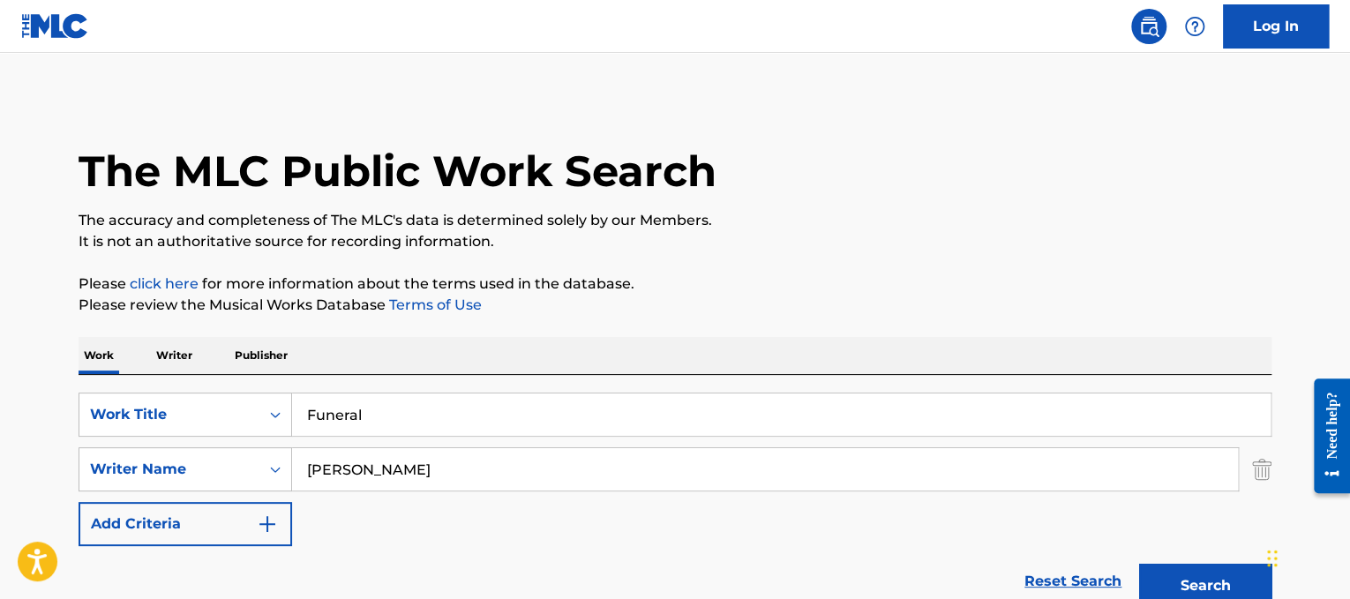
scroll to position [259, 0]
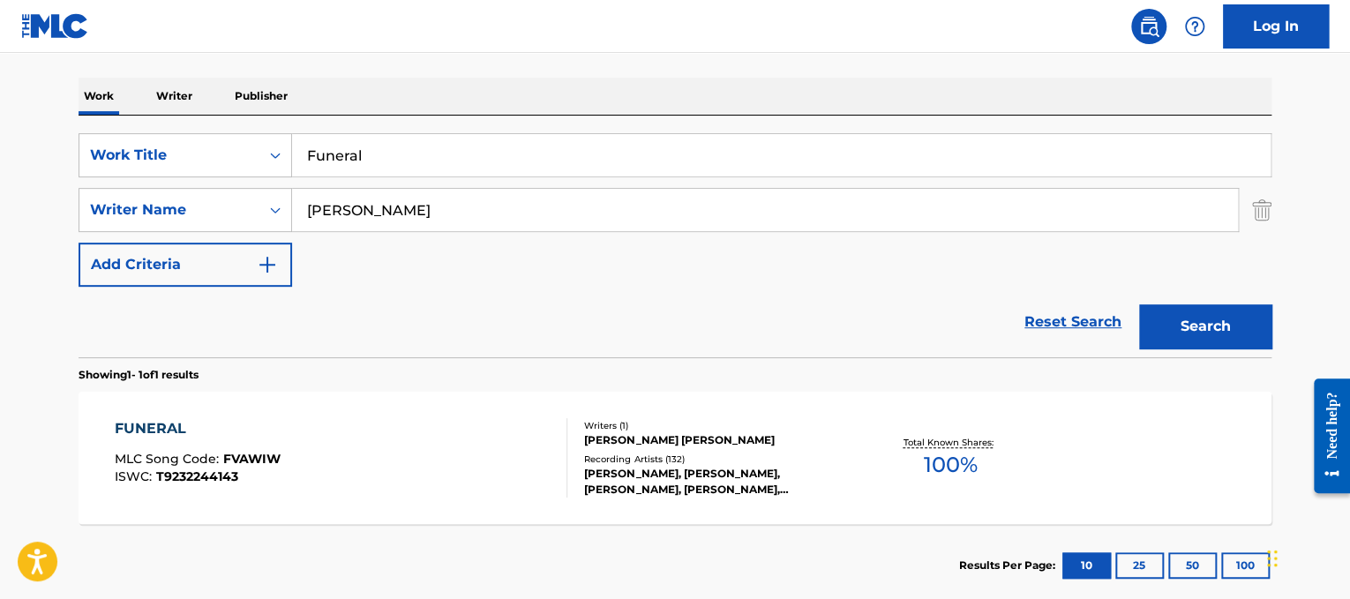
drag, startPoint x: 540, startPoint y: 168, endPoint x: 1, endPoint y: 30, distance: 556.5
click at [1, 30] on div "Log In The MLC Public Work Search The accuracy and completeness of The MLC's da…" at bounding box center [675, 221] width 1350 height 960
paste input "Get Down"
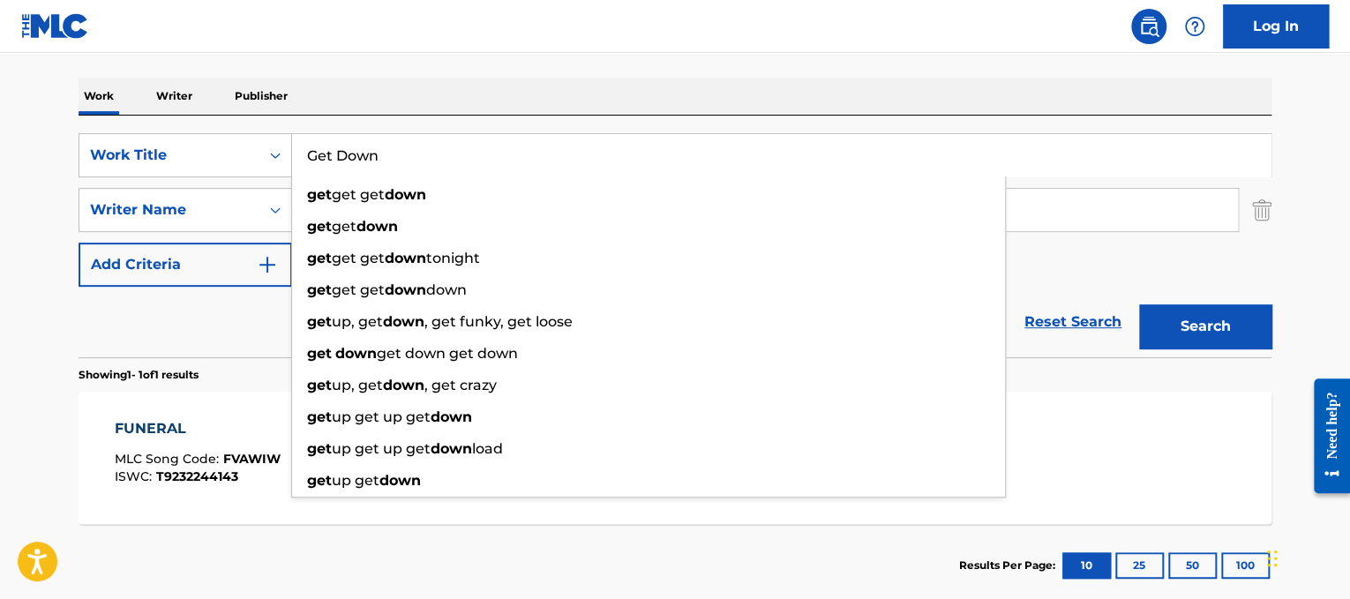
type input "Get Down"
click at [690, 79] on div "Work Writer Publisher" at bounding box center [675, 96] width 1193 height 37
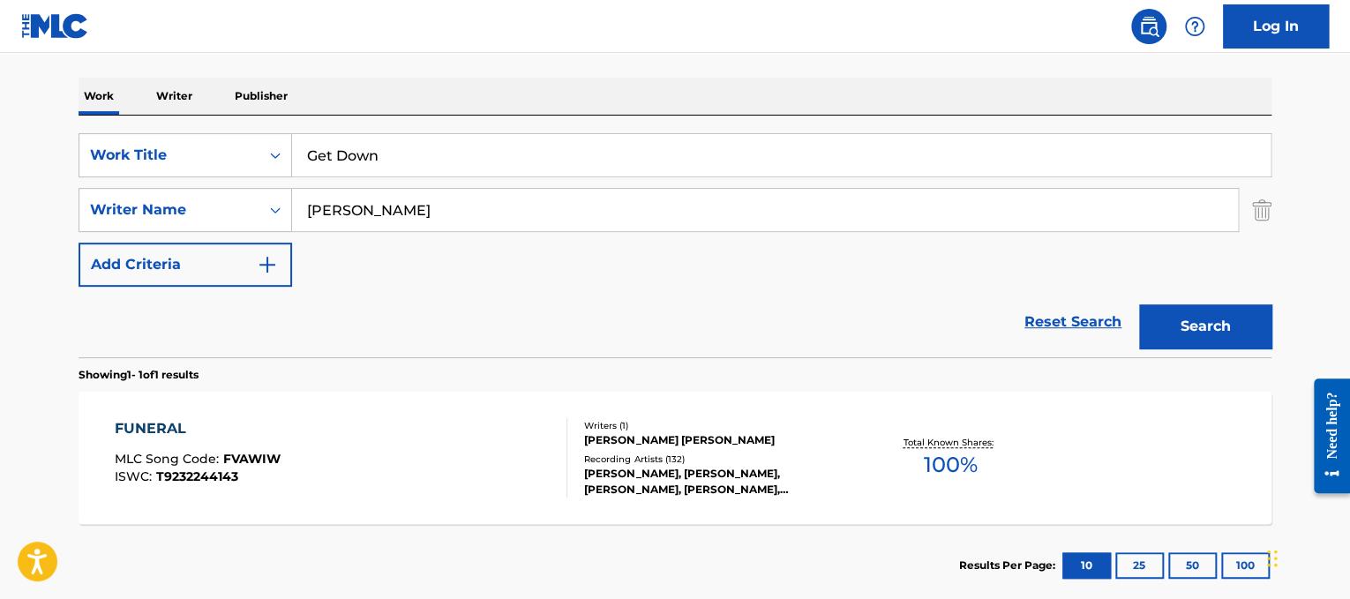
drag, startPoint x: 670, startPoint y: 202, endPoint x: 1, endPoint y: 124, distance: 674.0
click at [1, 124] on main "The MLC Public Work Search The accuracy and completeness of The MLC's data is d…" at bounding box center [675, 205] width 1350 height 822
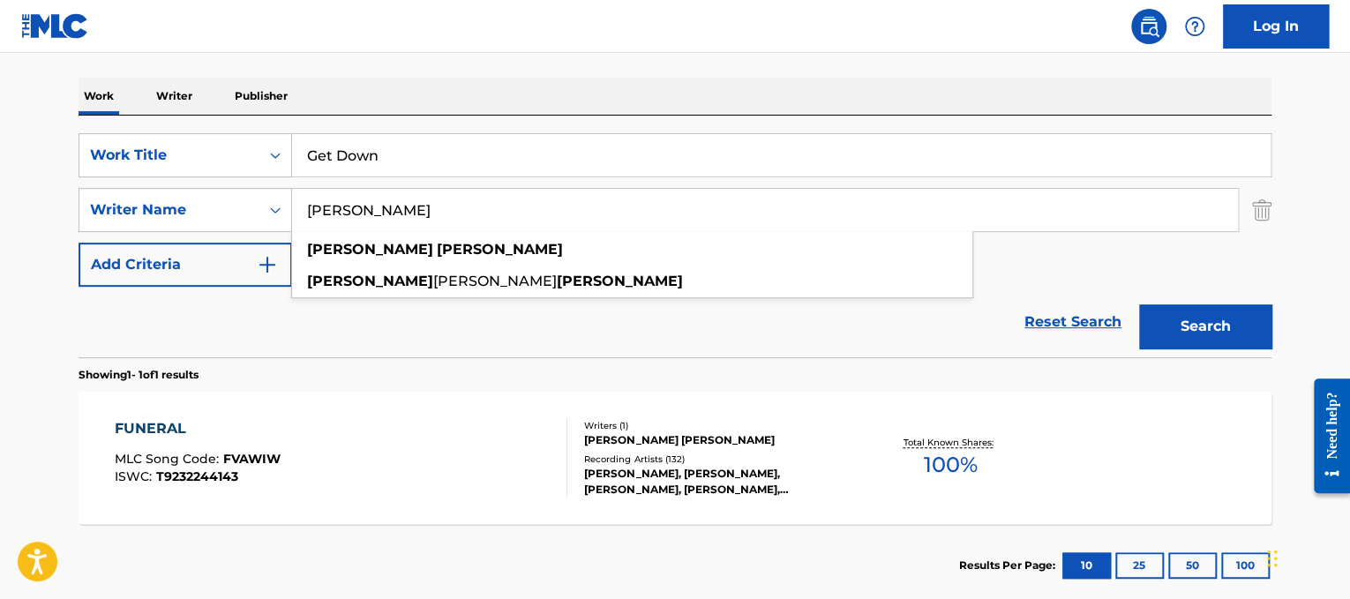
type input "[PERSON_NAME]"
click at [1139, 304] on button "Search" at bounding box center [1205, 326] width 132 height 44
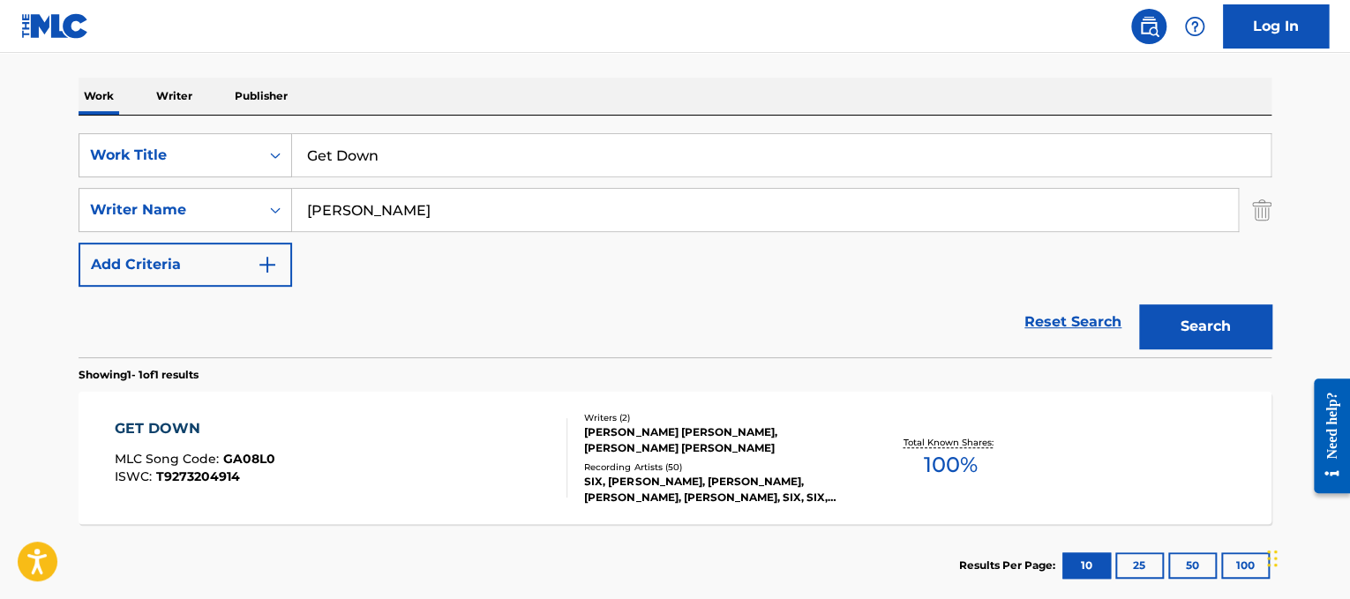
scroll to position [360, 0]
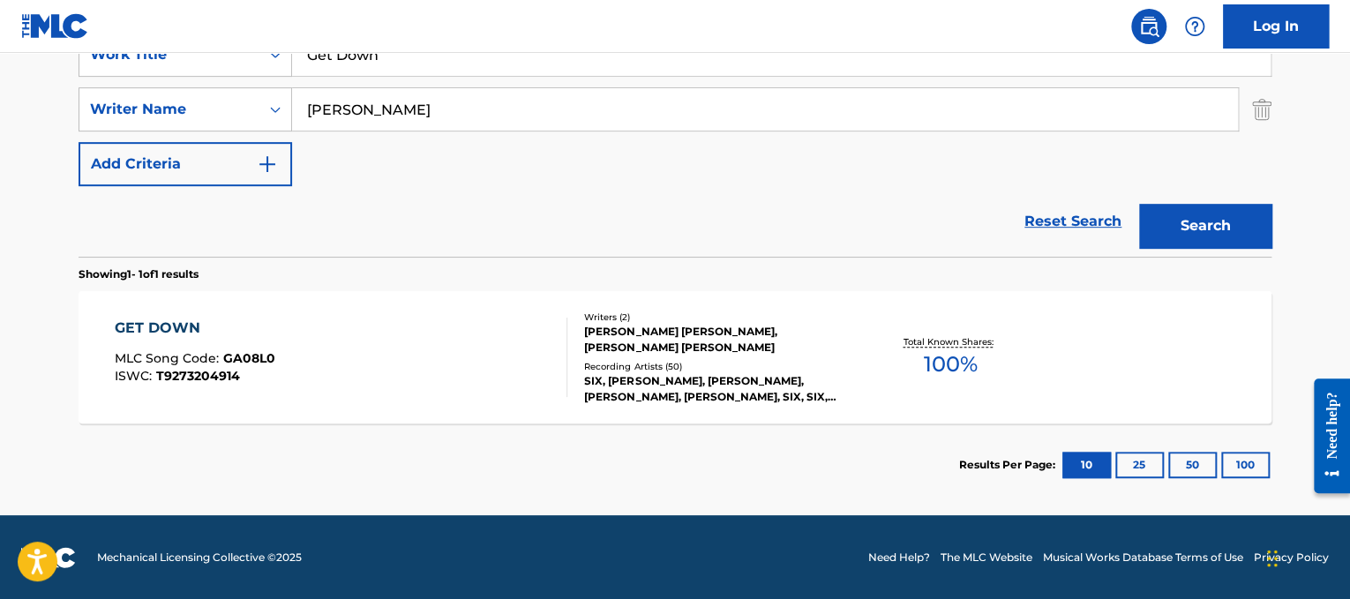
click at [341, 361] on div "GET DOWN MLC Song Code : GA08L0 ISWC : T9273204914" at bounding box center [341, 357] width 453 height 79
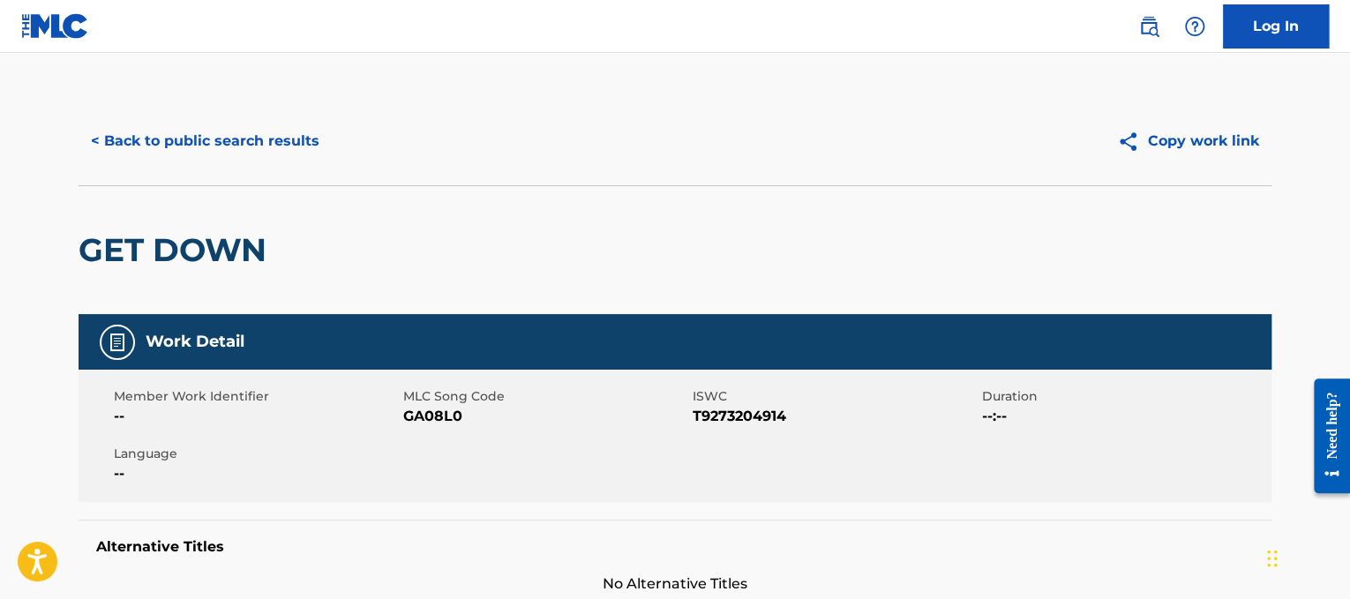
click at [273, 147] on button "< Back to public search results" at bounding box center [205, 141] width 253 height 44
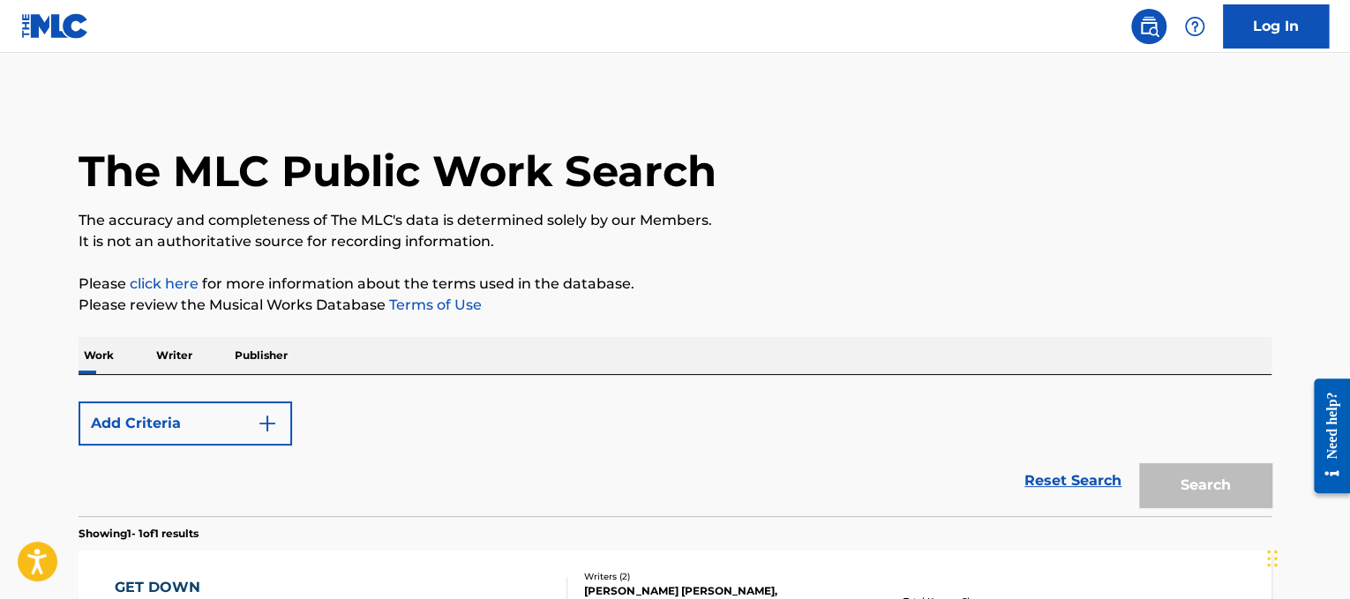
scroll to position [259, 0]
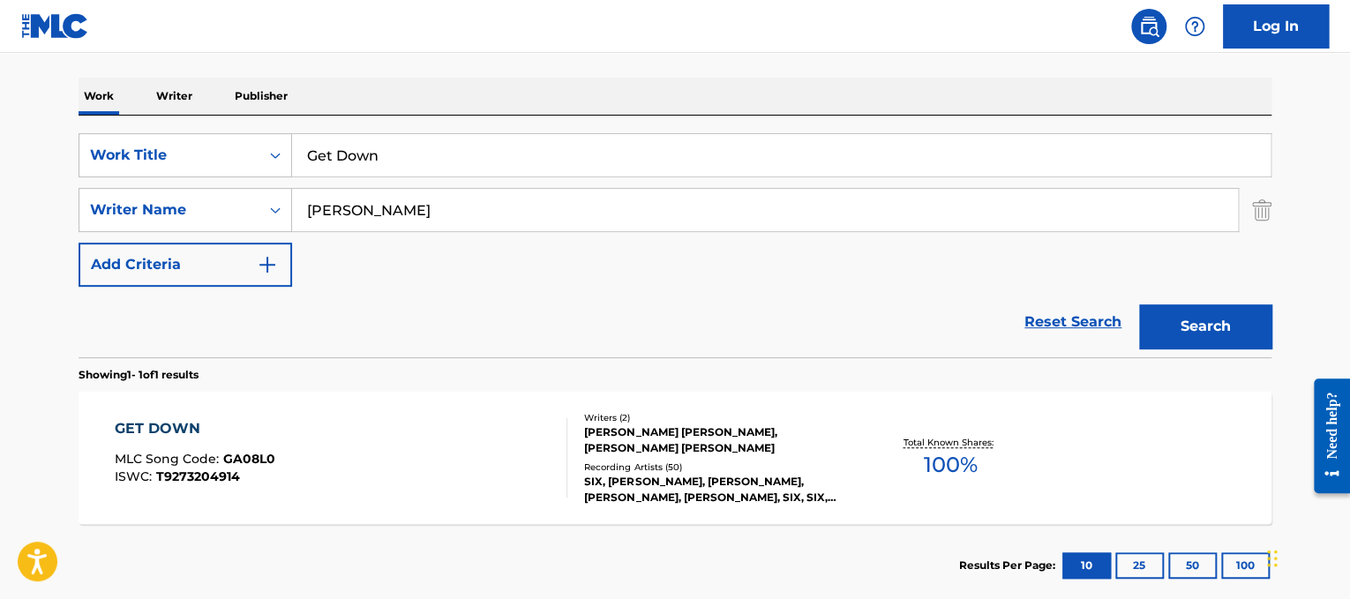
drag, startPoint x: 518, startPoint y: 169, endPoint x: 2, endPoint y: 82, distance: 523.4
click at [2, 82] on main "The MLC Public Work Search The accuracy and completeness of The MLC's data is d…" at bounding box center [675, 205] width 1350 height 822
paste input "HOST TOWN"
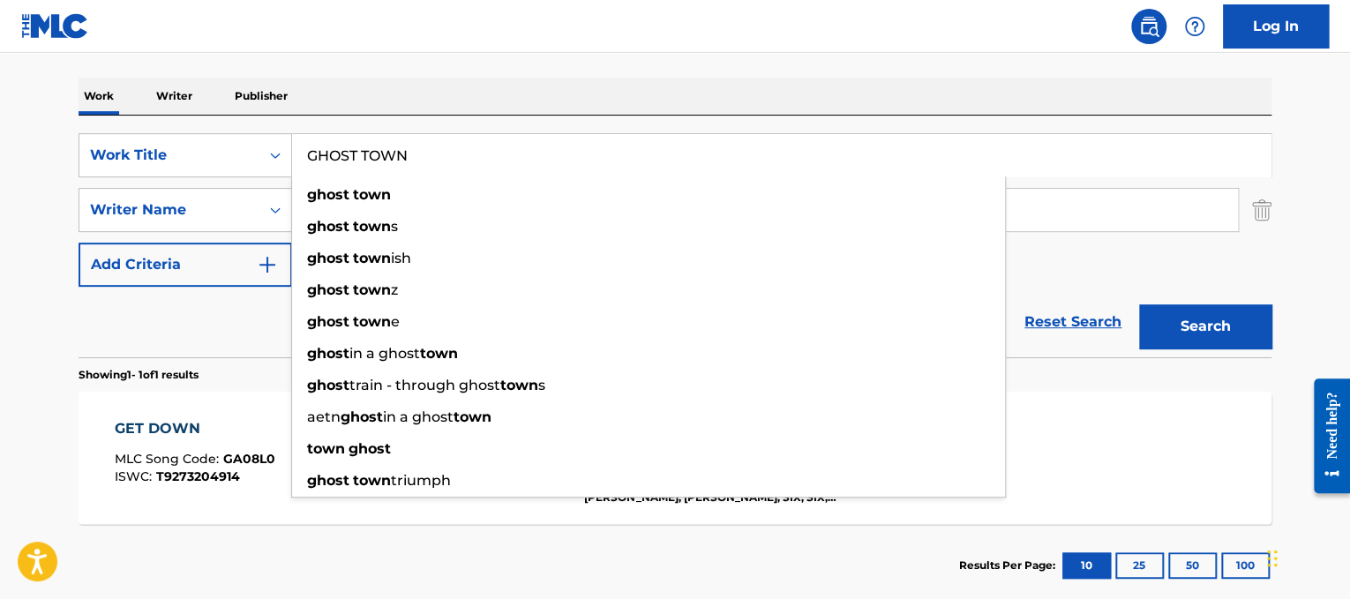
type input "GHOST TOWN"
click at [580, 113] on div "Work Writer Publisher" at bounding box center [675, 96] width 1193 height 37
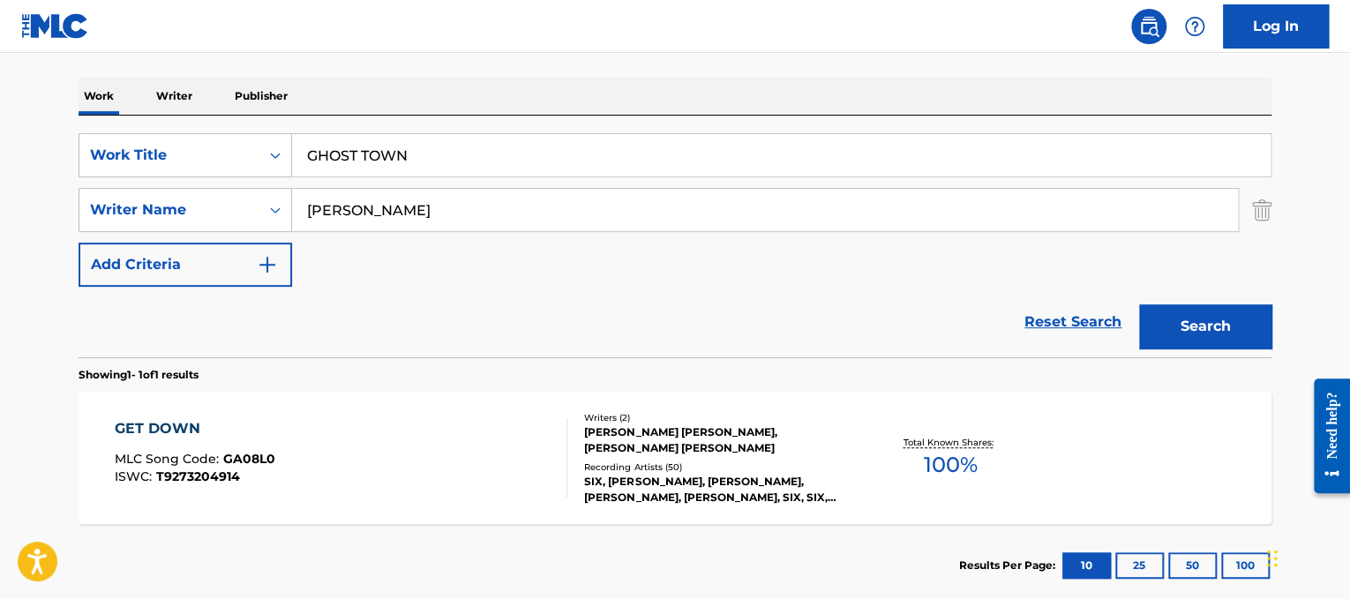
drag, startPoint x: 578, startPoint y: 205, endPoint x: 0, endPoint y: 161, distance: 579.4
click at [0, 161] on main "The MLC Public Work Search The accuracy and completeness of The MLC's data is d…" at bounding box center [675, 205] width 1350 height 822
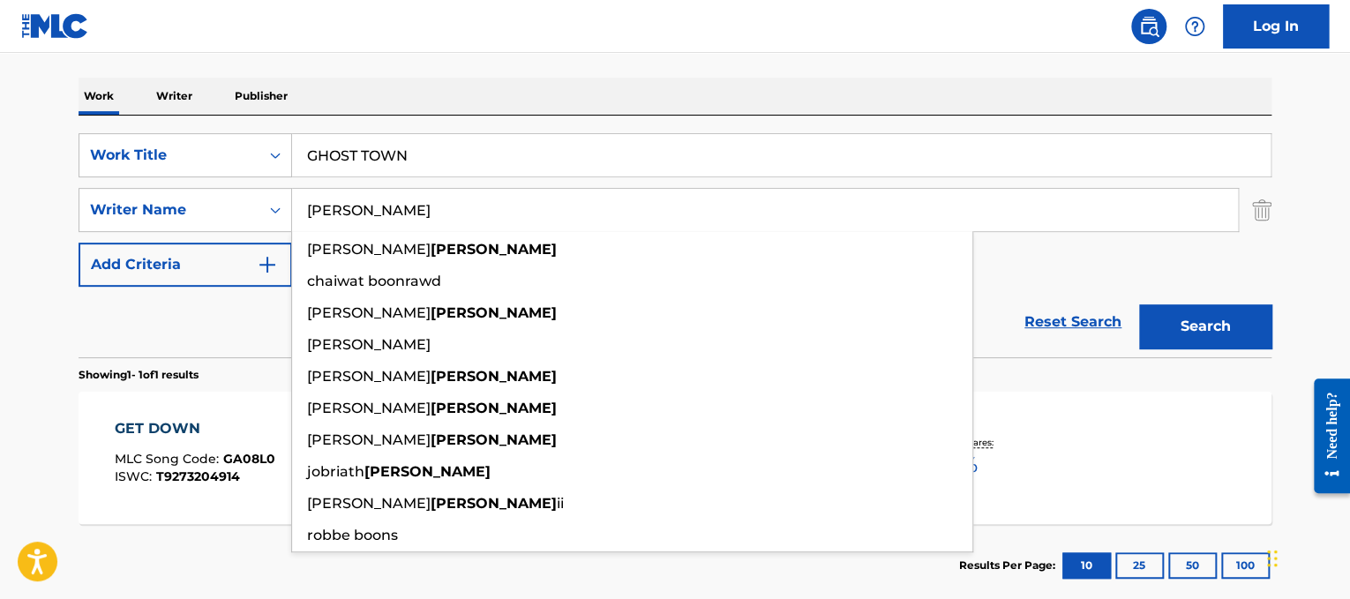
type input "[PERSON_NAME]"
click at [1139, 304] on button "Search" at bounding box center [1205, 326] width 132 height 44
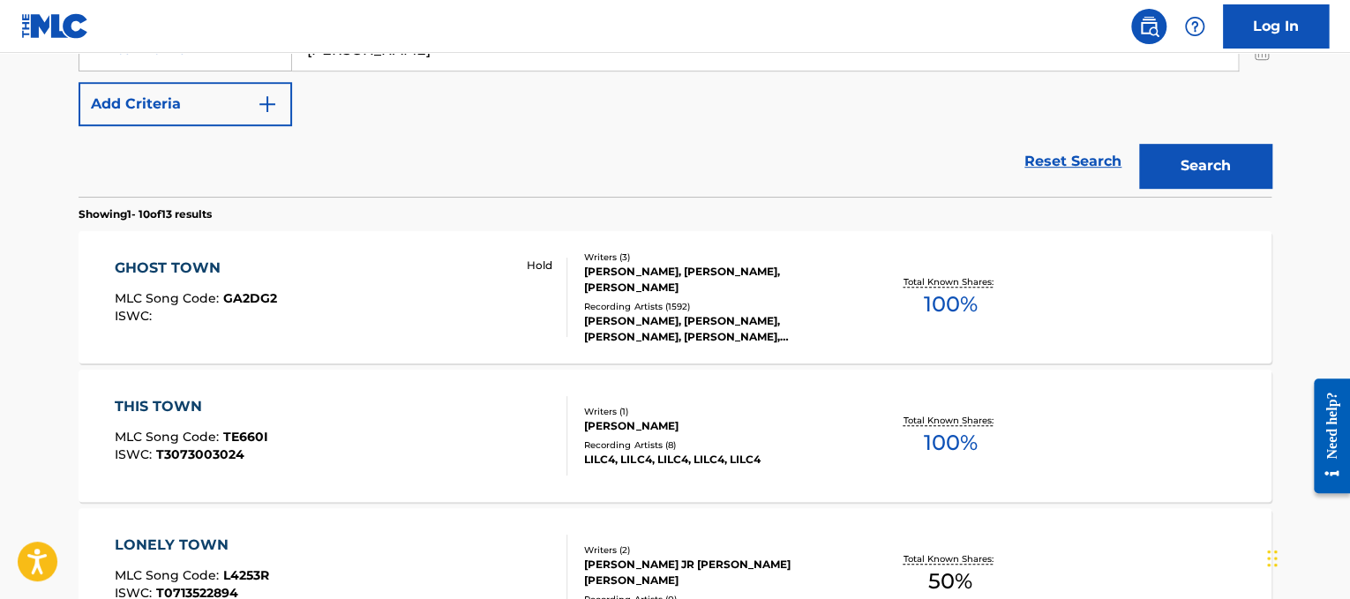
scroll to position [424, 0]
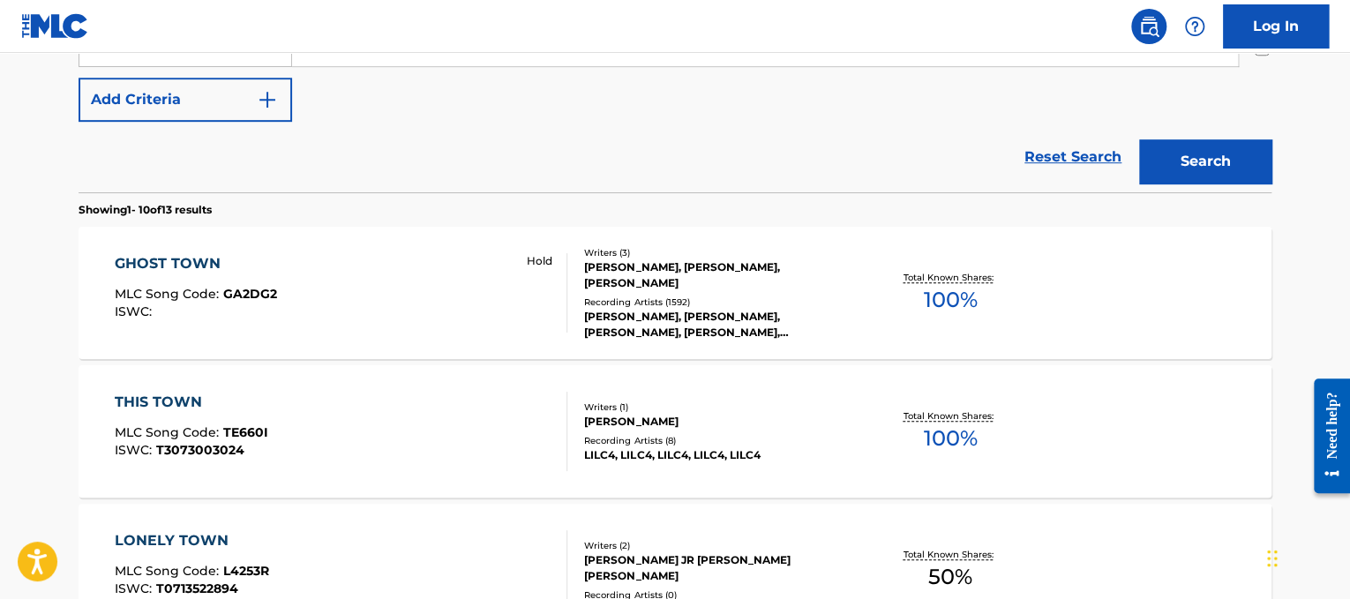
click at [404, 303] on div "GHOST TOWN MLC Song Code : GA2DG2 ISWC : Hold" at bounding box center [341, 292] width 453 height 79
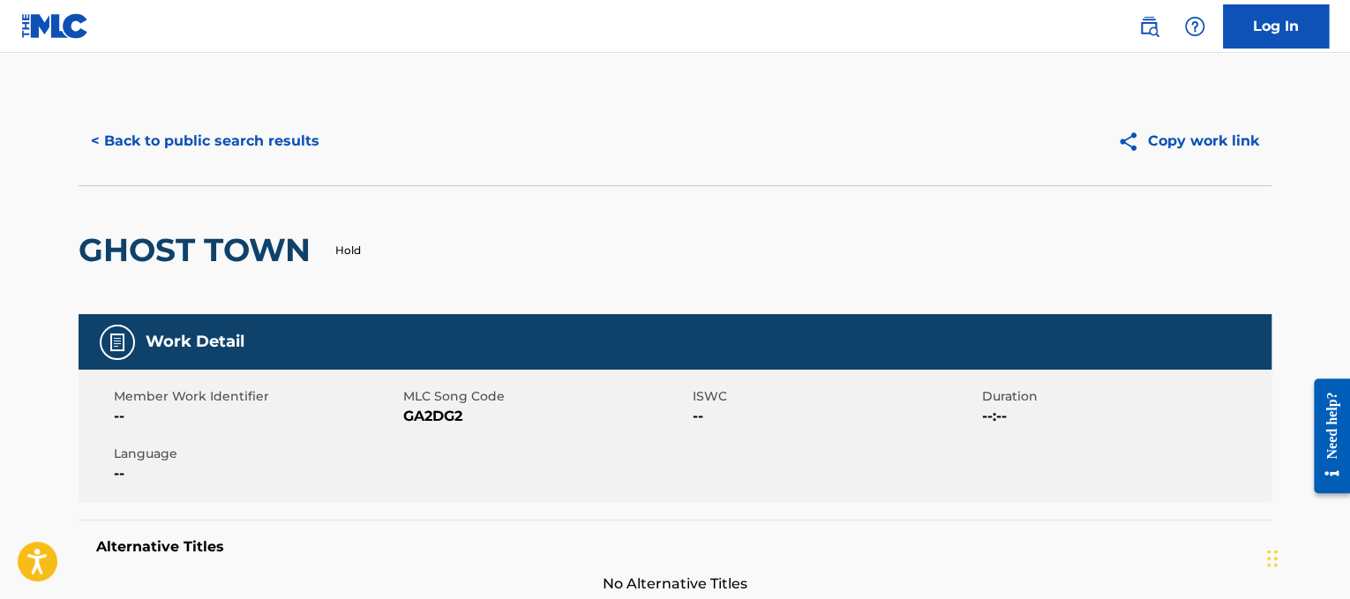
click at [213, 131] on button "< Back to public search results" at bounding box center [205, 141] width 253 height 44
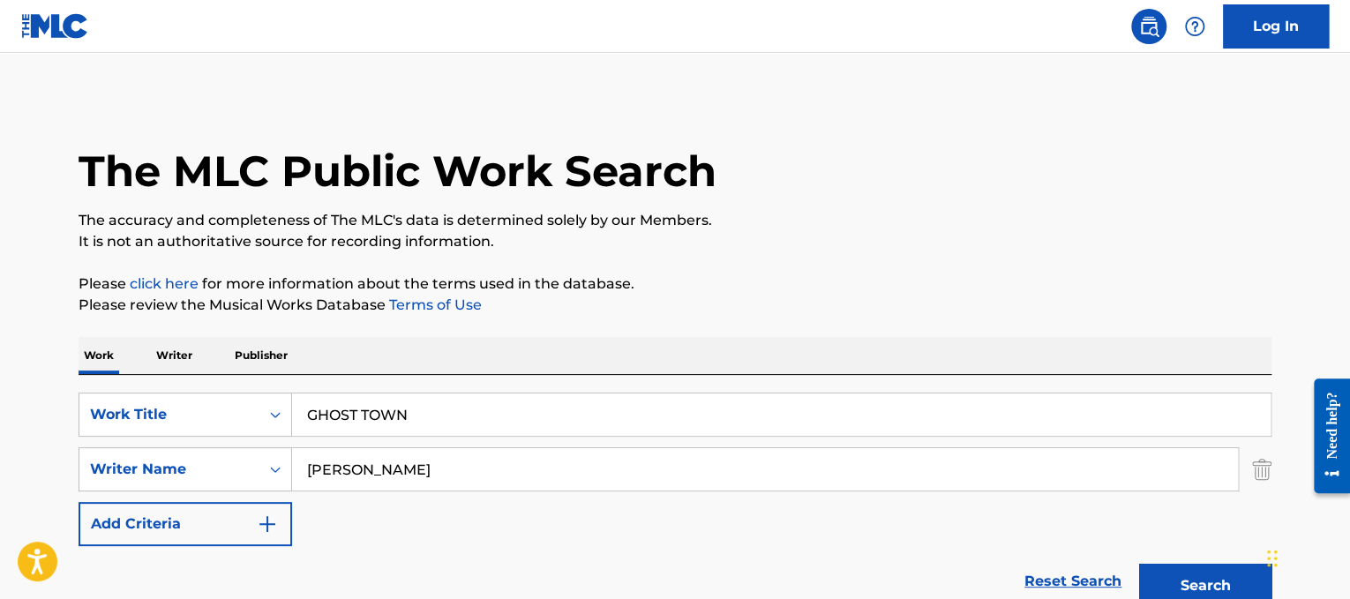
drag, startPoint x: 503, startPoint y: 414, endPoint x: 53, endPoint y: 369, distance: 452.1
paste input "od Bless The U.S.A."
type input "[DEMOGRAPHIC_DATA] Bless The U.S.A."
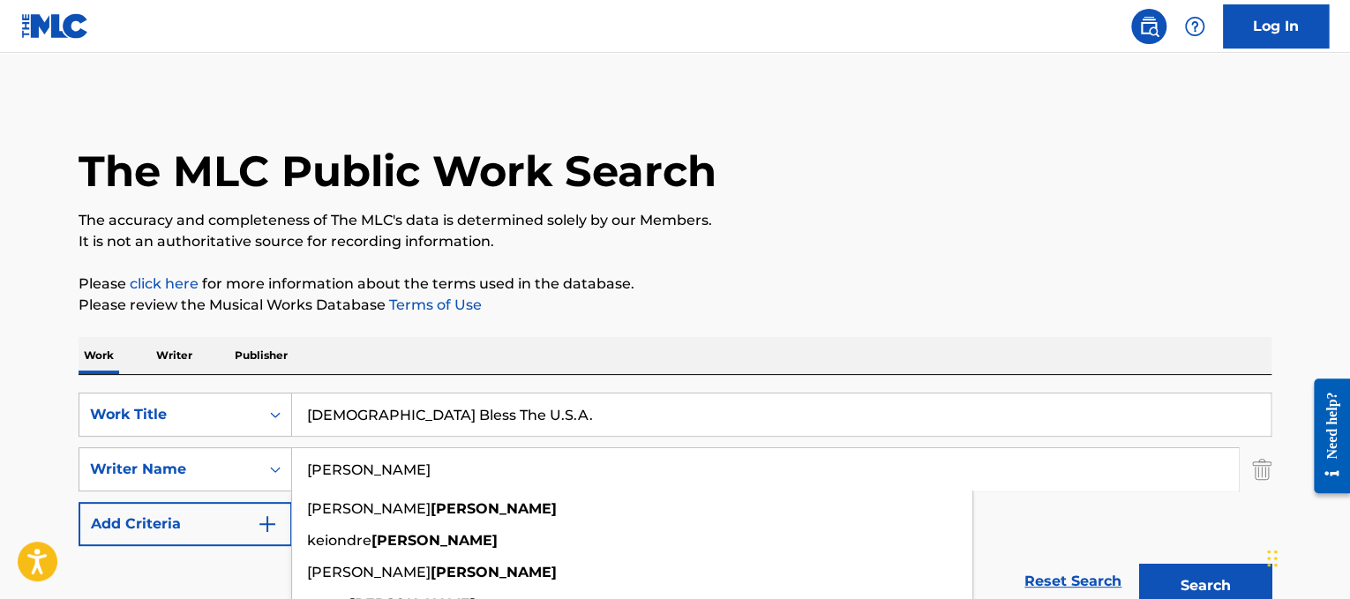
drag, startPoint x: 396, startPoint y: 464, endPoint x: 0, endPoint y: 380, distance: 404.8
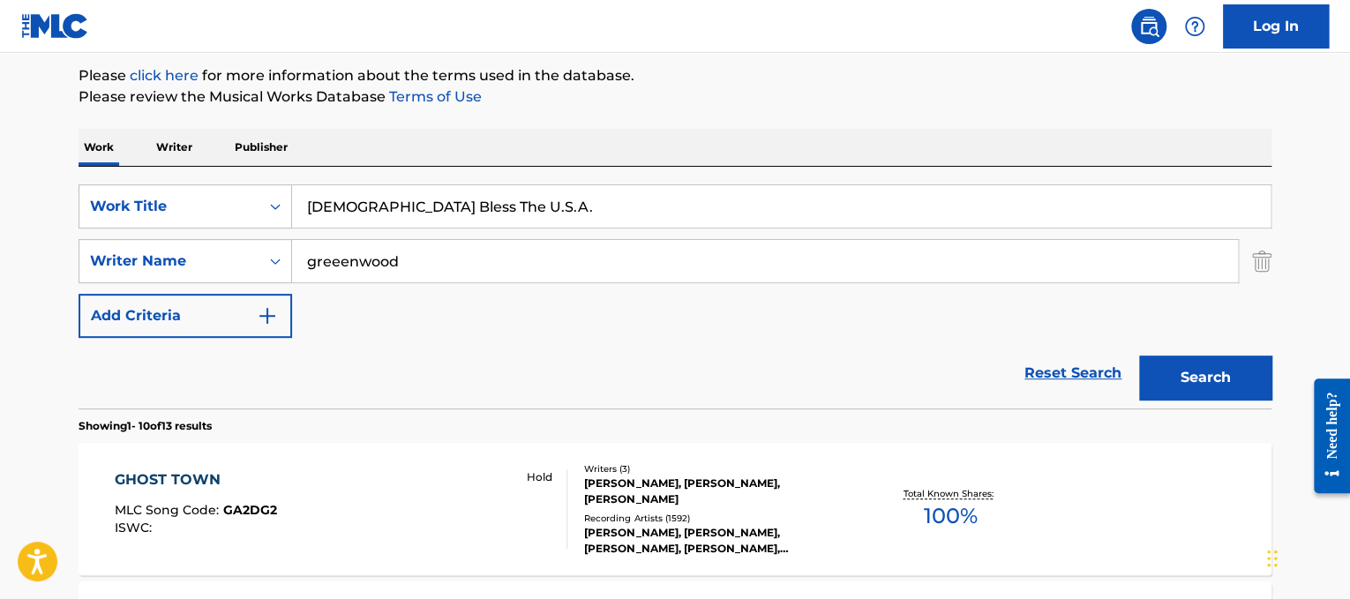
scroll to position [243, 0]
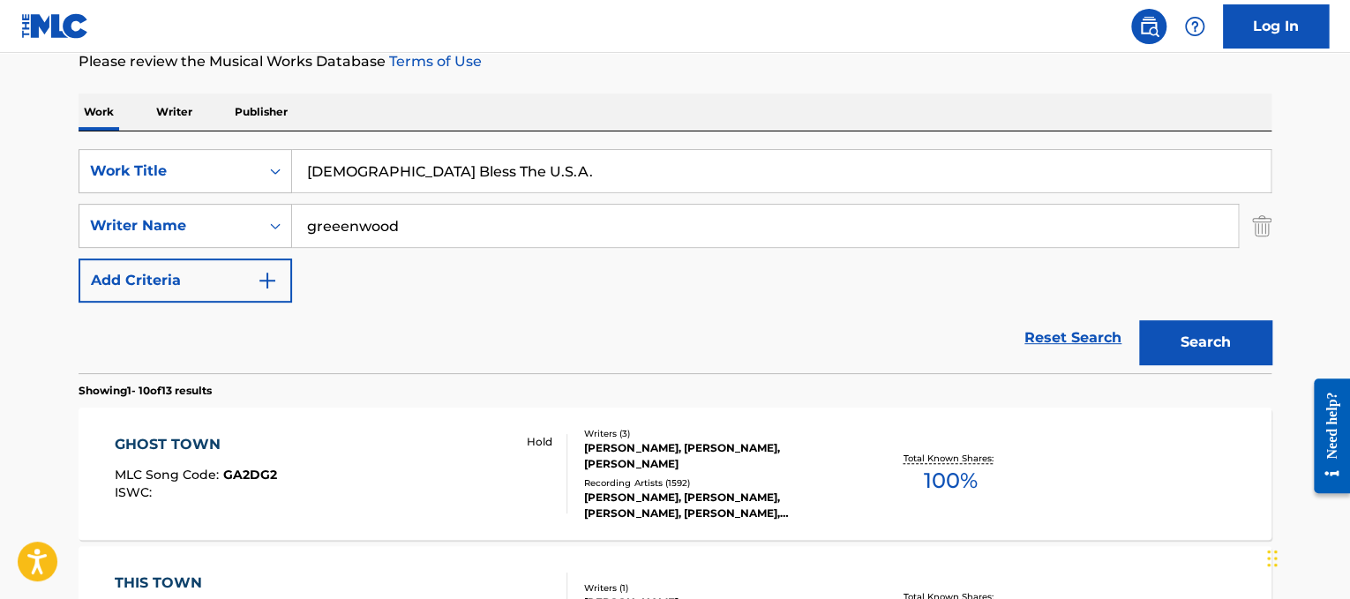
click at [345, 222] on input "greeenwood" at bounding box center [765, 226] width 946 height 42
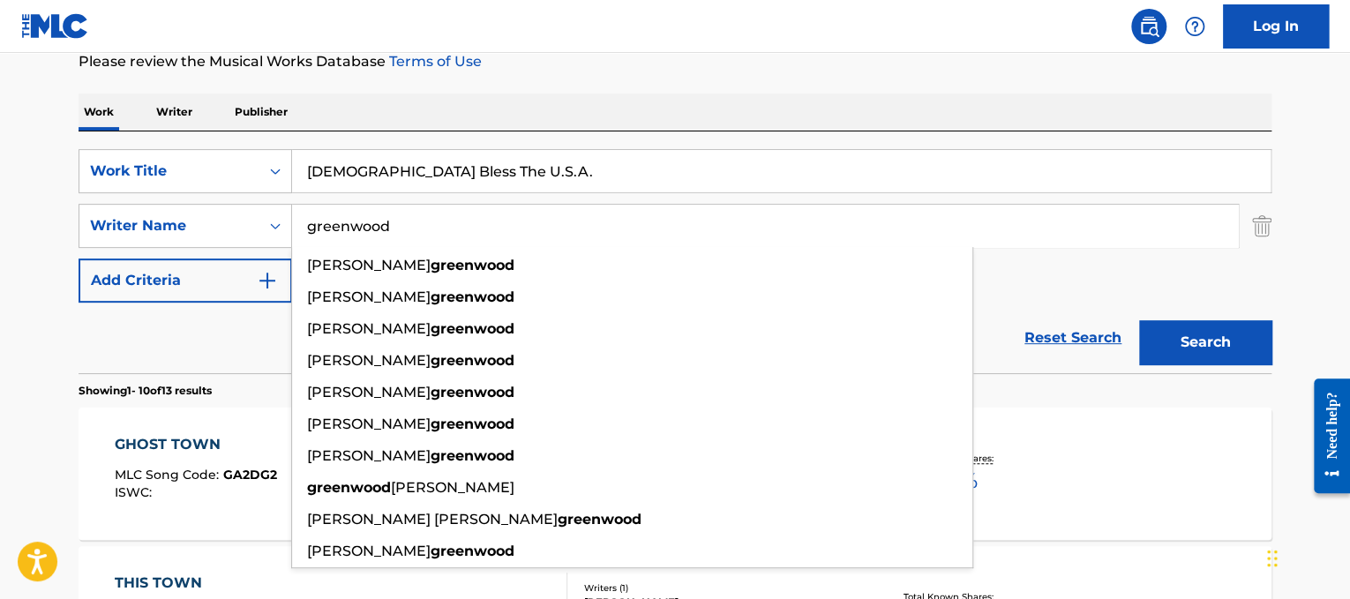
type input "greenwood"
click at [1242, 326] on button "Search" at bounding box center [1205, 342] width 132 height 44
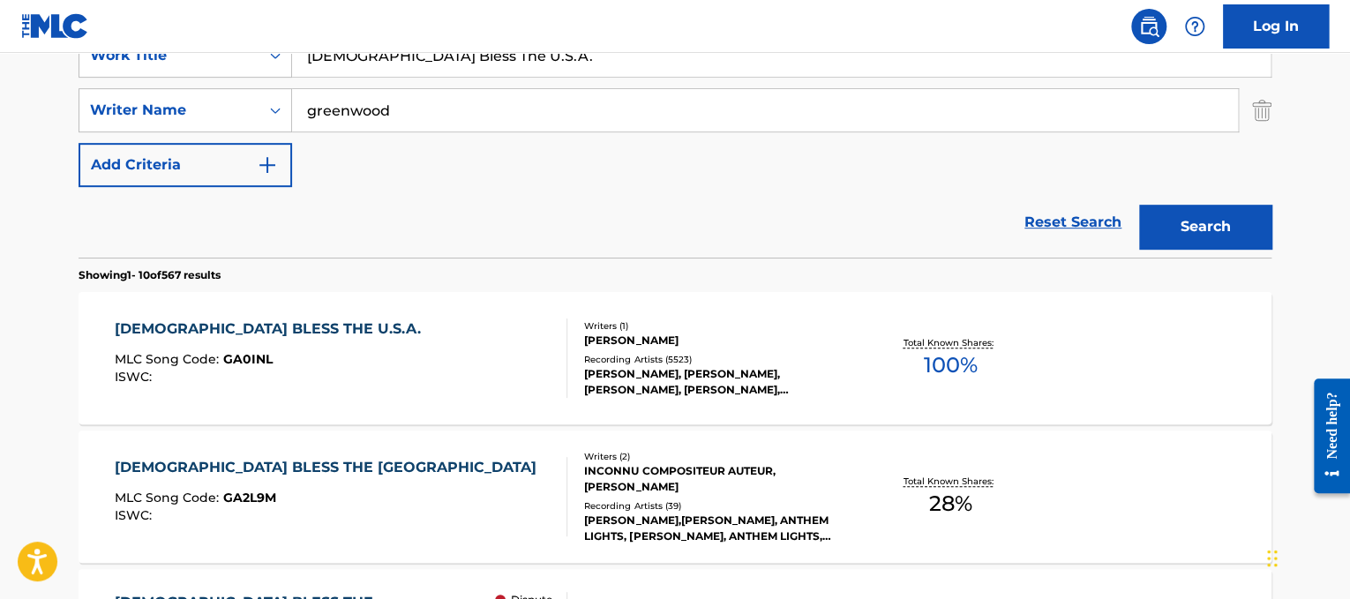
scroll to position [374, 0]
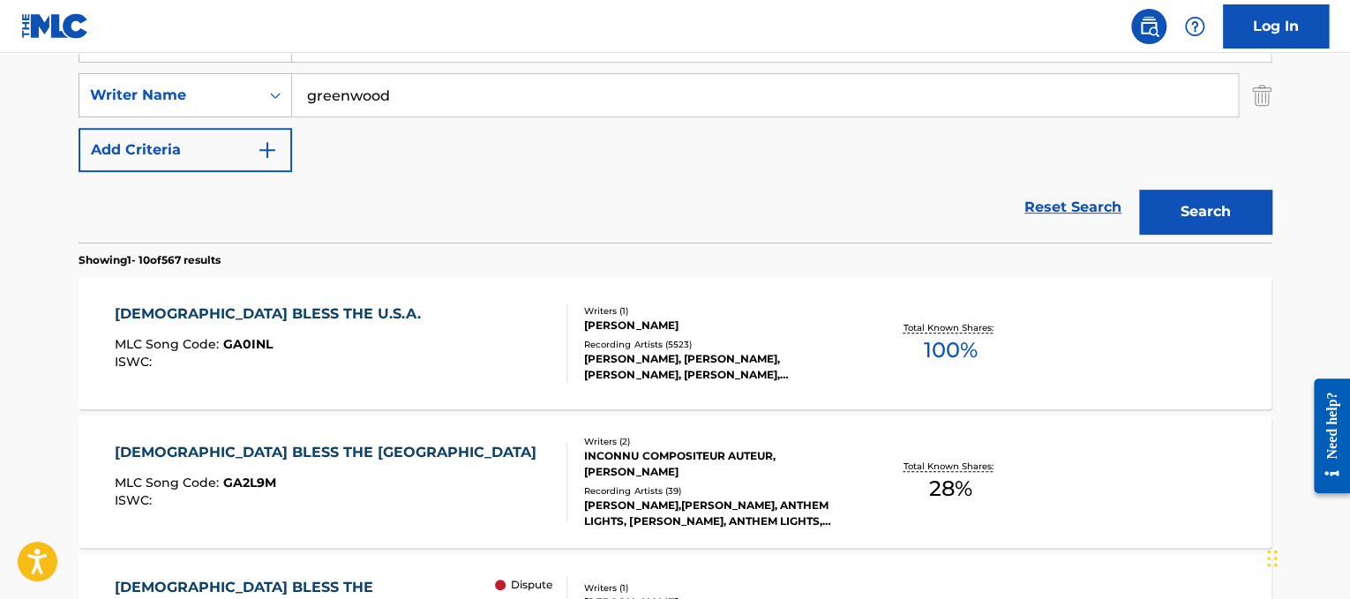
click at [403, 333] on div "[DEMOGRAPHIC_DATA] BLESS THE U.S.A. MLC Song Code : GA0INL ISWC :" at bounding box center [341, 342] width 453 height 79
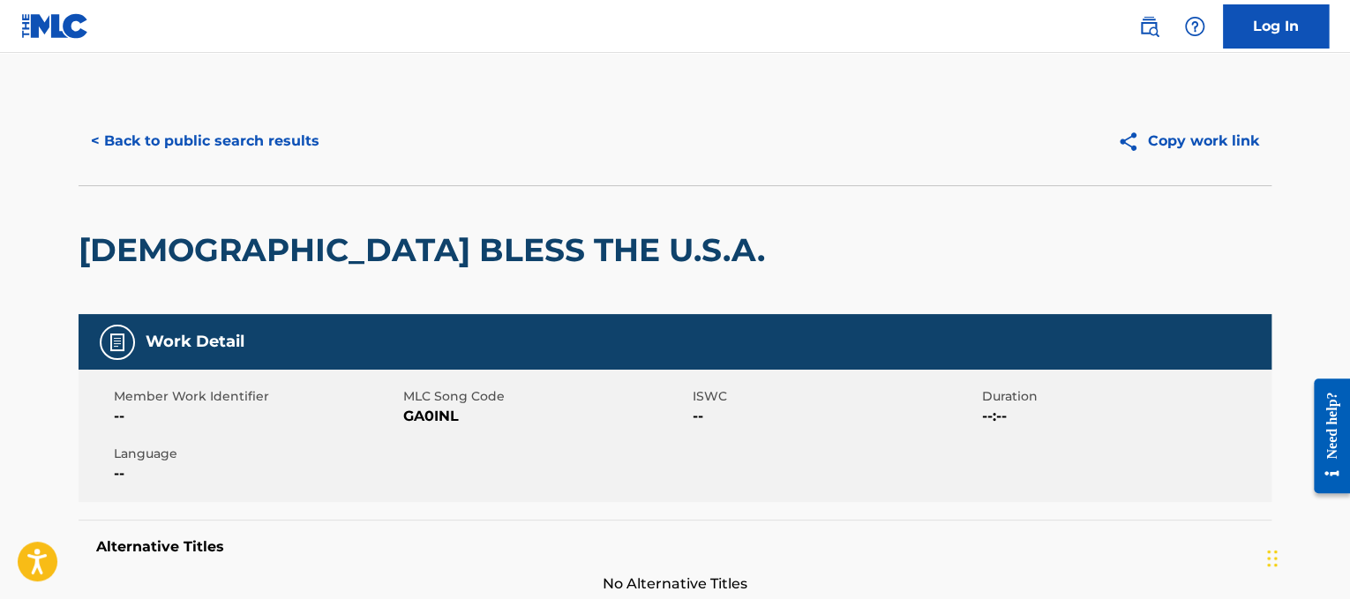
click at [199, 138] on button "< Back to public search results" at bounding box center [205, 141] width 253 height 44
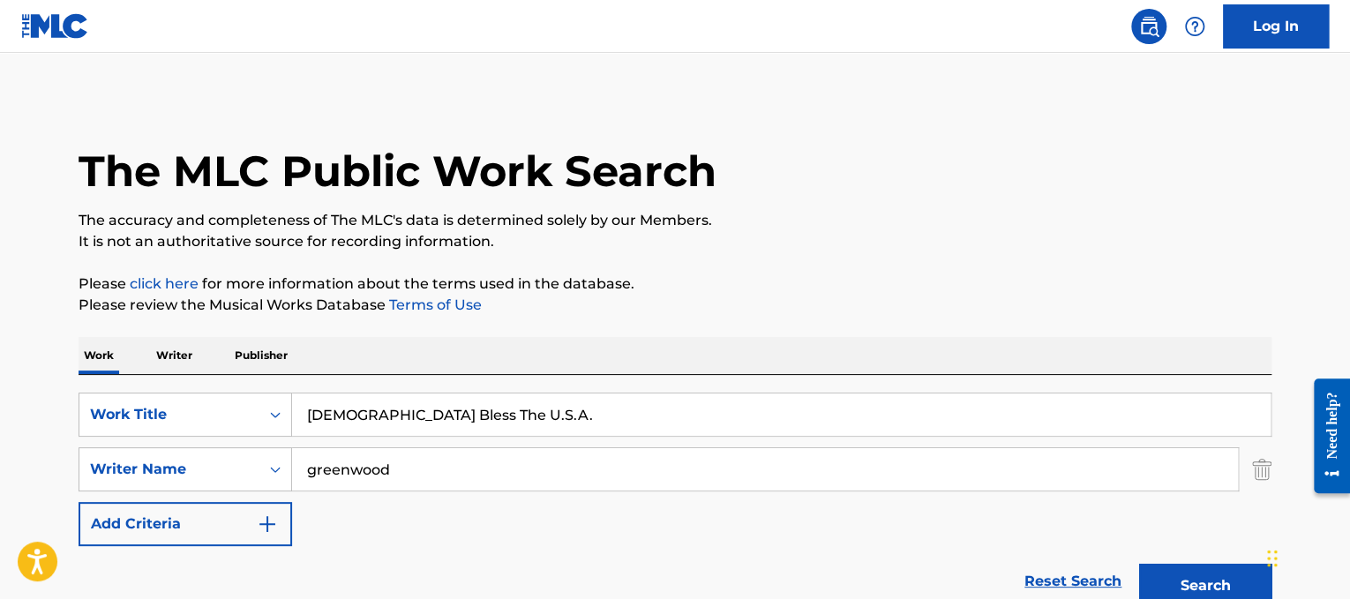
drag, startPoint x: 512, startPoint y: 423, endPoint x: 0, endPoint y: 298, distance: 527.4
paste input "Spandau Ballet Gold"
drag, startPoint x: 418, startPoint y: 419, endPoint x: 0, endPoint y: 245, distance: 452.8
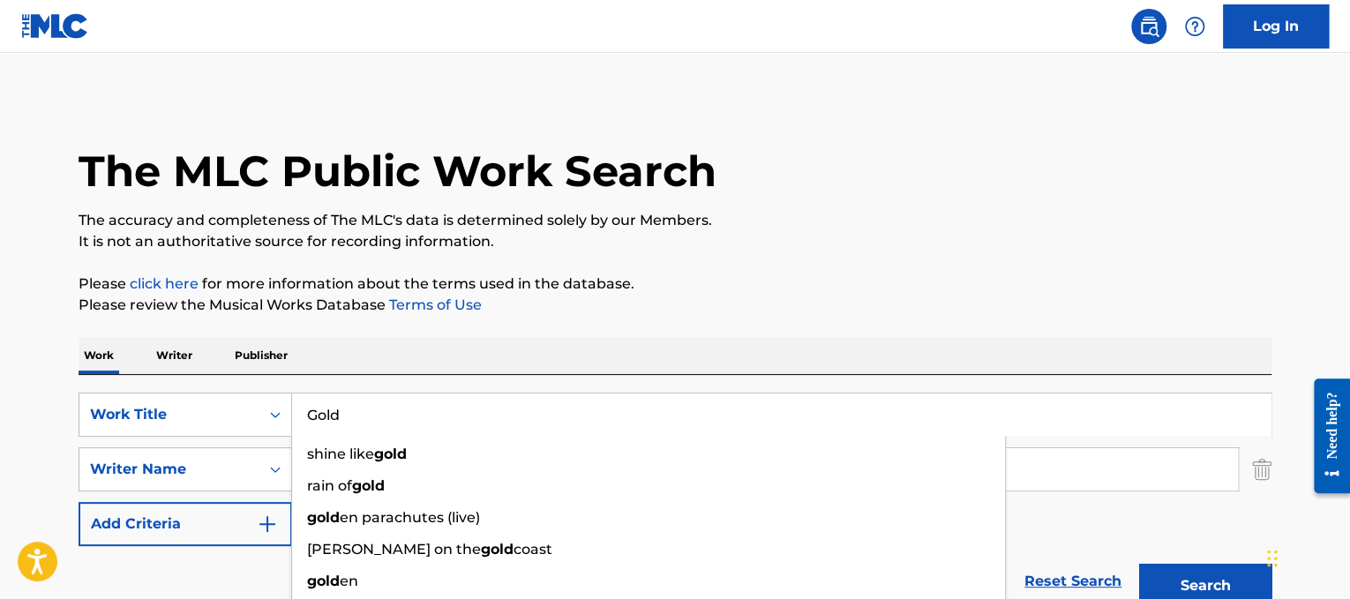
type input "Gold"
click at [587, 291] on p "Please click here for more information about the terms used in the database." at bounding box center [675, 283] width 1193 height 21
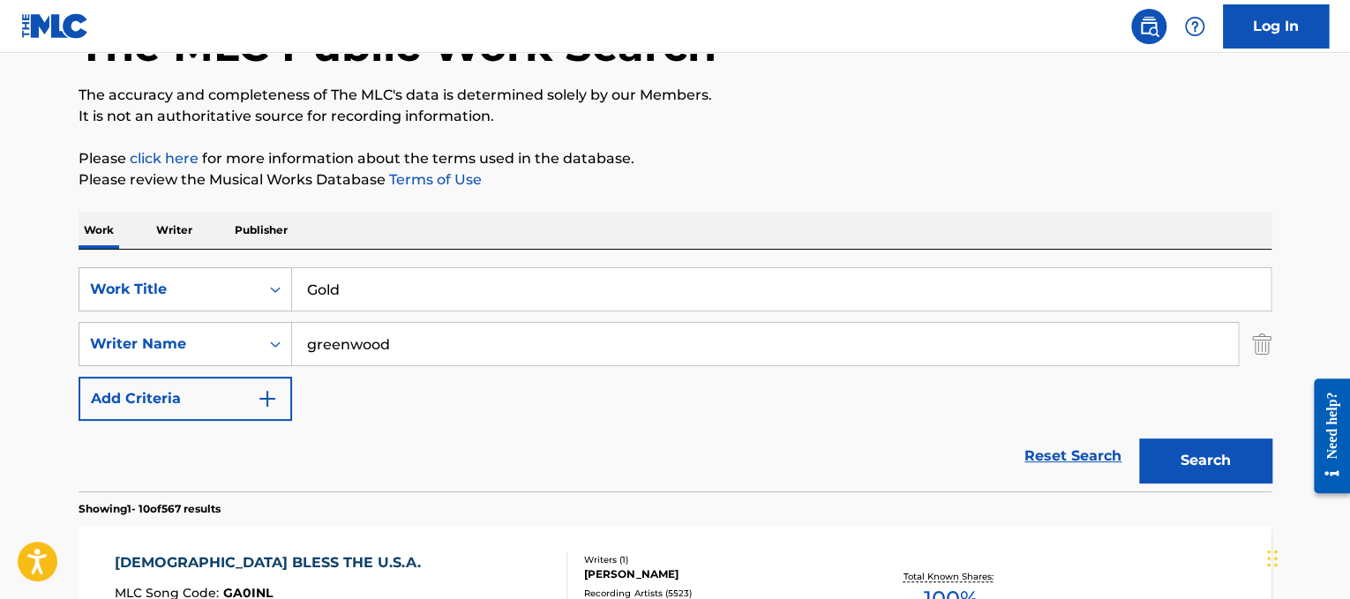
scroll to position [146, 0]
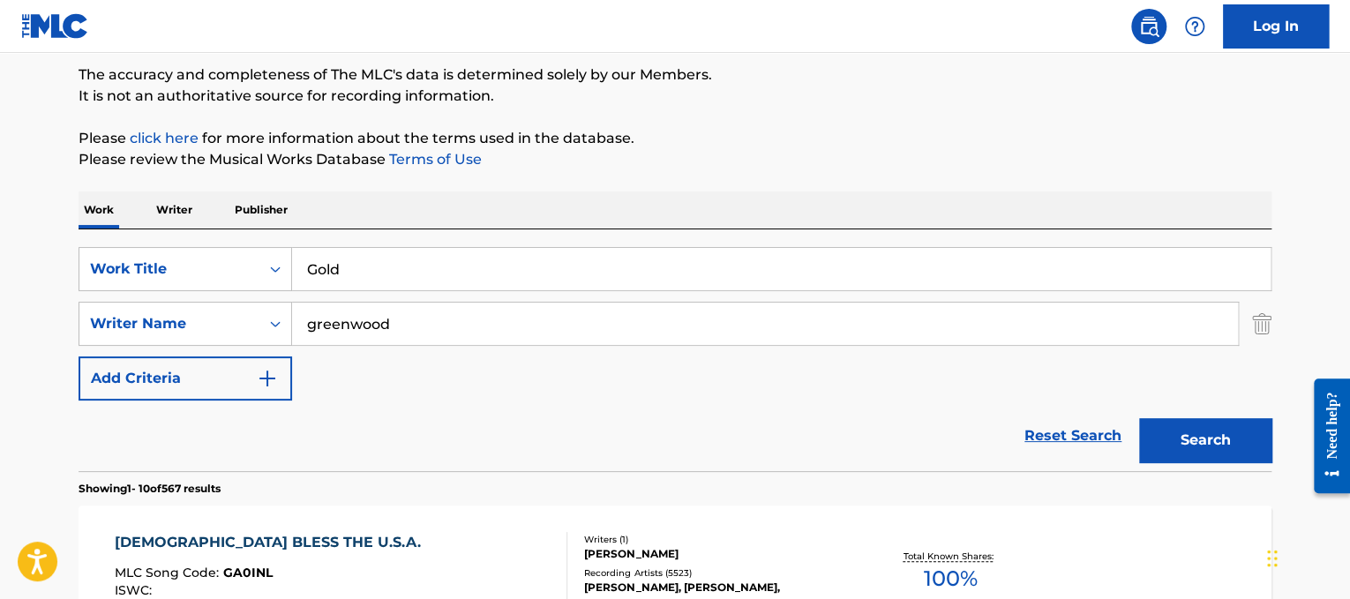
click at [476, 300] on div "SearchWithCriteria3a1c23dc-8086-44c8-b5c0-f0a828669884 Work Title Gold SearchWi…" at bounding box center [675, 323] width 1193 height 153
click at [477, 303] on input "greenwood" at bounding box center [765, 324] width 946 height 42
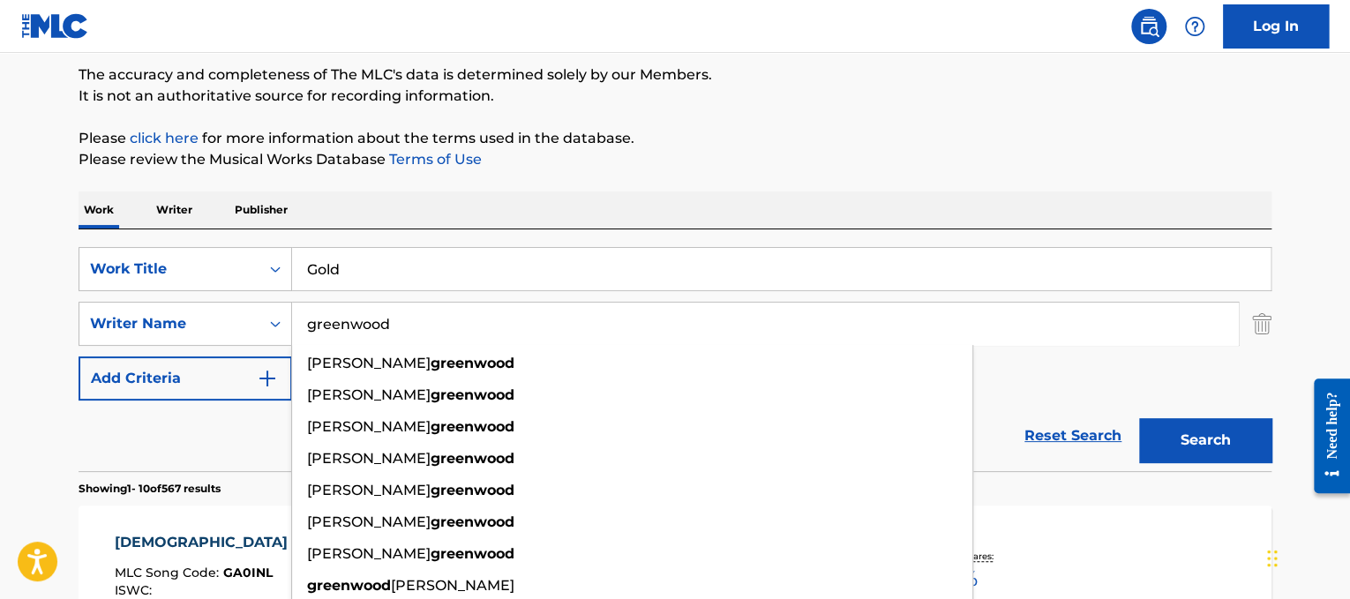
drag, startPoint x: 477, startPoint y: 302, endPoint x: 430, endPoint y: 303, distance: 47.7
click at [430, 303] on input "greenwood" at bounding box center [765, 324] width 946 height 42
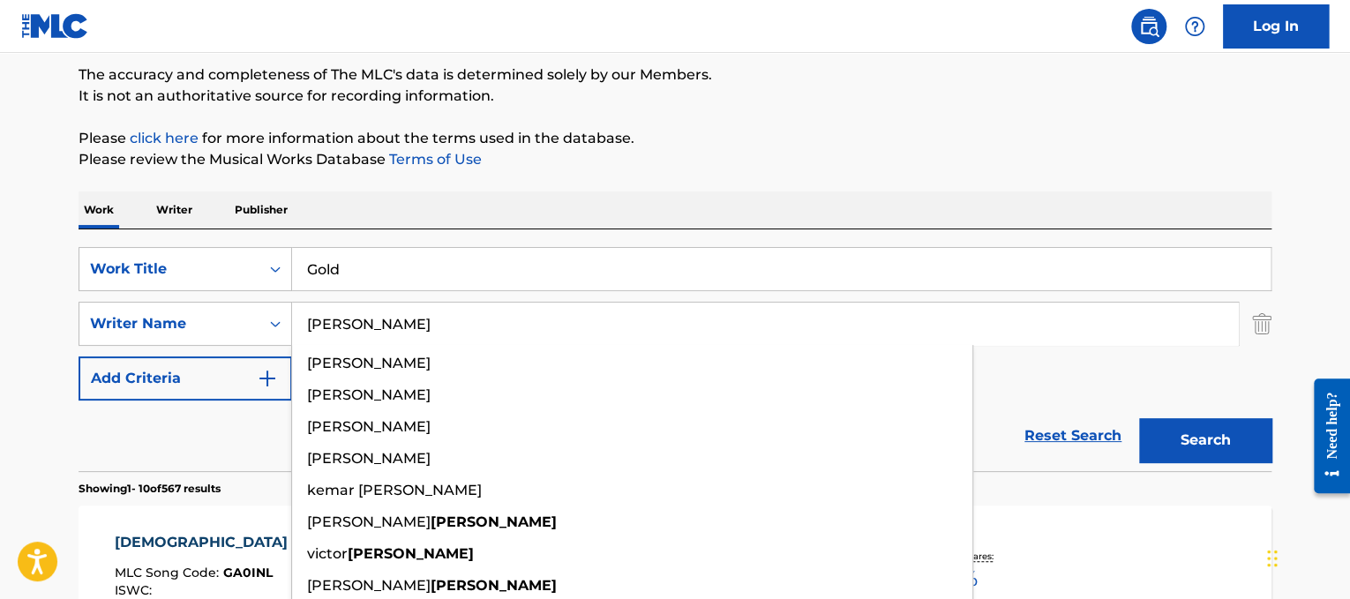
type input "[PERSON_NAME]"
click at [1139, 418] on button "Search" at bounding box center [1205, 440] width 132 height 44
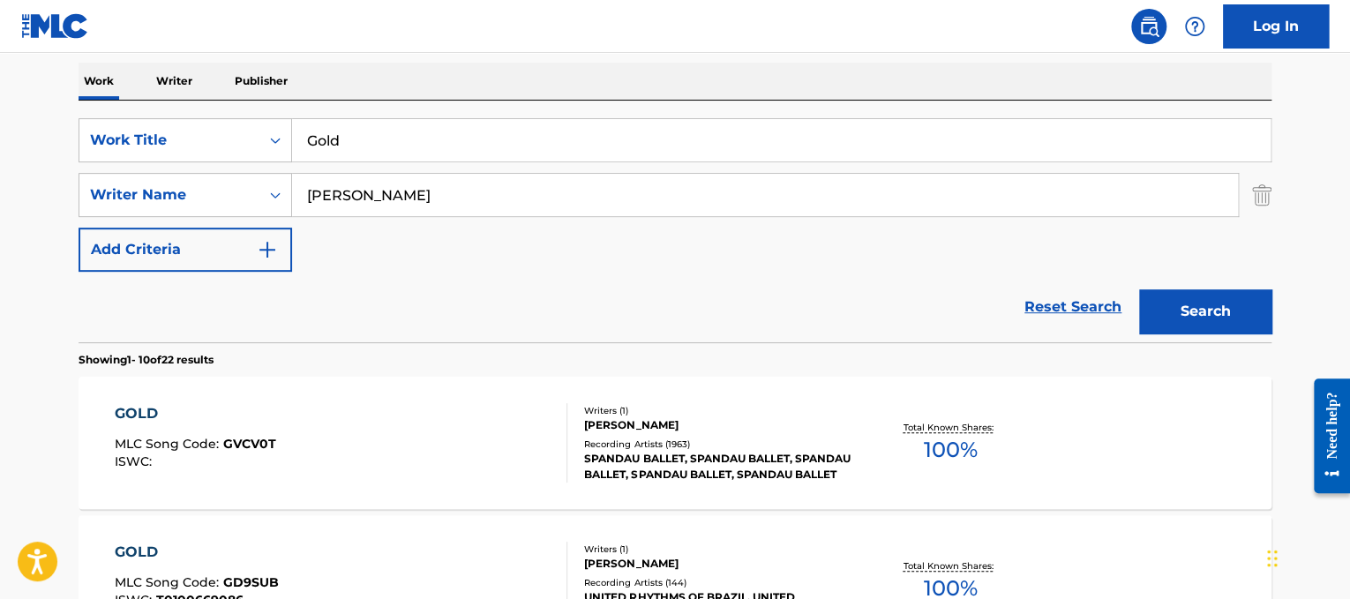
scroll to position [281, 0]
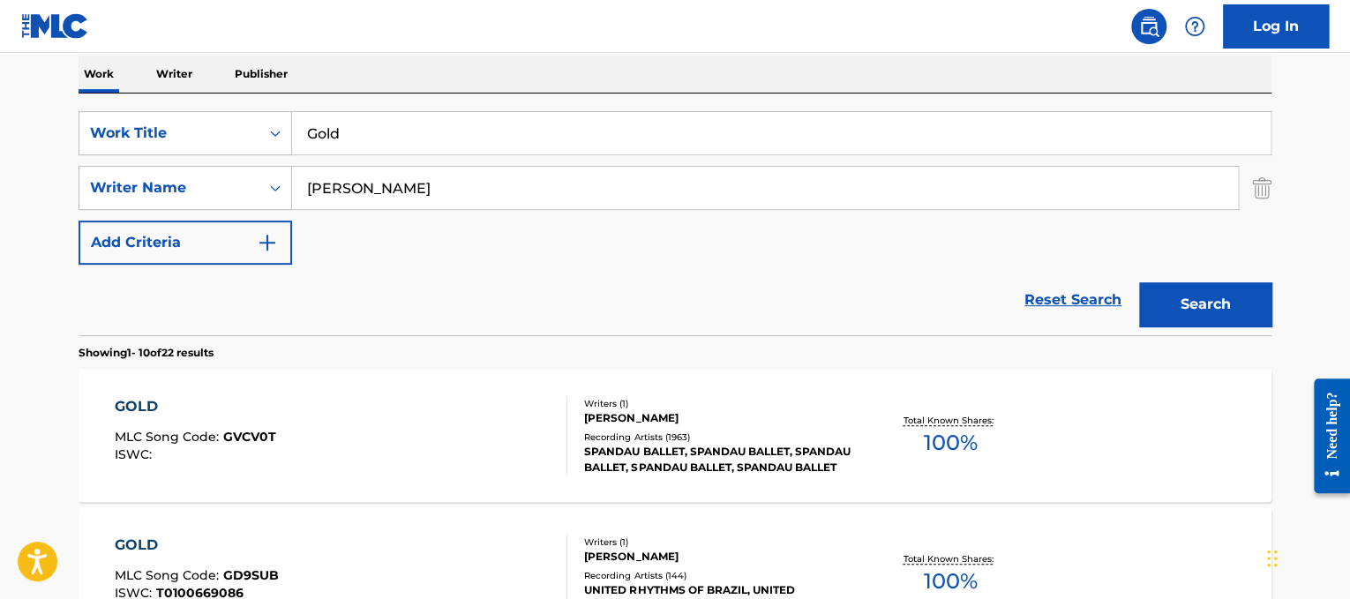
click at [487, 428] on div "GOLD MLC Song Code : GVCV0T ISWC :" at bounding box center [341, 435] width 453 height 79
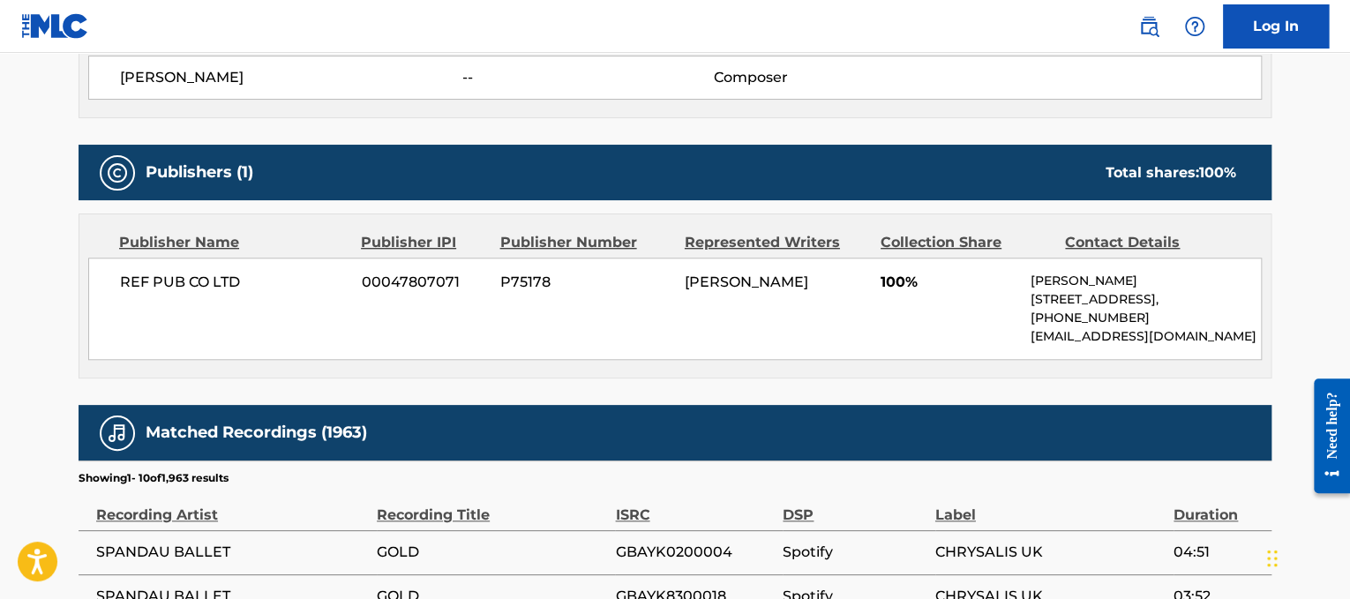
scroll to position [679, 0]
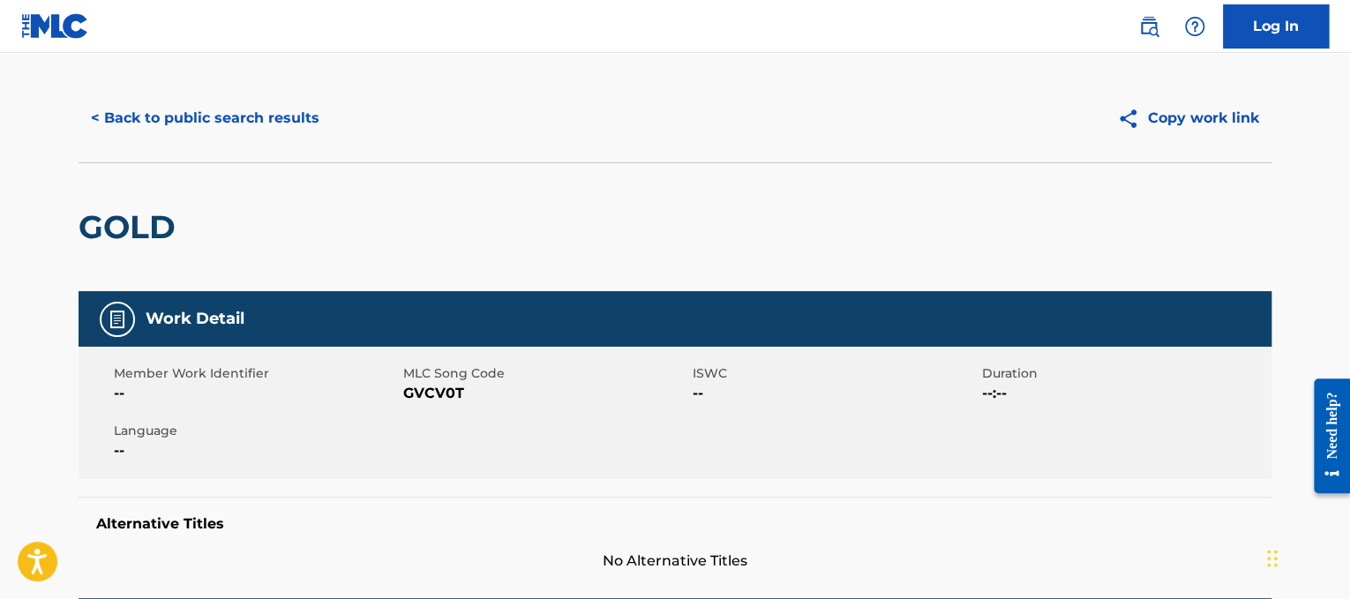
click at [200, 116] on button "< Back to public search results" at bounding box center [205, 118] width 253 height 44
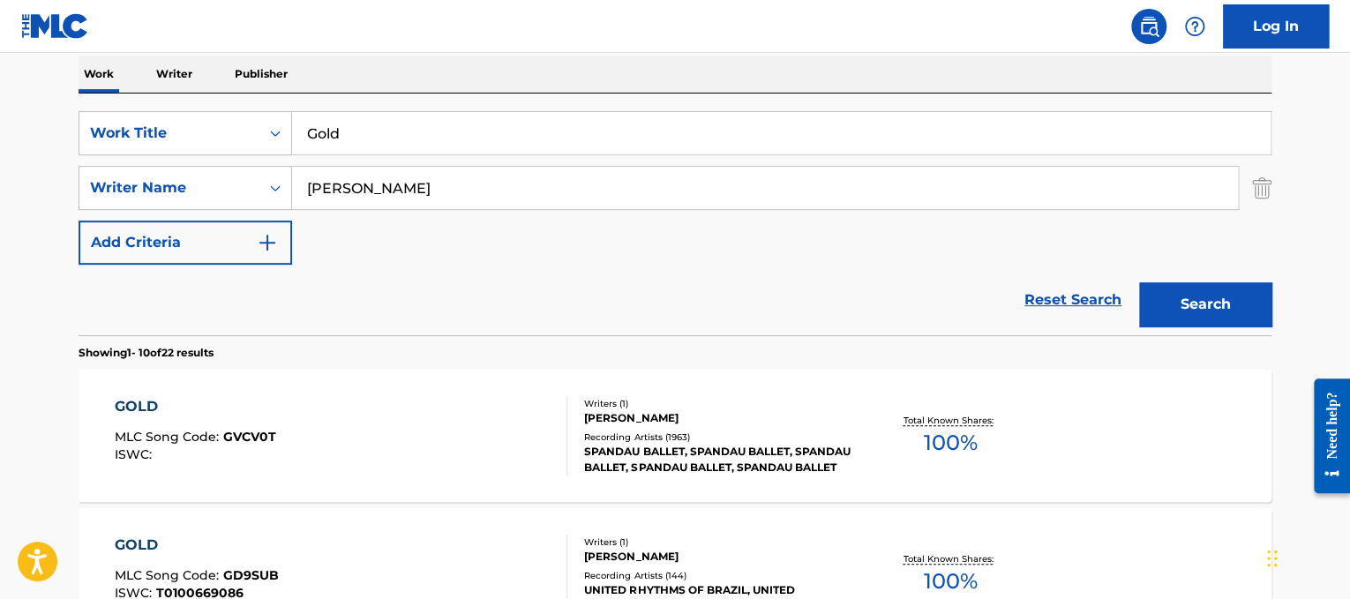
click at [458, 161] on div "SearchWithCriteria3a1c23dc-8086-44c8-b5c0-f0a828669884 Work Title Gold SearchWi…" at bounding box center [675, 187] width 1193 height 153
drag, startPoint x: 464, startPoint y: 146, endPoint x: 0, endPoint y: -11, distance: 490.1
click at [0, 0] on html "Accessibility Screen-Reader Guide, Feedback, and Issue Reporting | New window L…" at bounding box center [675, 18] width 1350 height 599
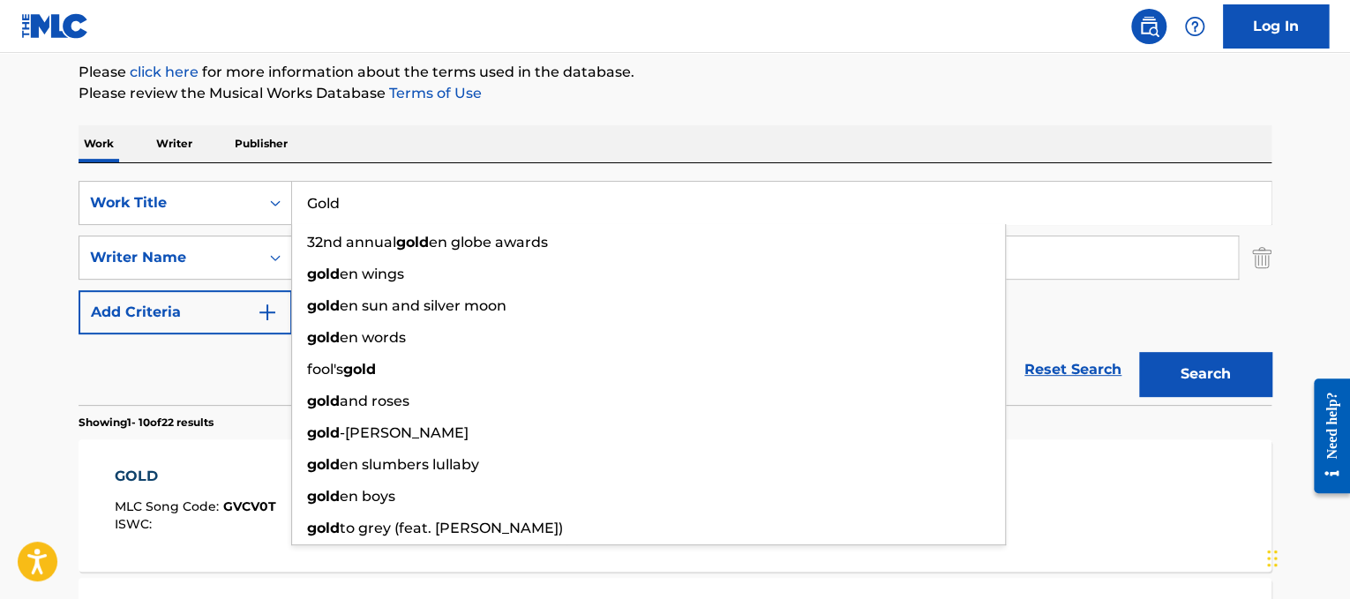
paste input "HUNTR/X/EJAE/[PERSON_NAME] NUNA/KPop Demon Hunters Cast Golden"
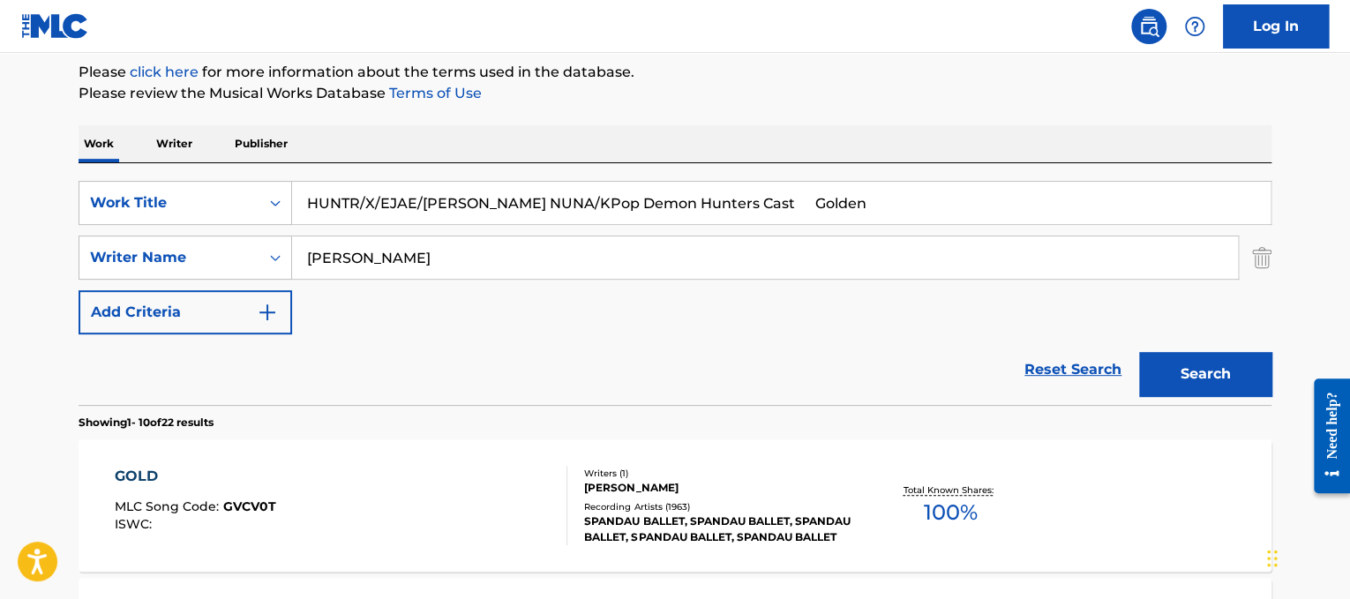
click at [571, 207] on input "HUNTR/X/EJAE/[PERSON_NAME] NUNA/KPop Demon Hunters Cast Golden" at bounding box center [781, 203] width 978 height 42
drag, startPoint x: 731, startPoint y: 205, endPoint x: 141, endPoint y: 112, distance: 597.3
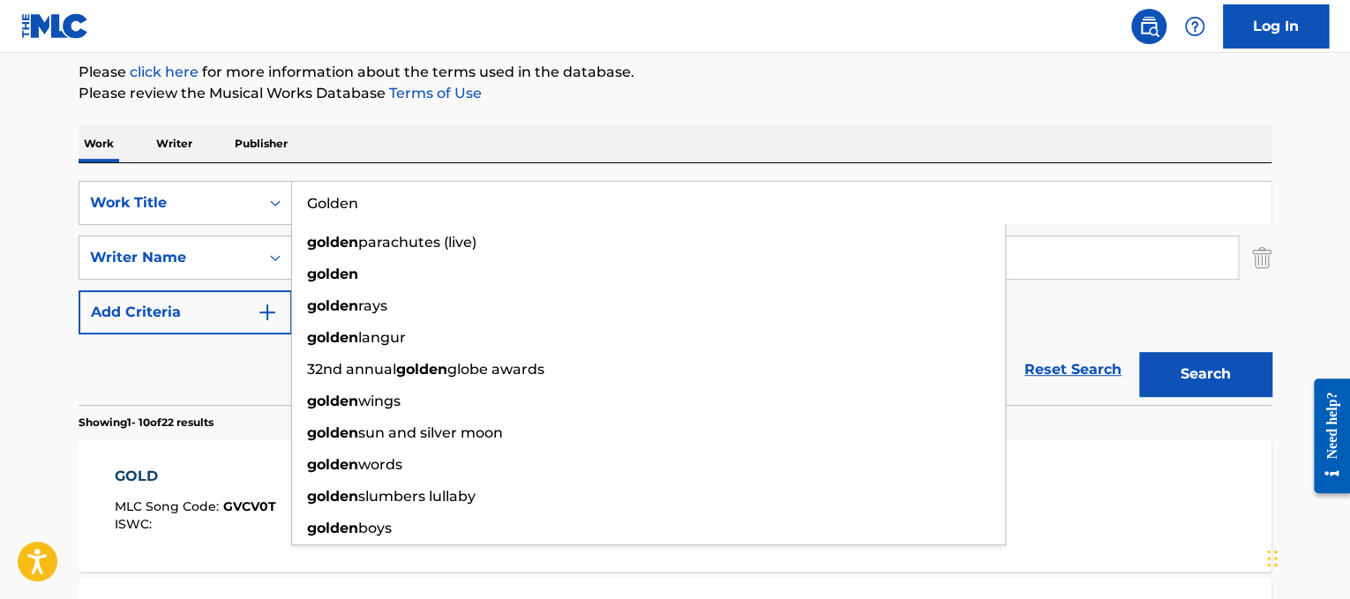
type input "Golden"
click at [736, 168] on div "SearchWithCriteria3a1c23dc-8086-44c8-b5c0-f0a828669884 Work Title Golden golden…" at bounding box center [675, 284] width 1193 height 242
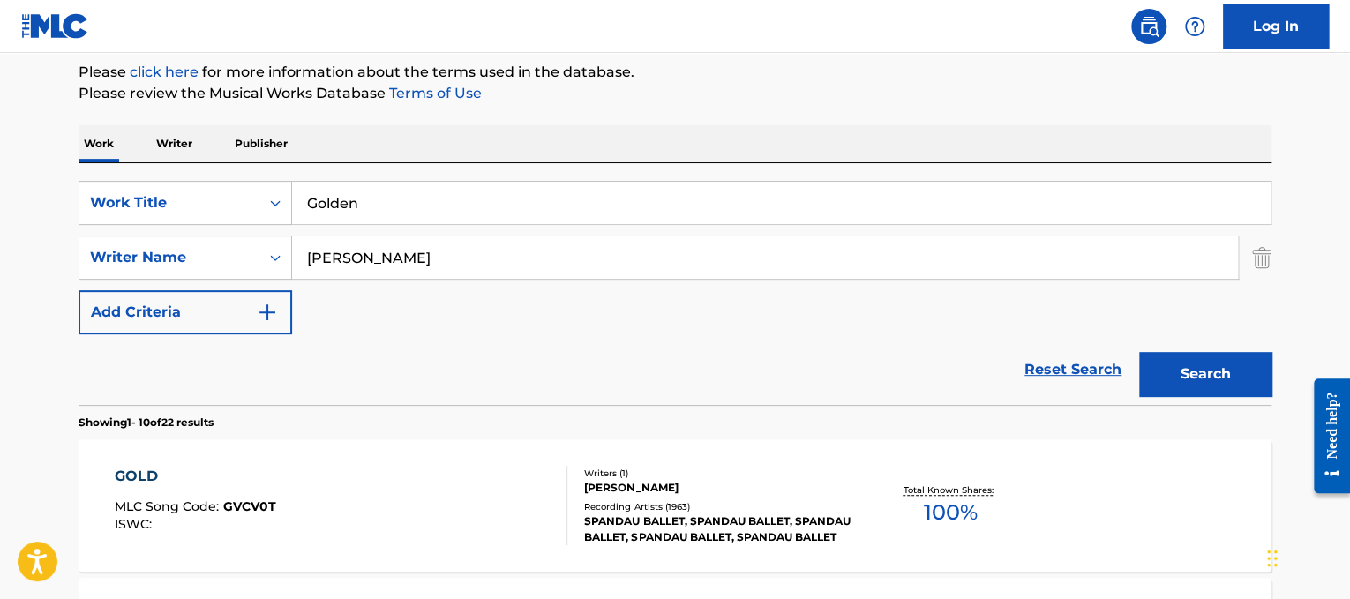
drag, startPoint x: 722, startPoint y: 251, endPoint x: 0, endPoint y: 94, distance: 738.4
type input "sonnenblick"
click at [1139, 352] on button "Search" at bounding box center [1205, 374] width 132 height 44
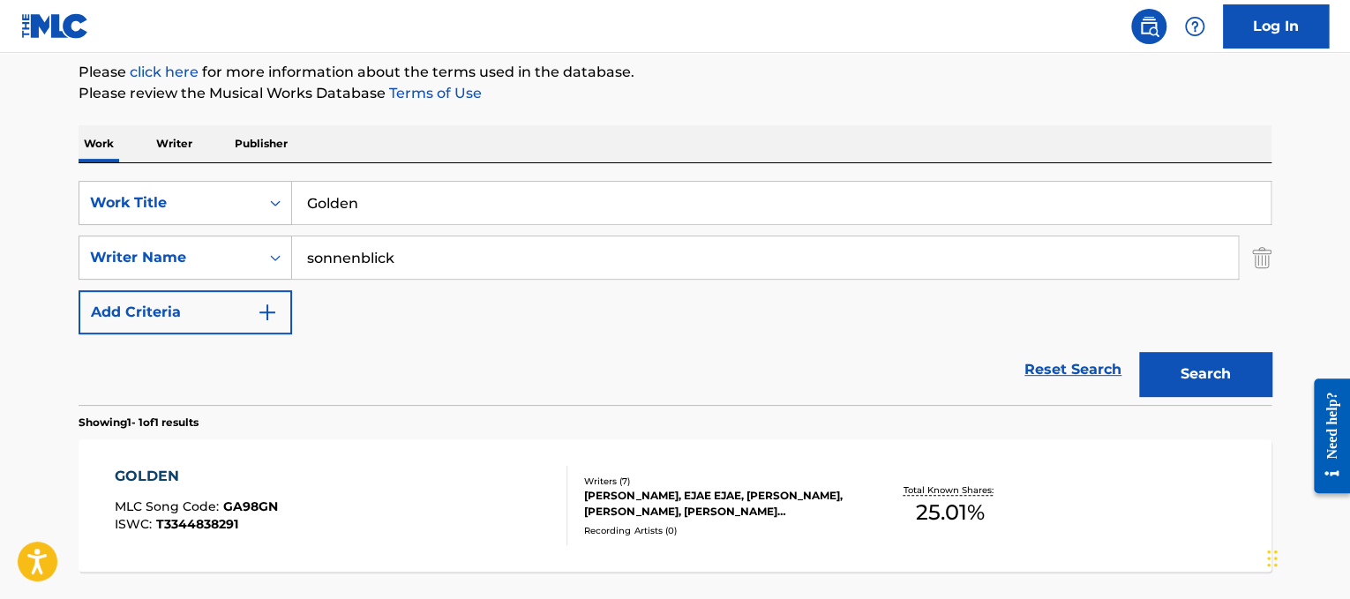
click at [475, 485] on div "GOLDEN MLC Song Code : GA98GN ISWC : T3344838291" at bounding box center [341, 505] width 453 height 79
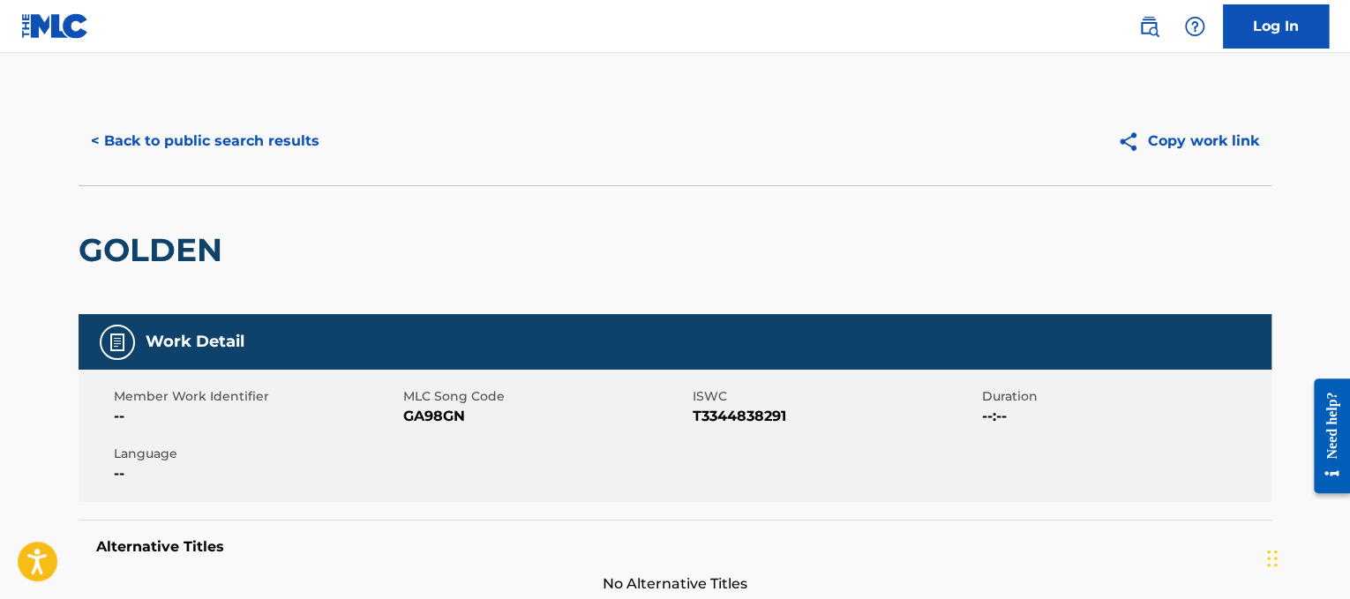
click at [199, 132] on button "< Back to public search results" at bounding box center [205, 141] width 253 height 44
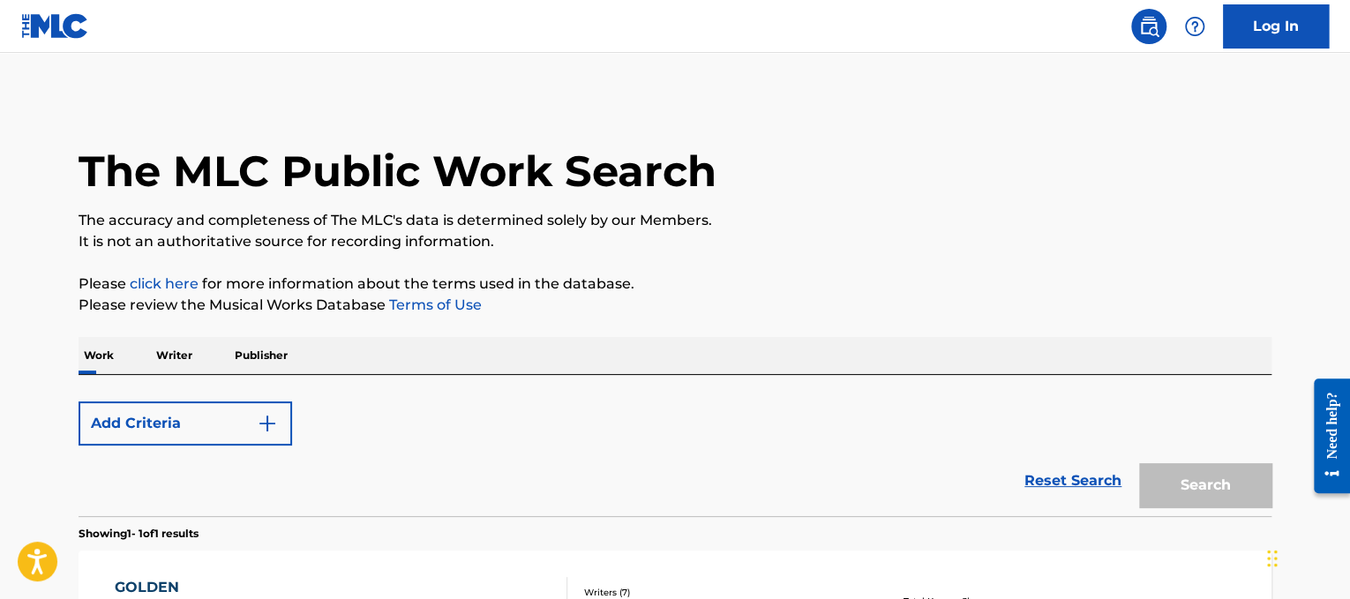
scroll to position [212, 0]
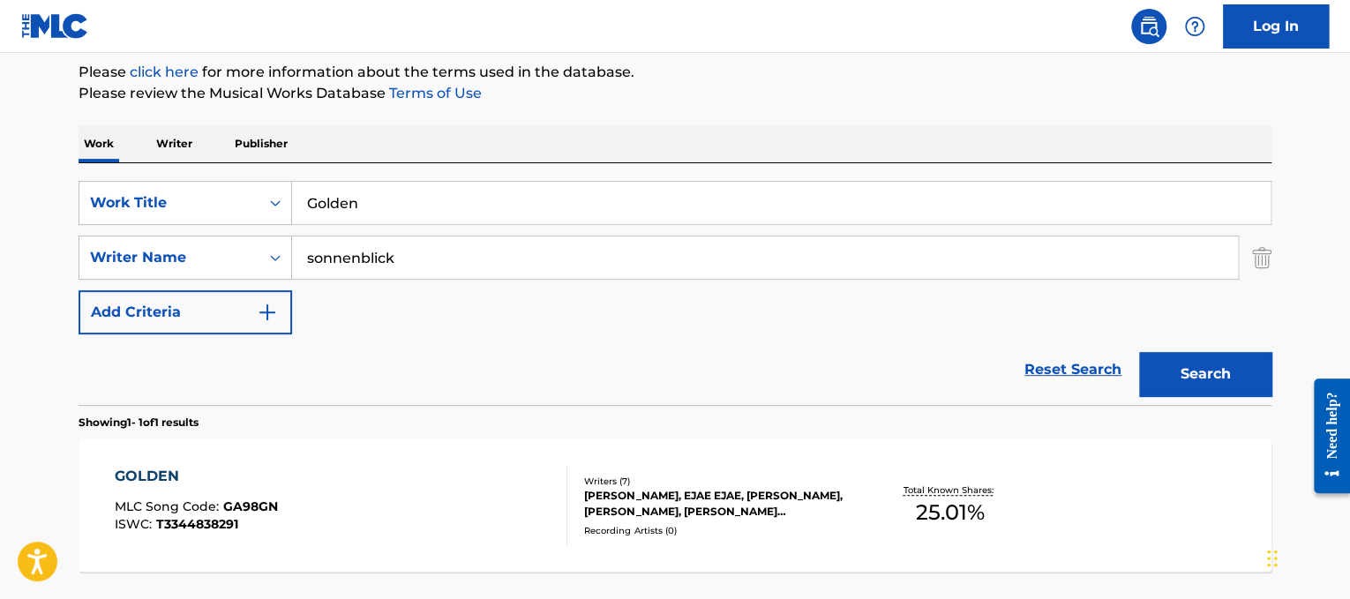
drag, startPoint x: 518, startPoint y: 211, endPoint x: 0, endPoint y: 112, distance: 527.1
click at [0, 112] on main "The MLC Public Work Search The accuracy and completeness of The MLC's data is d…" at bounding box center [675, 252] width 1350 height 822
paste input "od Day"
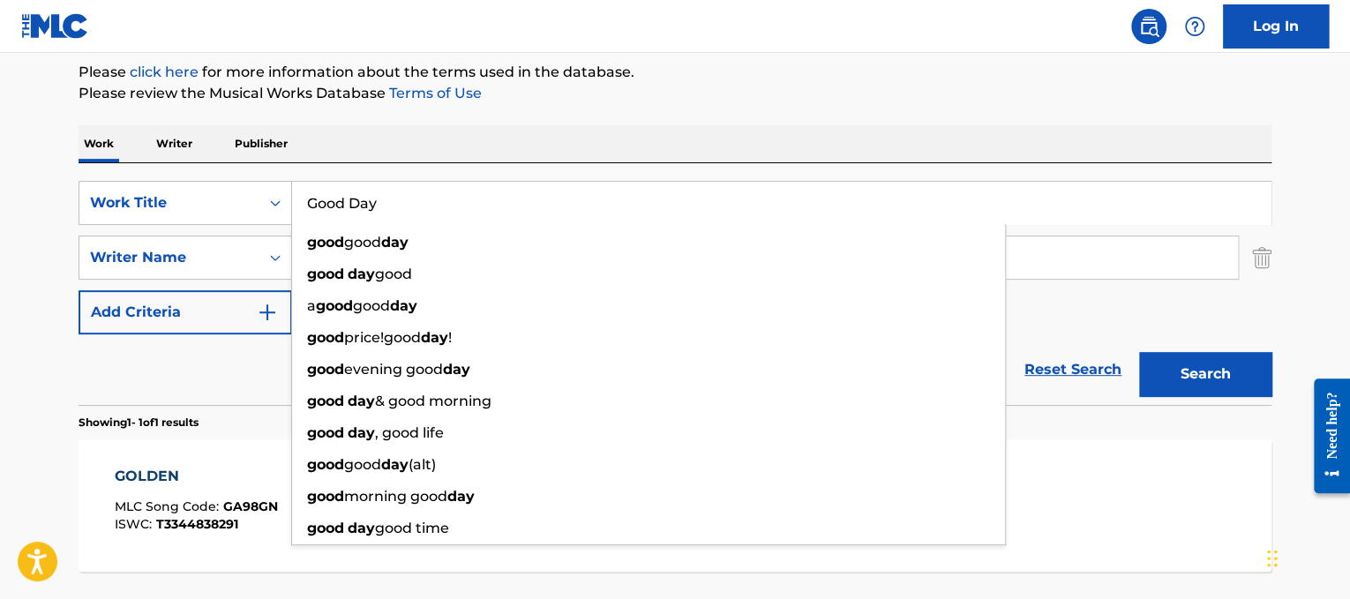
click at [732, 190] on input "Good Day" at bounding box center [781, 203] width 978 height 42
type input "Good Day"
click at [791, 135] on div "Work Writer Publisher" at bounding box center [675, 143] width 1193 height 37
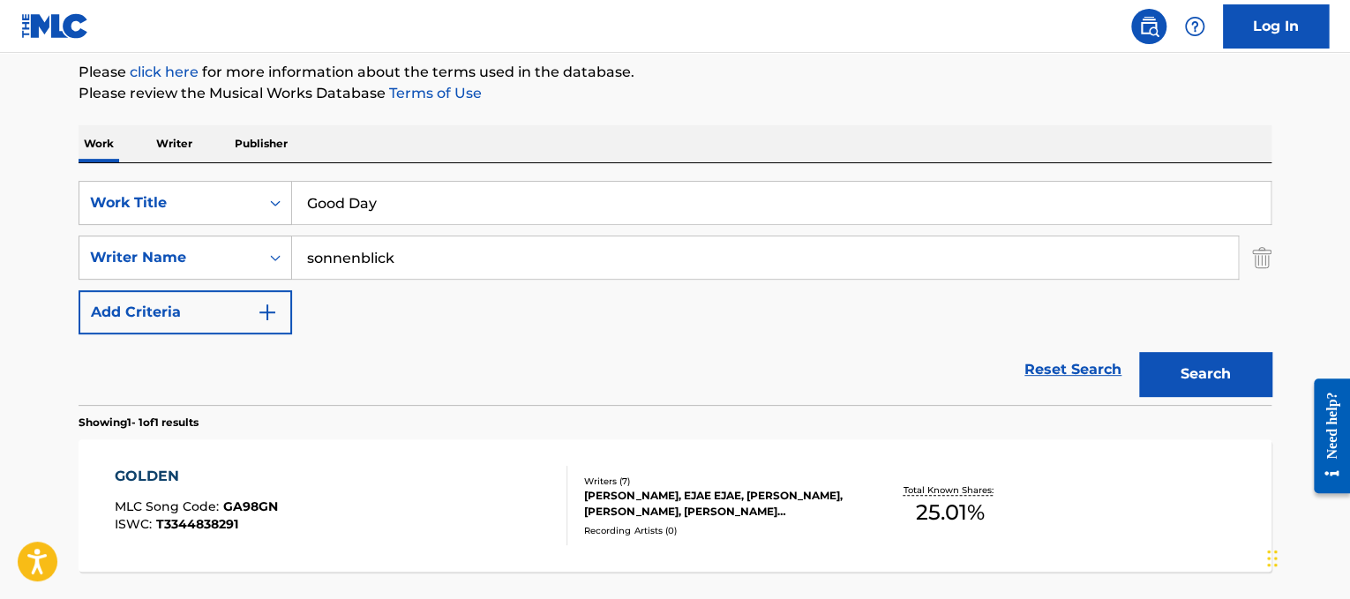
drag, startPoint x: 702, startPoint y: 243, endPoint x: 47, endPoint y: 171, distance: 659.4
click at [47, 171] on main "The MLC Public Work Search The accuracy and completeness of The MLC's data is d…" at bounding box center [675, 252] width 1350 height 822
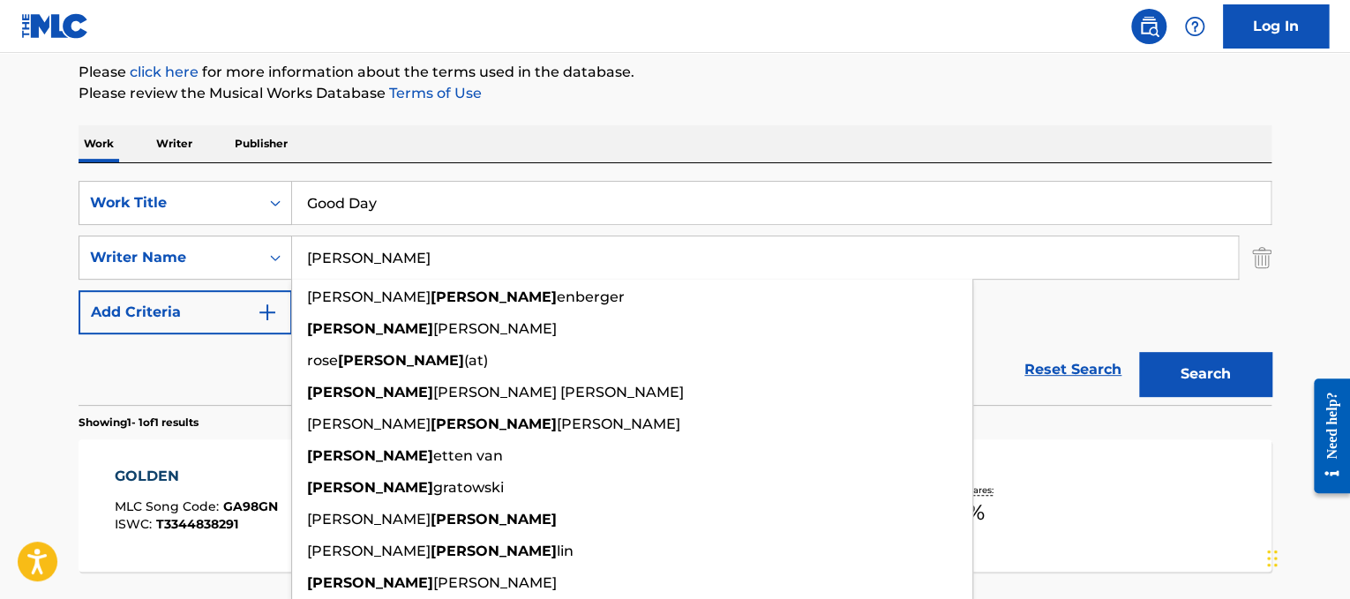
type input "[PERSON_NAME]"
click at [1139, 352] on button "Search" at bounding box center [1205, 374] width 132 height 44
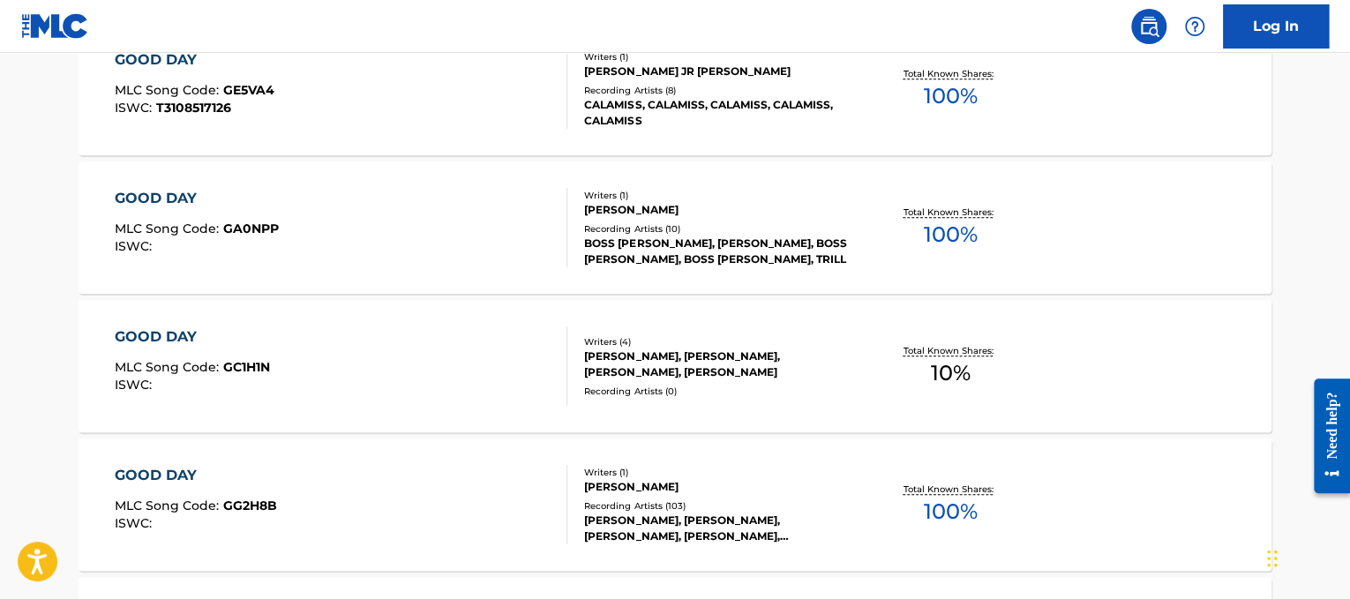
scroll to position [632, 0]
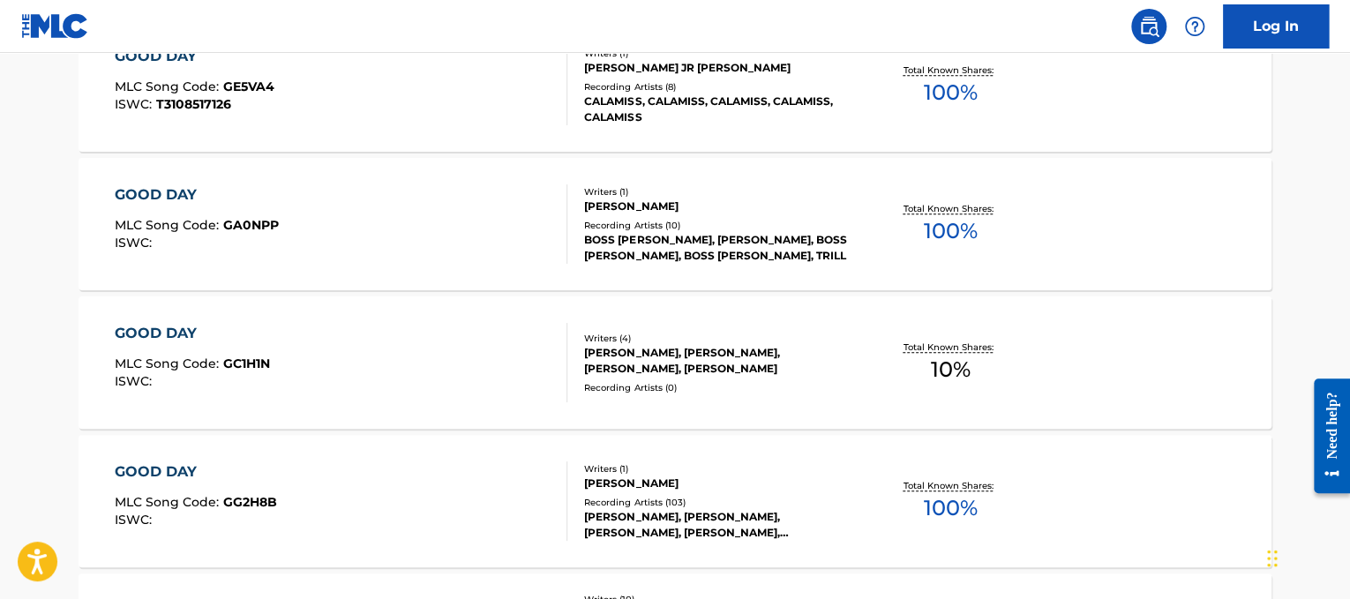
click at [368, 514] on div "GOOD DAY MLC Song Code : GG2H8B ISWC :" at bounding box center [341, 500] width 453 height 79
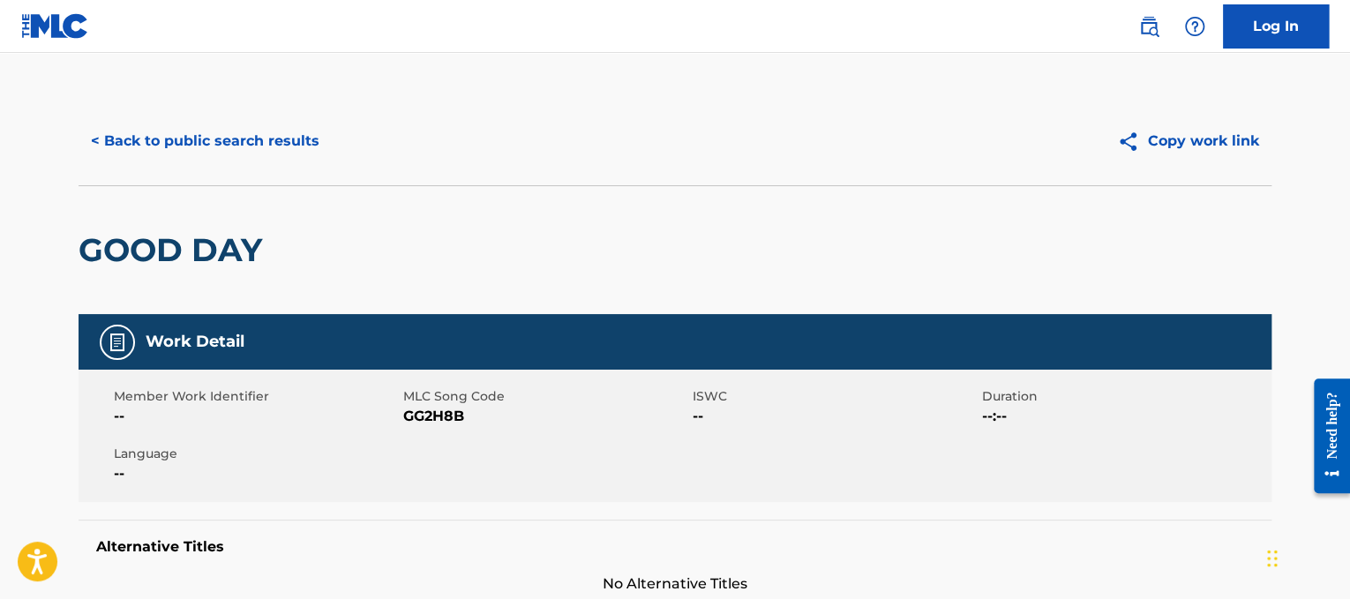
click at [242, 138] on button "< Back to public search results" at bounding box center [205, 141] width 253 height 44
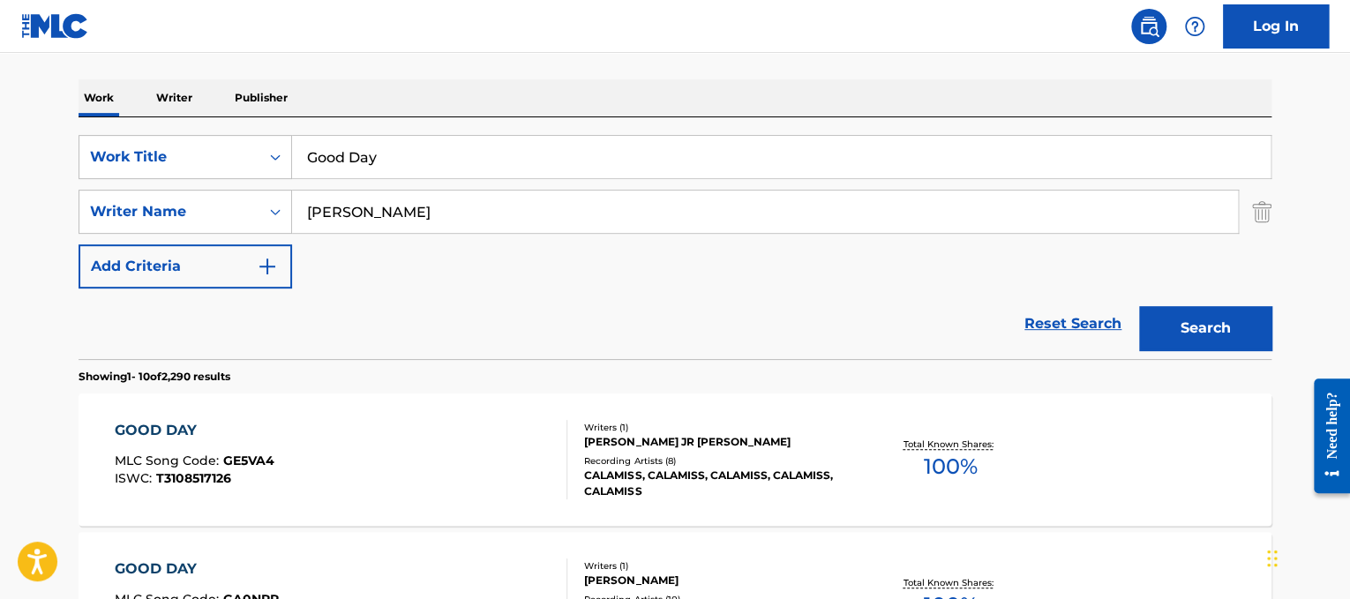
scroll to position [52, 0]
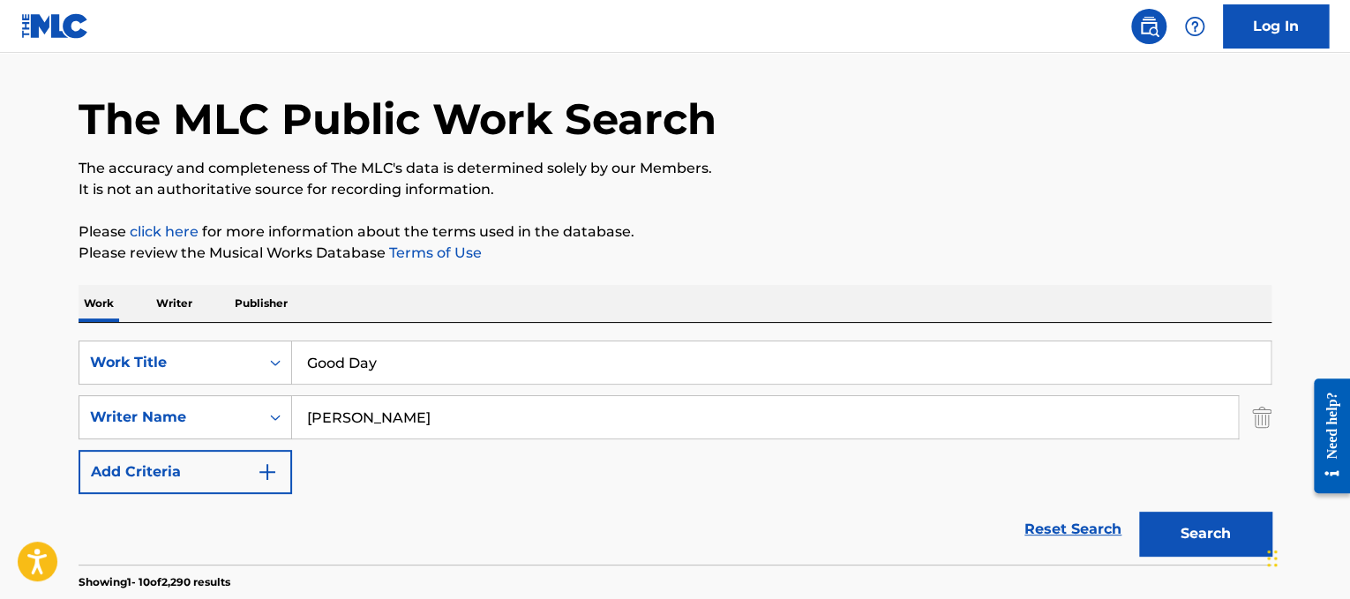
drag, startPoint x: 520, startPoint y: 354, endPoint x: 151, endPoint y: 310, distance: 372.1
paste input "Madison Beer"
click at [667, 312] on div "Work Writer Publisher" at bounding box center [675, 303] width 1193 height 37
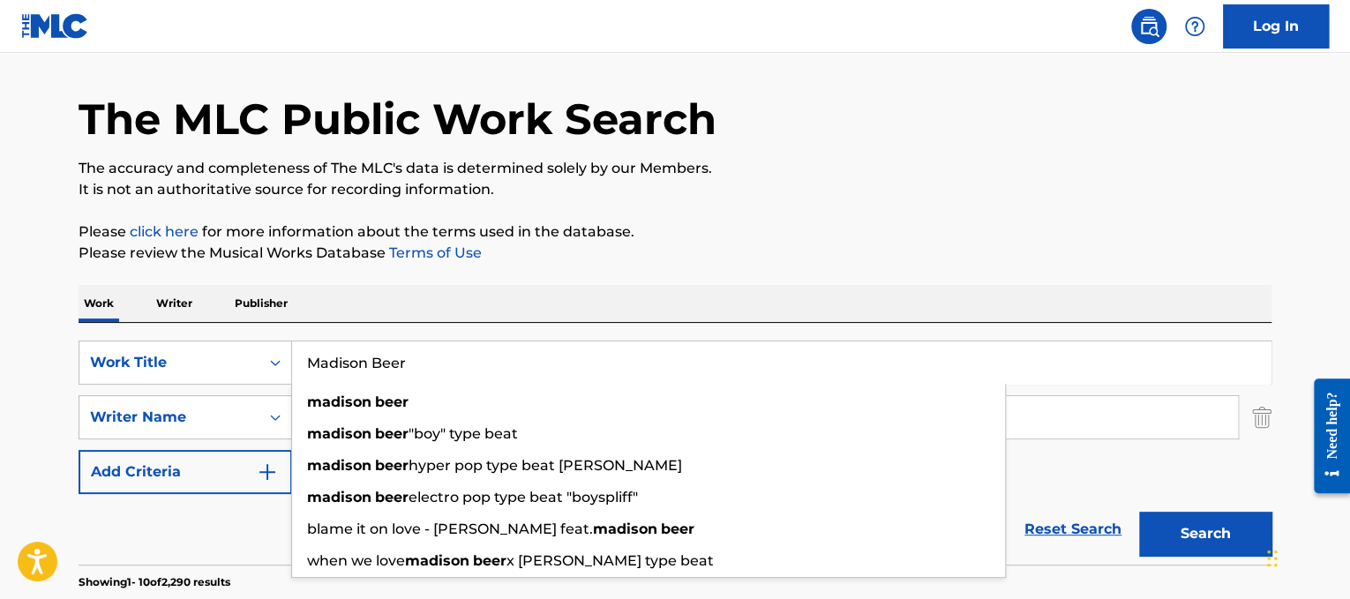
drag, startPoint x: 628, startPoint y: 350, endPoint x: 0, endPoint y: 183, distance: 650.0
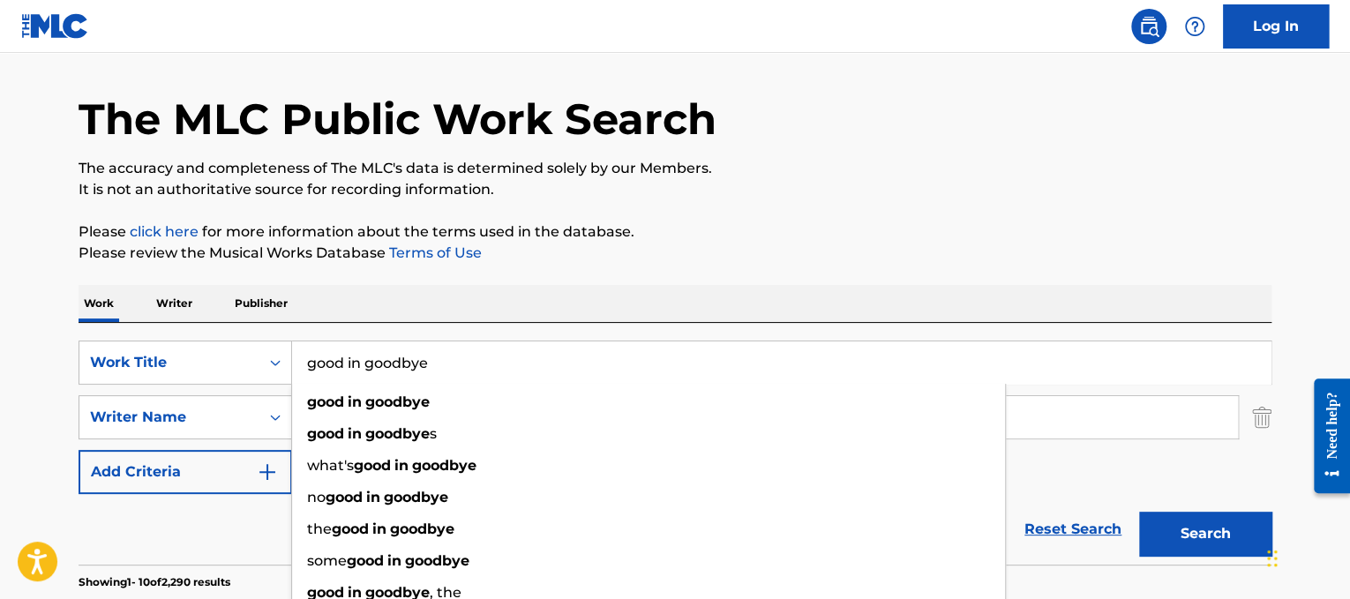
type input "good in goodbye"
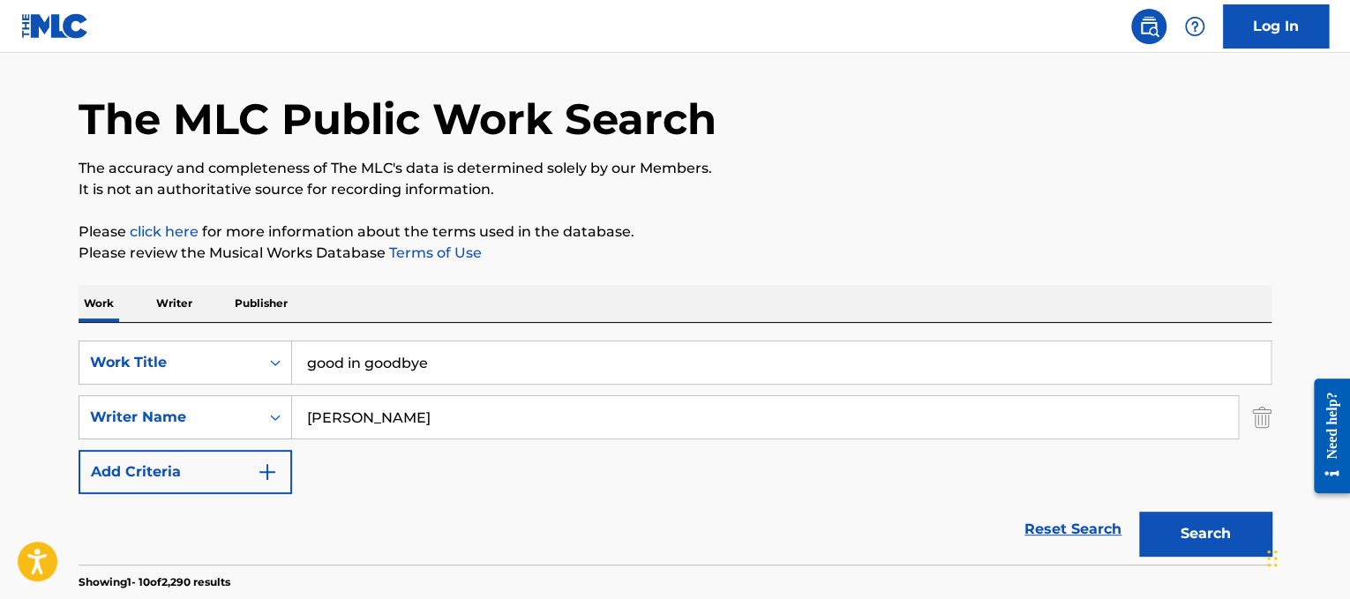
click at [837, 232] on p "Please click here for more information about the terms used in the database." at bounding box center [675, 231] width 1193 height 21
drag, startPoint x: 762, startPoint y: 414, endPoint x: 0, endPoint y: 216, distance: 787.3
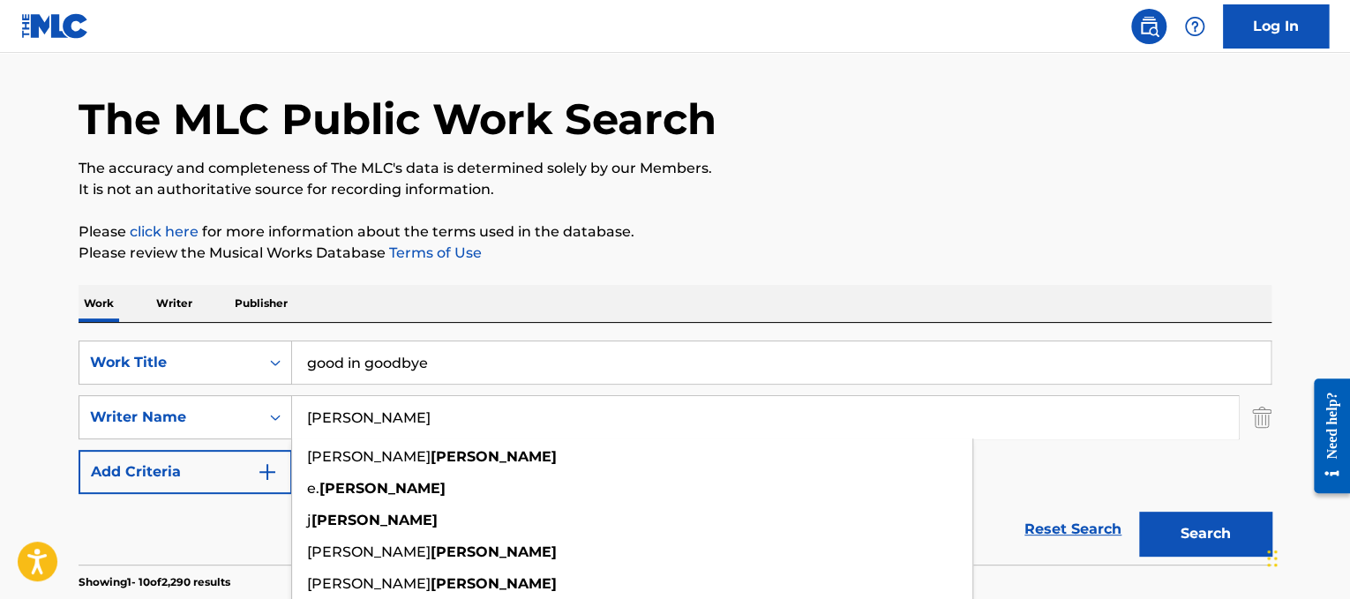
type input "[PERSON_NAME]"
click at [1139, 512] on button "Search" at bounding box center [1205, 534] width 132 height 44
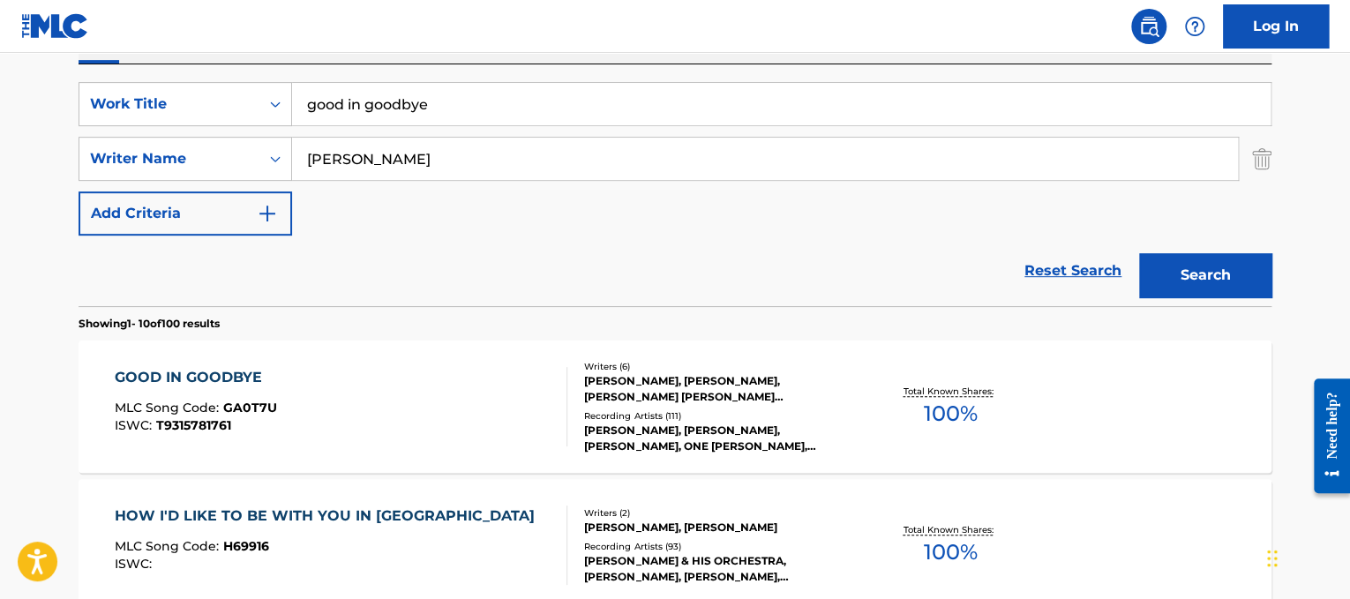
scroll to position [311, 0]
click at [485, 368] on div "GOOD IN GOODBYE MLC Song Code : GA0T7U ISWC : T9315781761" at bounding box center [341, 405] width 453 height 79
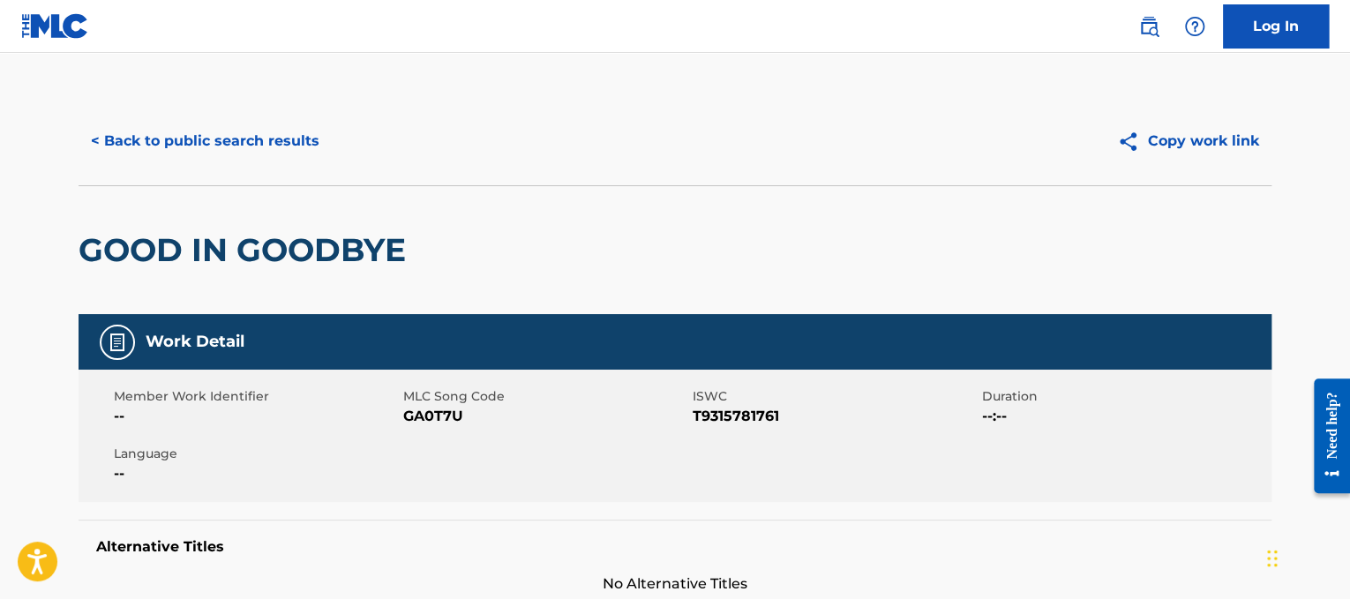
click at [201, 133] on button "< Back to public search results" at bounding box center [205, 141] width 253 height 44
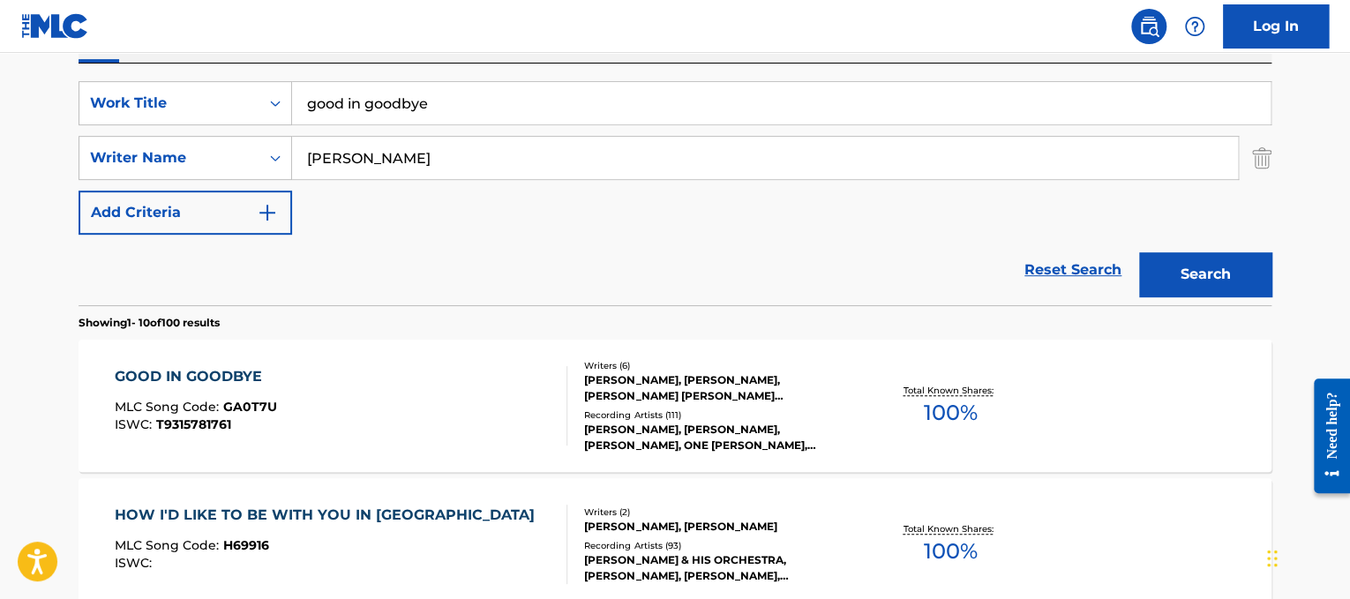
drag, startPoint x: 574, startPoint y: 96, endPoint x: 0, endPoint y: -64, distance: 596.3
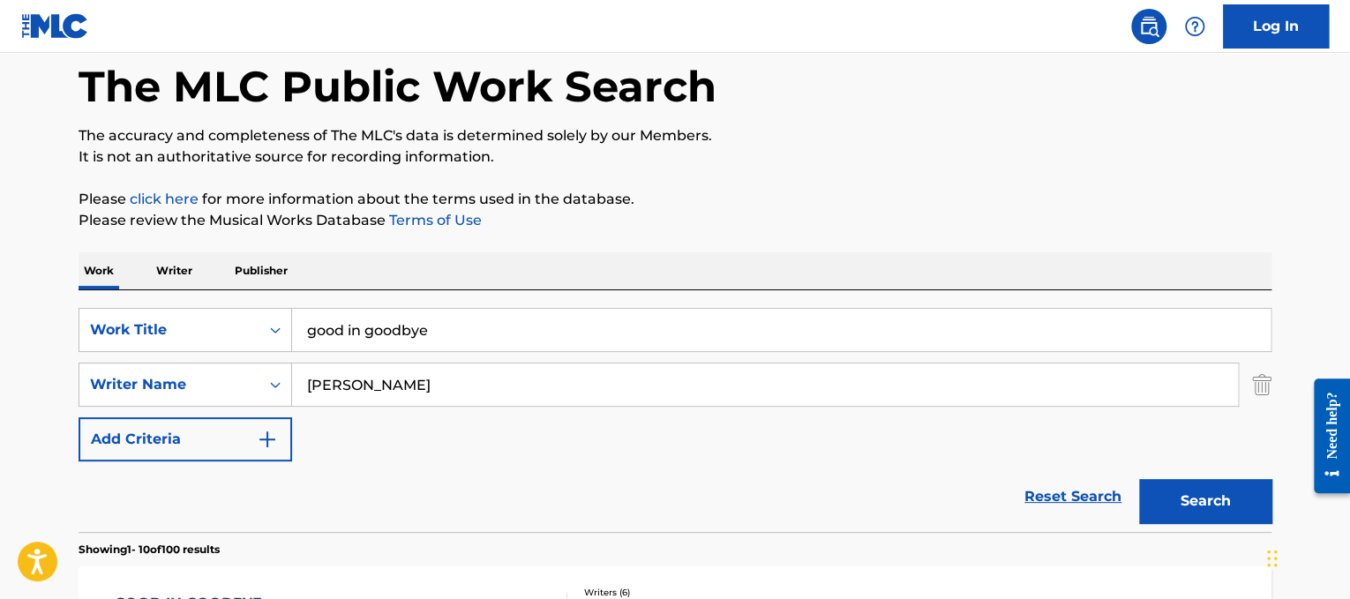
paste input "Shaboozey Good News"
drag, startPoint x: 393, startPoint y: 320, endPoint x: 165, endPoint y: 196, distance: 259.3
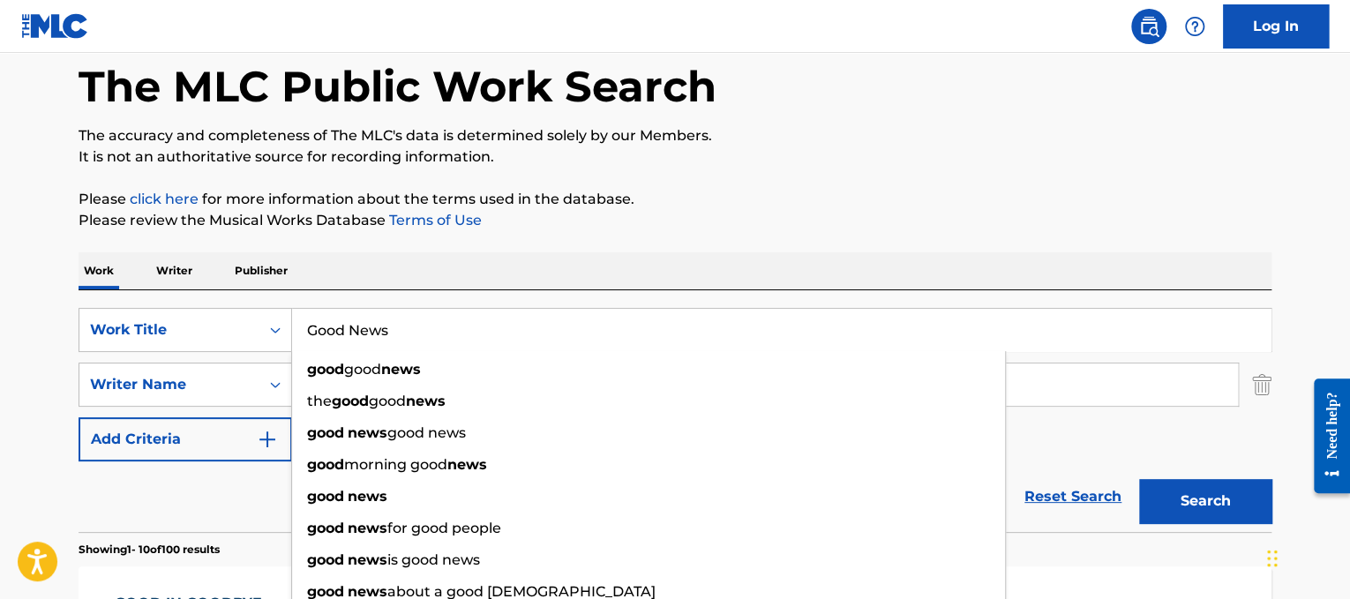
type input "Good News"
click at [663, 267] on div "Work Writer Publisher" at bounding box center [675, 270] width 1193 height 37
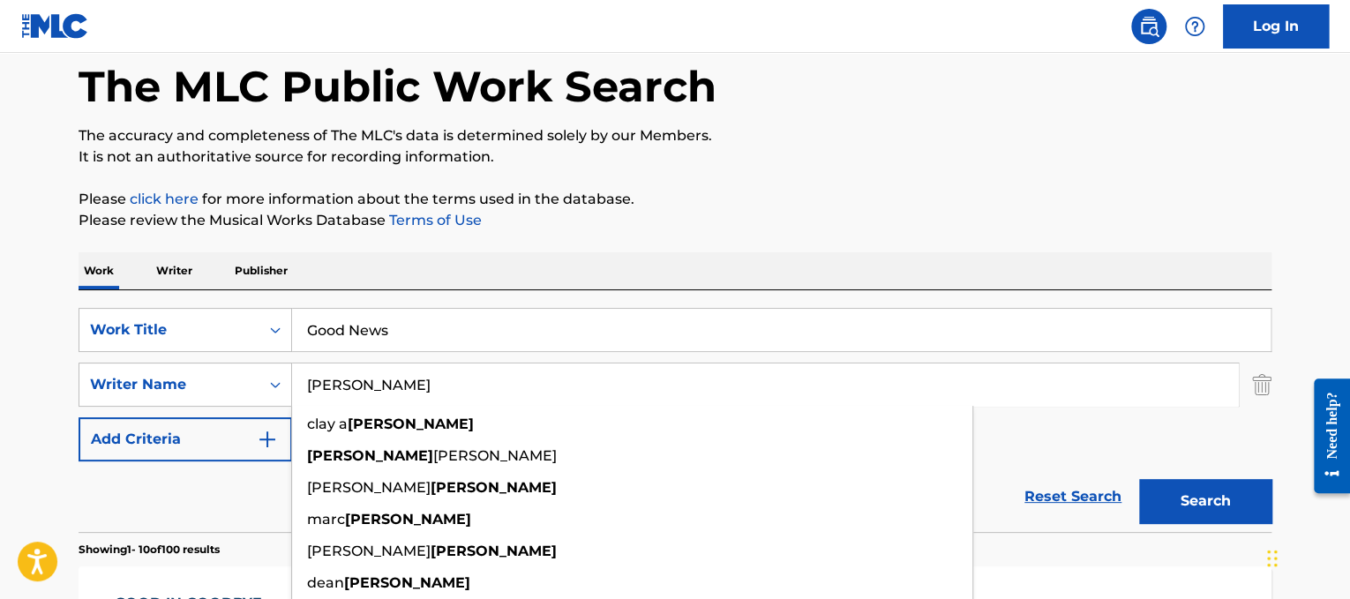
drag, startPoint x: 663, startPoint y: 372, endPoint x: 379, endPoint y: 340, distance: 285.9
click at [379, 340] on div "SearchWithCriteria3a1c23dc-8086-44c8-b5c0-f0a828669884 Work Title Good News Sea…" at bounding box center [675, 384] width 1193 height 153
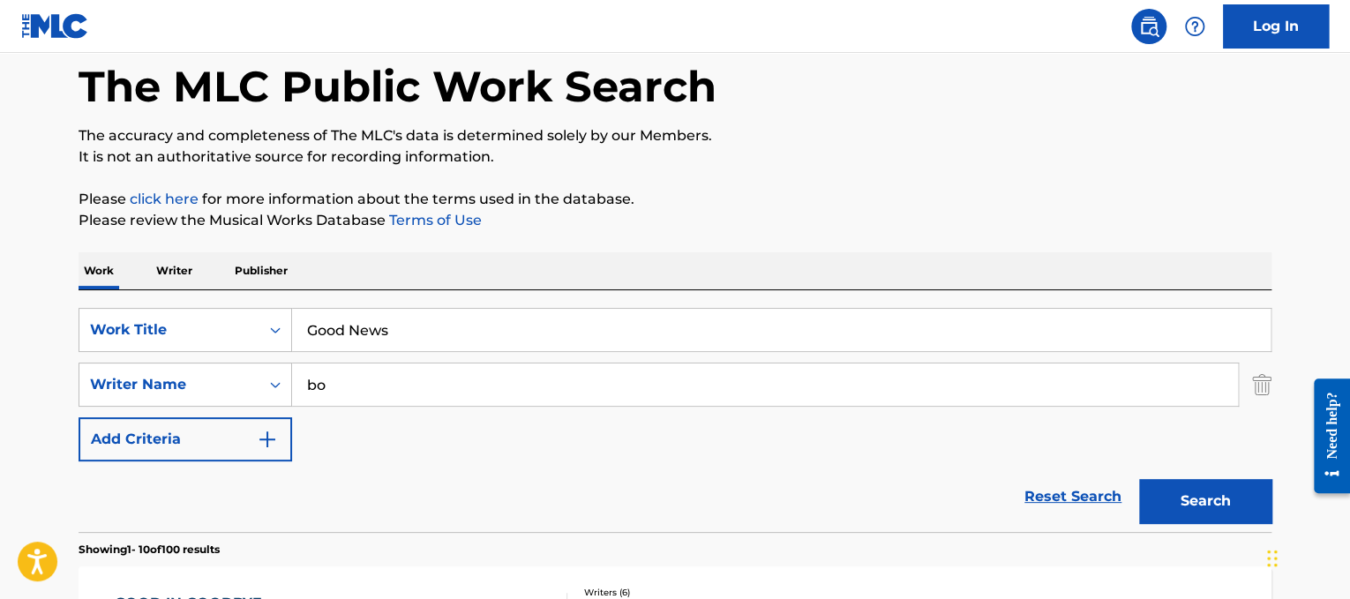
type input "b"
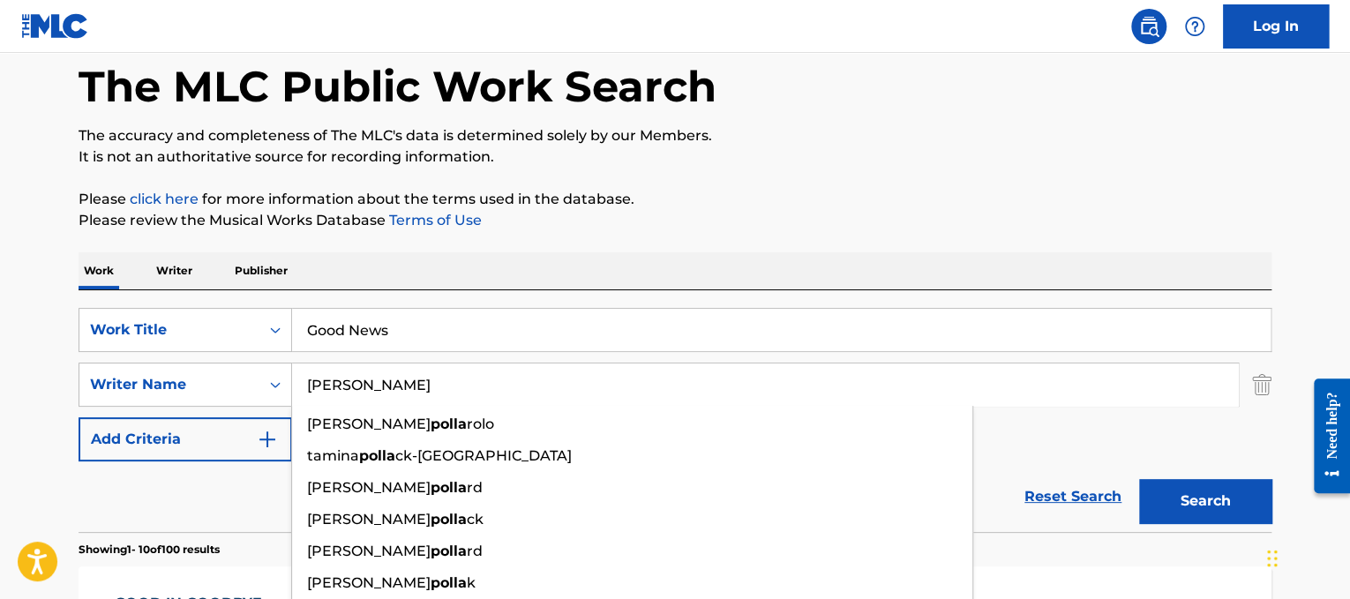
click at [1139, 479] on button "Search" at bounding box center [1205, 501] width 132 height 44
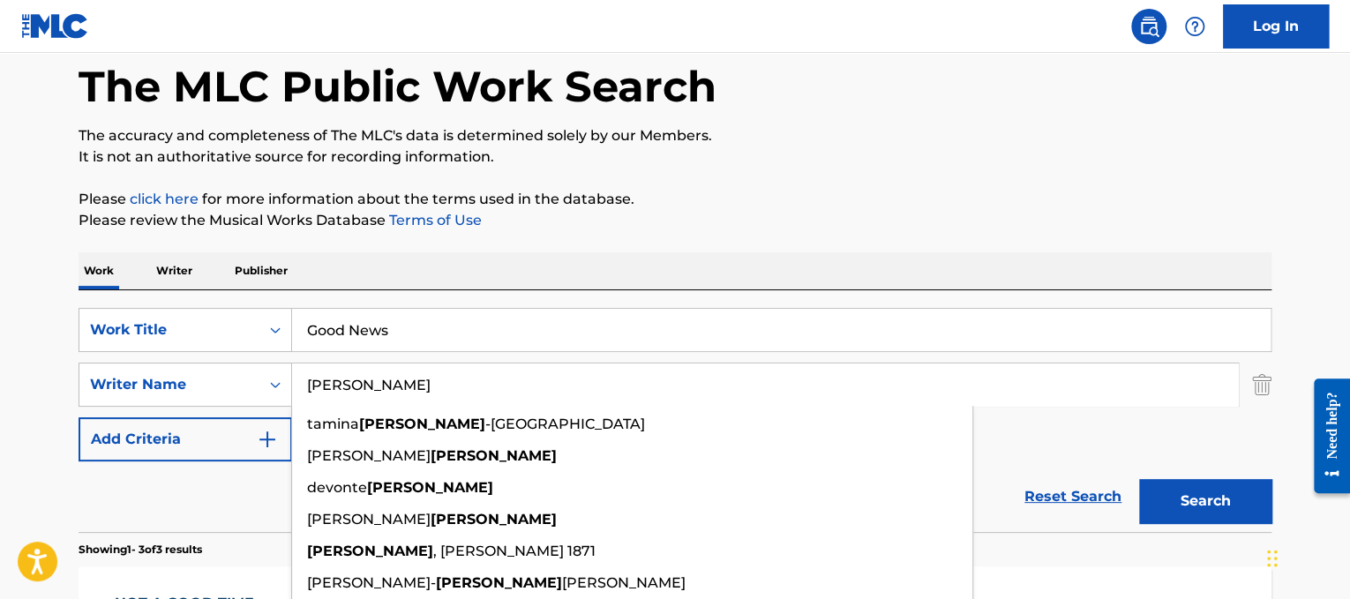
type input "[PERSON_NAME]"
click at [1139, 479] on button "Search" at bounding box center [1205, 501] width 132 height 44
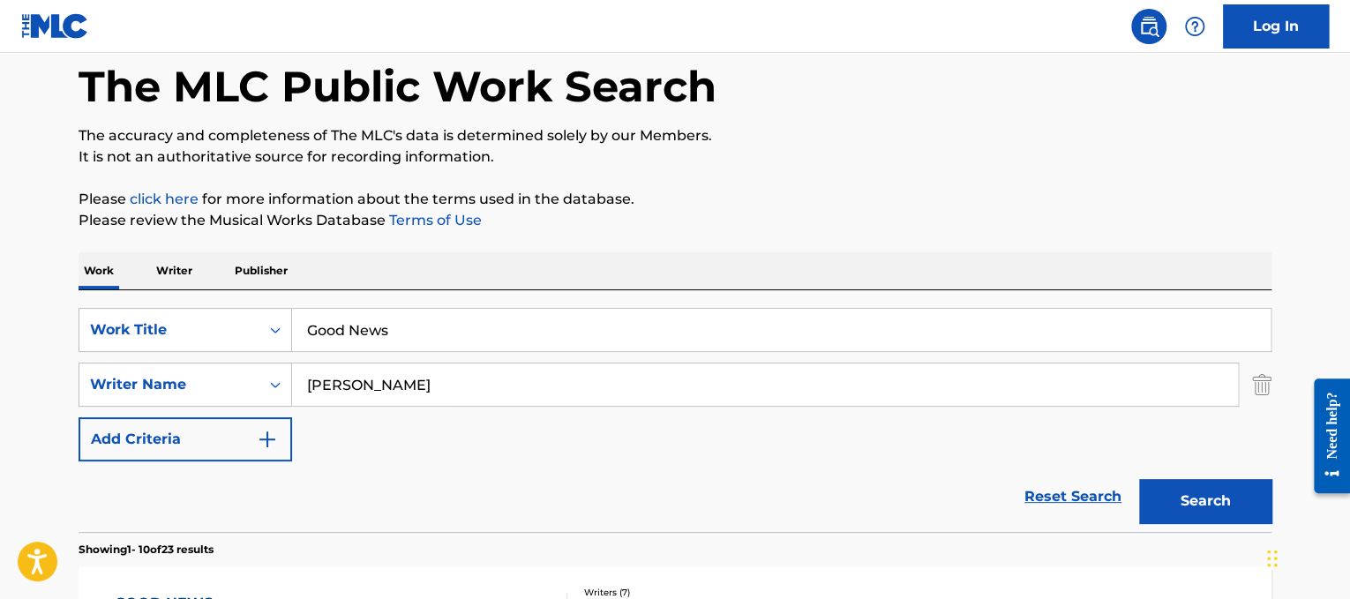
click at [1219, 489] on button "Search" at bounding box center [1205, 501] width 132 height 44
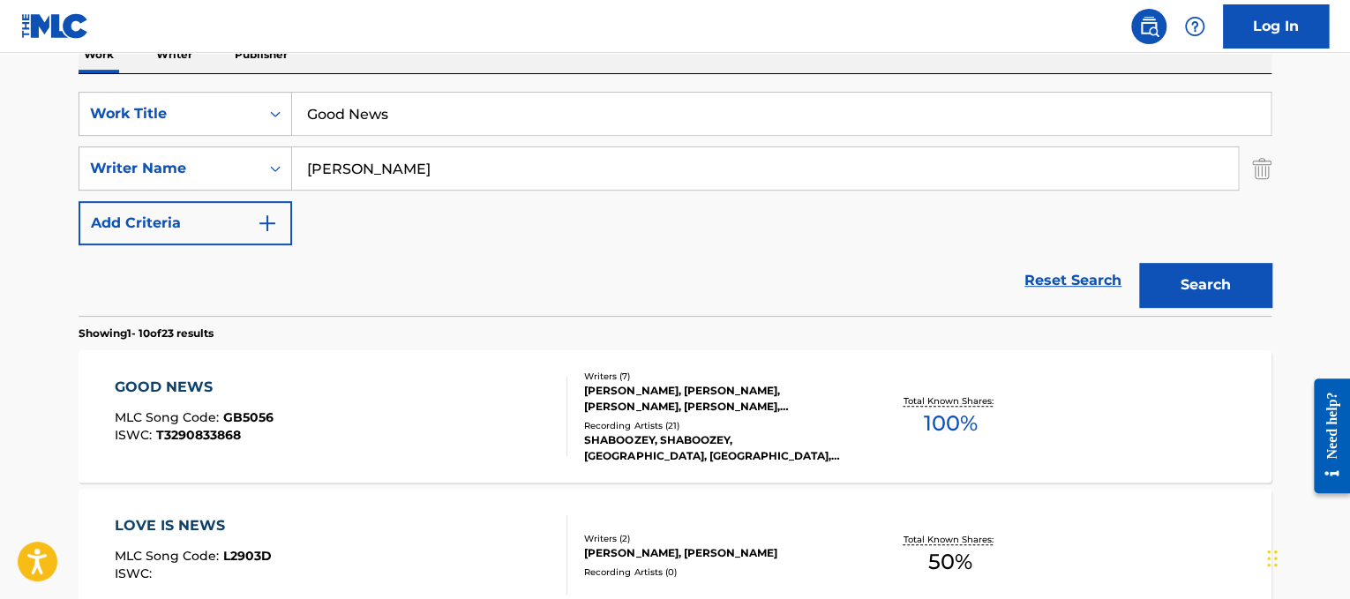
scroll to position [304, 0]
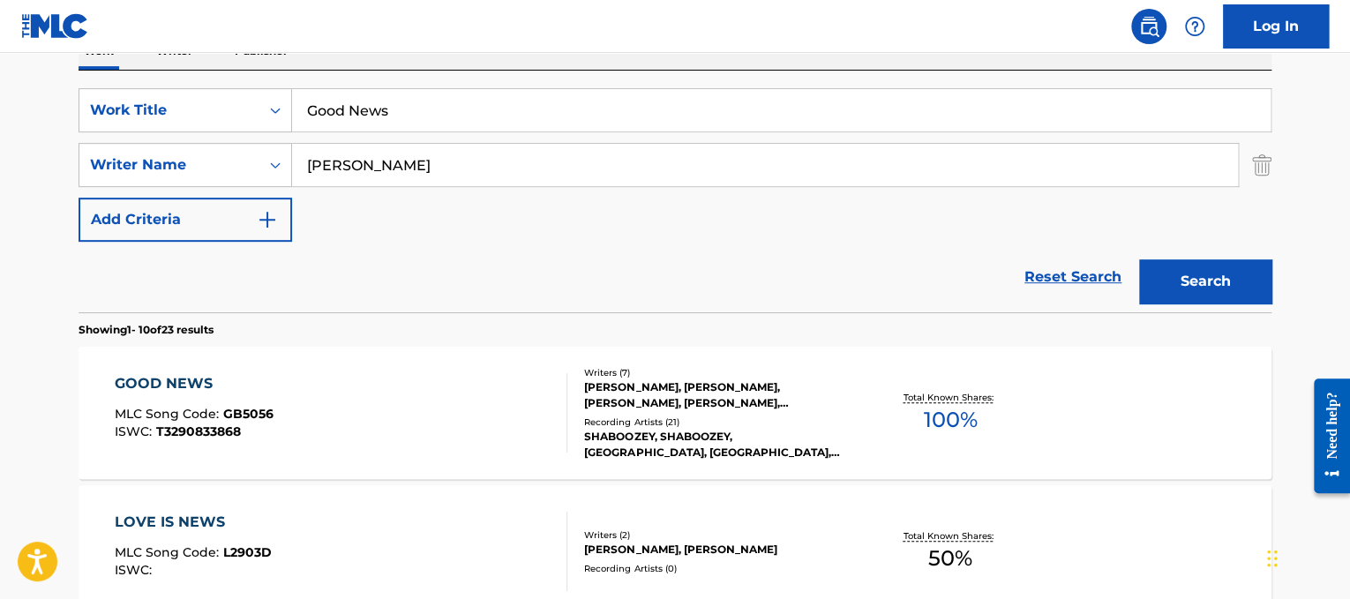
click at [458, 450] on div "GOOD NEWS MLC Song Code : GB5056 ISWC : T3290833868" at bounding box center [341, 412] width 453 height 79
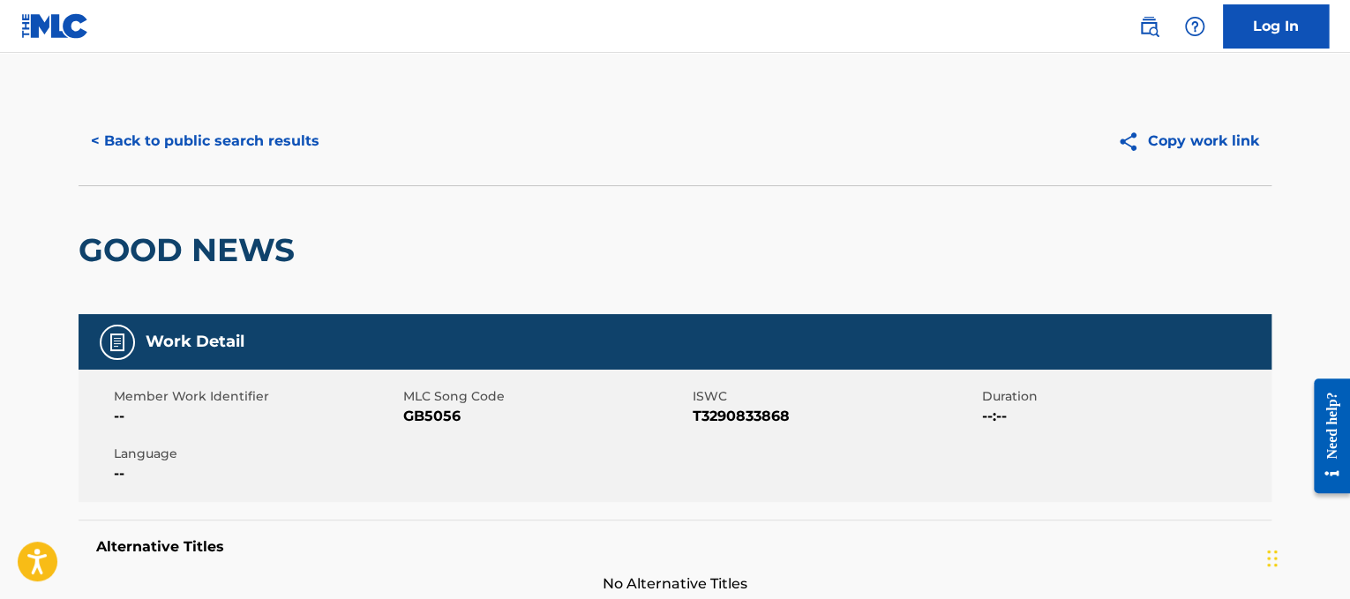
click at [241, 150] on button "< Back to public search results" at bounding box center [205, 141] width 253 height 44
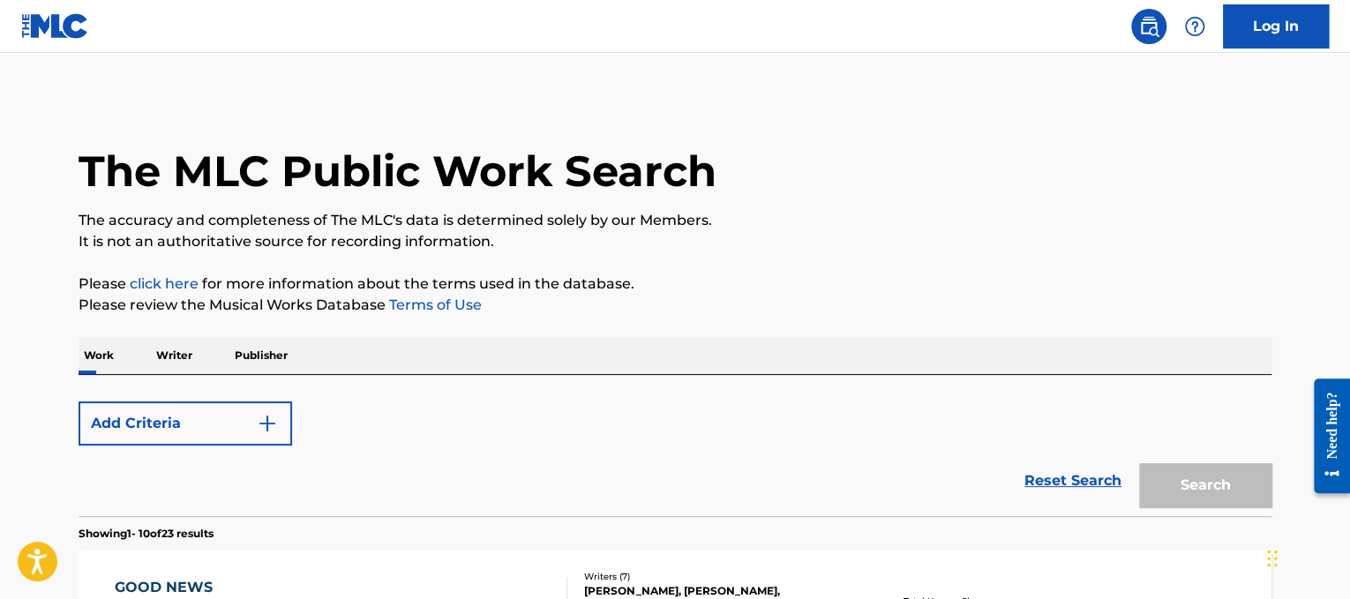
scroll to position [304, 0]
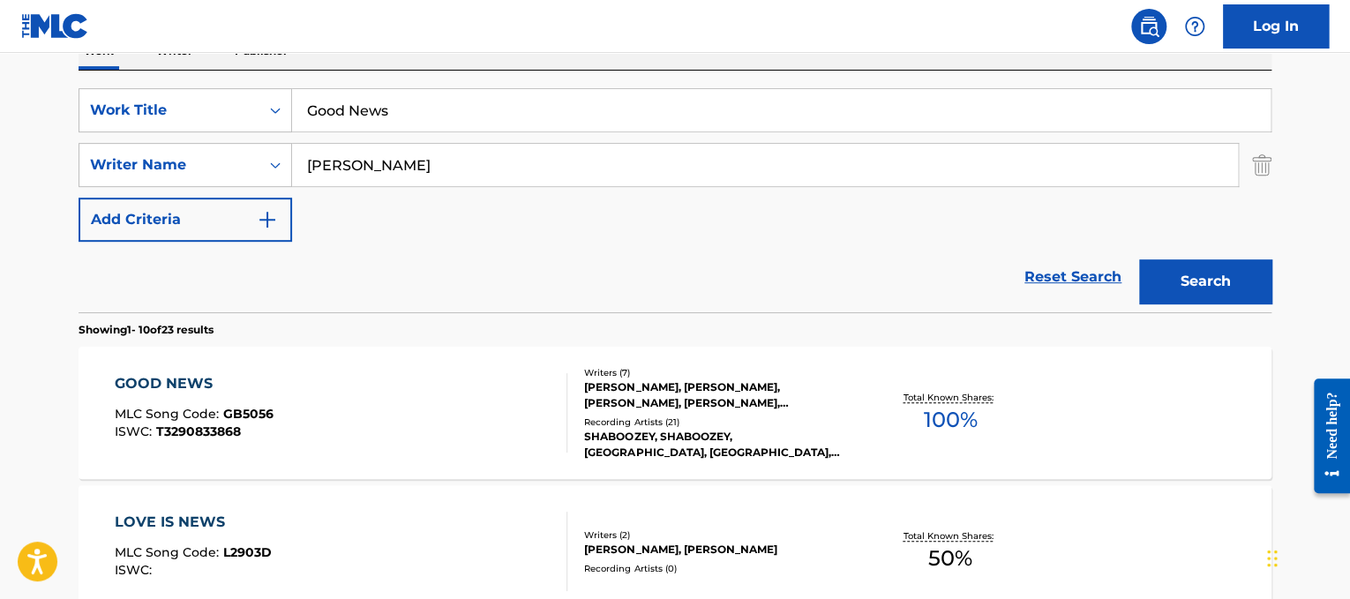
drag, startPoint x: 502, startPoint y: 125, endPoint x: 1, endPoint y: -35, distance: 526.1
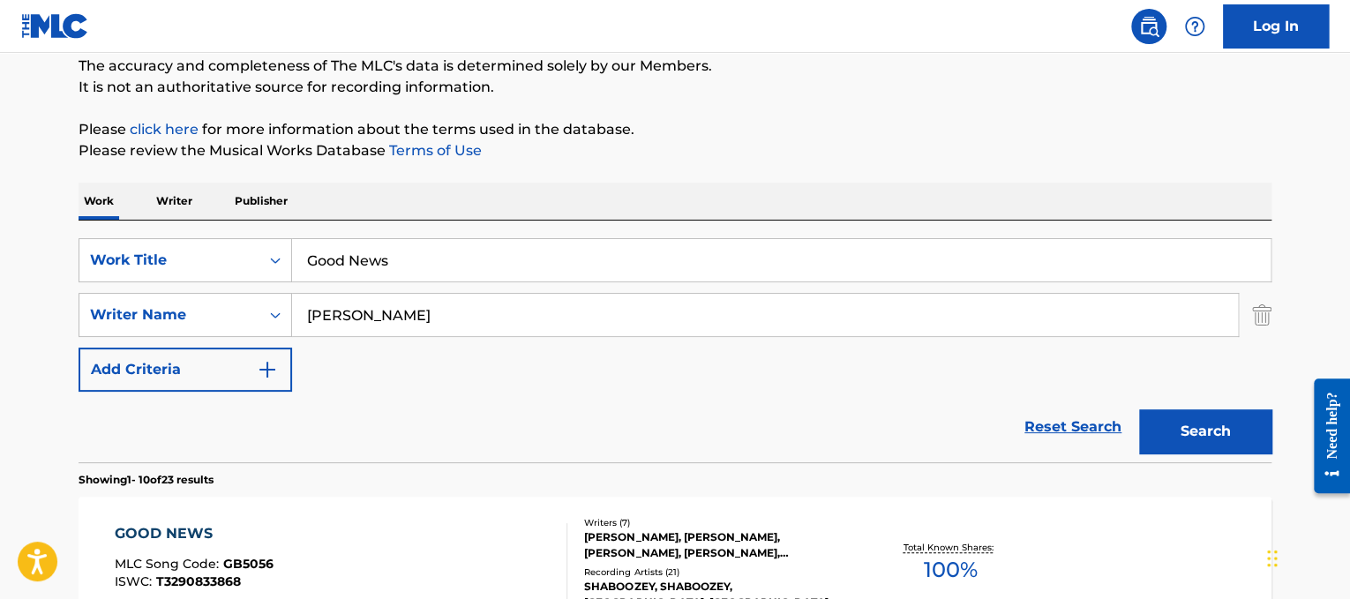
paste input "Habits (Stay High)"
type input "Habits (Stay High)"
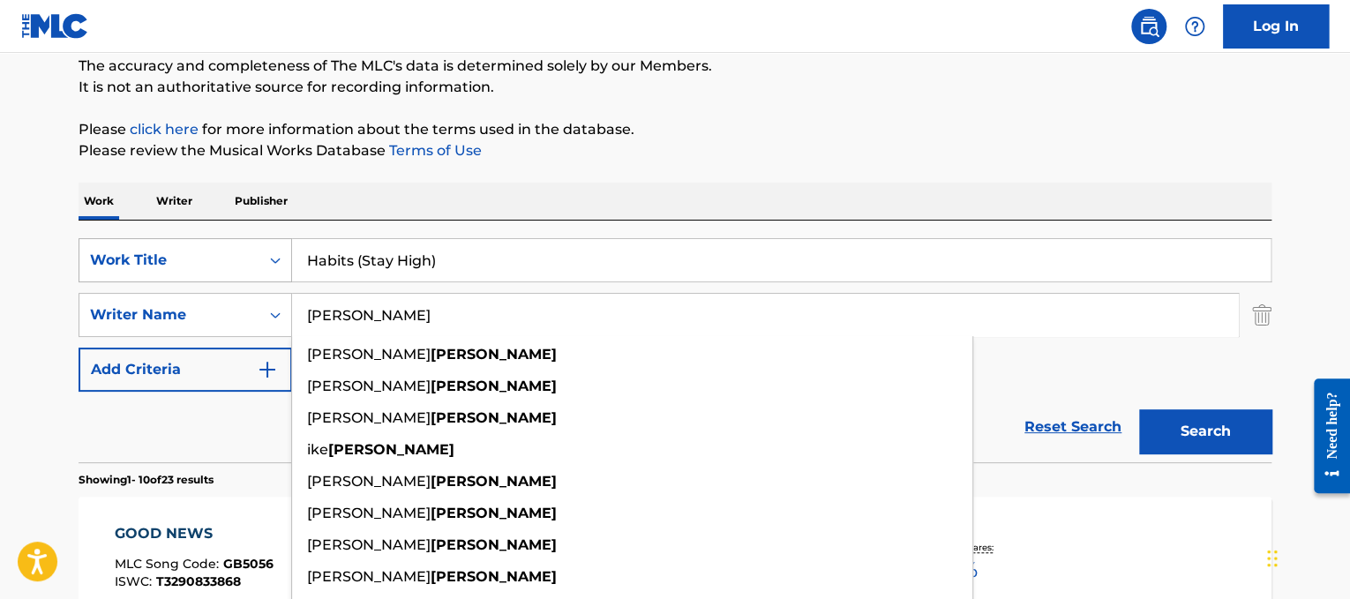
drag, startPoint x: 723, startPoint y: 294, endPoint x: 174, endPoint y: 276, distance: 549.8
click at [174, 276] on div "SearchWithCriteria3a1c23dc-8086-44c8-b5c0-f0a828669884 Work Title Habits (Stay …" at bounding box center [675, 314] width 1193 height 153
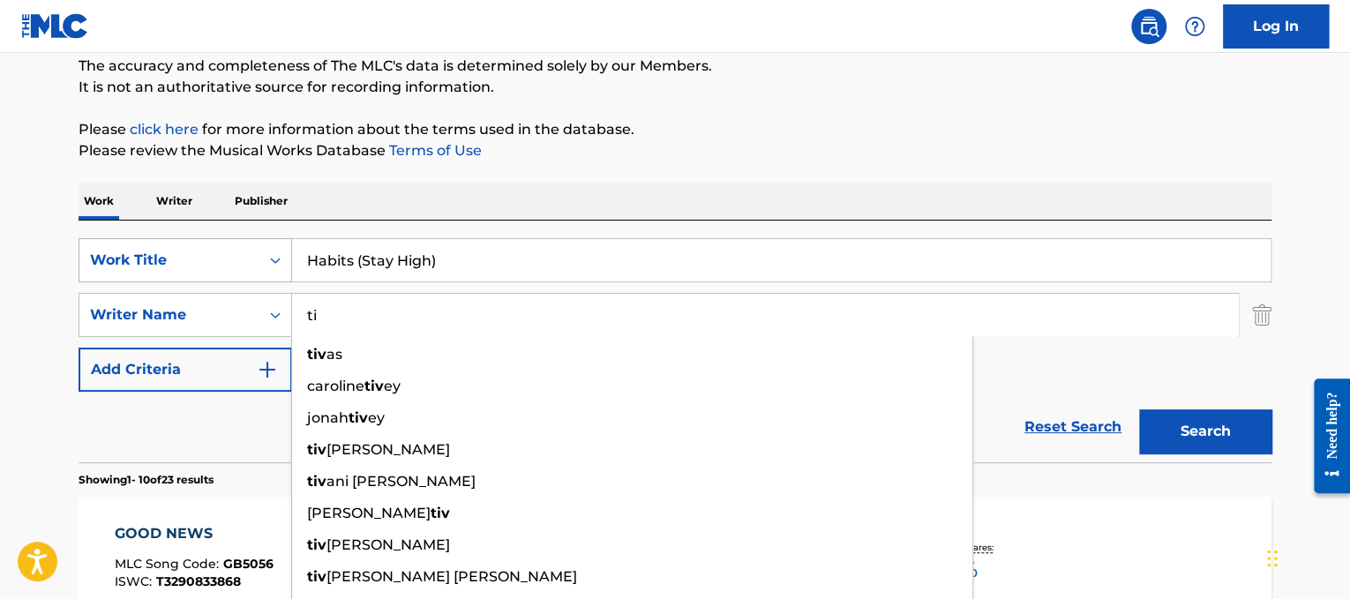
type input "t"
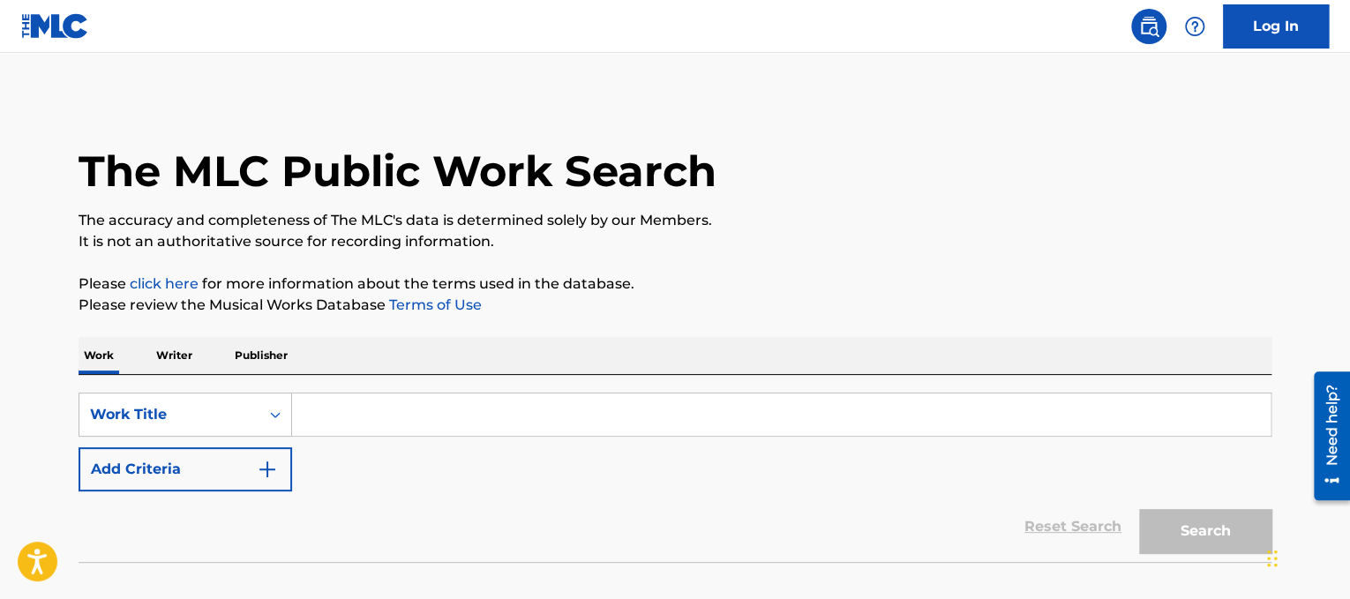
scroll to position [111, 0]
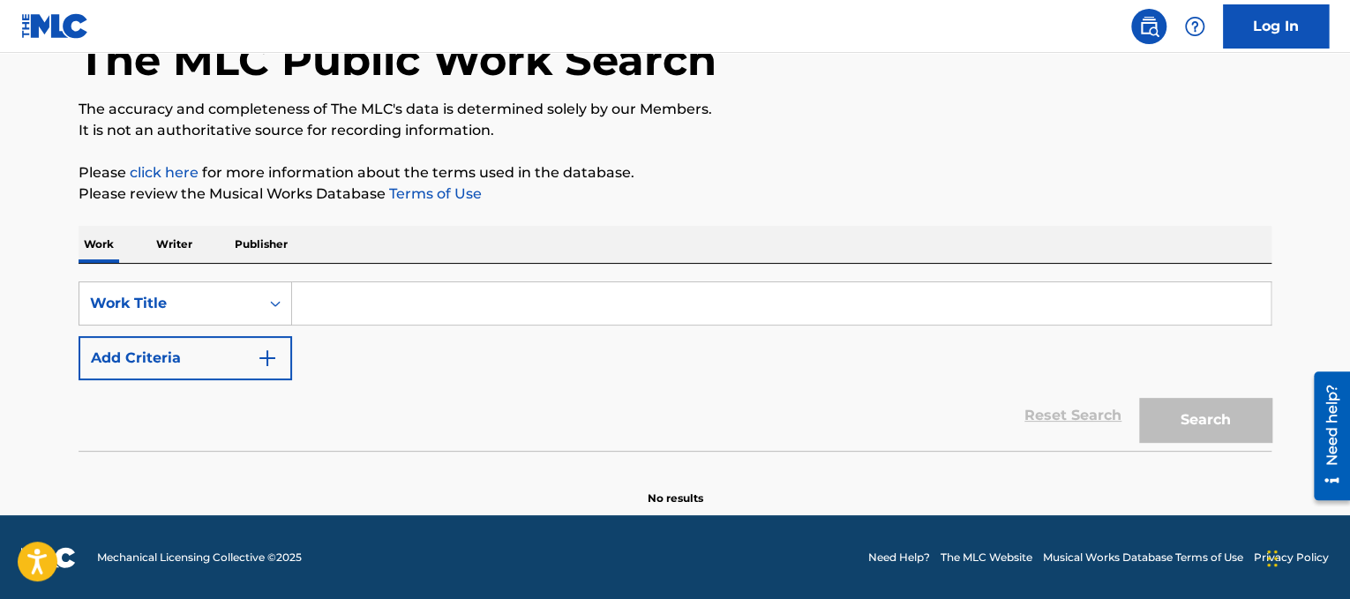
click at [344, 295] on input "Search Form" at bounding box center [781, 303] width 978 height 42
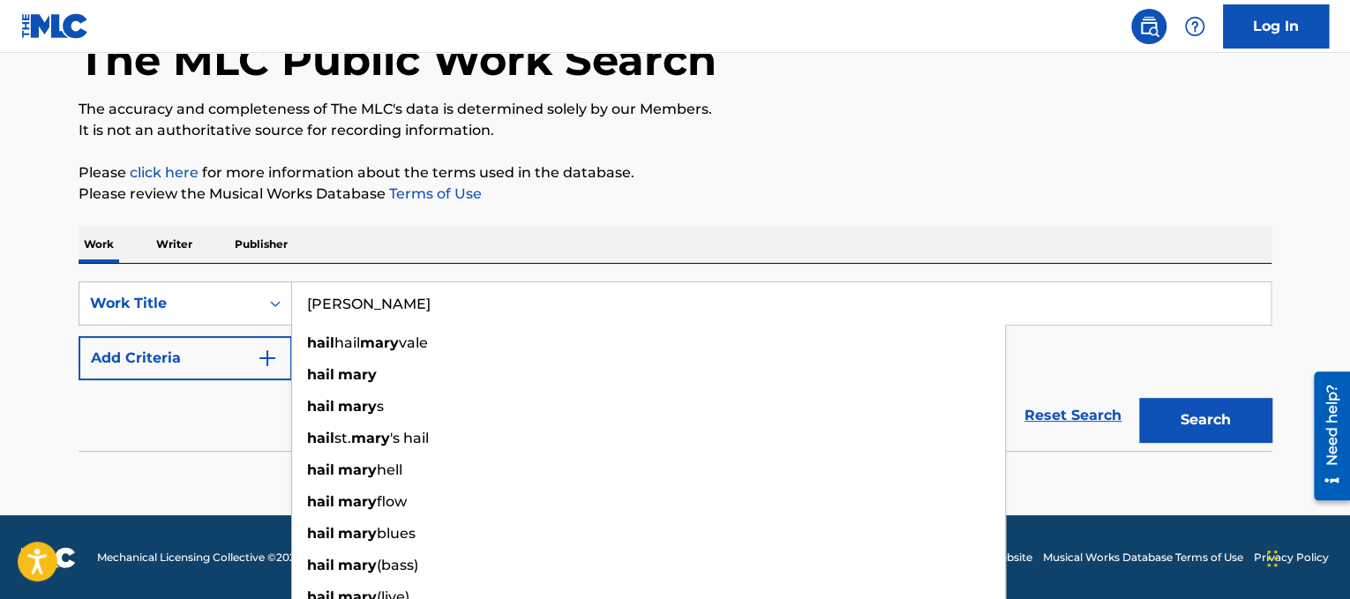
type input "hail mary"
click at [151, 363] on button "Add Criteria" at bounding box center [185, 358] width 213 height 44
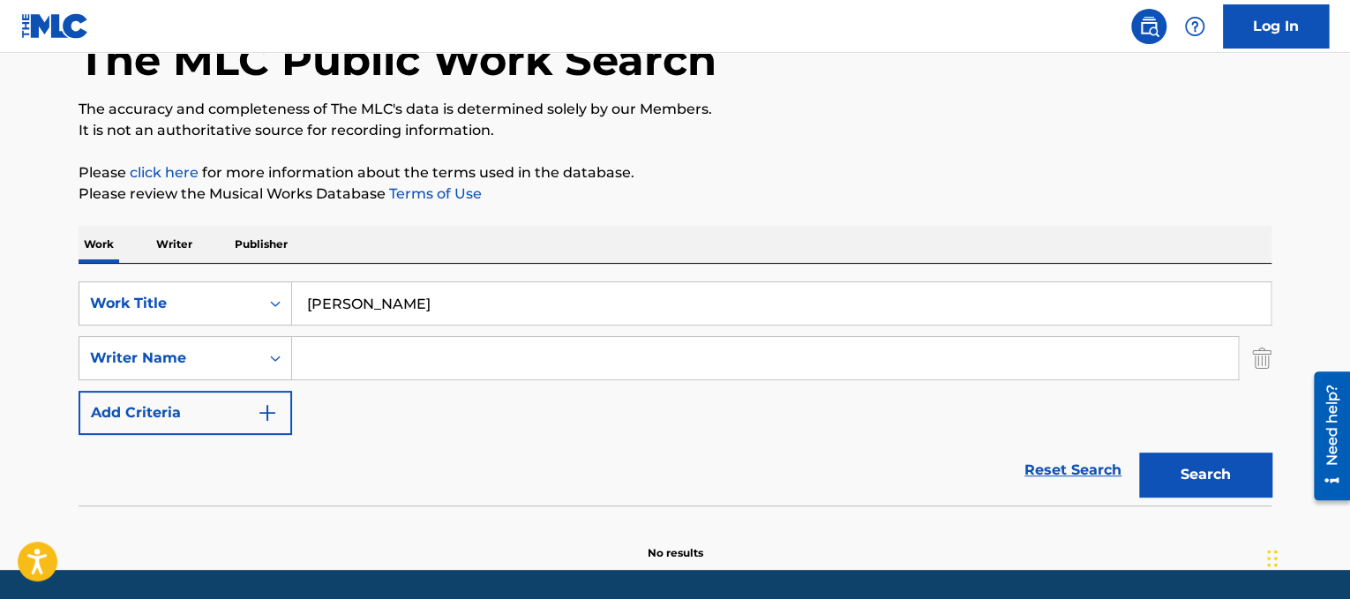
click at [445, 376] on input "Search Form" at bounding box center [765, 358] width 946 height 42
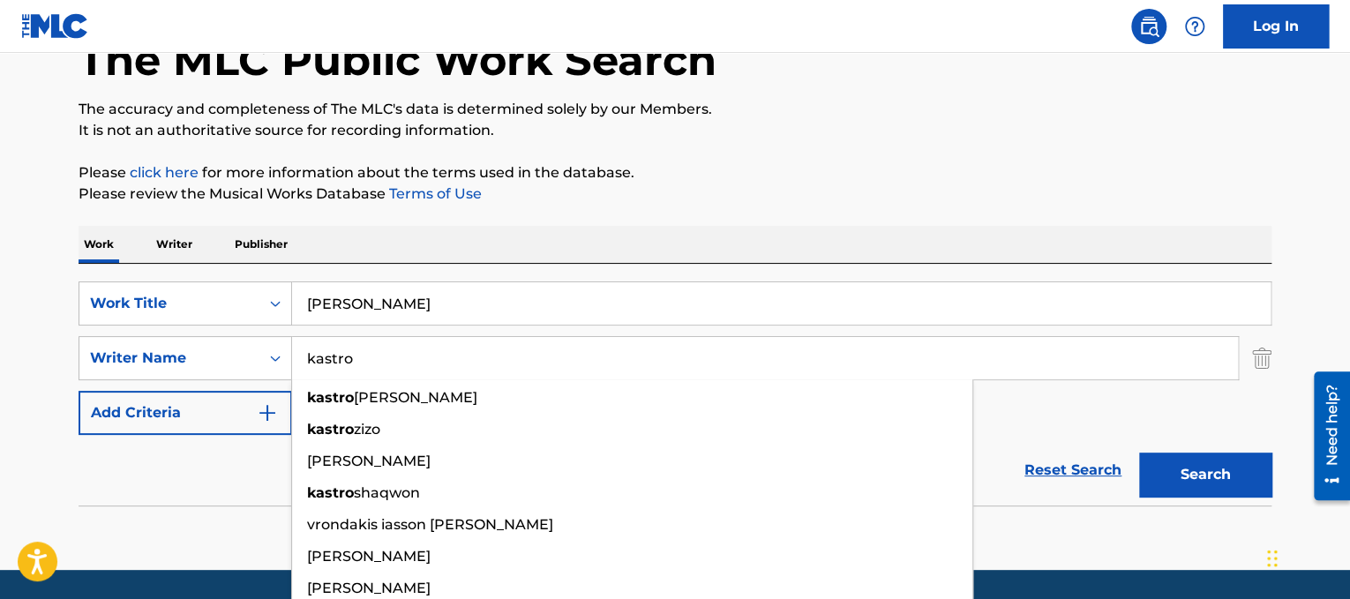
type input "kastro"
click at [1139, 453] on button "Search" at bounding box center [1205, 475] width 132 height 44
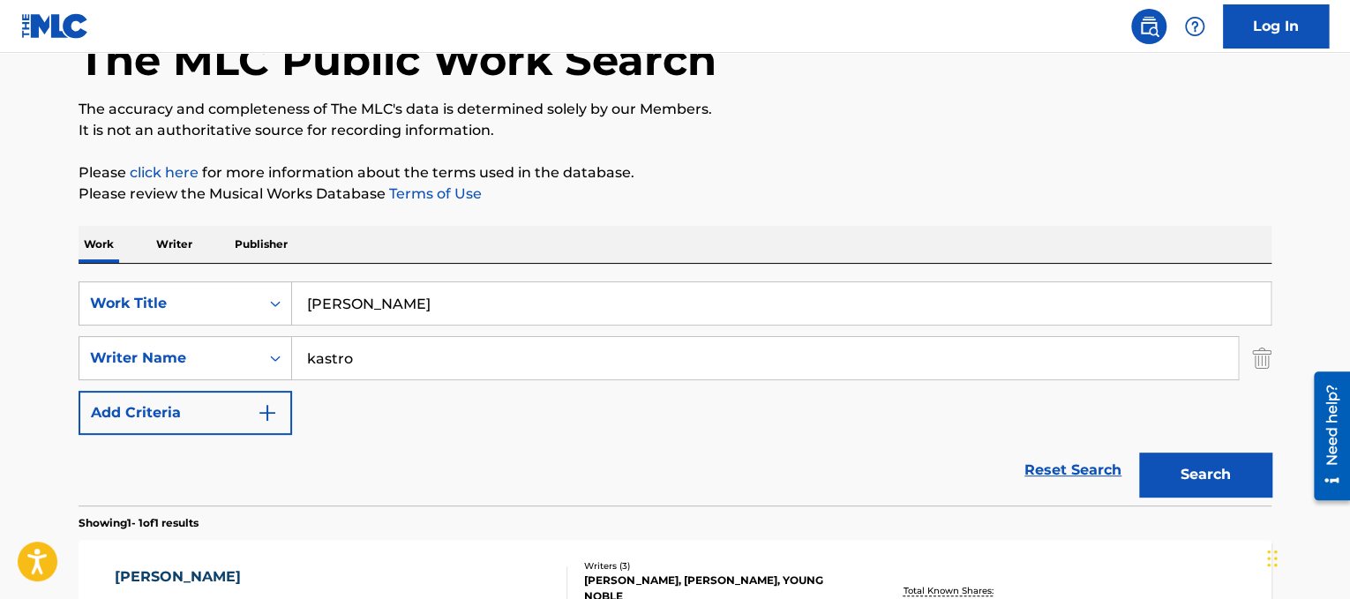
click at [1223, 468] on button "Search" at bounding box center [1205, 475] width 132 height 44
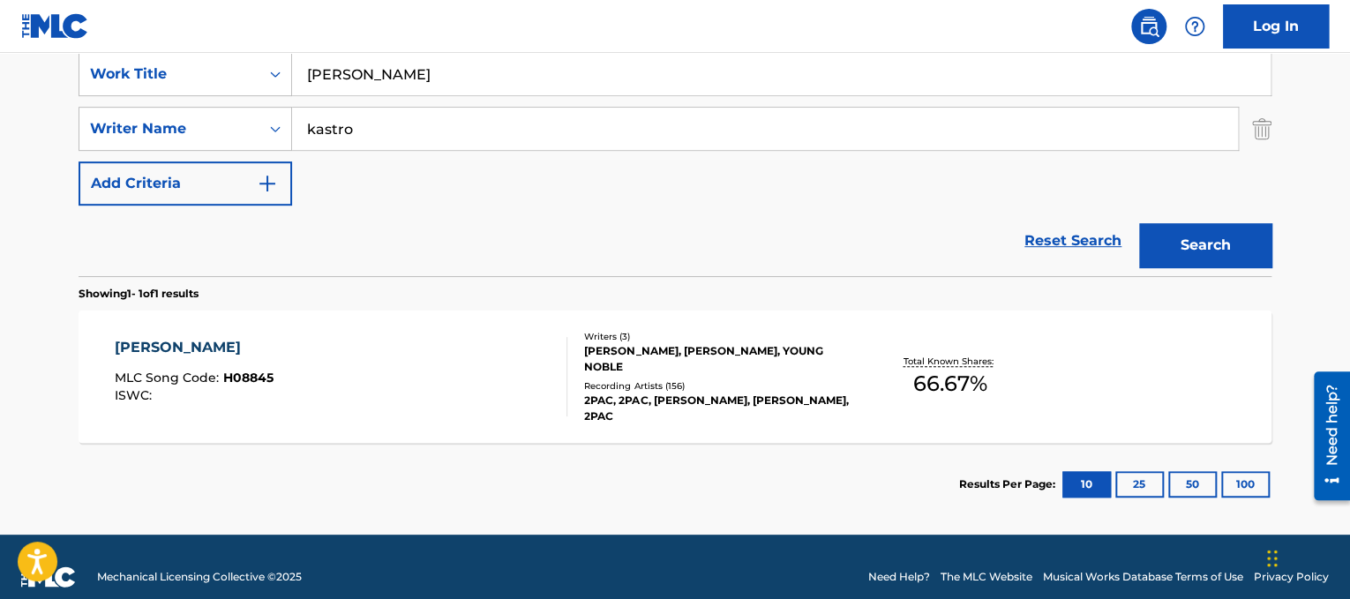
scroll to position [346, 0]
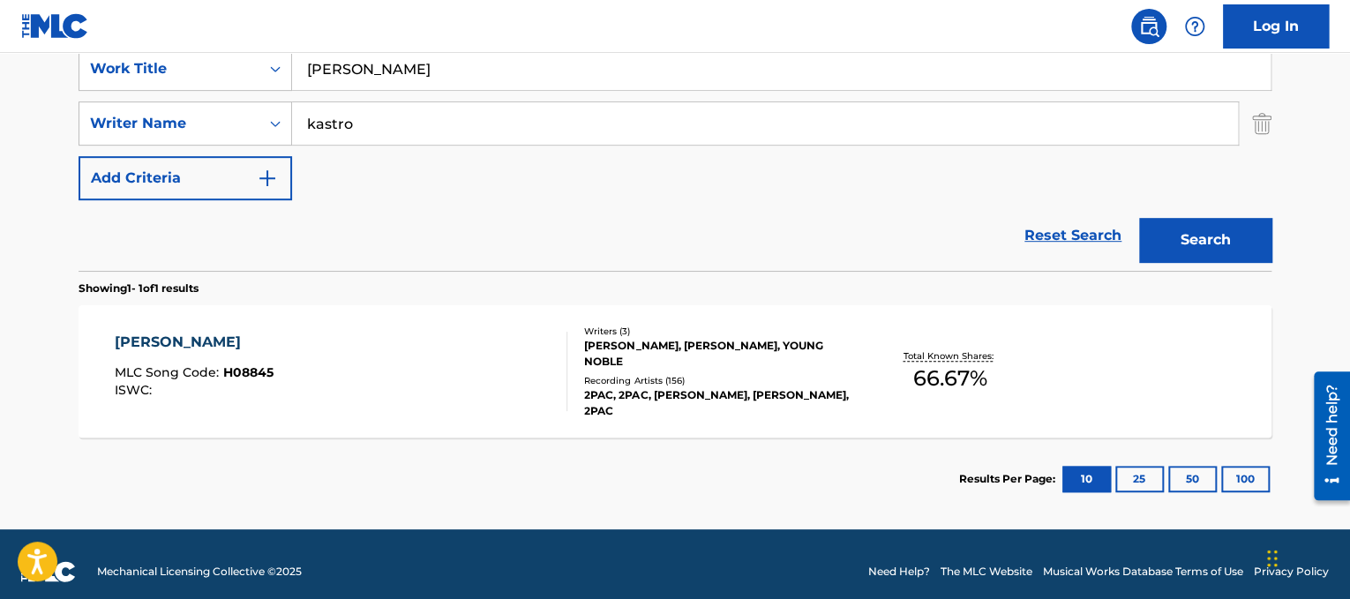
click at [372, 329] on div "HAIL MARY MLC Song Code : H08845 ISWC : Writers ( 3 ) KASTRO, MAKAVELI, YOUNG N…" at bounding box center [675, 371] width 1193 height 132
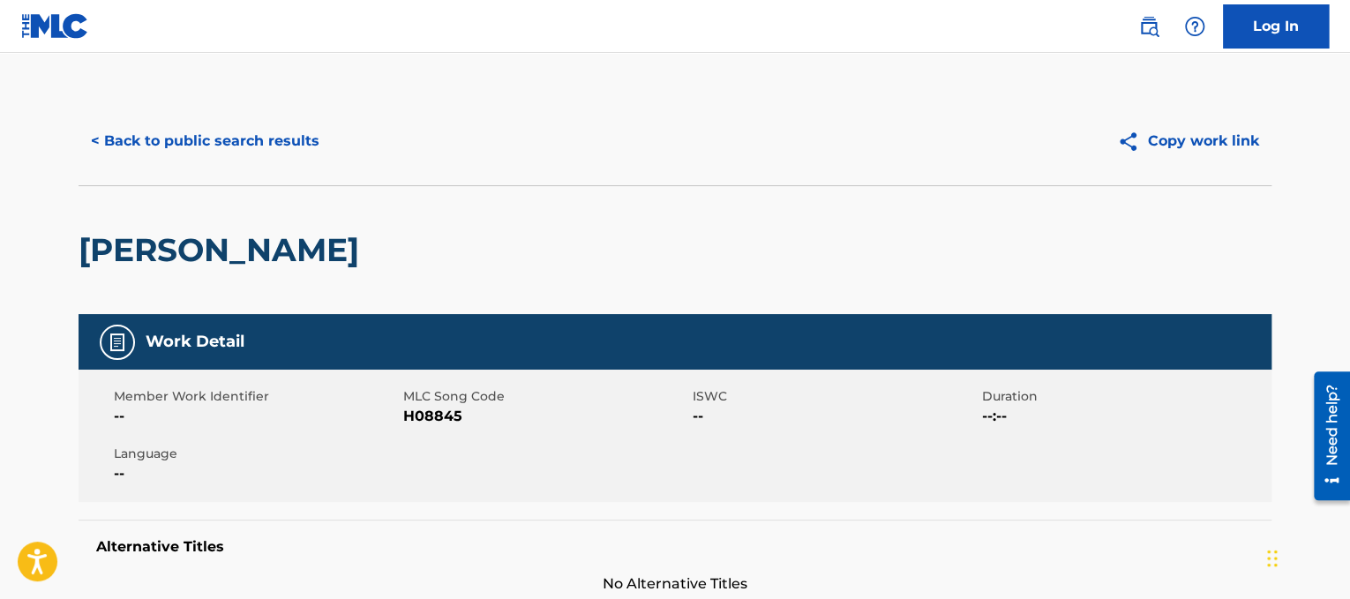
click at [299, 168] on div "< Back to public search results Copy work link" at bounding box center [675, 141] width 1193 height 88
click at [268, 125] on button "< Back to public search results" at bounding box center [205, 141] width 253 height 44
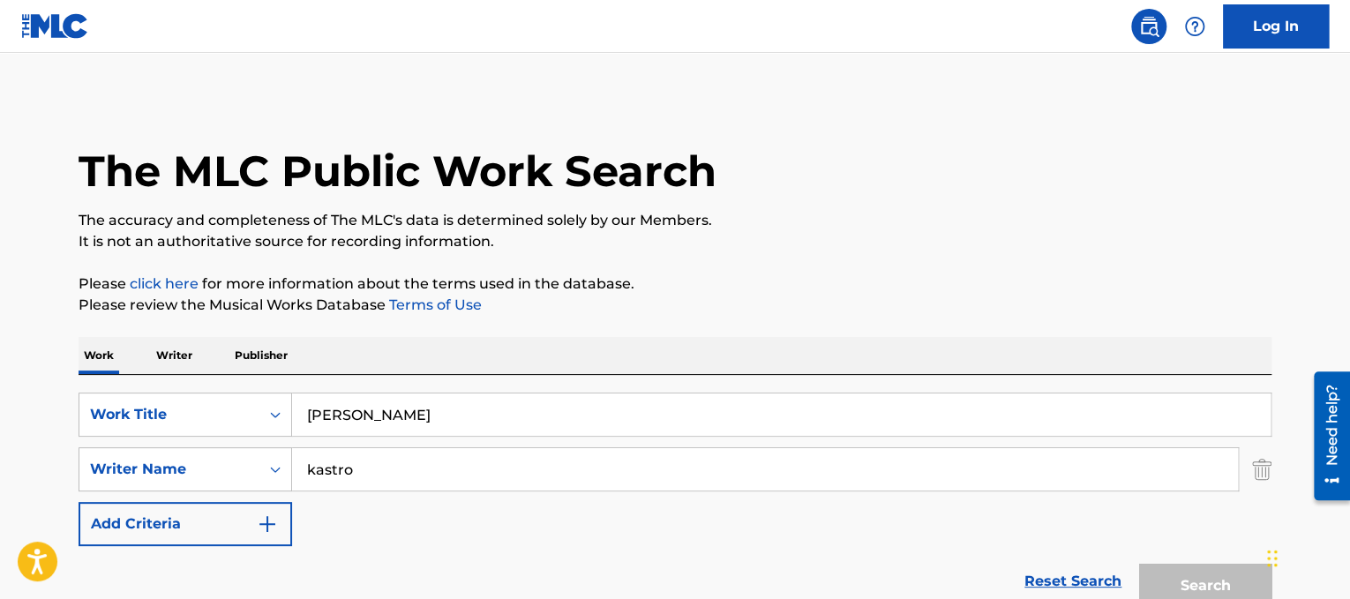
scroll to position [259, 0]
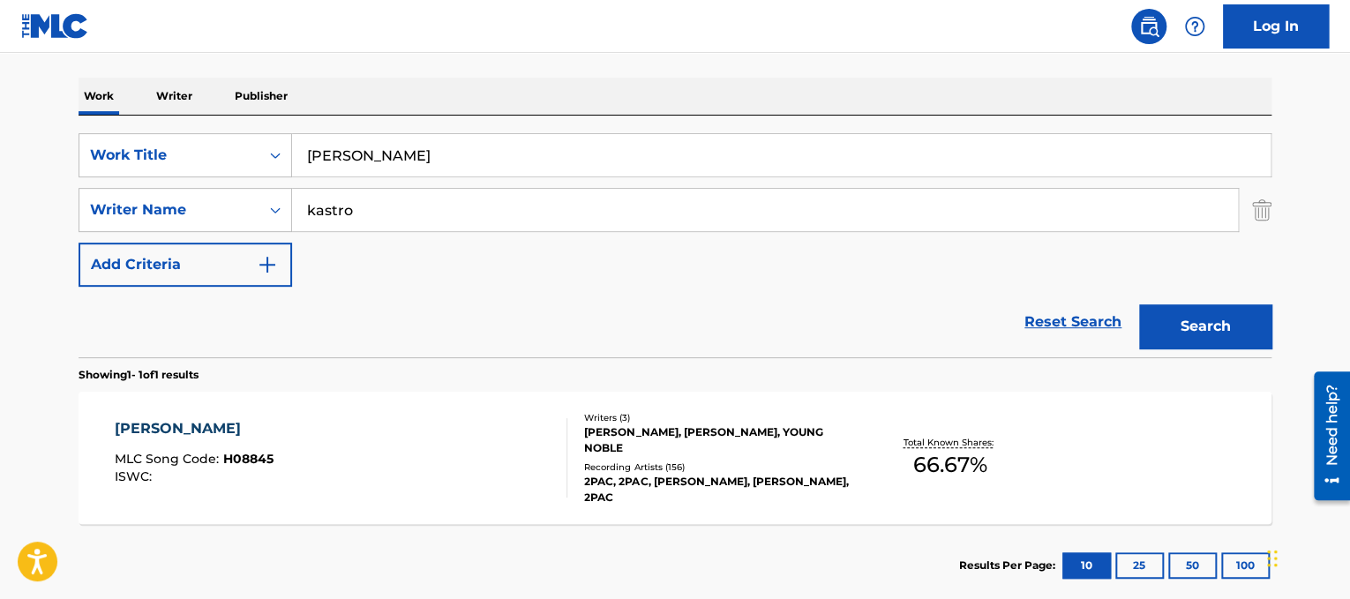
drag, startPoint x: 510, startPoint y: 149, endPoint x: 90, endPoint y: 62, distance: 428.9
click at [90, 62] on div "The MLC Public Work Search The accuracy and completeness of The MLC's data is d…" at bounding box center [674, 222] width 1235 height 769
paste input "Hand in My Pocket"
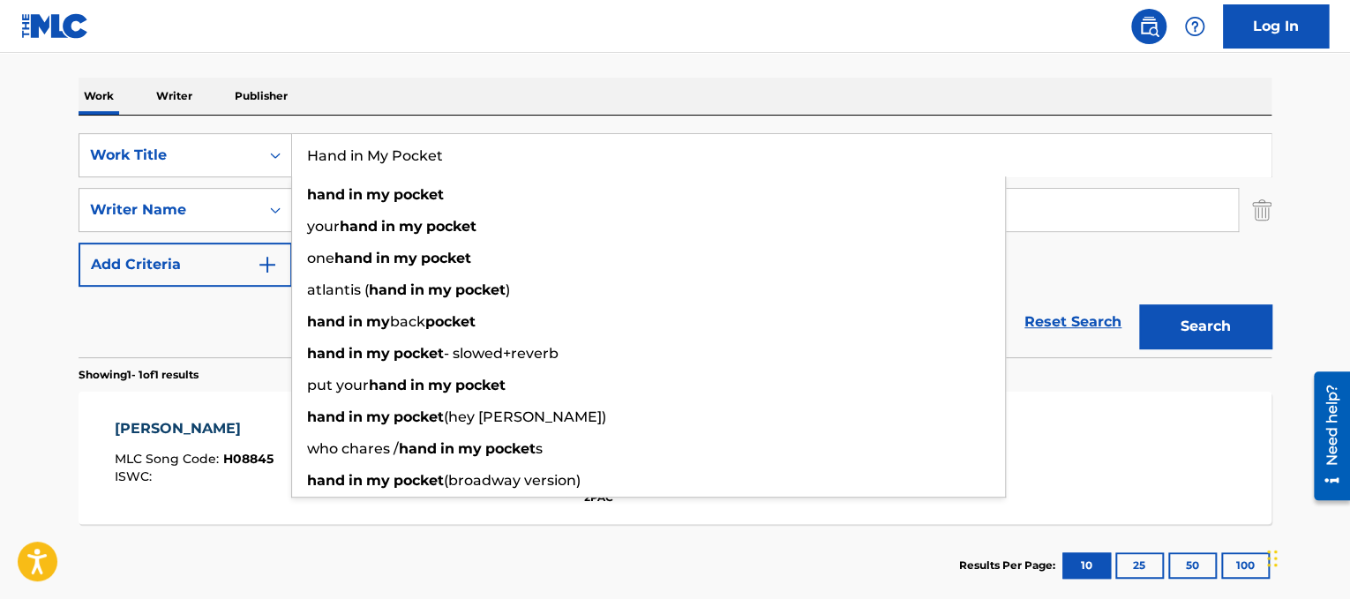
type input "Hand in My Pocket"
click at [1097, 198] on input "kastro" at bounding box center [765, 210] width 946 height 42
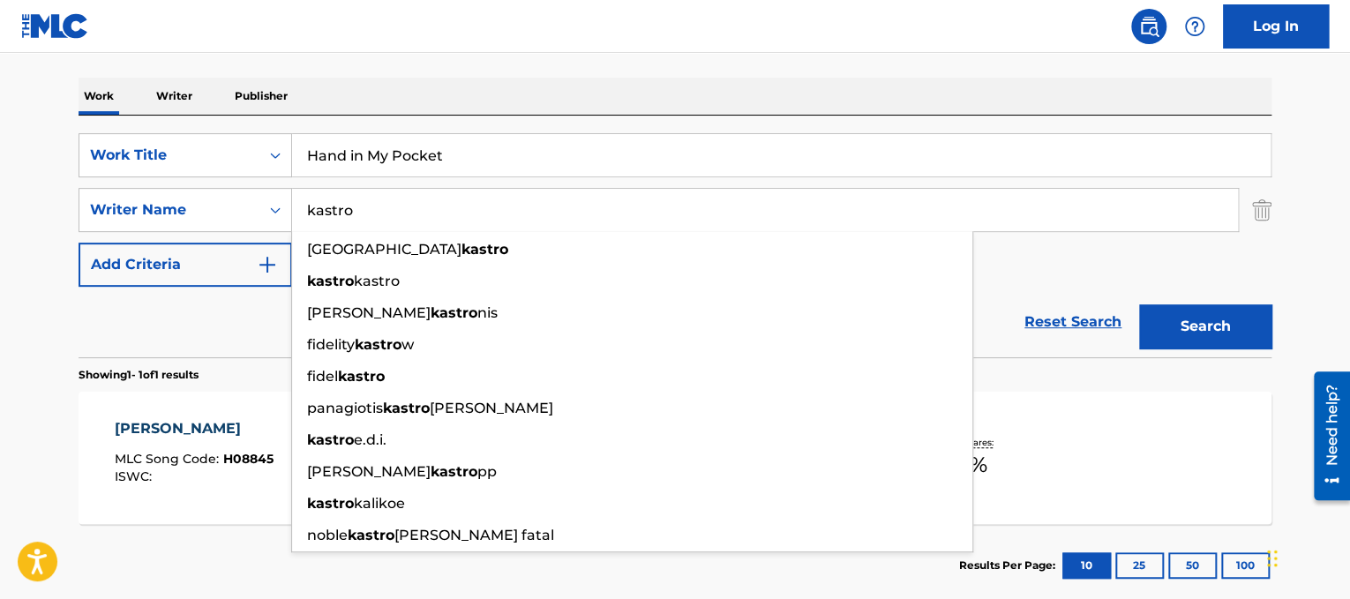
click at [1097, 198] on input "kastro" at bounding box center [765, 210] width 946 height 42
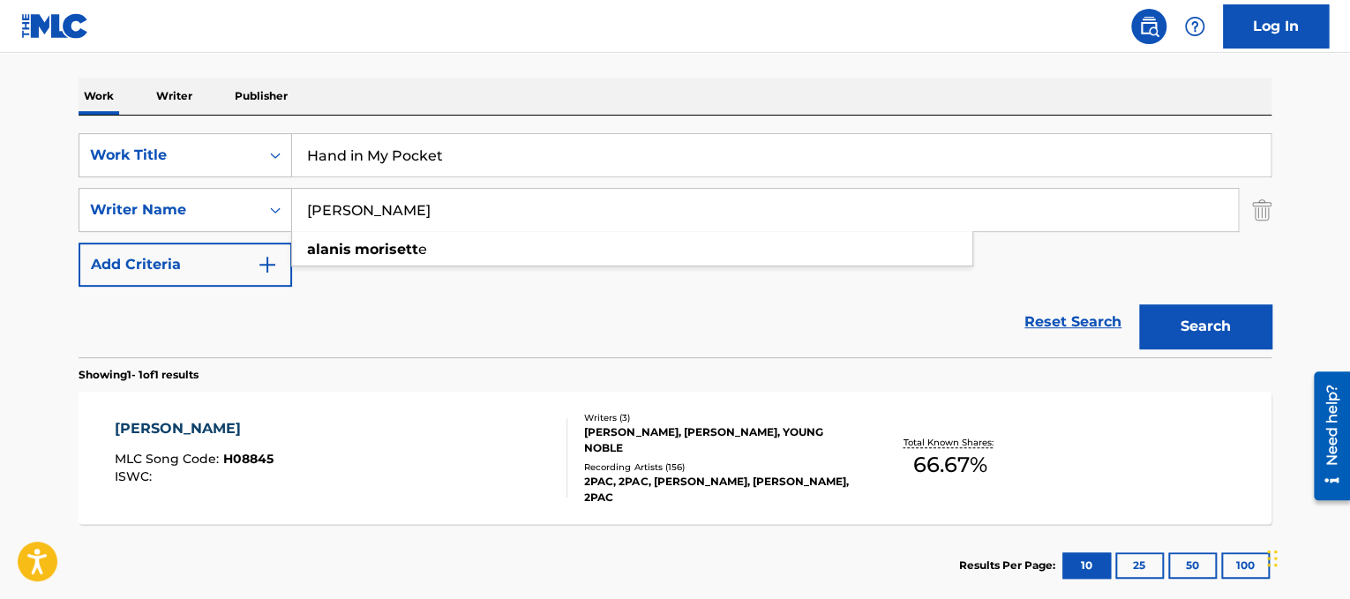
click at [1139, 304] on button "Search" at bounding box center [1205, 326] width 132 height 44
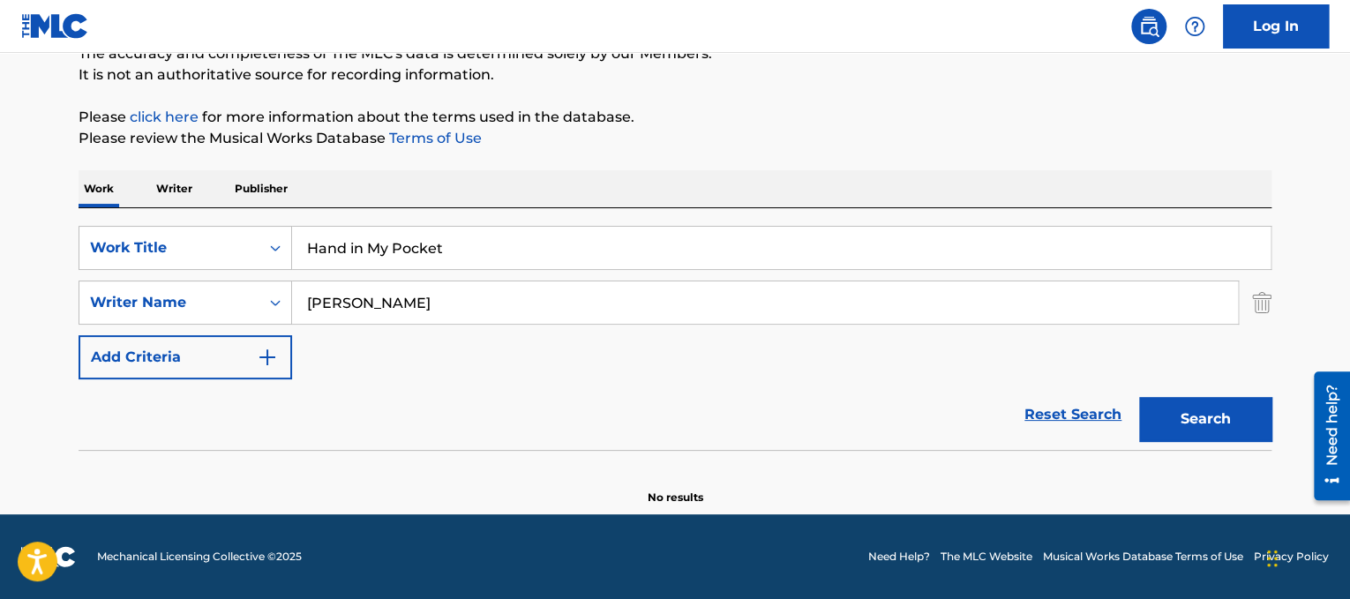
scroll to position [166, 0]
drag, startPoint x: 340, startPoint y: 293, endPoint x: 277, endPoint y: 262, distance: 69.8
click at [277, 262] on div "SearchWithCriteria274885da-d817-476b-99a5-ea84a8b0fcf5 Work Title Hand in My Po…" at bounding box center [675, 303] width 1193 height 153
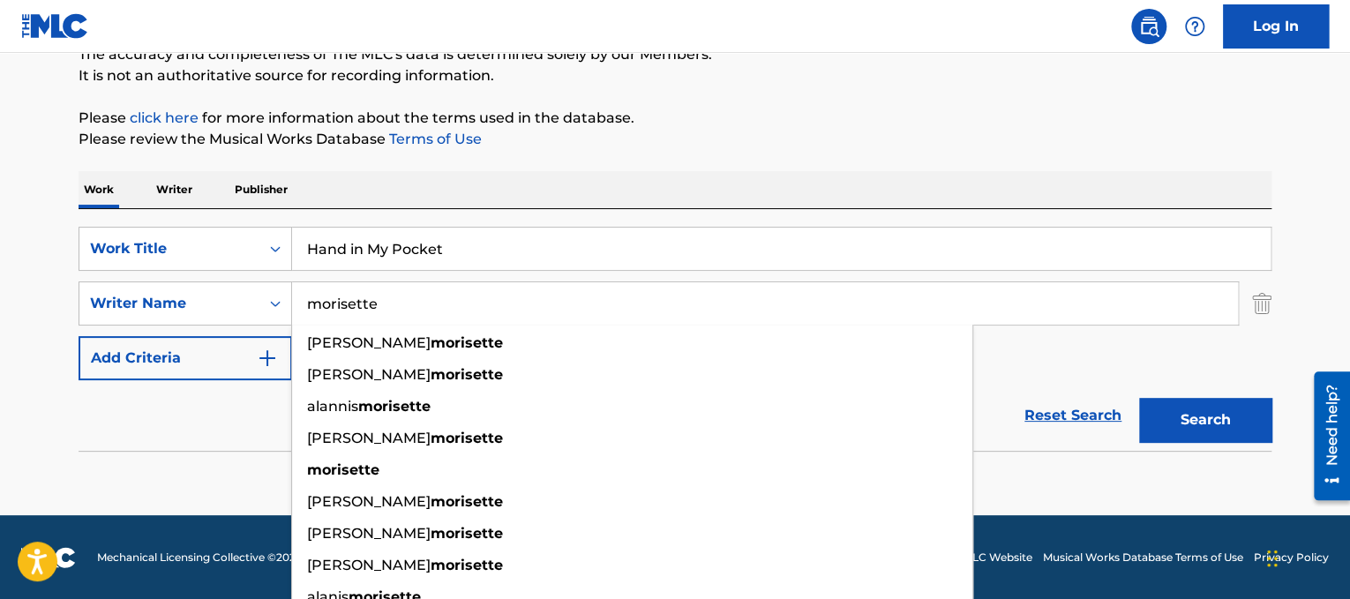
click at [1199, 420] on button "Search" at bounding box center [1205, 420] width 132 height 44
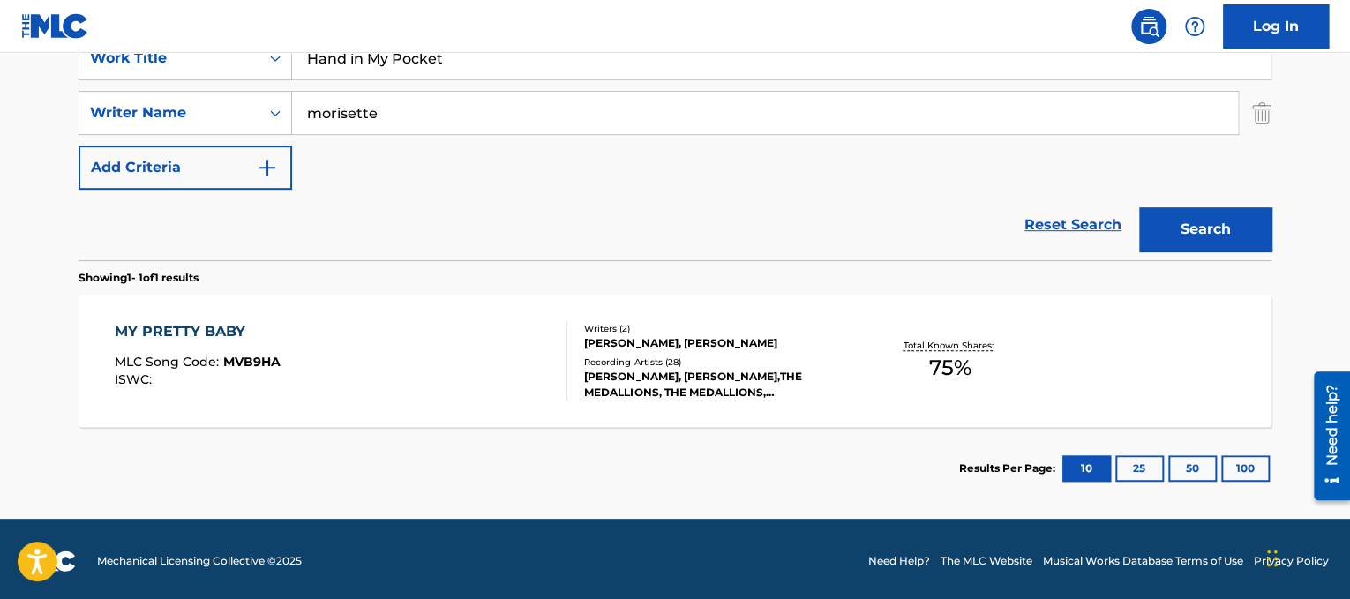
scroll to position [356, 0]
click at [349, 110] on input "morisette" at bounding box center [765, 113] width 946 height 42
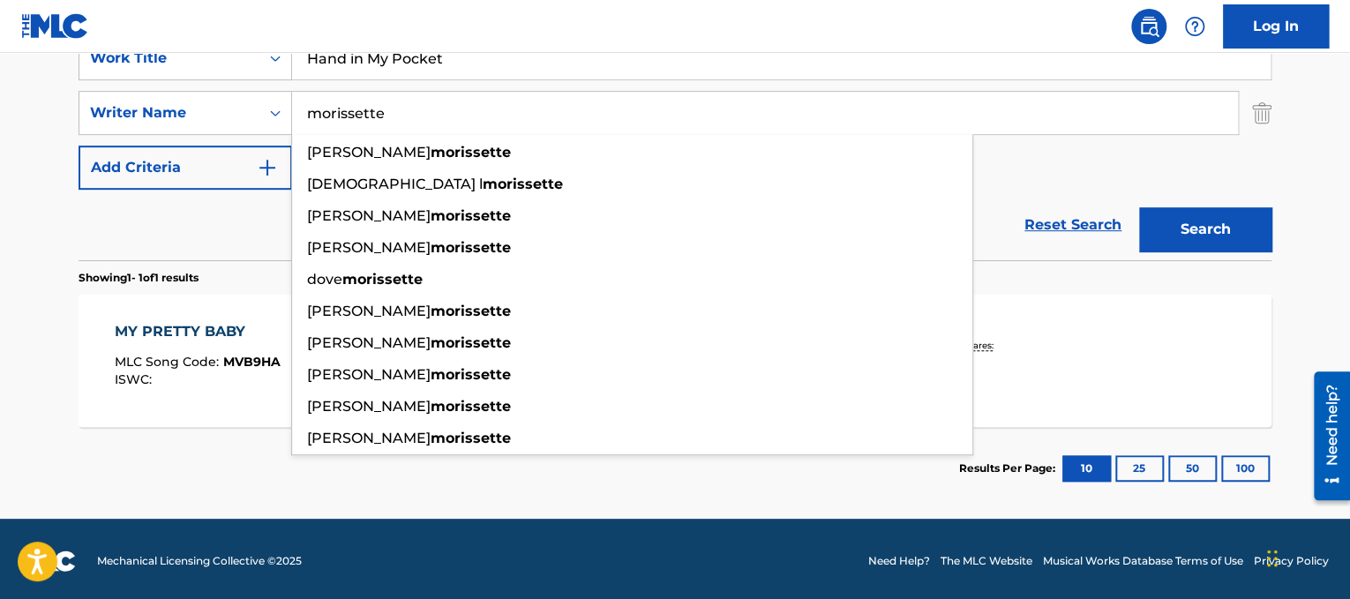
type input "morissette"
click at [1189, 233] on button "Search" at bounding box center [1205, 229] width 132 height 44
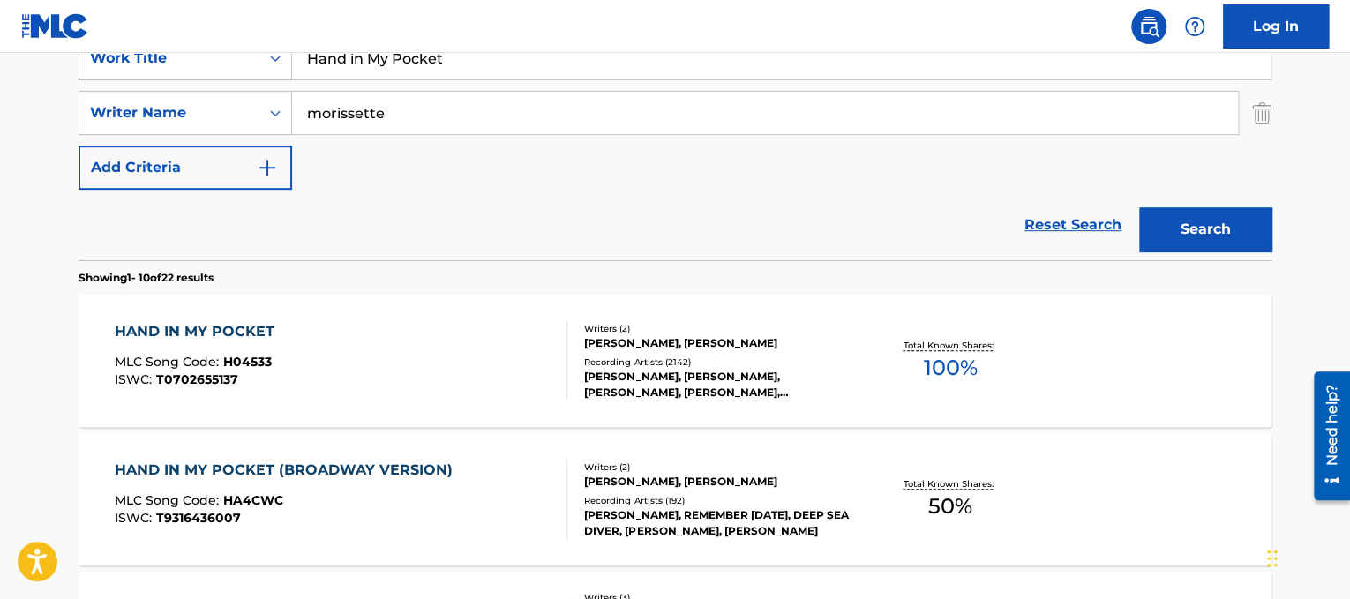
click at [483, 325] on div "HAND IN MY POCKET MLC Song Code : H04533 ISWC : T0702655137" at bounding box center [341, 360] width 453 height 79
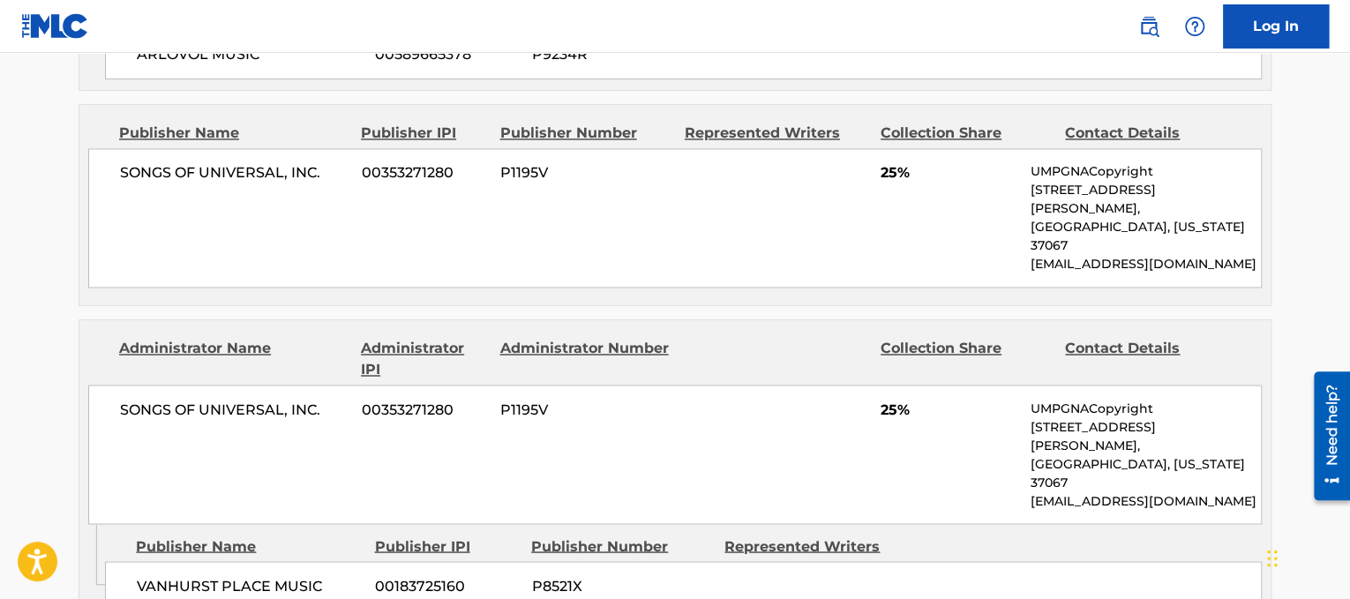
scroll to position [1331, 0]
